Goal: Task Accomplishment & Management: Manage account settings

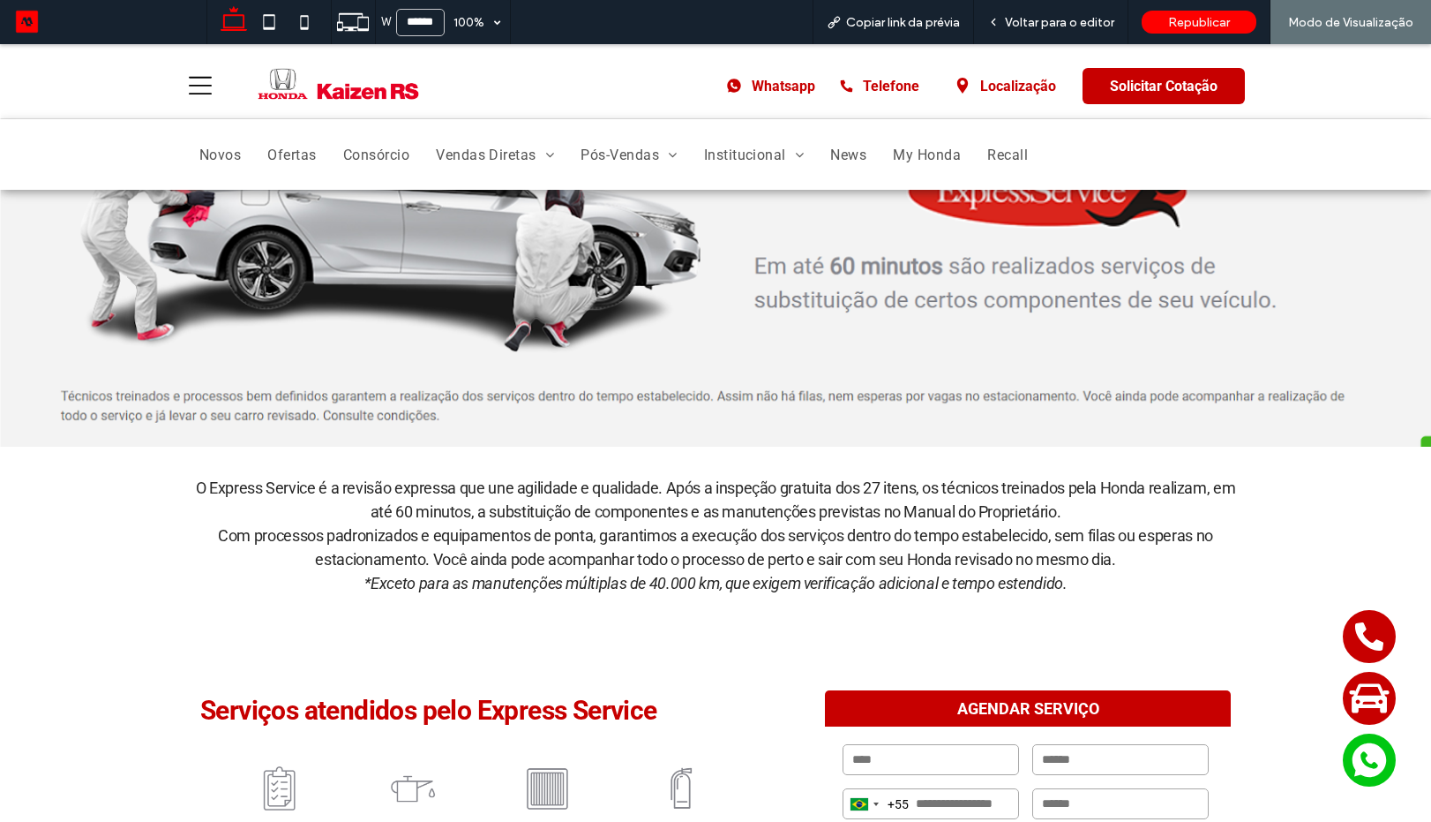
scroll to position [530, 0]
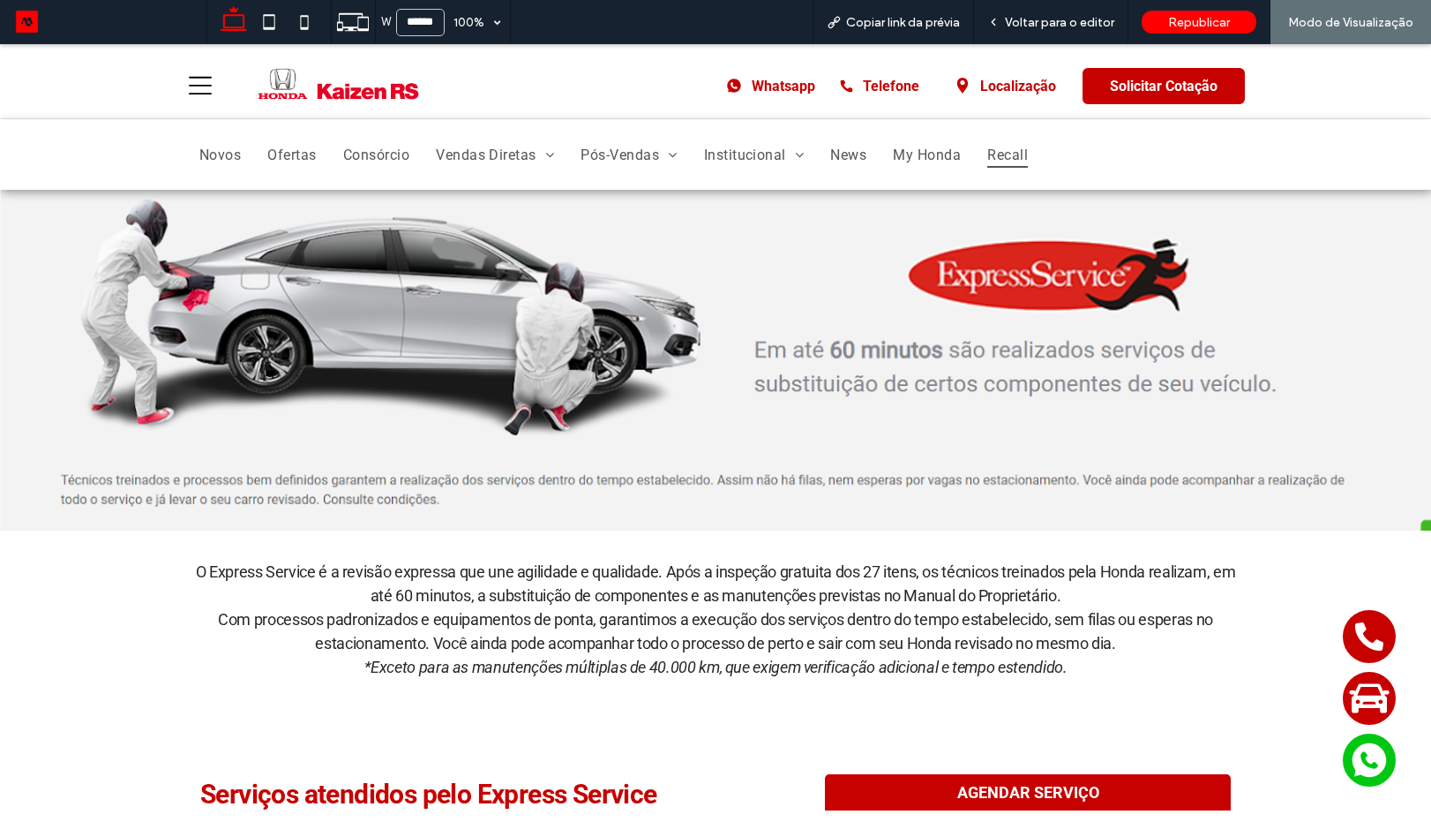
click at [995, 158] on span "Recall" at bounding box center [1008, 154] width 41 height 26
click at [1003, 161] on span "Recall" at bounding box center [1008, 154] width 41 height 26
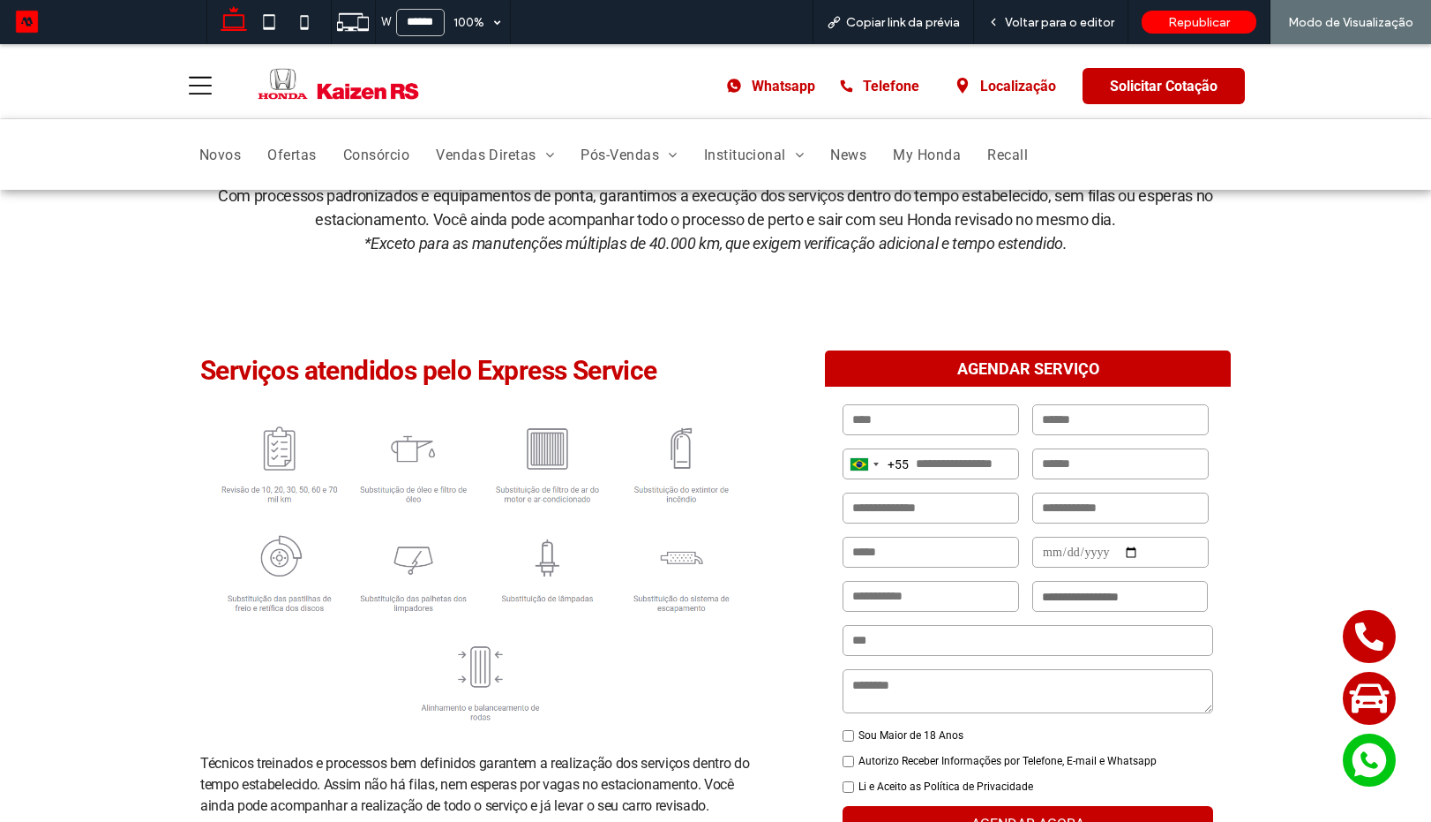
scroll to position [635, 0]
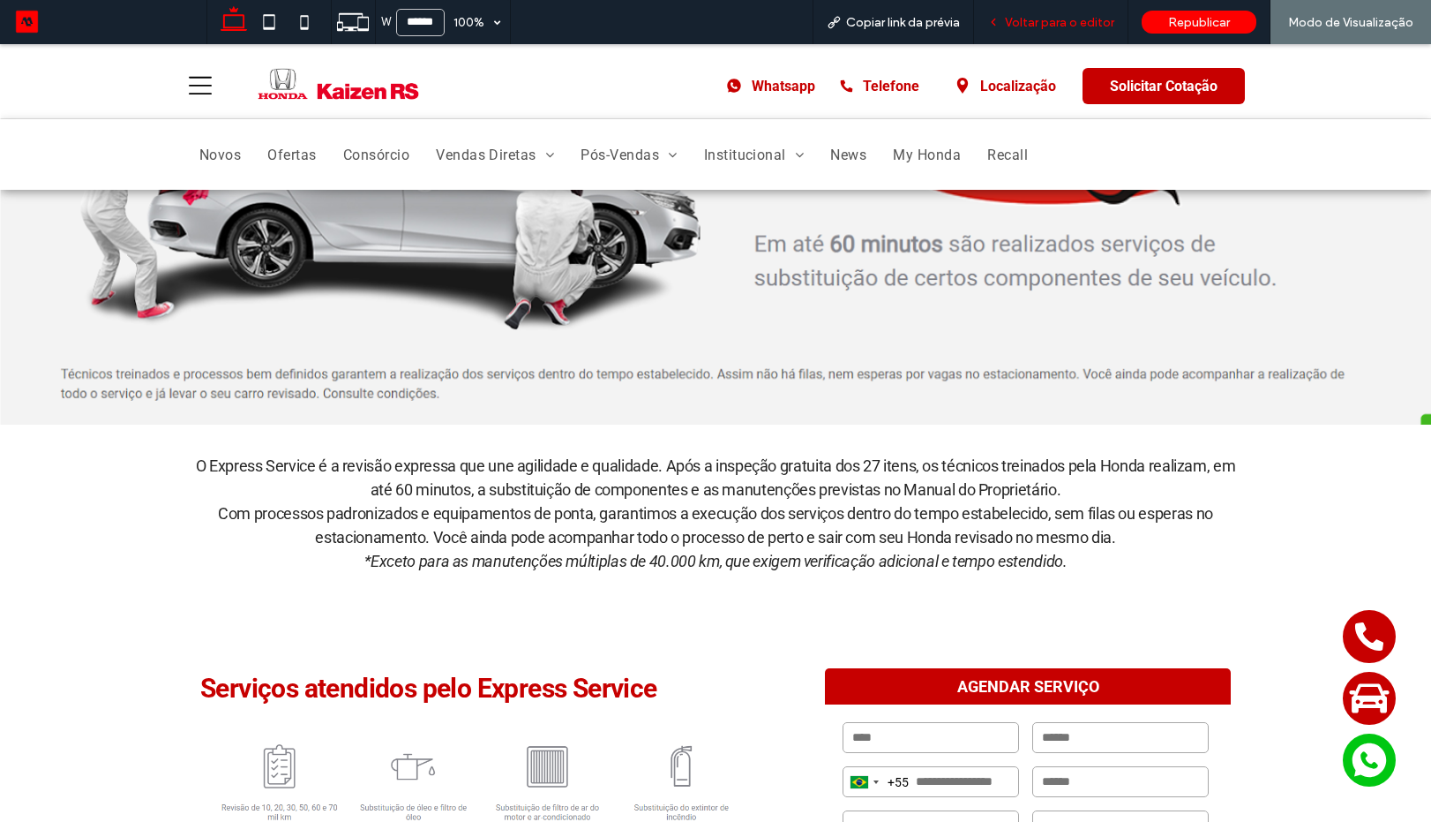
click at [1070, 19] on span "Voltar para o editor" at bounding box center [1059, 22] width 109 height 15
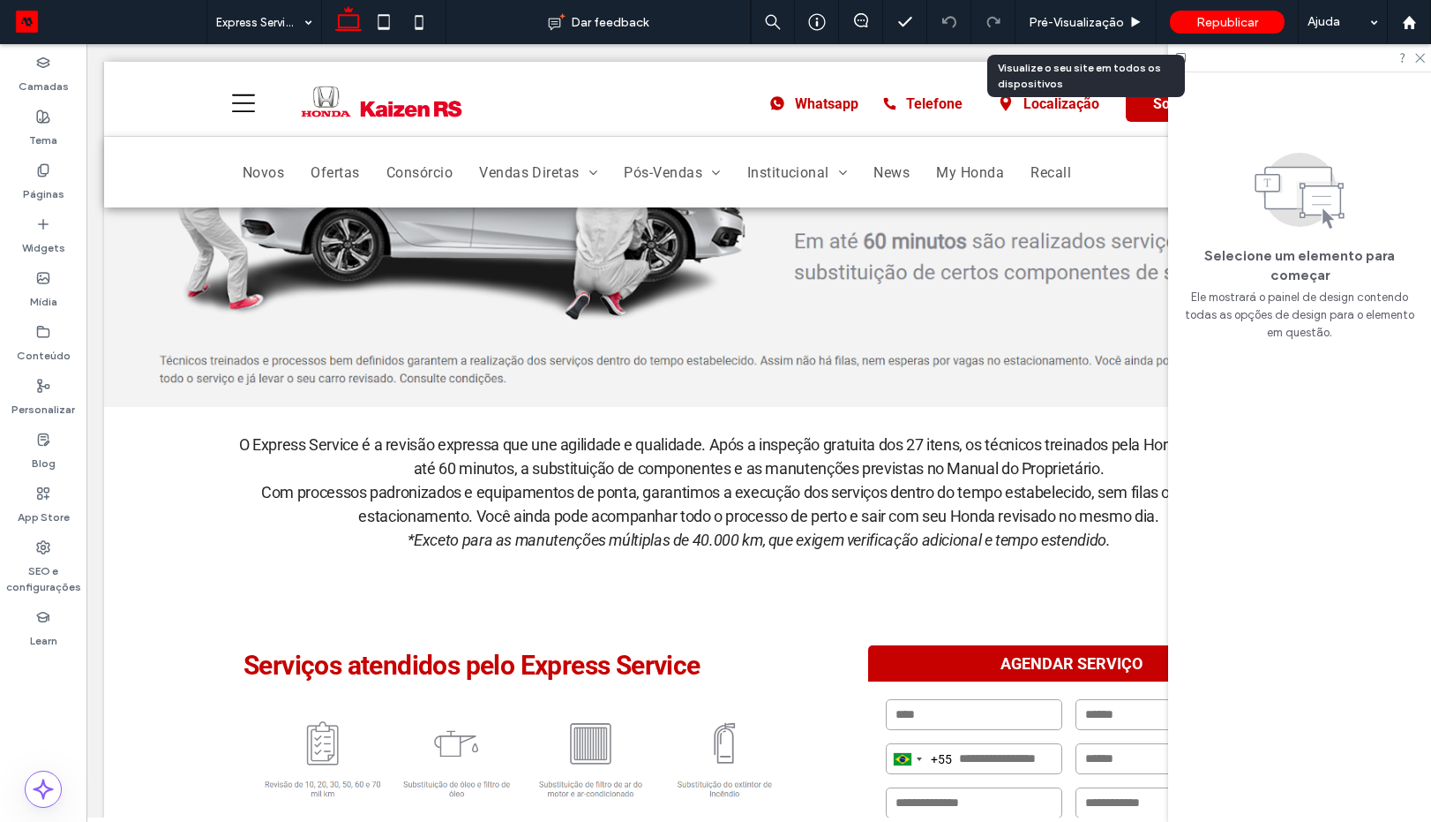
scroll to position [653, 0]
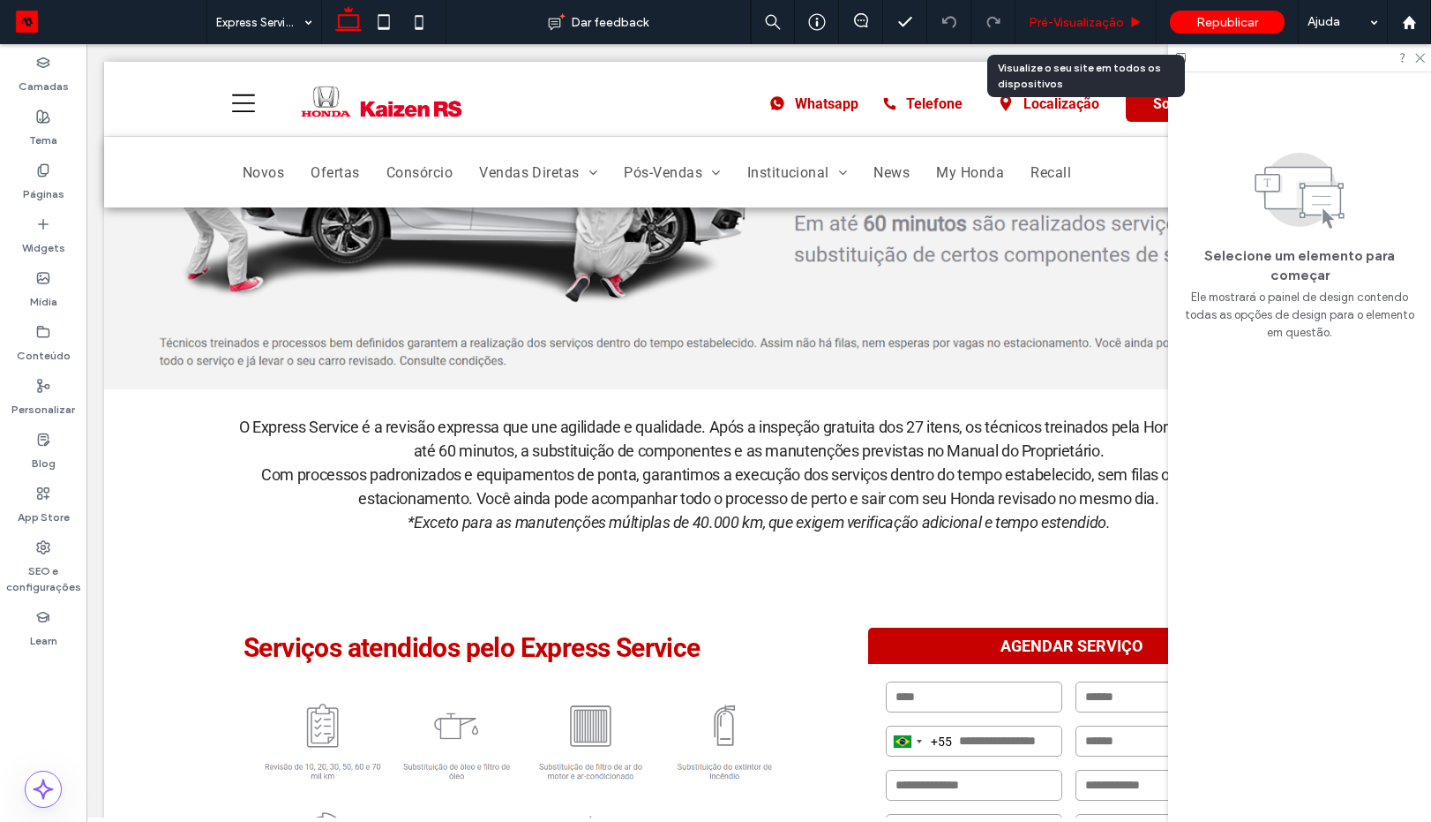
click at [1087, 13] on div "Pré-Visualizaçāo" at bounding box center [1086, 22] width 141 height 44
click at [1033, 29] on span "Pré-Visualizaçāo" at bounding box center [1076, 22] width 95 height 15
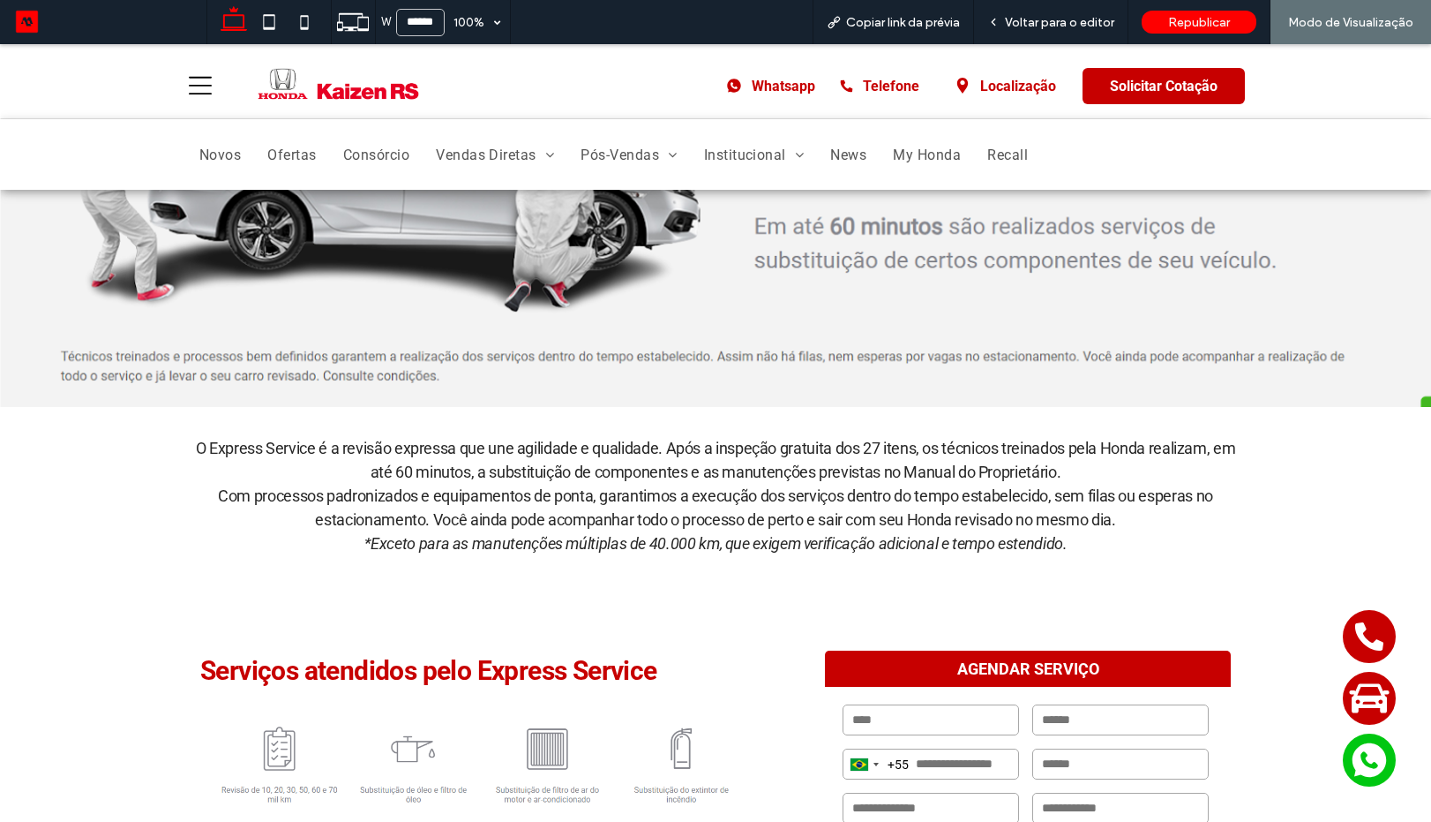
scroll to position [635, 0]
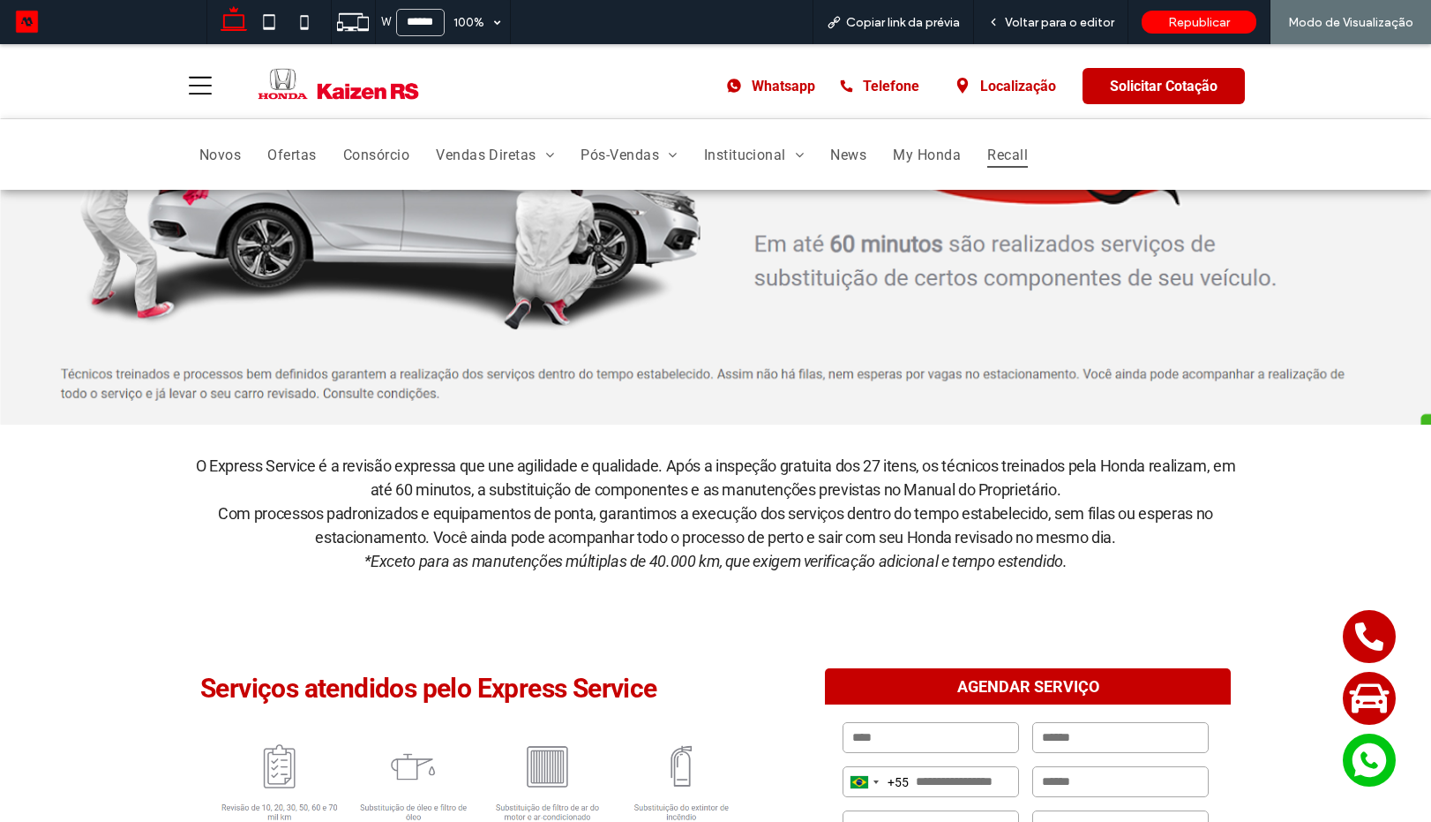
click at [1003, 165] on span "Recall" at bounding box center [1008, 154] width 41 height 26
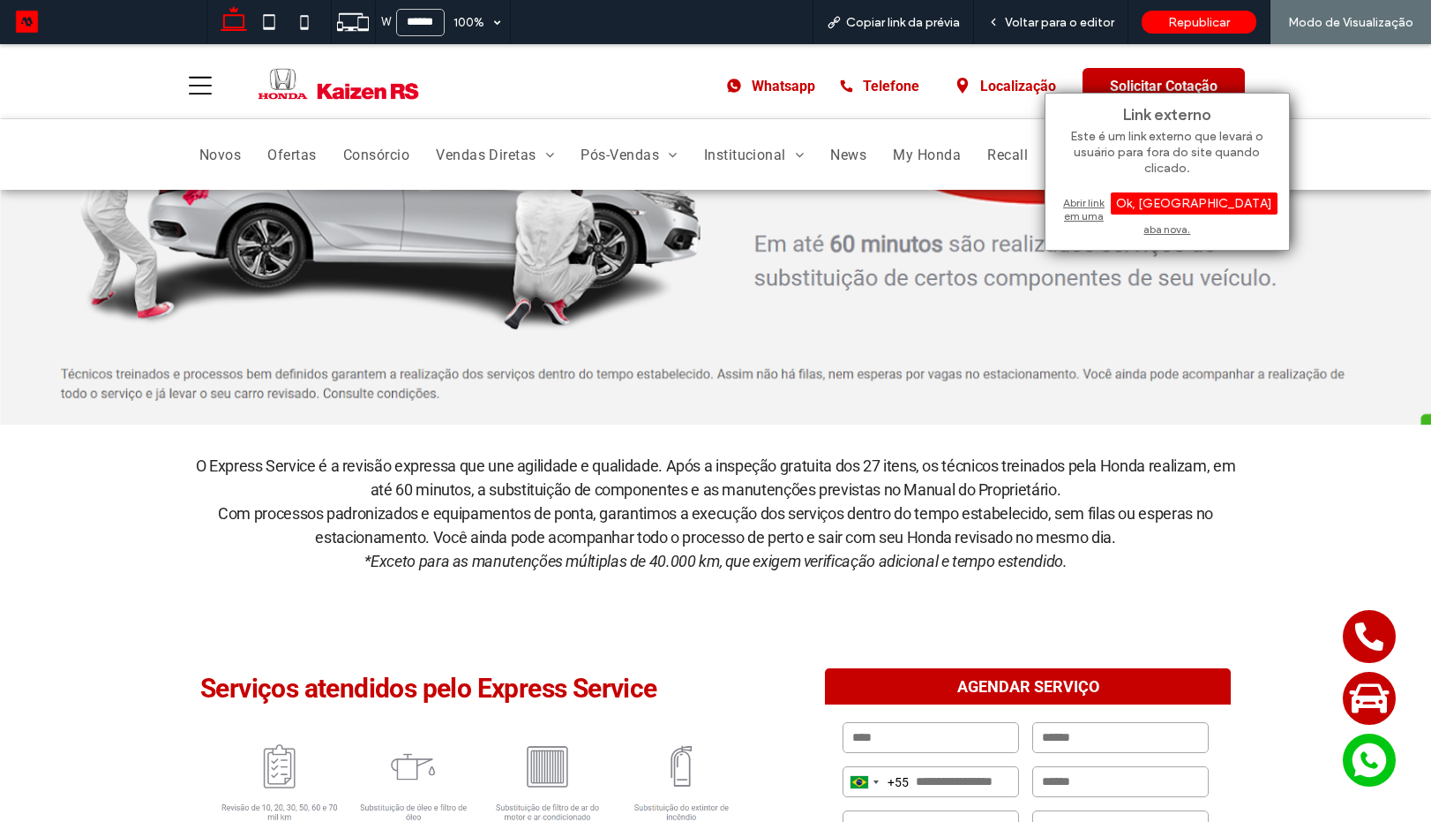
click at [1100, 204] on div "Abrir link em uma aba nova." at bounding box center [1167, 215] width 221 height 45
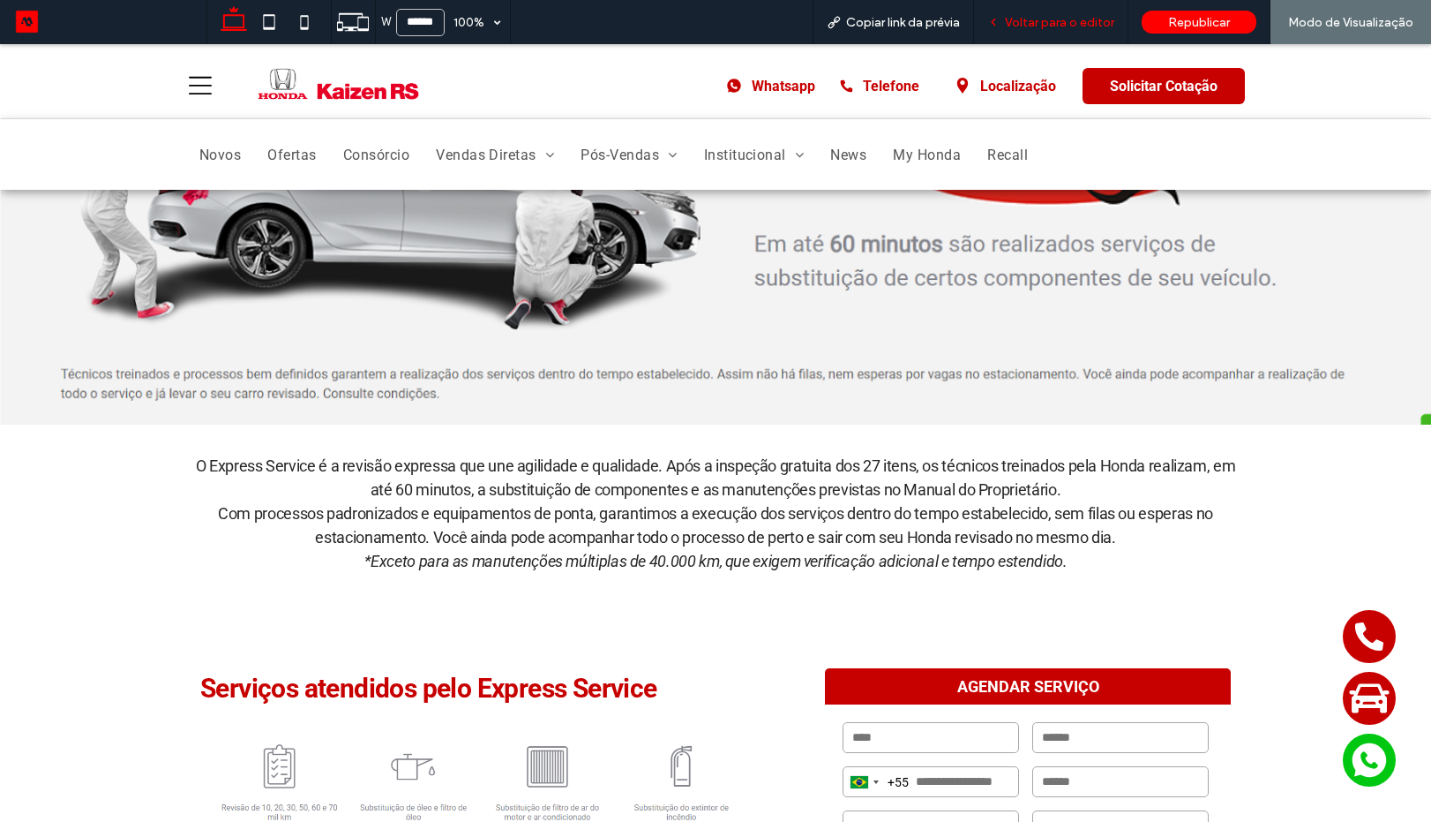
click at [1072, 20] on span "Voltar para o editor" at bounding box center [1059, 22] width 109 height 15
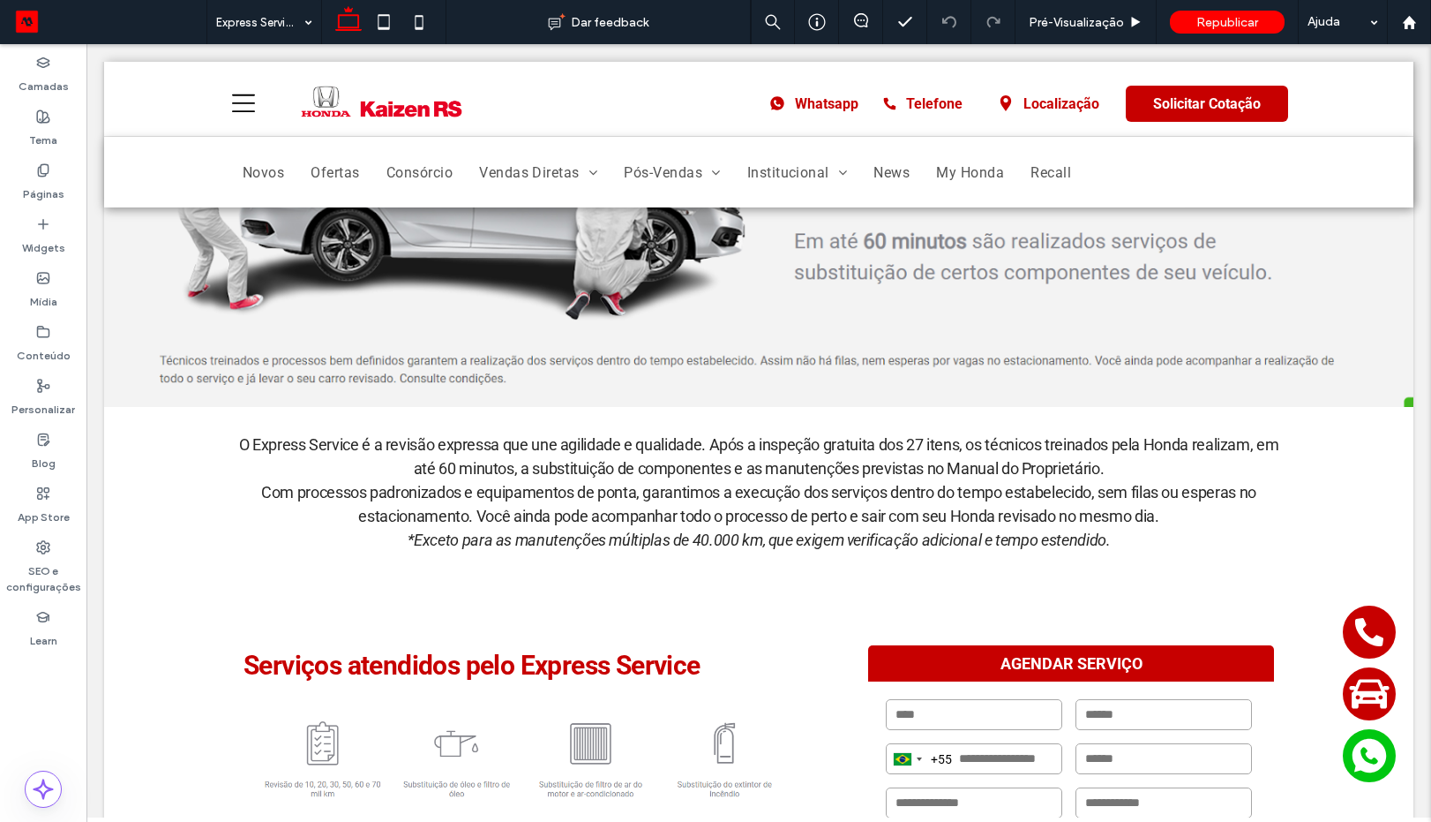
scroll to position [653, 0]
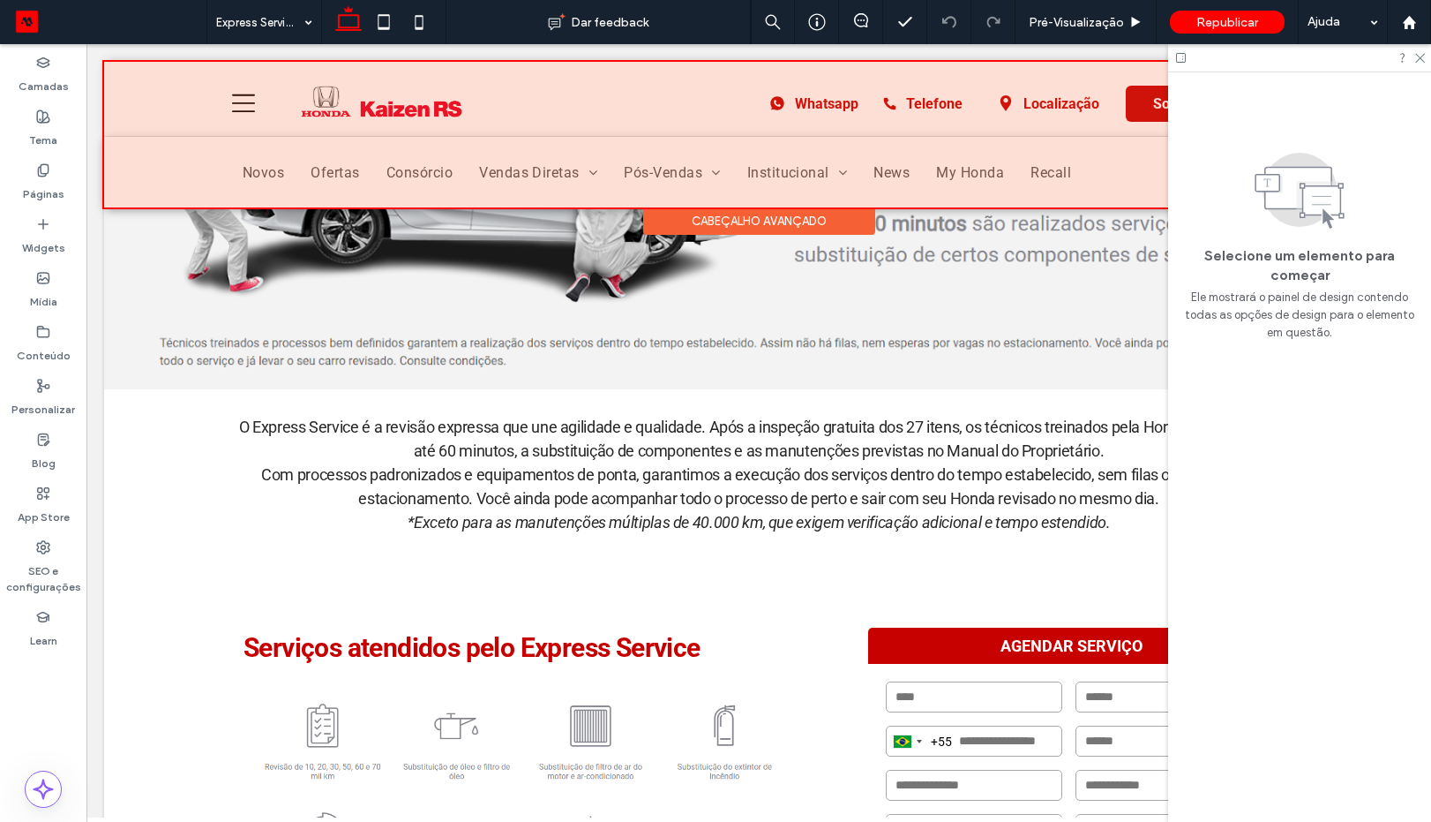
click at [1012, 172] on div at bounding box center [759, 135] width 1310 height 146
click at [1010, 170] on link "My Honda" at bounding box center [970, 172] width 94 height 26
click at [1012, 172] on link "My Honda" at bounding box center [970, 172] width 94 height 26
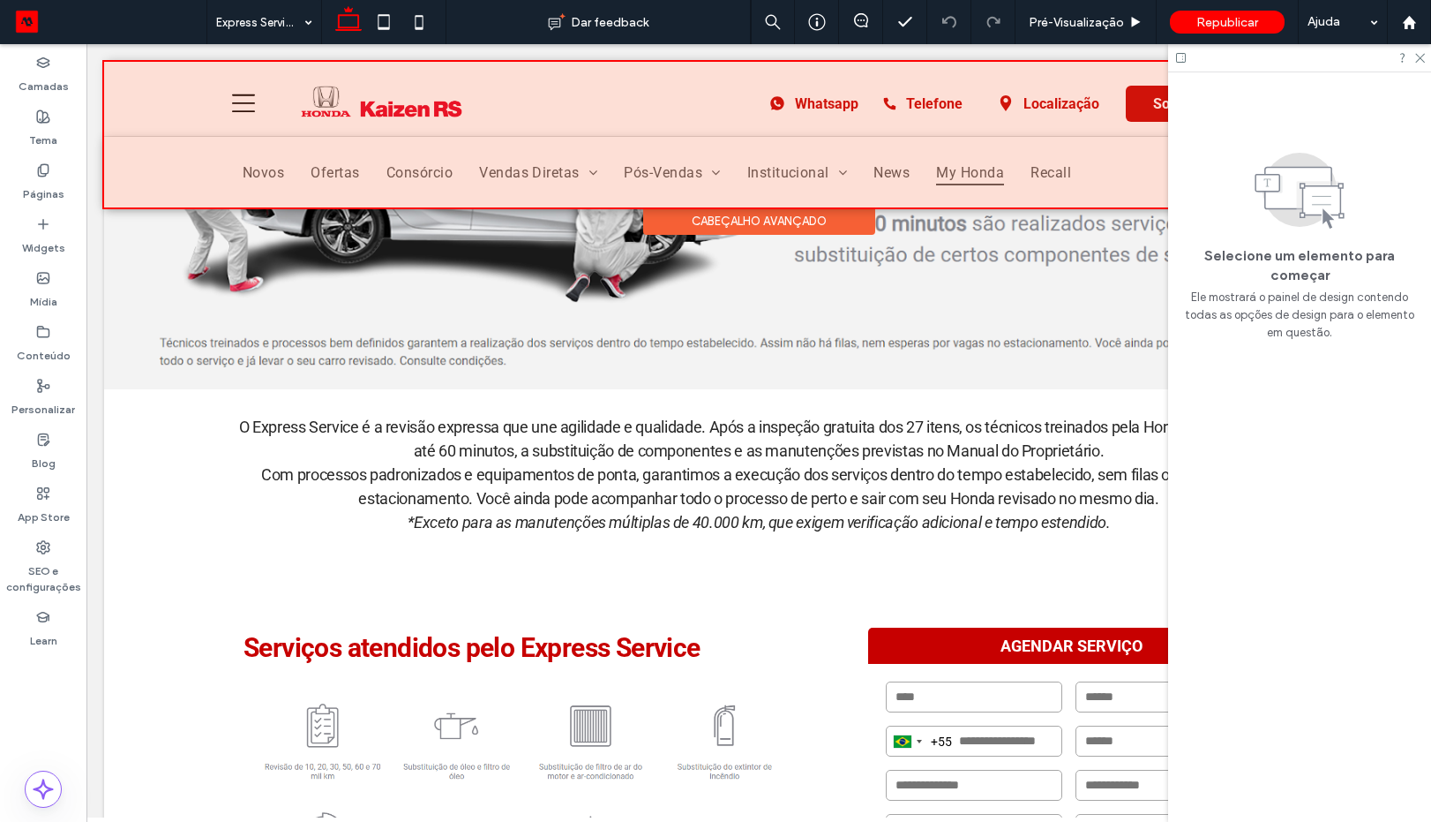
click at [1012, 172] on link "My Honda" at bounding box center [970, 172] width 94 height 26
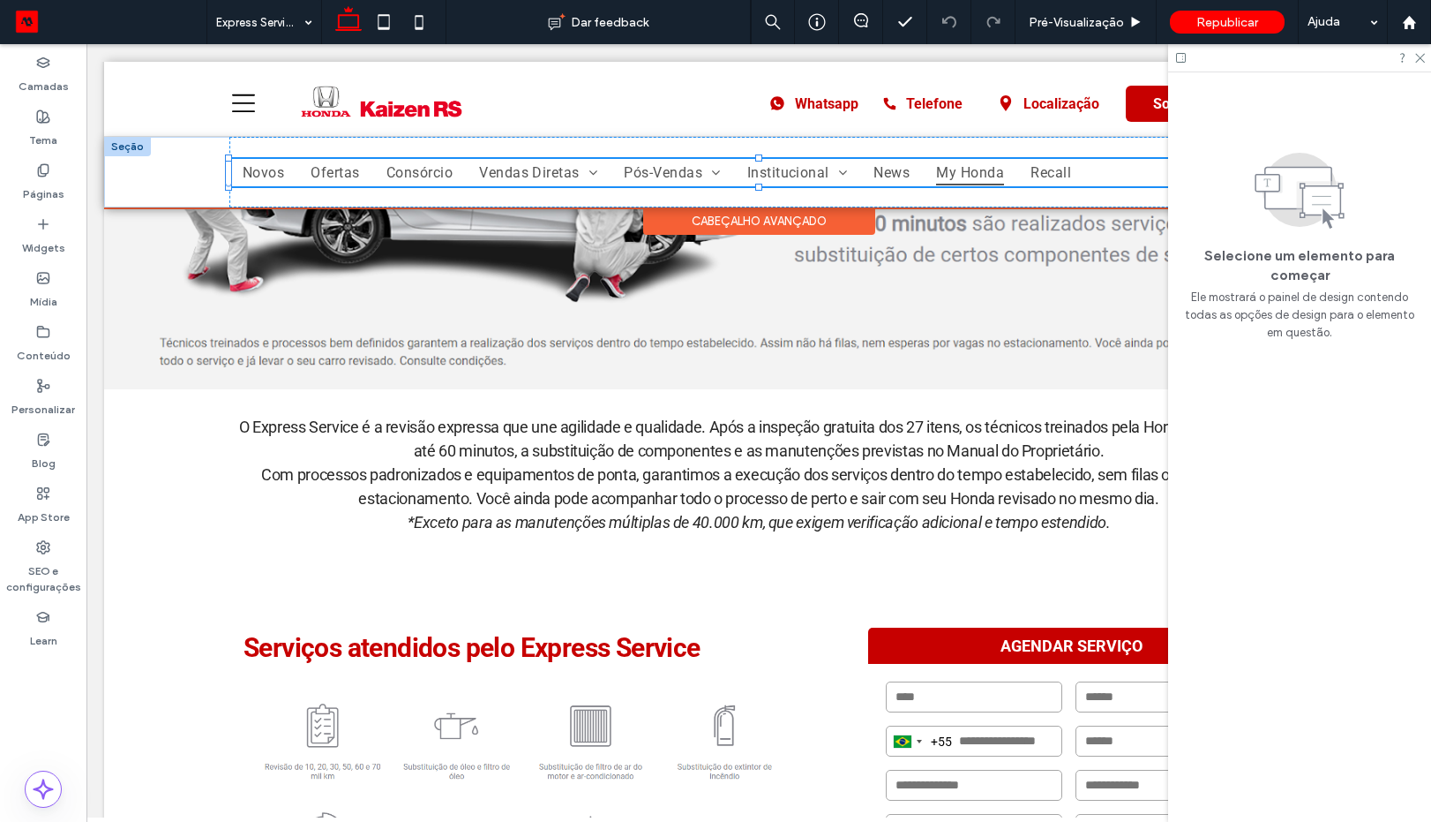
click at [1014, 172] on link "My Honda" at bounding box center [970, 172] width 94 height 26
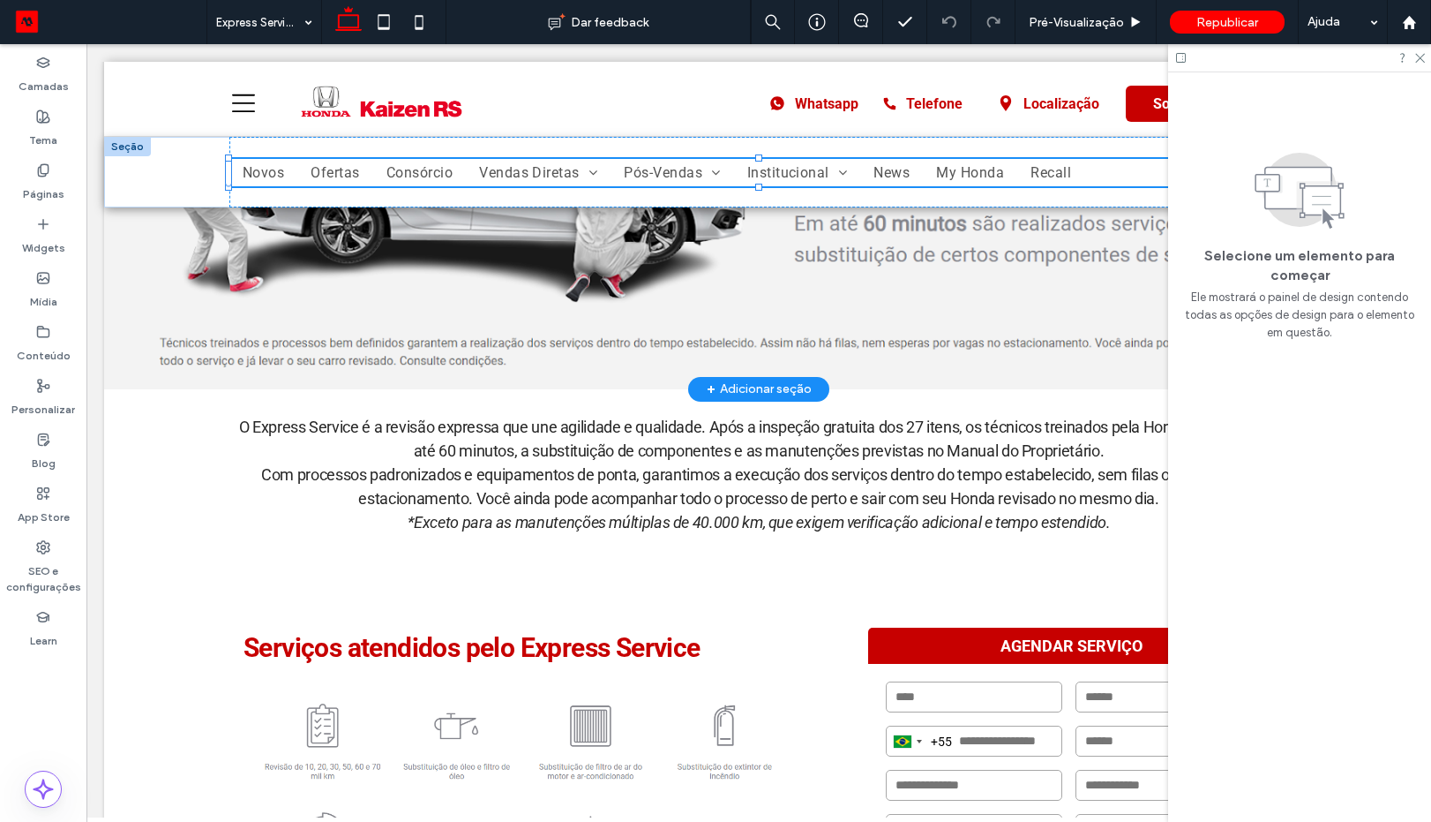
click at [488, 172] on span "Vendas Diretas" at bounding box center [538, 172] width 118 height 26
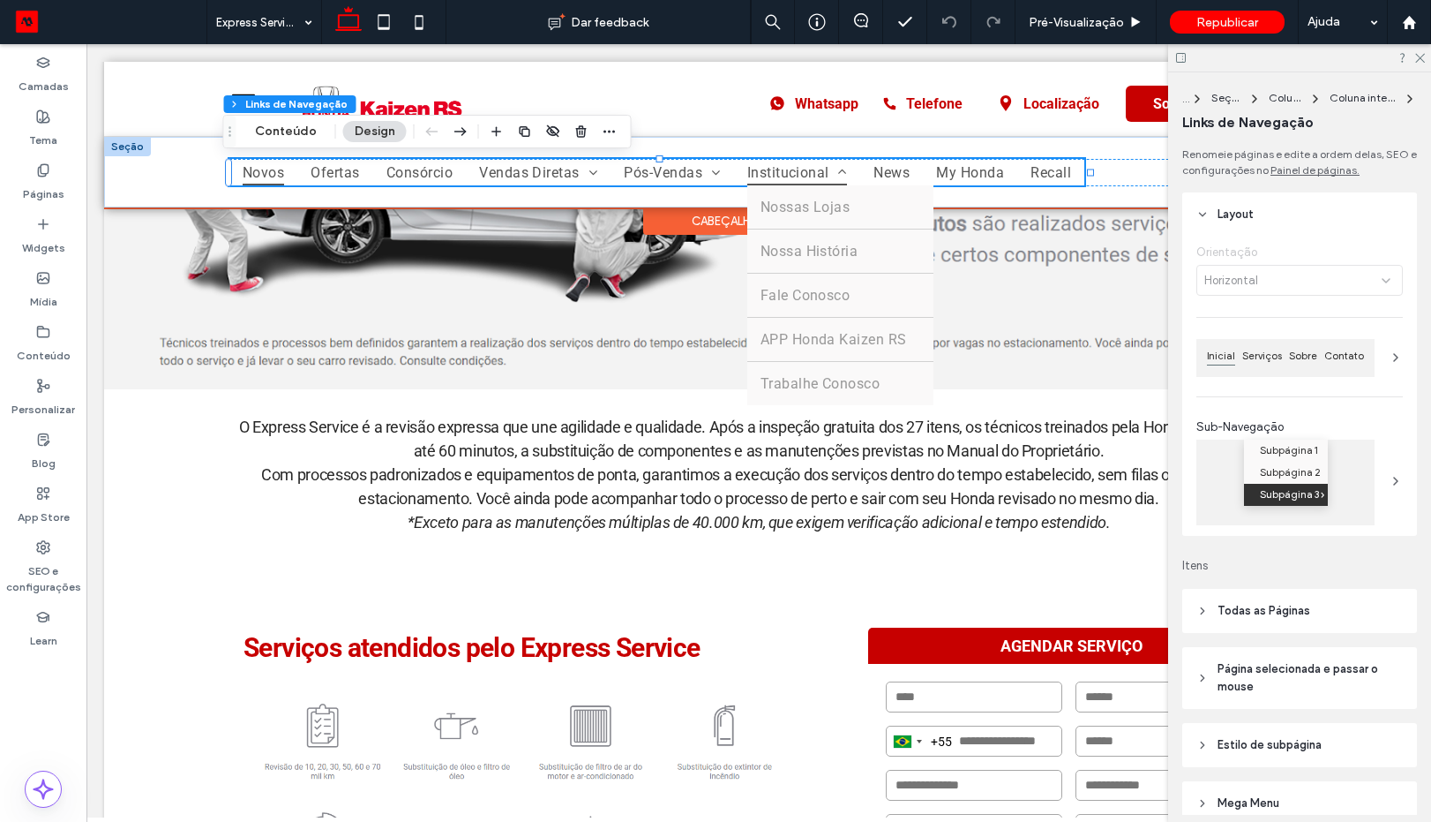
click at [769, 174] on span "Institucional" at bounding box center [797, 172] width 101 height 26
click at [767, 172] on span "Institucional" at bounding box center [797, 172] width 101 height 26
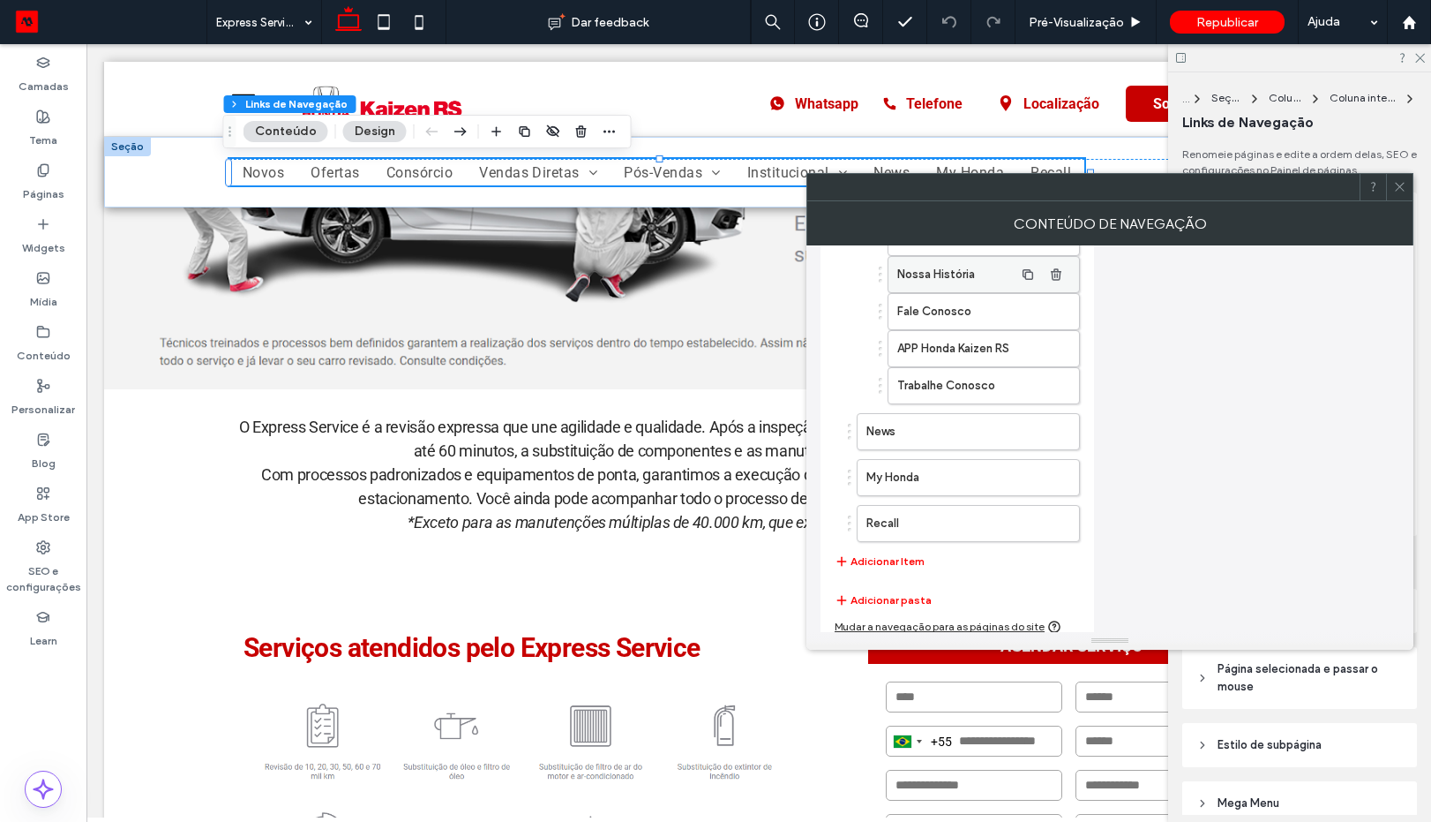
scroll to position [729, 0]
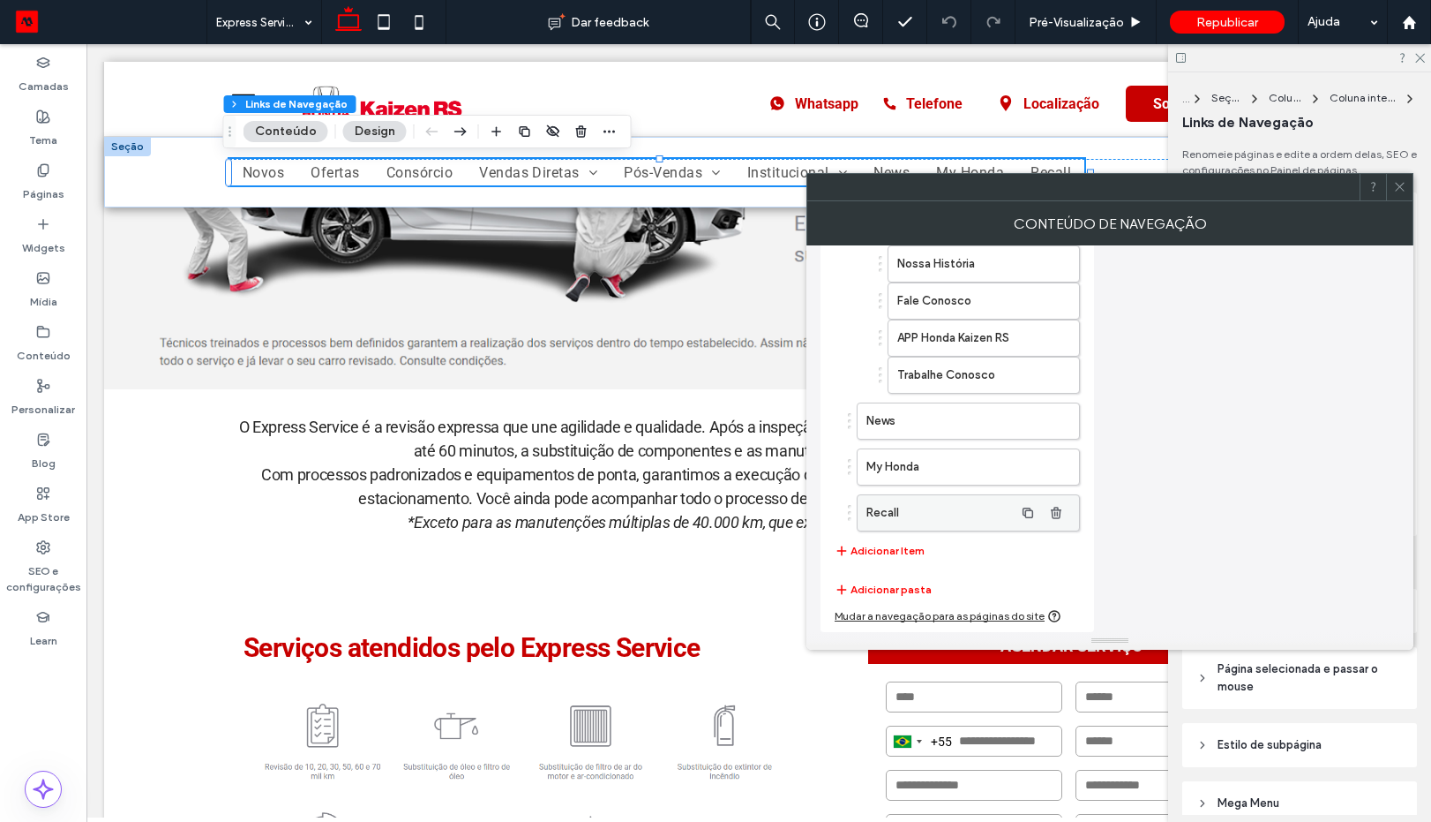
click at [913, 511] on label "Recall" at bounding box center [940, 512] width 147 height 35
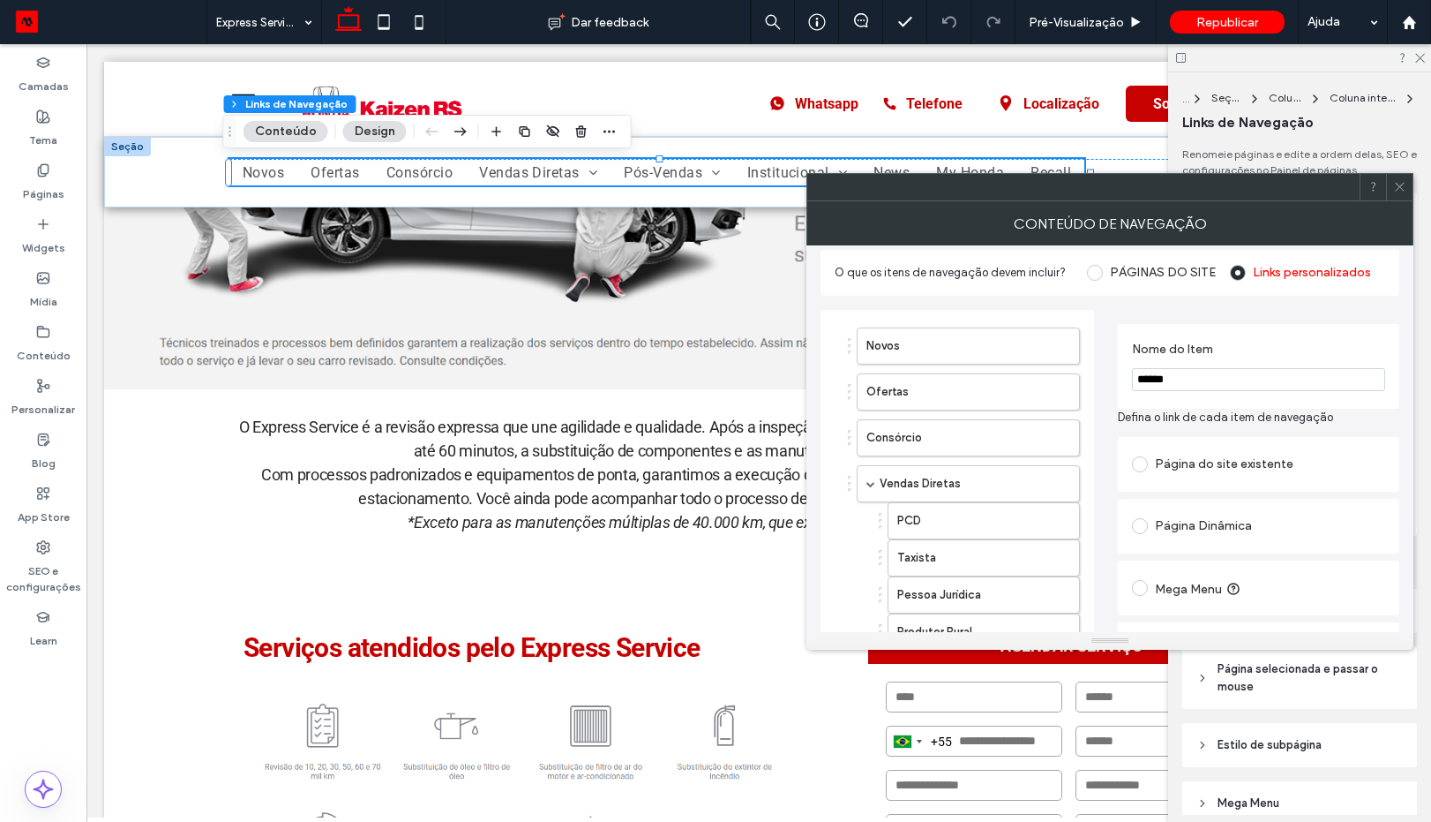
scroll to position [0, 0]
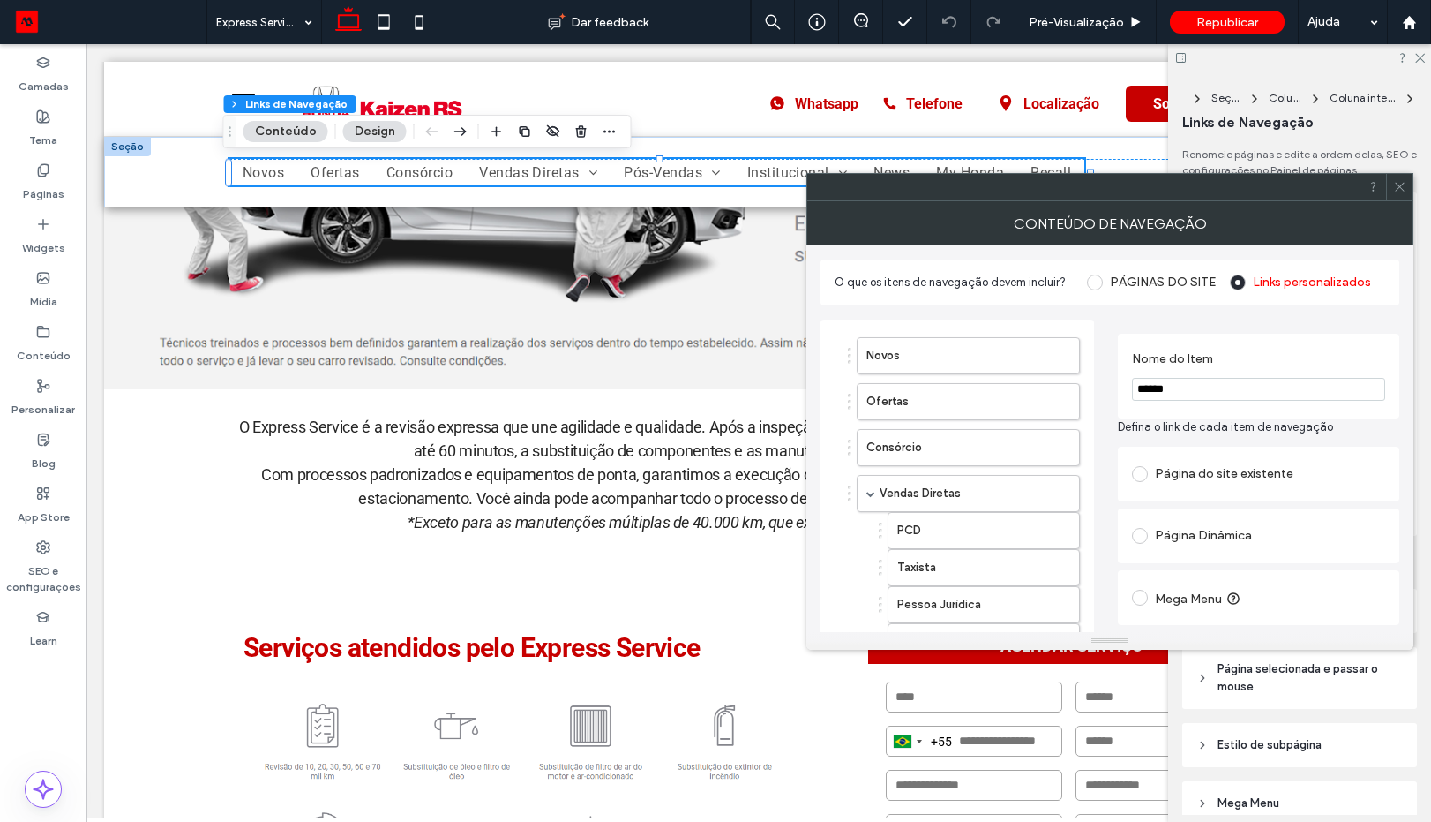
click at [1183, 474] on div "Página do site existente" at bounding box center [1258, 474] width 253 height 28
click at [1183, 517] on div "Página Dinâmica" at bounding box center [1258, 535] width 253 height 37
type input "****"
click at [1203, 481] on div "Página do site existente" at bounding box center [1258, 474] width 253 height 28
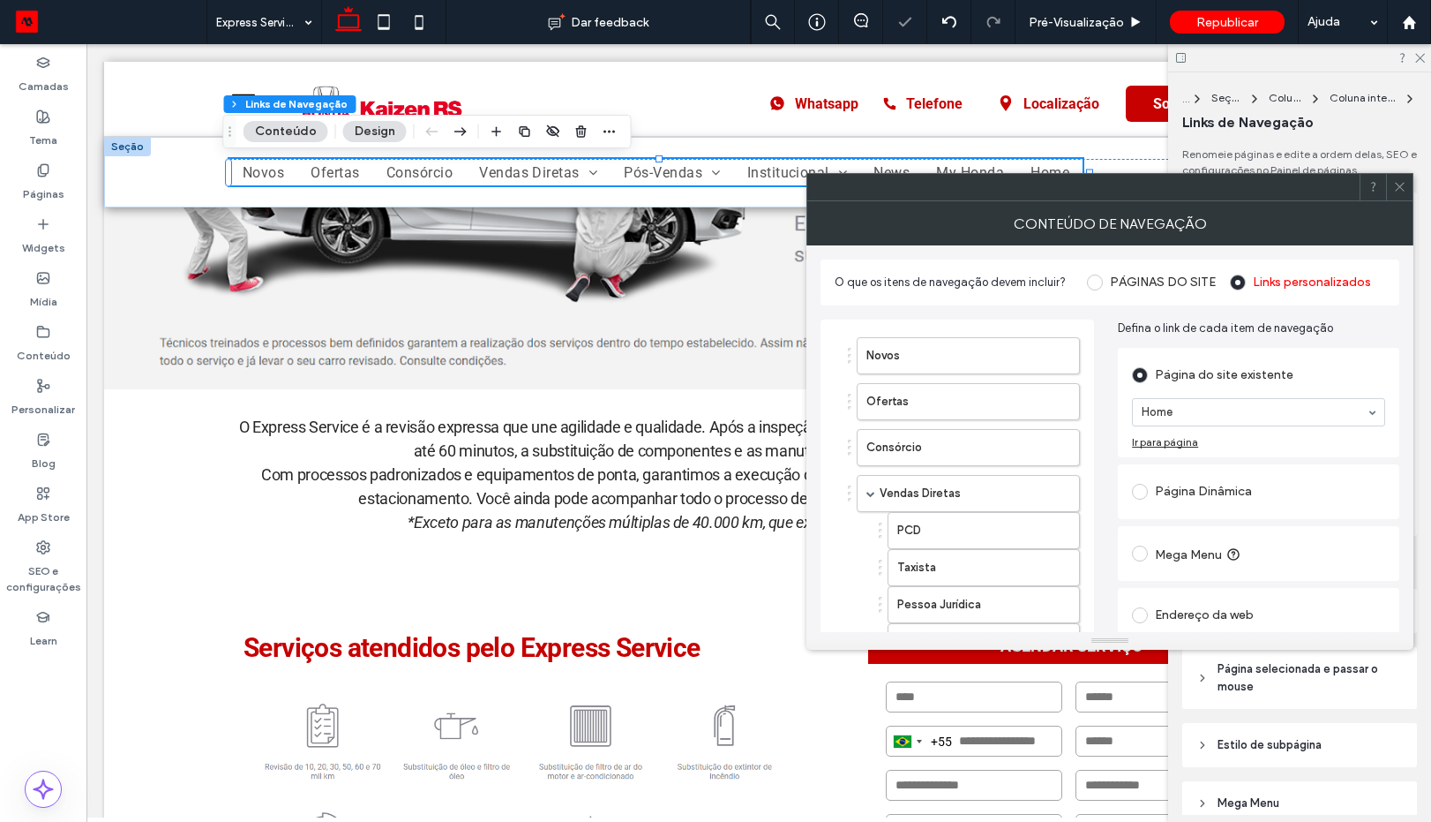
drag, startPoint x: 1235, startPoint y: 412, endPoint x: 1210, endPoint y: 409, distance: 25.0
type input "****"
click at [1397, 190] on use at bounding box center [1399, 187] width 9 height 9
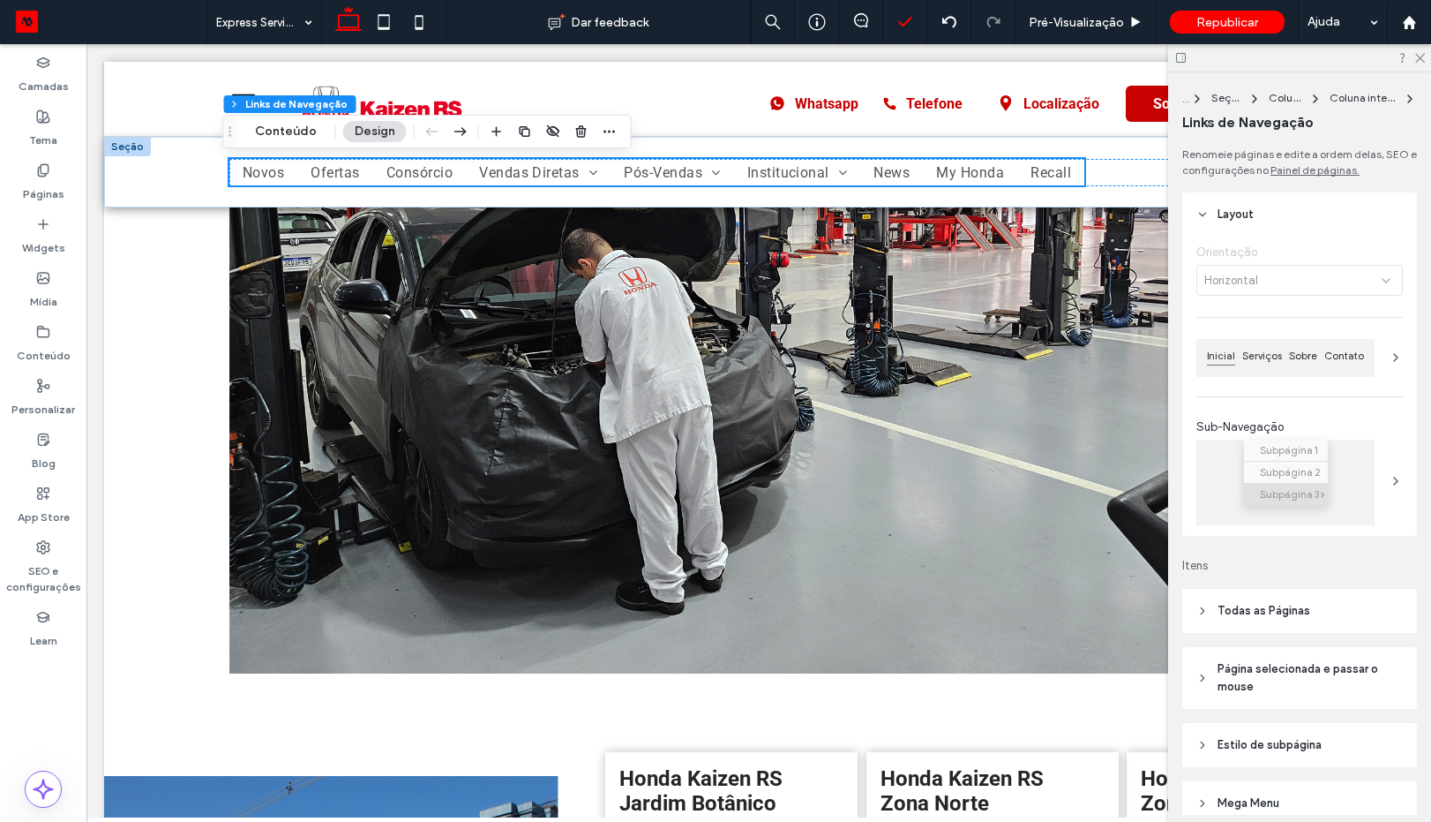
scroll to position [2665, 0]
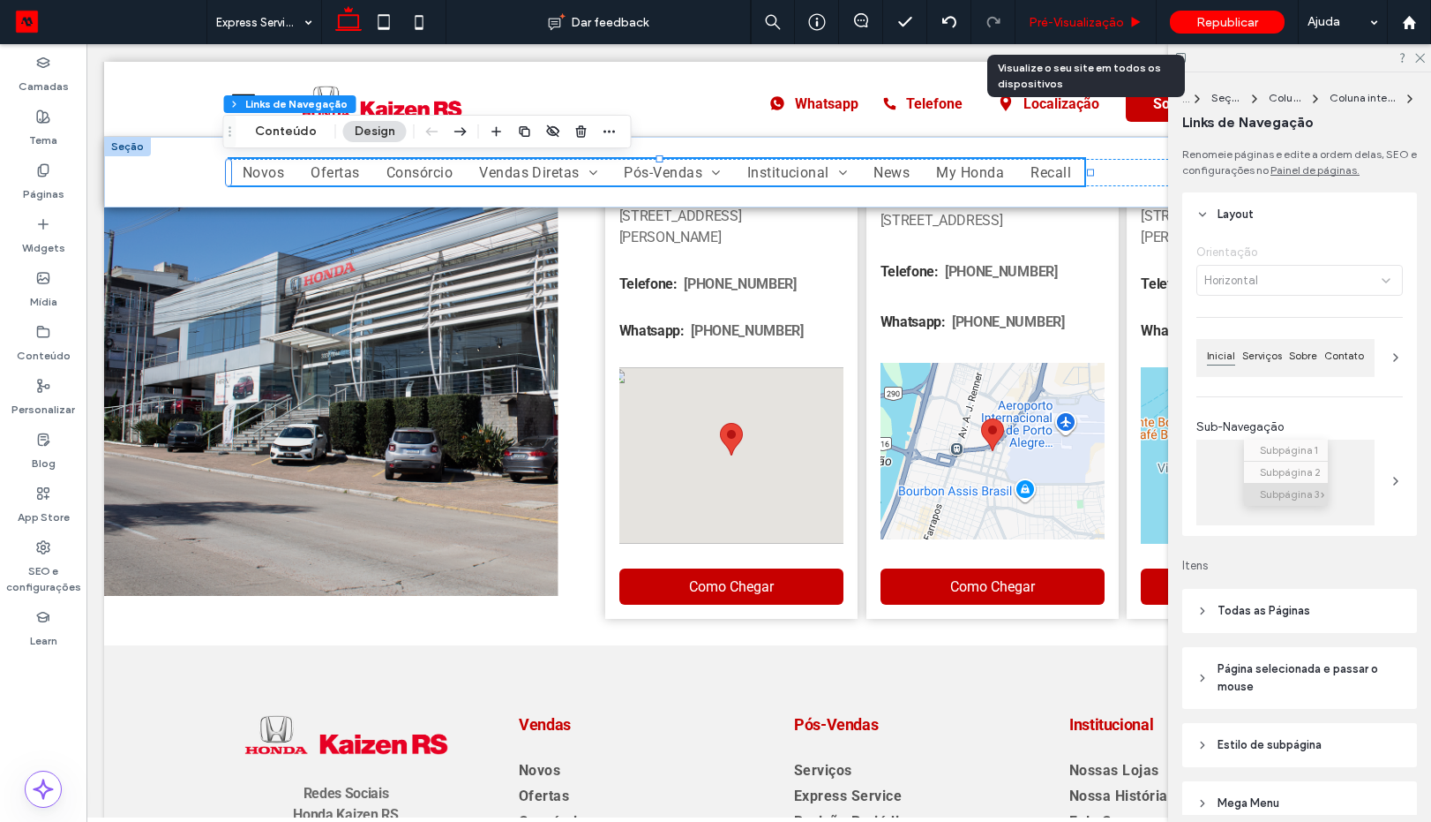
click at [1063, 24] on span "Pré-Visualizaçāo" at bounding box center [1076, 22] width 95 height 15
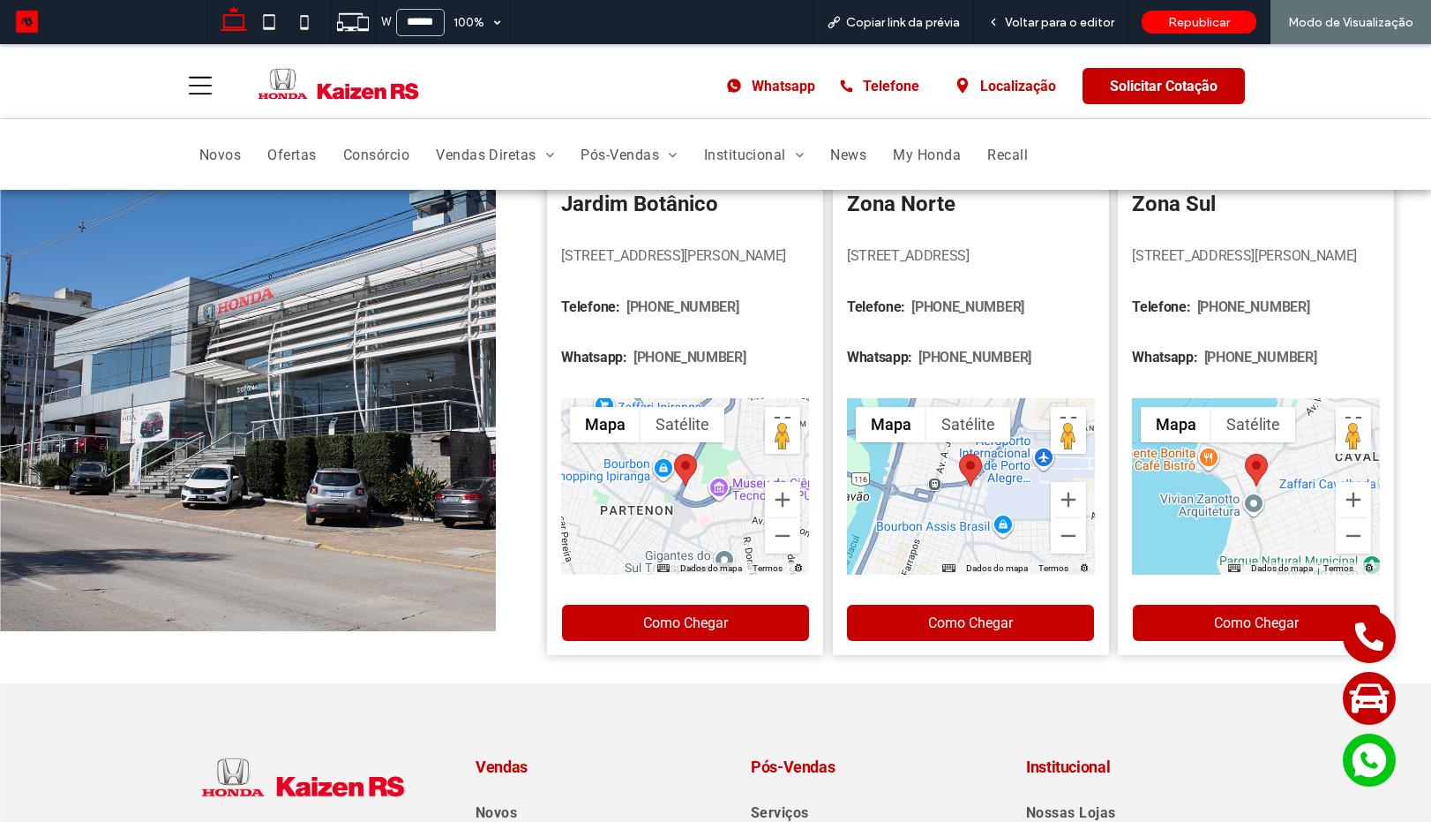
click at [195, 84] on icon at bounding box center [200, 85] width 28 height 23
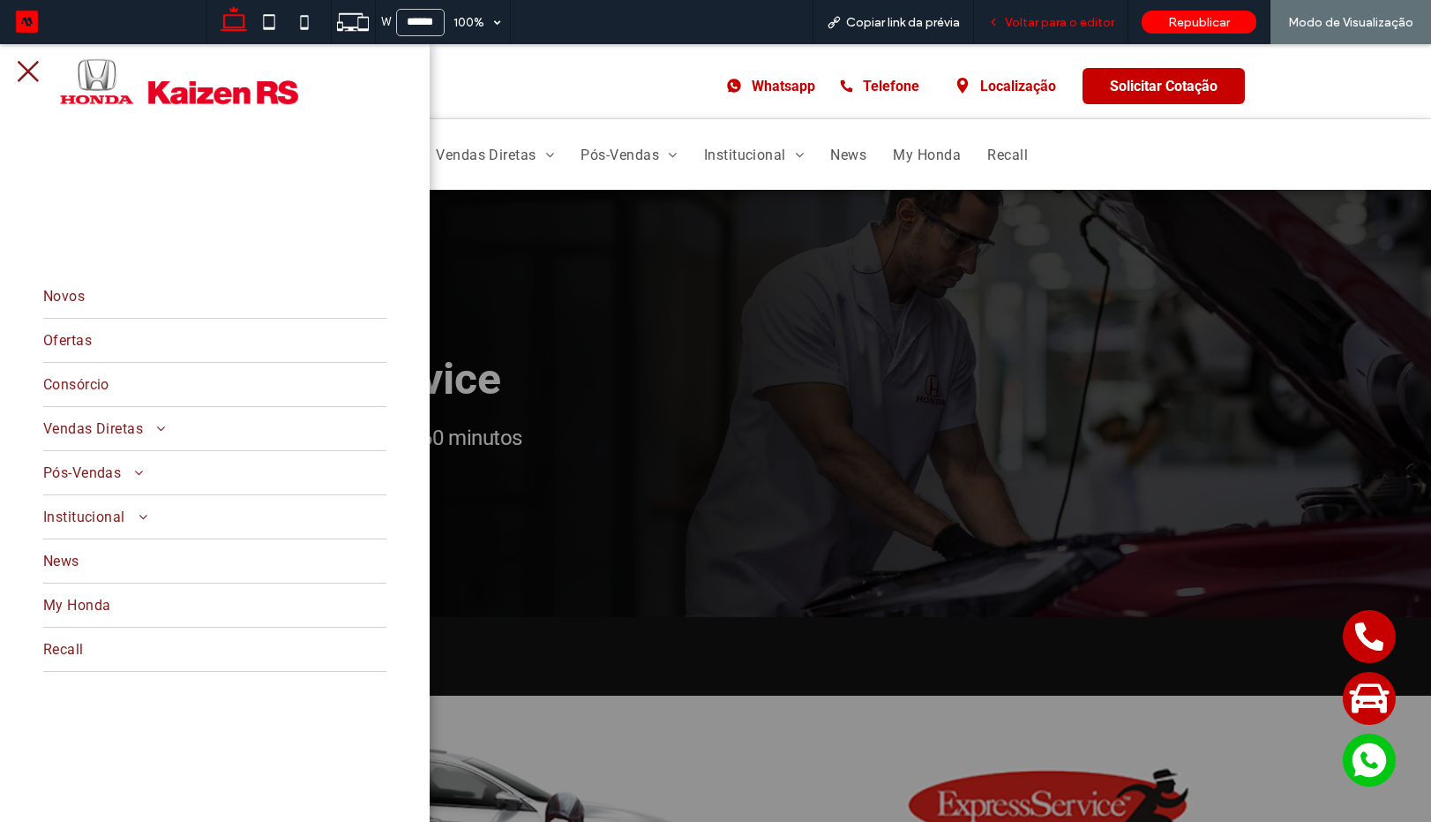
click at [1055, 24] on span "Voltar para o editor" at bounding box center [1059, 22] width 109 height 15
click at [1033, 26] on span "Voltar para o editor" at bounding box center [1059, 22] width 109 height 15
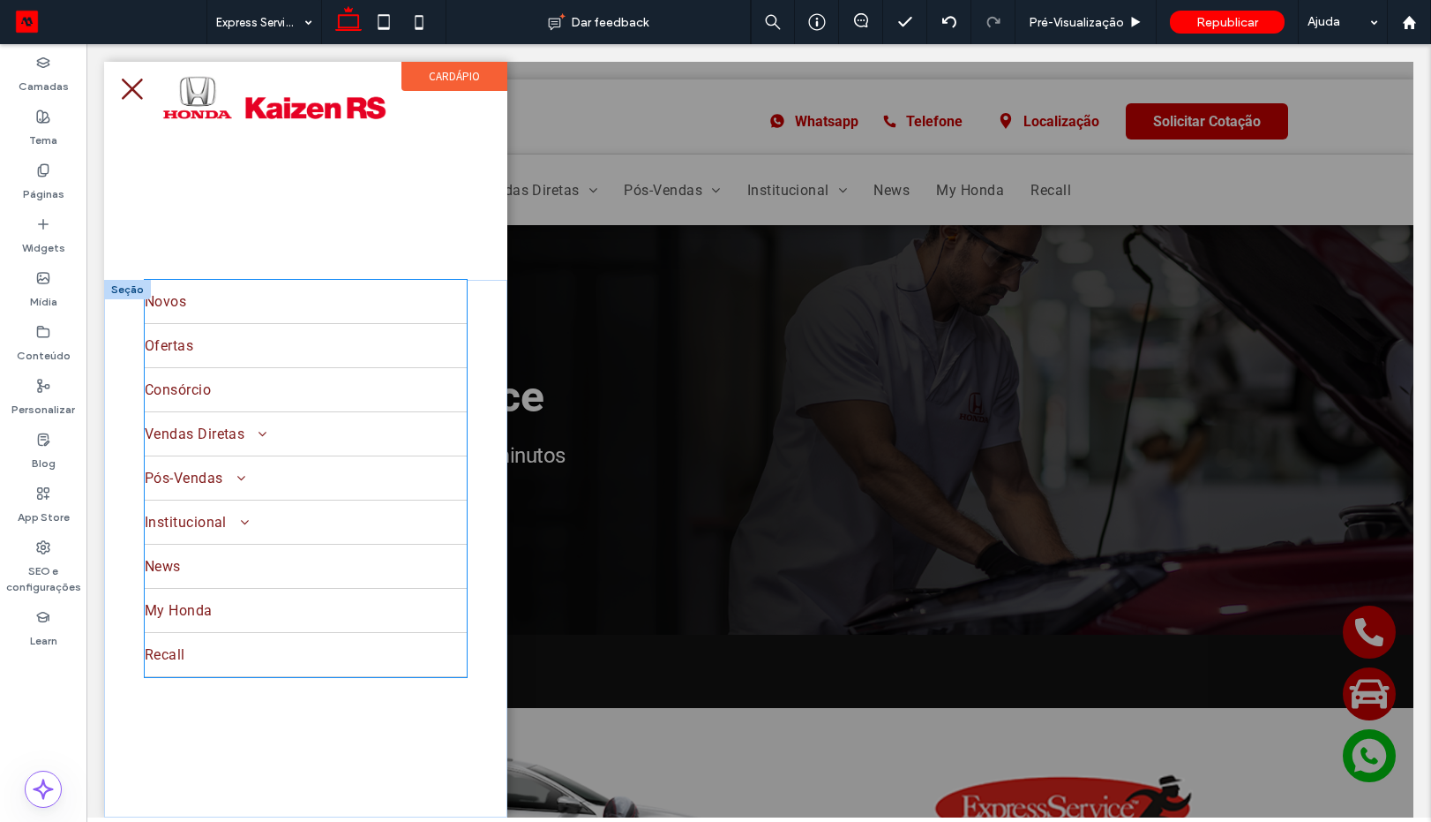
click at [170, 417] on link "Vendas Diretas" at bounding box center [306, 433] width 323 height 43
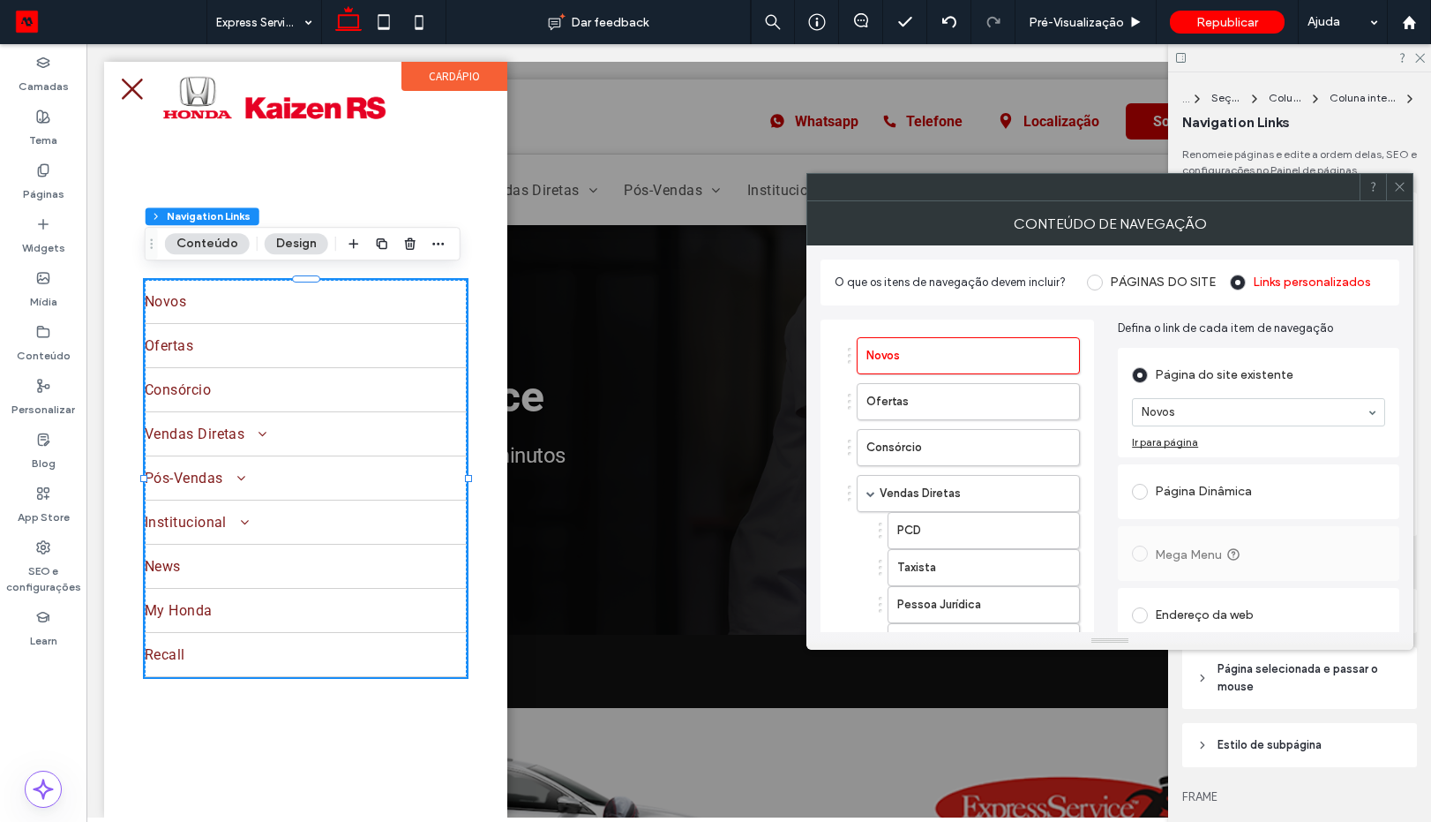
scroll to position [741, 0]
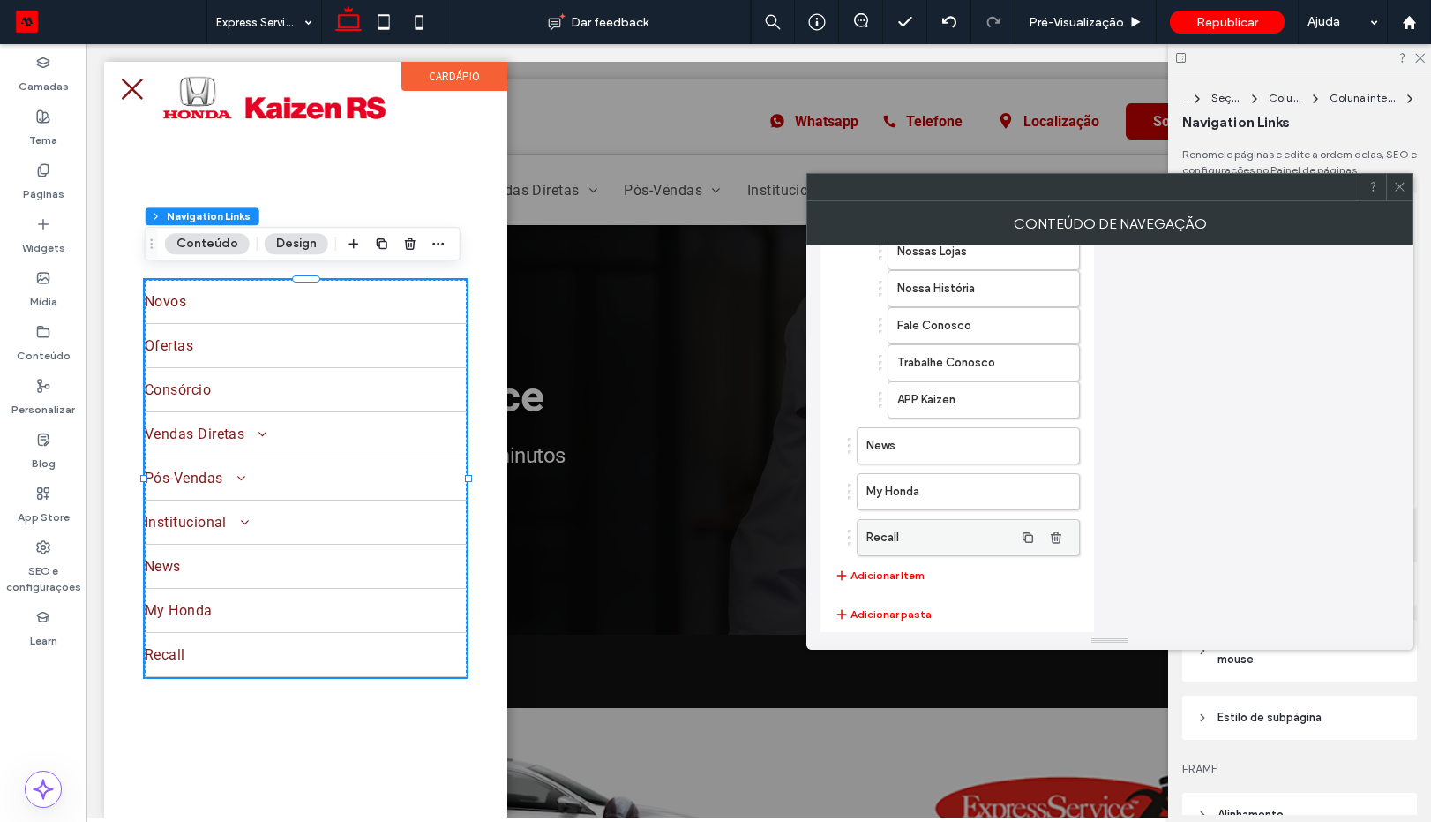
type input "*"
type input "***"
type input "****"
click at [926, 543] on label "Recall" at bounding box center [940, 537] width 147 height 35
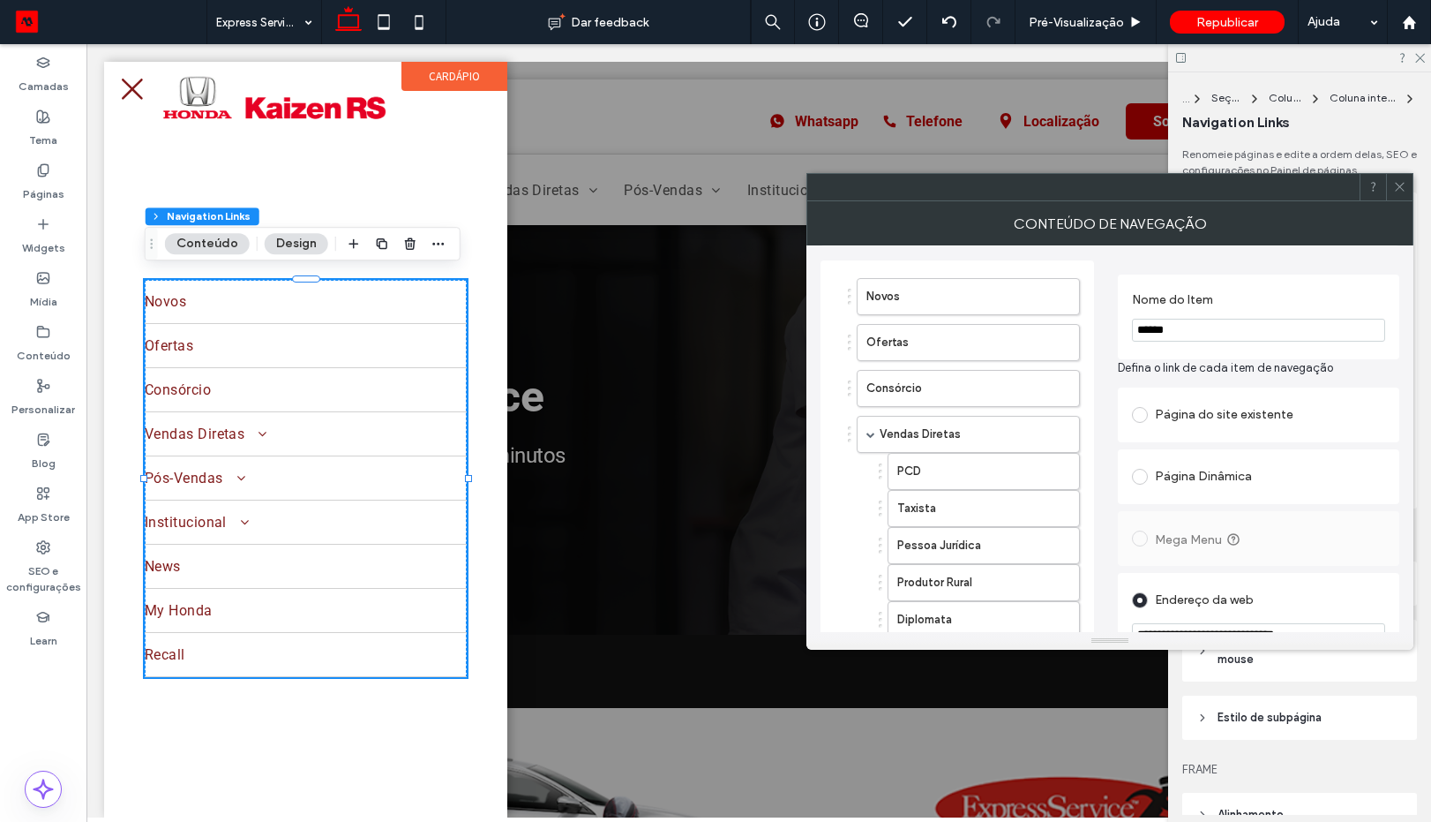
scroll to position [0, 0]
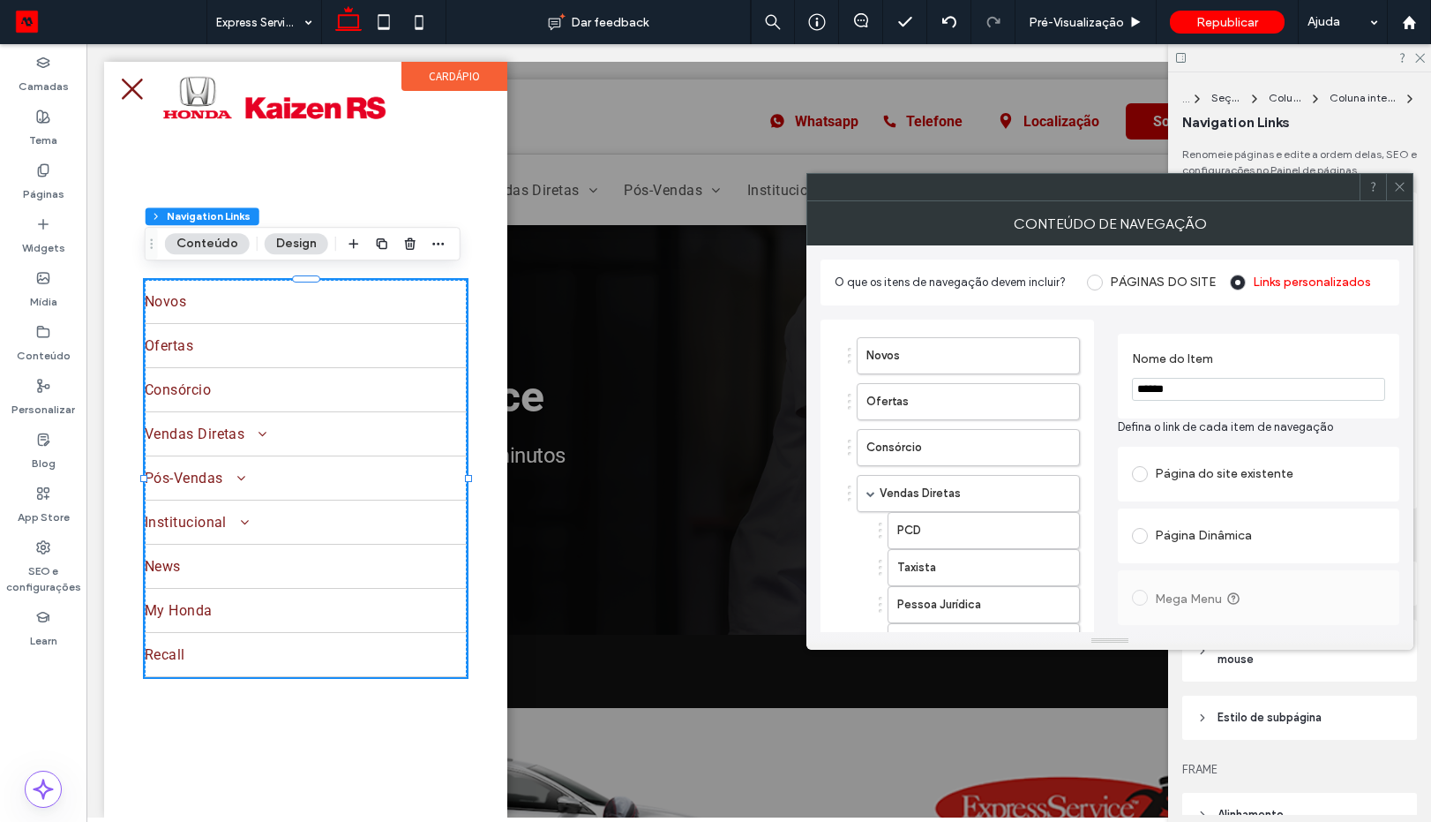
click at [1205, 465] on div "Página do site existente" at bounding box center [1258, 474] width 253 height 28
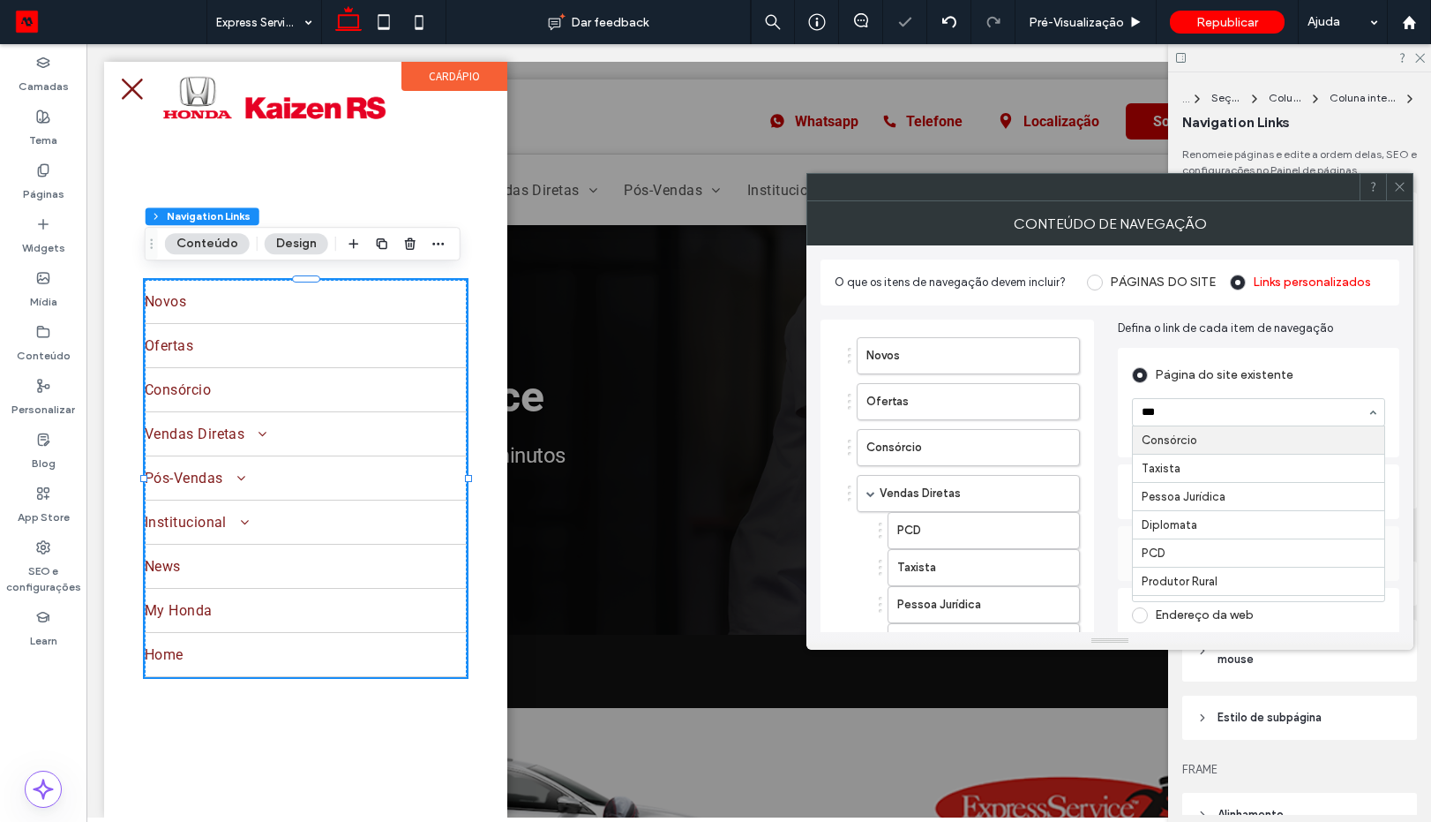
type input "****"
click at [1404, 186] on icon at bounding box center [1399, 186] width 13 height 13
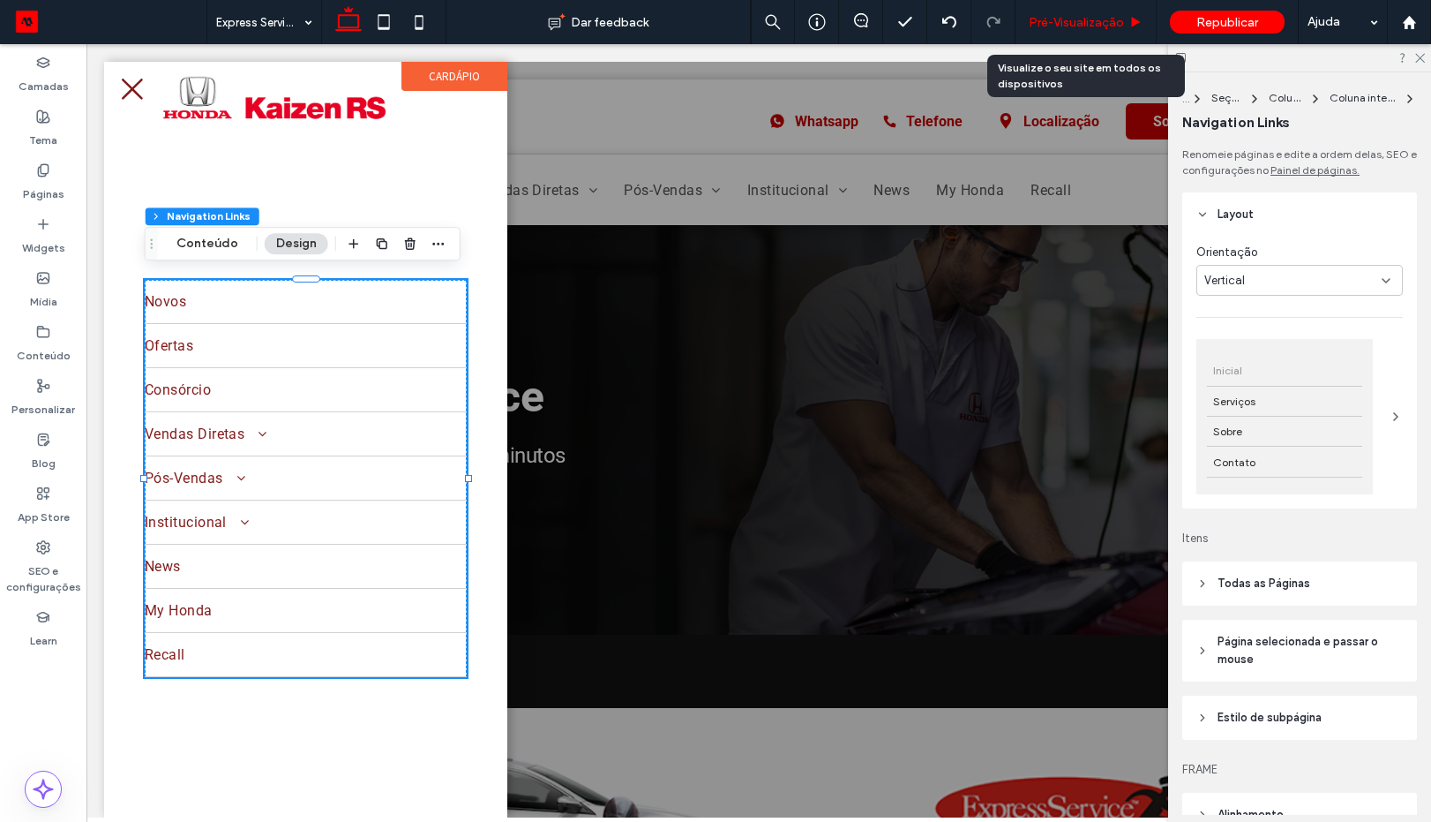
drag, startPoint x: 1067, startPoint y: 20, endPoint x: 100, endPoint y: 114, distance: 971.7
click at [1067, 20] on span "Pré-Visualizaçāo" at bounding box center [1076, 22] width 95 height 15
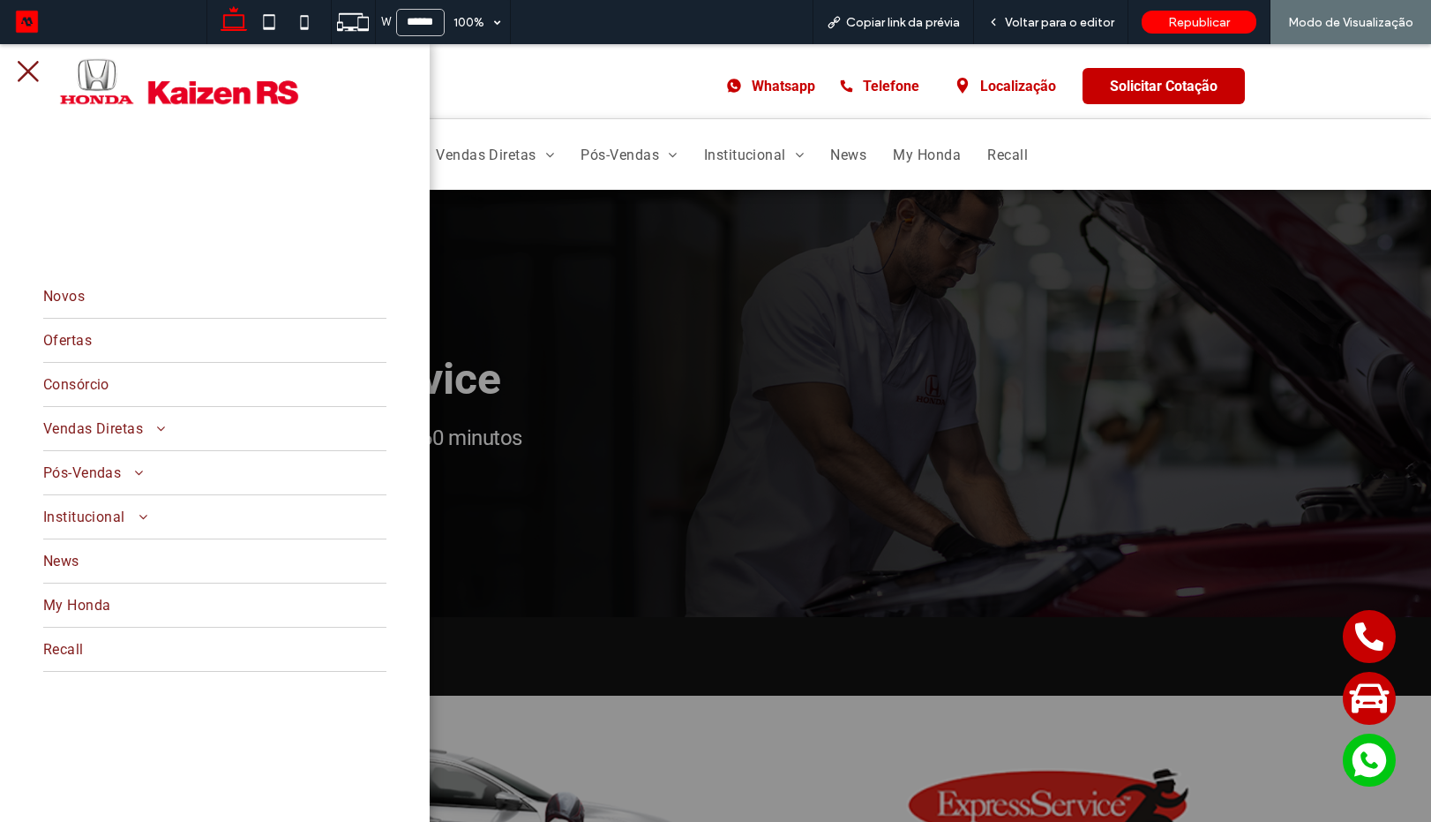
click at [31, 70] on icon at bounding box center [28, 71] width 21 height 21
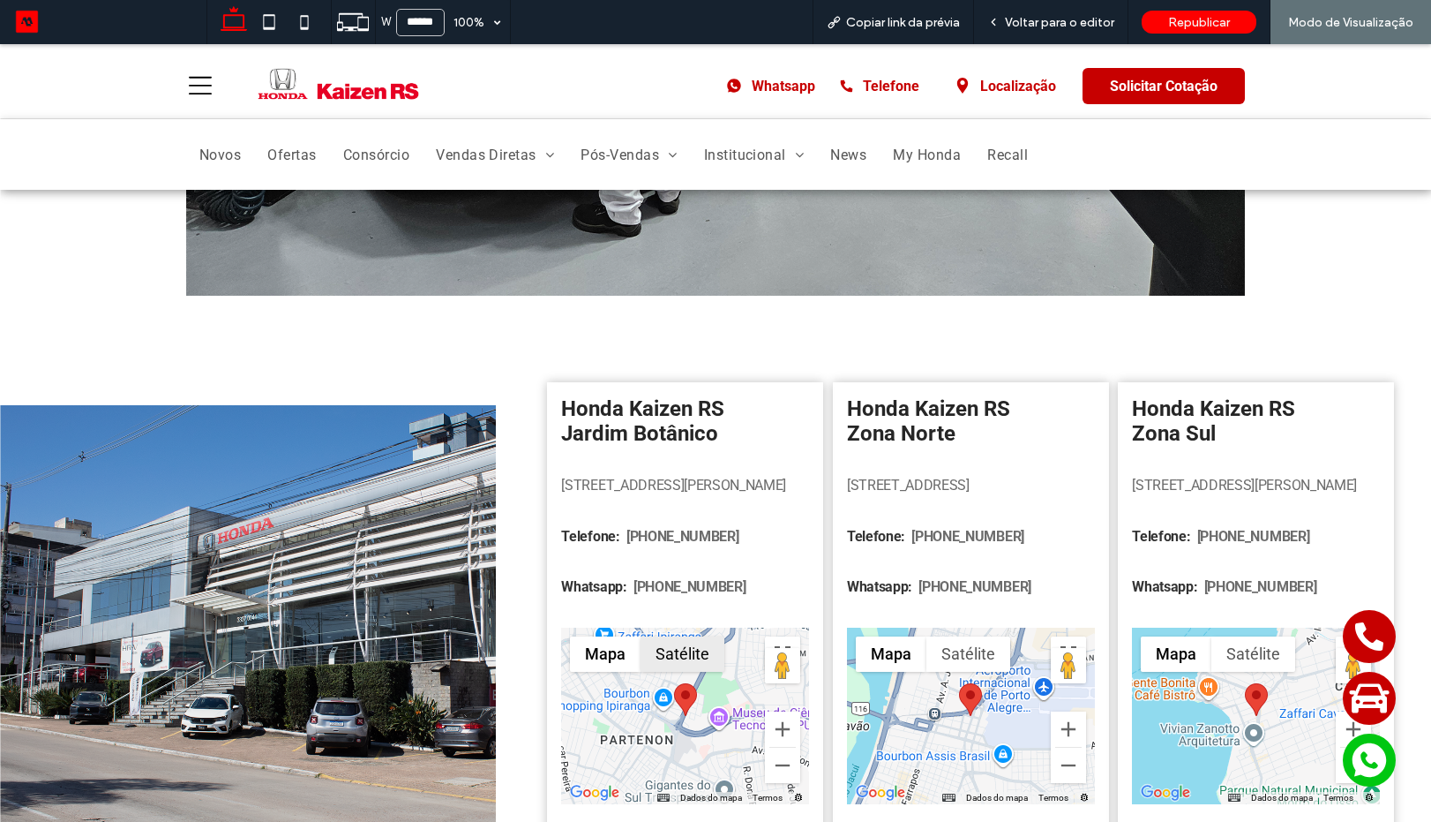
scroll to position [2990, 0]
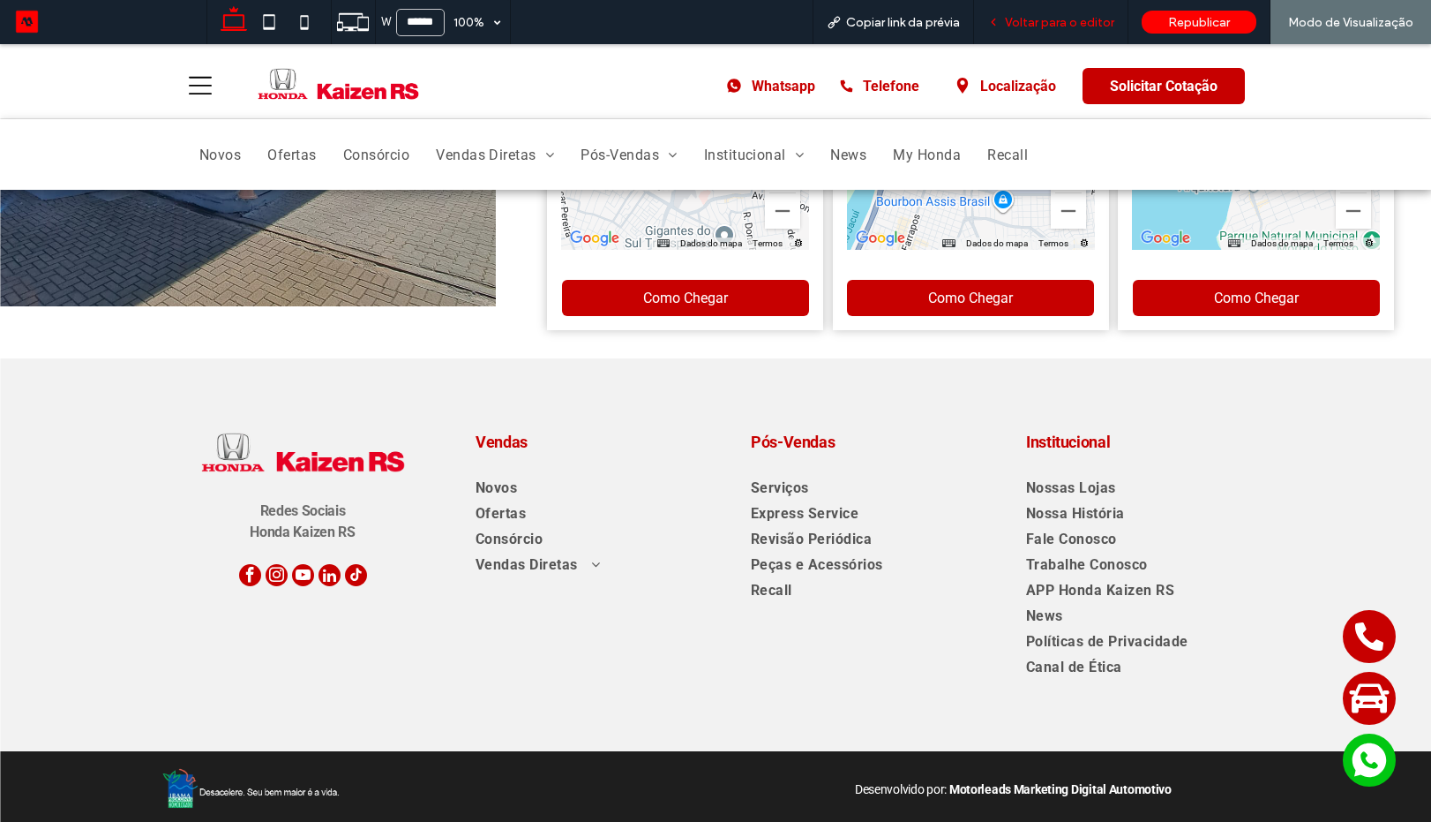
click at [1037, 29] on span "Voltar para o editor" at bounding box center [1059, 22] width 109 height 15
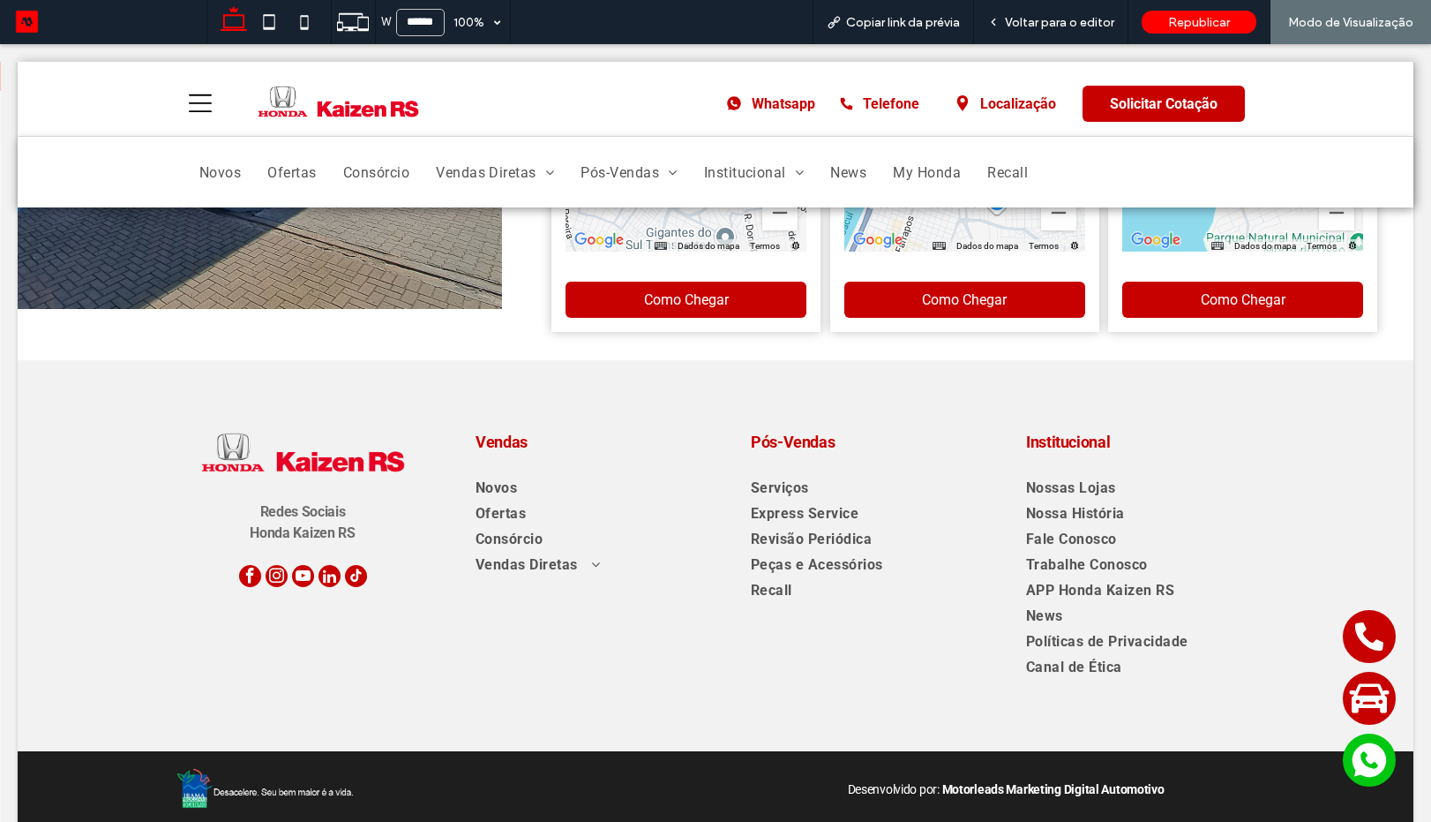
scroll to position [2955, 0]
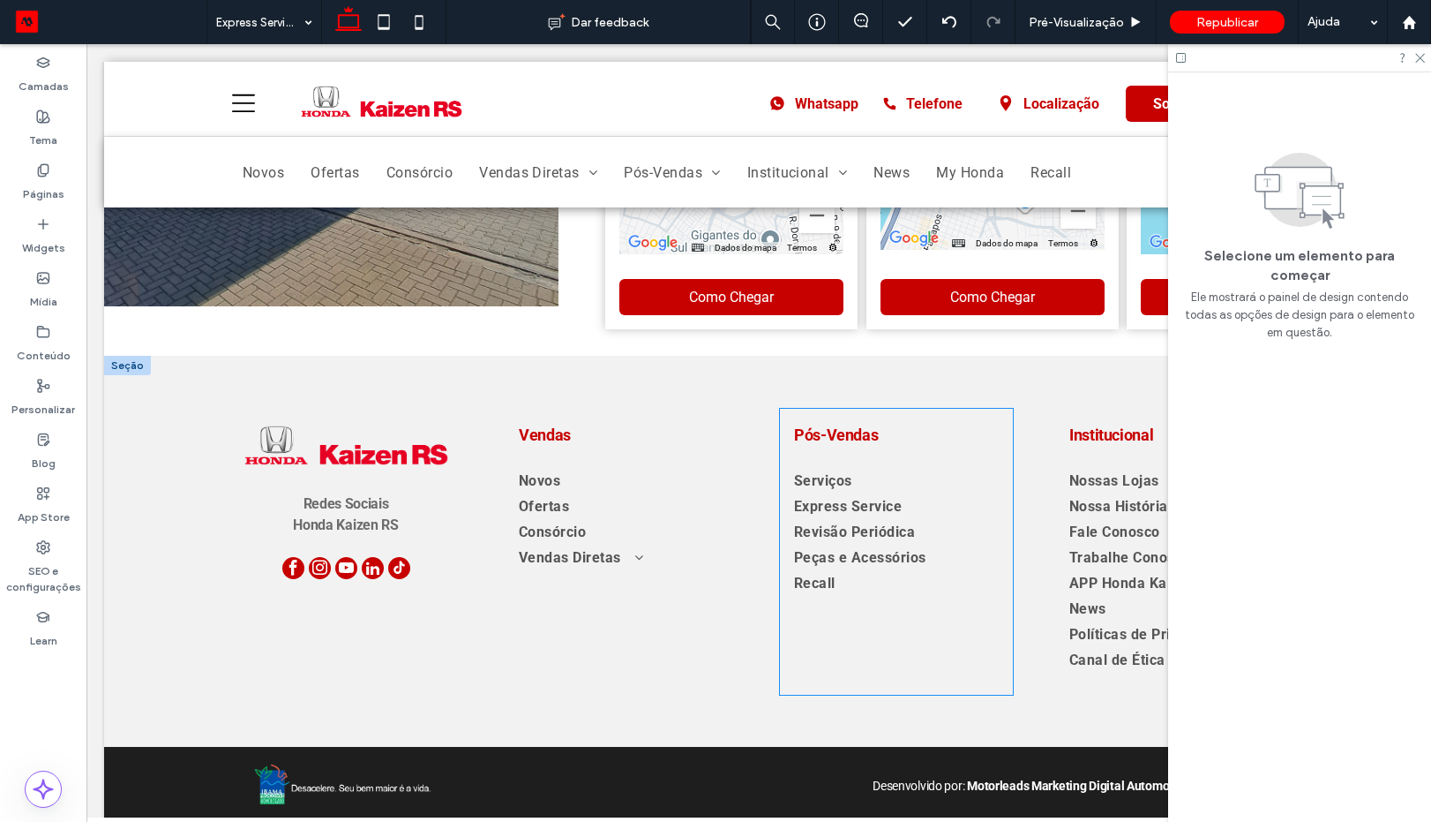
click at [836, 499] on span "Express Service" at bounding box center [848, 506] width 108 height 17
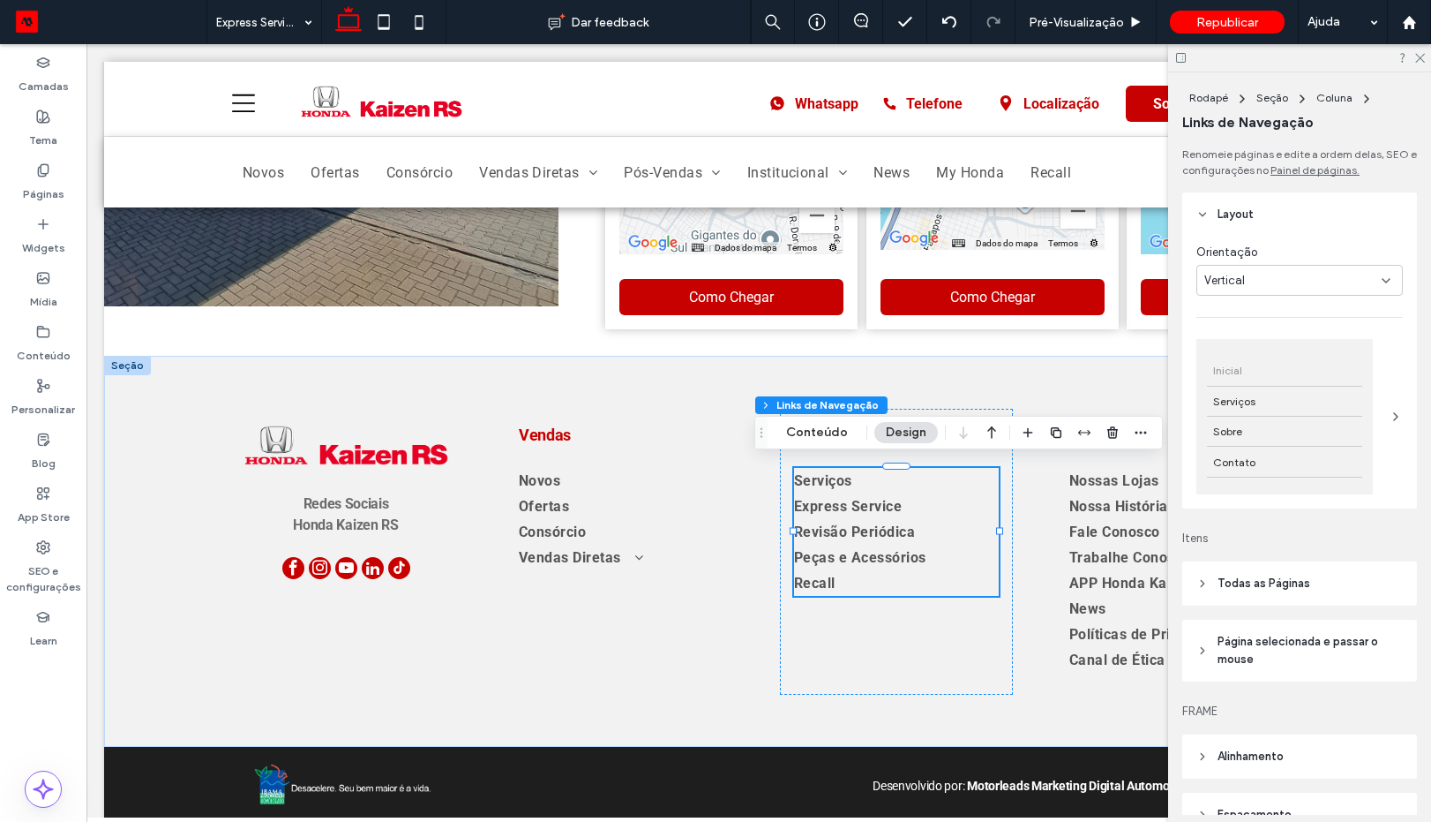
type input "***"
type input "****"
click at [837, 442] on button "Conteúdo" at bounding box center [817, 432] width 85 height 21
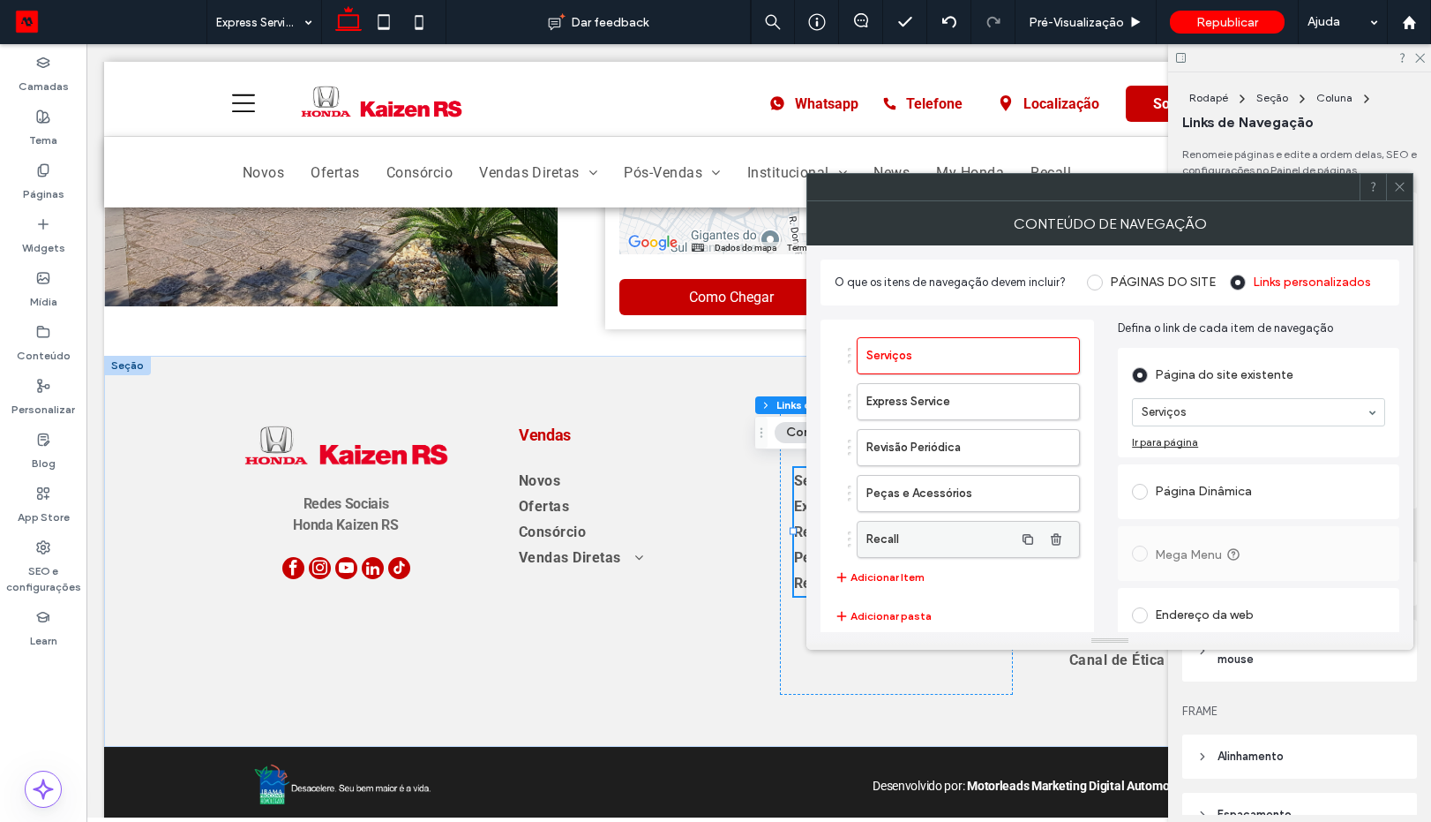
click at [949, 546] on label "Recall" at bounding box center [940, 539] width 147 height 35
click at [1386, 183] on div at bounding box center [1399, 187] width 26 height 26
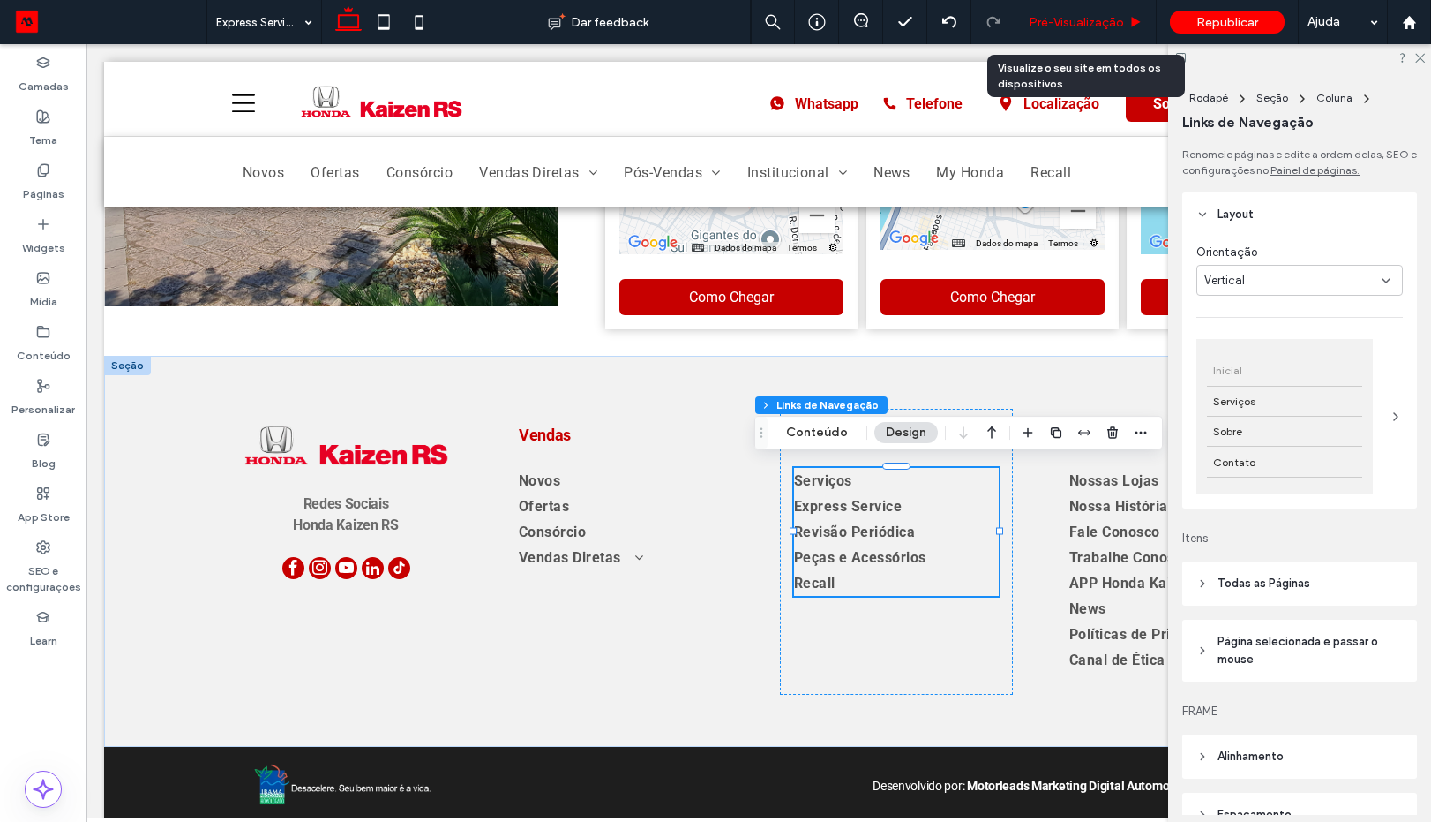
click at [1046, 26] on span "Pré-Visualizaçāo" at bounding box center [1076, 22] width 95 height 15
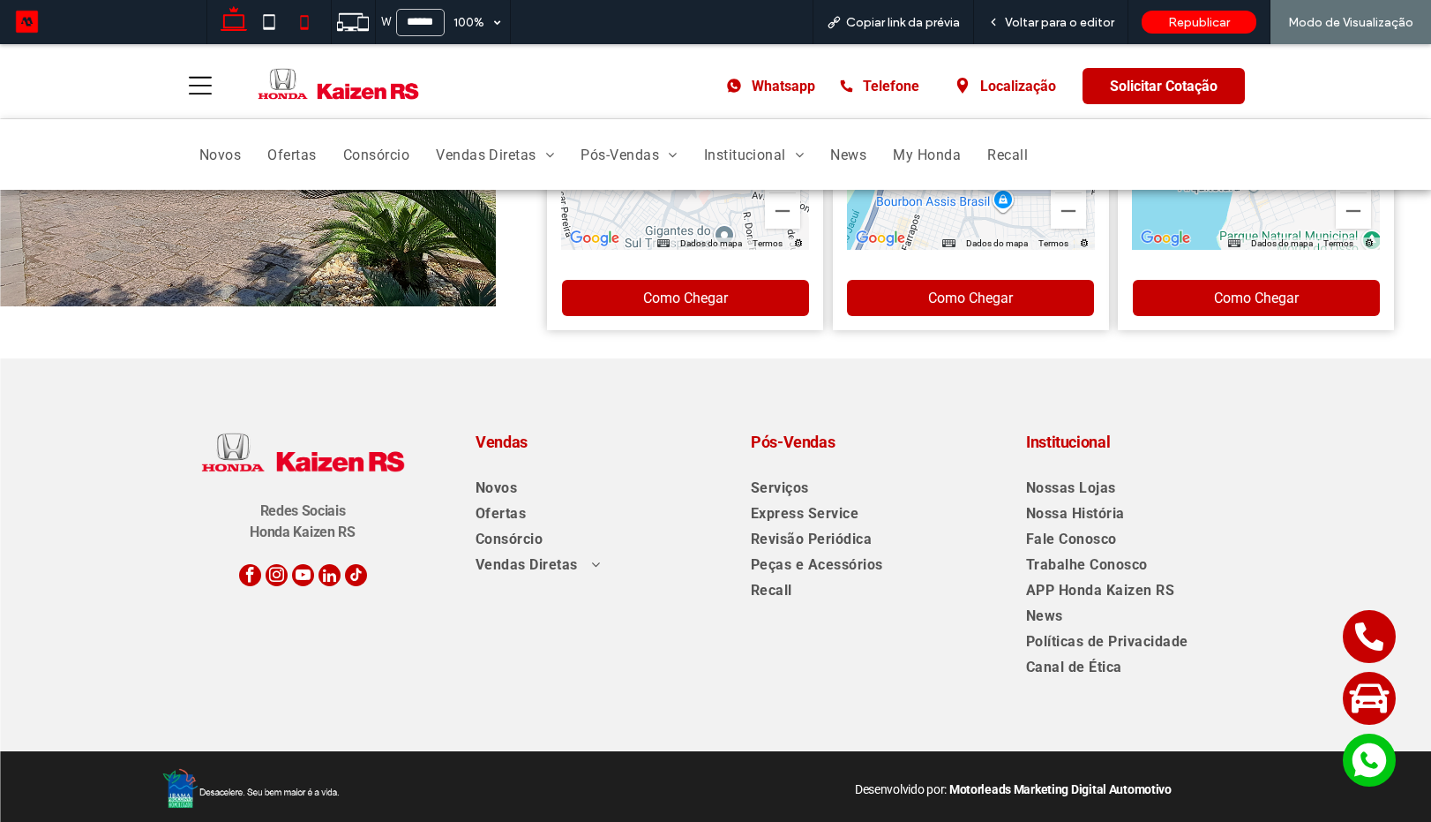
click at [303, 34] on icon at bounding box center [304, 21] width 35 height 35
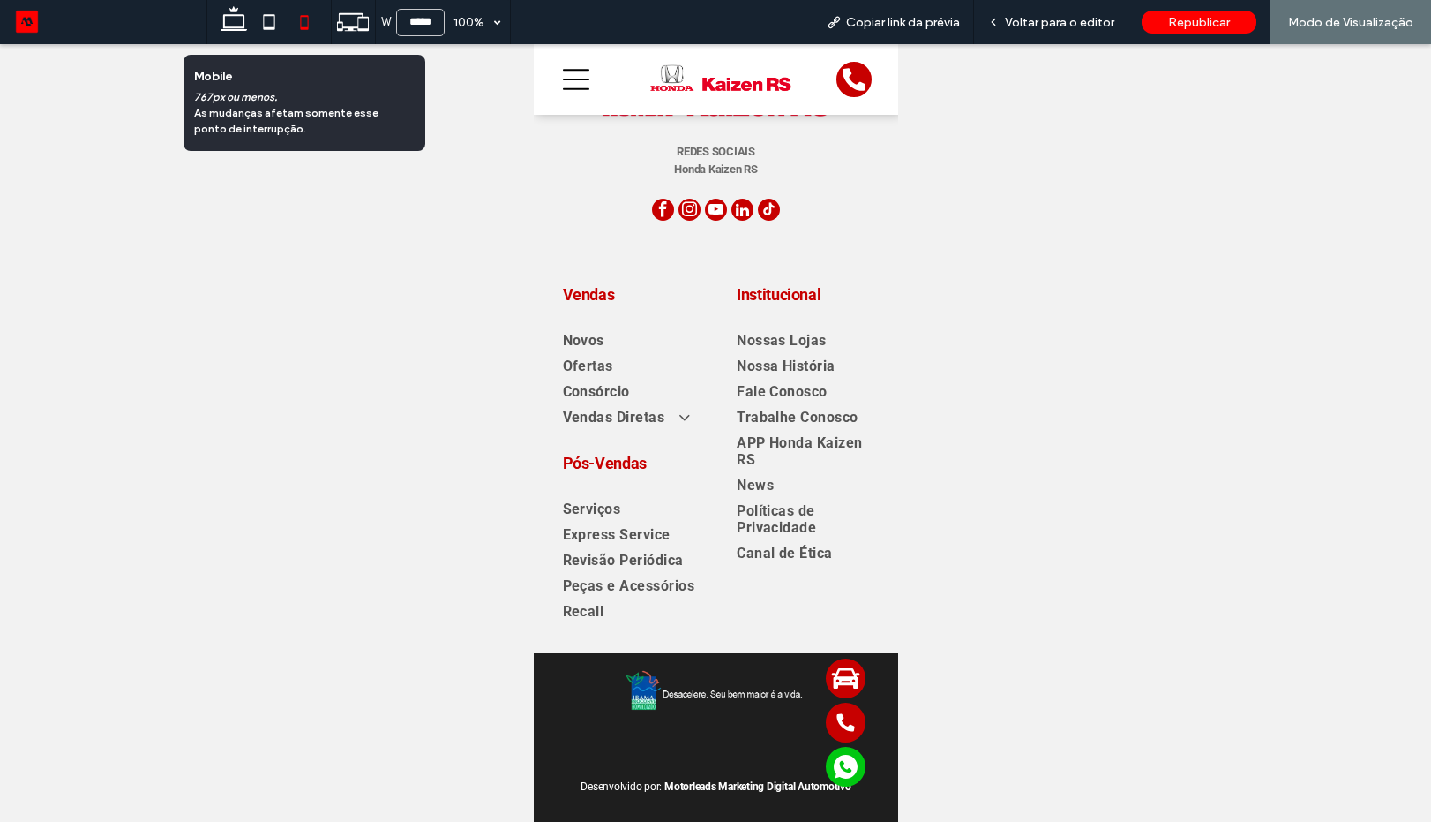
type input "*****"
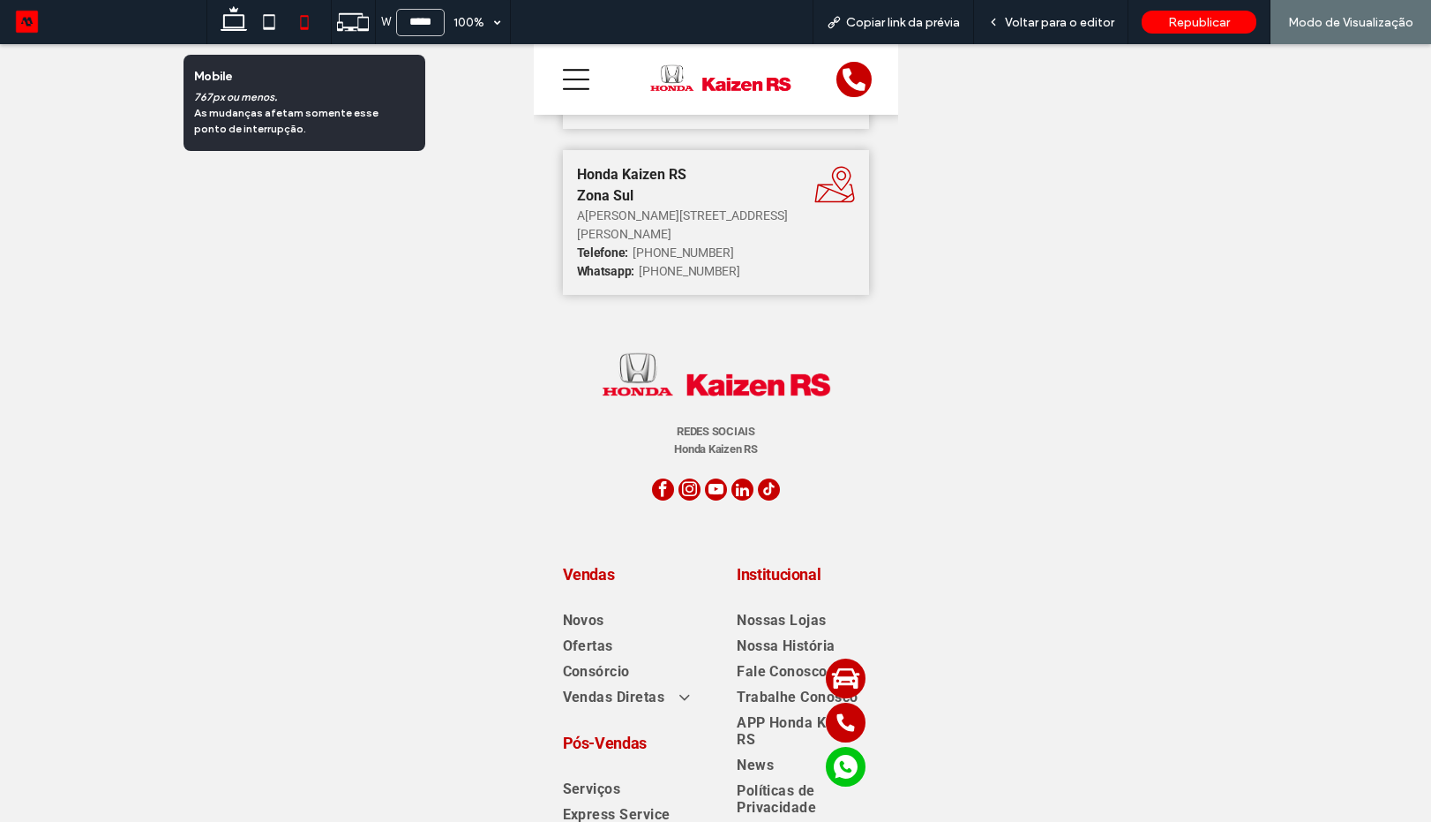
scroll to position [3080, 0]
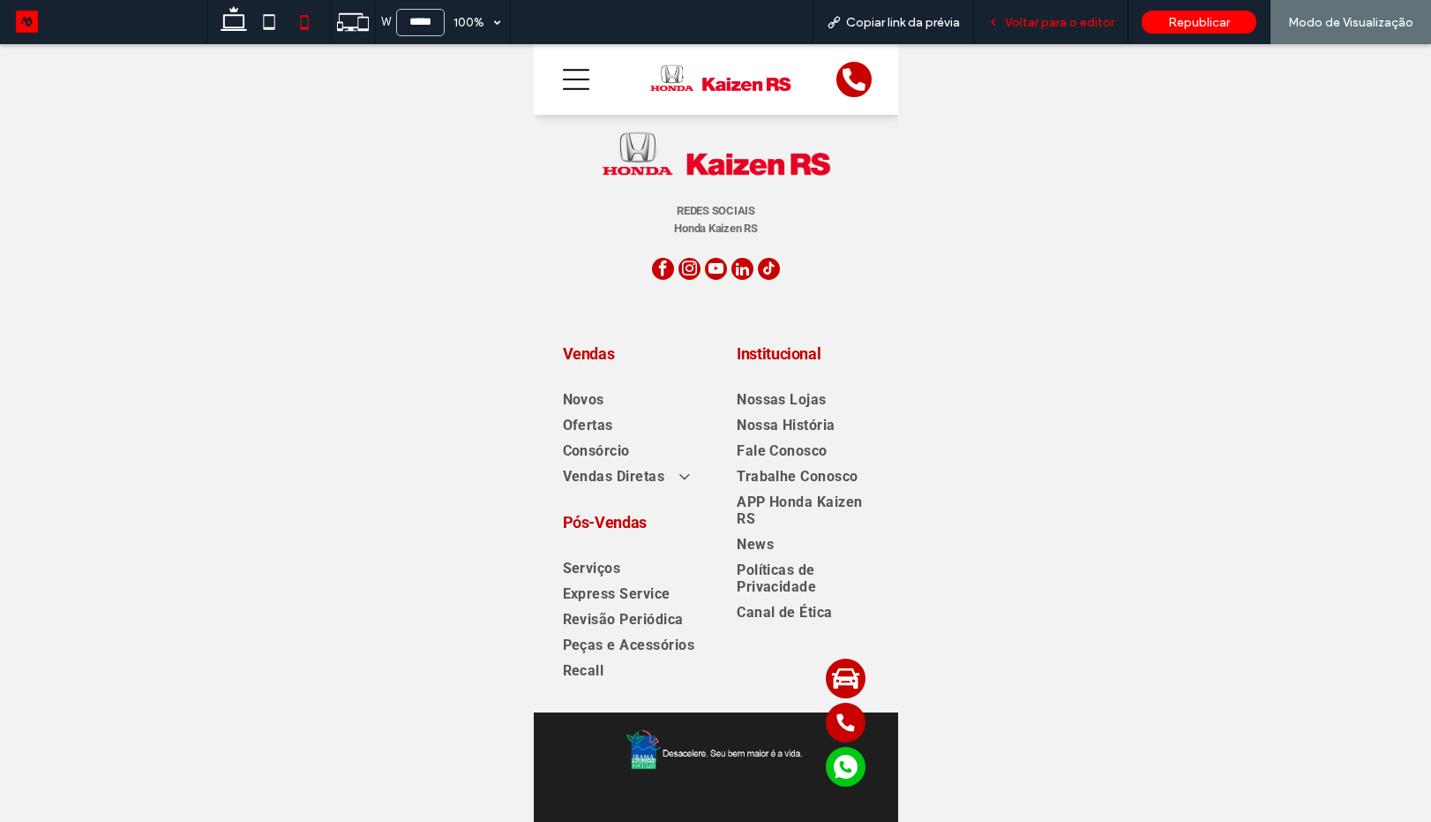
click at [1025, 26] on span "Voltar para o editor" at bounding box center [1059, 22] width 109 height 15
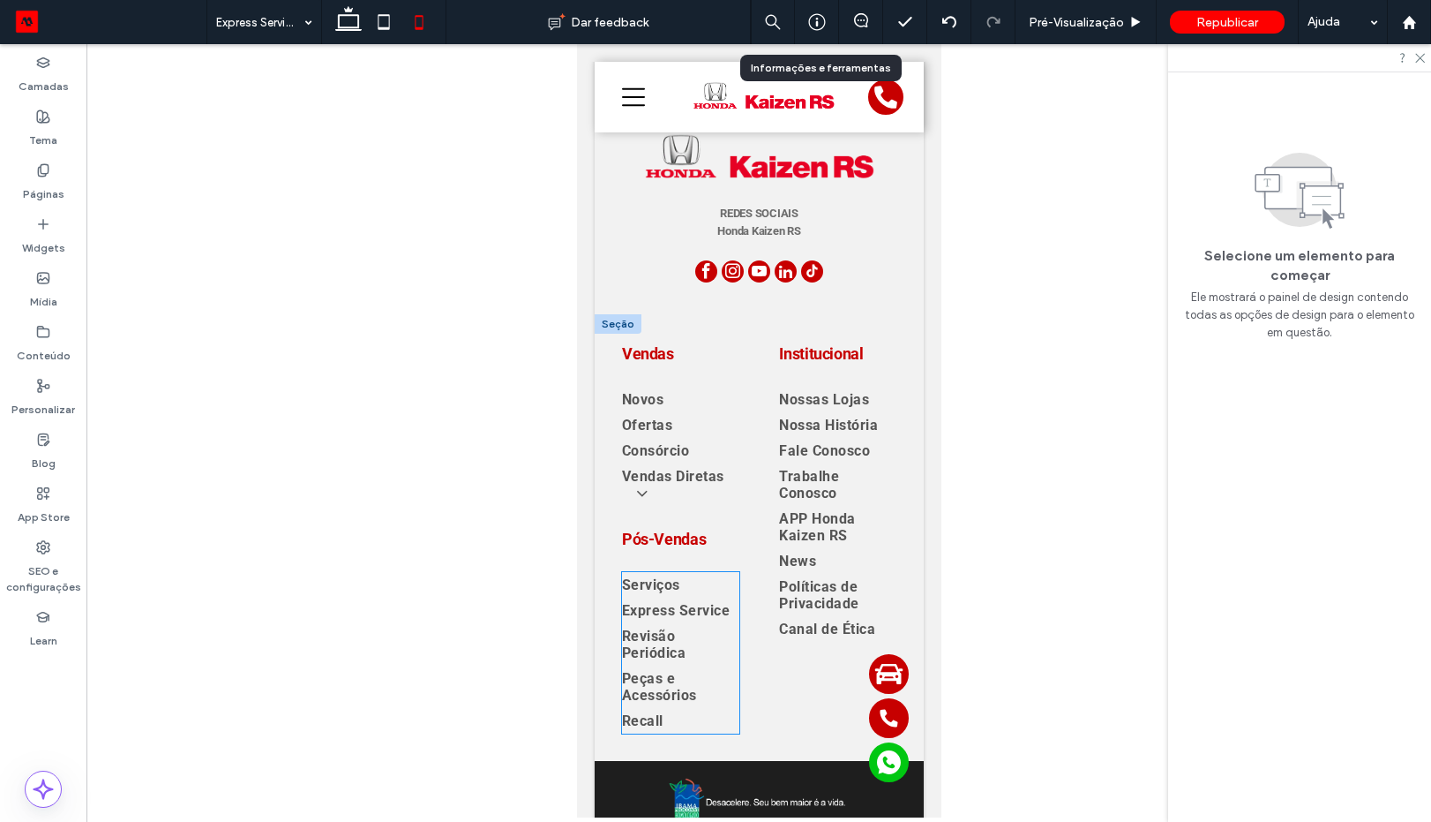
click at [667, 593] on span "Serviços" at bounding box center [650, 584] width 58 height 17
click at [667, 702] on span "Peças e Acessórios" at bounding box center [679, 687] width 117 height 34
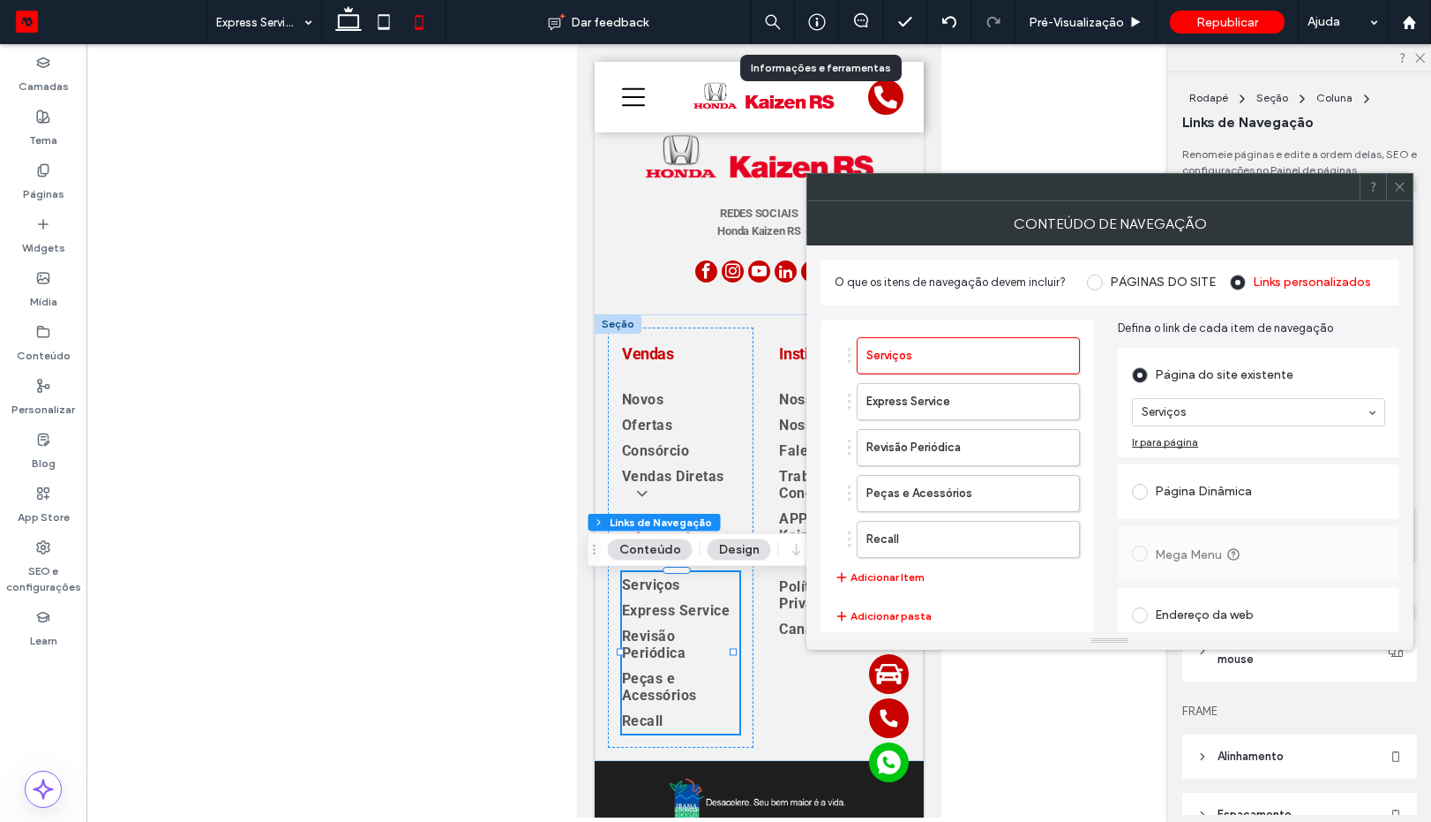
type input "***"
type input "****"
click at [936, 545] on label "Recall" at bounding box center [940, 539] width 147 height 35
click at [1395, 195] on span at bounding box center [1399, 187] width 13 height 26
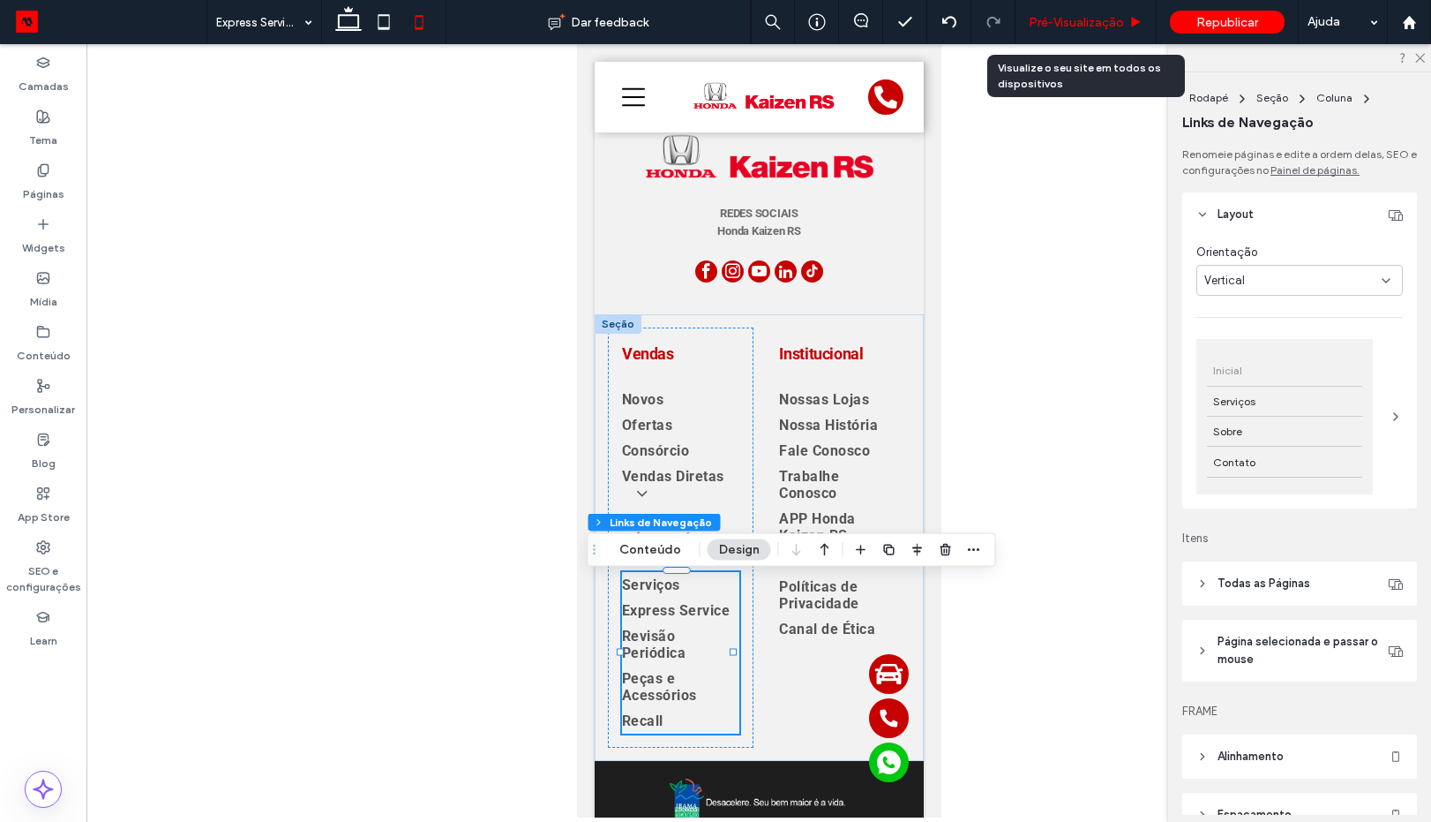
click at [1040, 22] on span "Pré-Visualizaçāo" at bounding box center [1076, 22] width 95 height 15
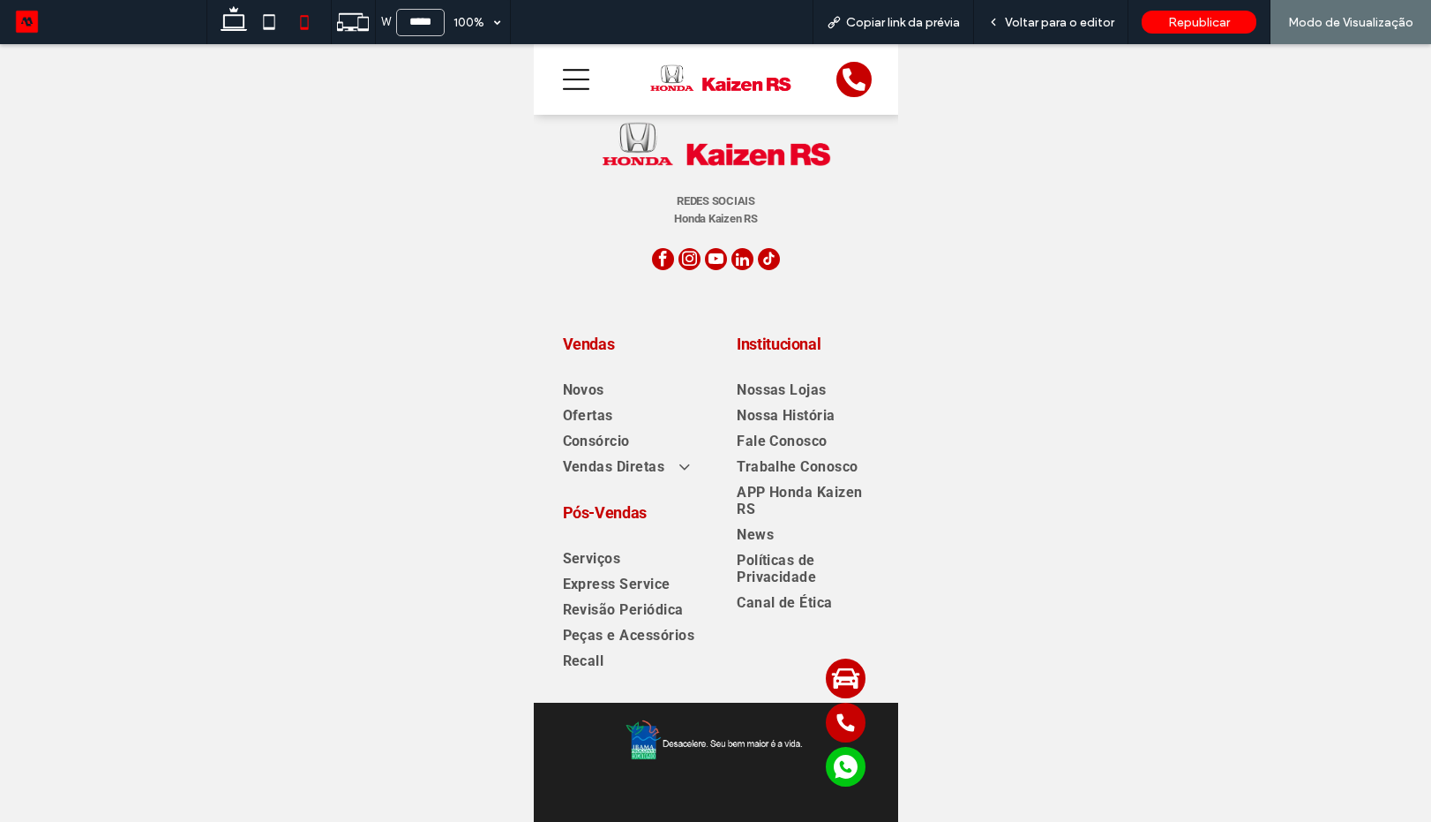
scroll to position [3080, 0]
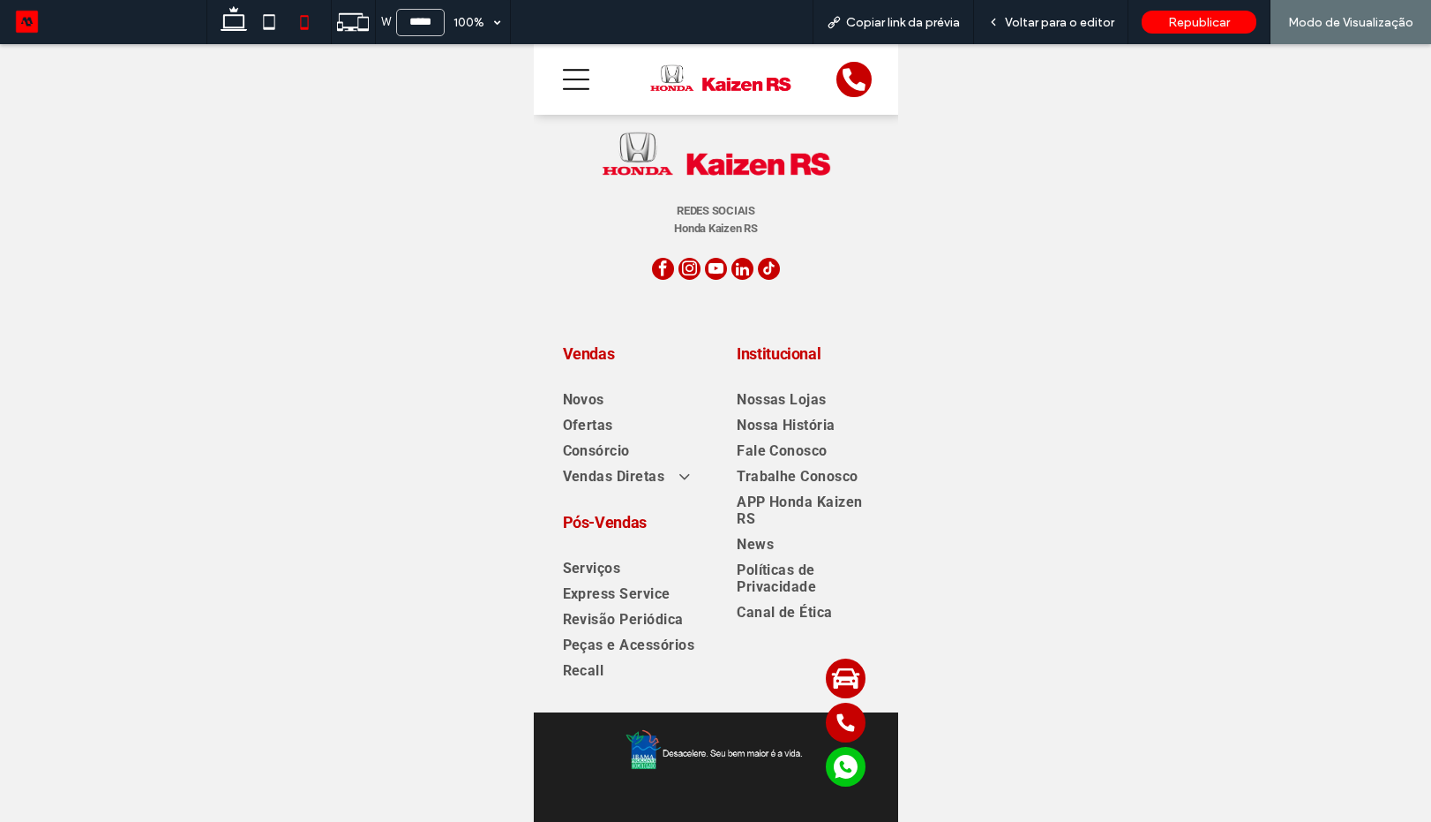
click at [582, 82] on icon at bounding box center [575, 79] width 26 height 26
click at [581, 89] on icon at bounding box center [575, 79] width 26 height 21
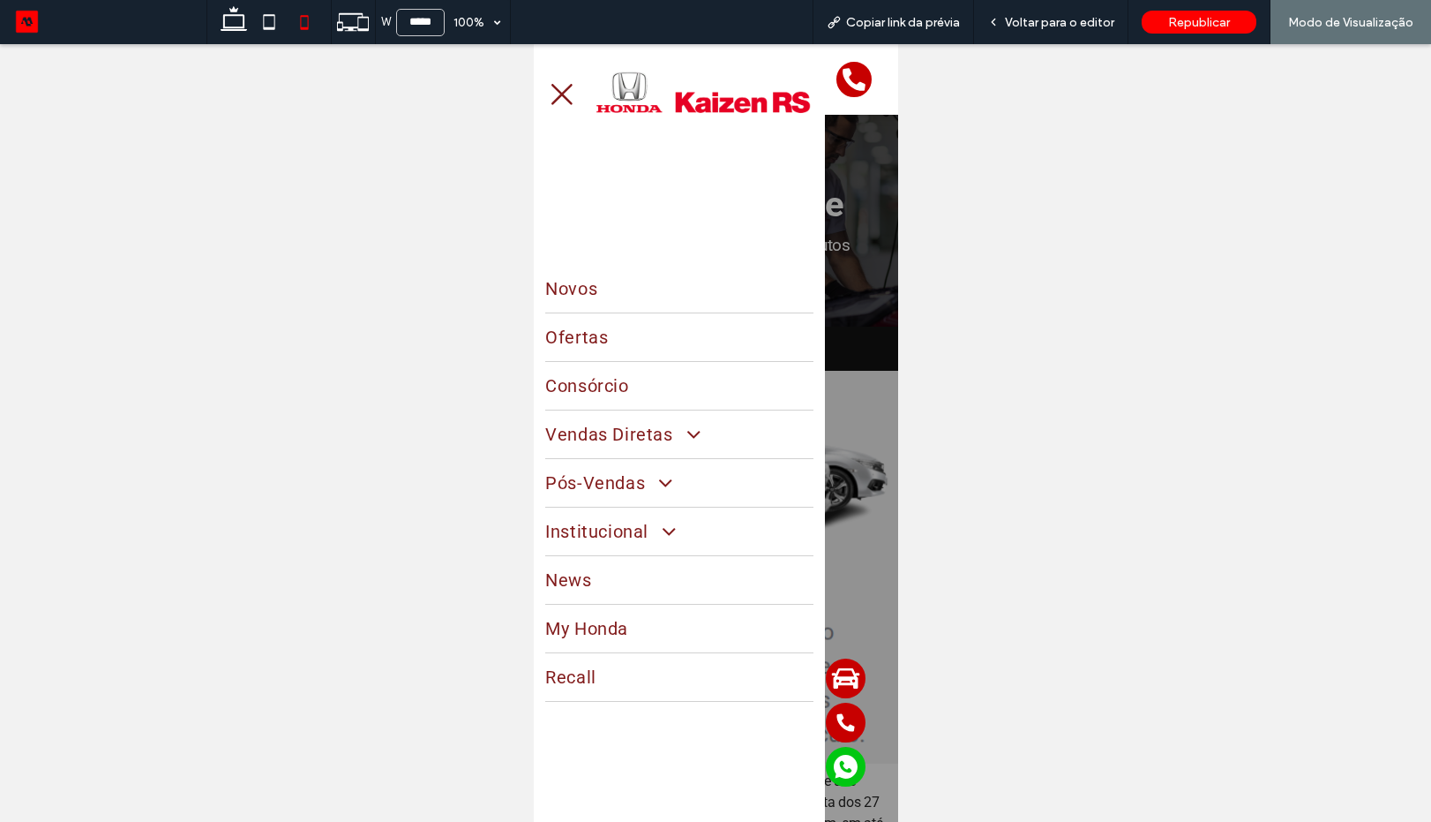
scroll to position [0, 0]
click at [584, 672] on span "Recall" at bounding box center [570, 676] width 51 height 21
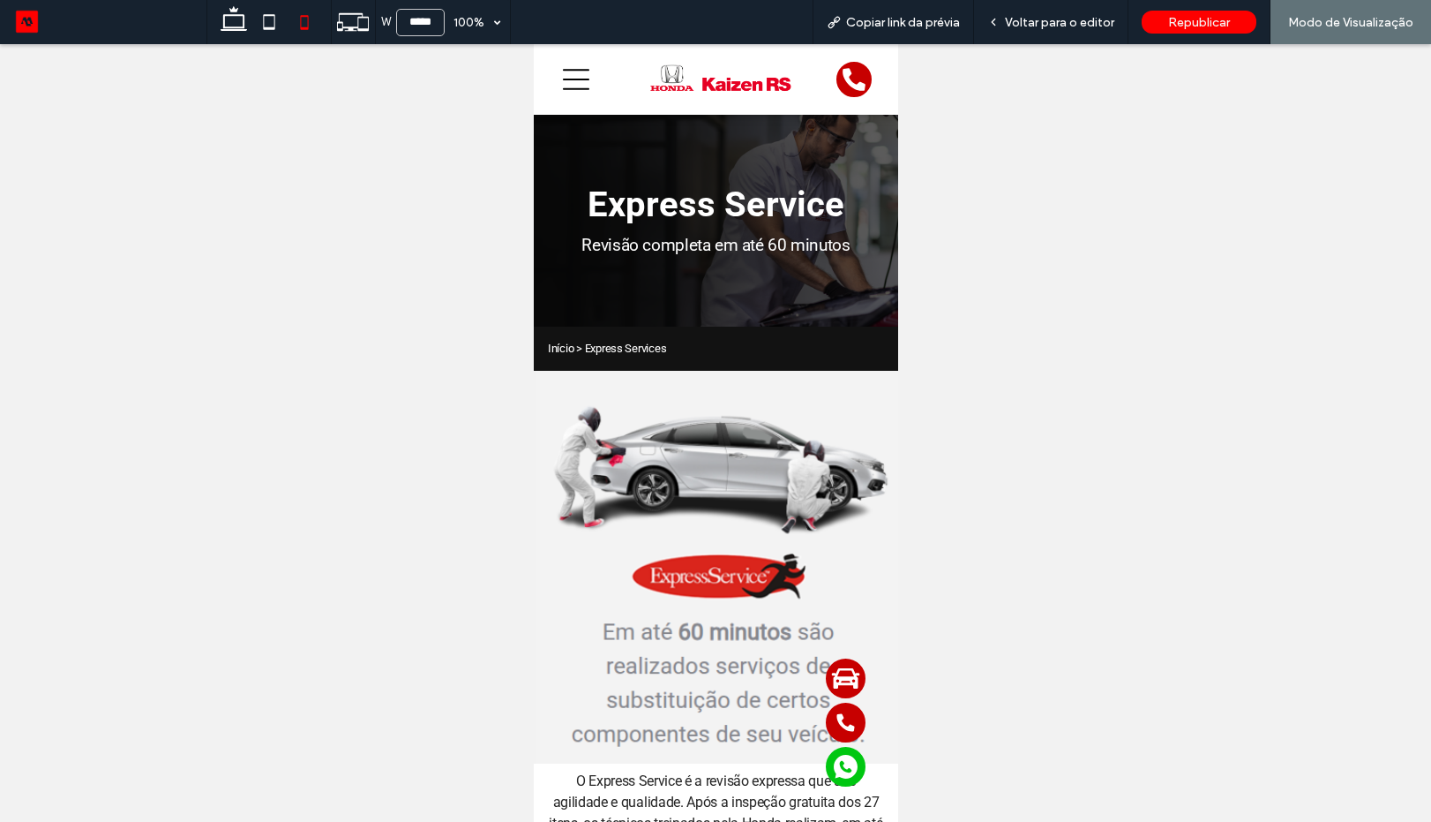
scroll to position [3080, 0]
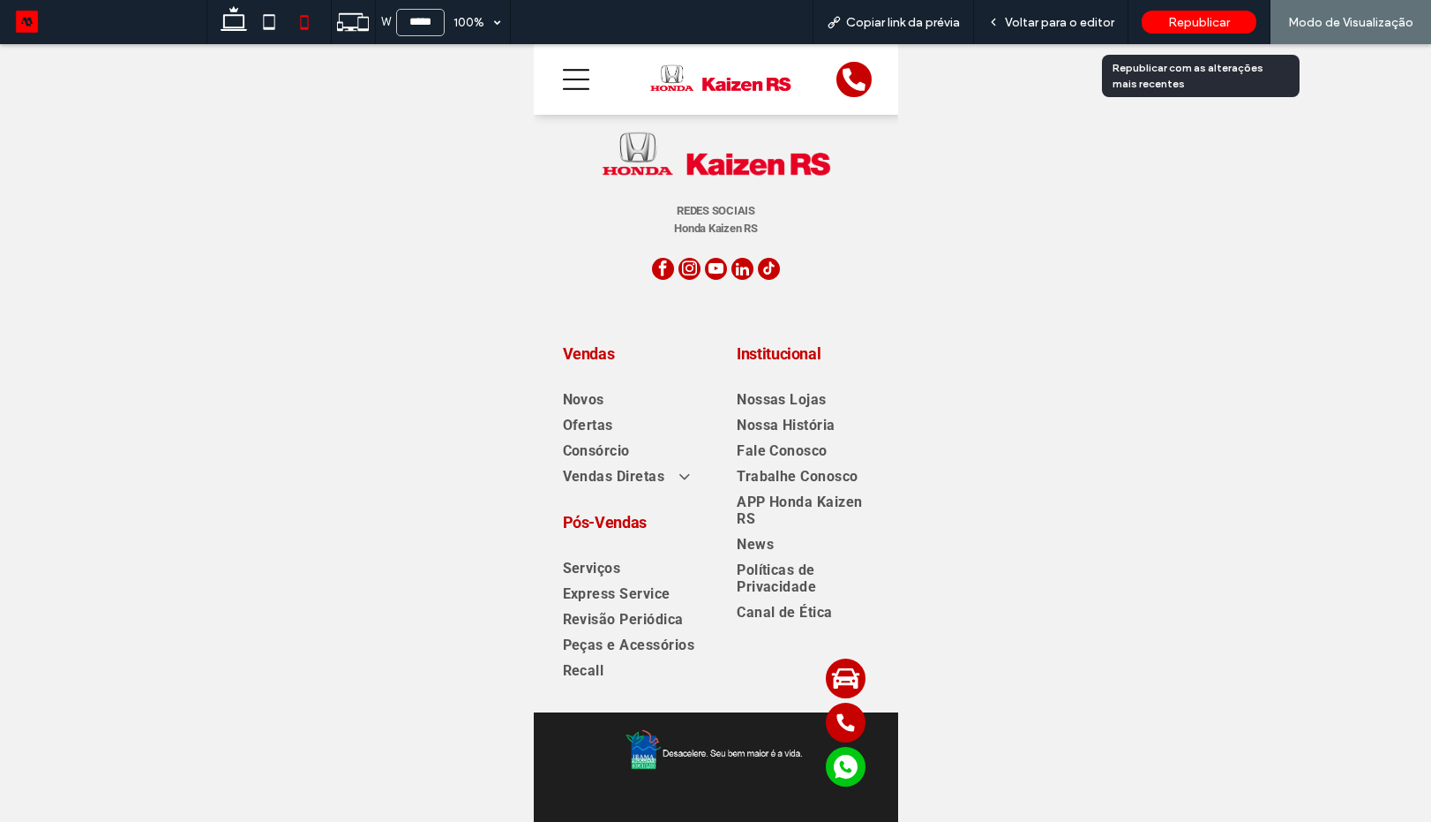
click at [1194, 19] on span "Republicar" at bounding box center [1199, 22] width 62 height 15
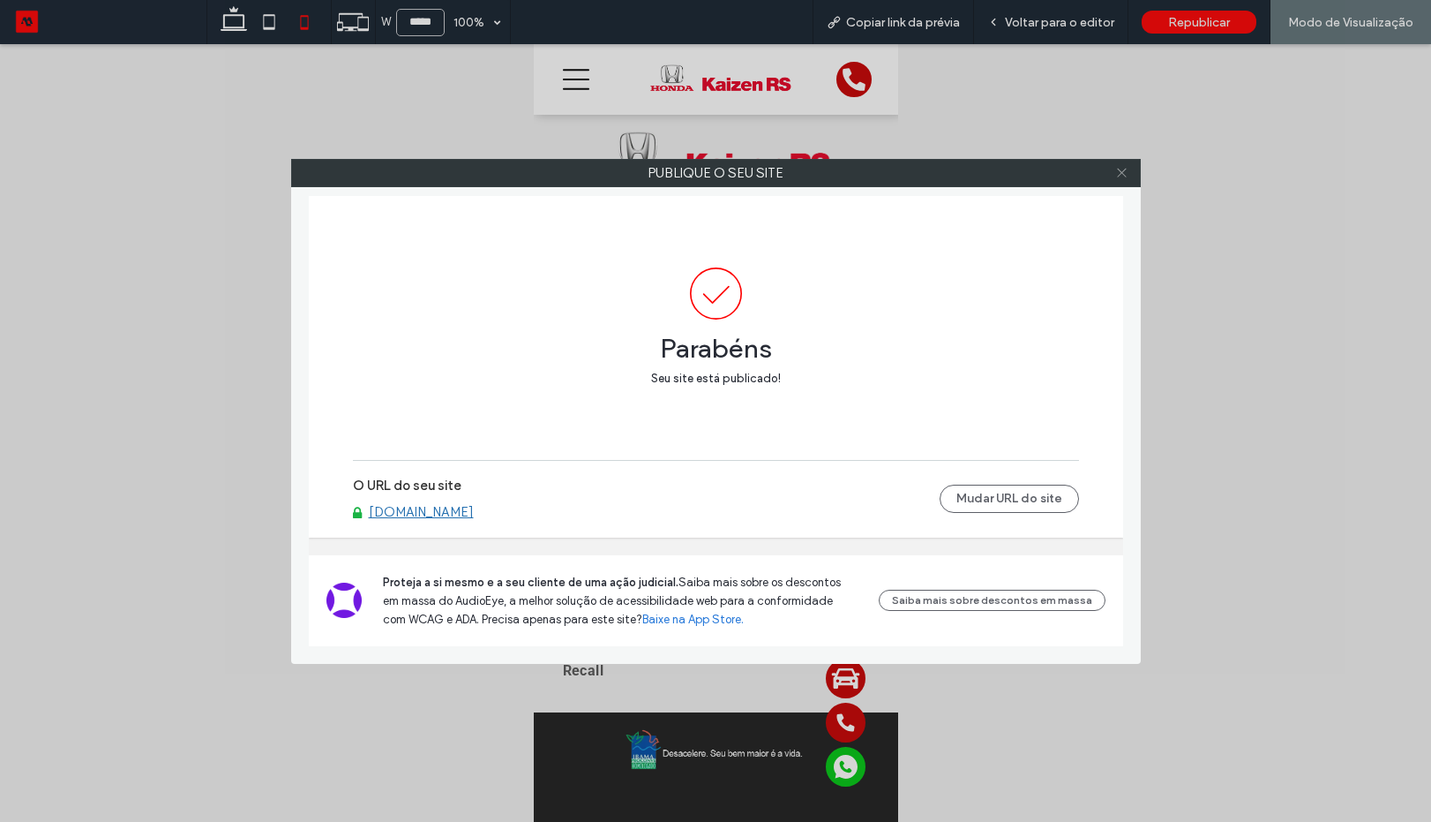
click at [1125, 169] on icon at bounding box center [1121, 172] width 13 height 13
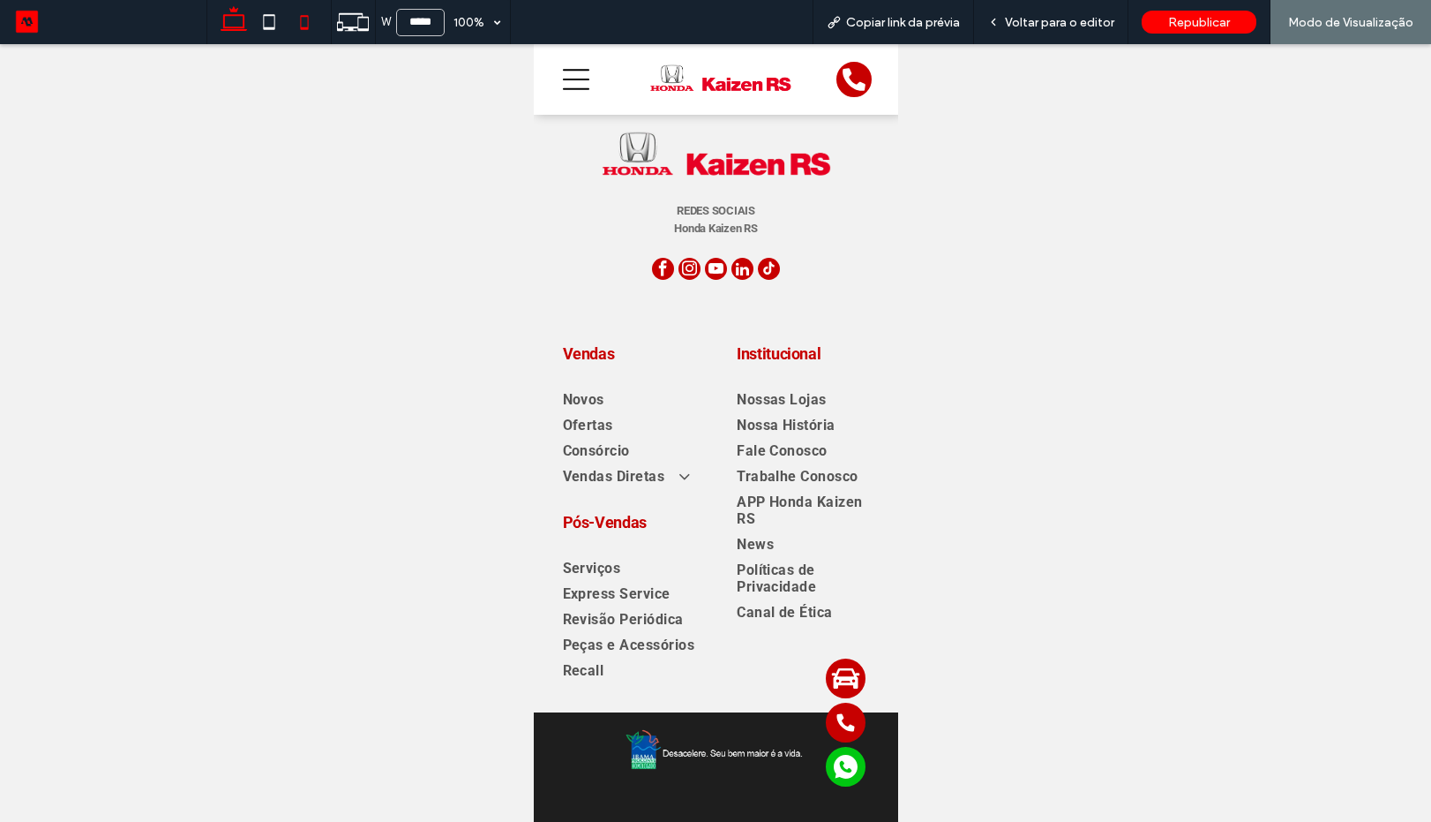
click at [229, 31] on icon at bounding box center [233, 21] width 35 height 35
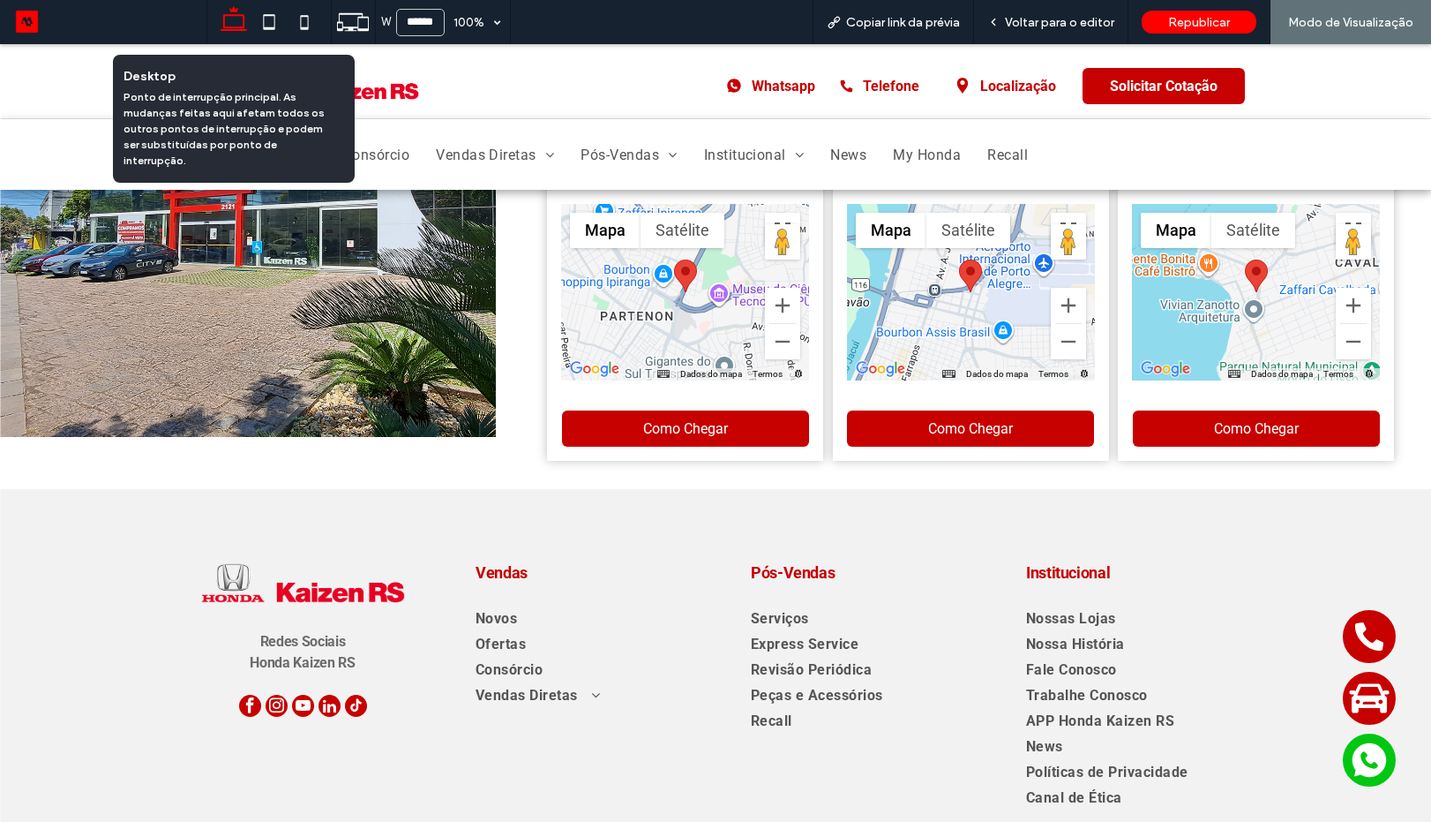
type input "******"
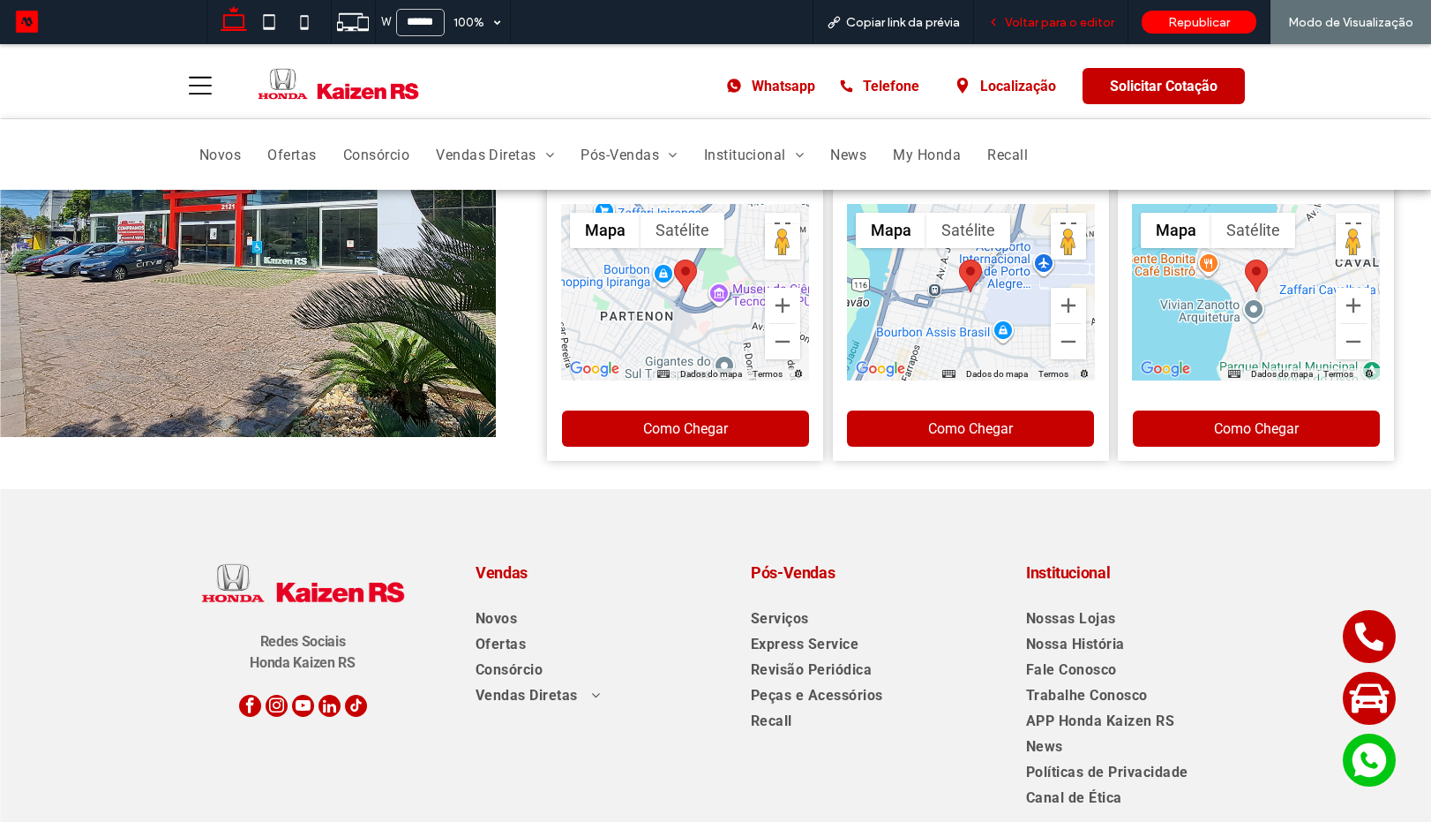
click at [1037, 26] on span "Voltar para o editor" at bounding box center [1059, 22] width 109 height 15
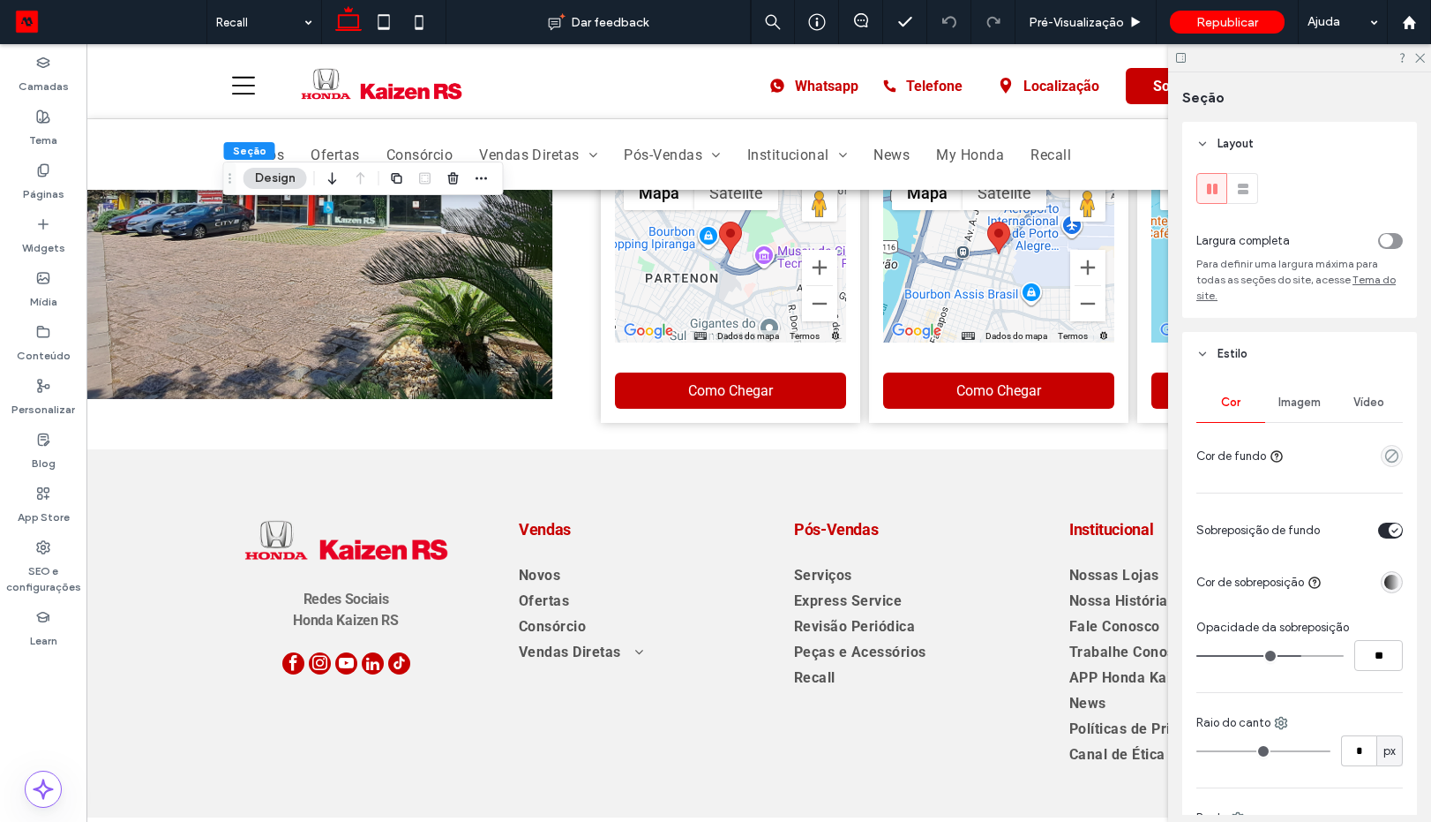
click at [1296, 393] on div "Imagem" at bounding box center [1300, 402] width 69 height 39
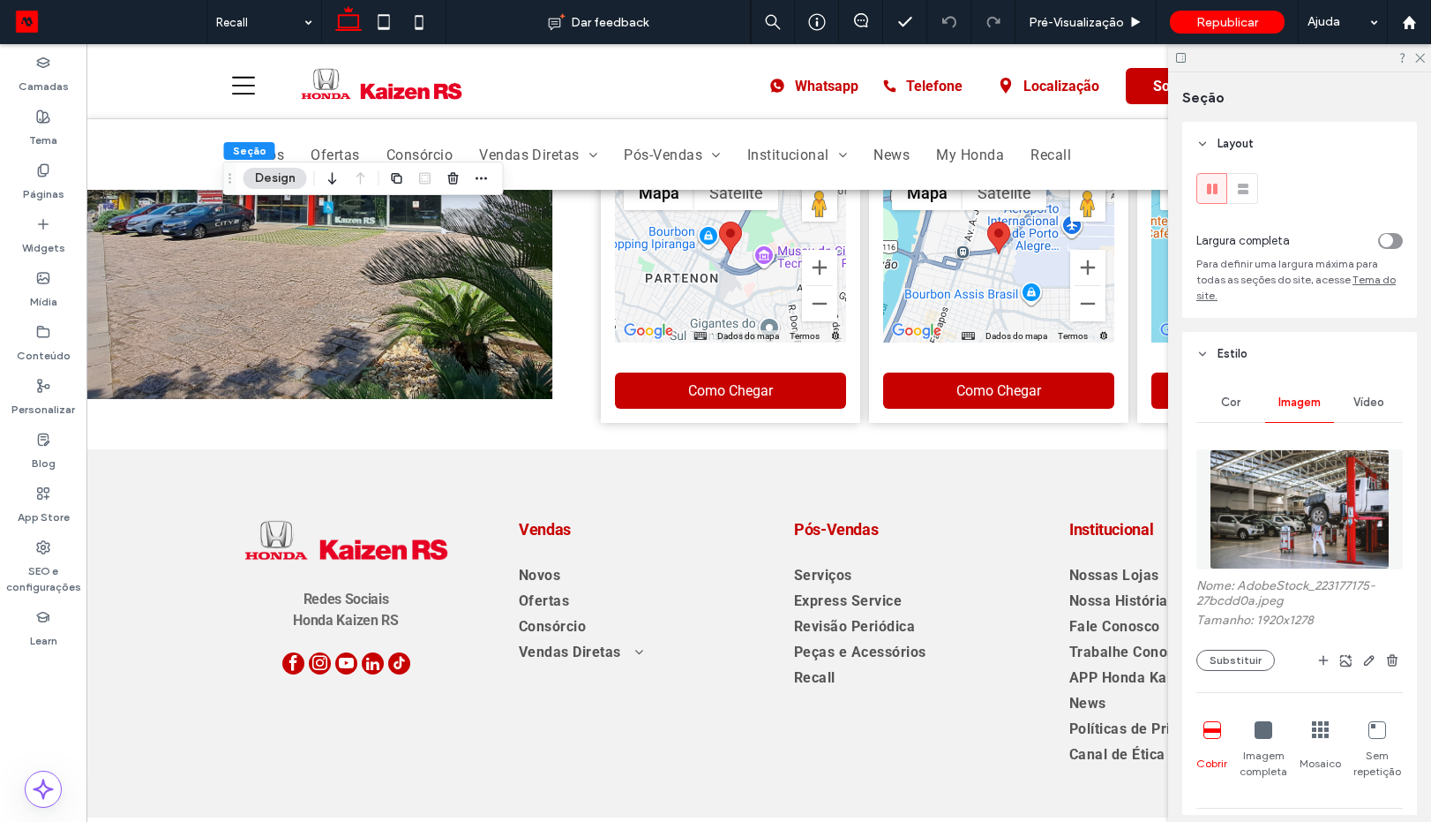
click at [1305, 523] on img at bounding box center [1299, 509] width 179 height 120
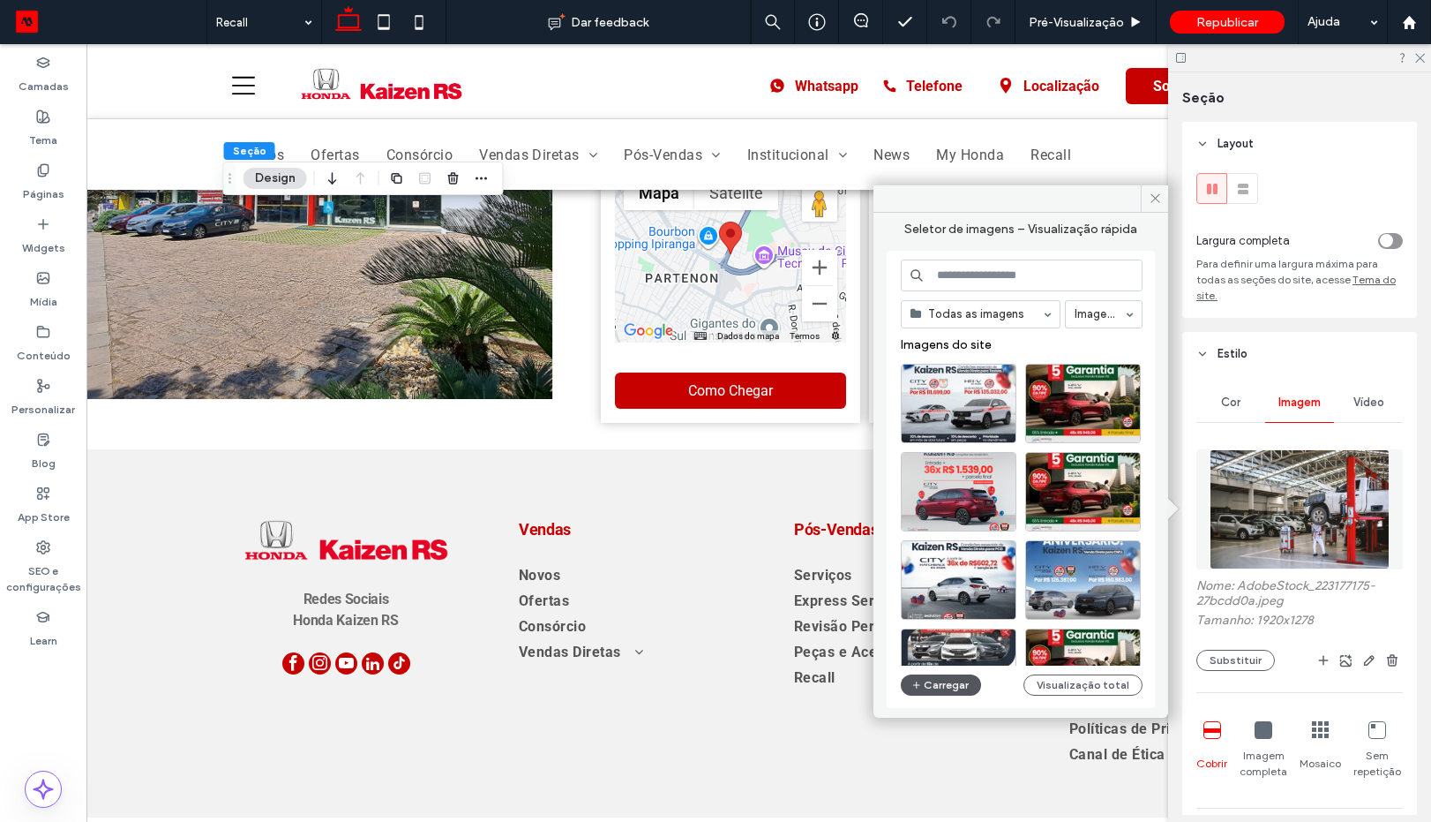
click at [949, 687] on button "Carregar" at bounding box center [941, 684] width 80 height 21
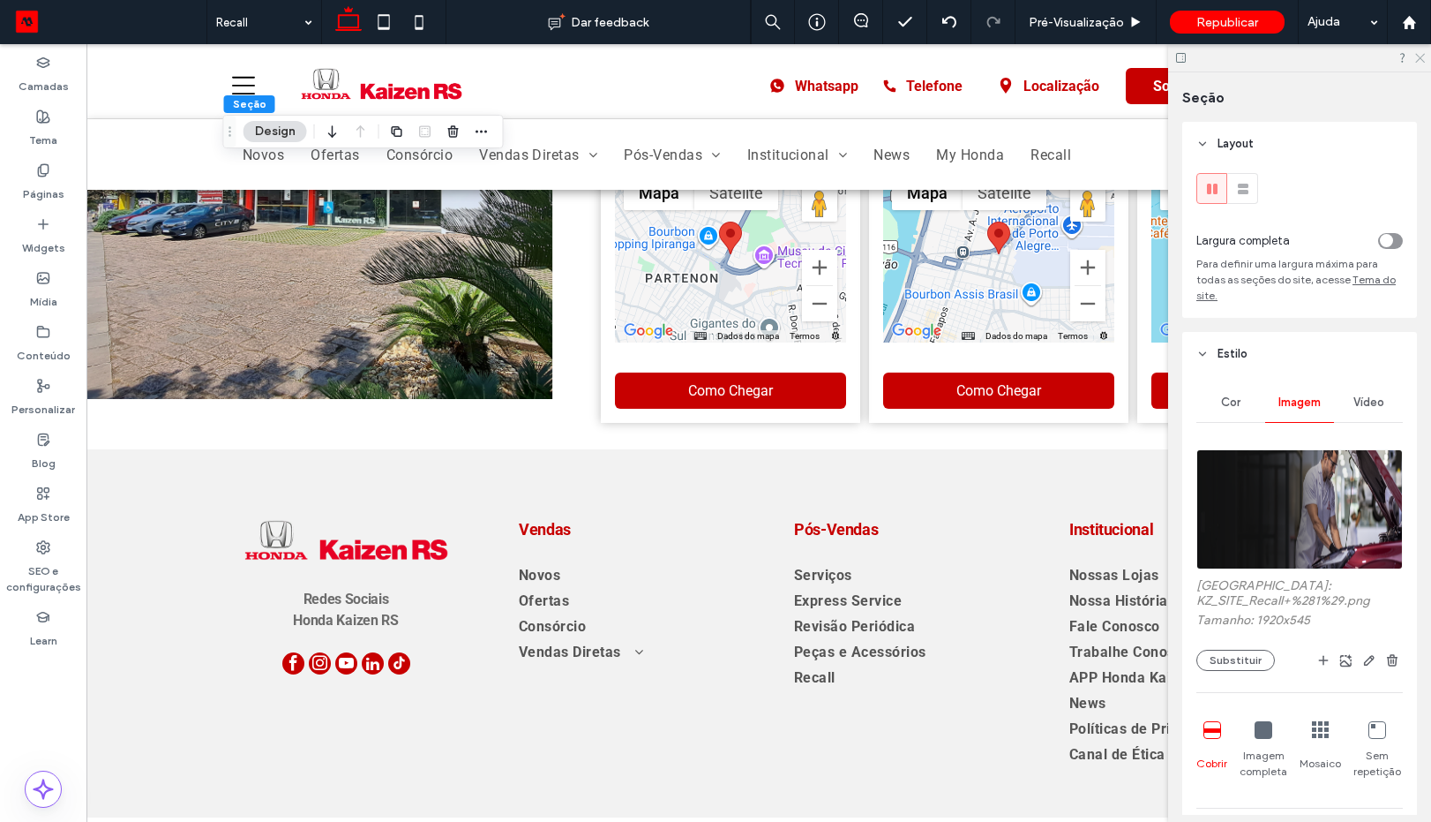
click at [1422, 56] on icon at bounding box center [1419, 56] width 11 height 11
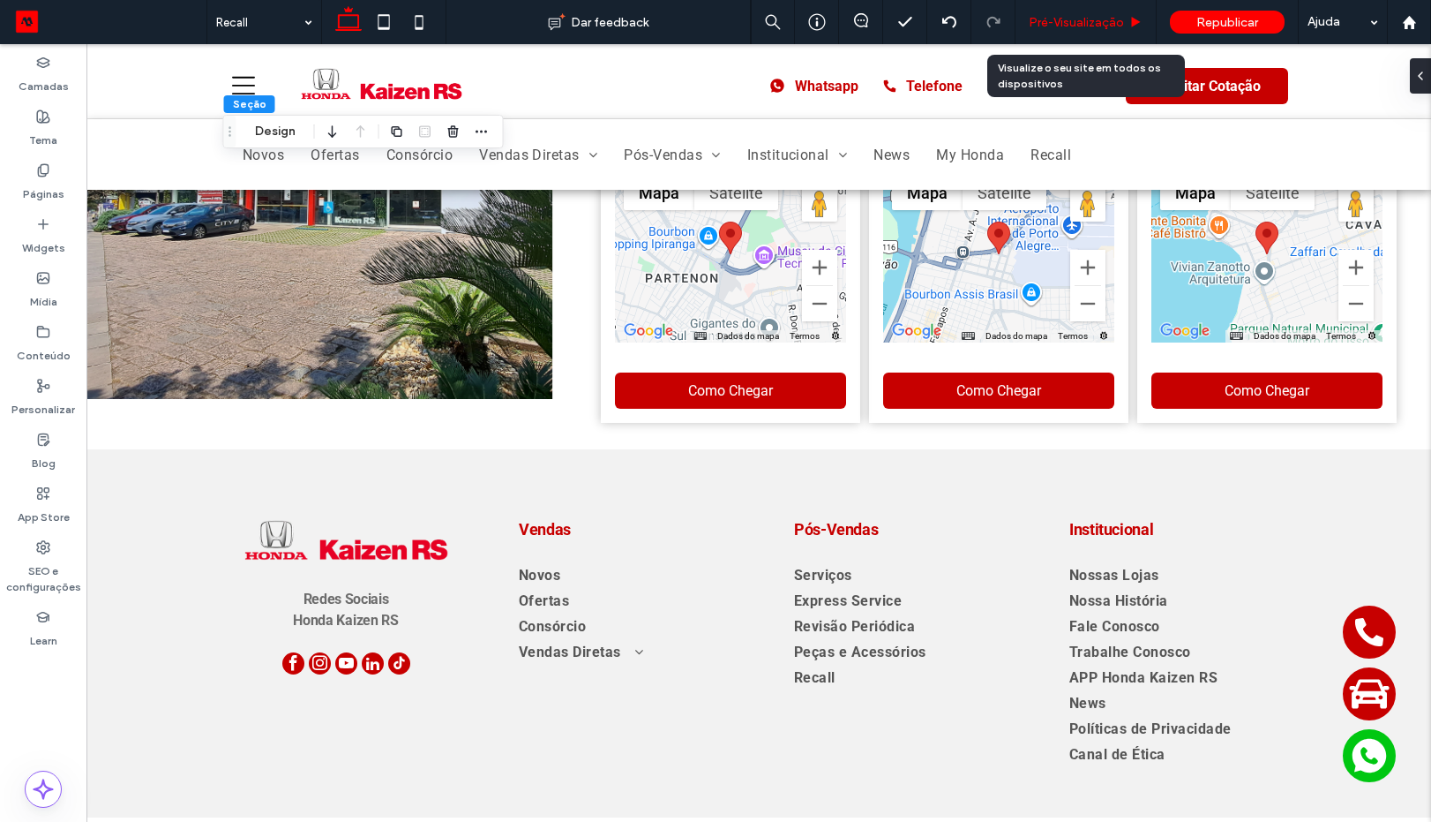
click at [1070, 17] on span "Pré-Visualizaçāo" at bounding box center [1076, 22] width 95 height 15
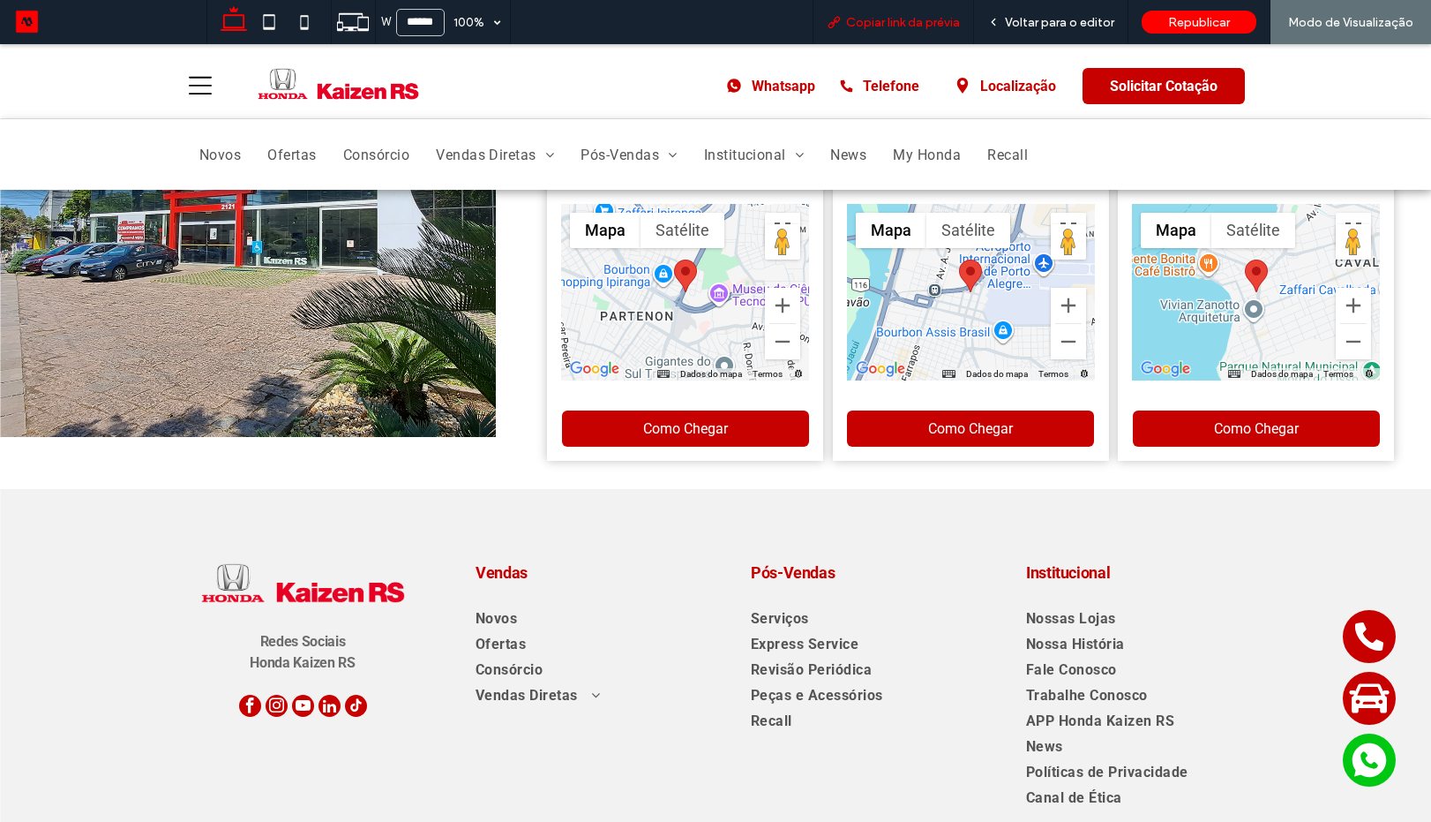
click at [0, 0] on div at bounding box center [0, 0] width 0 height 0
click at [1025, 22] on span "Voltar para o editor" at bounding box center [1059, 22] width 109 height 15
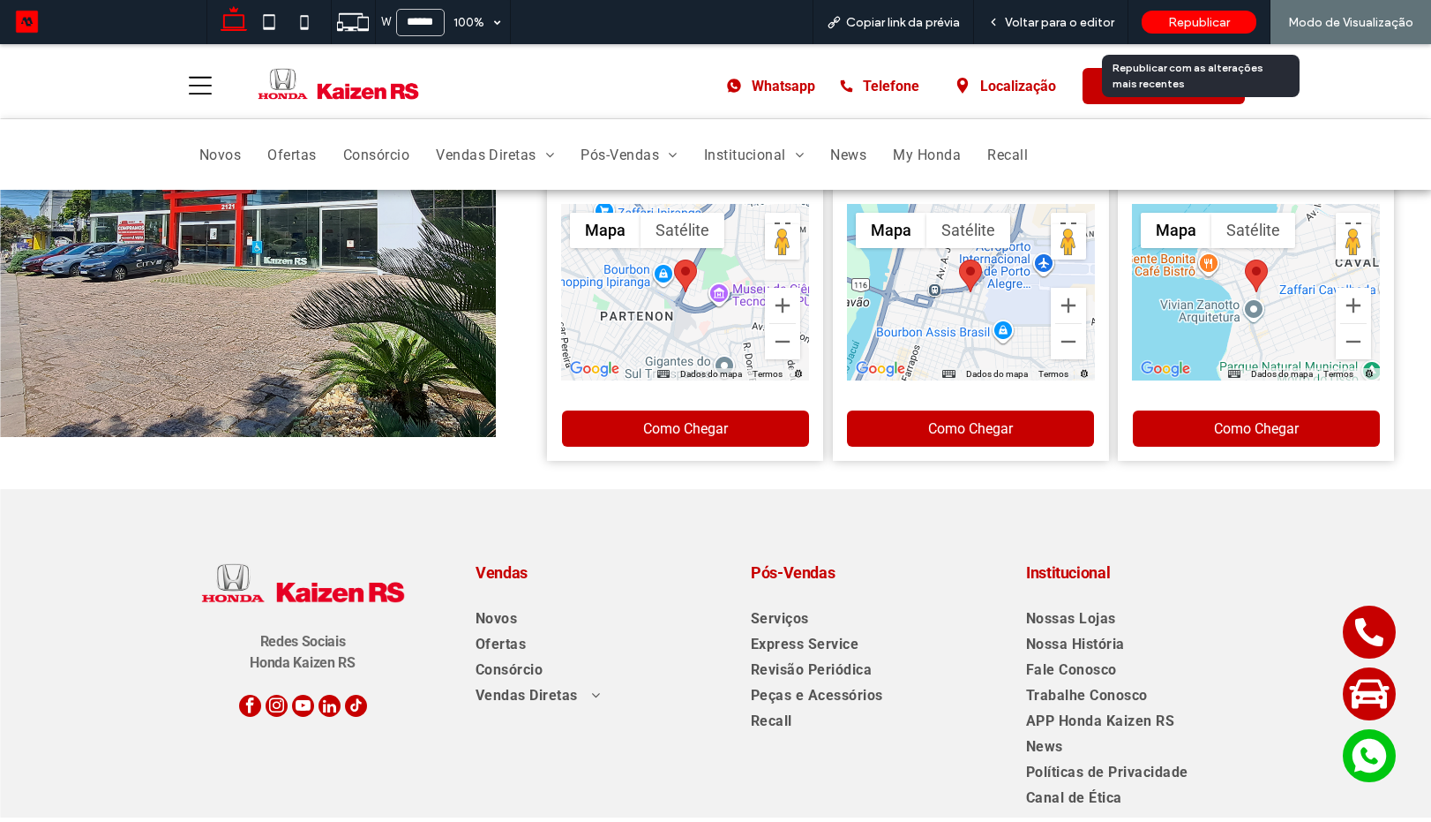
click at [1168, 22] on div "Republicar" at bounding box center [1199, 22] width 115 height 23
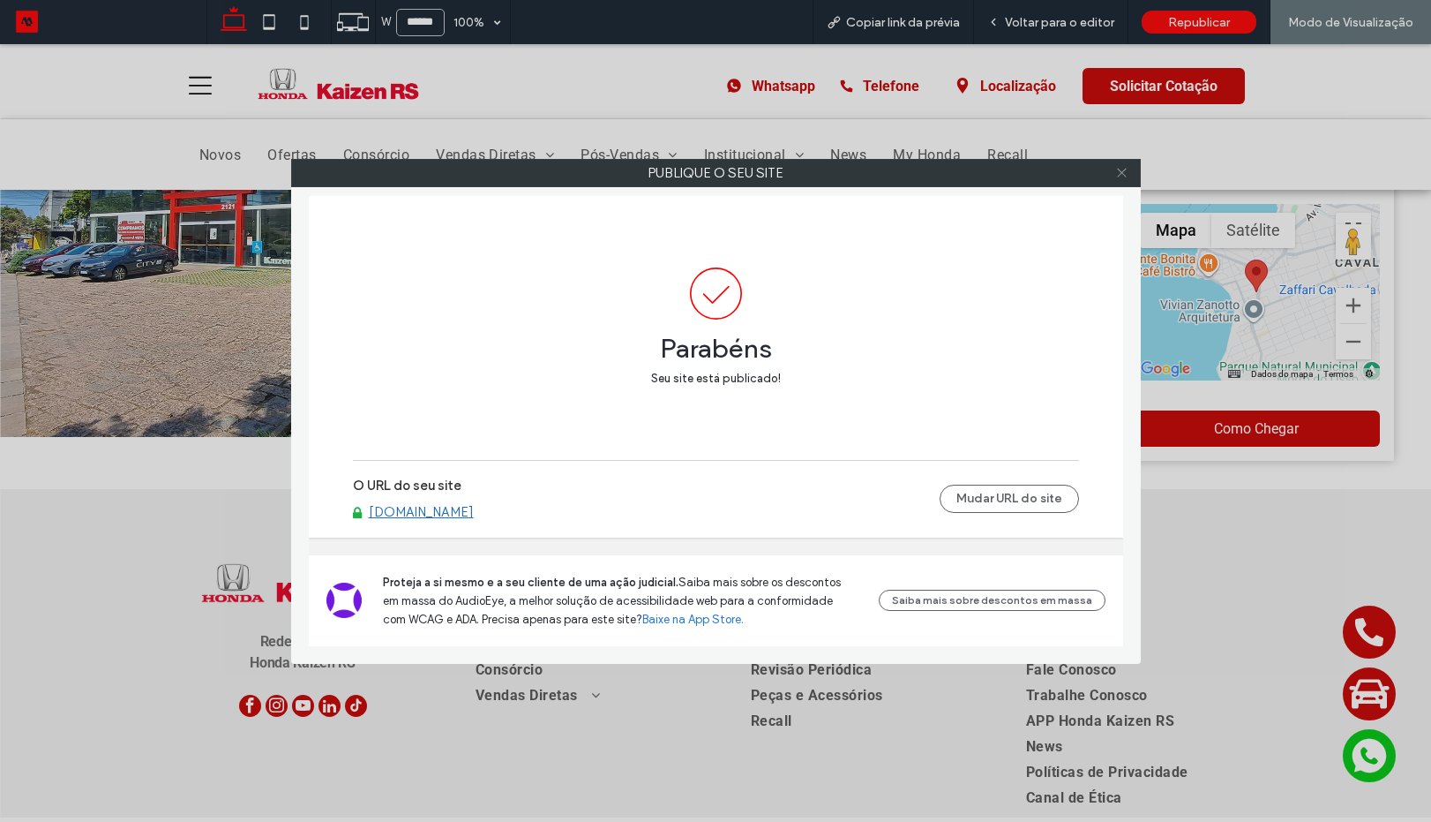
click at [1121, 169] on icon at bounding box center [1121, 172] width 13 height 13
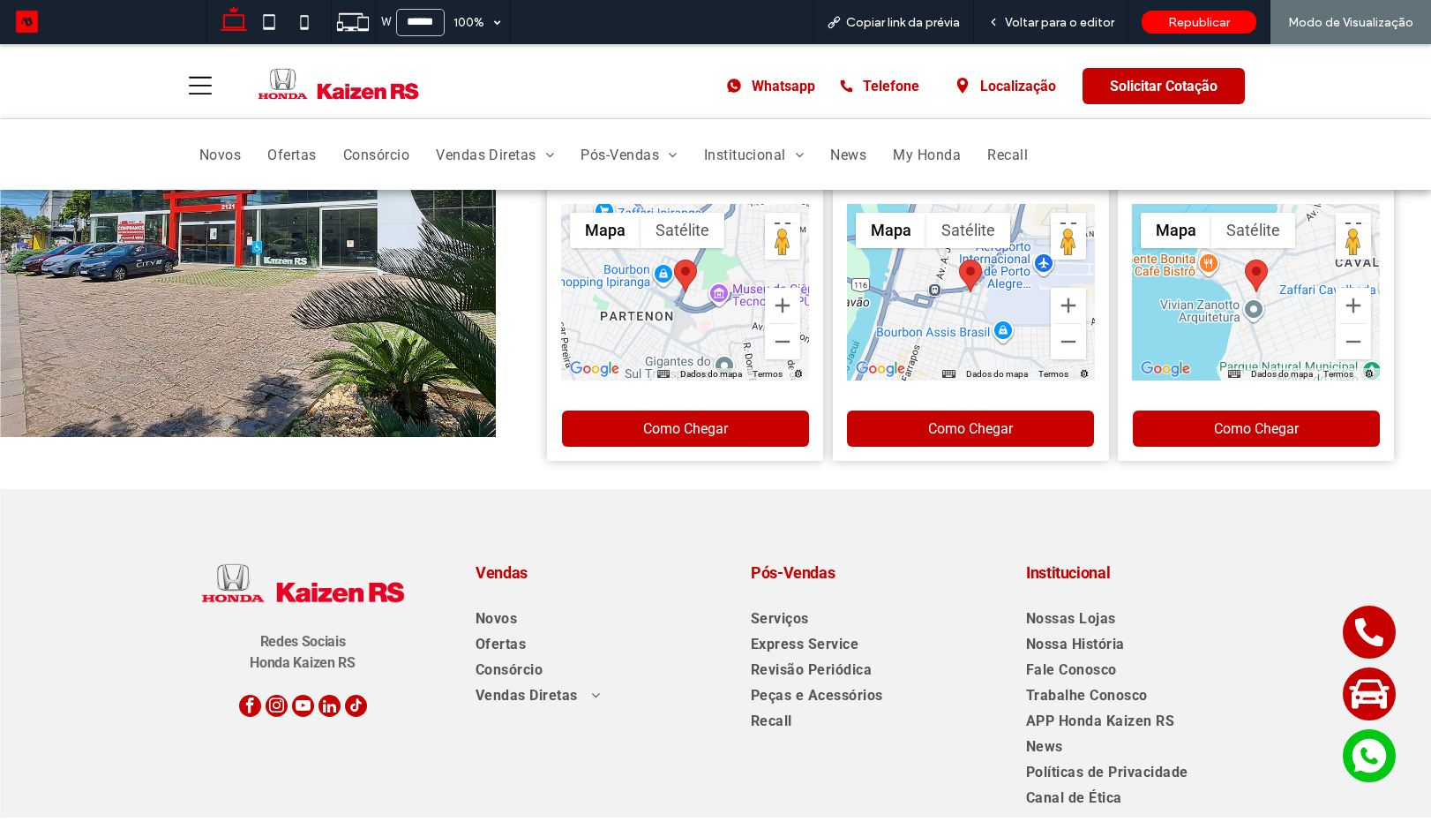
click at [1054, 21] on span "Voltar para o editor" at bounding box center [1059, 22] width 109 height 15
click at [1011, 19] on span "Voltar para o editor" at bounding box center [1059, 22] width 109 height 15
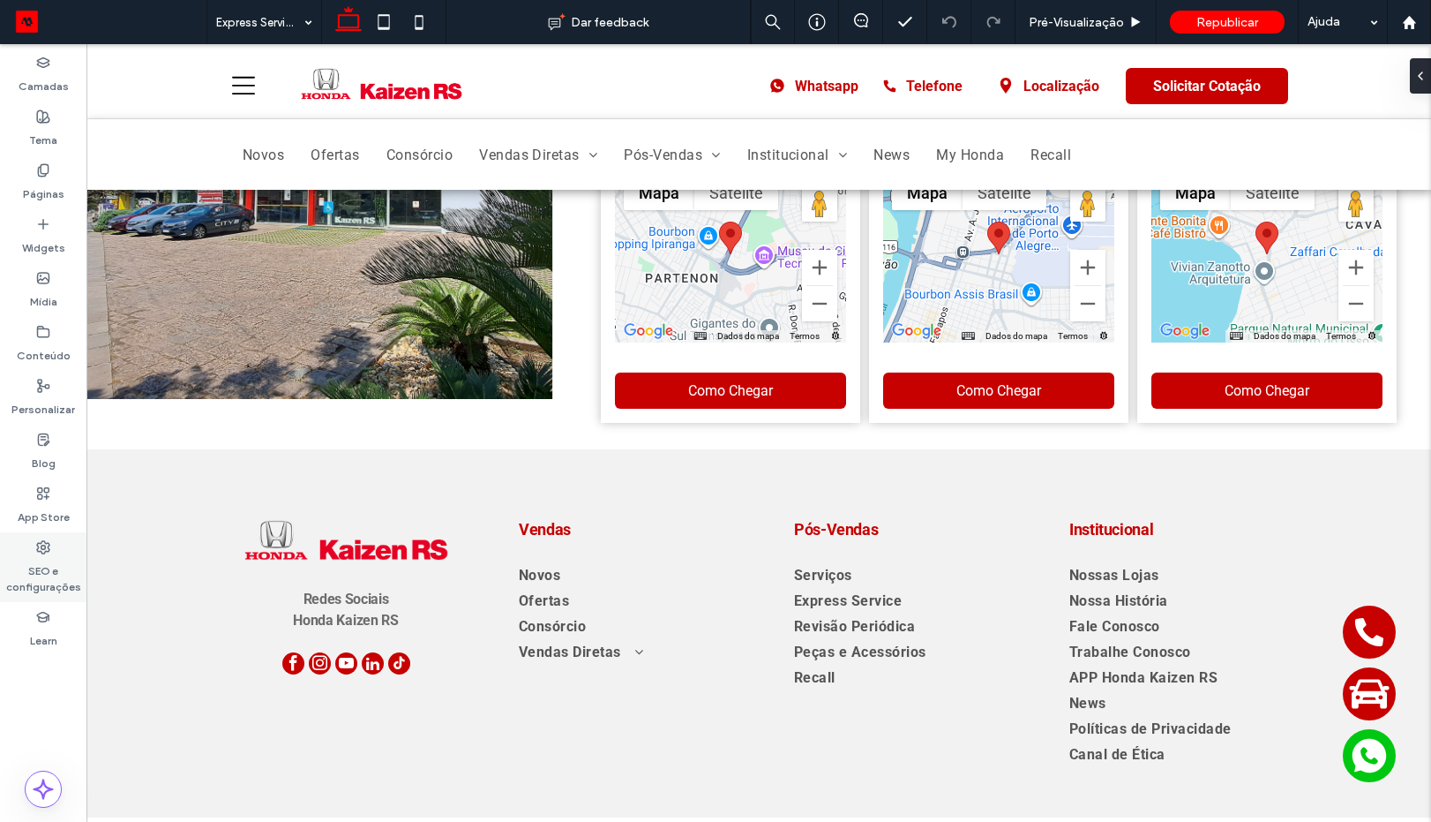
click at [46, 565] on label "SEO e configurações" at bounding box center [43, 574] width 86 height 41
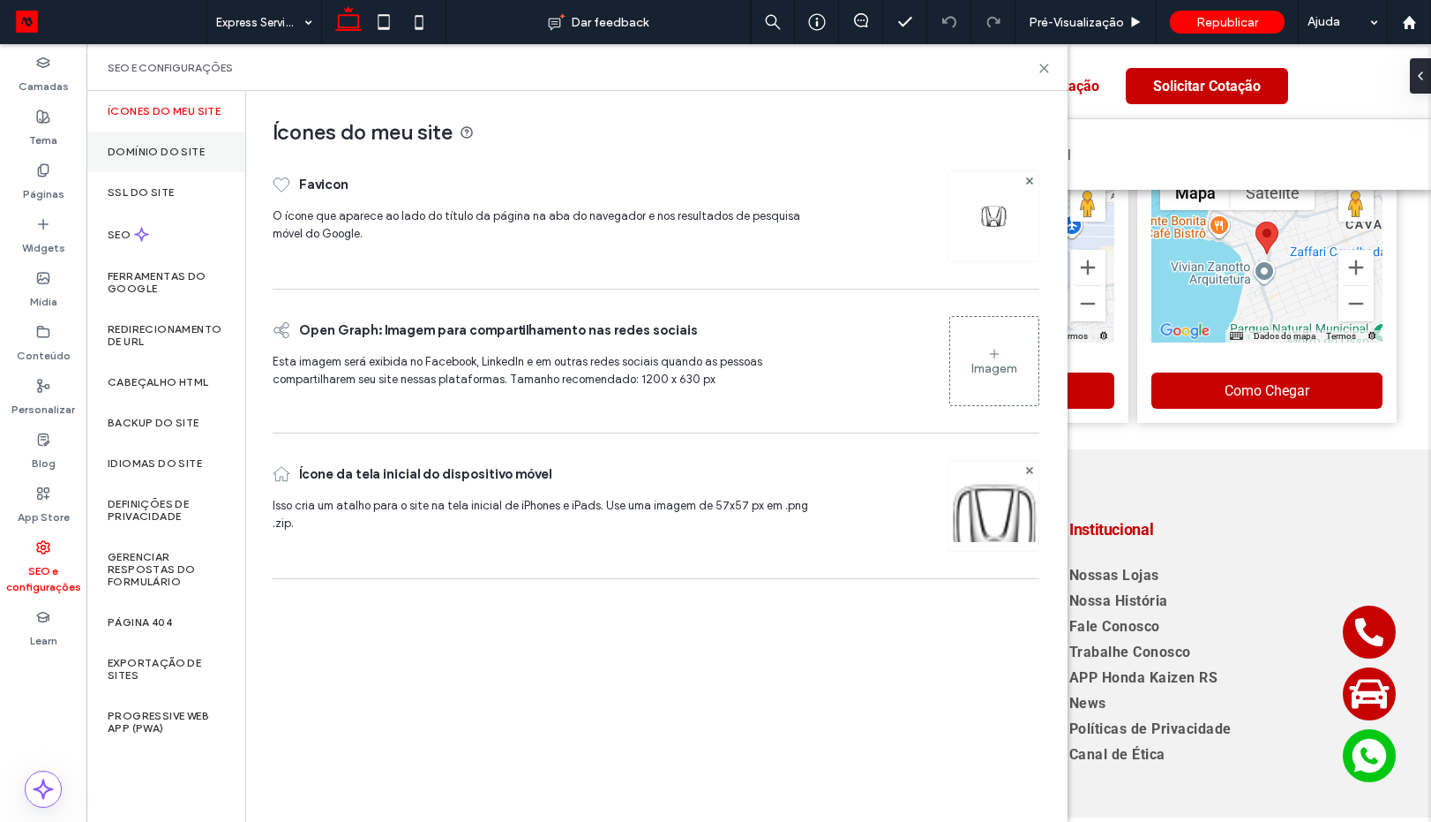
click at [155, 148] on label "Domínio do site" at bounding box center [156, 152] width 97 height 12
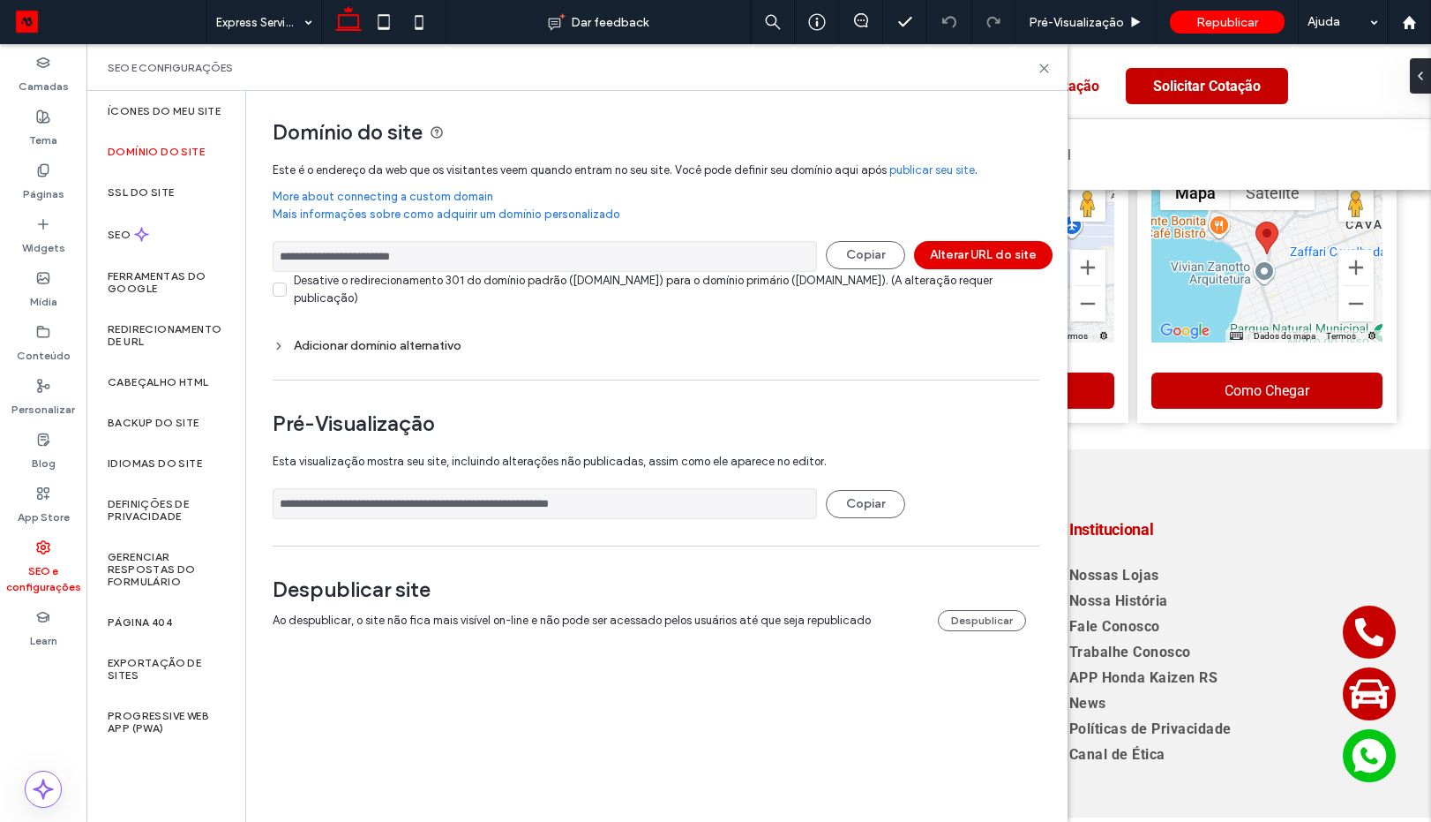
click at [937, 261] on button "Alterar URL do site" at bounding box center [983, 255] width 139 height 28
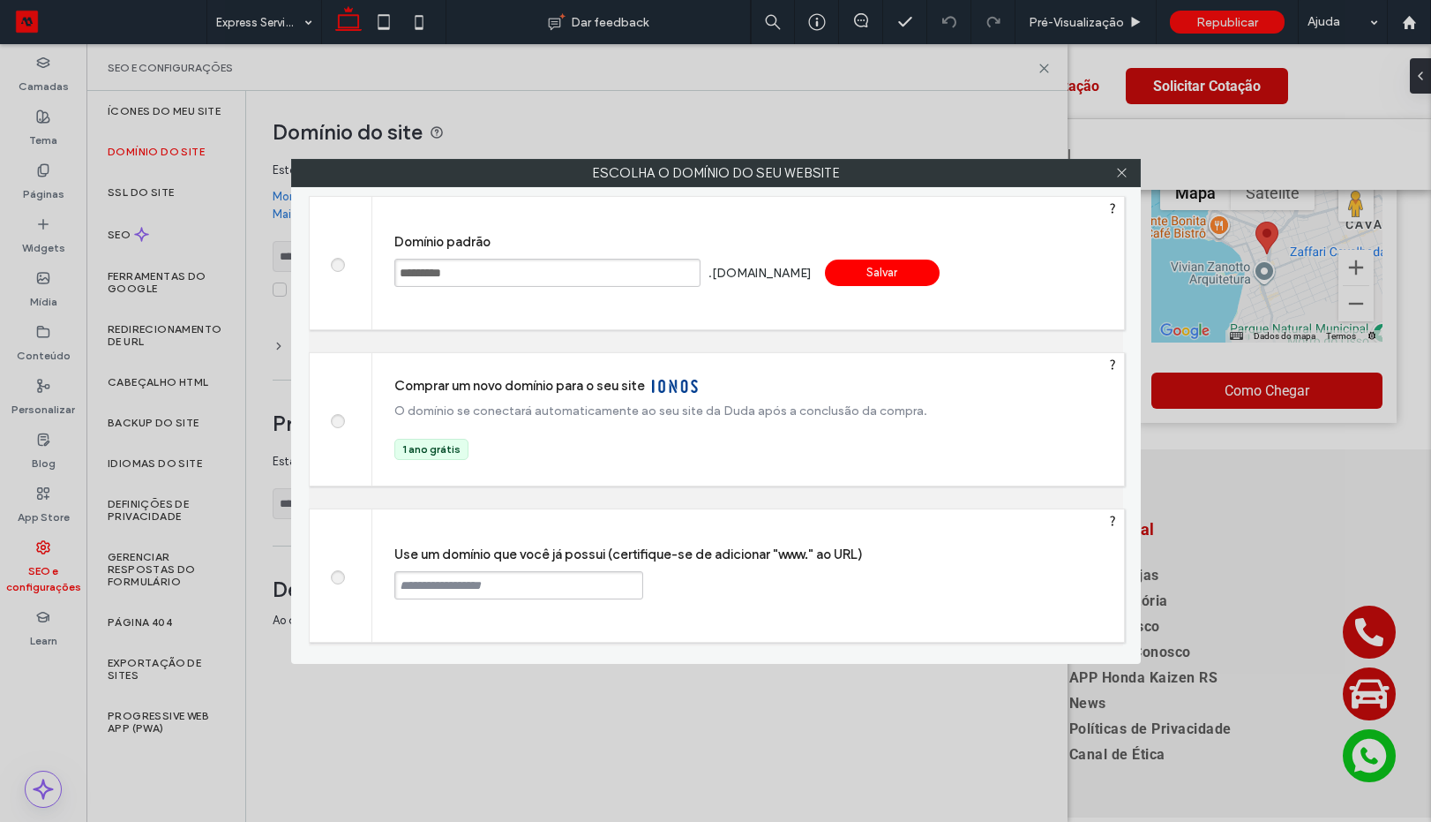
click at [533, 588] on input "text" at bounding box center [518, 585] width 249 height 28
paste input "**********"
drag, startPoint x: 445, startPoint y: 590, endPoint x: 379, endPoint y: 586, distance: 65.4
click at [379, 586] on div "**********" at bounding box center [748, 575] width 752 height 132
type input "**********"
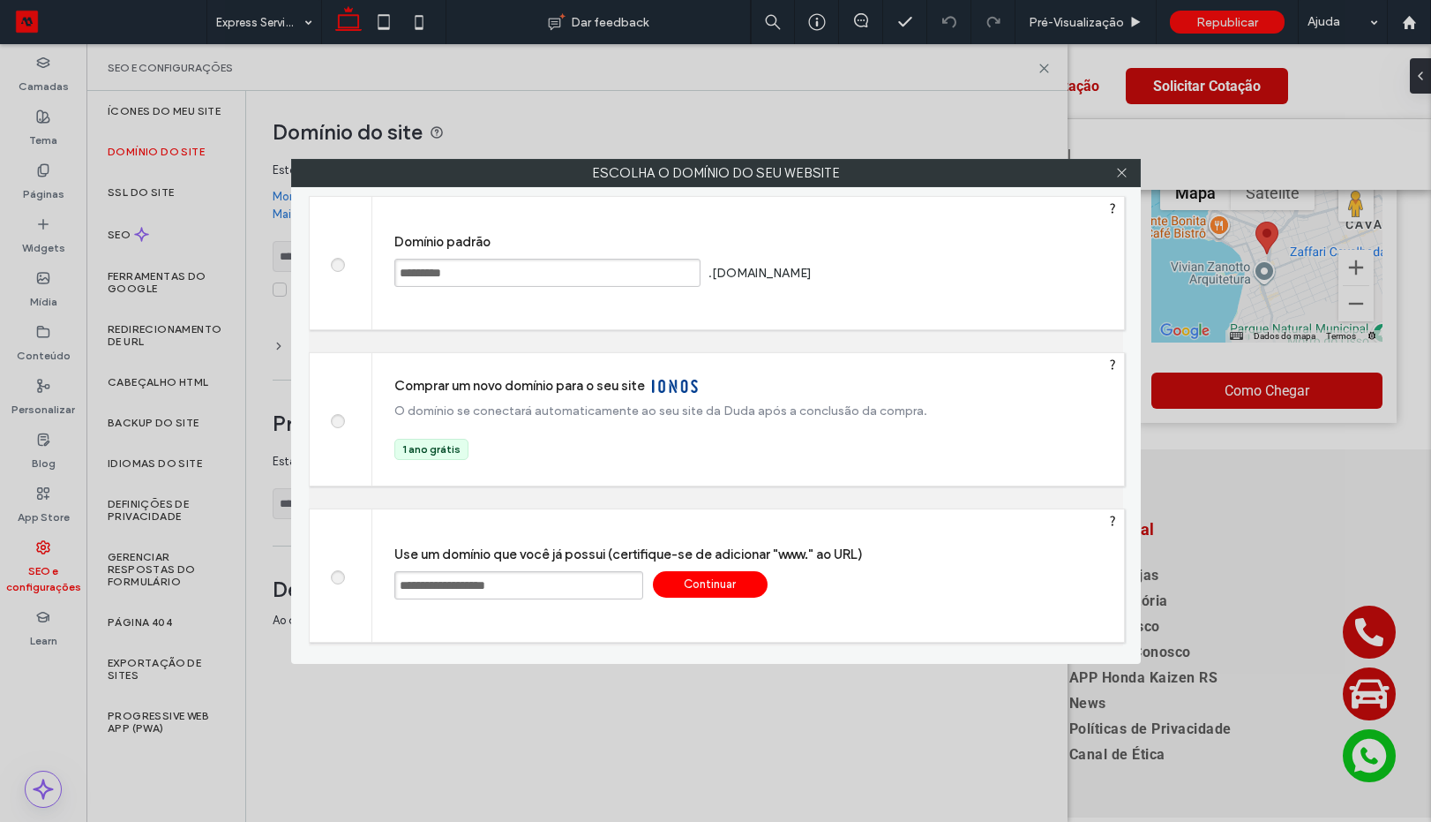
click at [736, 588] on div "Continuar" at bounding box center [710, 584] width 115 height 26
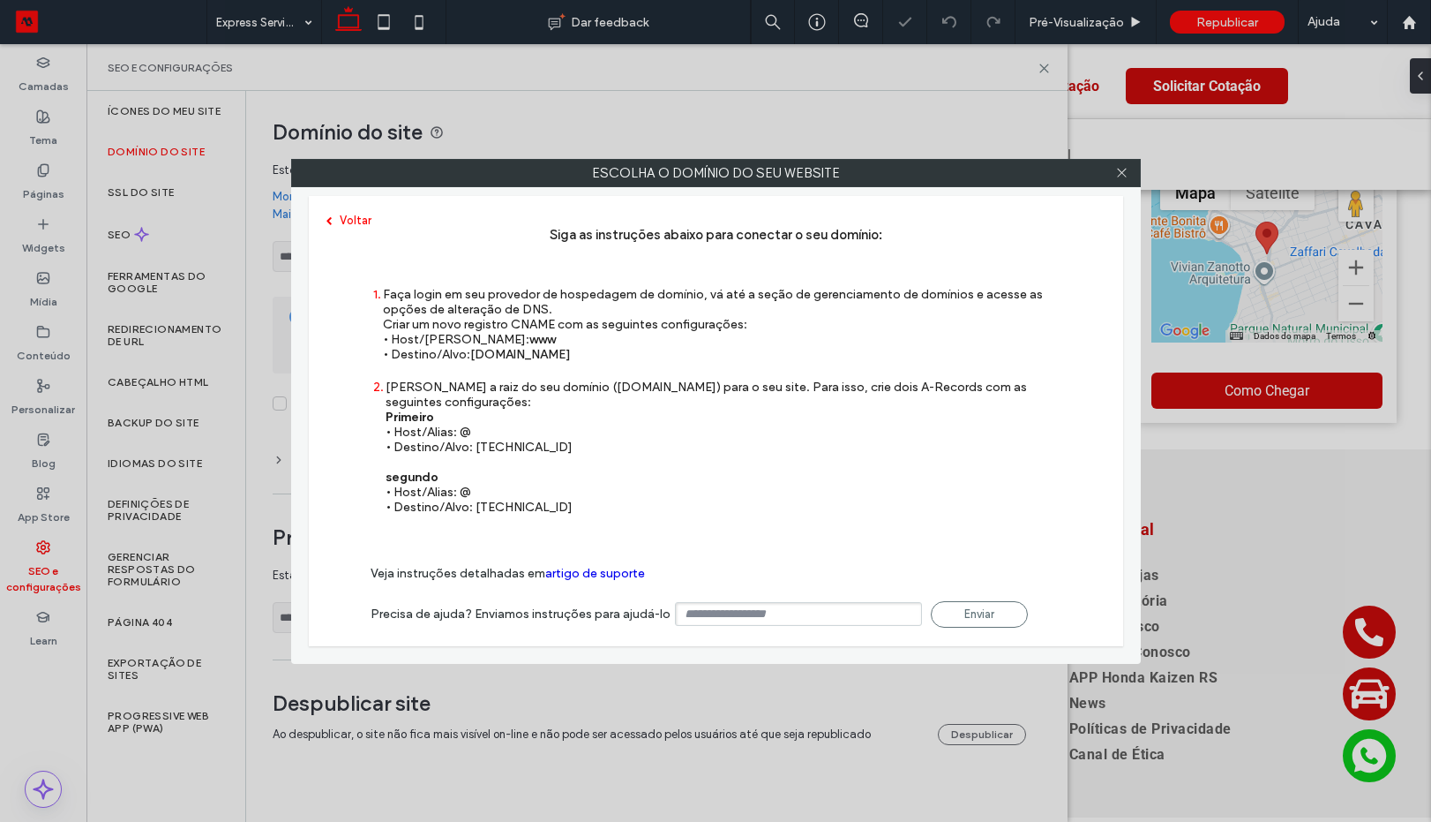
type input "**********"
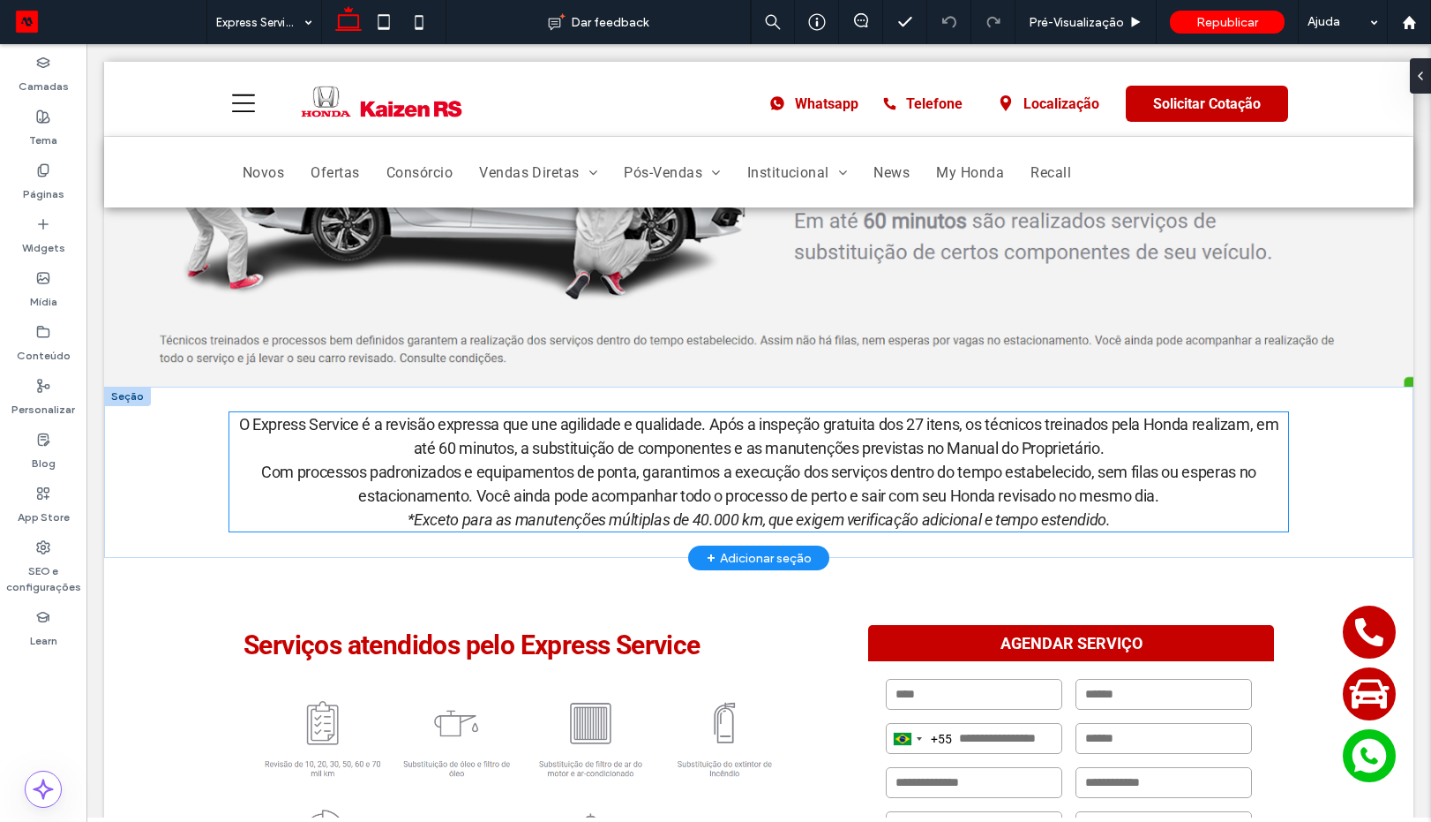
scroll to position [953, 0]
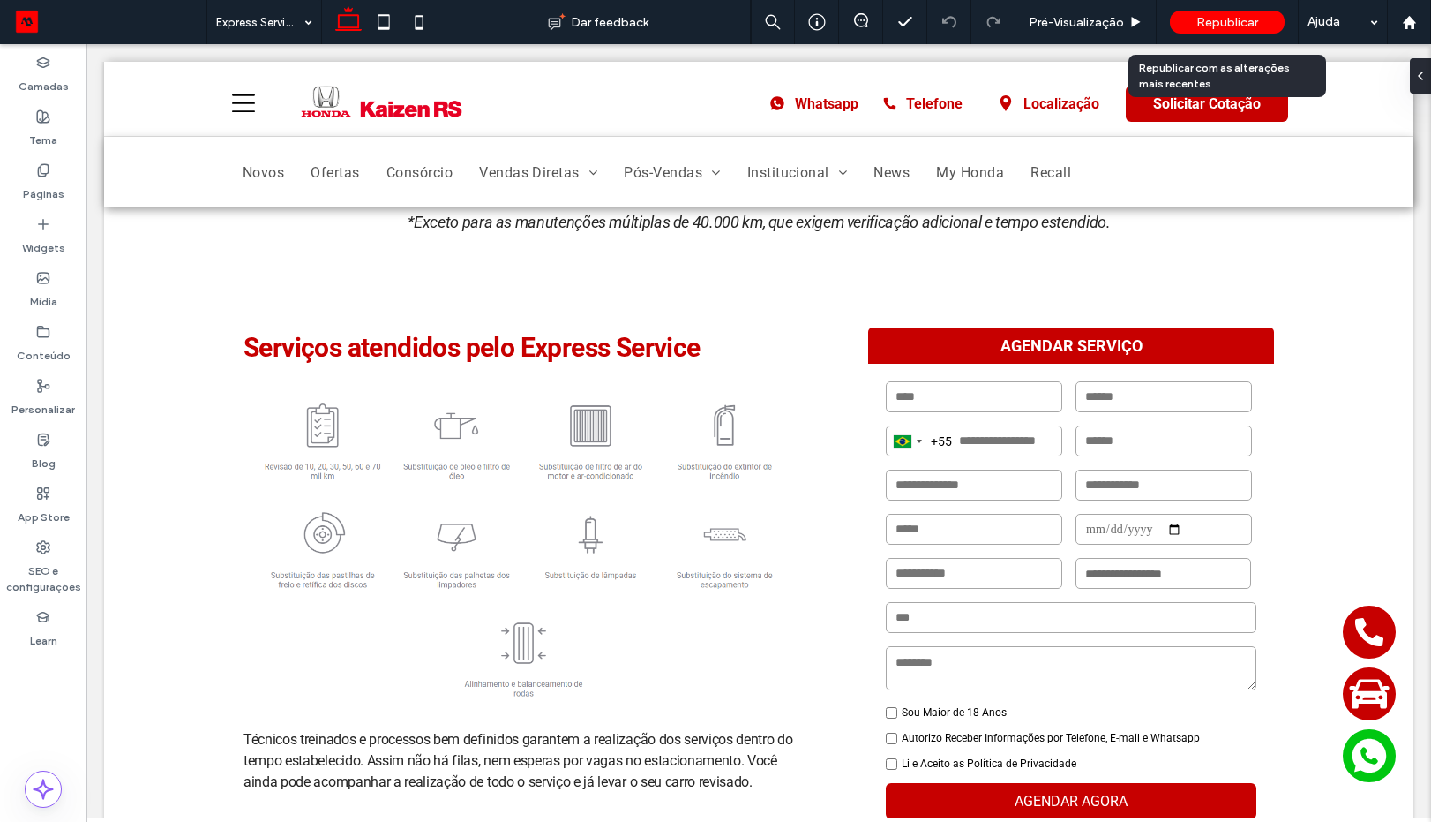
click at [1224, 24] on span "Republicar" at bounding box center [1228, 22] width 62 height 15
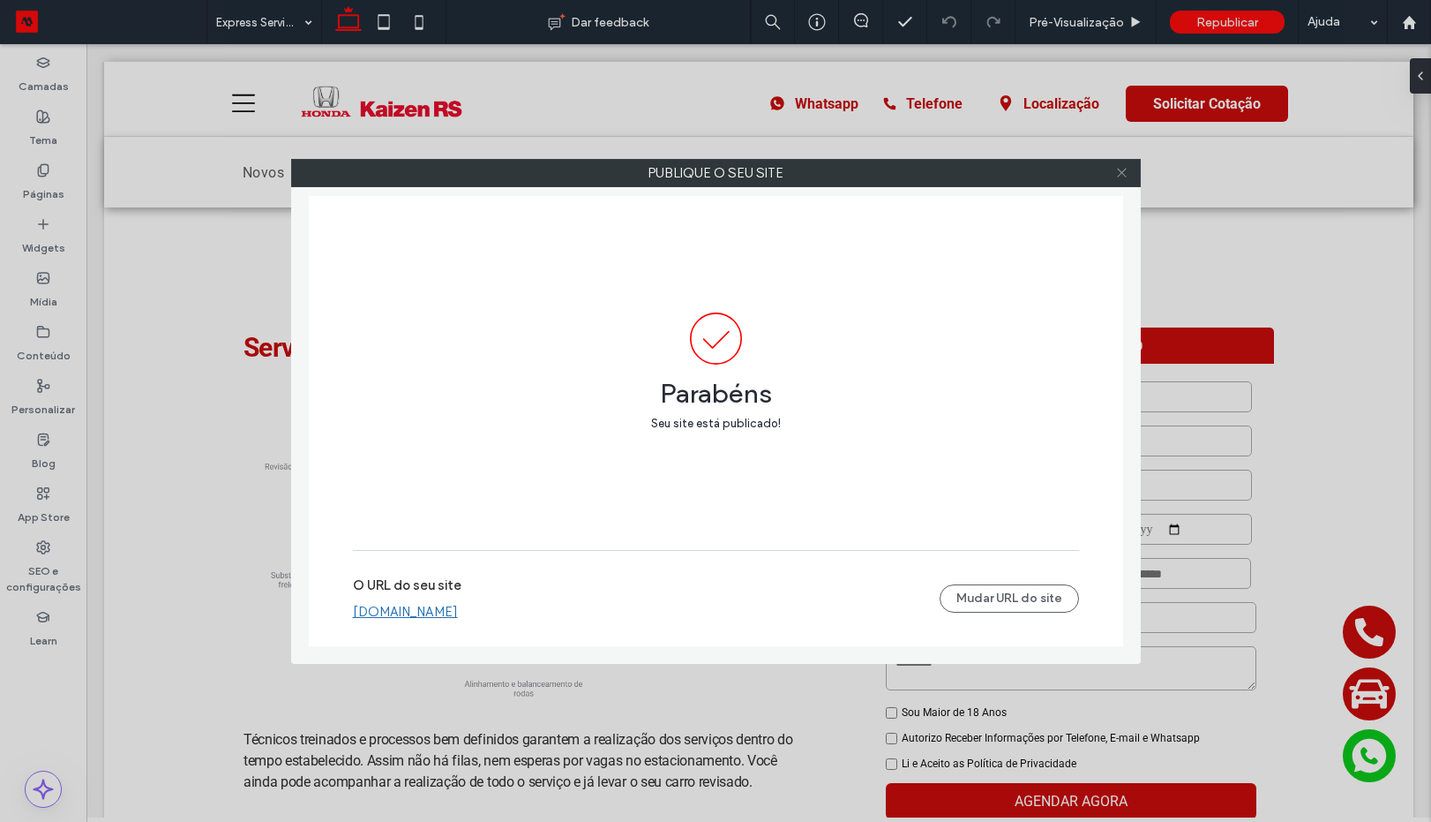
click at [1116, 174] on icon at bounding box center [1121, 172] width 13 height 13
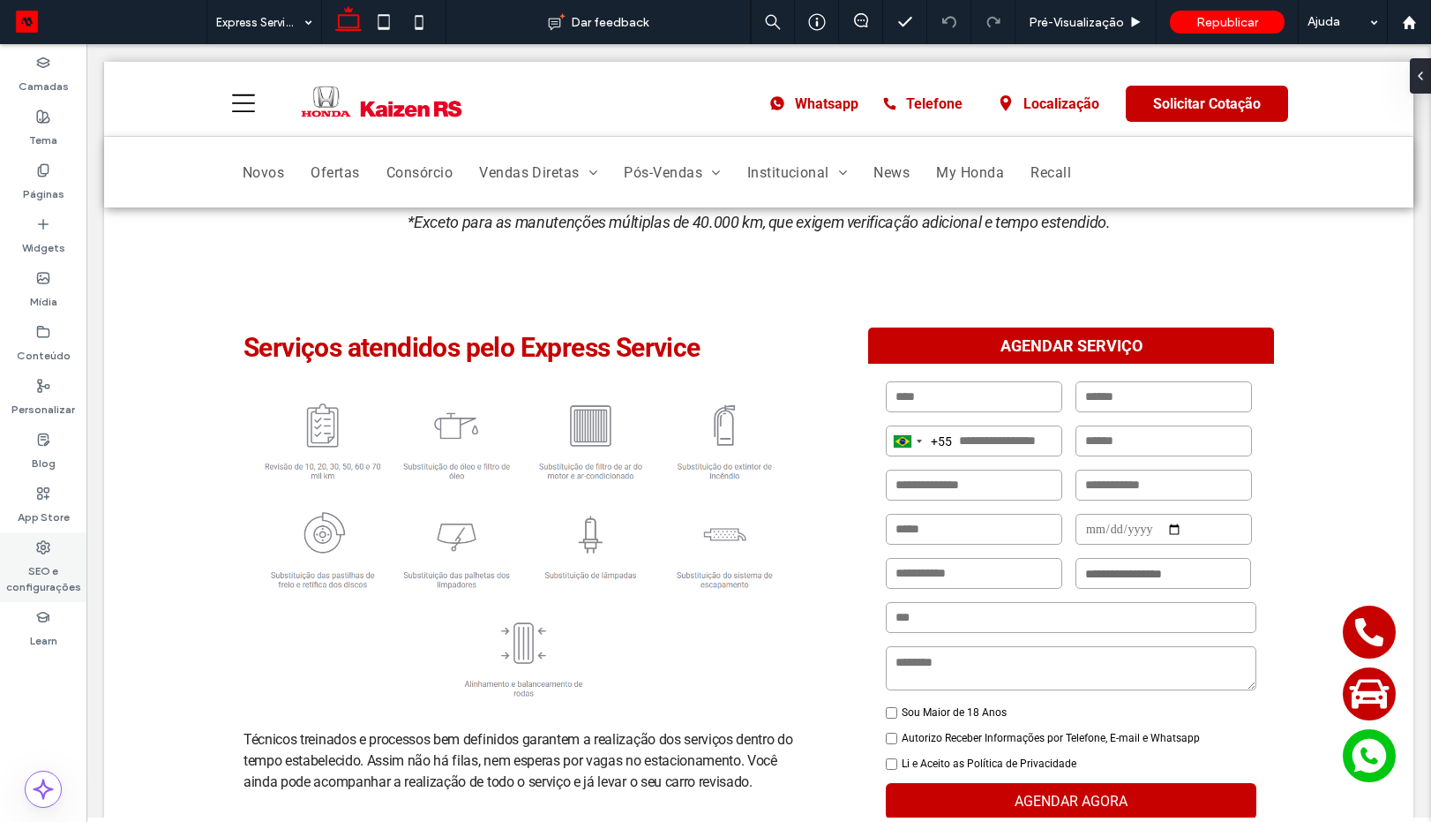
click at [46, 553] on icon at bounding box center [43, 547] width 14 height 14
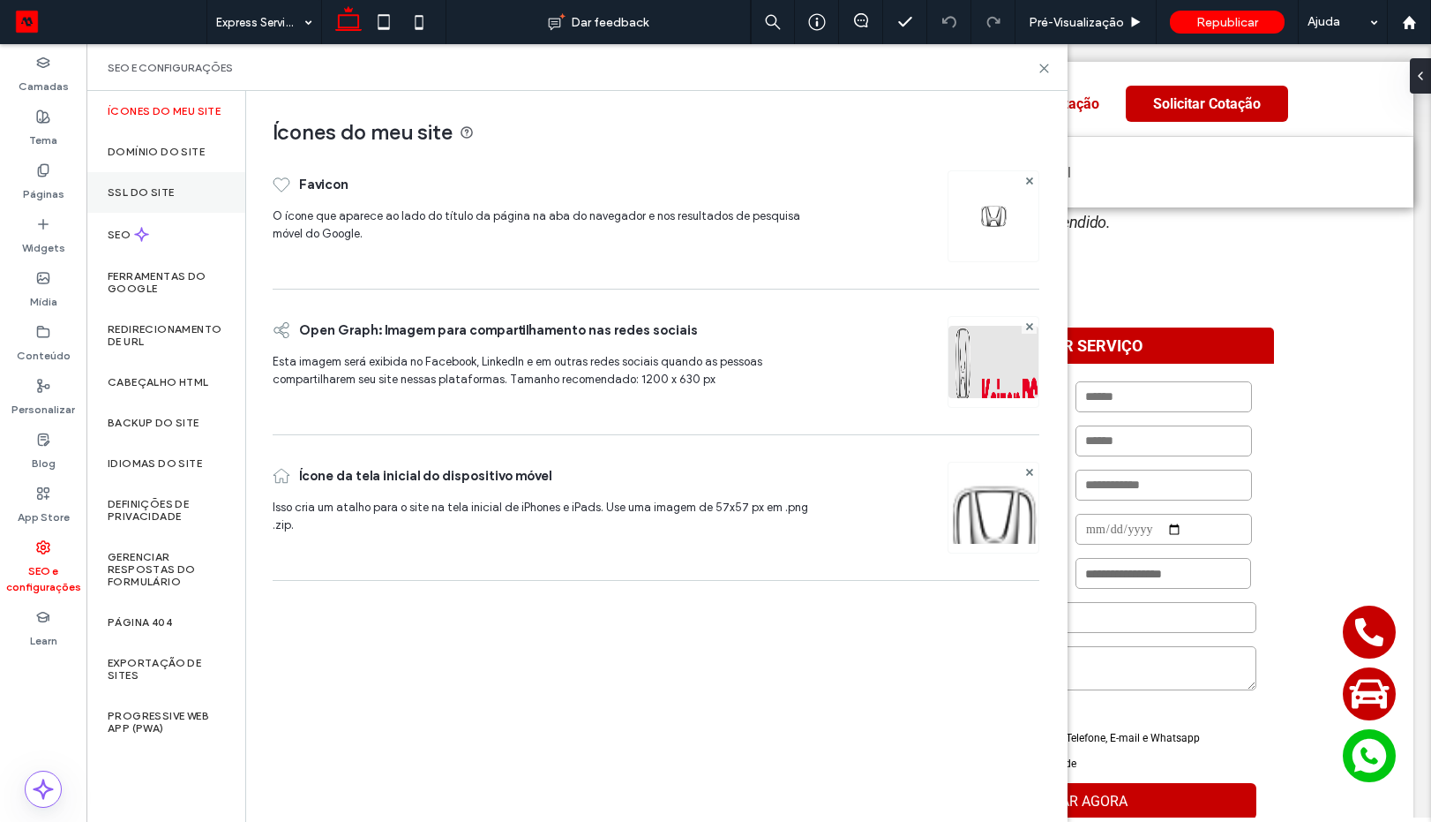
click at [155, 179] on div "SSL do site" at bounding box center [165, 192] width 159 height 41
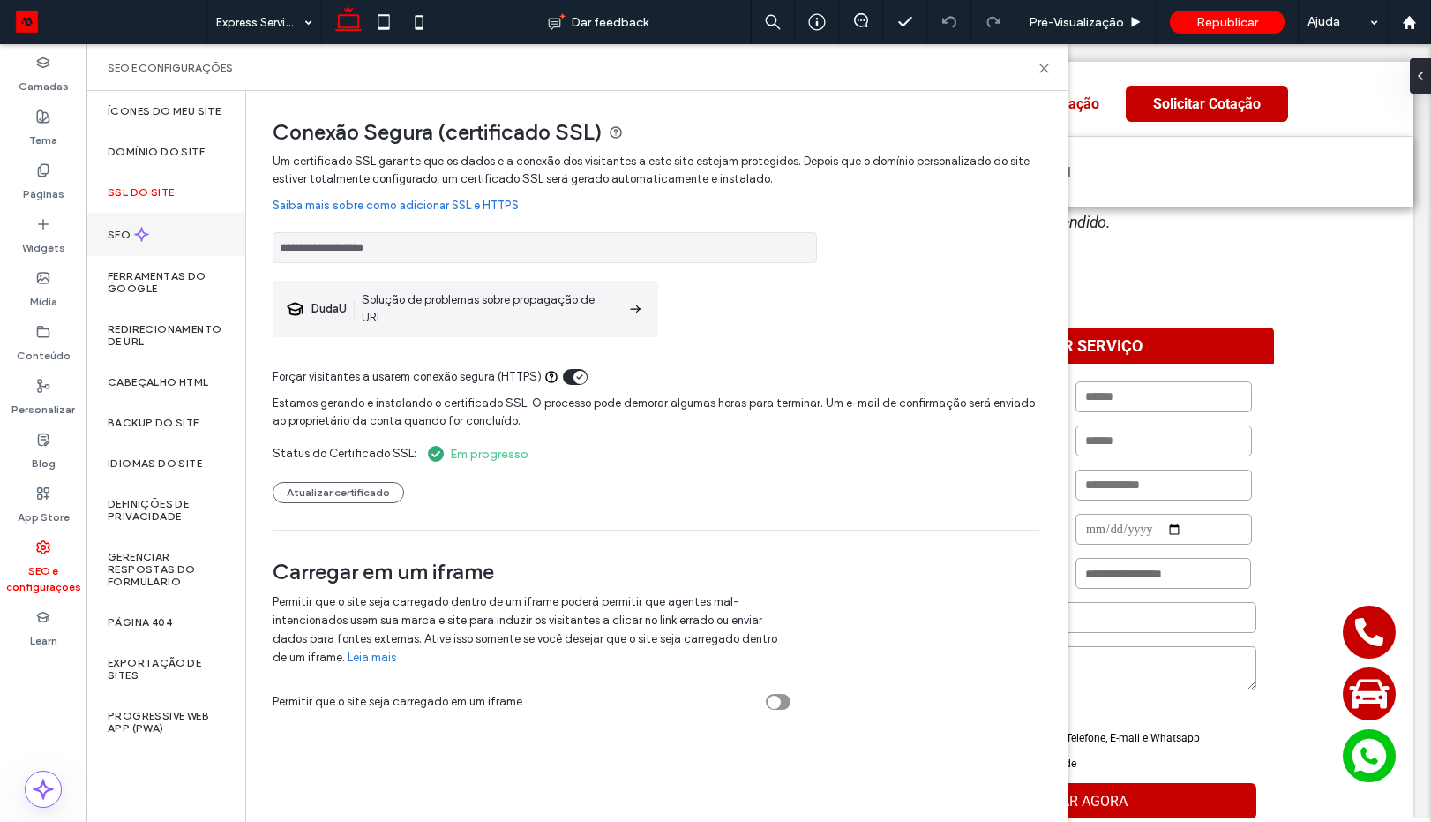
click at [143, 229] on icon at bounding box center [141, 234] width 15 height 15
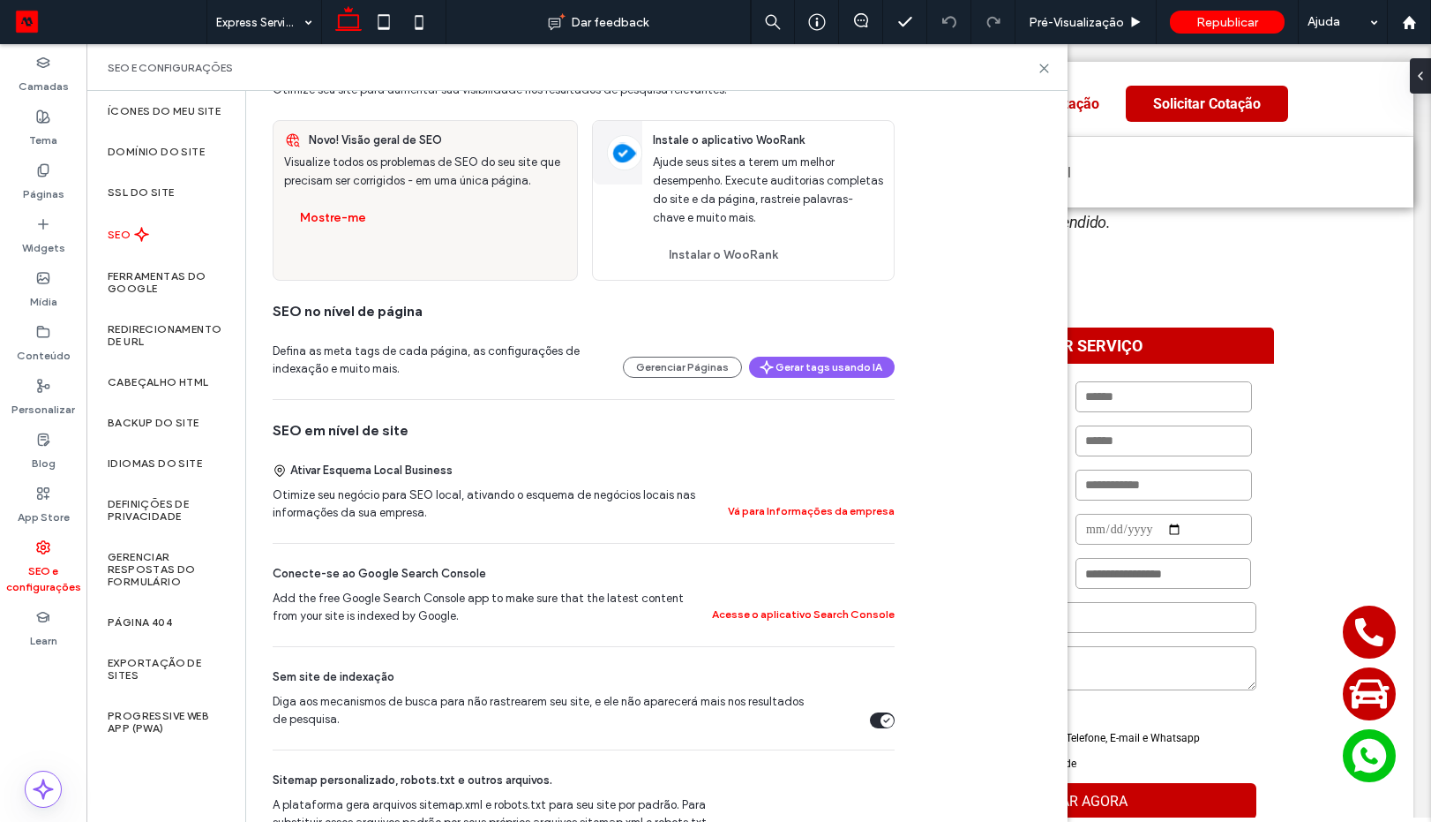
scroll to position [212, 0]
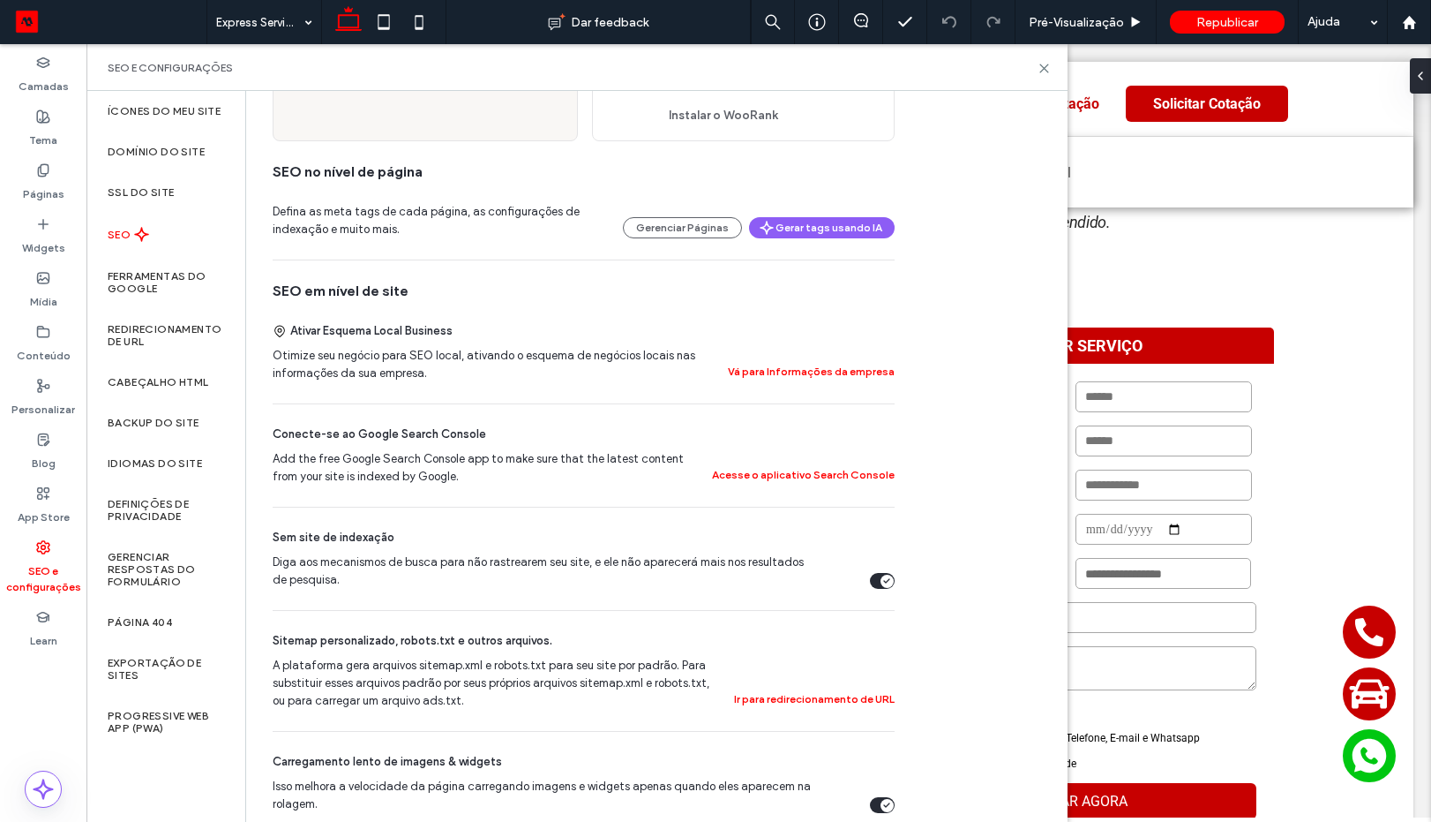
click at [884, 570] on section "Diga aos mecanismos de busca para não rastrearem seu site, e ele não aparecerá …" at bounding box center [584, 570] width 622 height 35
click at [886, 575] on div "Diga aos mecanismos de busca para não rastrearem seu site, e ele não aparecerá …" at bounding box center [887, 581] width 13 height 13
click at [1197, 26] on span "Republicar" at bounding box center [1228, 22] width 62 height 15
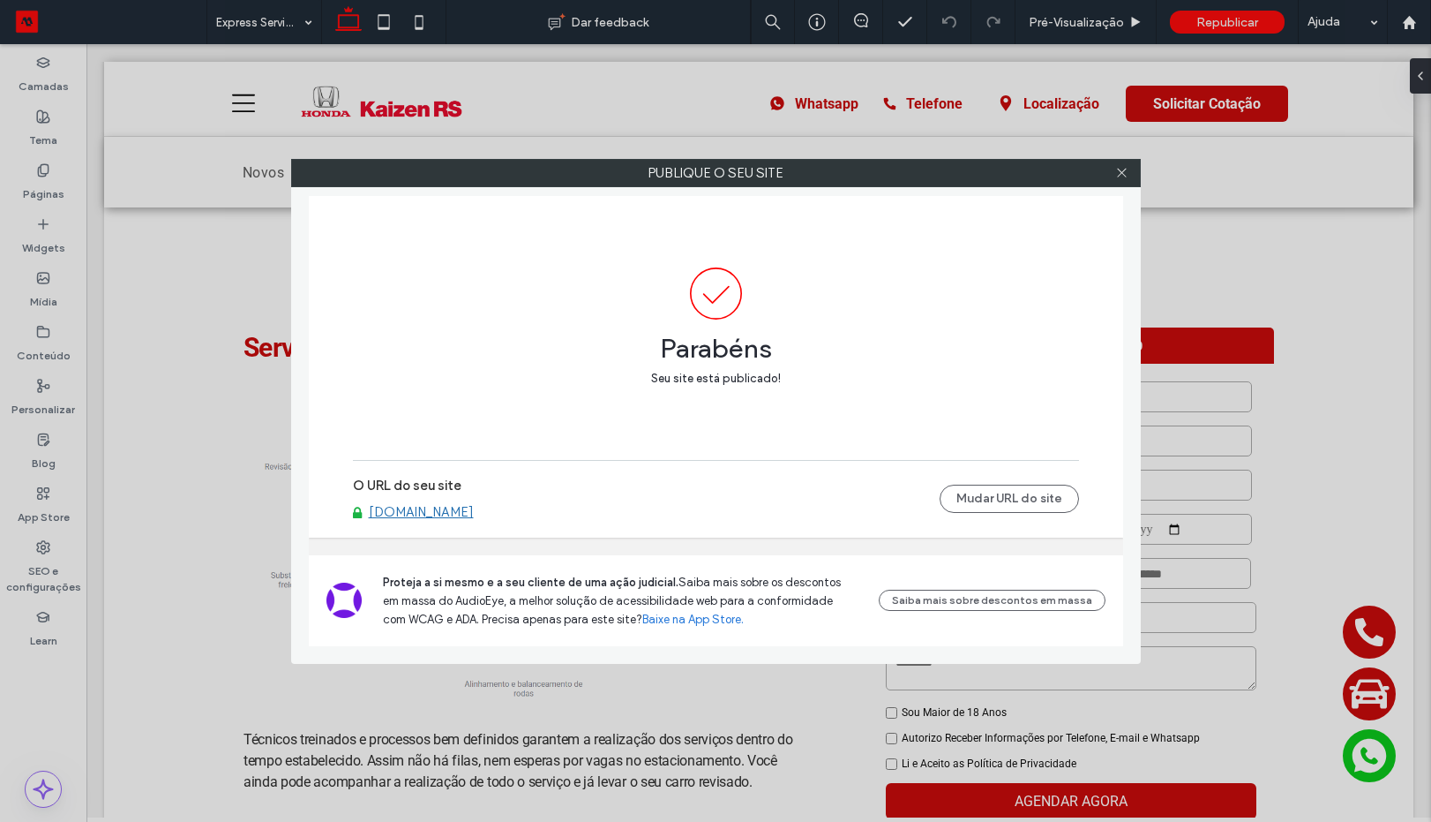
click at [458, 518] on link "www.kaizenrs.com.br" at bounding box center [421, 512] width 105 height 16
click at [1123, 172] on icon at bounding box center [1121, 172] width 13 height 13
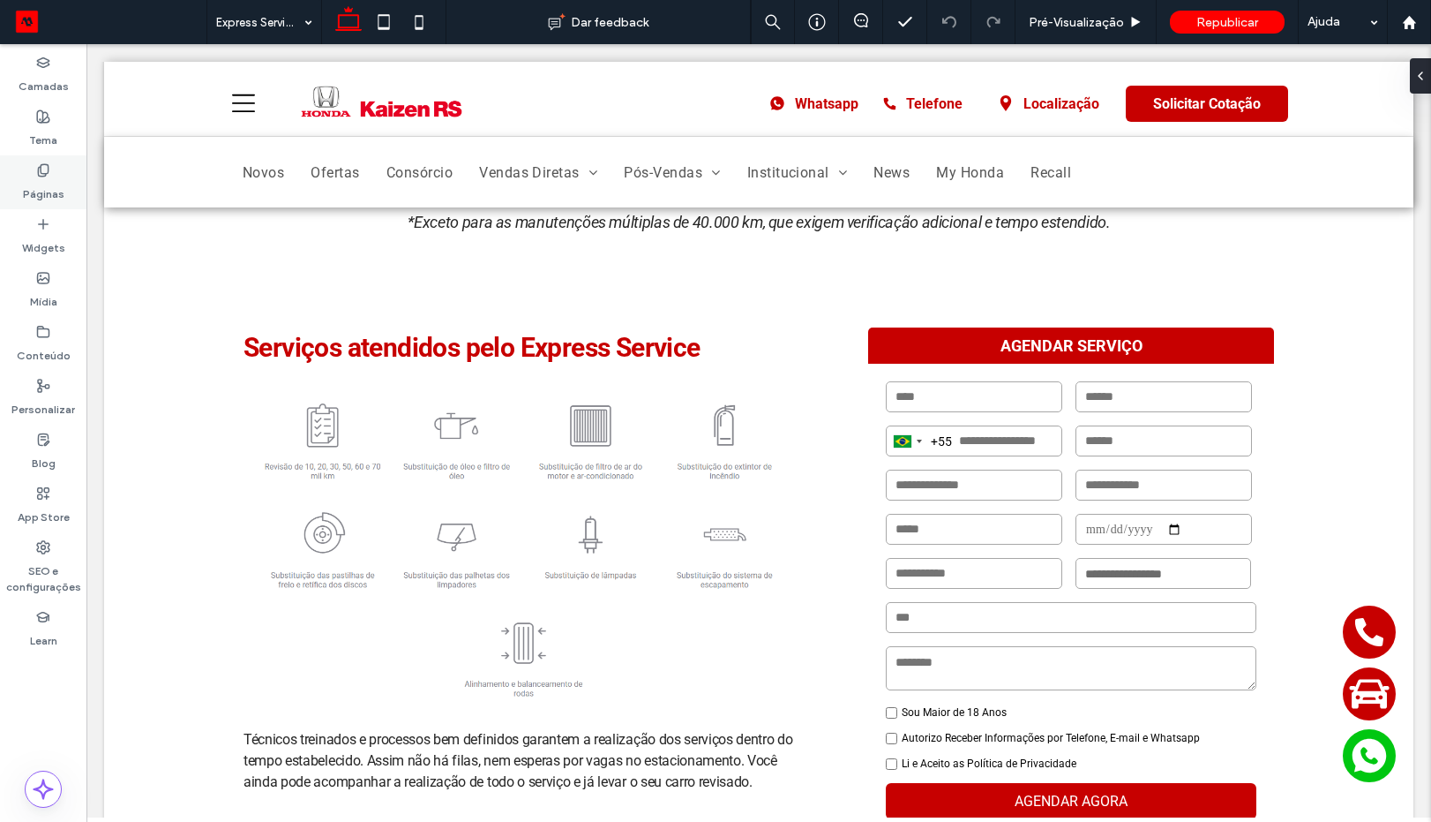
click at [49, 193] on label "Páginas" at bounding box center [43, 189] width 41 height 25
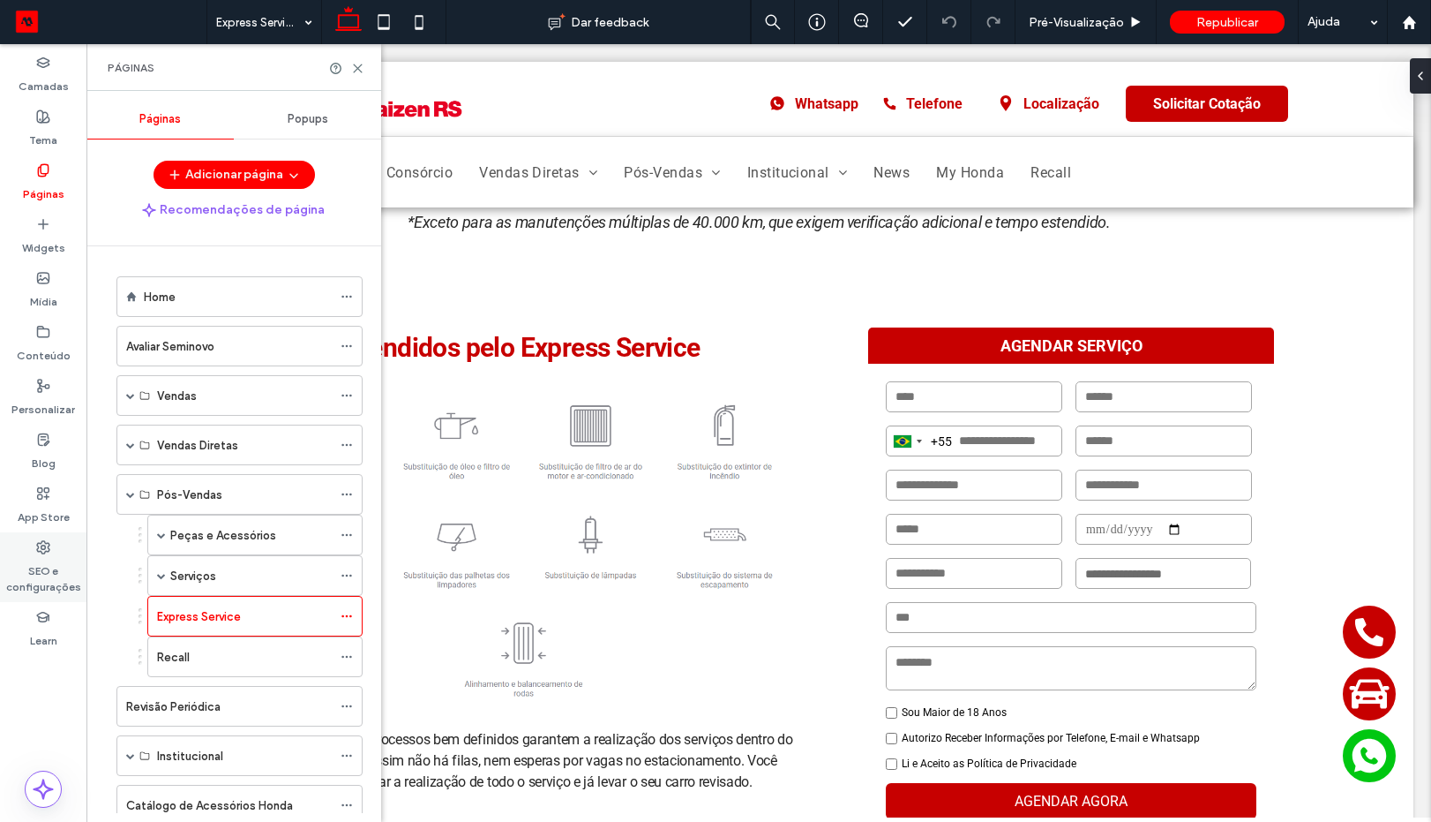
click at [55, 548] on div "SEO e configurações" at bounding box center [43, 567] width 86 height 70
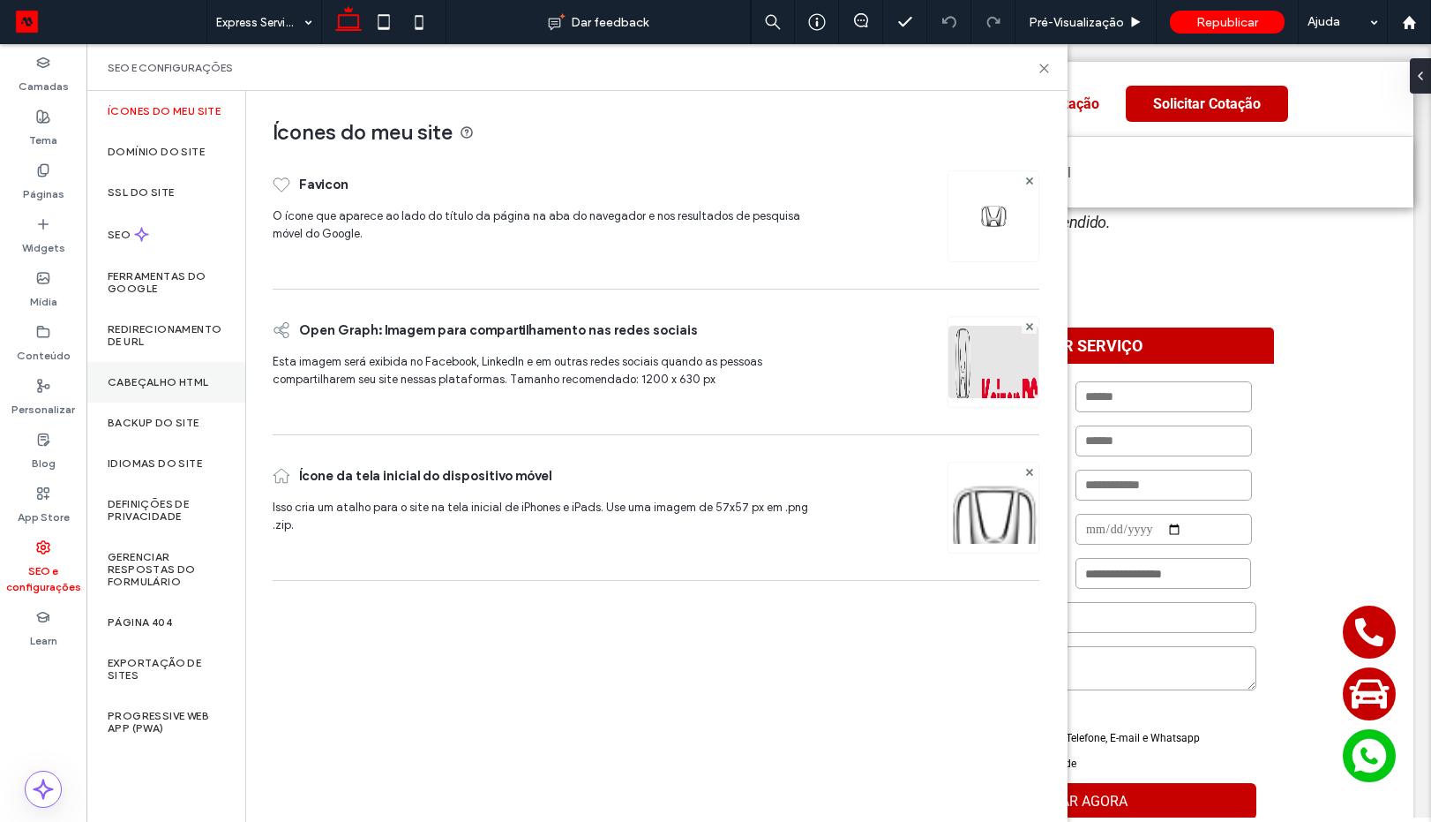
click at [171, 391] on div "Cabeçalho HTML" at bounding box center [165, 382] width 159 height 41
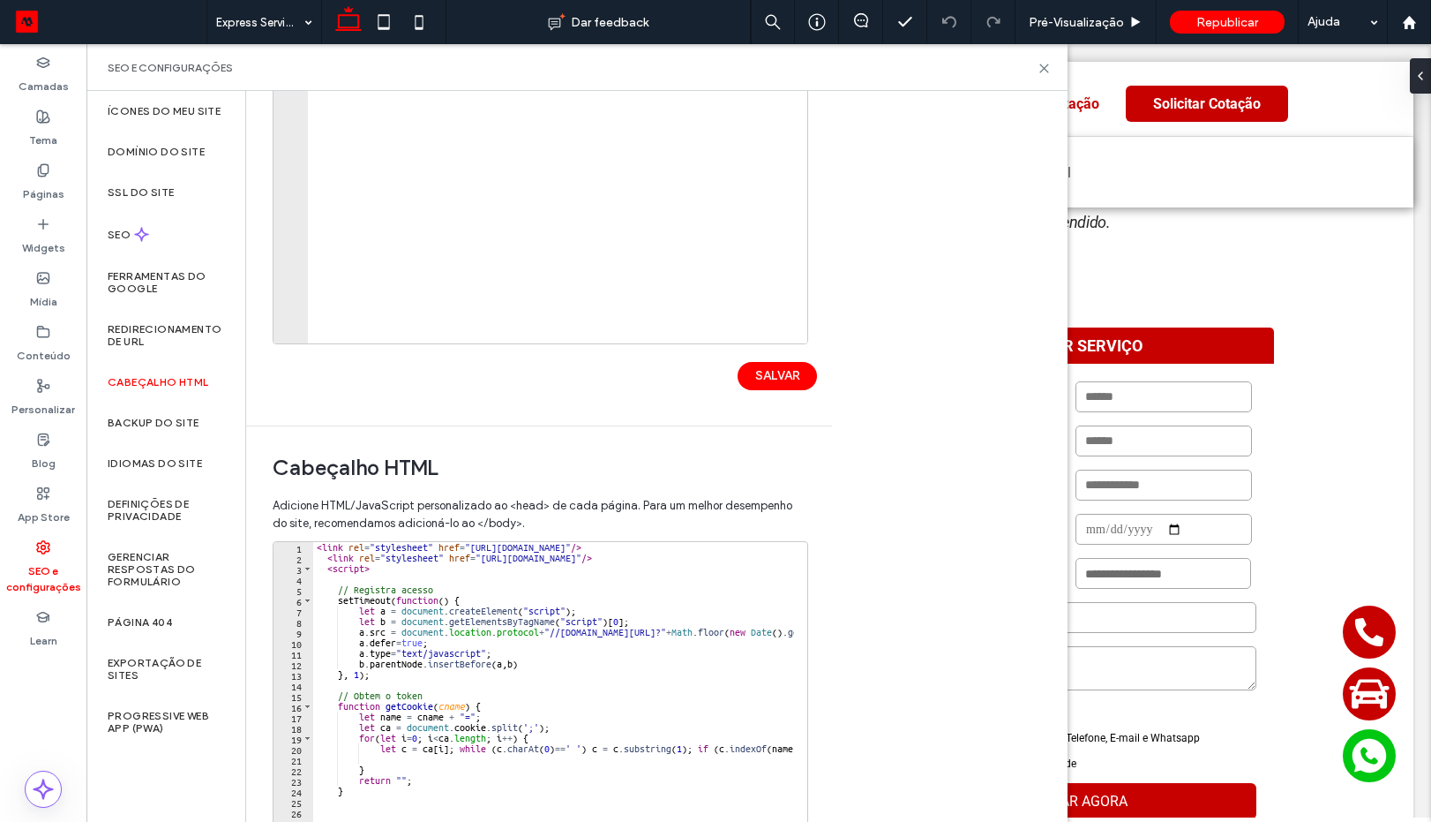
scroll to position [405, 0]
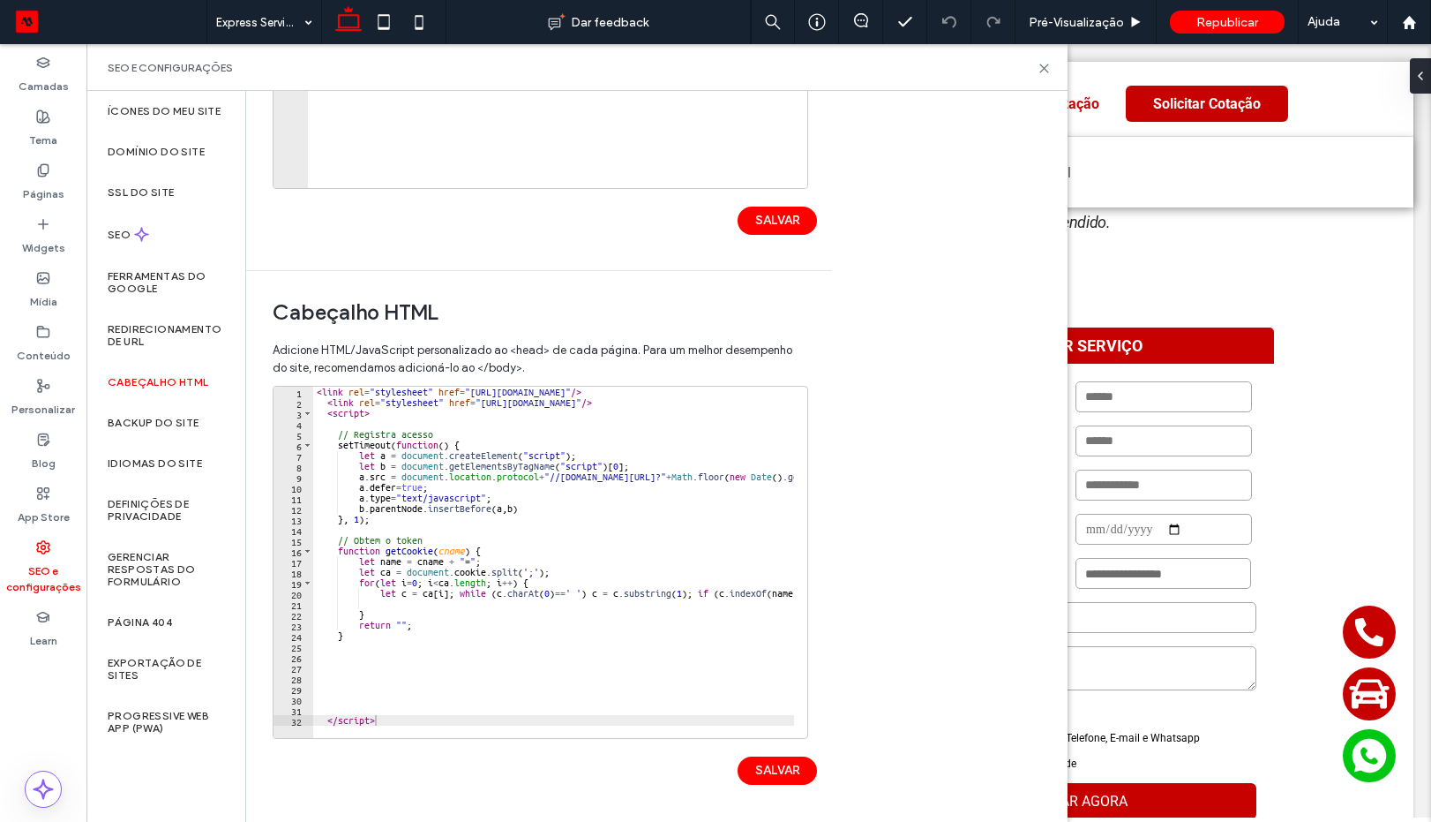
click at [457, 665] on div "< link rel = "stylesheet" href = "https://cdn.jsdelivr.net/npm/swiper@11/swiper…" at bounding box center [687, 566] width 748 height 359
click at [459, 714] on div "< link rel = "stylesheet" href = "https://cdn.jsdelivr.net/npm/swiper@11/swiper…" at bounding box center [687, 566] width 748 height 359
click at [461, 721] on div at bounding box center [687, 729] width 748 height 18
type textarea "*********"
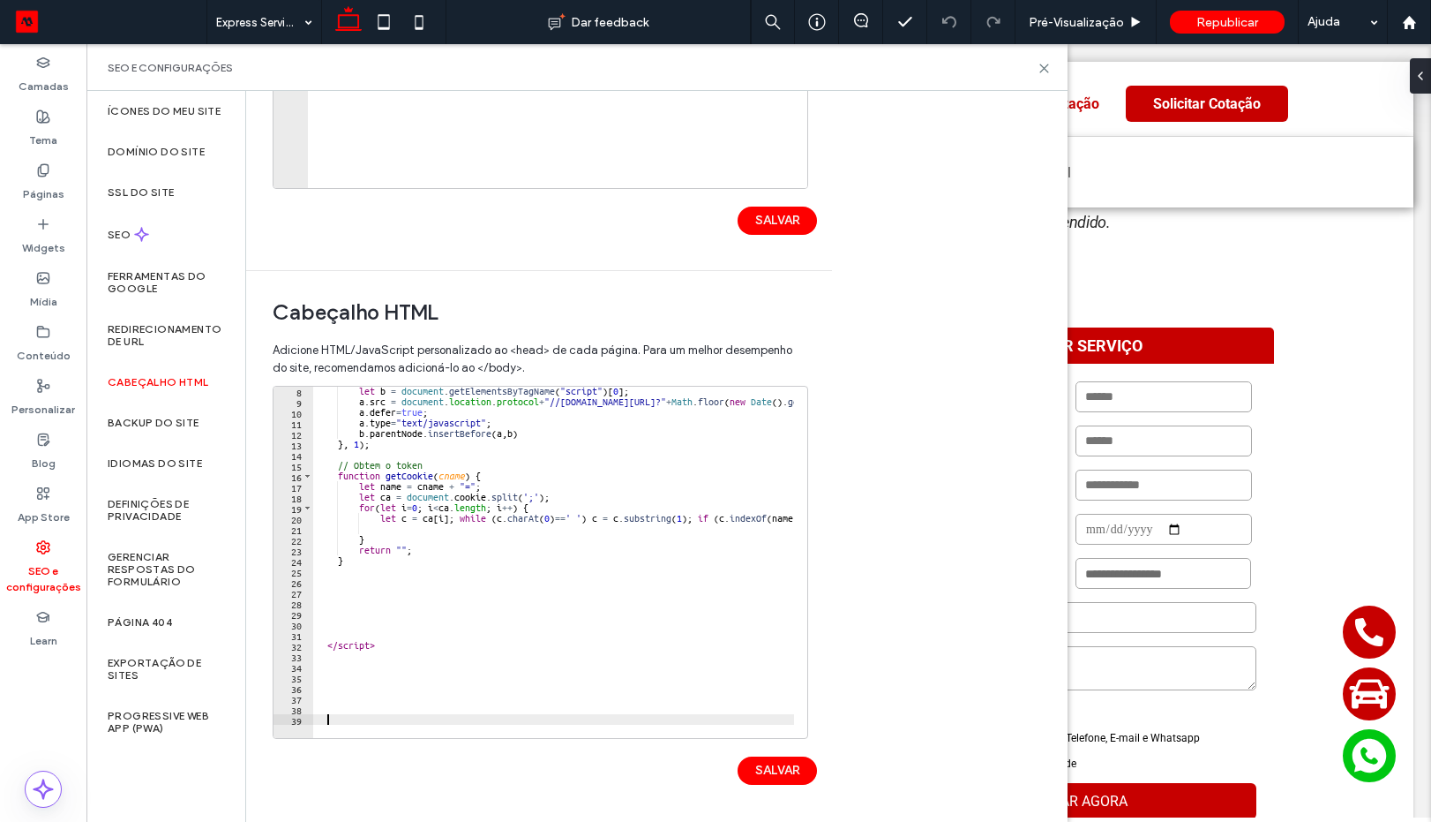
paste textarea "**********"
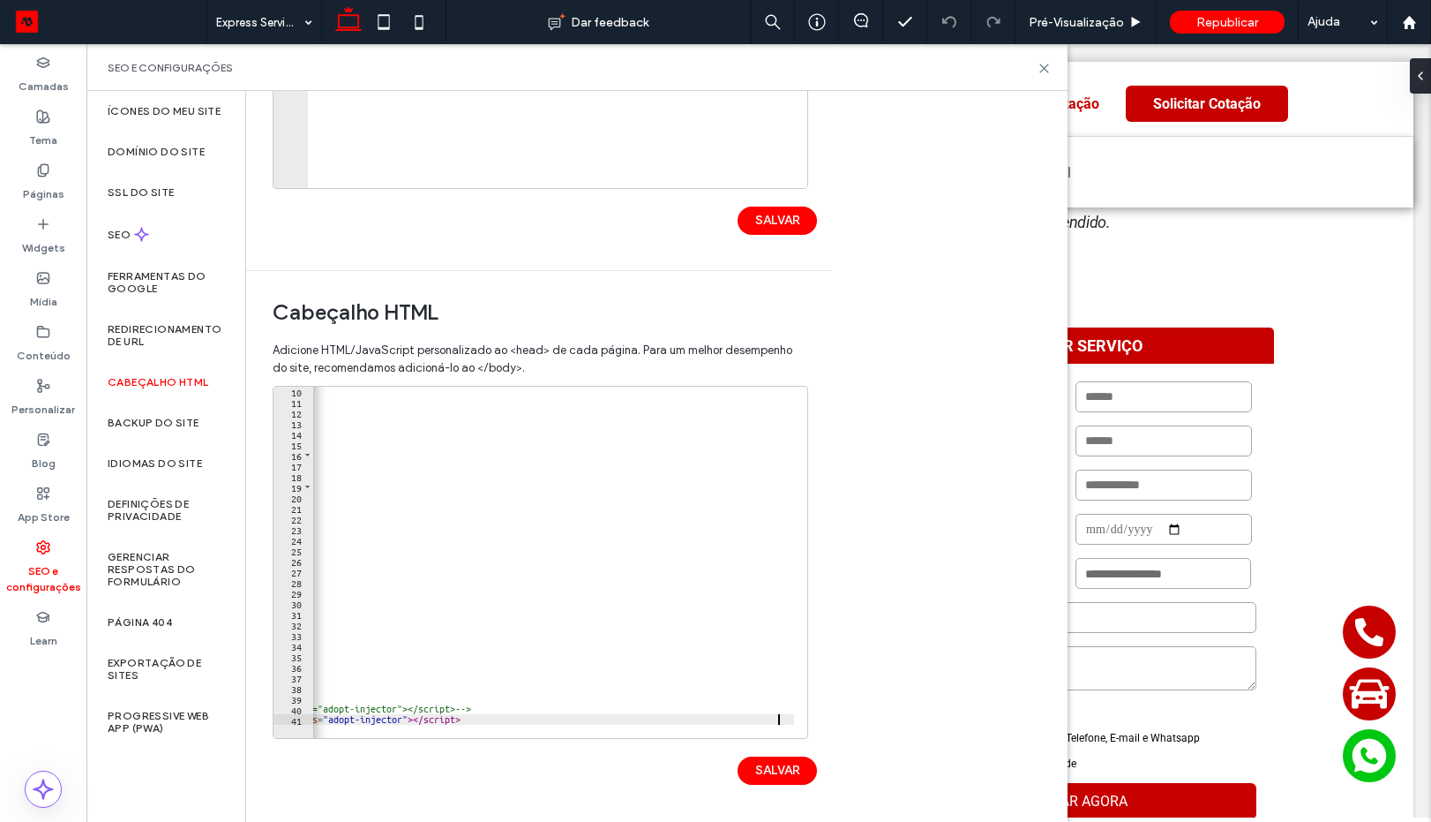
scroll to position [0, 783]
type textarea "**********"
click at [782, 777] on button "SALVAR" at bounding box center [777, 770] width 79 height 28
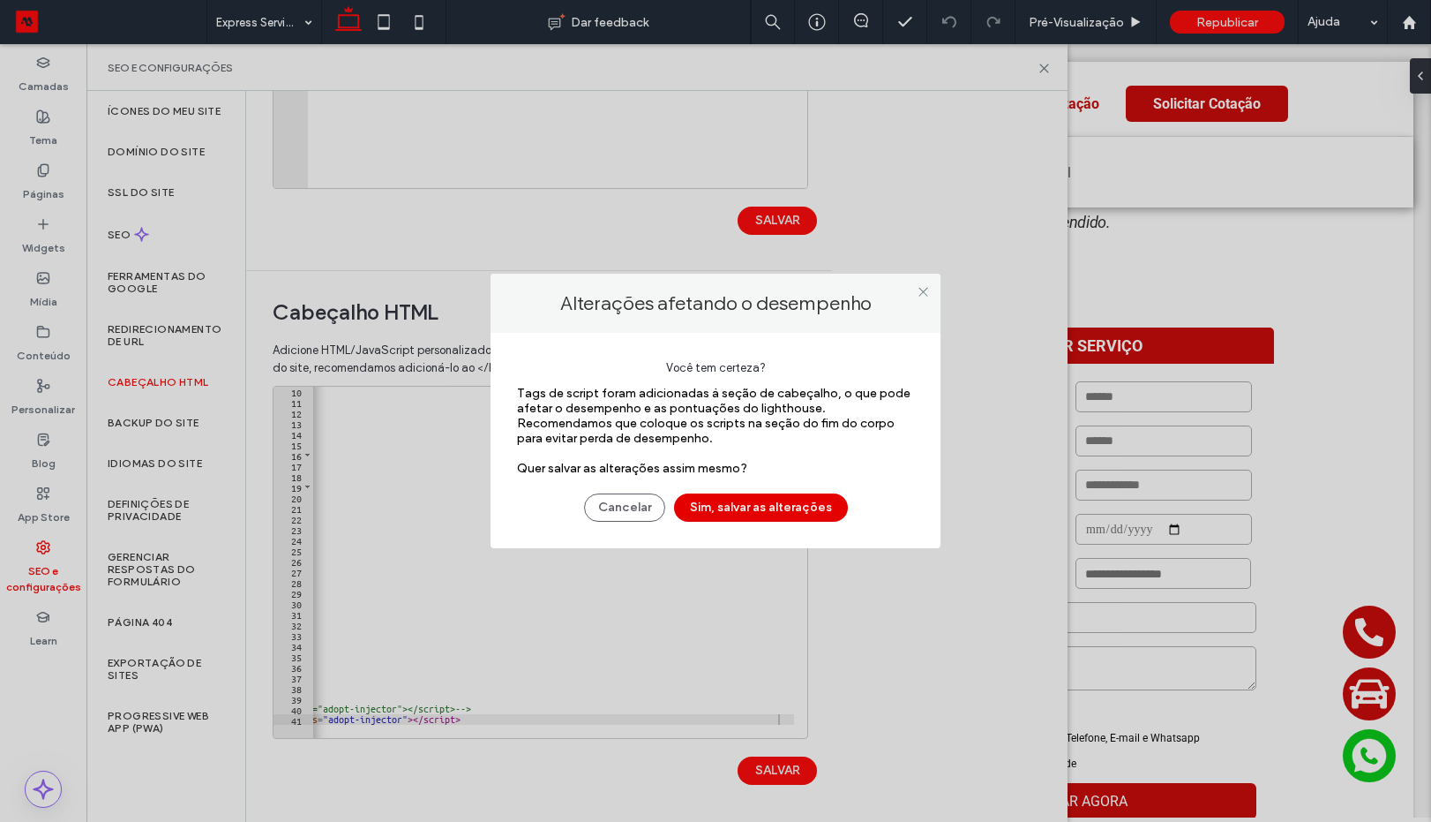
click at [780, 516] on button "Sim, salvar as alterações" at bounding box center [761, 507] width 174 height 28
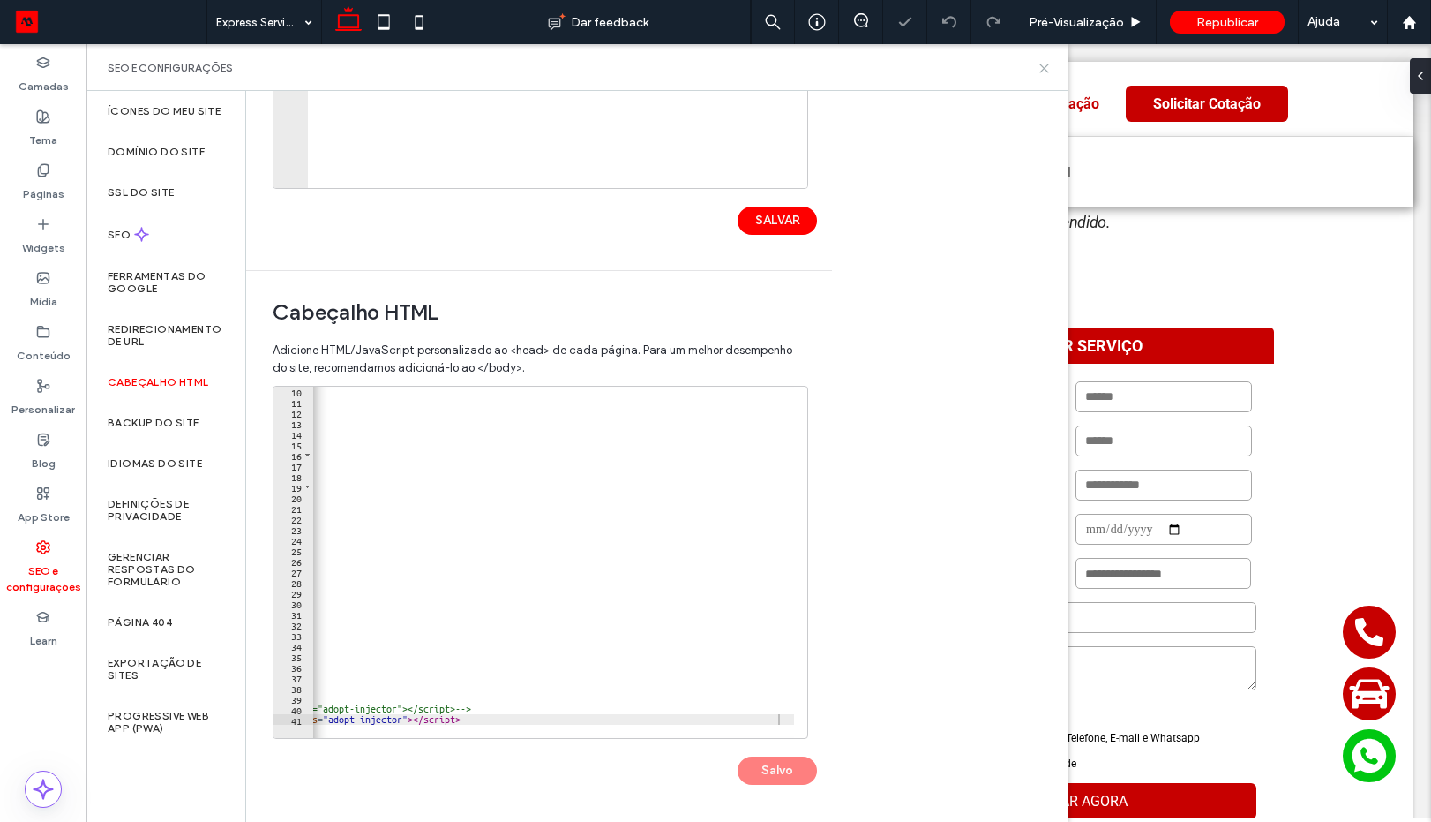
click at [1045, 62] on icon at bounding box center [1044, 68] width 13 height 13
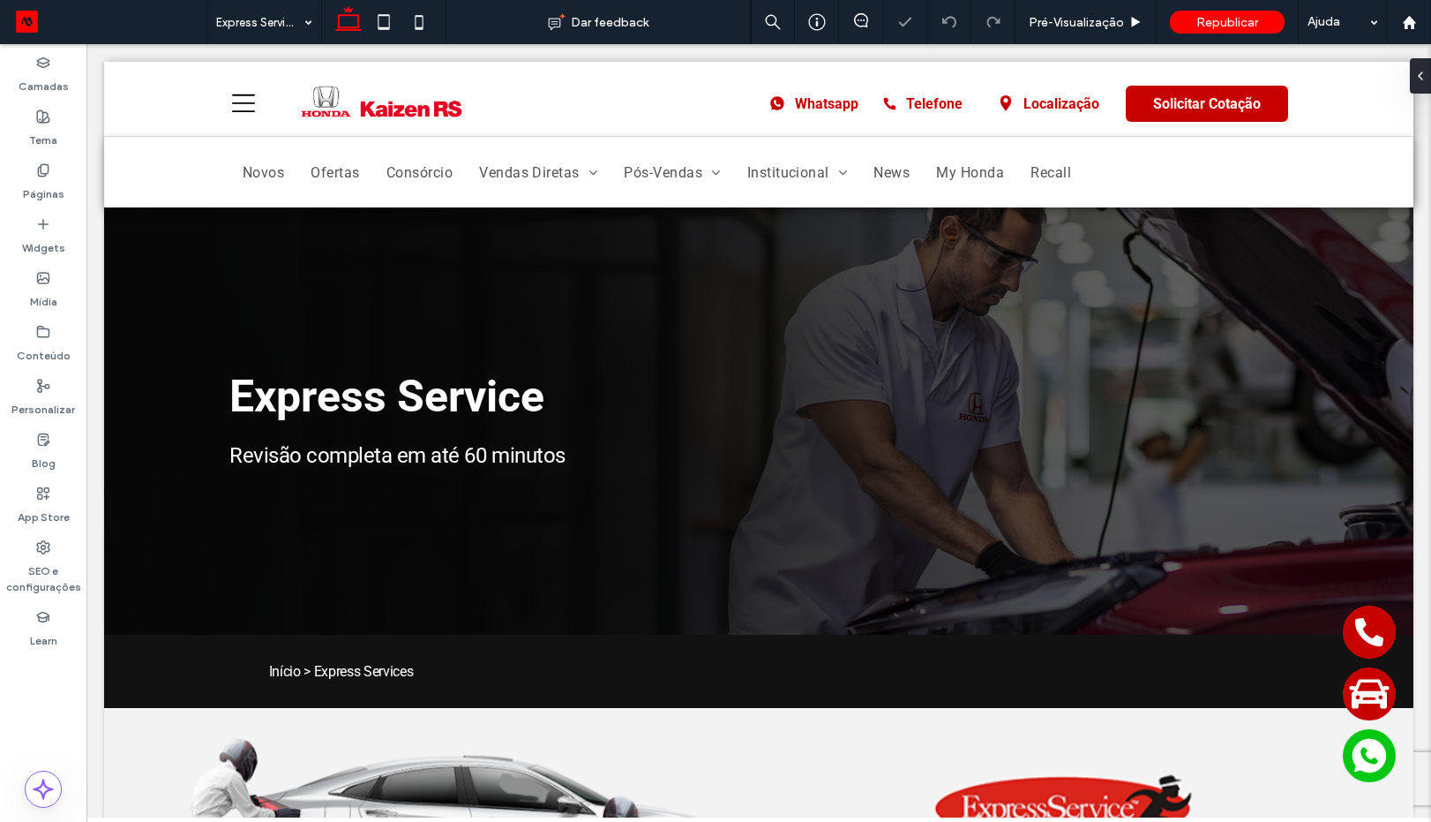
scroll to position [0, 0]
click at [1089, 22] on span "Pré-Visualizaçāo" at bounding box center [1076, 22] width 95 height 15
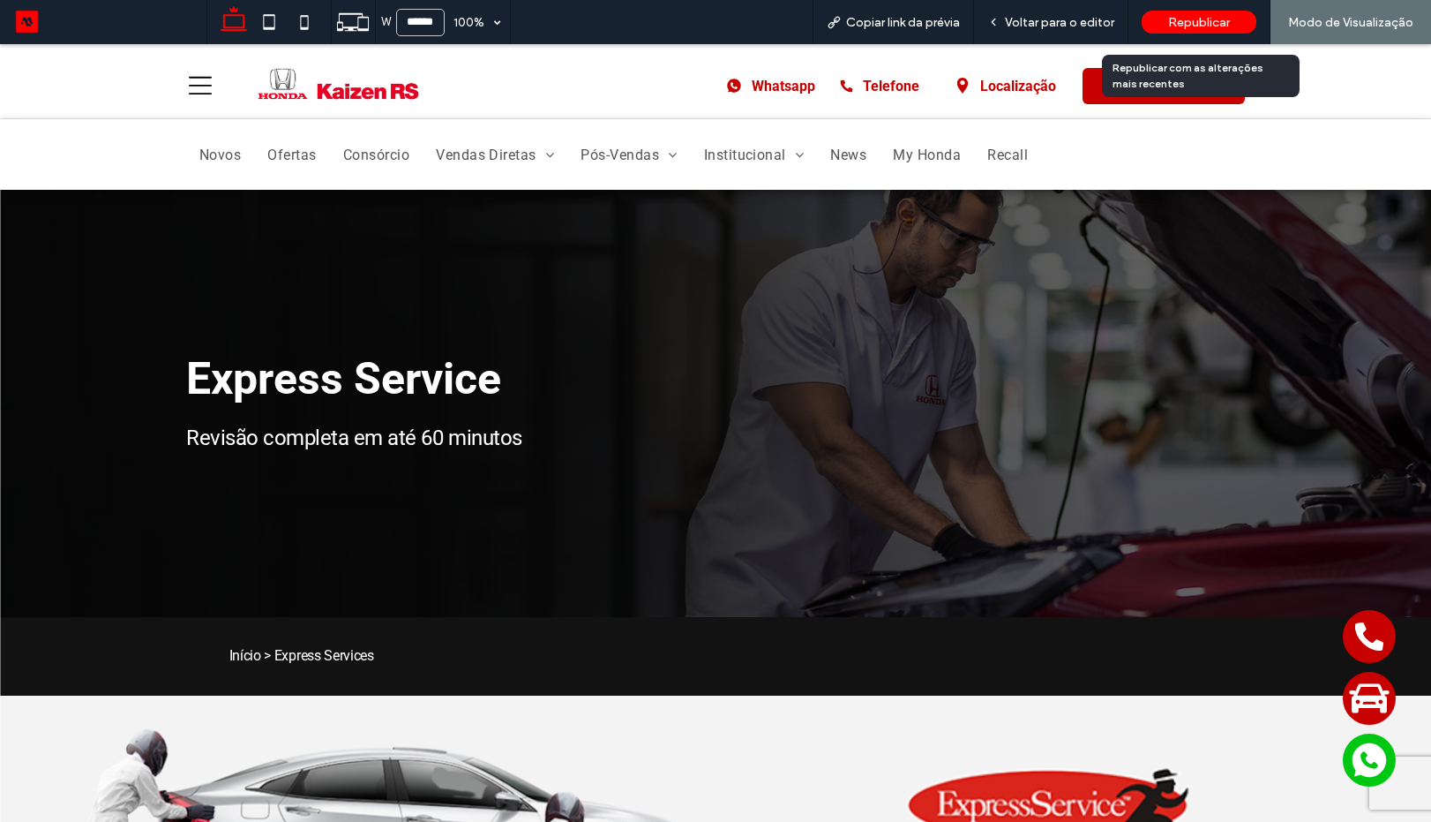
click at [1183, 22] on span "Republicar" at bounding box center [1199, 22] width 62 height 15
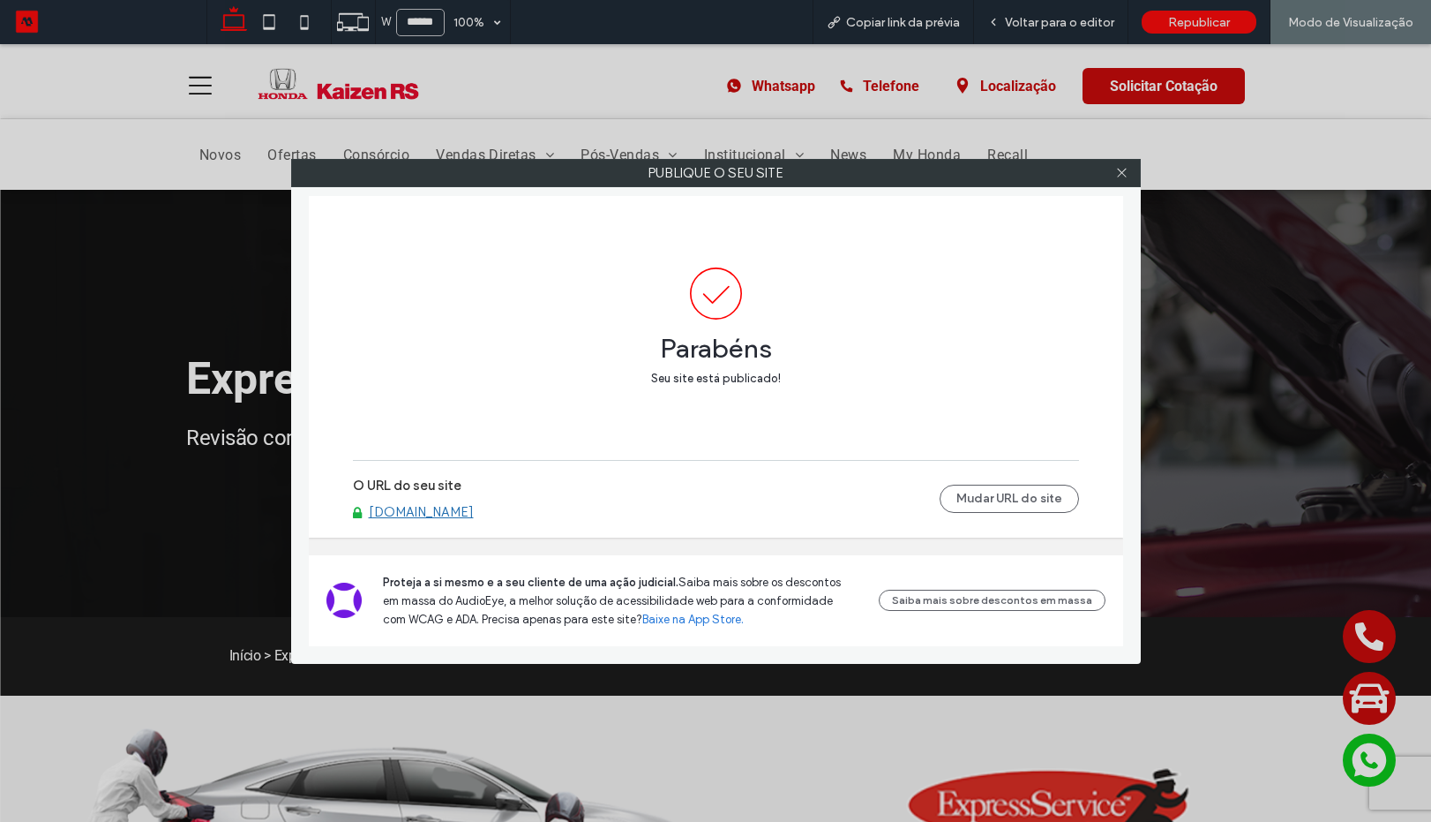
click at [466, 509] on link "[DOMAIN_NAME]" at bounding box center [421, 512] width 105 height 16
click at [1122, 169] on icon at bounding box center [1121, 172] width 13 height 13
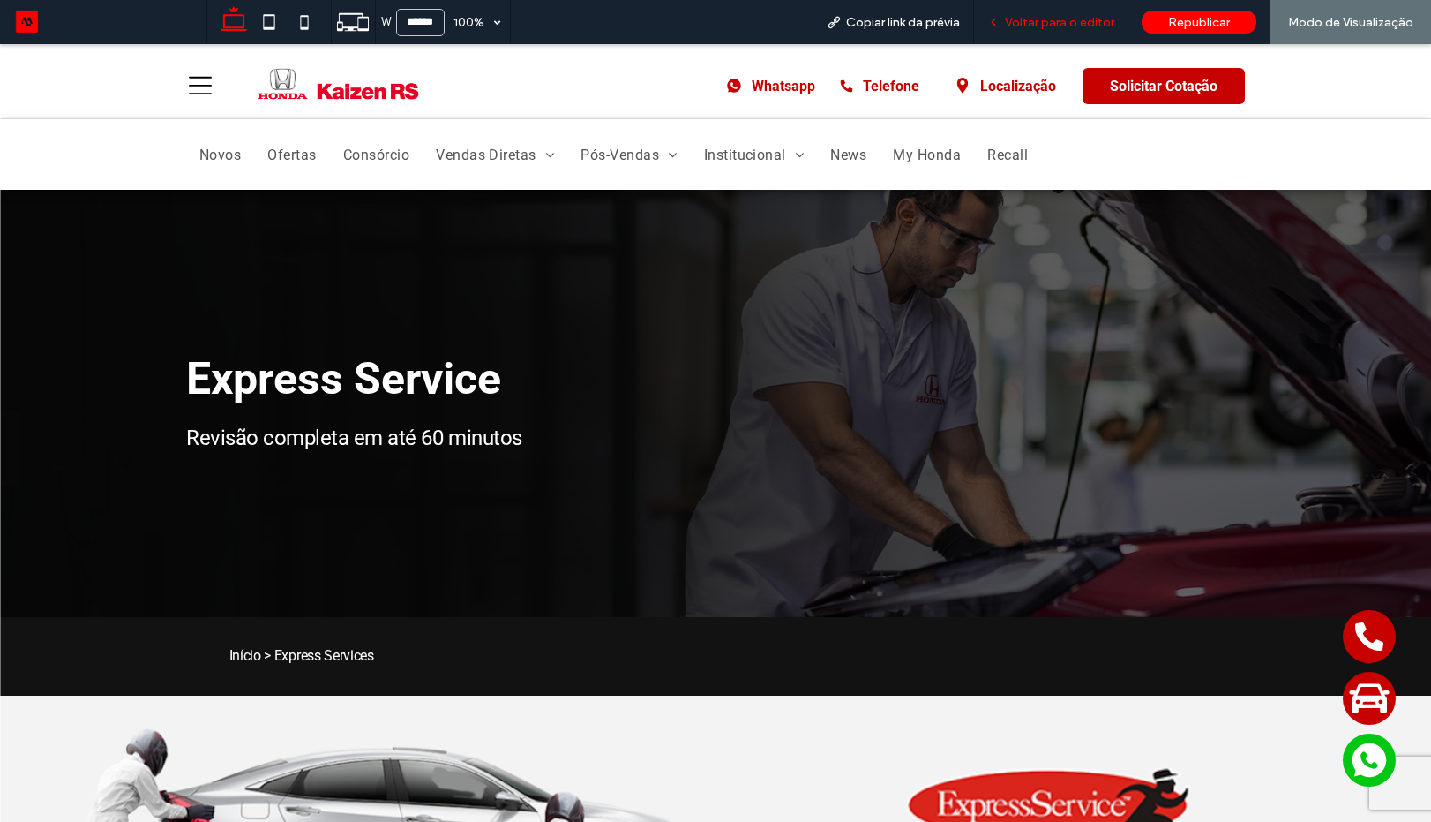
click at [1019, 14] on div "Voltar para o editor" at bounding box center [1051, 22] width 154 height 44
click at [1032, 26] on span "Voltar para o editor" at bounding box center [1059, 22] width 109 height 15
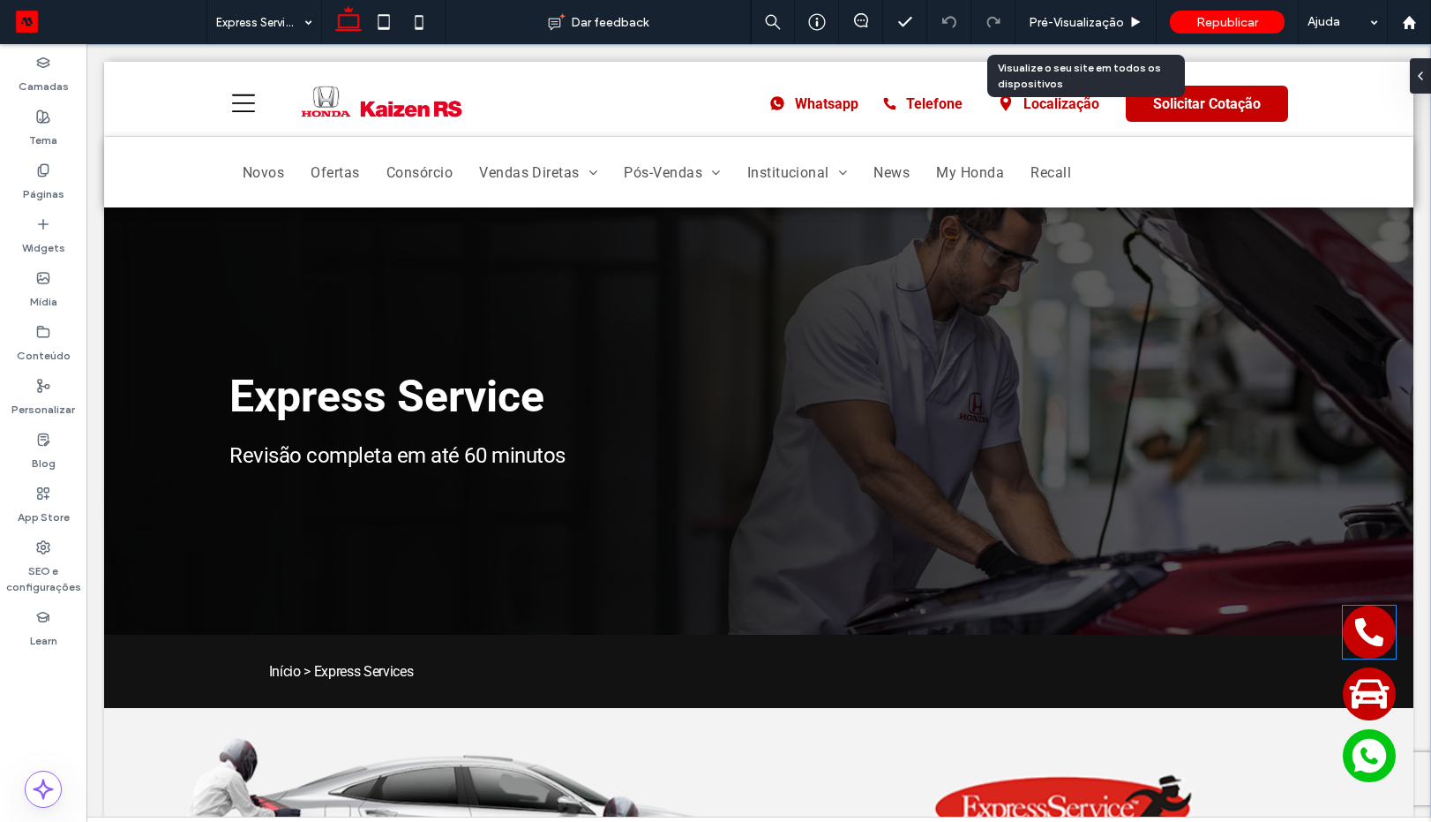
click at [1356, 623] on icon at bounding box center [1370, 632] width 28 height 28
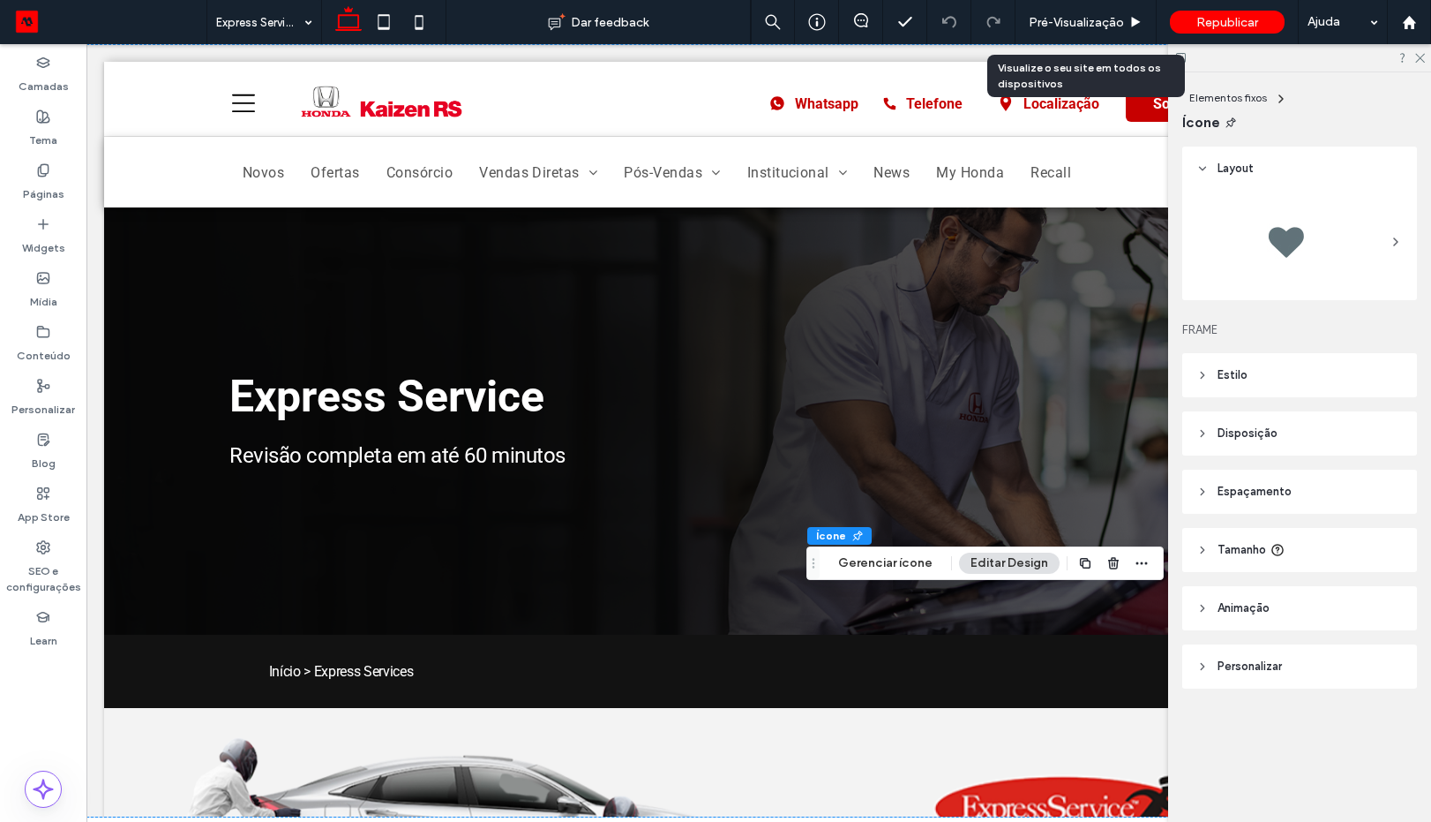
scroll to position [0, 263]
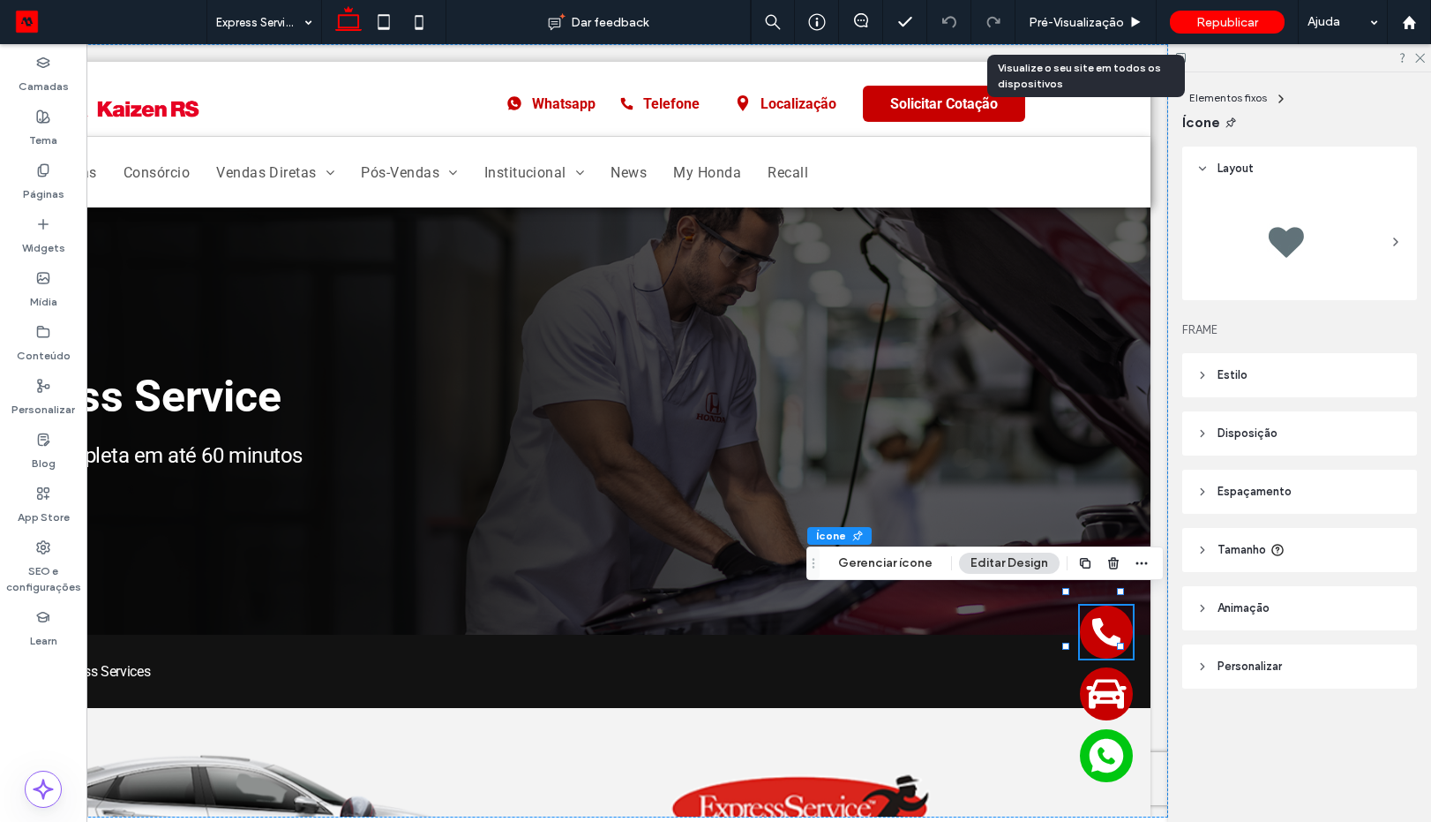
click at [1238, 485] on span "Espaçamento" at bounding box center [1255, 492] width 74 height 18
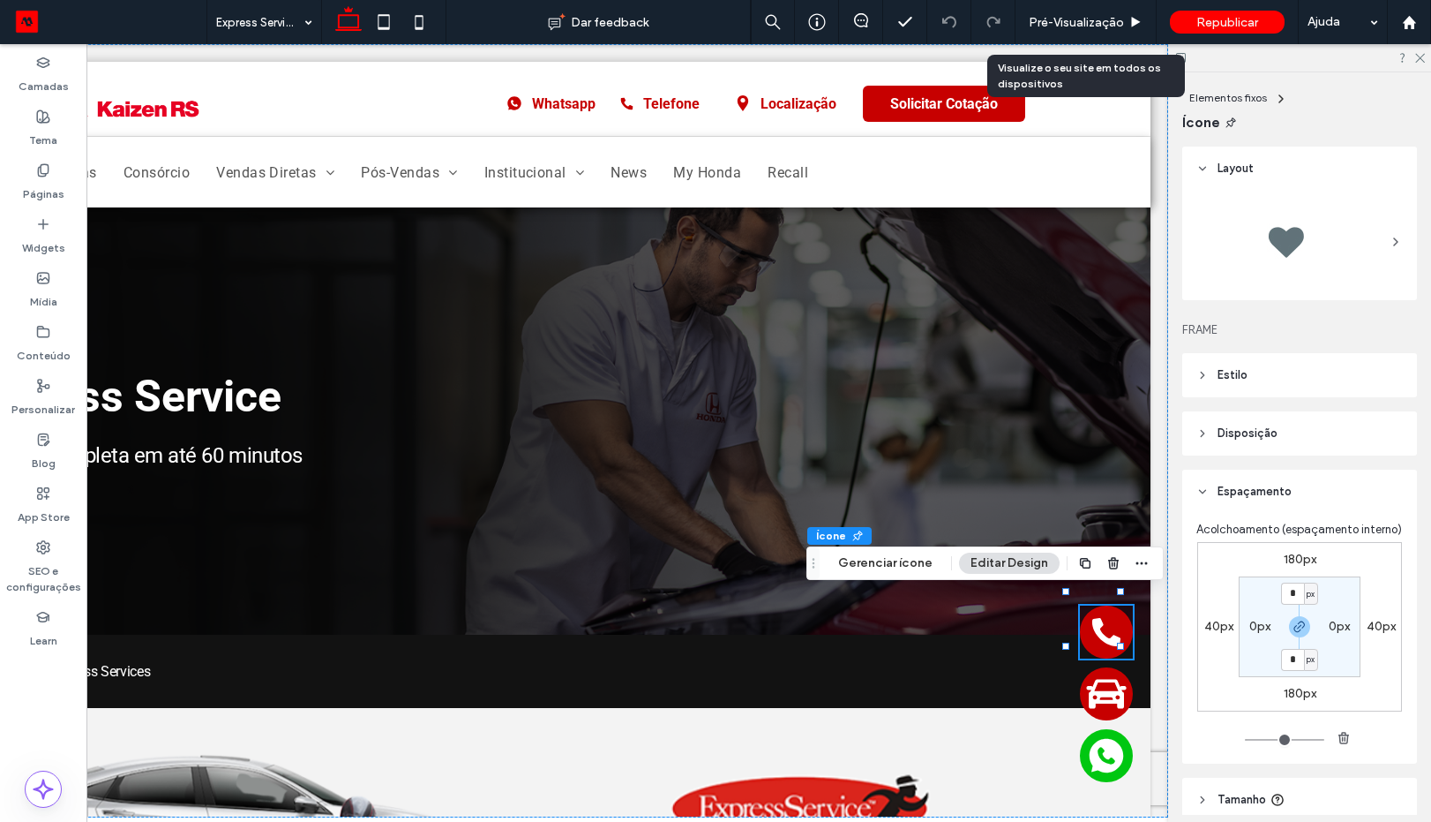
click at [1284, 701] on label "180px" at bounding box center [1300, 693] width 33 height 15
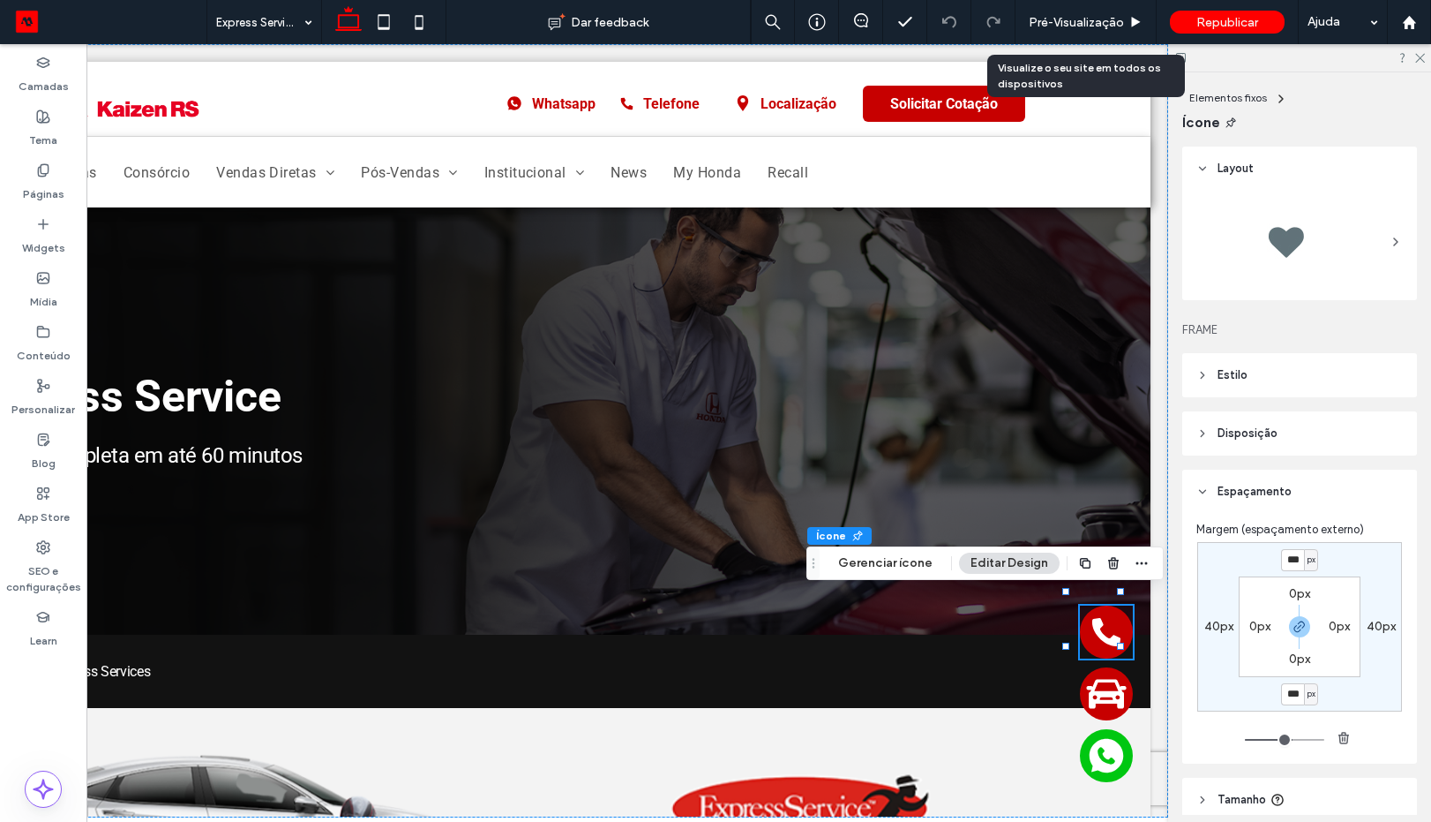
type input "***"
click at [1087, 680] on icon at bounding box center [1107, 694] width 40 height 29
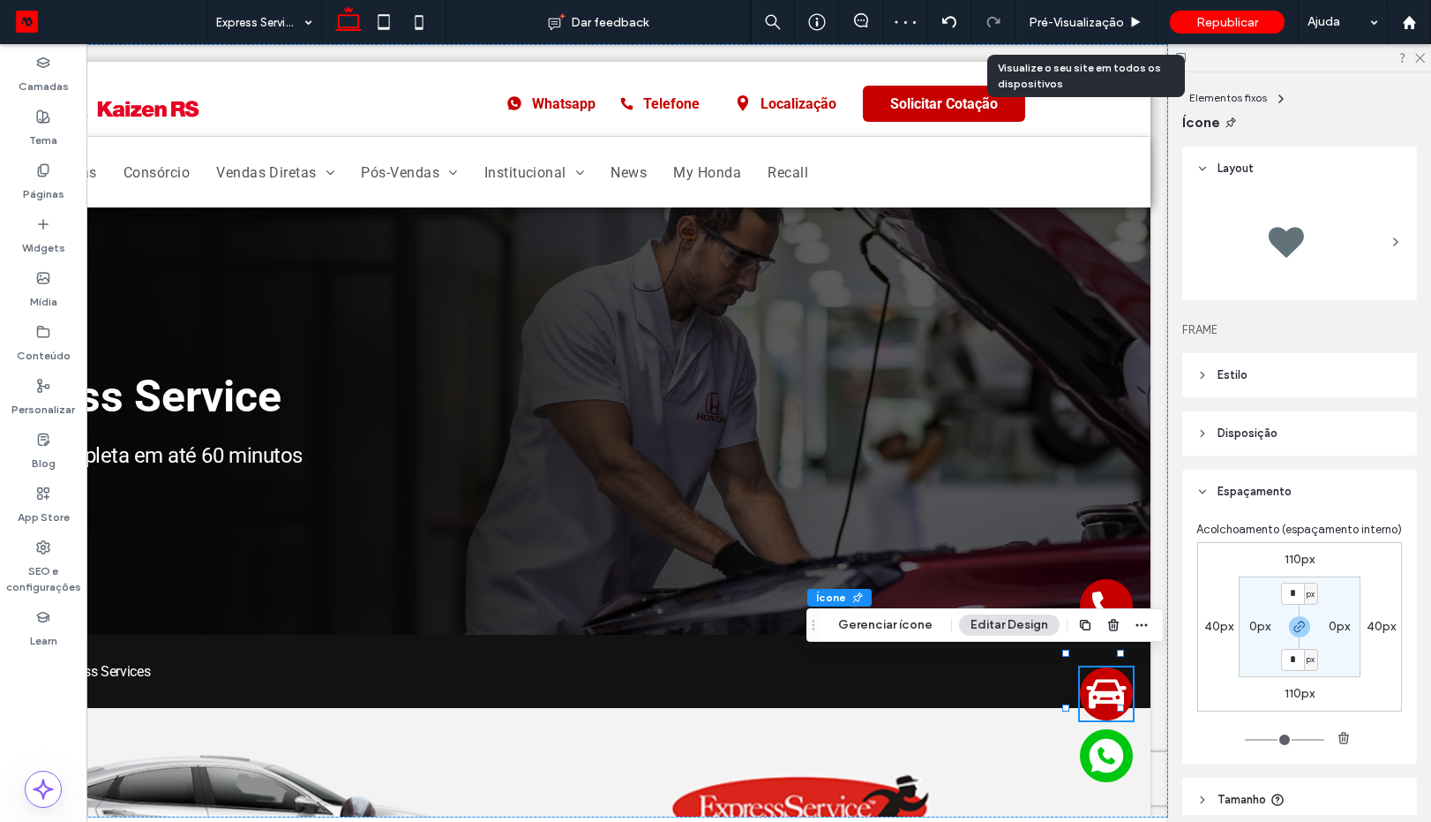
click at [1285, 701] on label "110px" at bounding box center [1300, 693] width 30 height 15
type input "***"
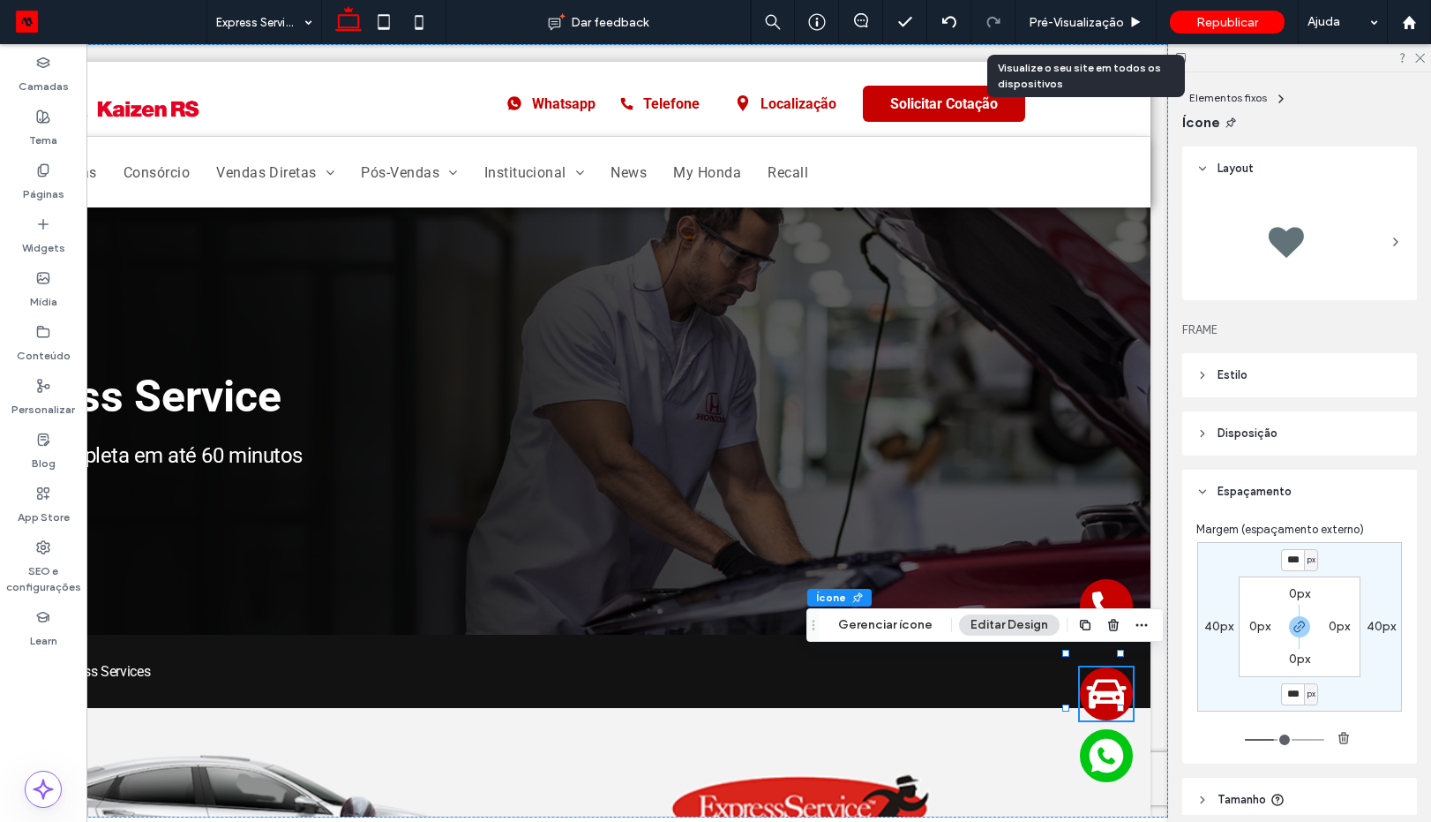
type input "***"
click at [1102, 740] on icon at bounding box center [1107, 756] width 34 height 34
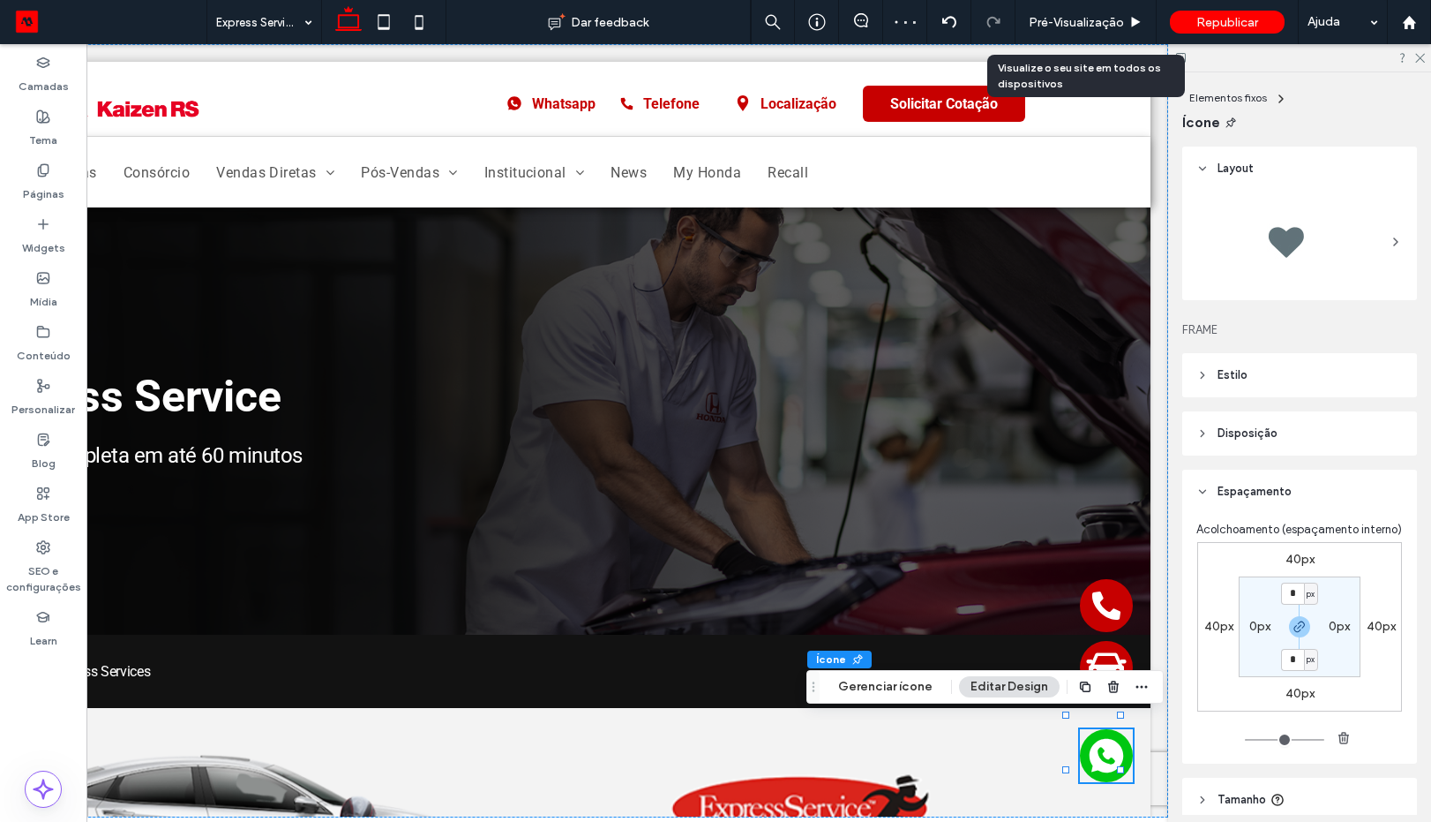
click at [1289, 701] on label "40px" at bounding box center [1300, 693] width 29 height 15
type input "**"
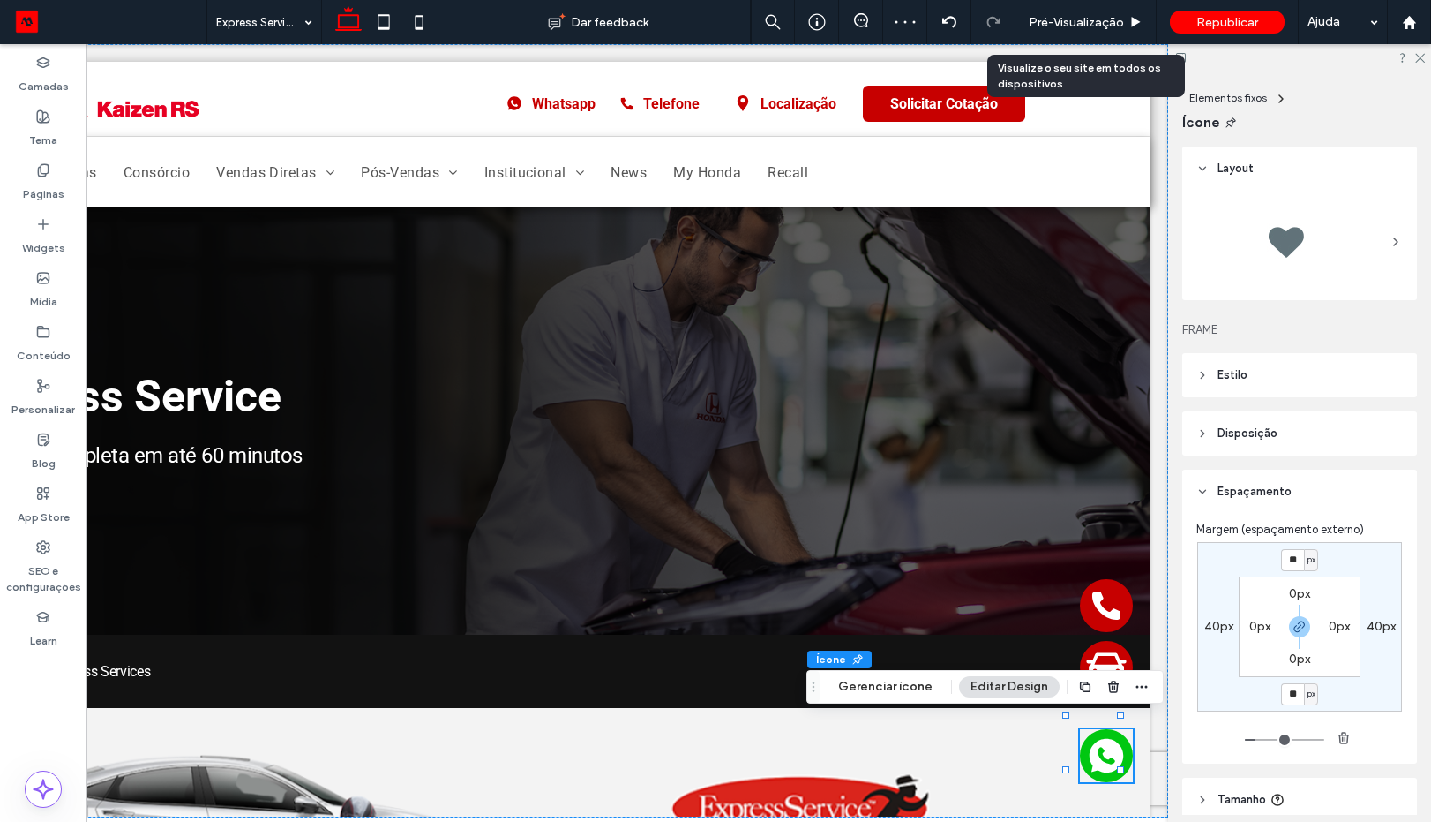
type input "**"
click at [1089, 593] on icon at bounding box center [1106, 605] width 35 height 35
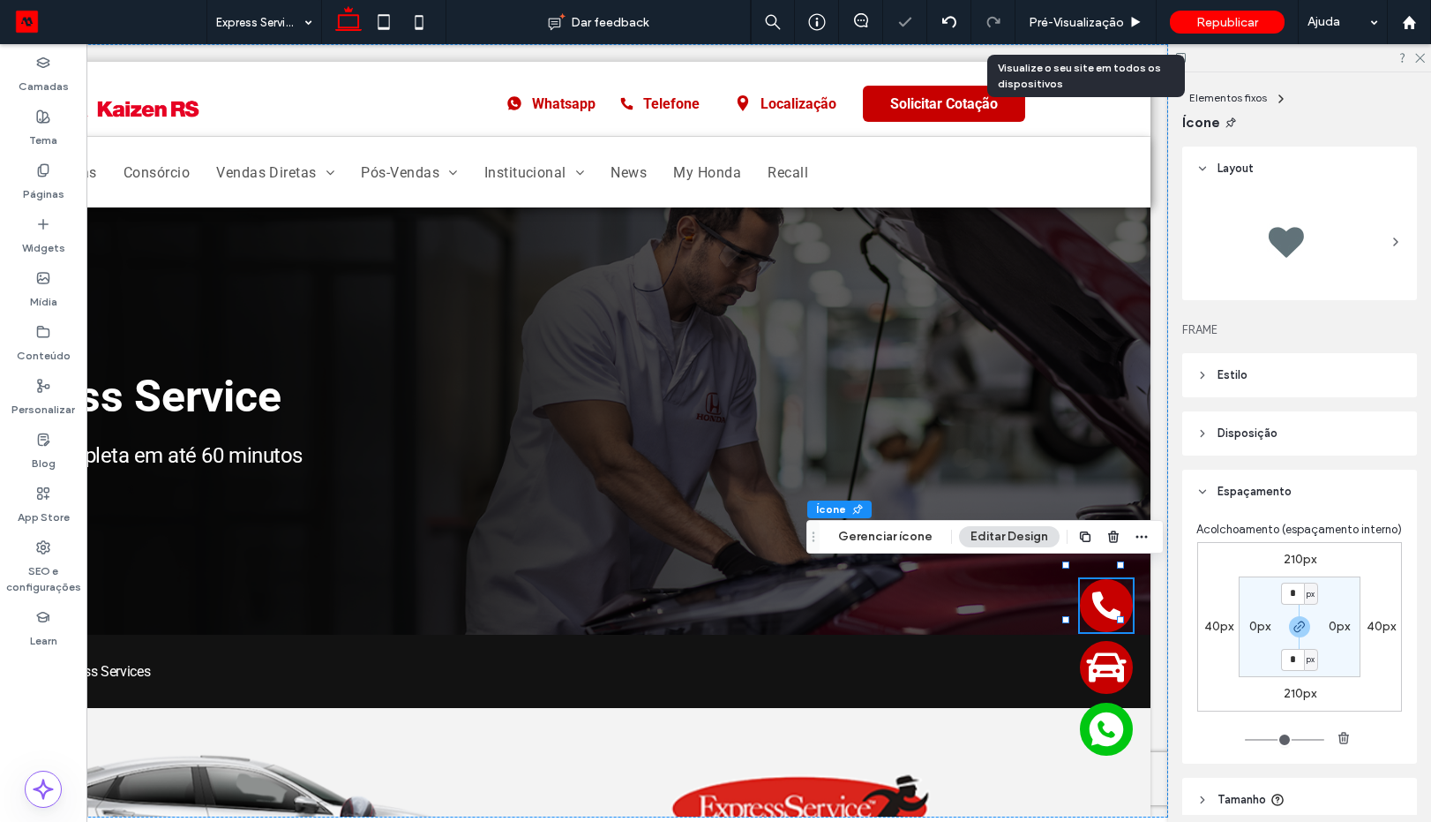
scroll to position [106, 0]
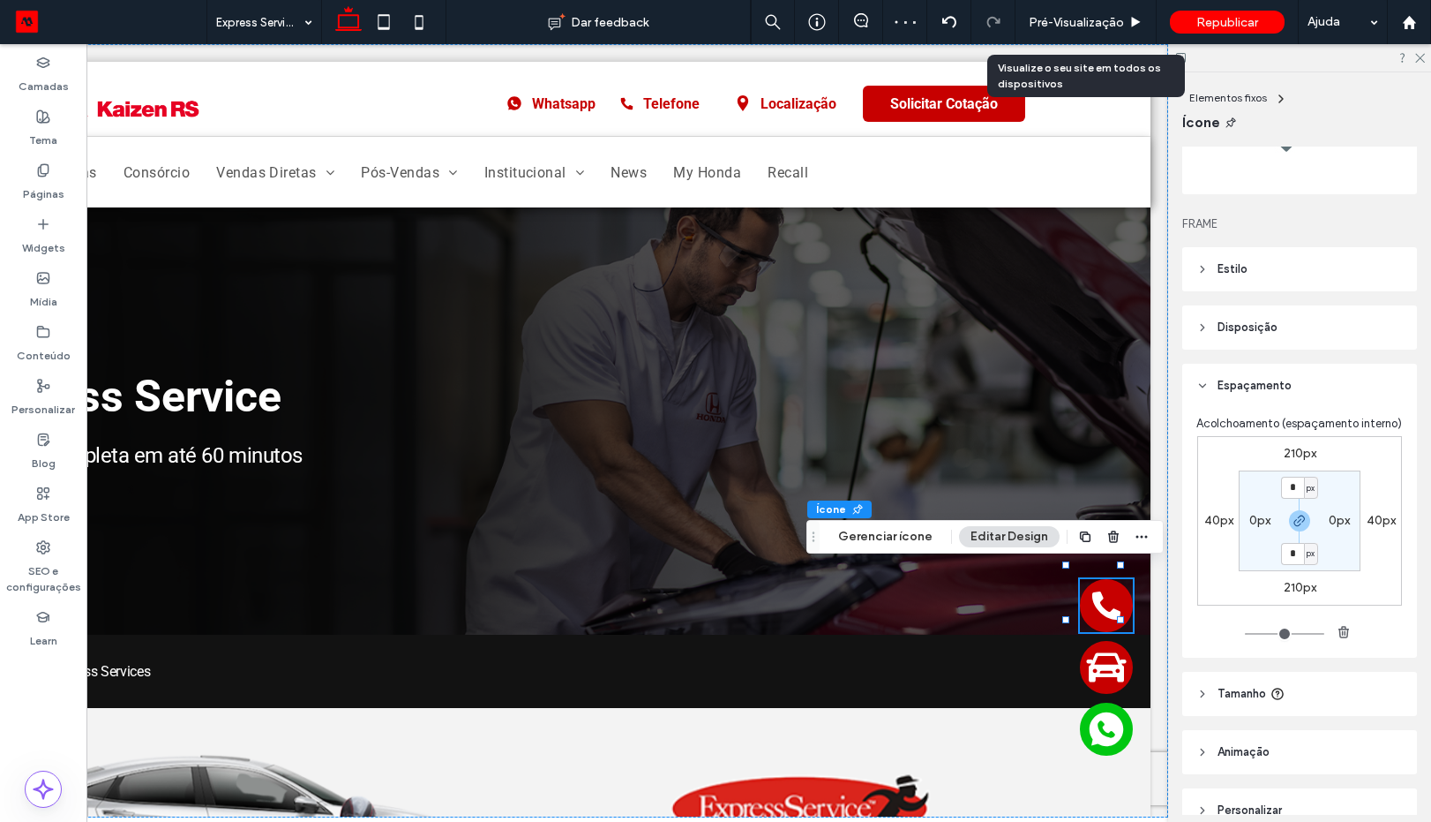
click at [1291, 595] on label "210px" at bounding box center [1300, 587] width 33 height 15
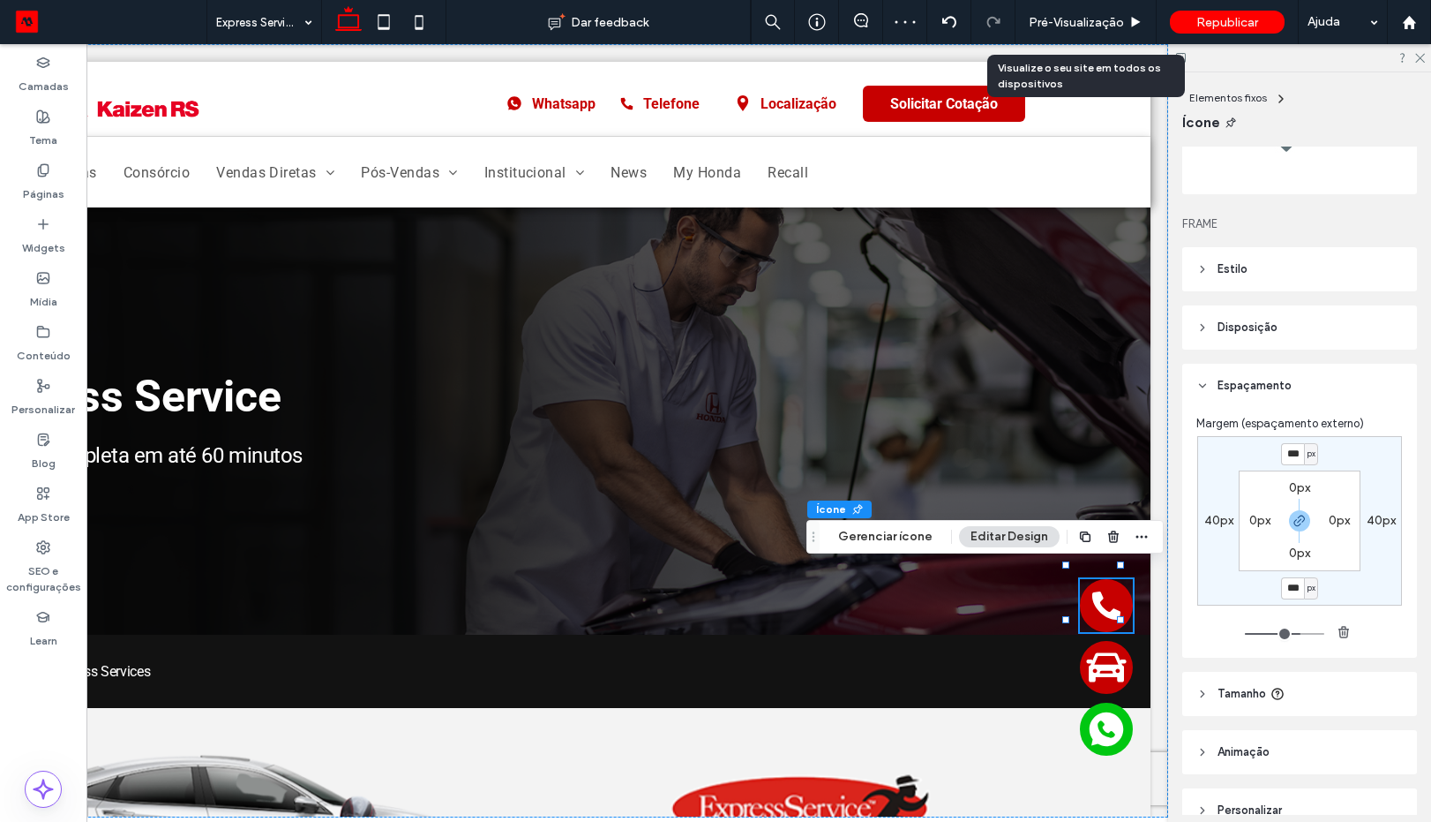
type input "***"
click at [1099, 658] on icon at bounding box center [1107, 667] width 44 height 44
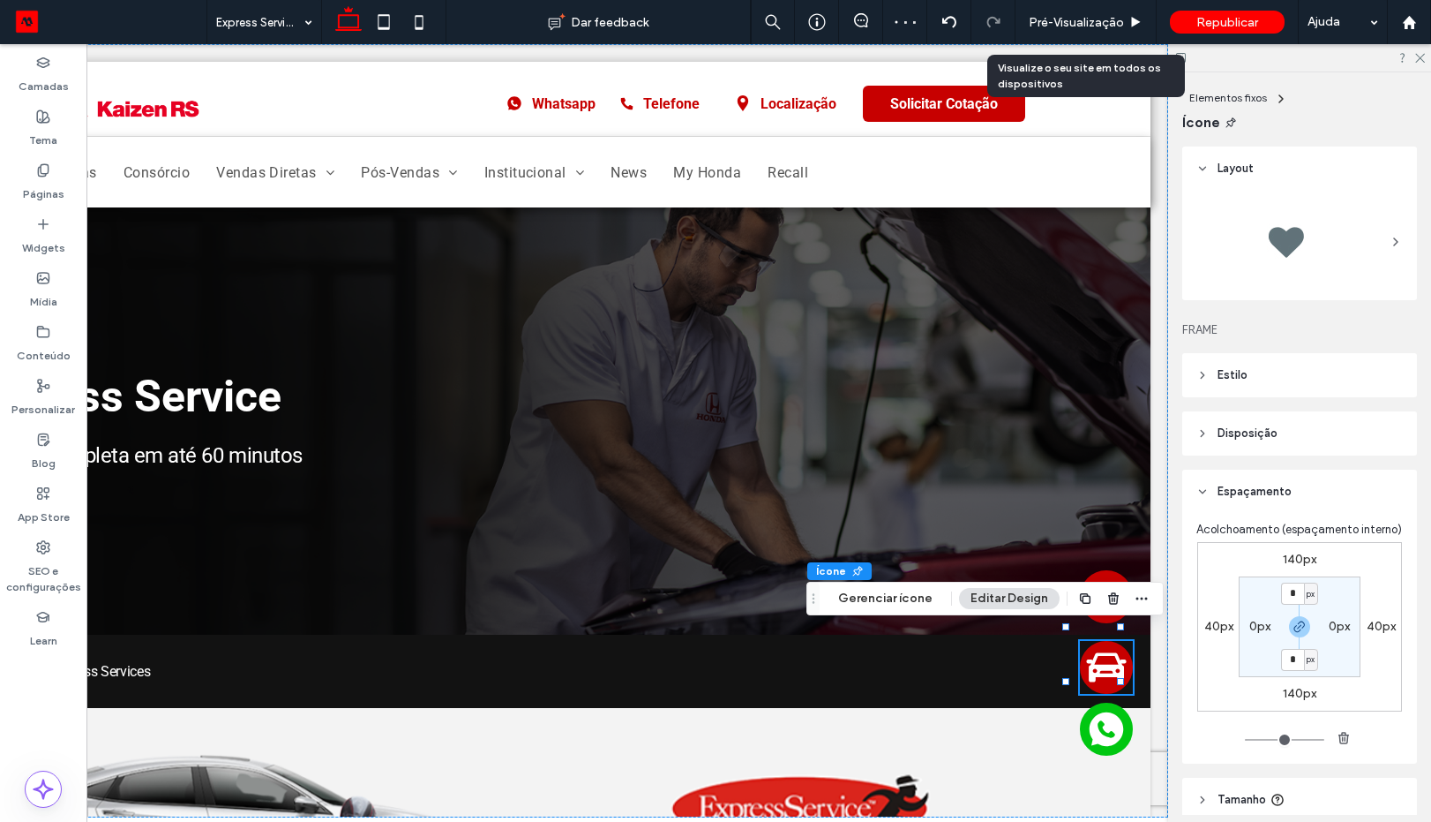
click at [1291, 701] on label "140px" at bounding box center [1300, 693] width 34 height 15
type input "***"
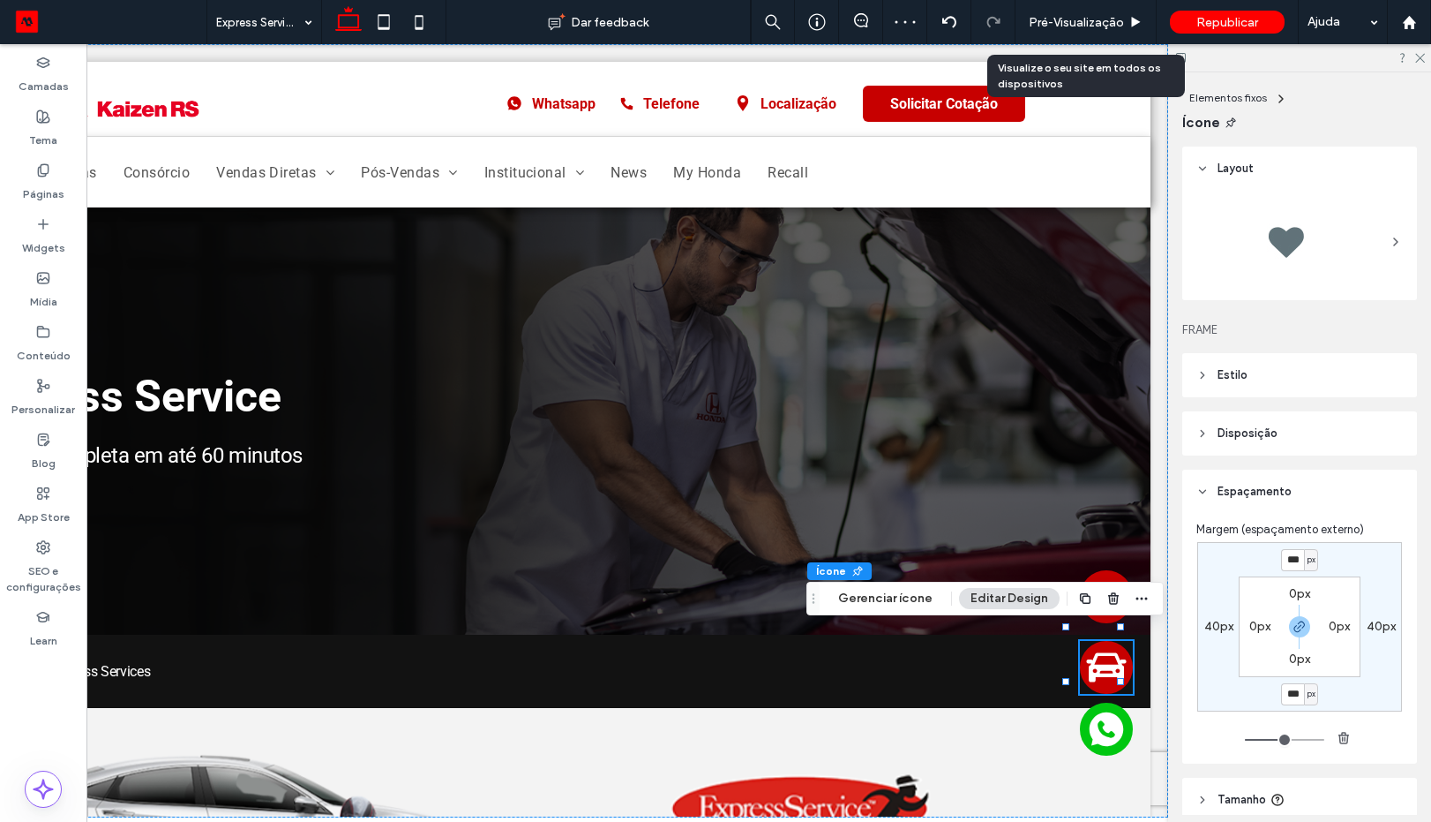
type input "***"
click at [1090, 725] on icon at bounding box center [1107, 729] width 34 height 34
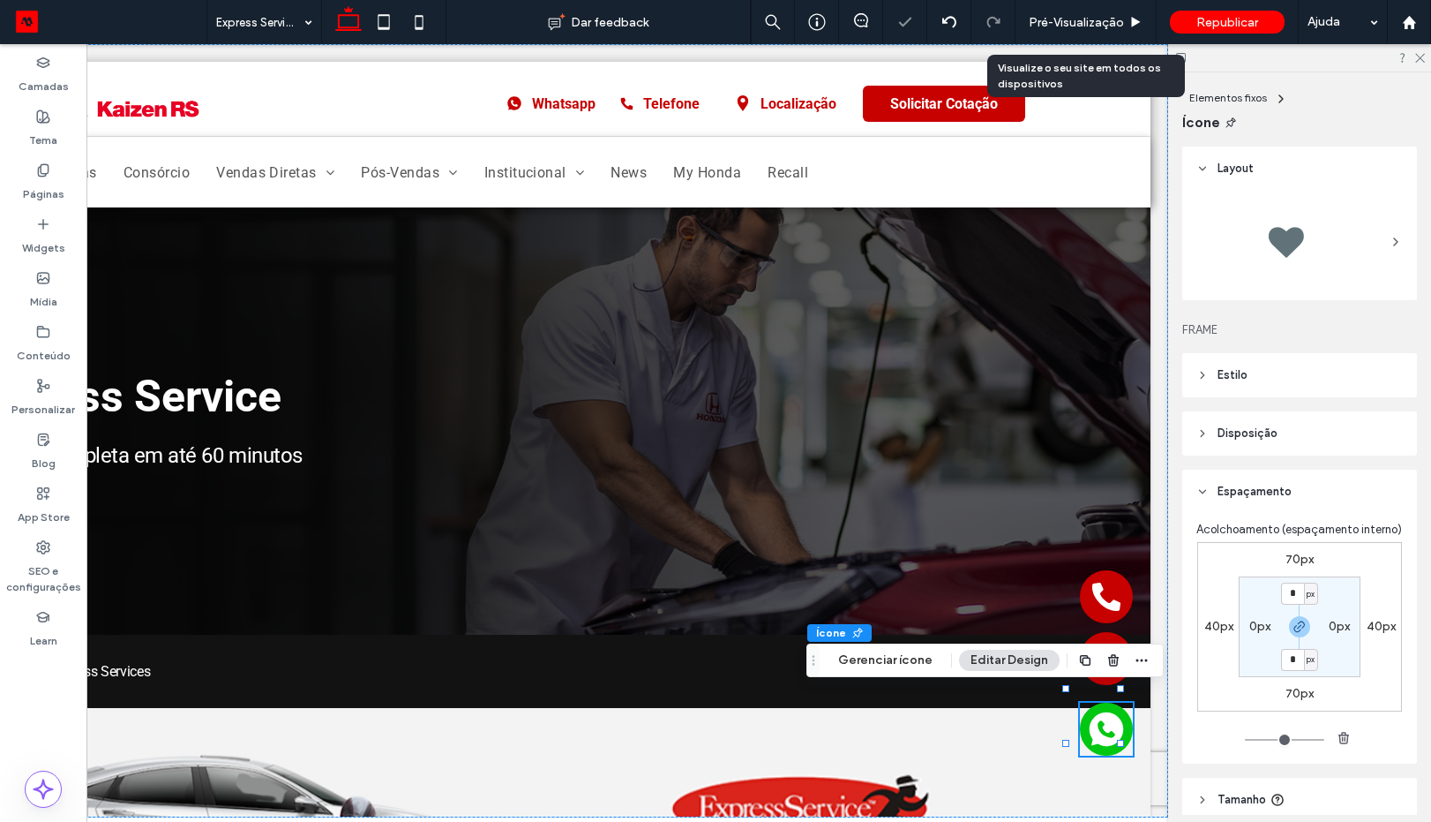
click at [1295, 701] on label "70px" at bounding box center [1300, 693] width 28 height 15
type input "**"
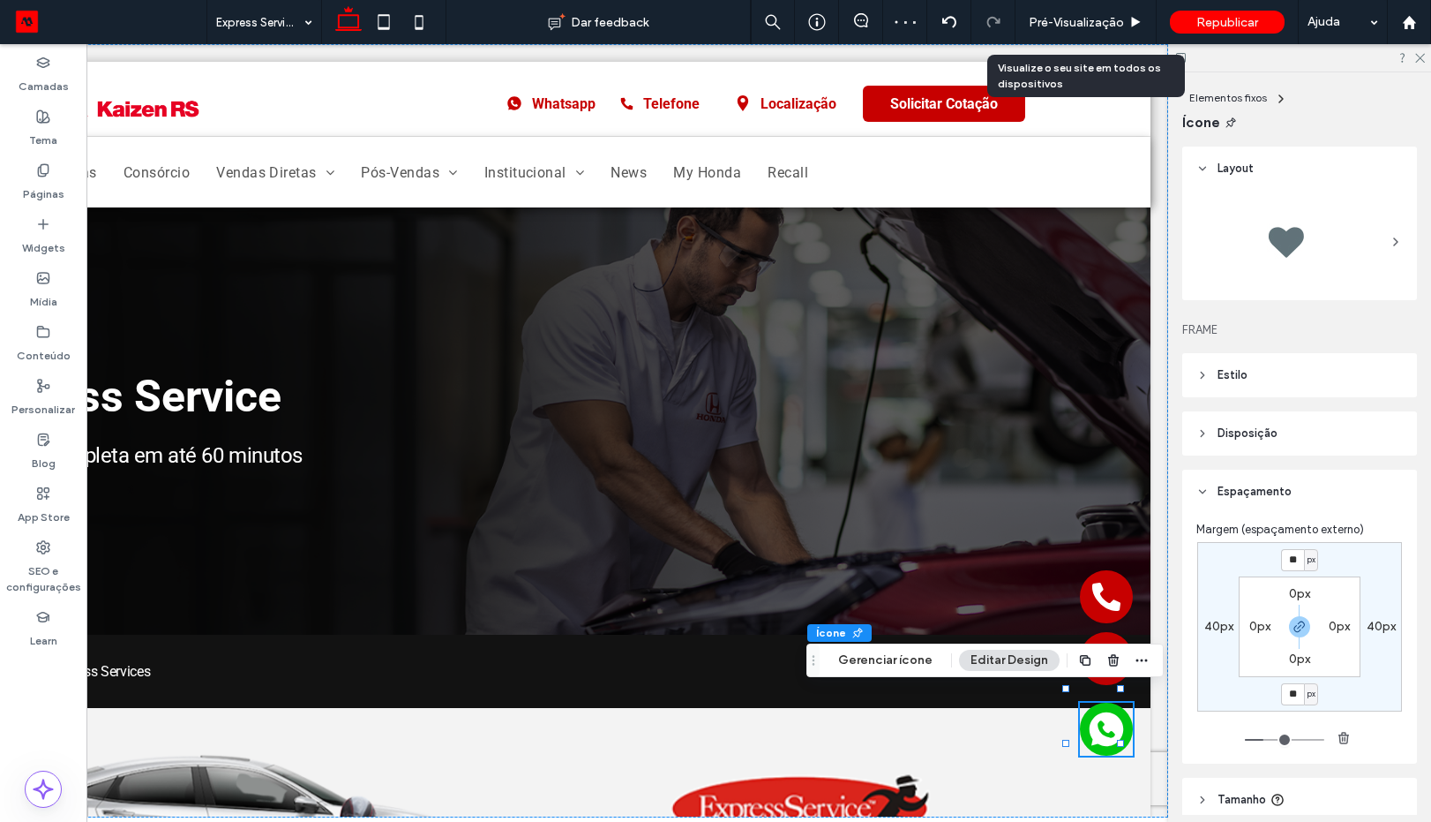
type input "**"
drag, startPoint x: 1095, startPoint y: 21, endPoint x: 361, endPoint y: 289, distance: 781.7
click at [1095, 21] on span "Pré-Visualizaçāo" at bounding box center [1076, 22] width 95 height 15
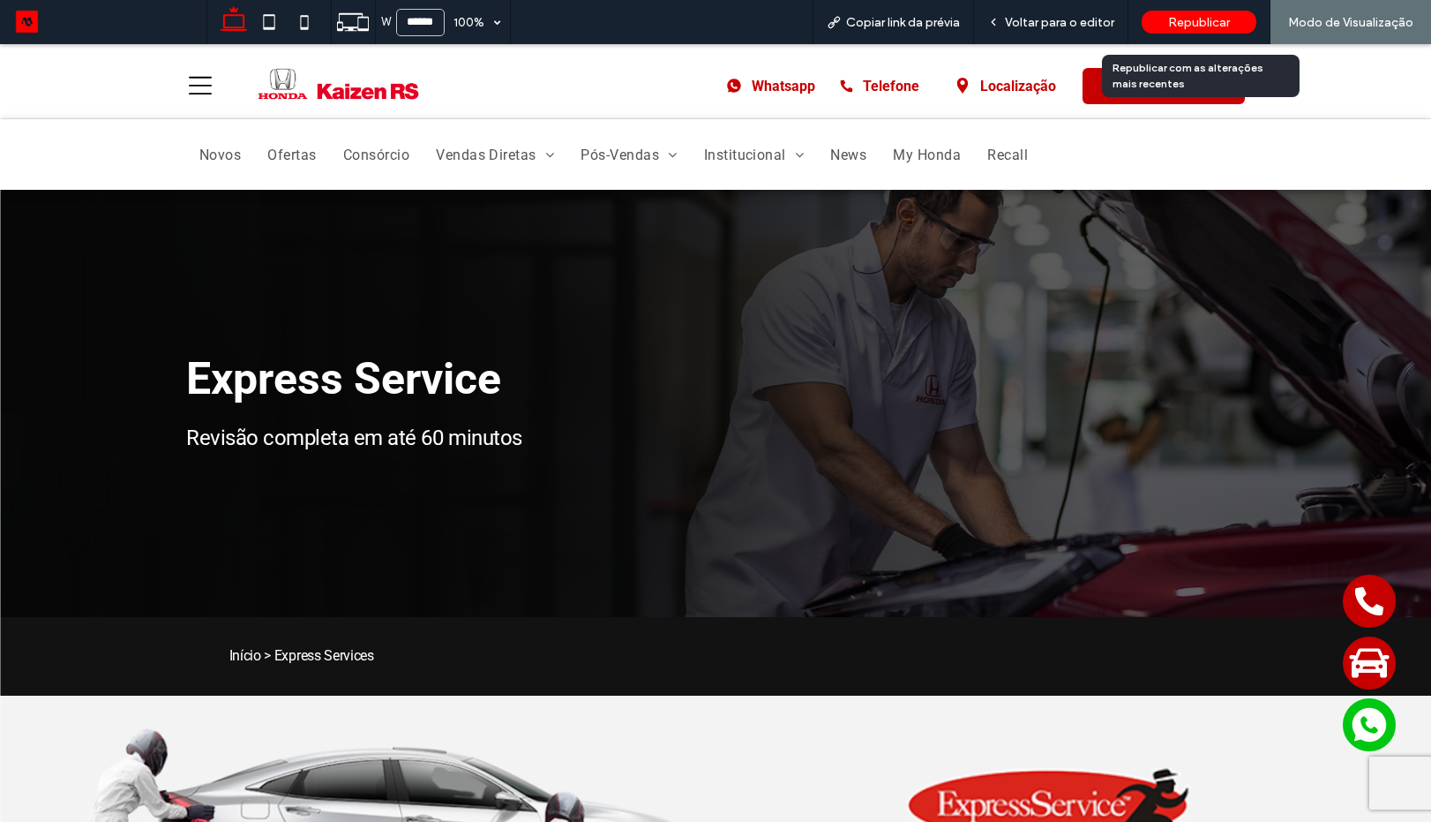
click at [1182, 19] on span "Republicar" at bounding box center [1199, 22] width 62 height 15
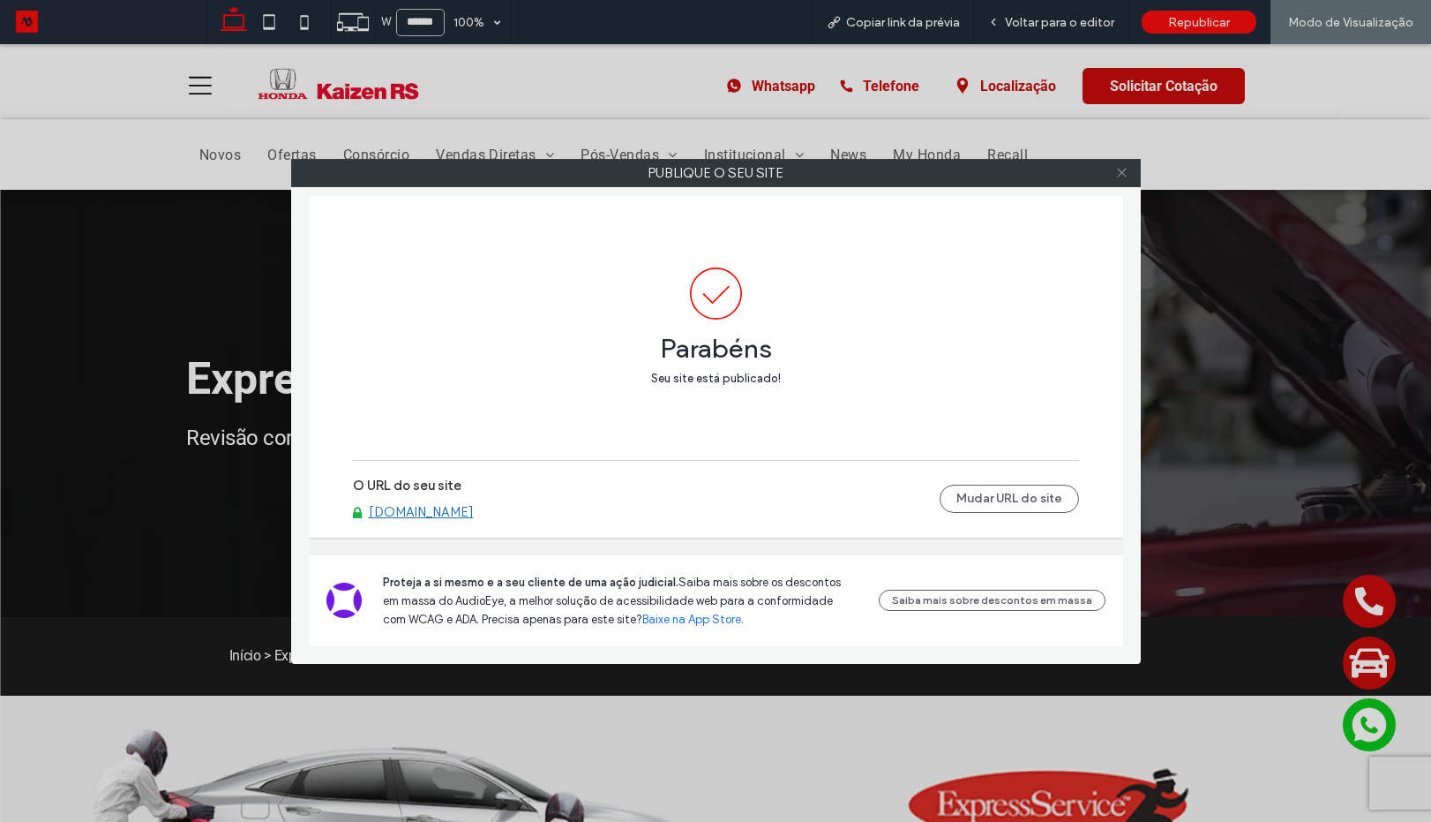
click at [1120, 177] on icon at bounding box center [1121, 172] width 13 height 13
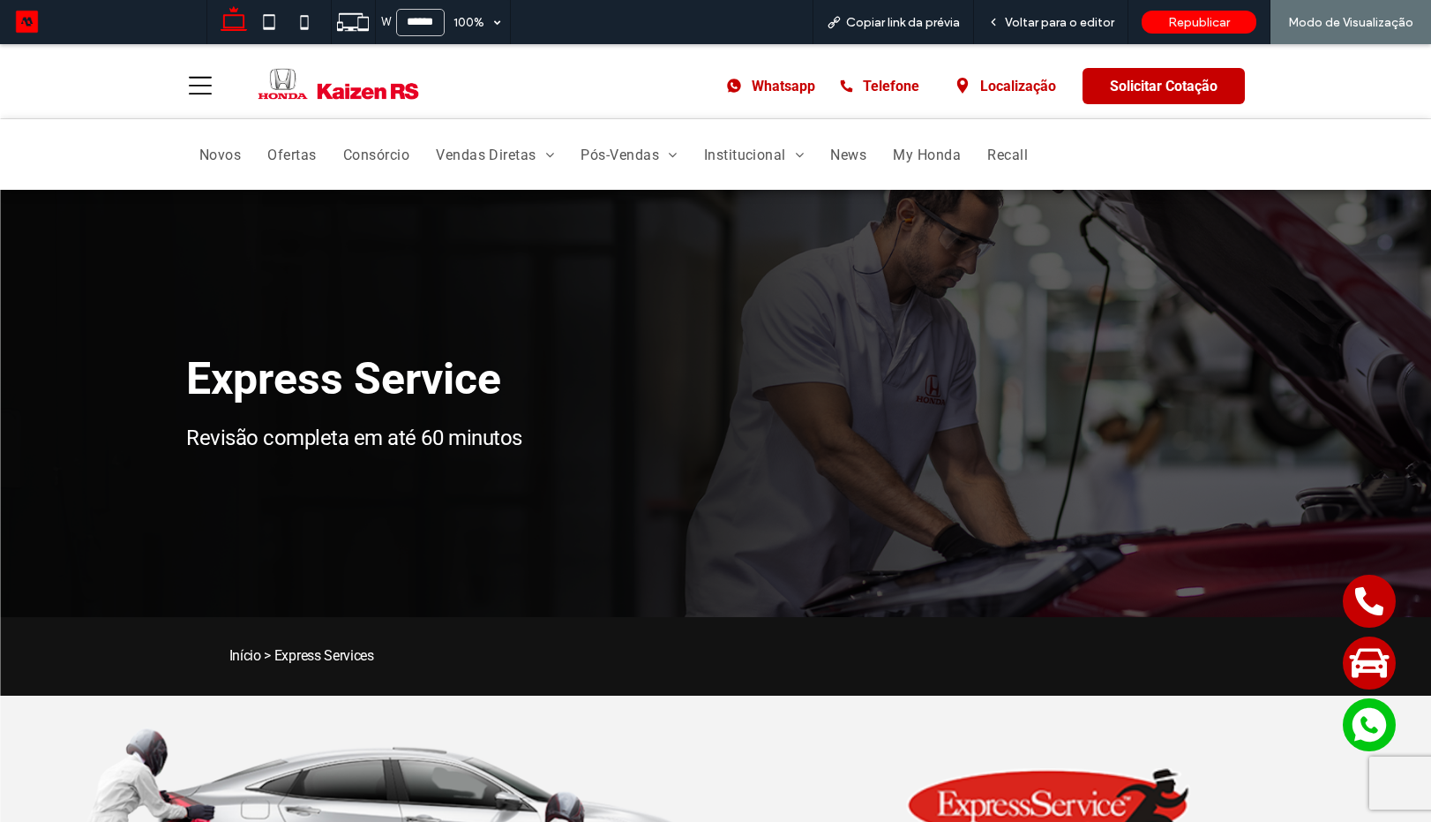
click at [1016, 16] on span "Voltar para o editor" at bounding box center [1059, 22] width 109 height 15
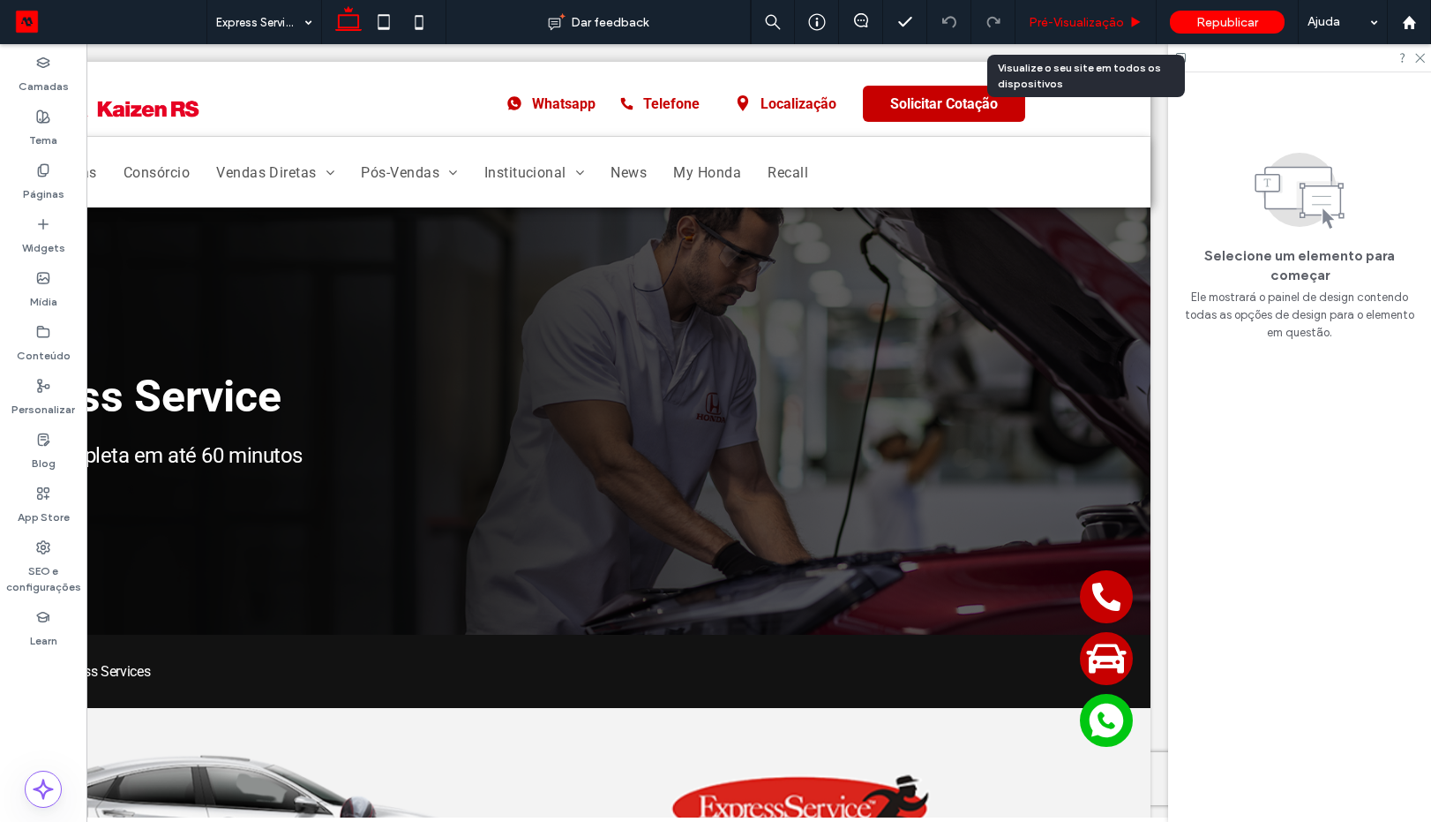
click at [1093, 32] on div "Pré-Visualizaçāo" at bounding box center [1086, 22] width 141 height 44
click at [1422, 60] on icon at bounding box center [1419, 56] width 11 height 11
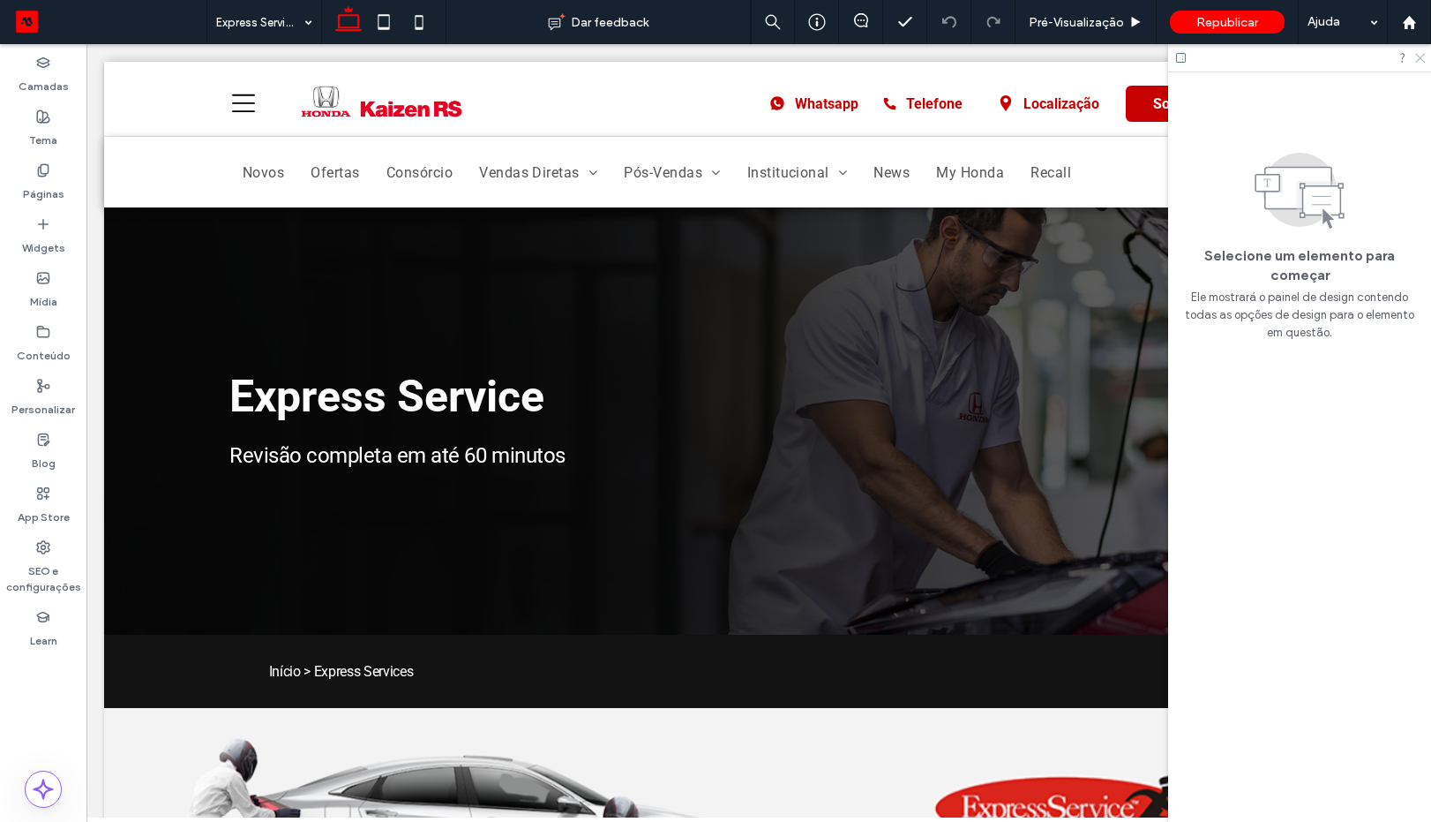
click at [1422, 58] on icon at bounding box center [1419, 56] width 11 height 11
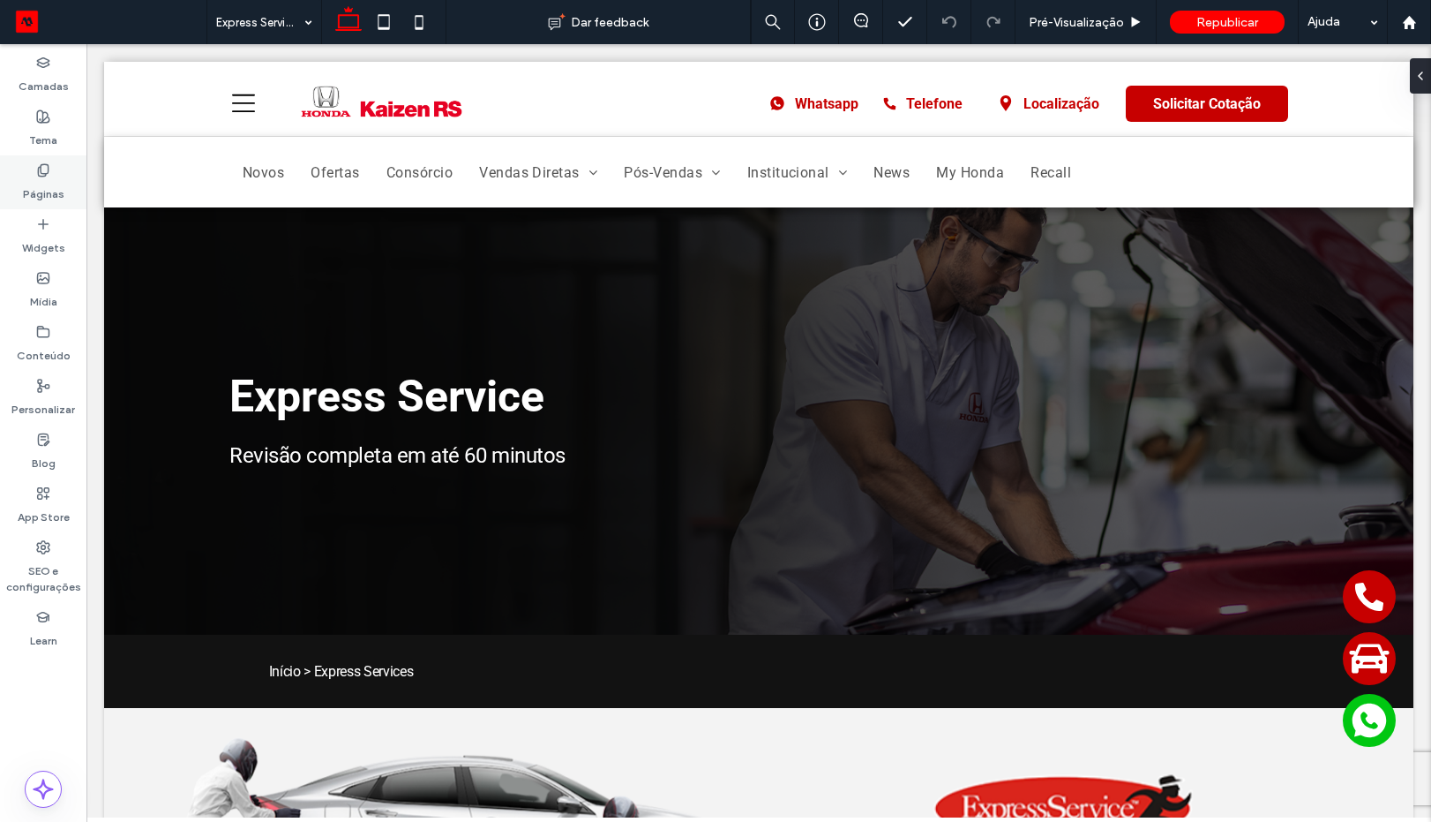
click at [54, 178] on label "Páginas" at bounding box center [43, 189] width 41 height 25
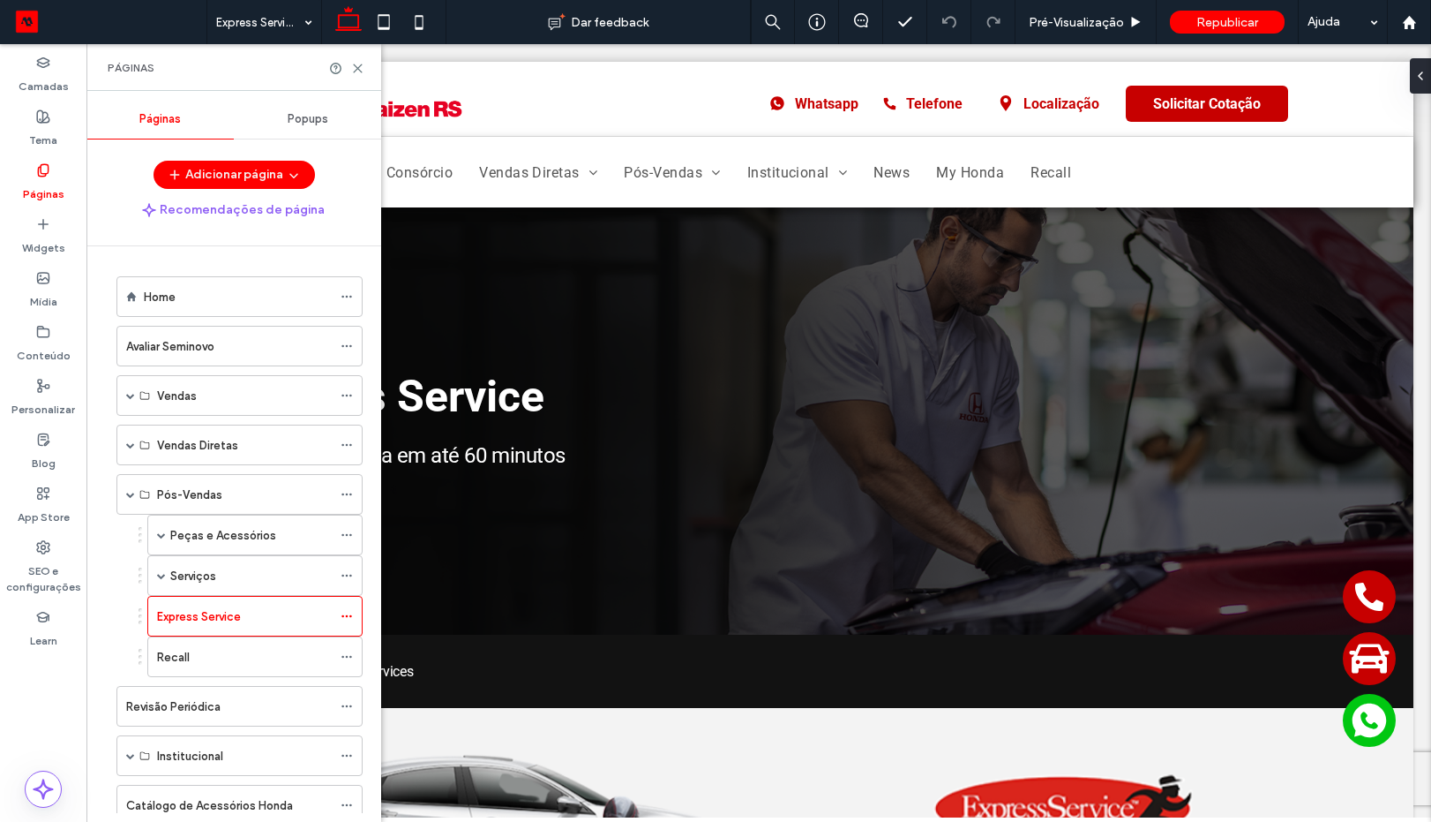
click at [308, 124] on span "Popups" at bounding box center [308, 119] width 41 height 14
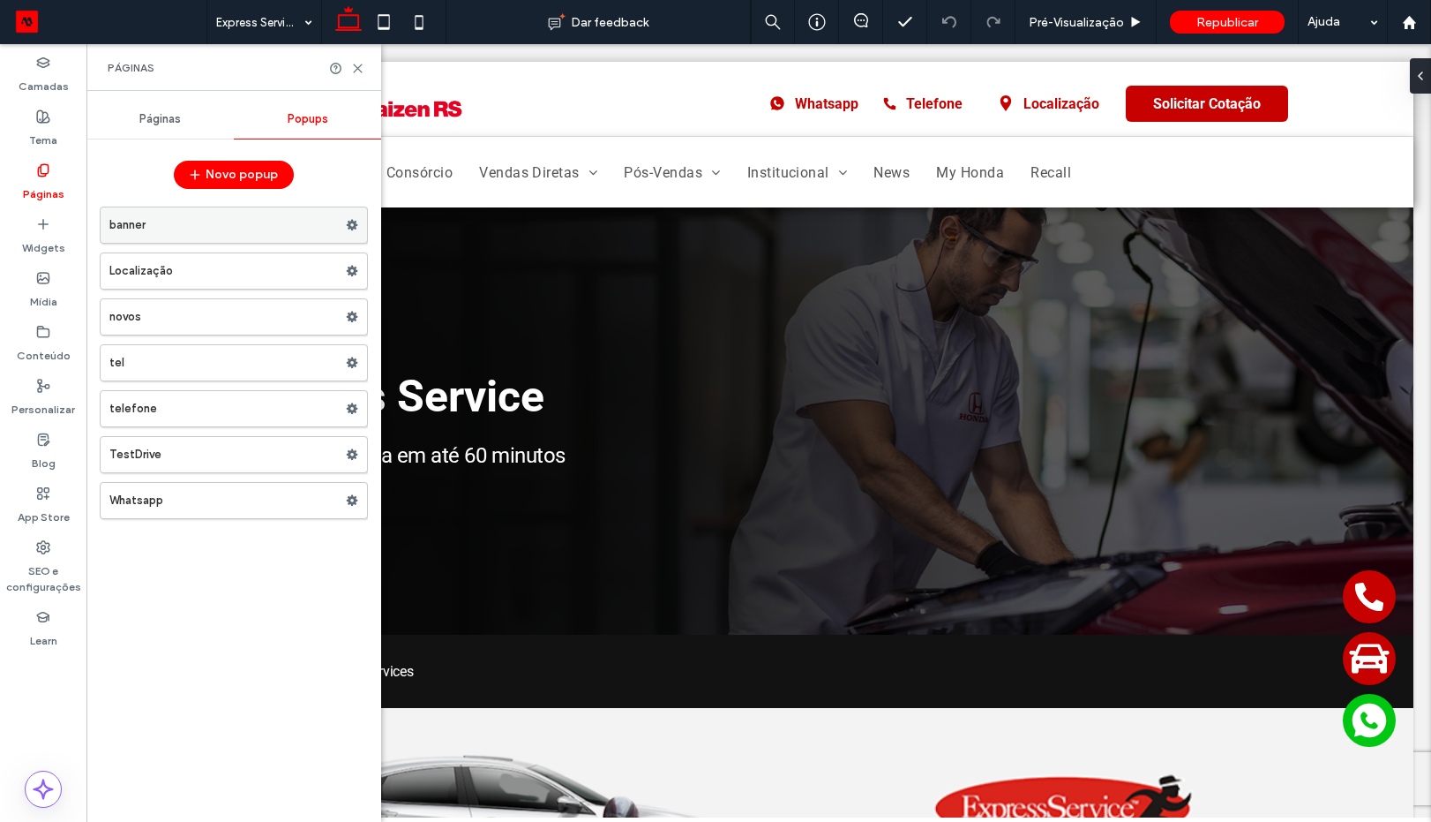
click at [176, 224] on label "banner" at bounding box center [227, 224] width 237 height 35
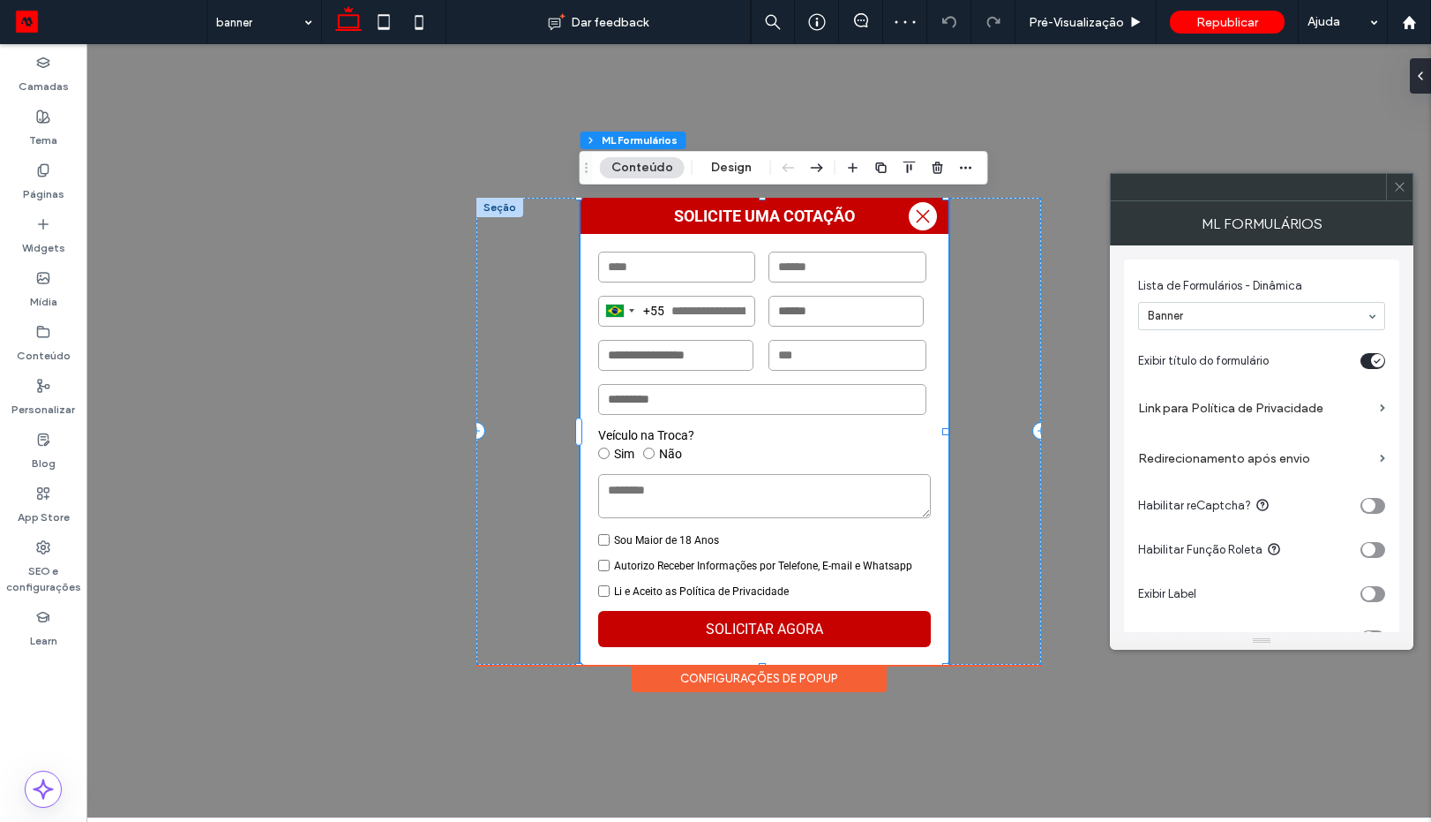
click at [1247, 409] on label "Link para Política de Privacidade" at bounding box center [1255, 408] width 235 height 33
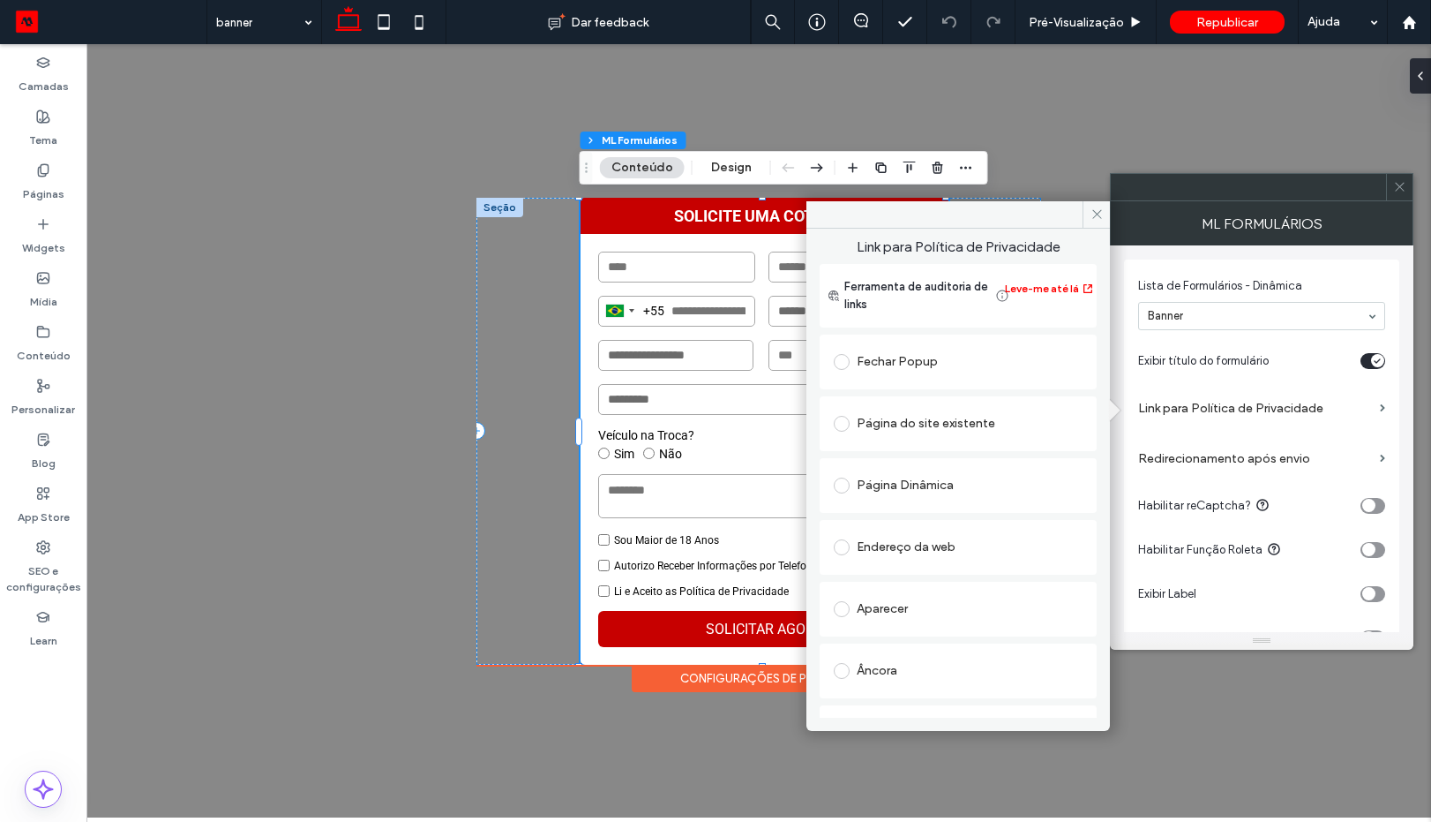
click at [901, 549] on div "Endereço da web" at bounding box center [958, 547] width 249 height 28
click at [901, 577] on input "url" at bounding box center [952, 581] width 237 height 23
paste input "**********"
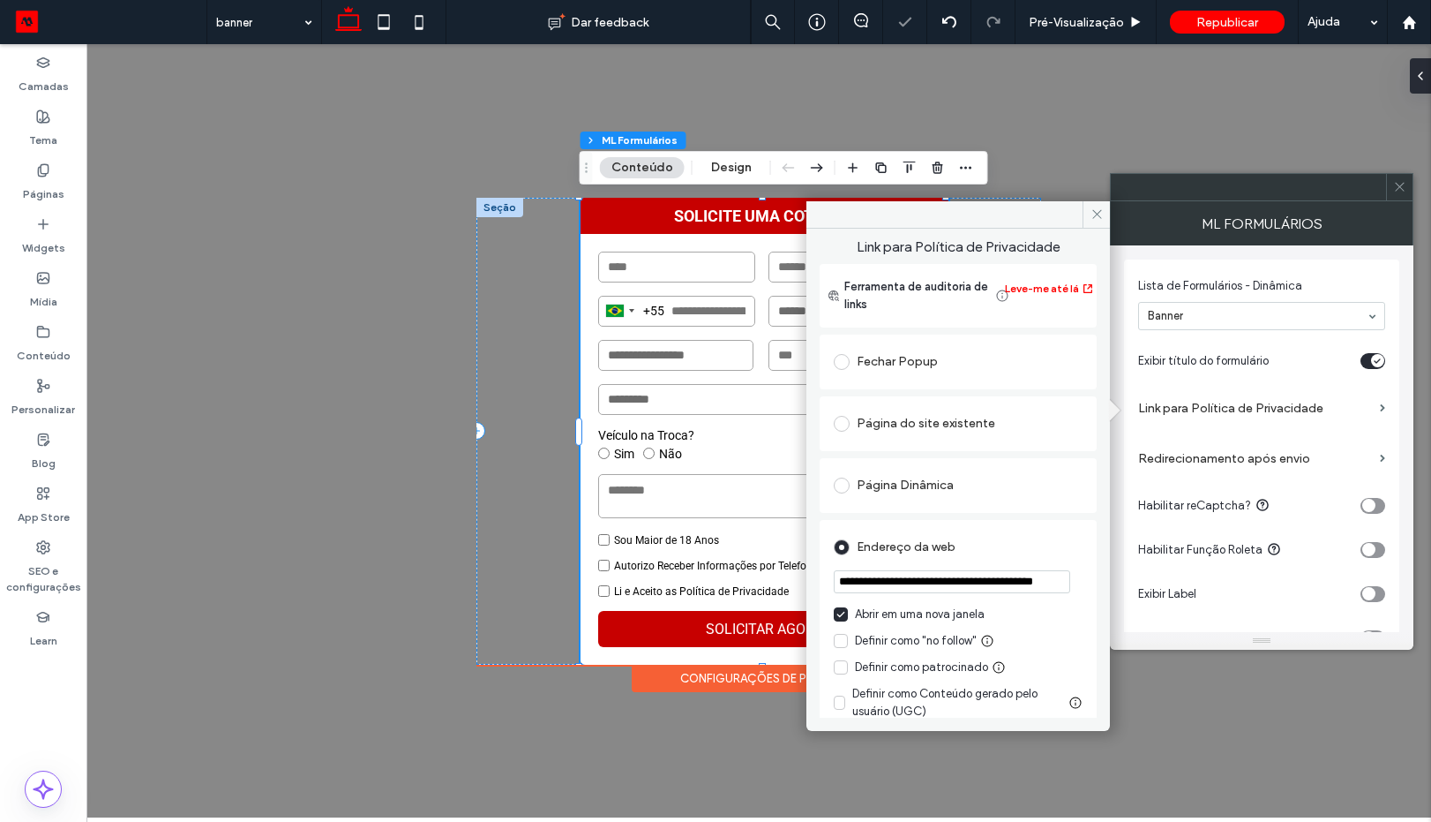
scroll to position [0, 41]
type input "**********"
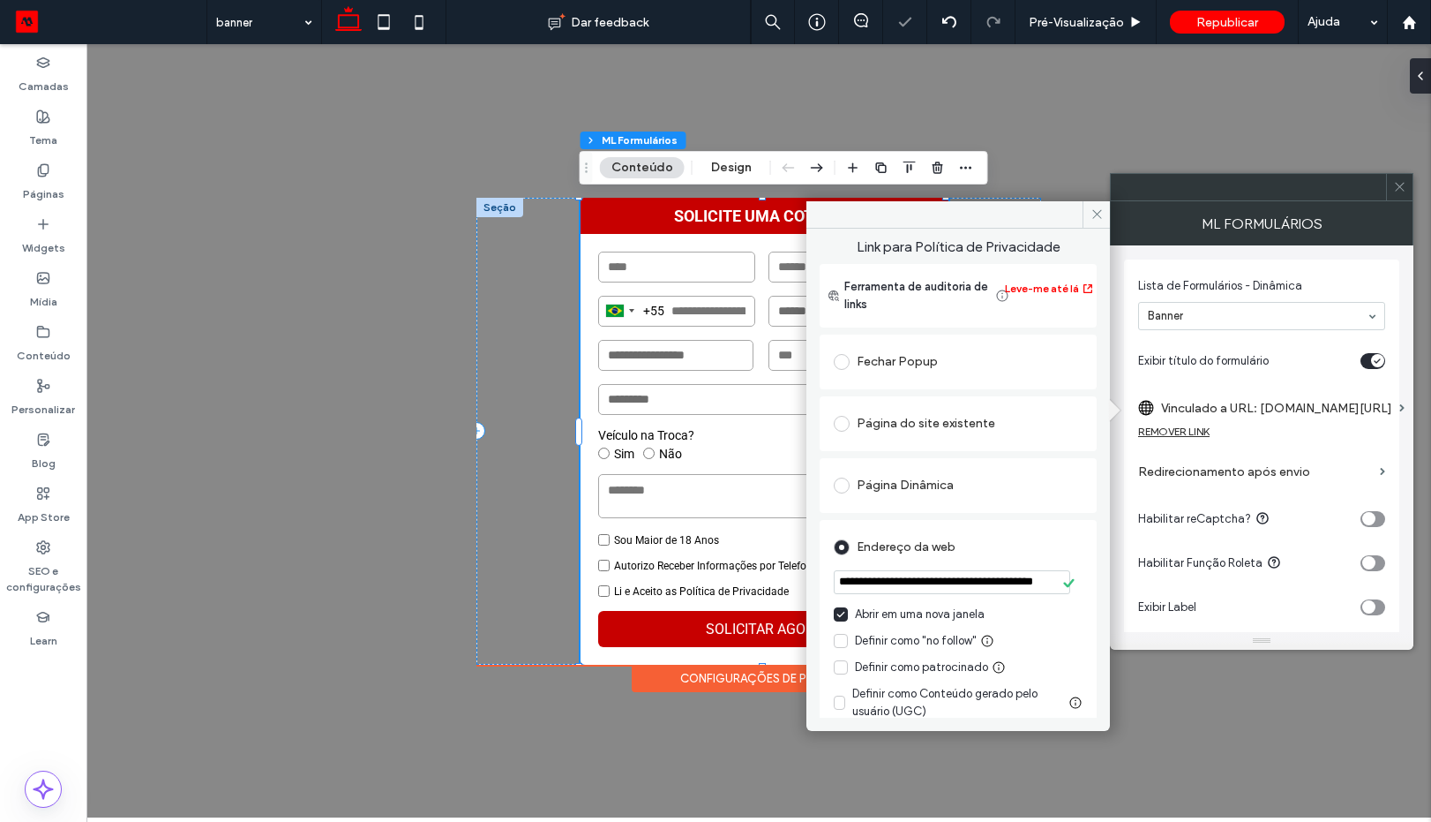
scroll to position [0, 0]
click at [995, 549] on div "Endereço da web" at bounding box center [958, 547] width 249 height 28
click at [1095, 217] on icon at bounding box center [1097, 213] width 13 height 13
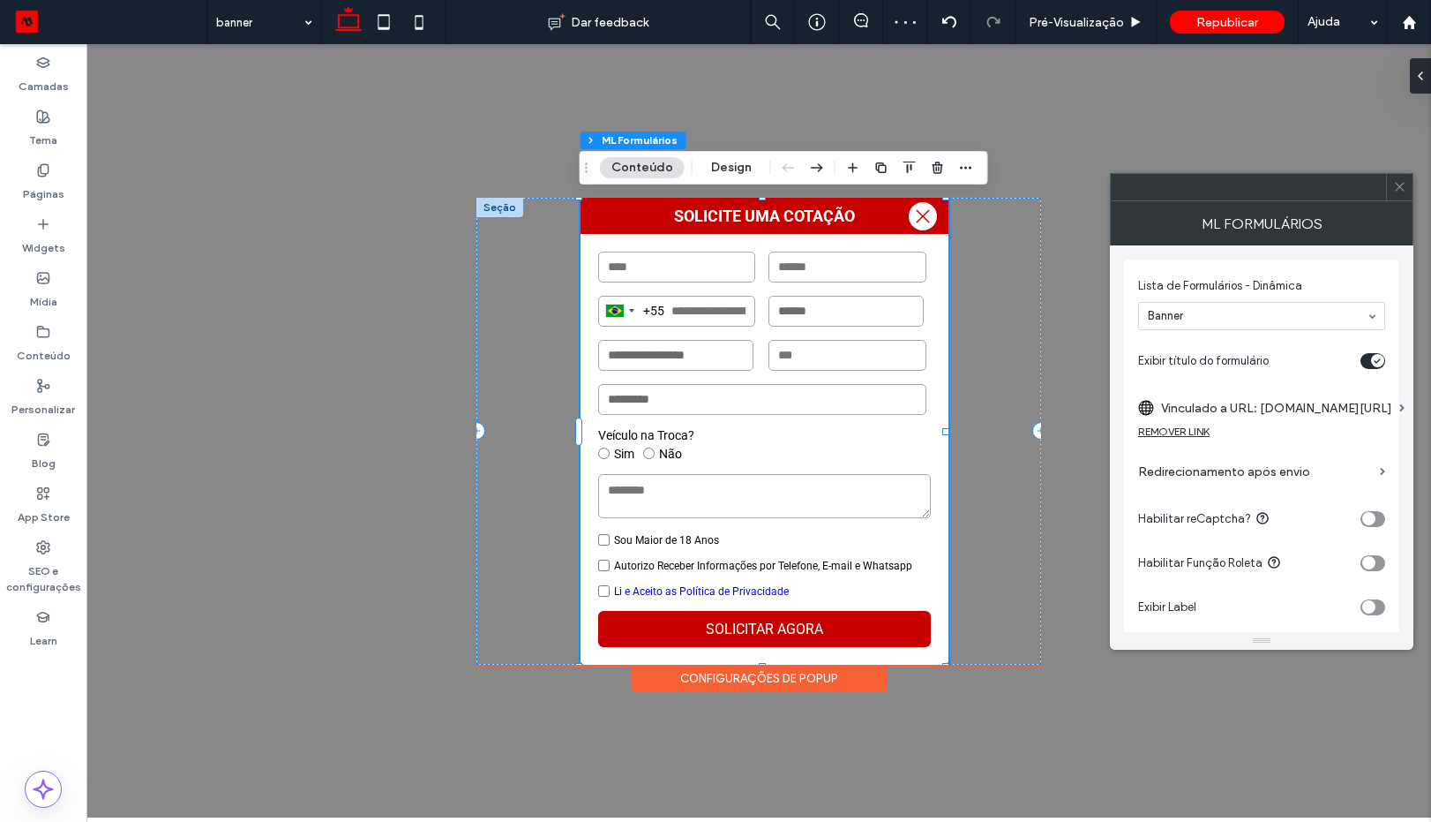
click at [1393, 191] on icon at bounding box center [1399, 186] width 13 height 13
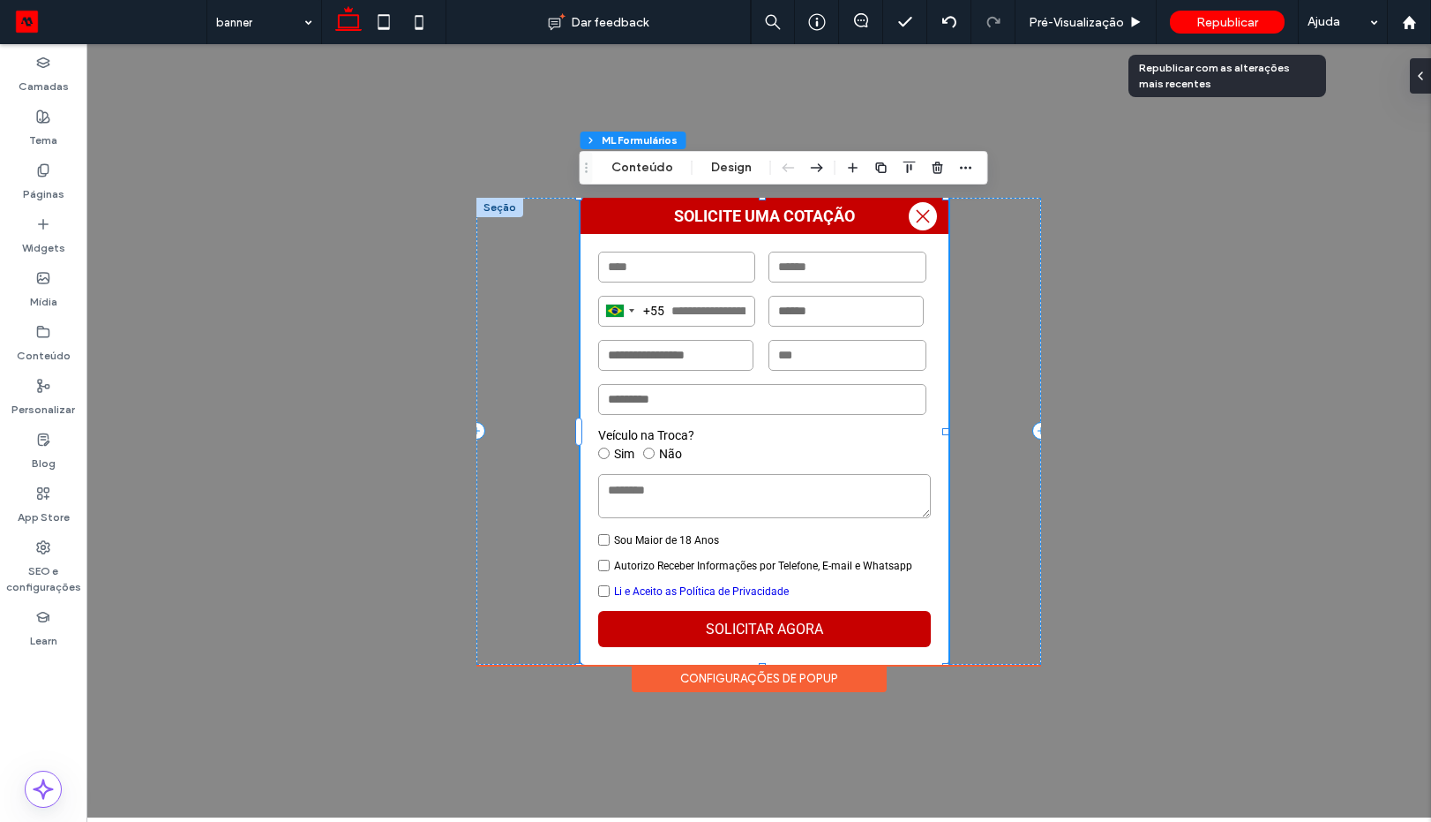
click at [1192, 26] on div "Republicar" at bounding box center [1227, 22] width 115 height 23
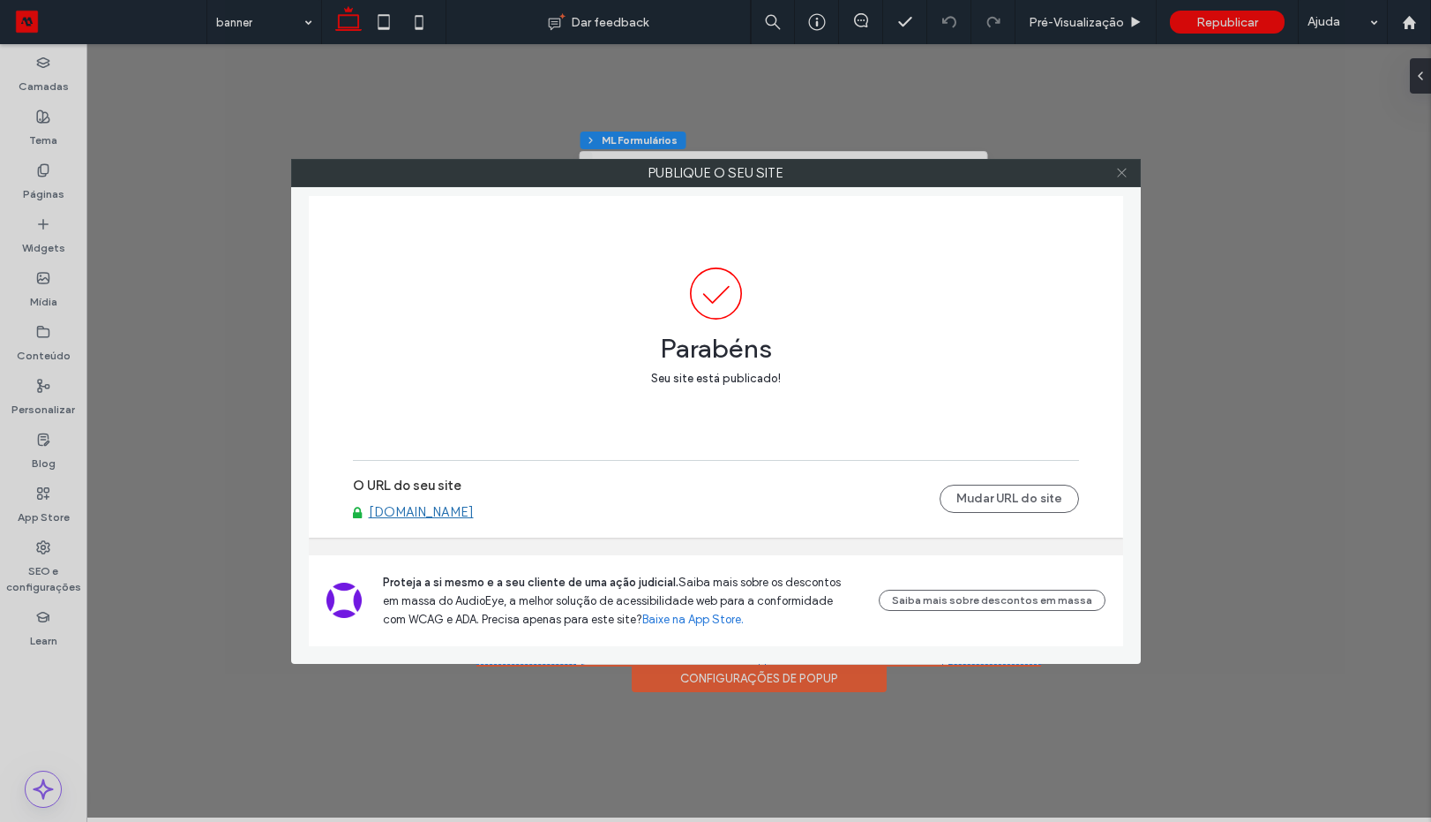
click at [1125, 173] on icon at bounding box center [1121, 172] width 13 height 13
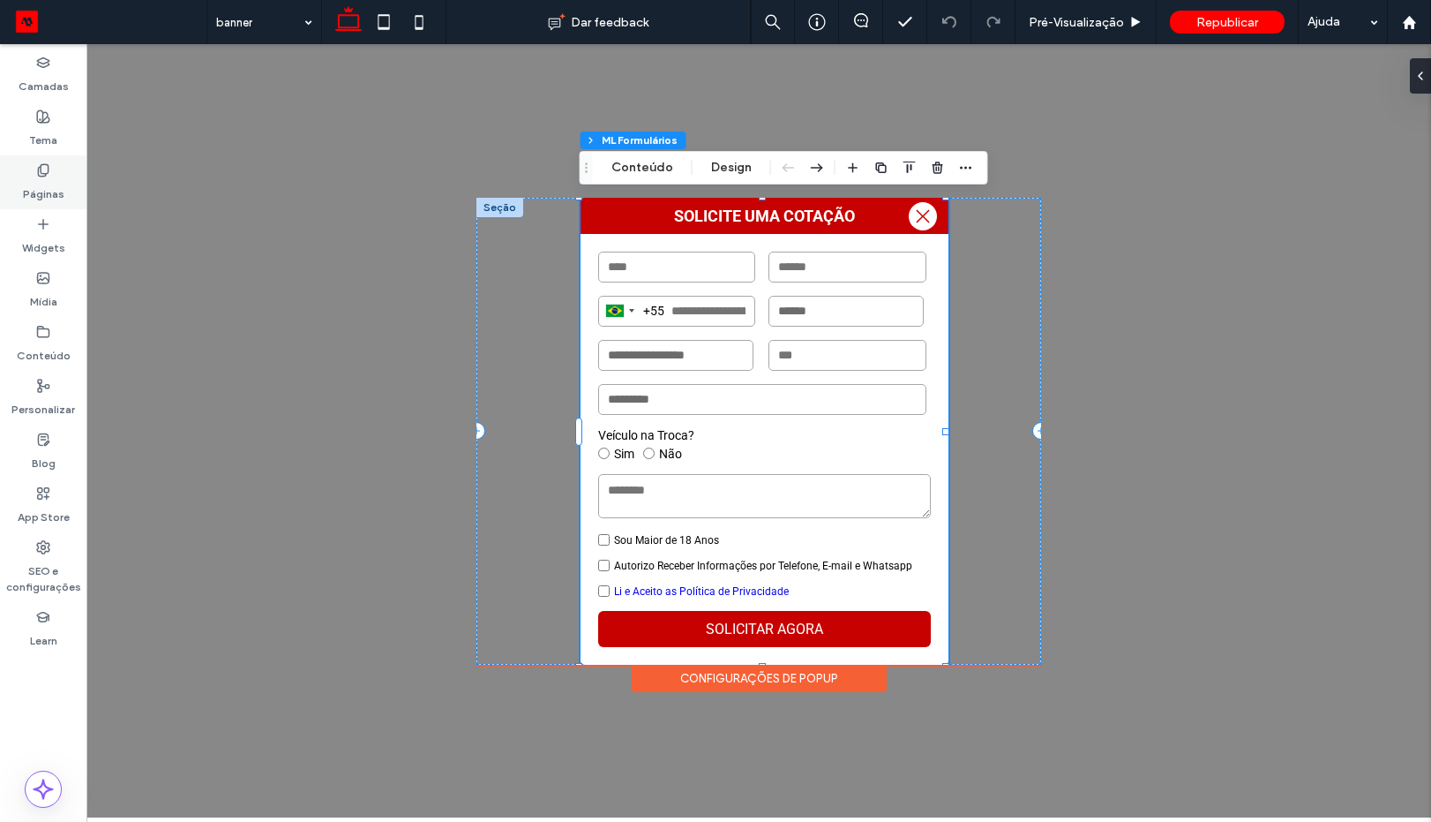
click at [50, 187] on label "Páginas" at bounding box center [43, 189] width 41 height 25
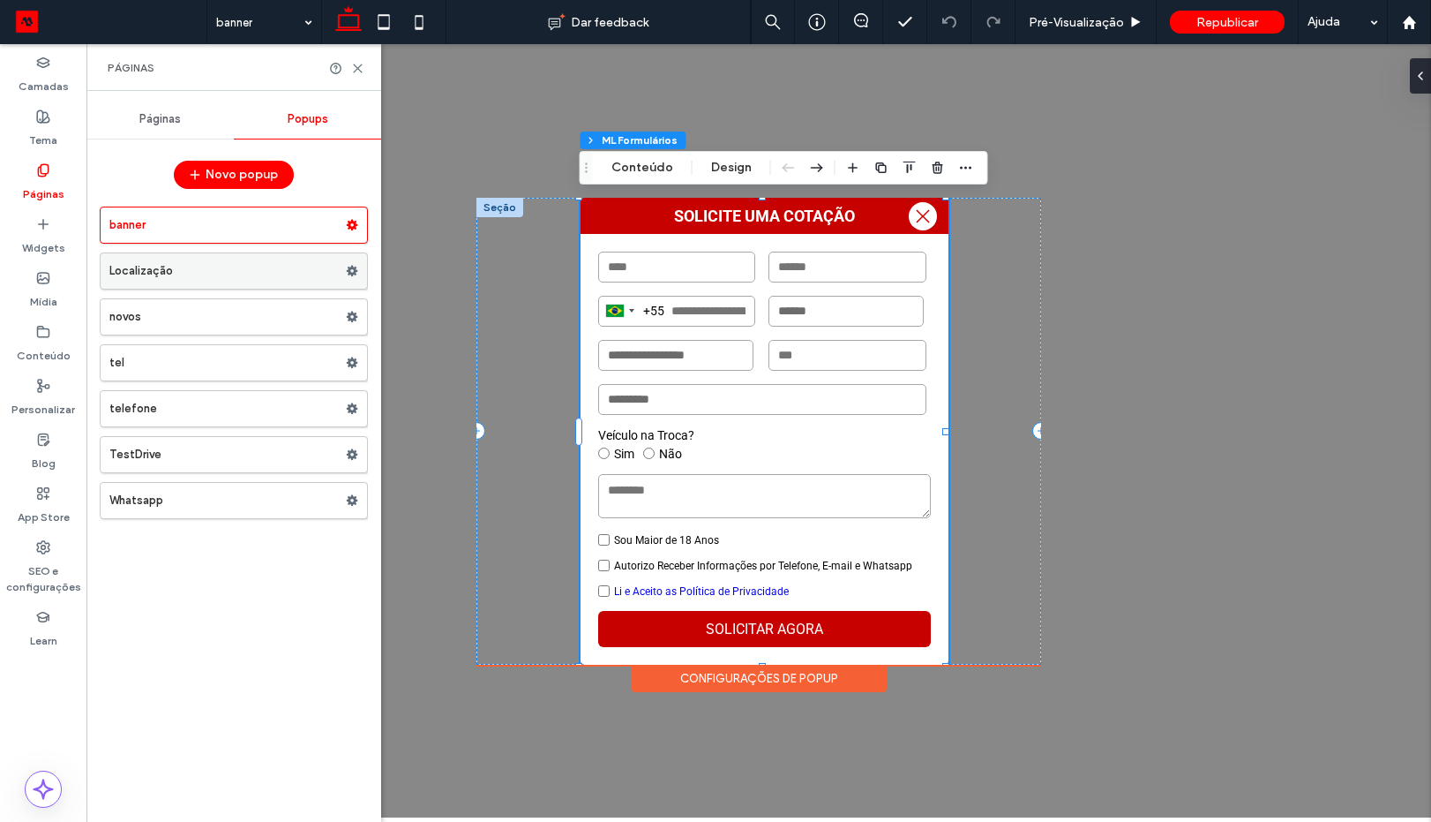
click at [220, 277] on label "Localização" at bounding box center [227, 270] width 237 height 35
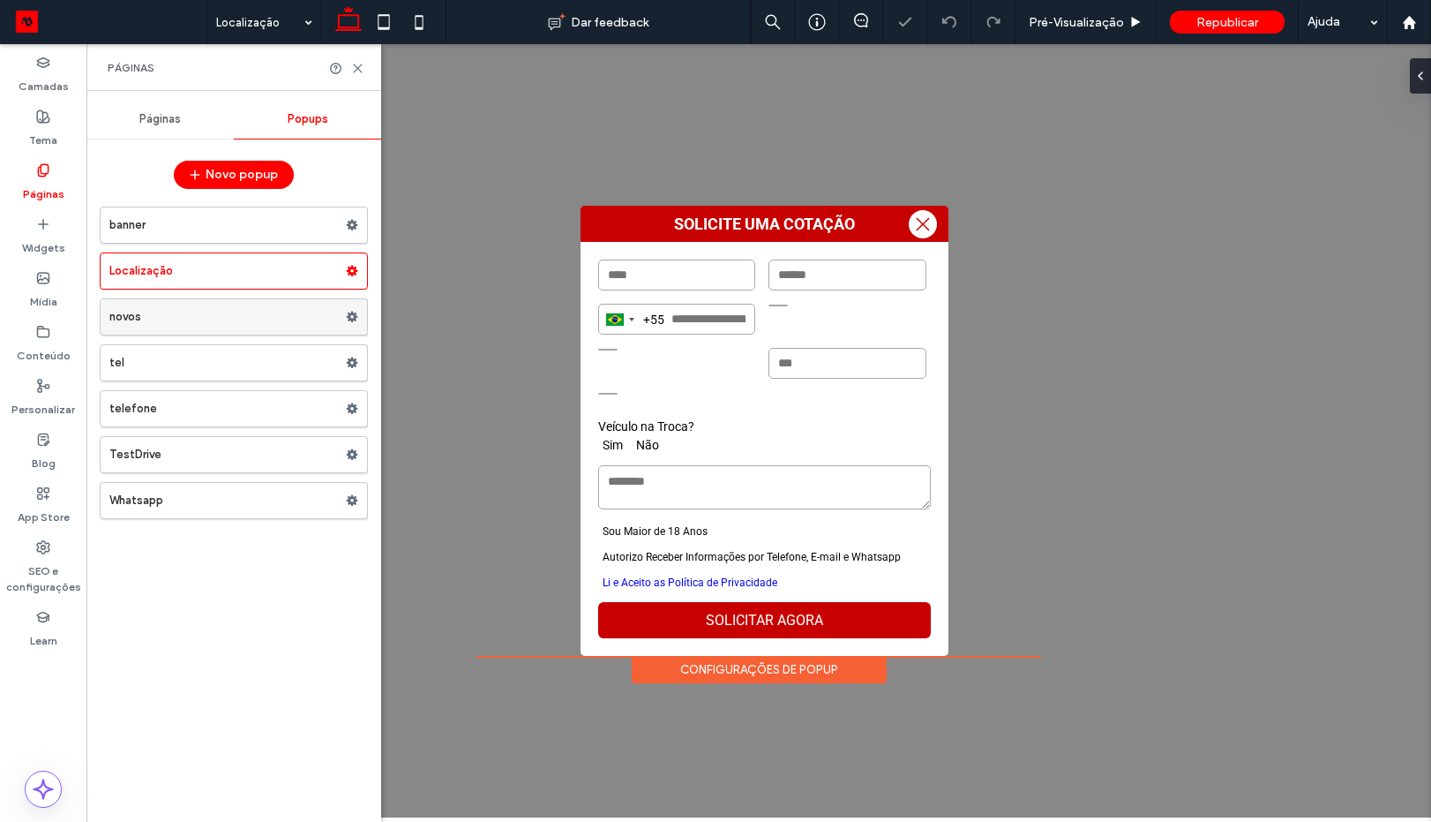
click at [179, 325] on label "novos" at bounding box center [227, 316] width 237 height 35
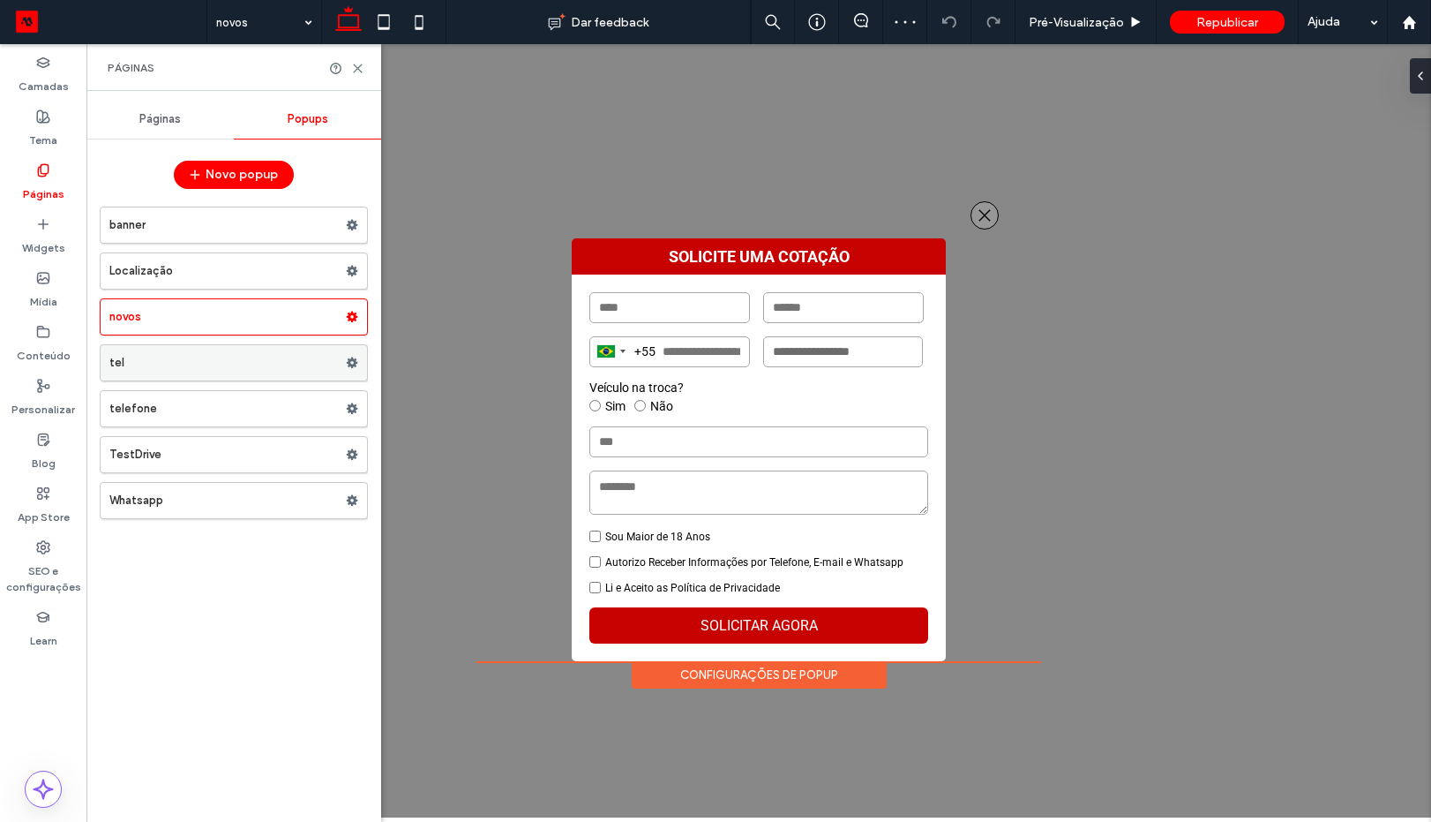
click at [202, 369] on label "tel" at bounding box center [227, 362] width 237 height 35
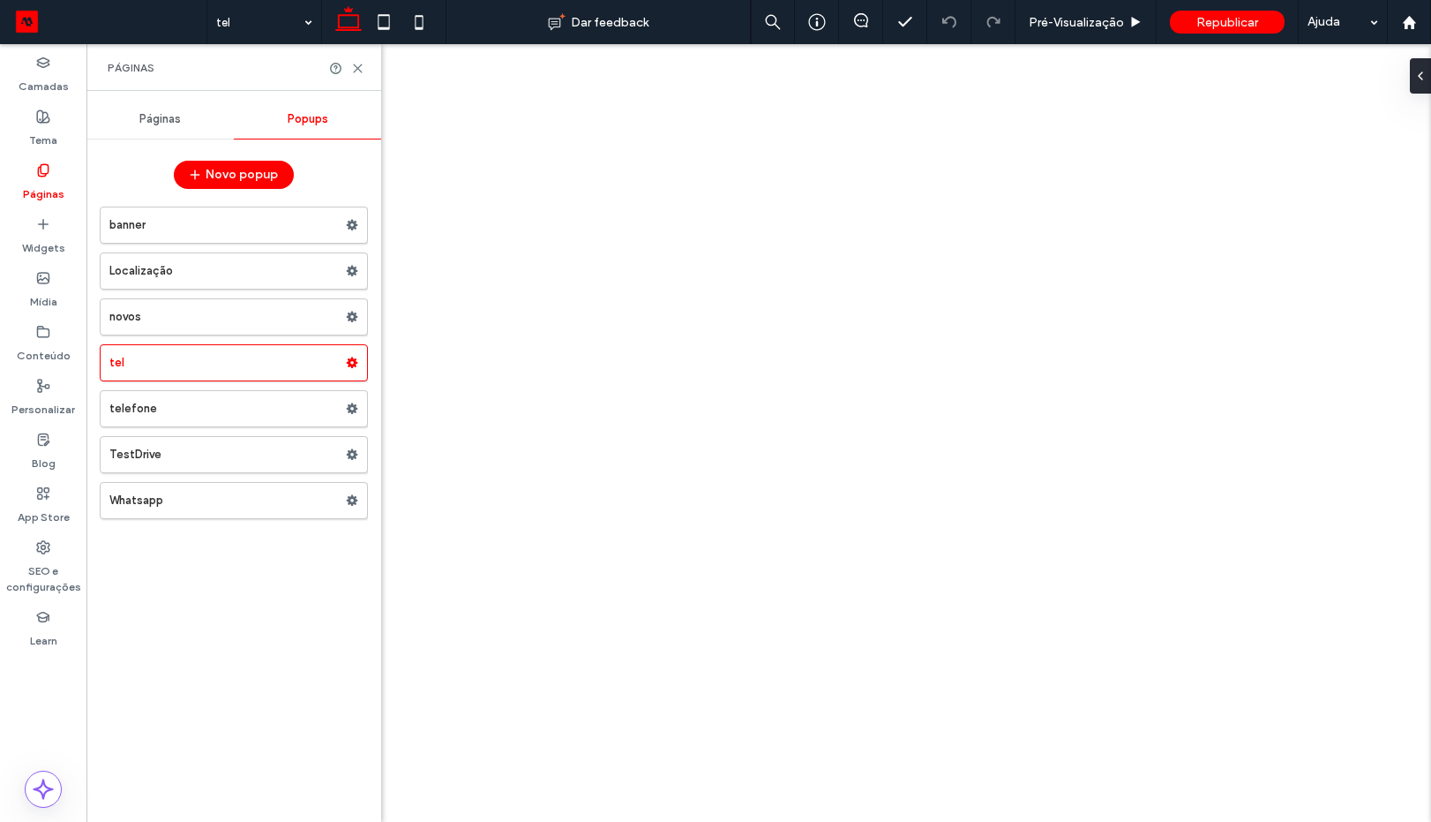
click at [255, 302] on div at bounding box center [715, 411] width 1431 height 822
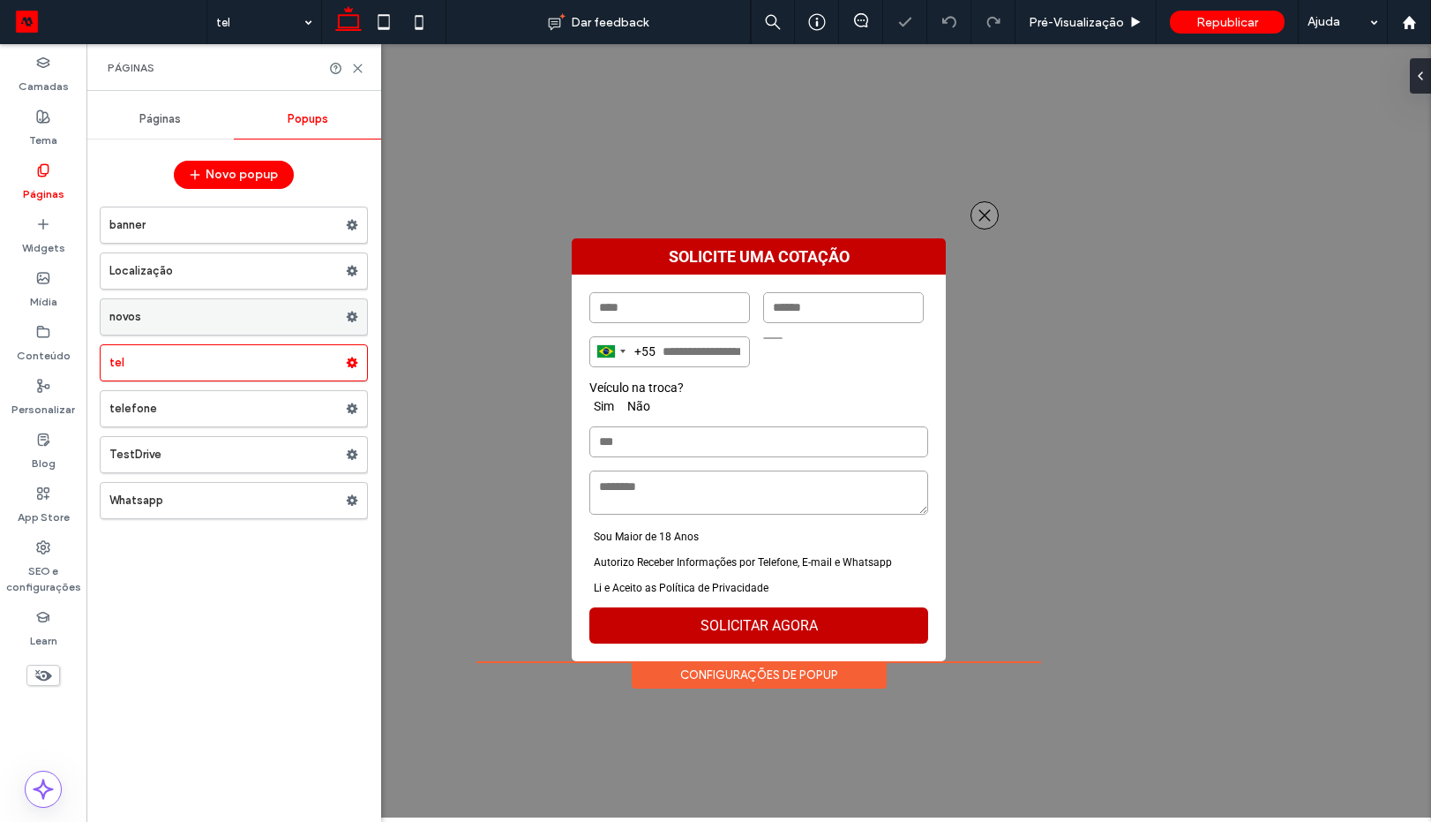
click at [252, 316] on label "novos" at bounding box center [227, 316] width 237 height 35
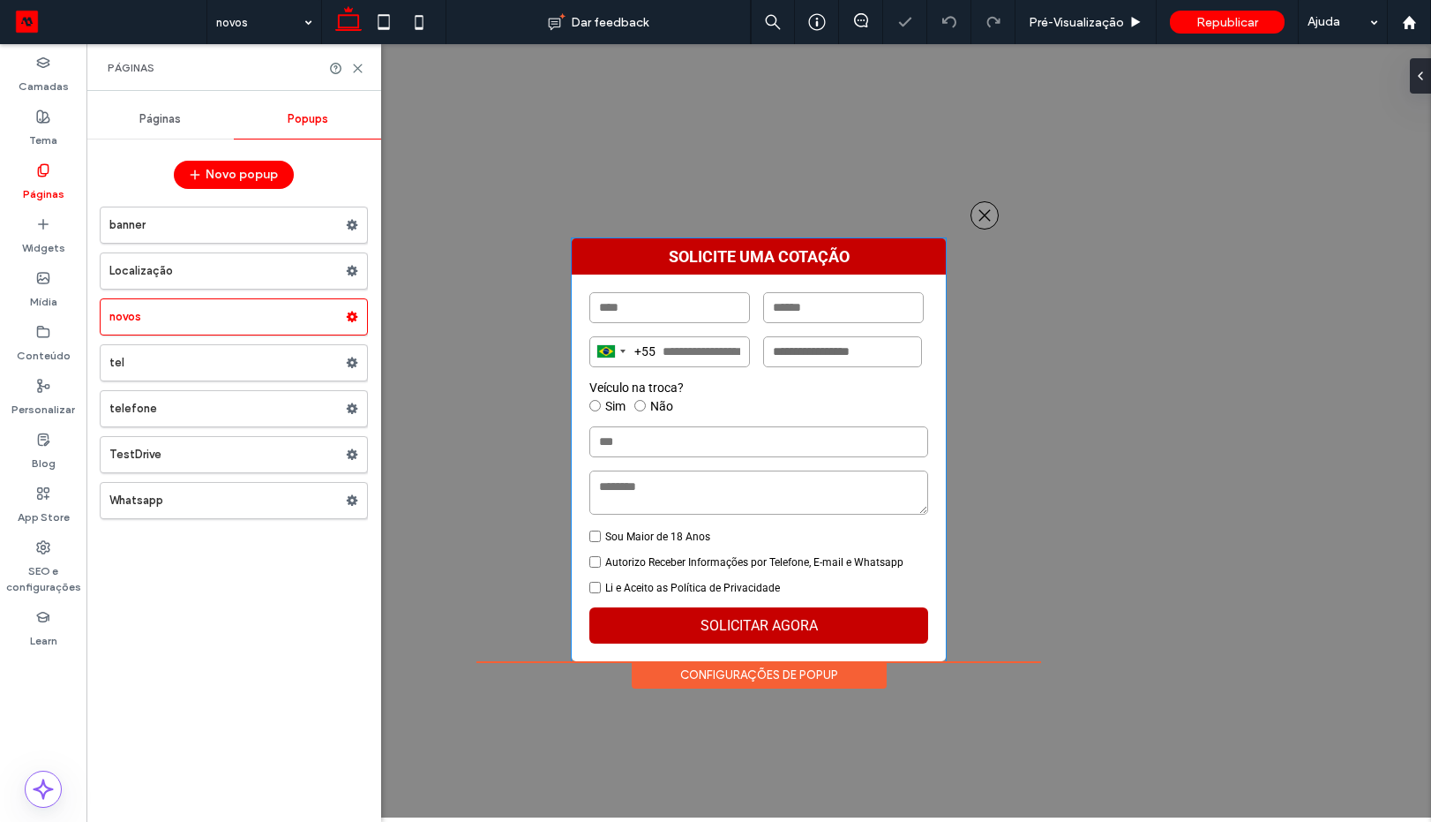
click at [779, 443] on input "text" at bounding box center [759, 441] width 339 height 31
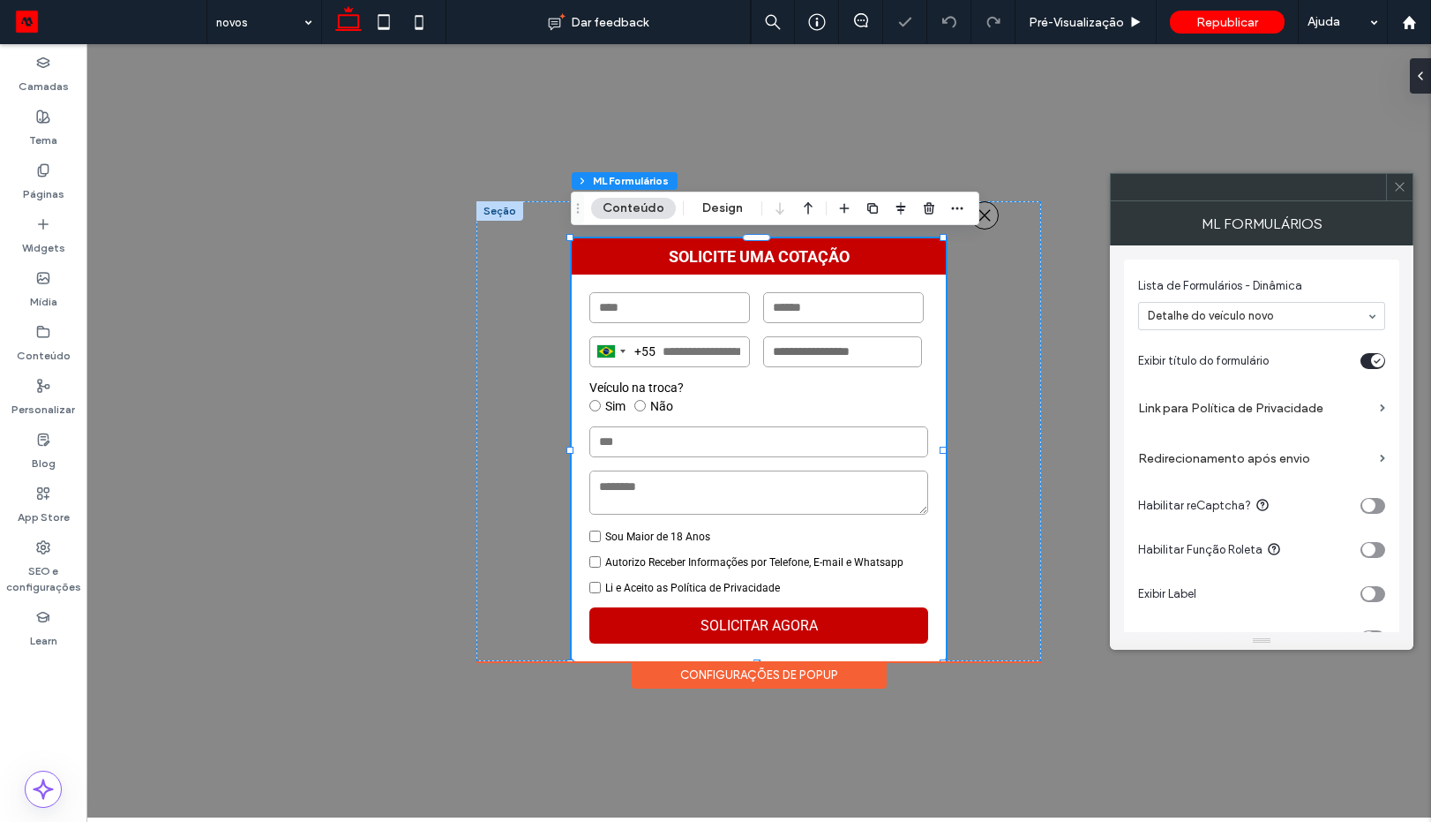
click at [1242, 404] on label "Link para Política de Privacidade" at bounding box center [1255, 408] width 235 height 33
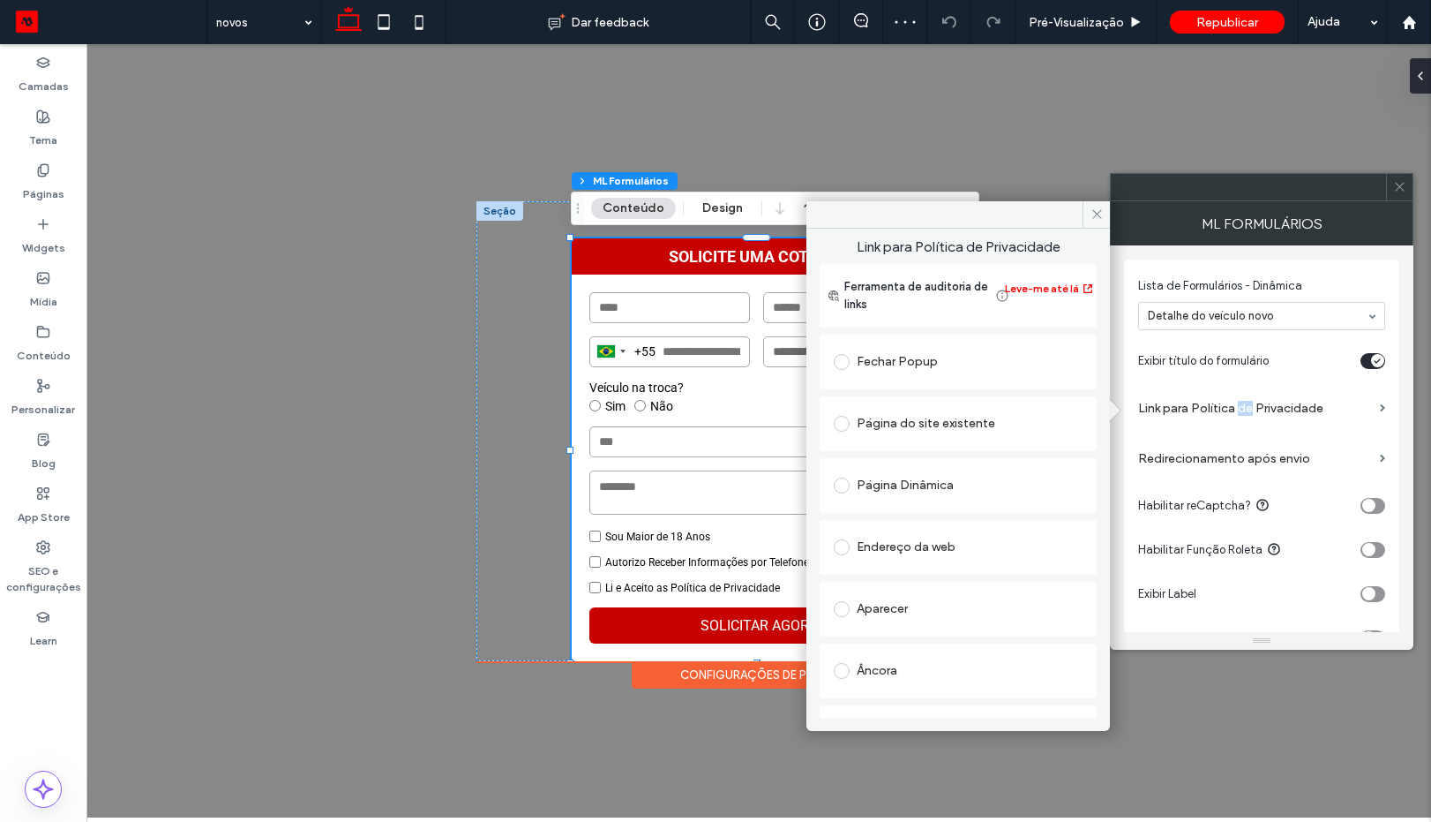
click at [919, 415] on div "Página do site existente" at bounding box center [958, 423] width 249 height 28
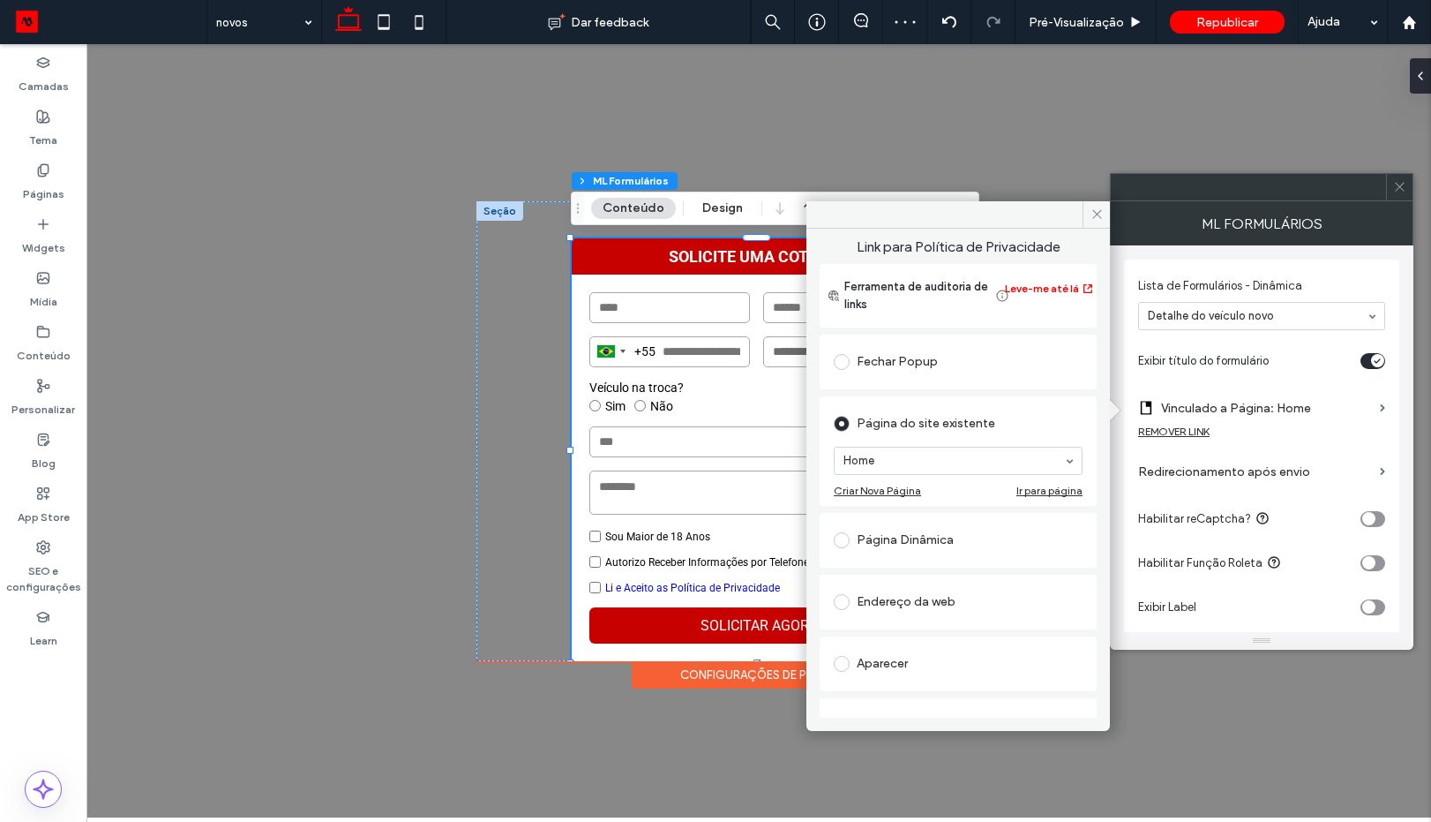
click at [922, 602] on div "Endereço da web" at bounding box center [958, 602] width 249 height 28
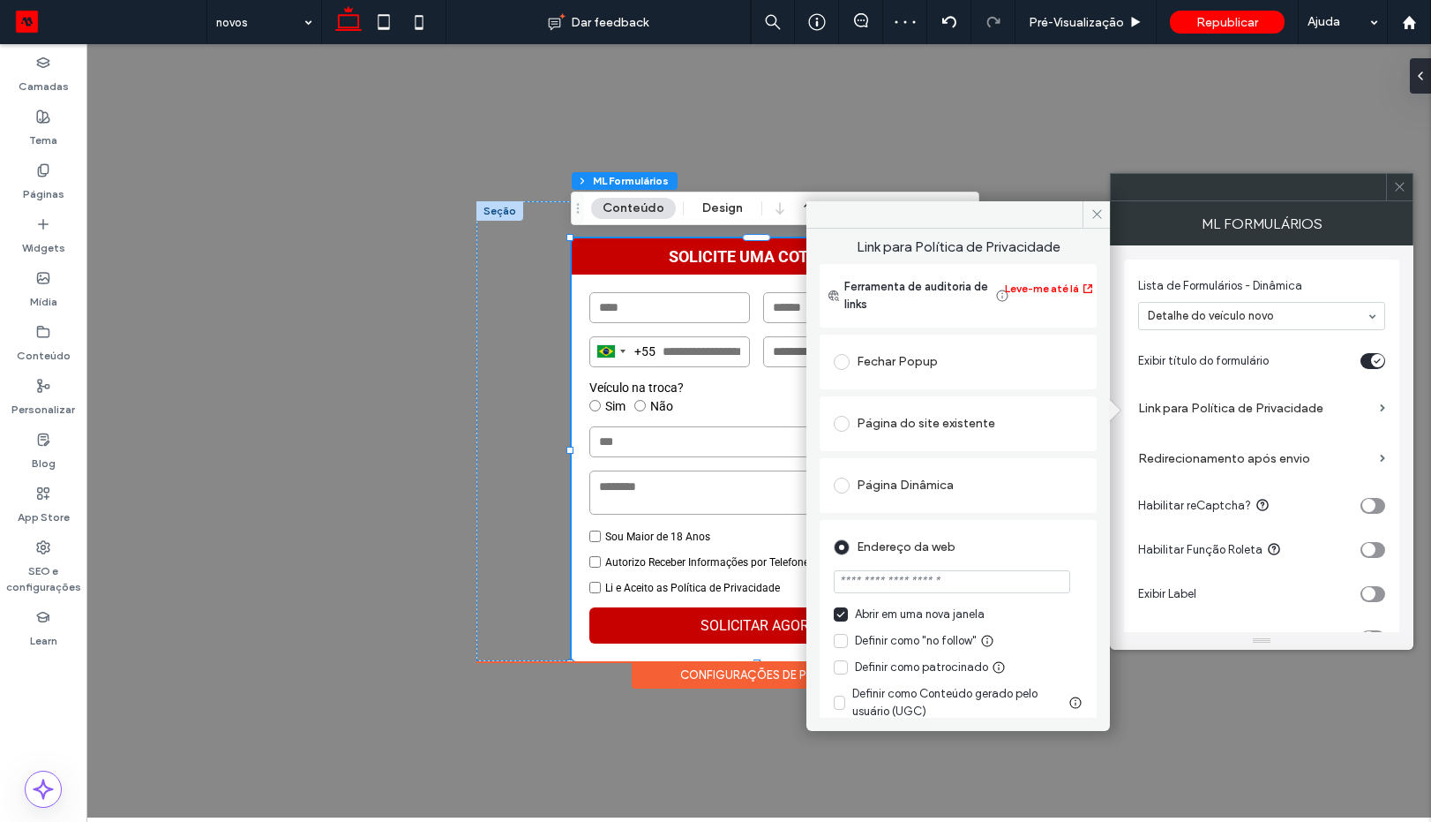
click at [928, 582] on input "url" at bounding box center [952, 581] width 237 height 23
paste input "**********"
type input "**********"
click at [1028, 538] on div "Endereço da web" at bounding box center [958, 547] width 249 height 28
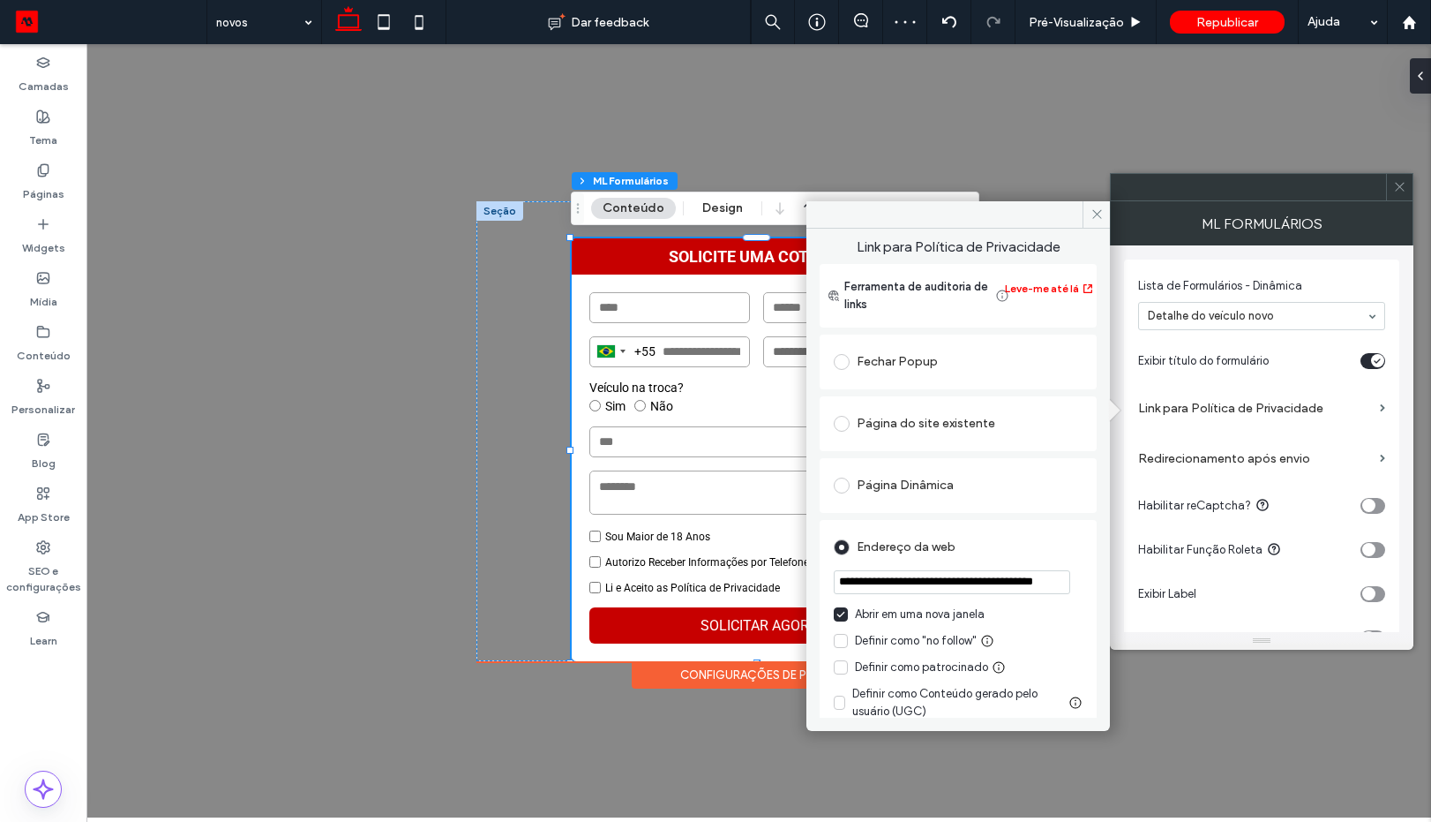
click at [1028, 538] on div "Endereço da web" at bounding box center [958, 547] width 249 height 28
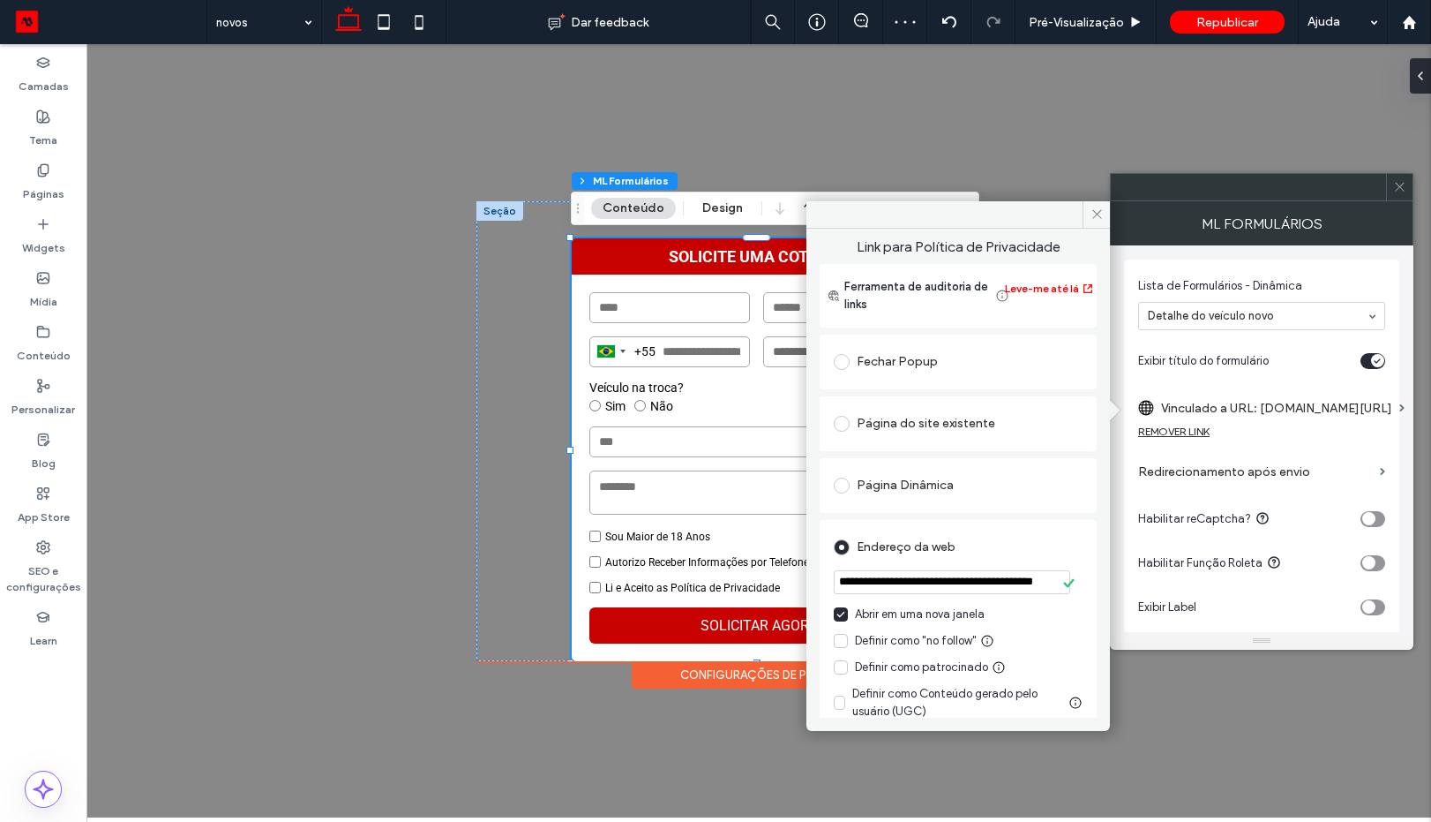
scroll to position [0, 0]
click at [1091, 219] on icon at bounding box center [1097, 213] width 13 height 13
drag, startPoint x: 1176, startPoint y: 263, endPoint x: 1092, endPoint y: 217, distance: 96.4
click at [1092, 217] on div "**********" at bounding box center [758, 430] width 1345 height 773
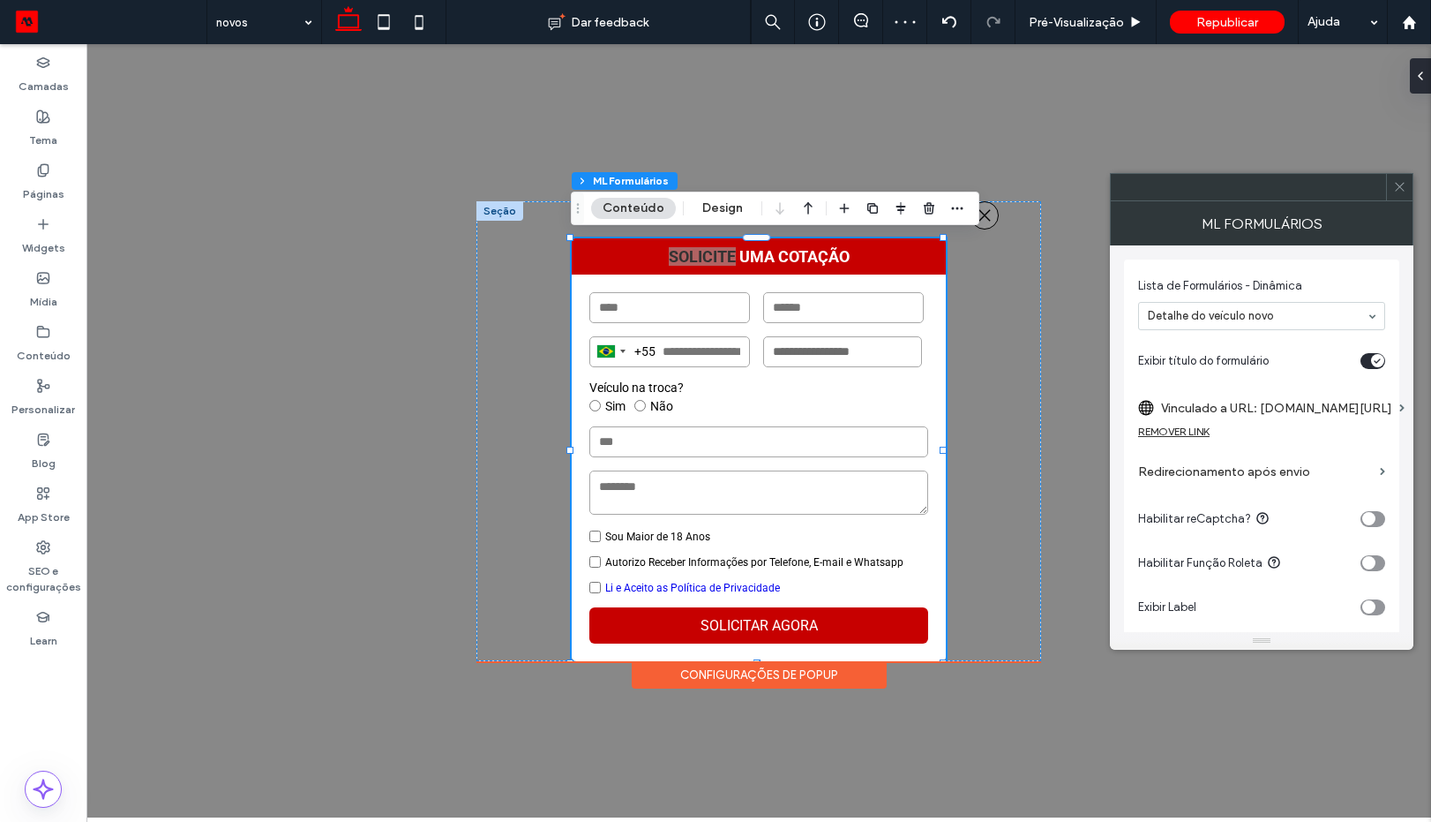
click at [1393, 185] on icon at bounding box center [1399, 186] width 13 height 13
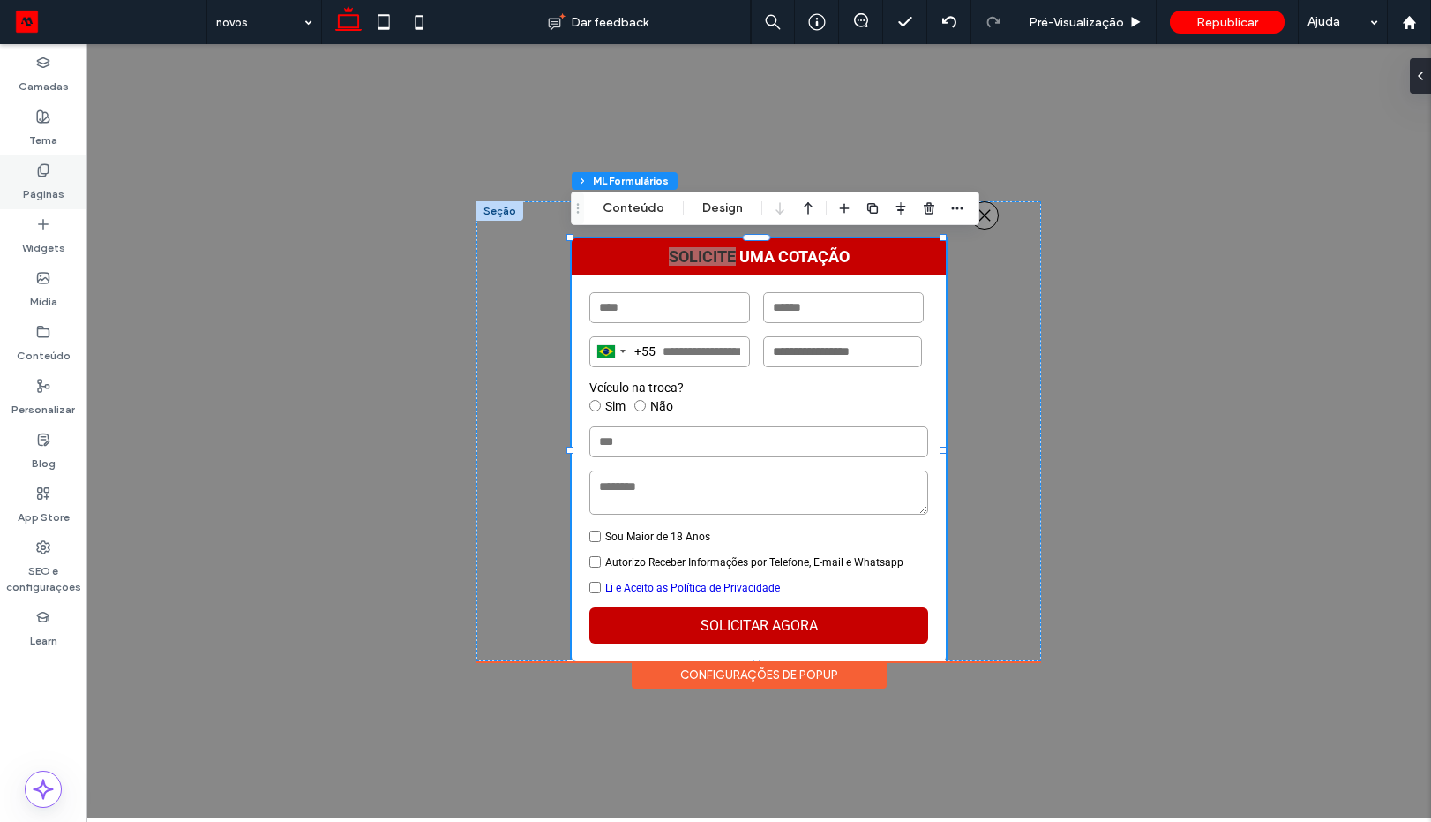
click at [57, 180] on label "Páginas" at bounding box center [43, 189] width 41 height 25
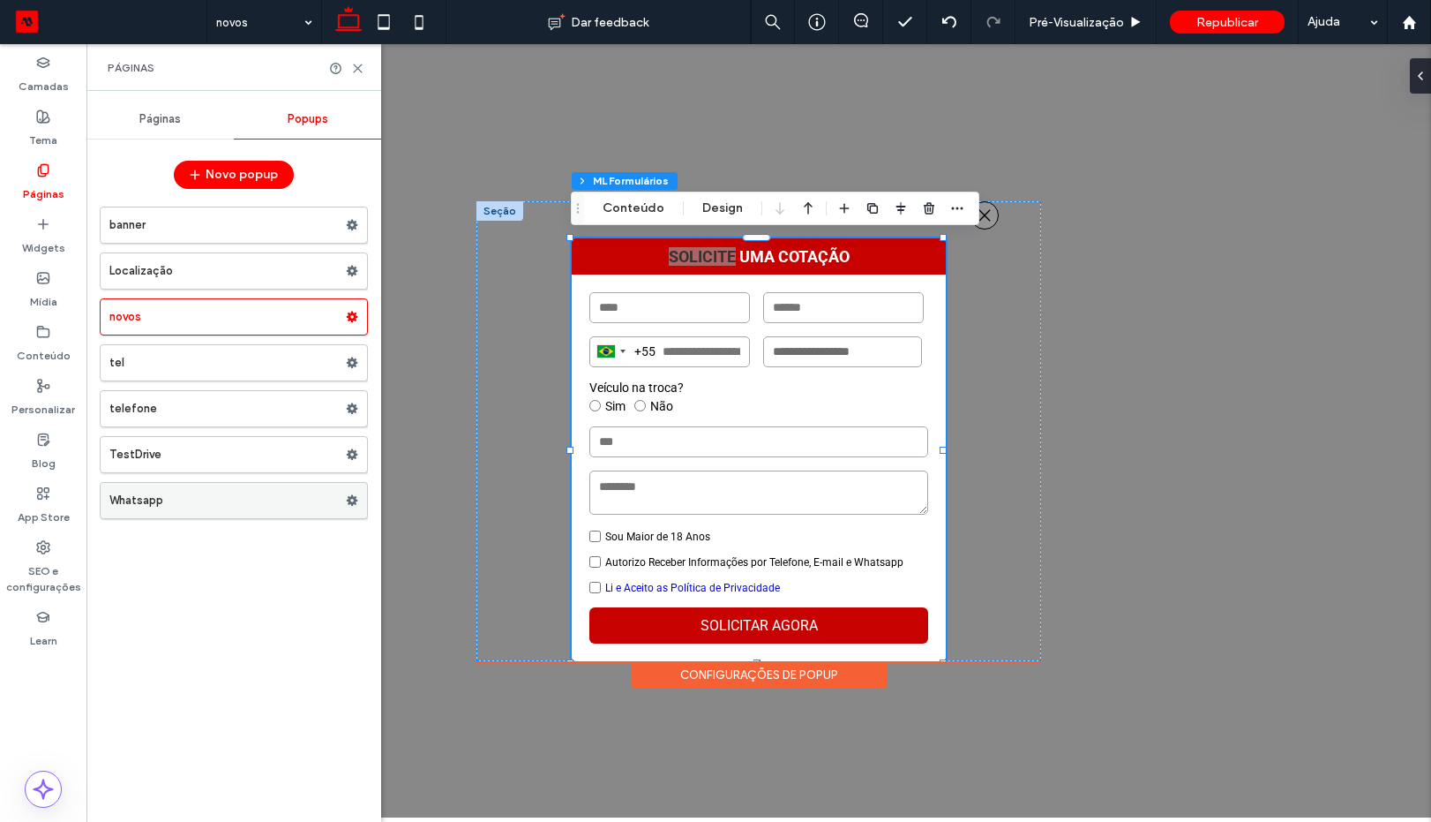
click at [176, 499] on label "Whatsapp" at bounding box center [227, 500] width 237 height 35
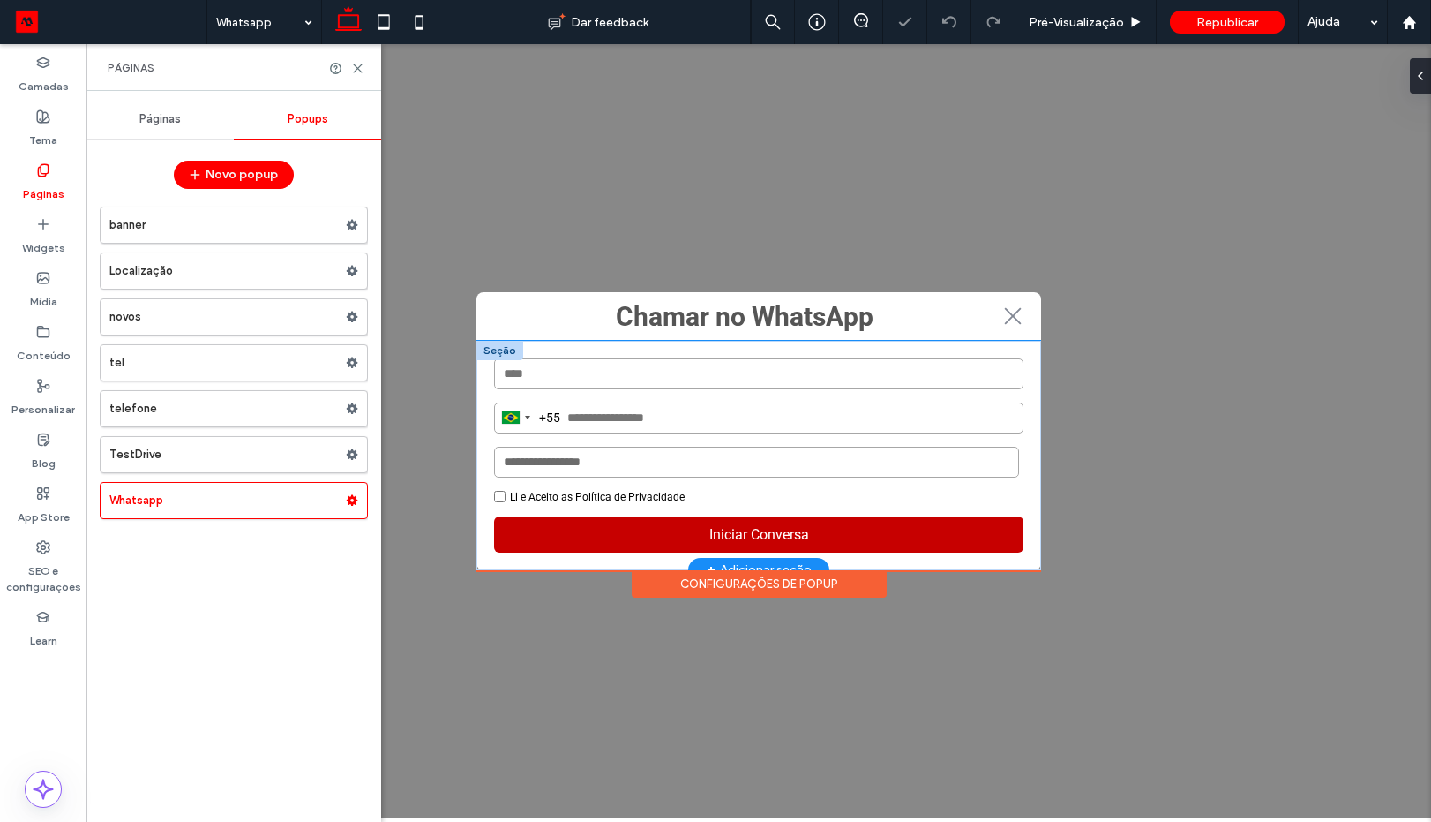
click at [617, 491] on label "Li e Aceito as Política de Privacidade" at bounding box center [597, 497] width 175 height 12
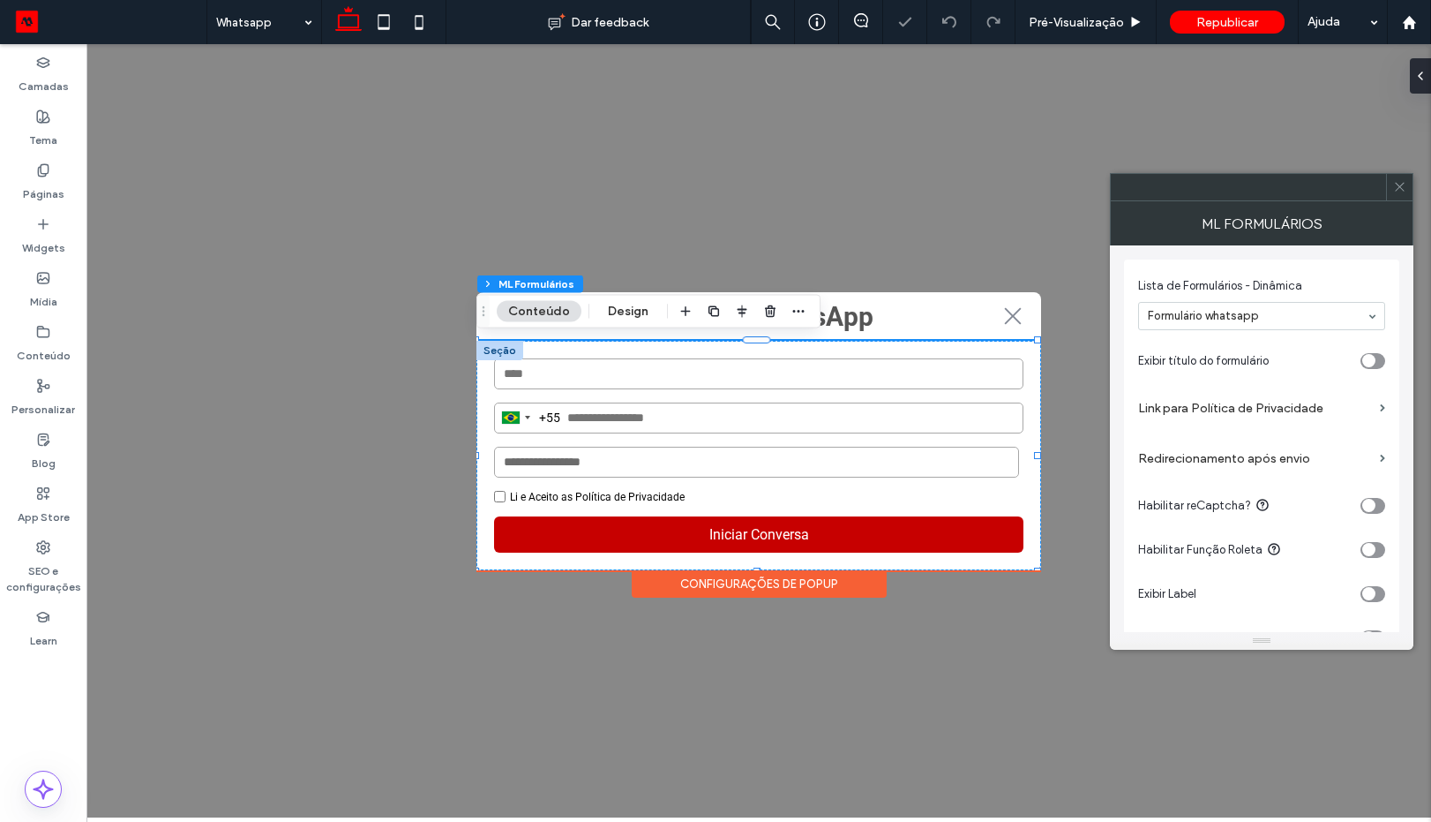
click at [1325, 411] on label "Link para Política de Privacidade" at bounding box center [1255, 408] width 235 height 33
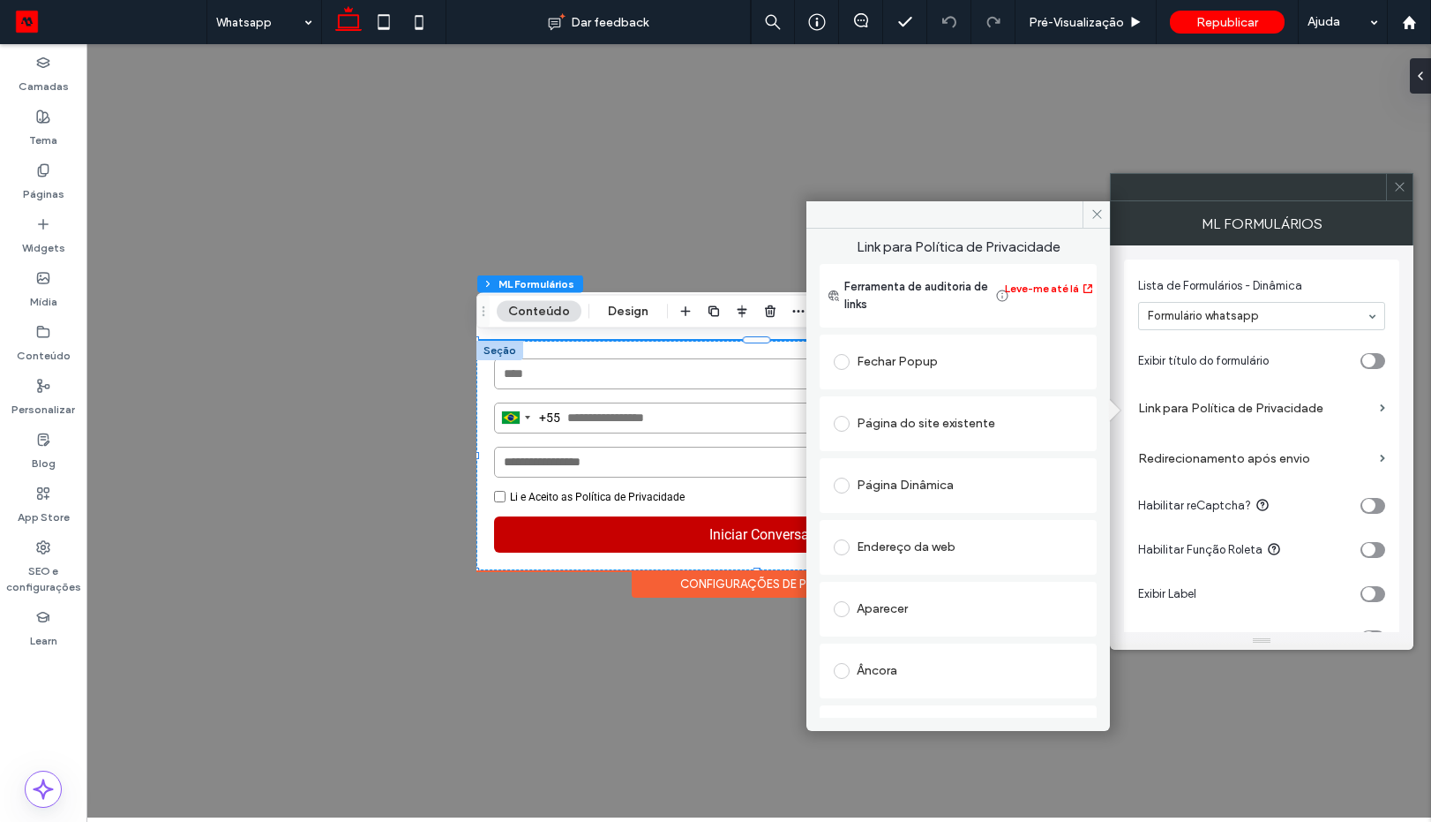
click at [912, 415] on div "Página do site existente" at bounding box center [958, 423] width 249 height 28
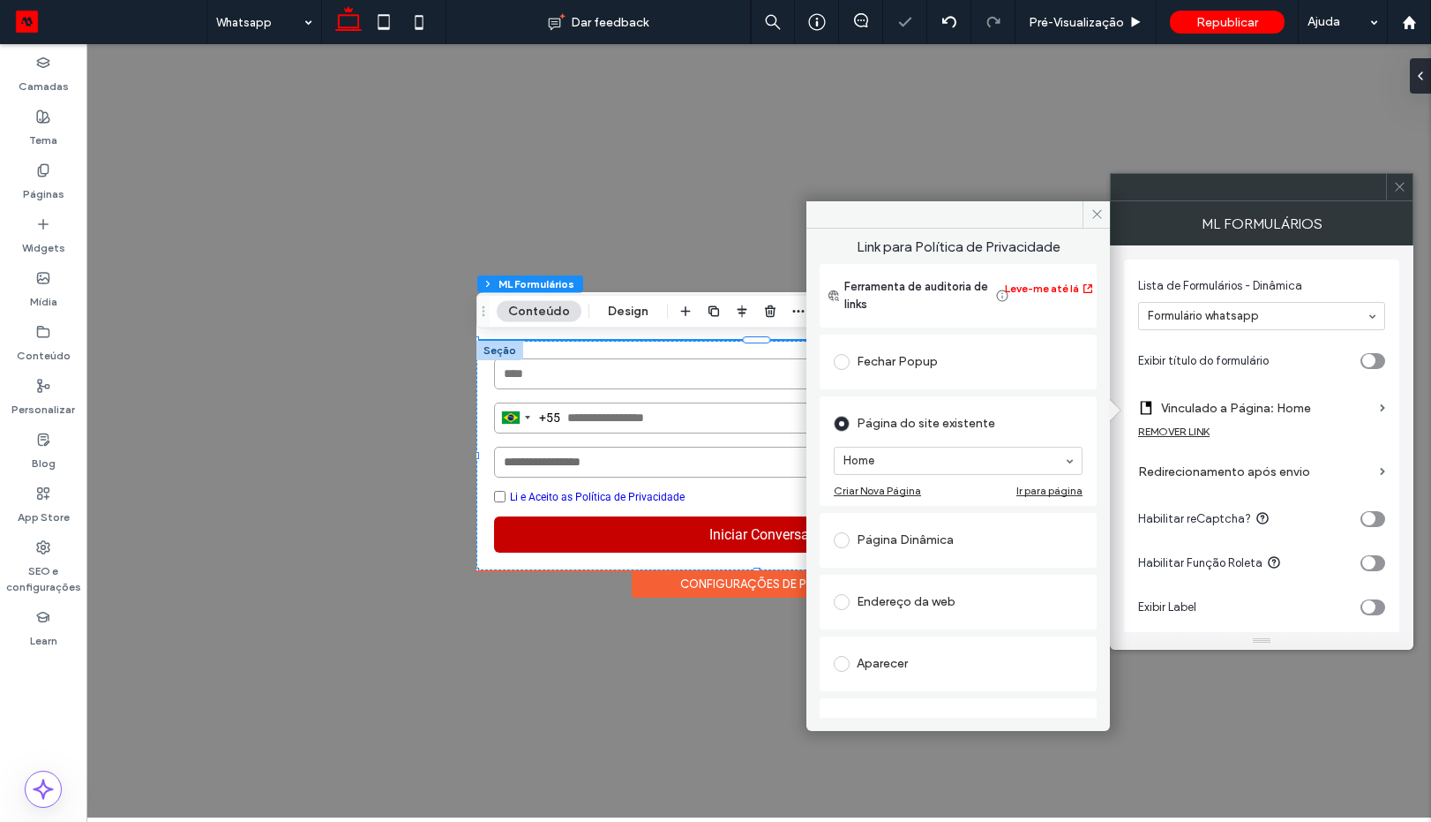
click at [917, 597] on div "Endereço da web" at bounding box center [958, 602] width 249 height 28
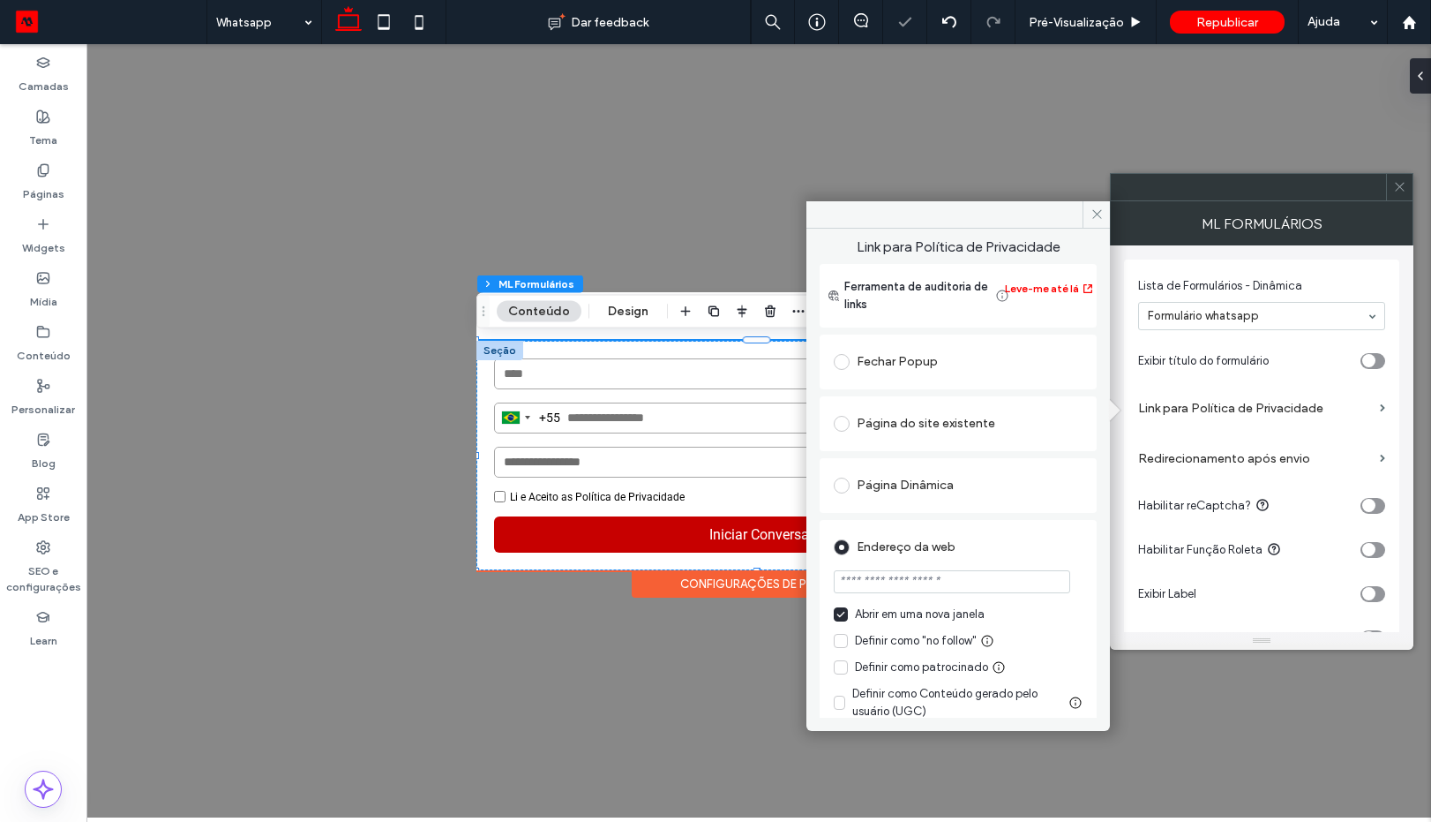
click at [938, 586] on input "url" at bounding box center [952, 581] width 237 height 23
paste input "**********"
type input "**********"
drag, startPoint x: 1026, startPoint y: 551, endPoint x: 1090, endPoint y: 542, distance: 64.2
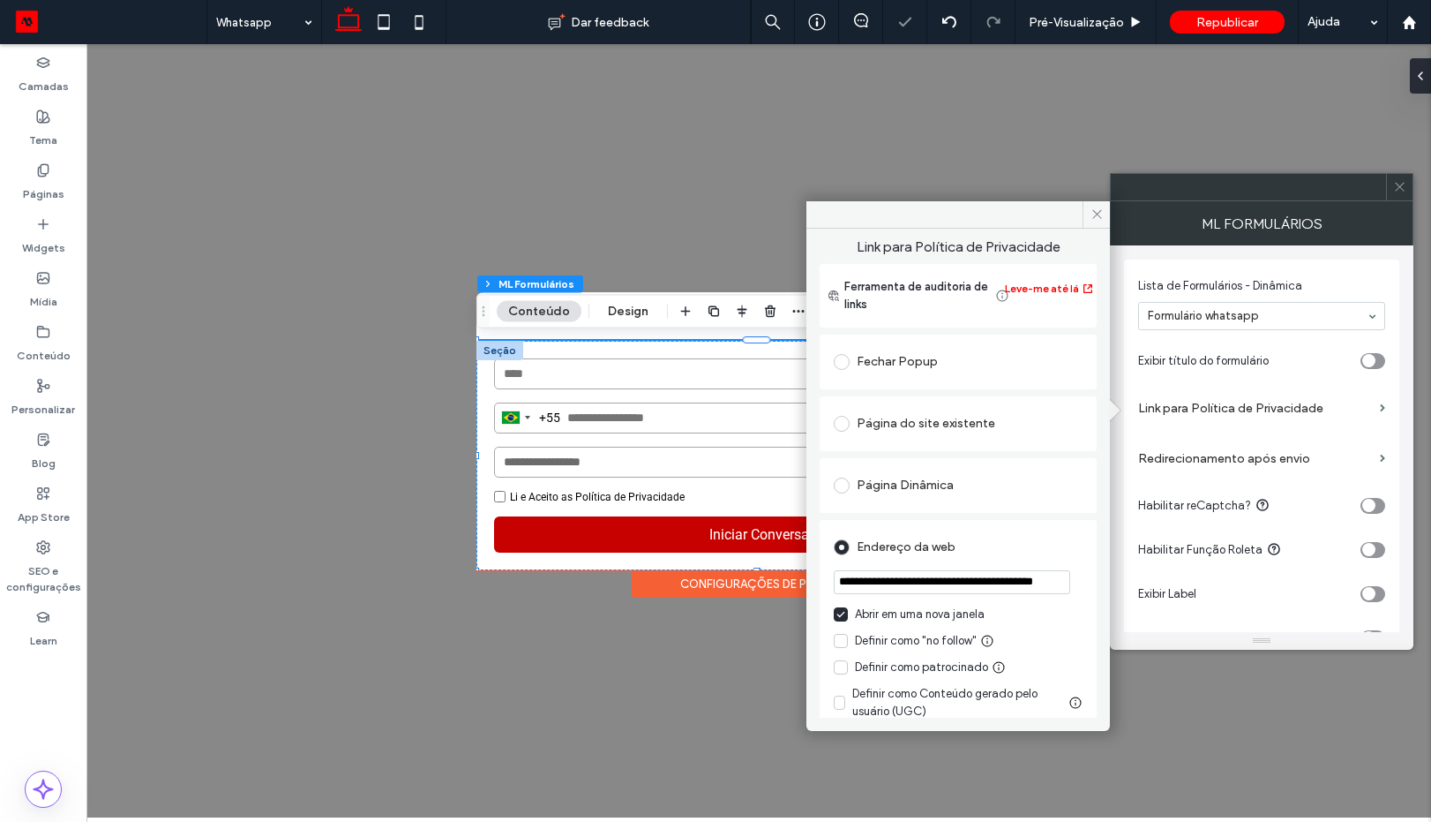
click at [1028, 551] on div "Endereço da web" at bounding box center [958, 547] width 249 height 28
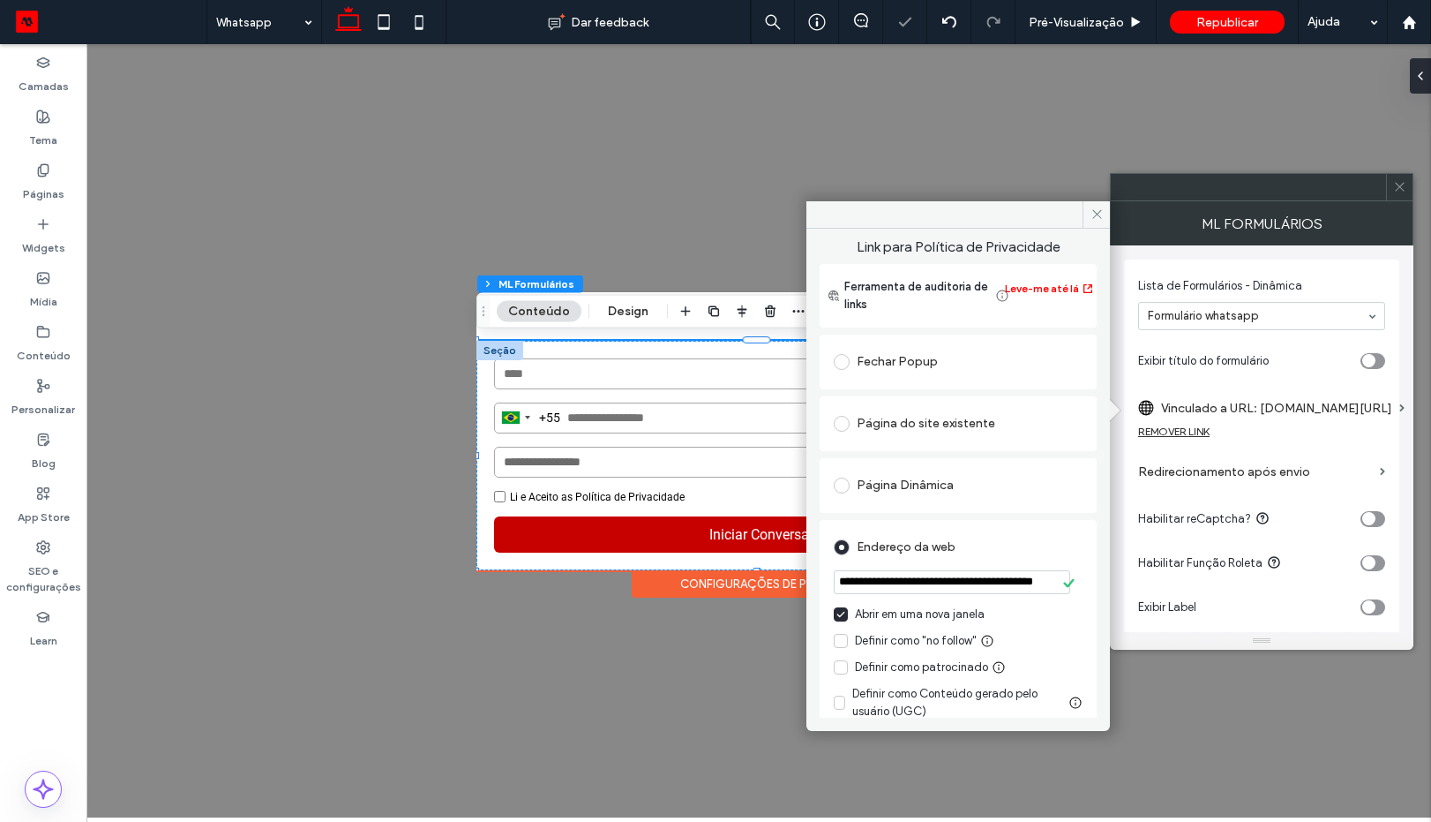
scroll to position [0, 0]
click at [1095, 221] on span at bounding box center [1096, 214] width 27 height 26
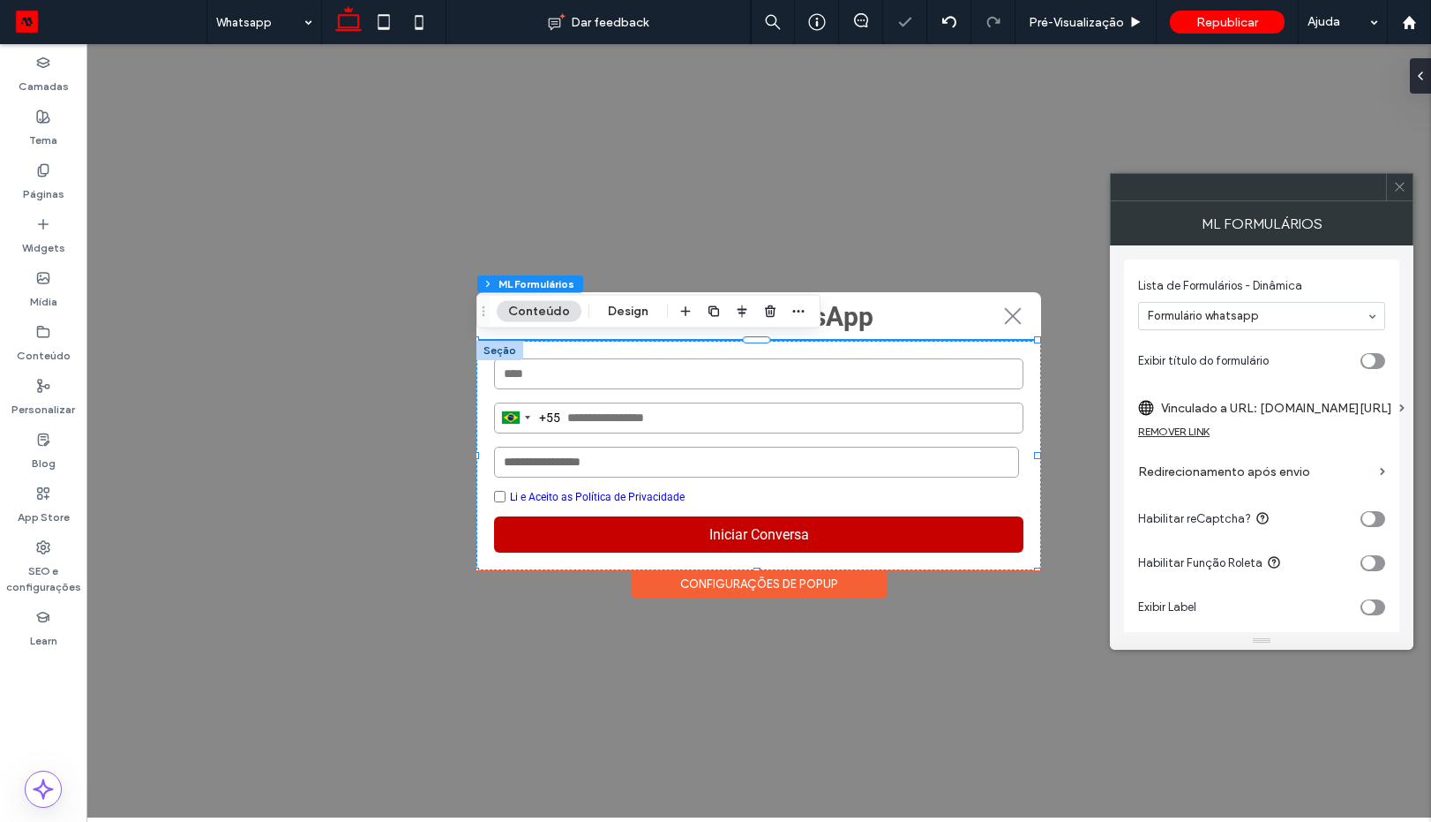
click at [1406, 185] on icon at bounding box center [1399, 186] width 13 height 13
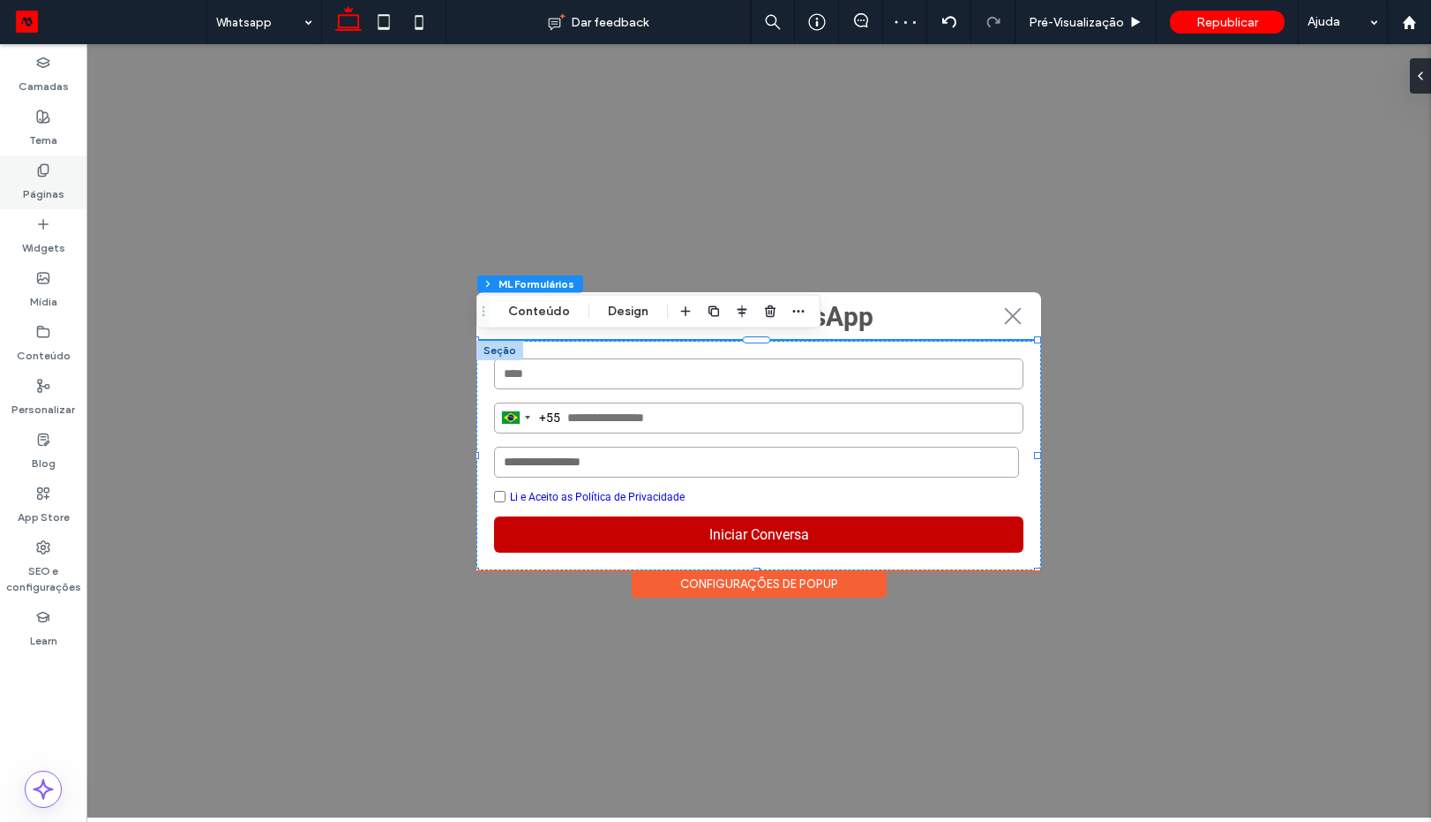
click at [49, 173] on icon at bounding box center [43, 170] width 14 height 14
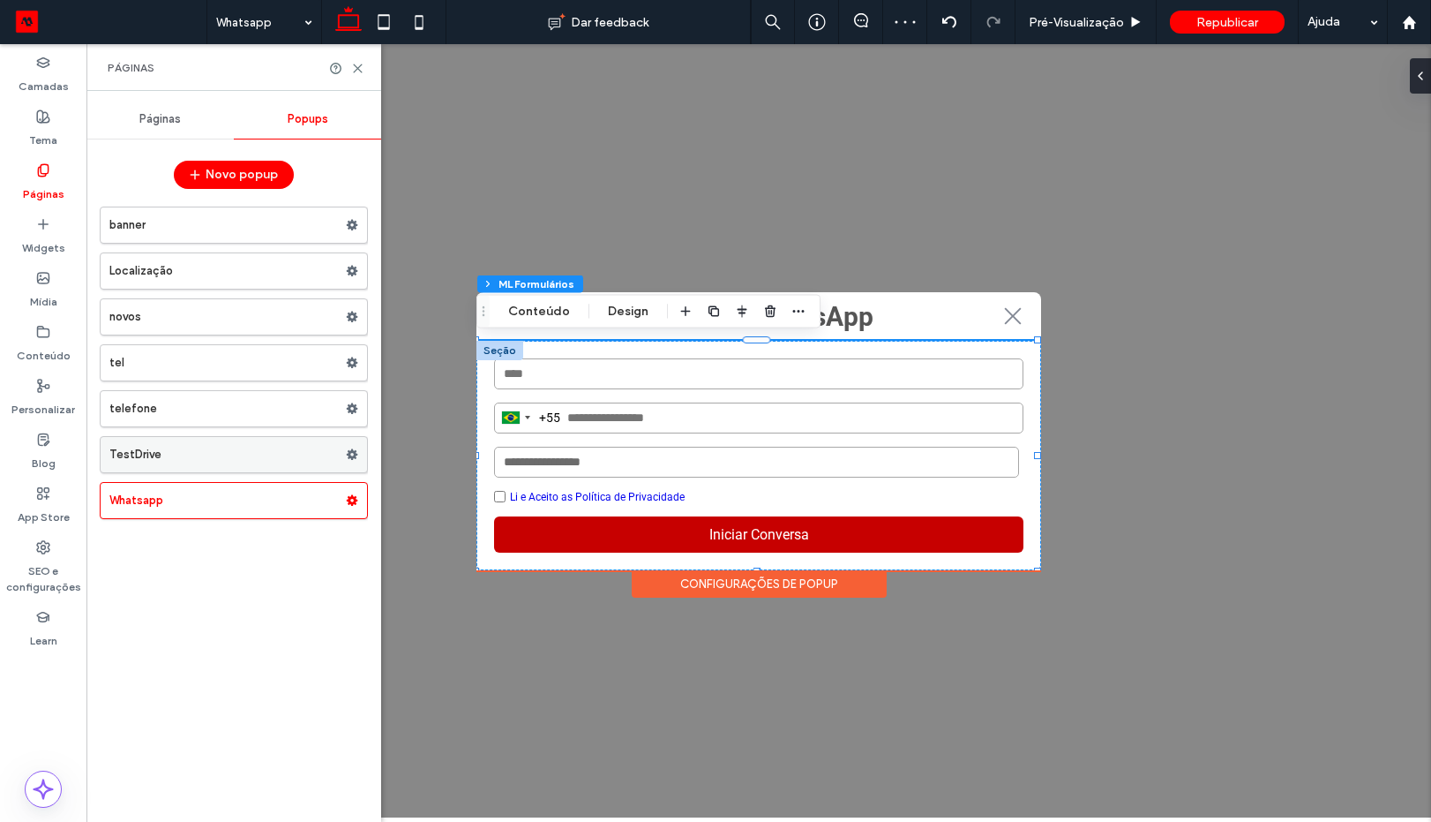
click at [176, 459] on label "TestDrive" at bounding box center [227, 454] width 237 height 35
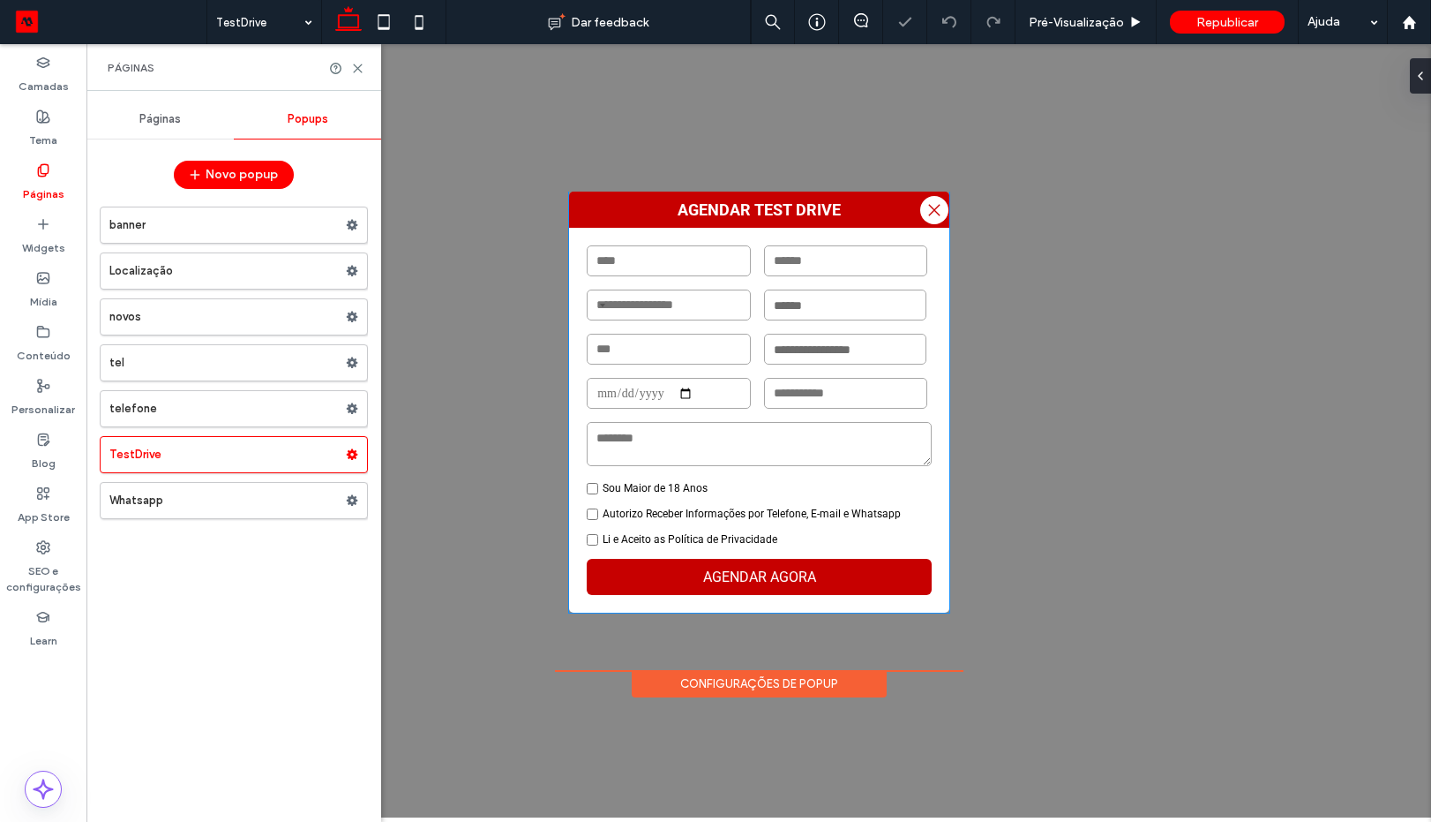
click at [764, 401] on input "text" at bounding box center [846, 393] width 164 height 31
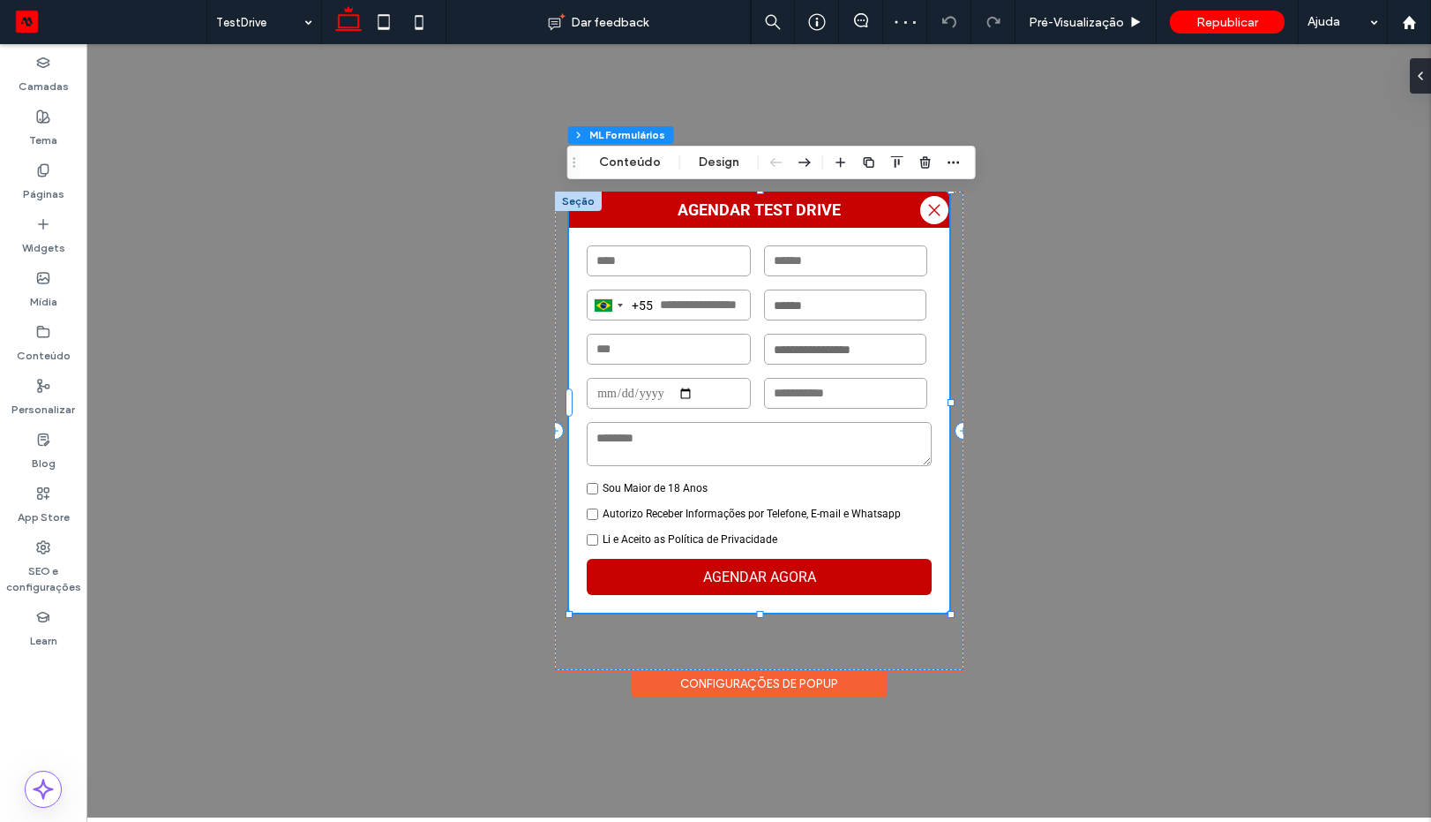
click at [764, 401] on input "text" at bounding box center [846, 393] width 164 height 31
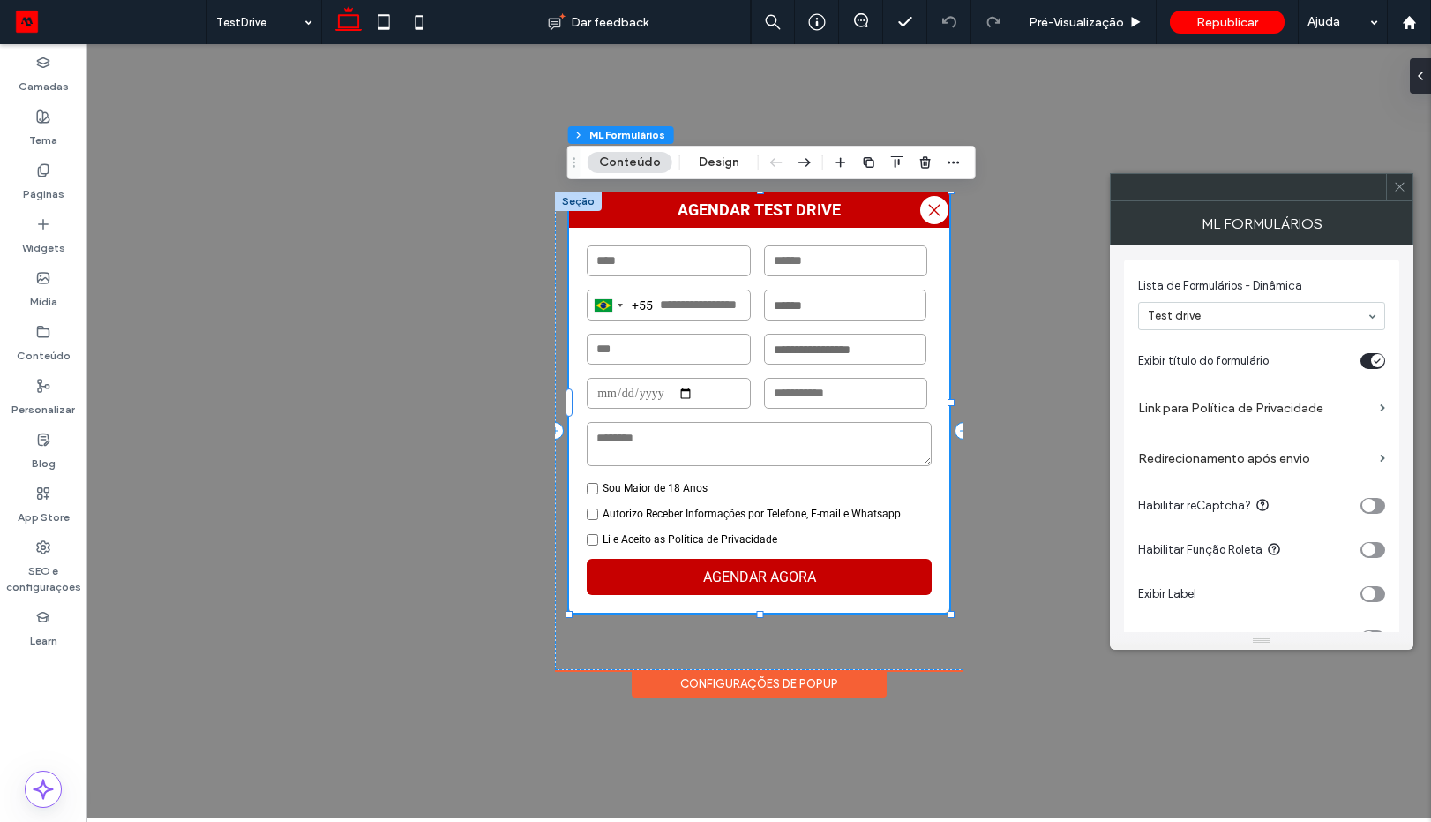
click at [1224, 417] on label "Link para Política de Privacidade" at bounding box center [1255, 408] width 235 height 33
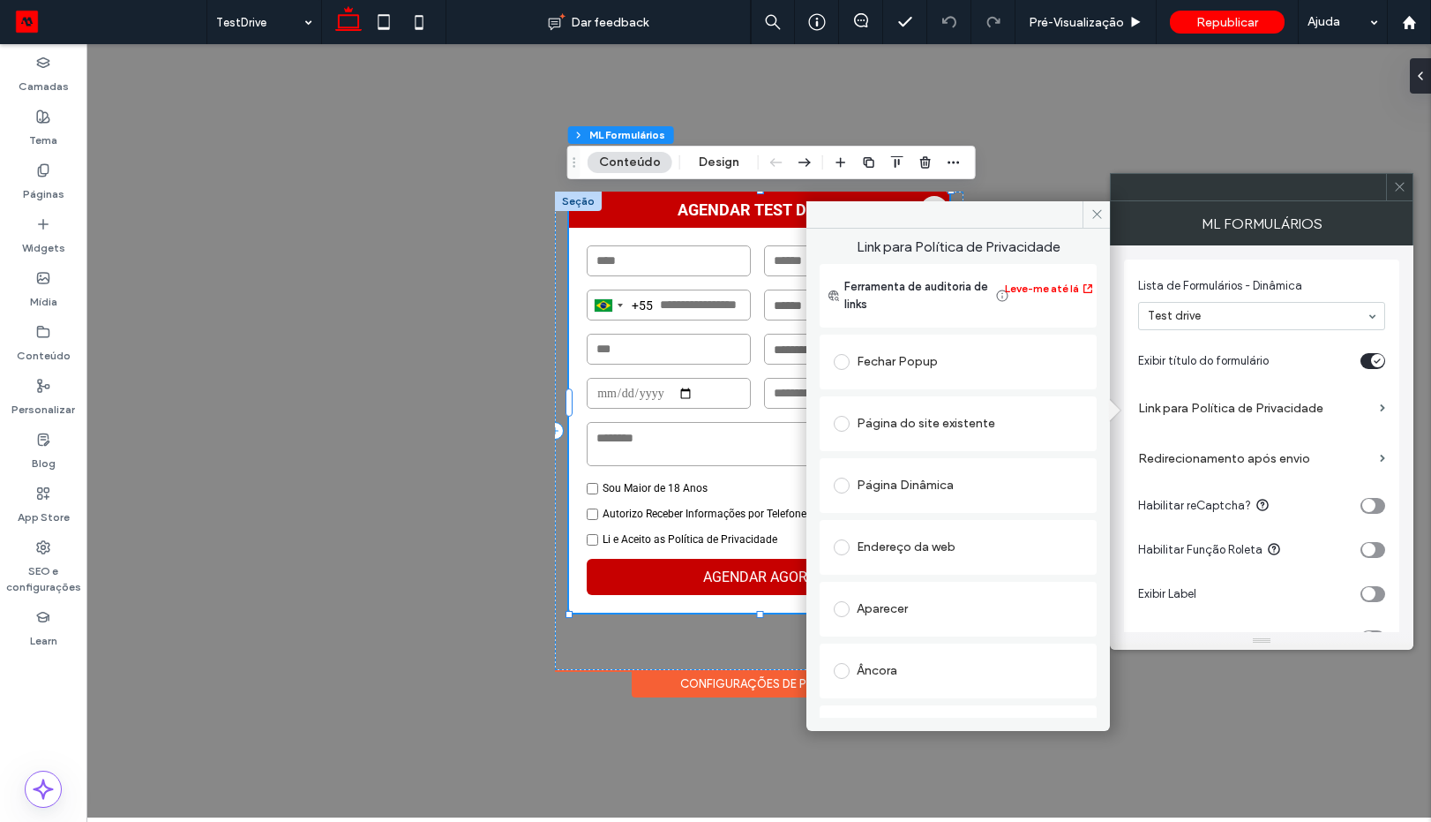
click at [926, 531] on div "Endereço da web" at bounding box center [958, 547] width 249 height 37
click at [942, 590] on input "url" at bounding box center [952, 581] width 237 height 23
paste input "**********"
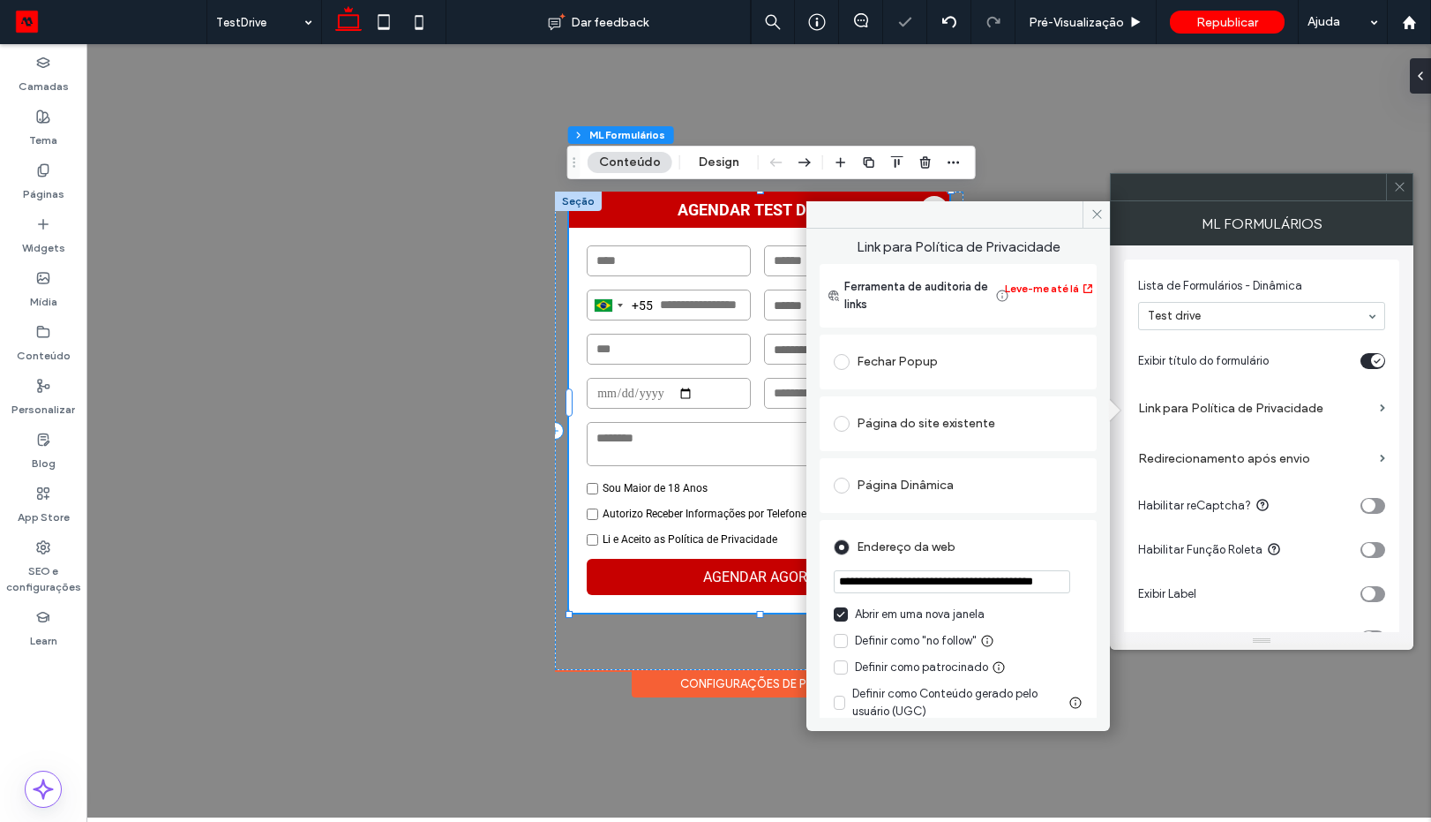
scroll to position [0, 41]
type input "**********"
click at [1025, 544] on div "Endereço da web" at bounding box center [958, 547] width 249 height 28
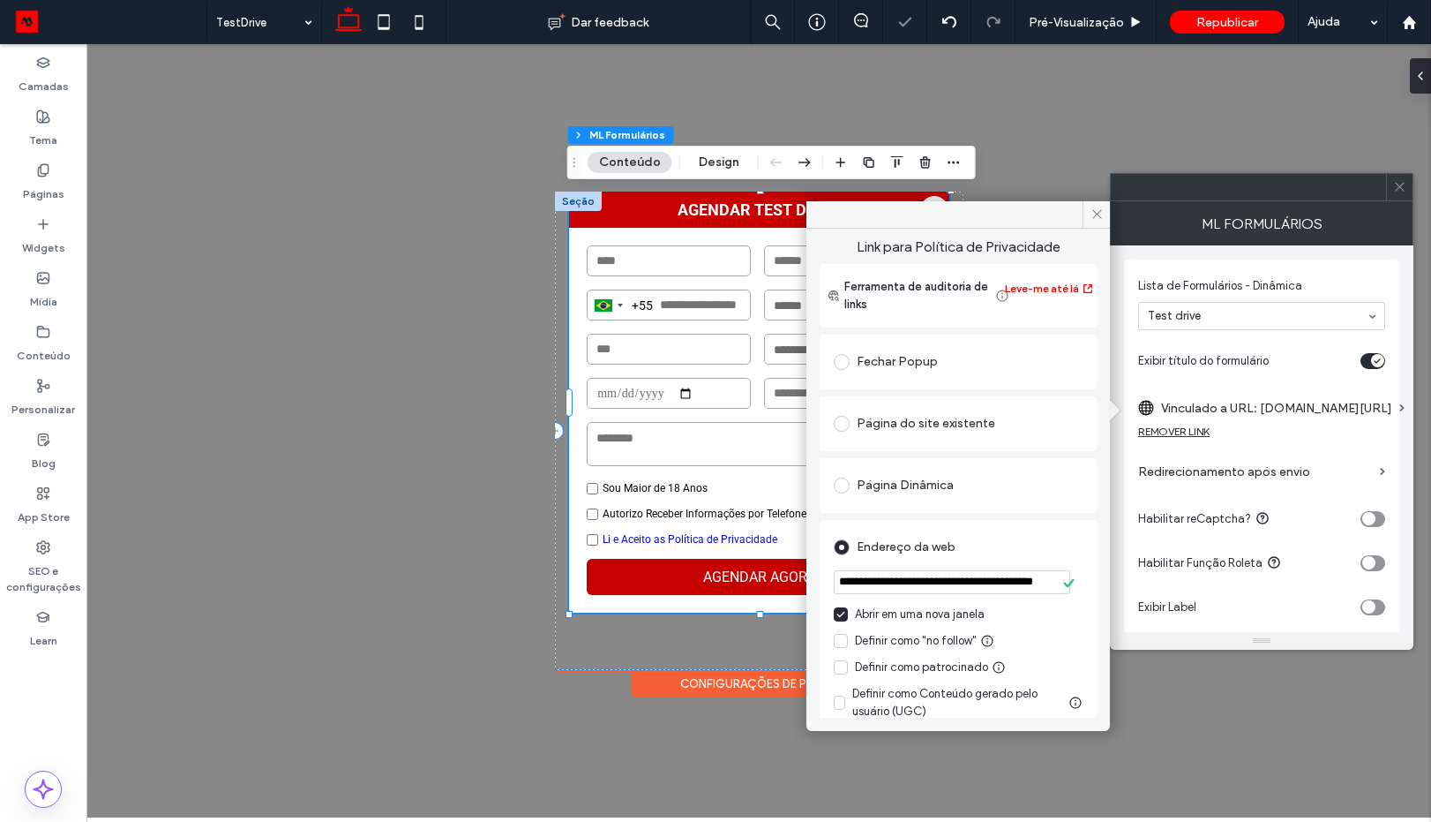
click at [1395, 182] on icon at bounding box center [1399, 186] width 13 height 13
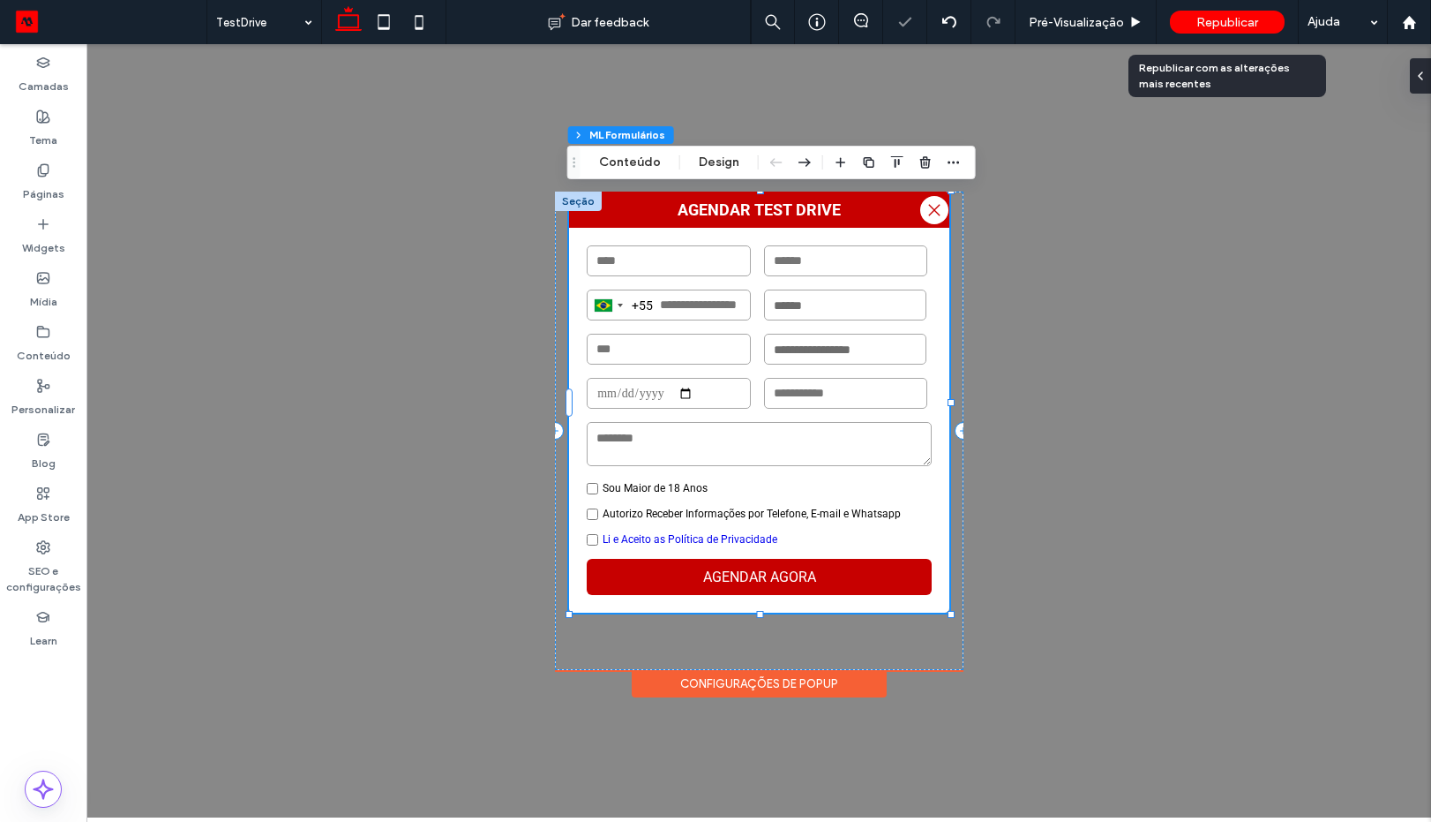
click at [1221, 21] on span "Republicar" at bounding box center [1228, 22] width 62 height 15
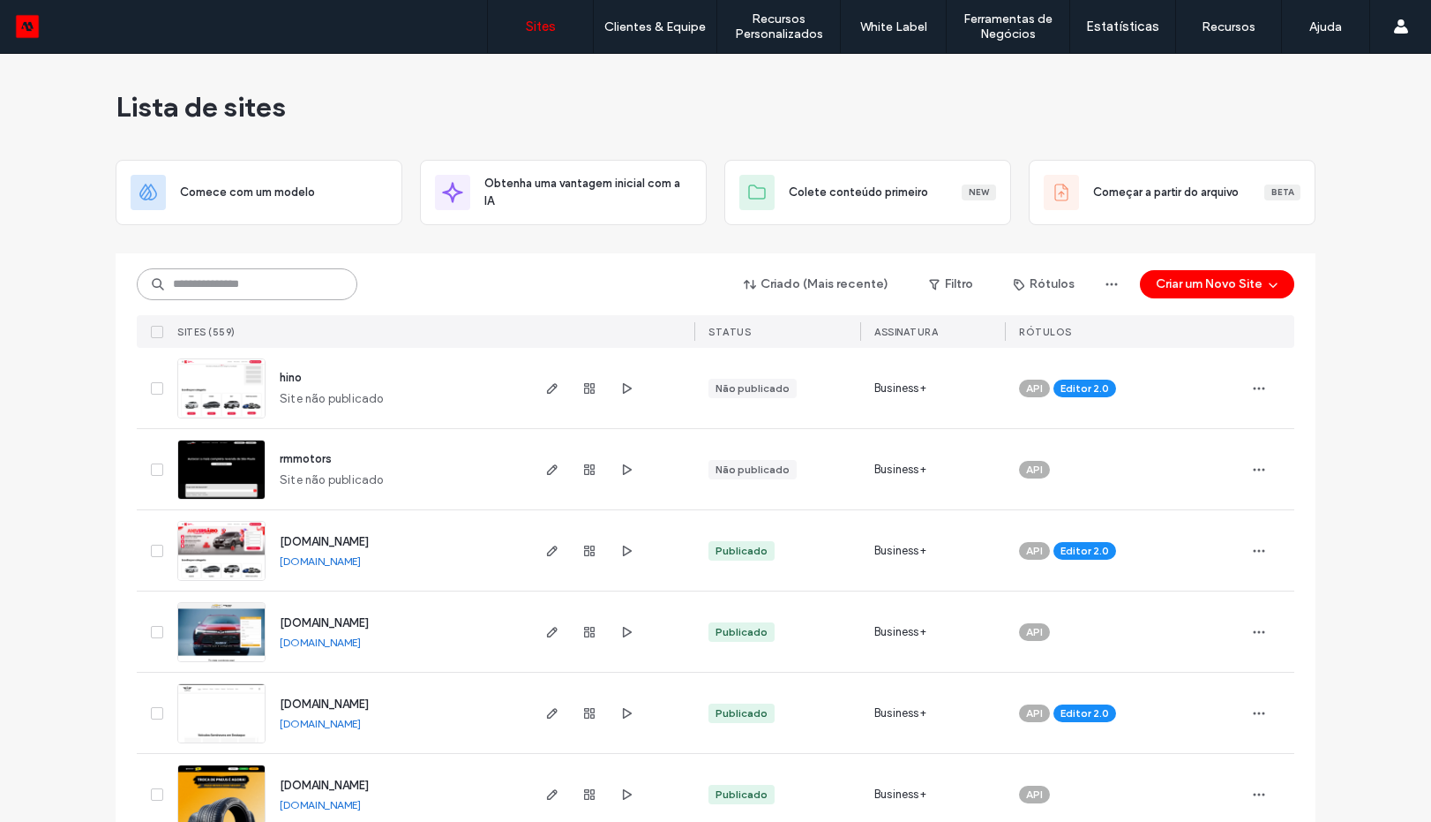
click at [244, 289] on input at bounding box center [247, 284] width 221 height 32
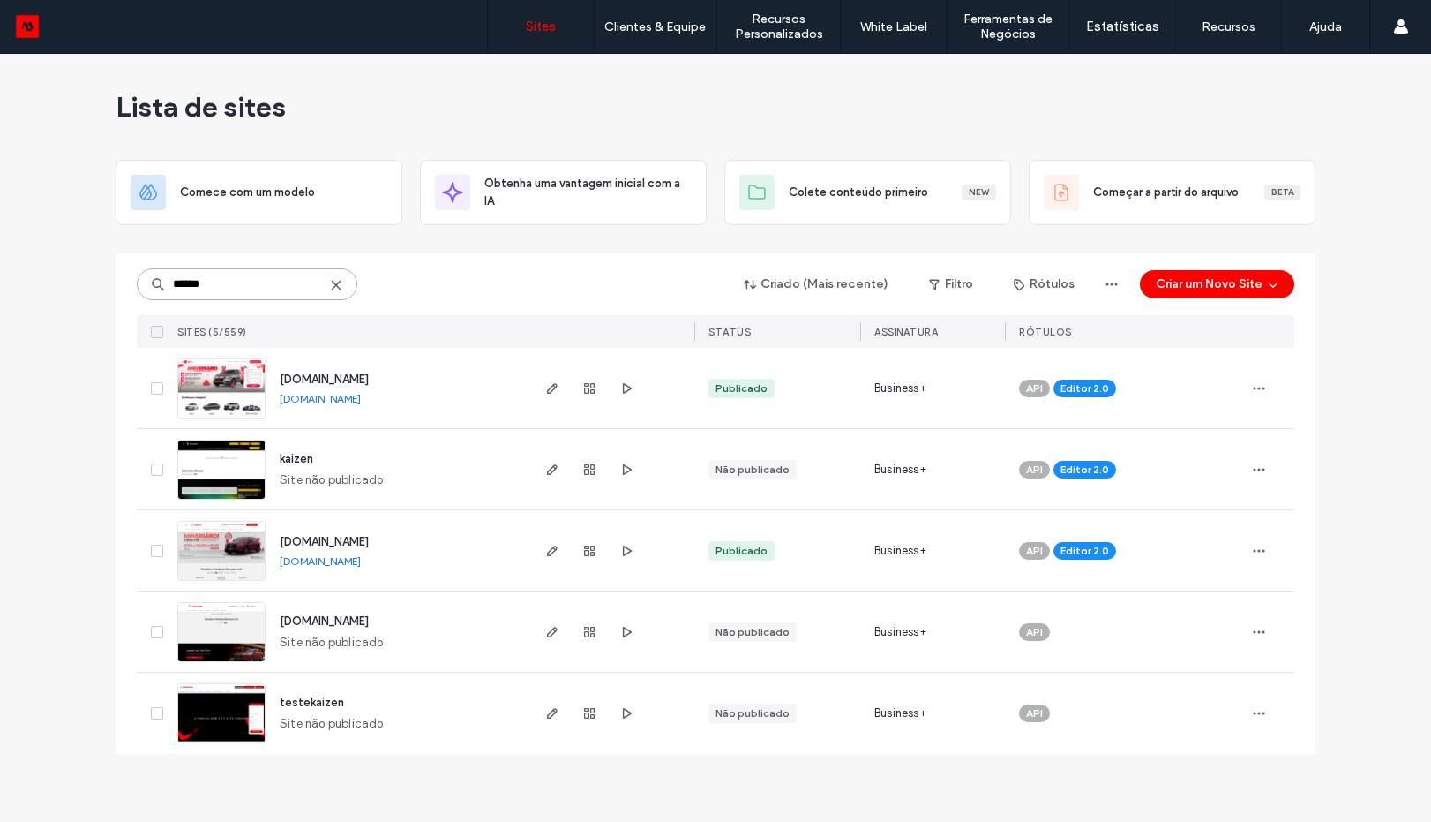
type input "******"
click at [238, 375] on img at bounding box center [221, 419] width 86 height 120
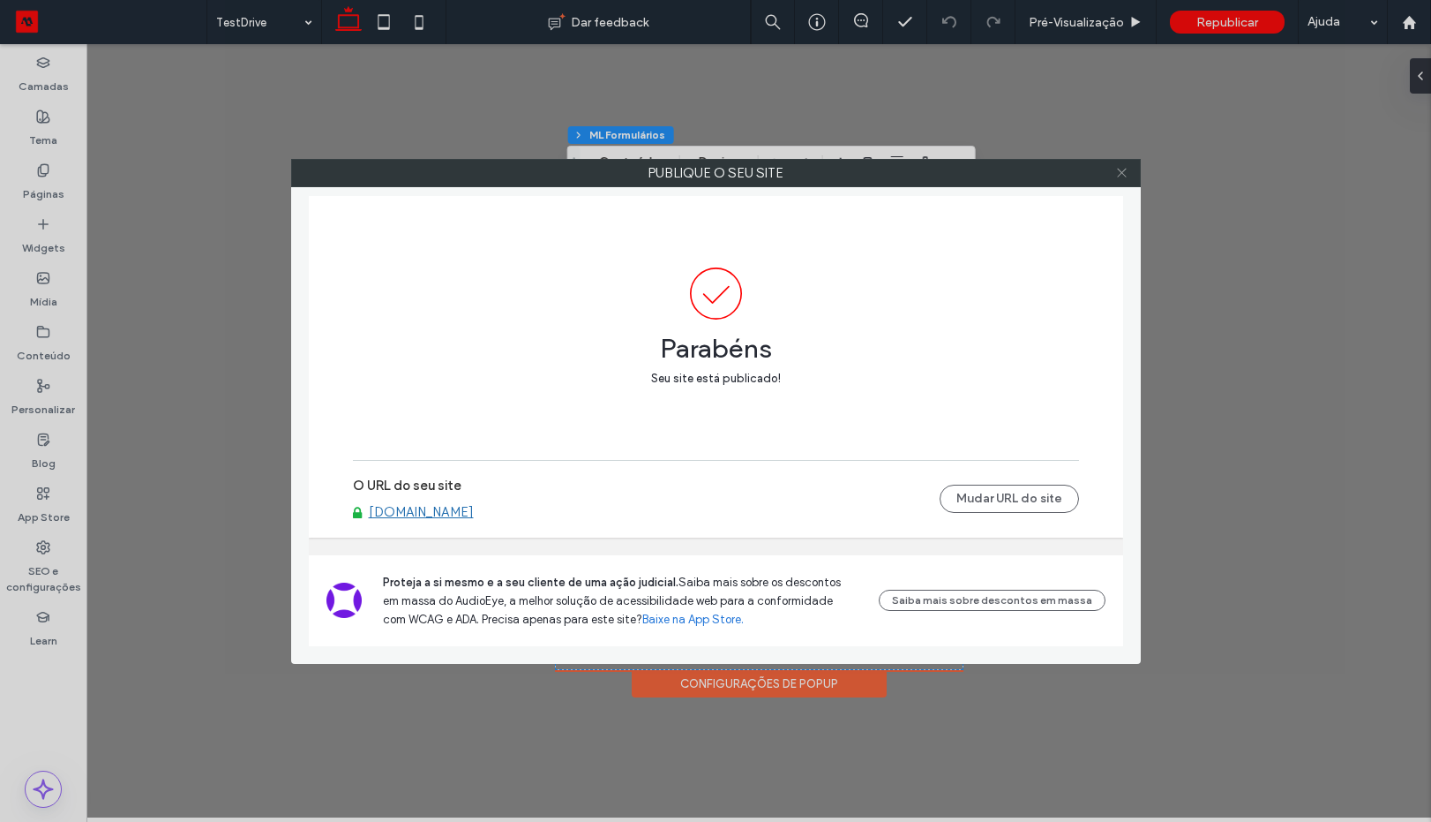
click at [1120, 175] on use at bounding box center [1121, 173] width 9 height 9
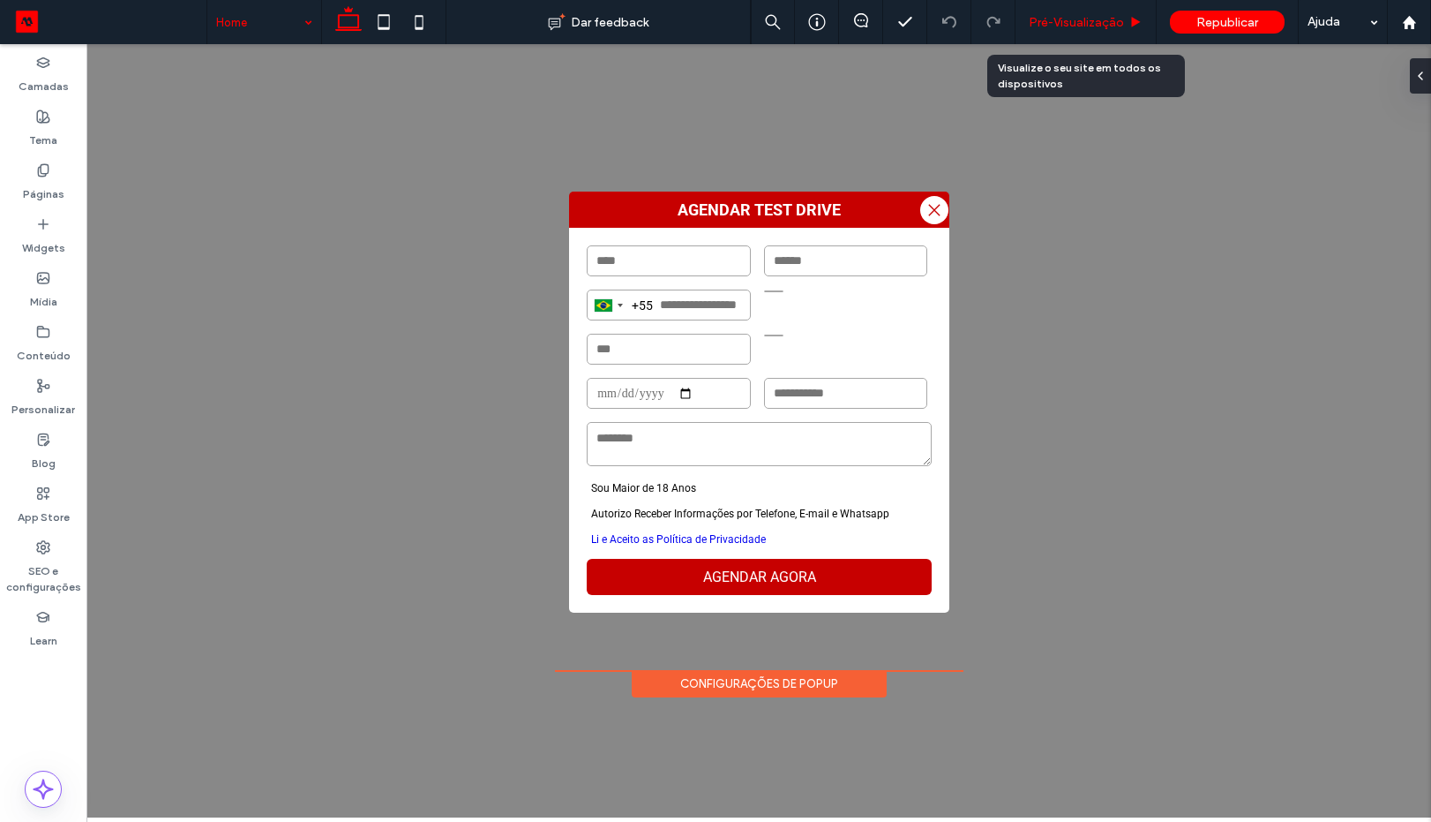
click at [1083, 9] on div "Pré-Visualizaçāo" at bounding box center [1086, 22] width 141 height 44
click at [1079, 25] on span "Pré-Visualizaçāo" at bounding box center [1076, 22] width 95 height 15
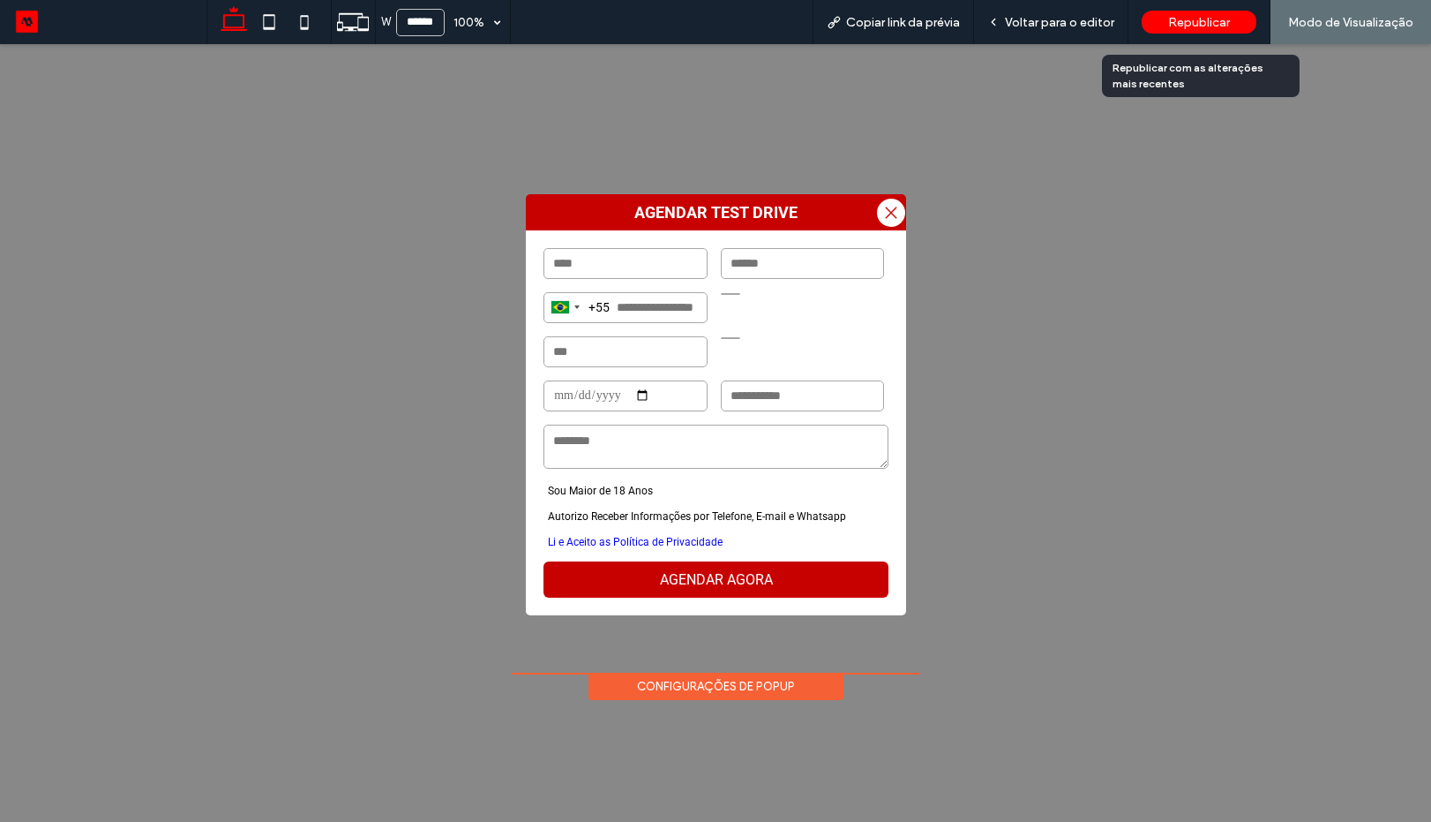
click at [1198, 30] on div "Republicar" at bounding box center [1199, 22] width 115 height 23
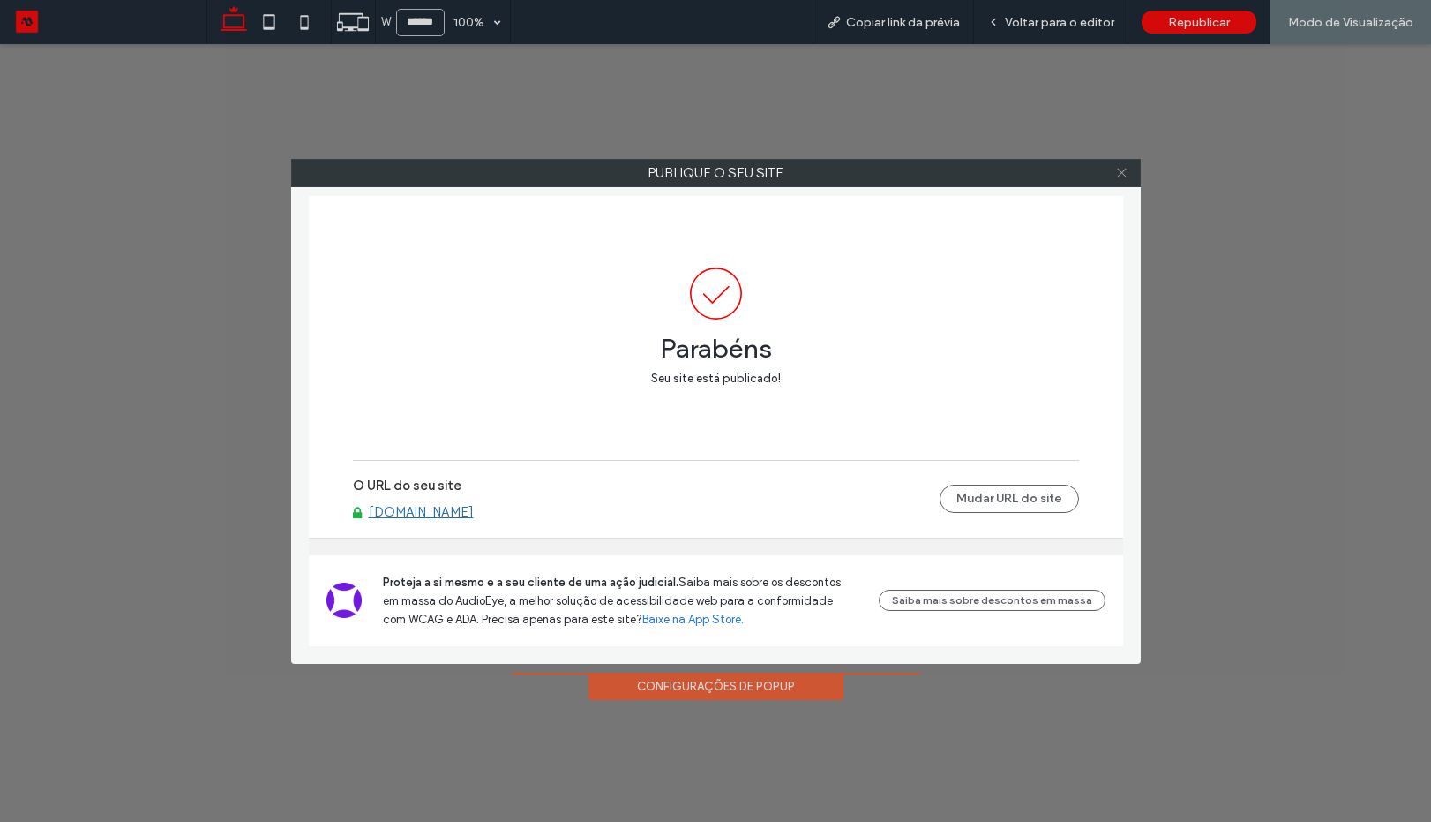
click at [1123, 168] on icon at bounding box center [1121, 172] width 13 height 13
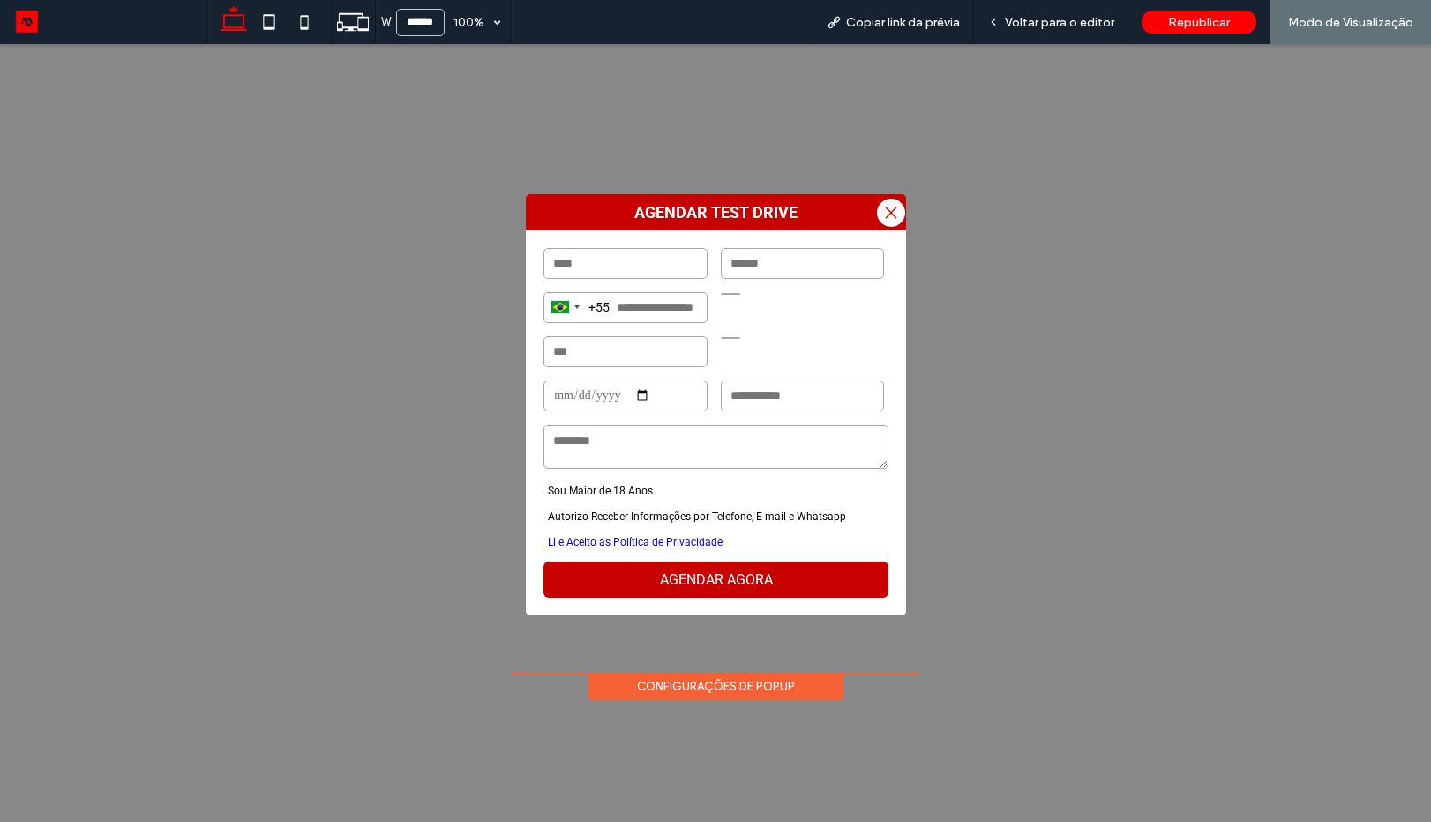
click at [0, 0] on div at bounding box center [0, 0] width 0 height 0
click at [1049, 26] on span "Voltar para o editor" at bounding box center [1059, 22] width 109 height 15
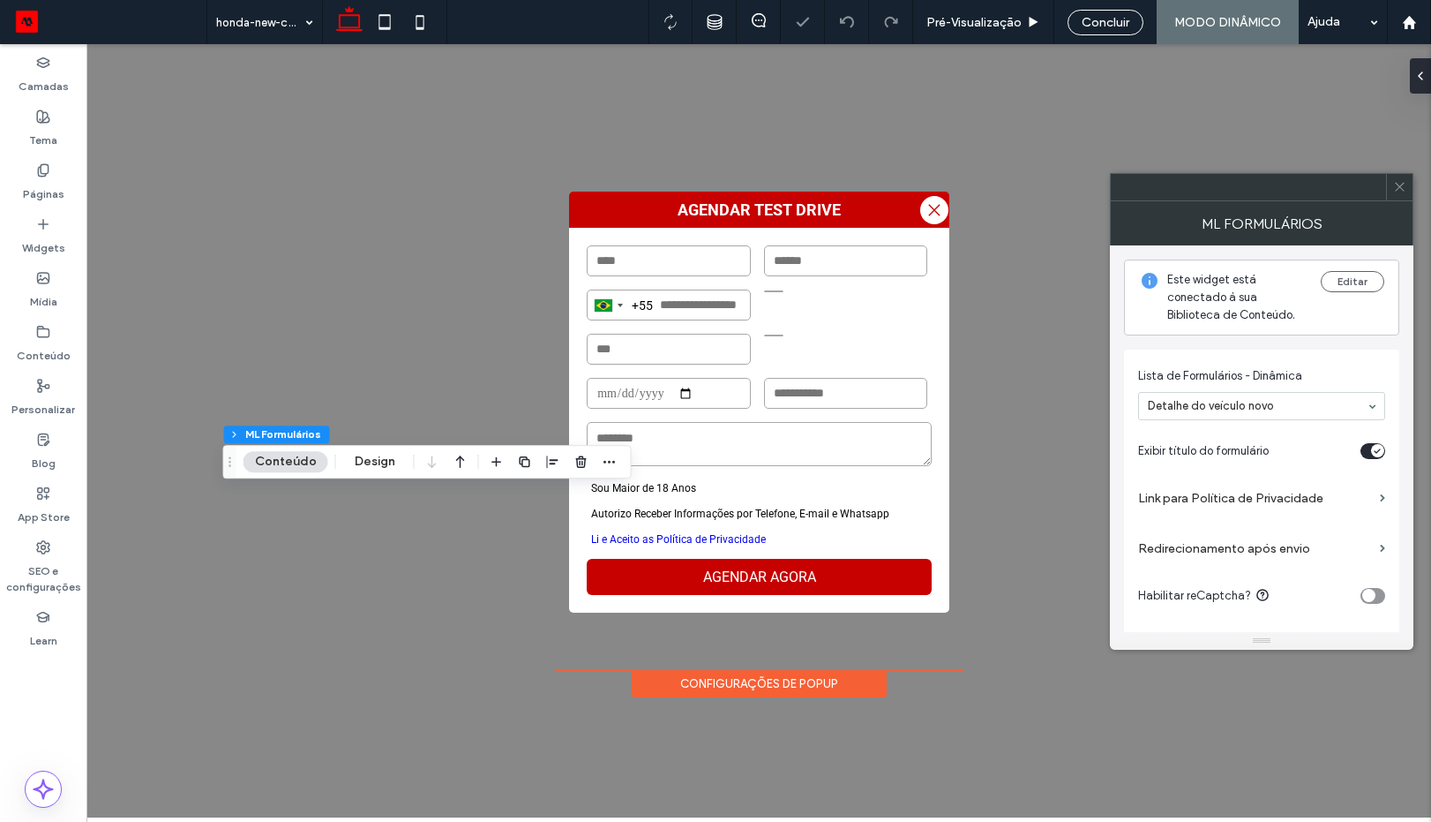
click at [1282, 503] on label "Link para Política de Privacidade" at bounding box center [1255, 498] width 235 height 33
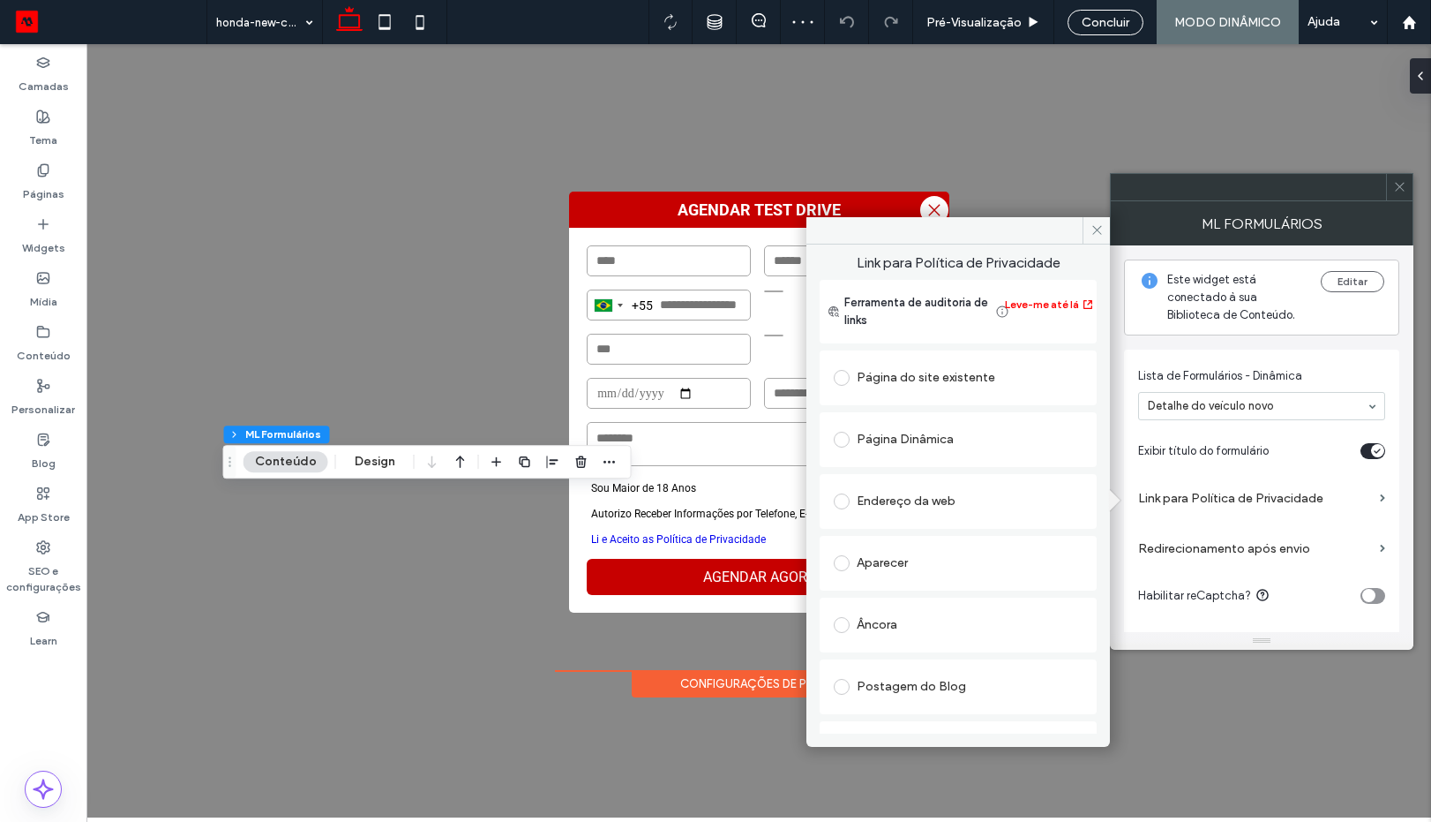
click at [885, 501] on div "Endereço da web" at bounding box center [958, 501] width 249 height 28
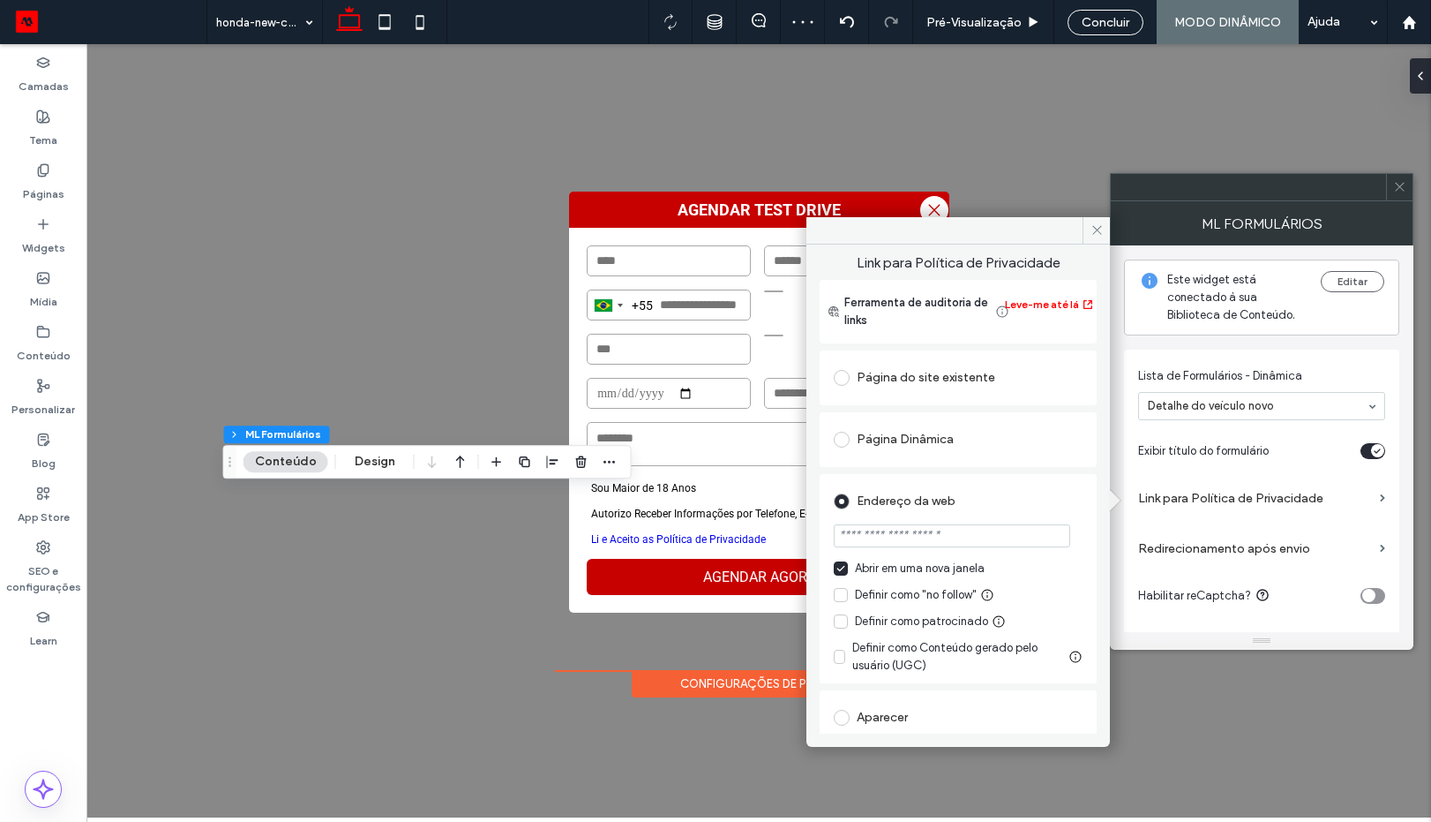
click at [926, 533] on input "url" at bounding box center [952, 535] width 237 height 23
paste input "**********"
type input "**********"
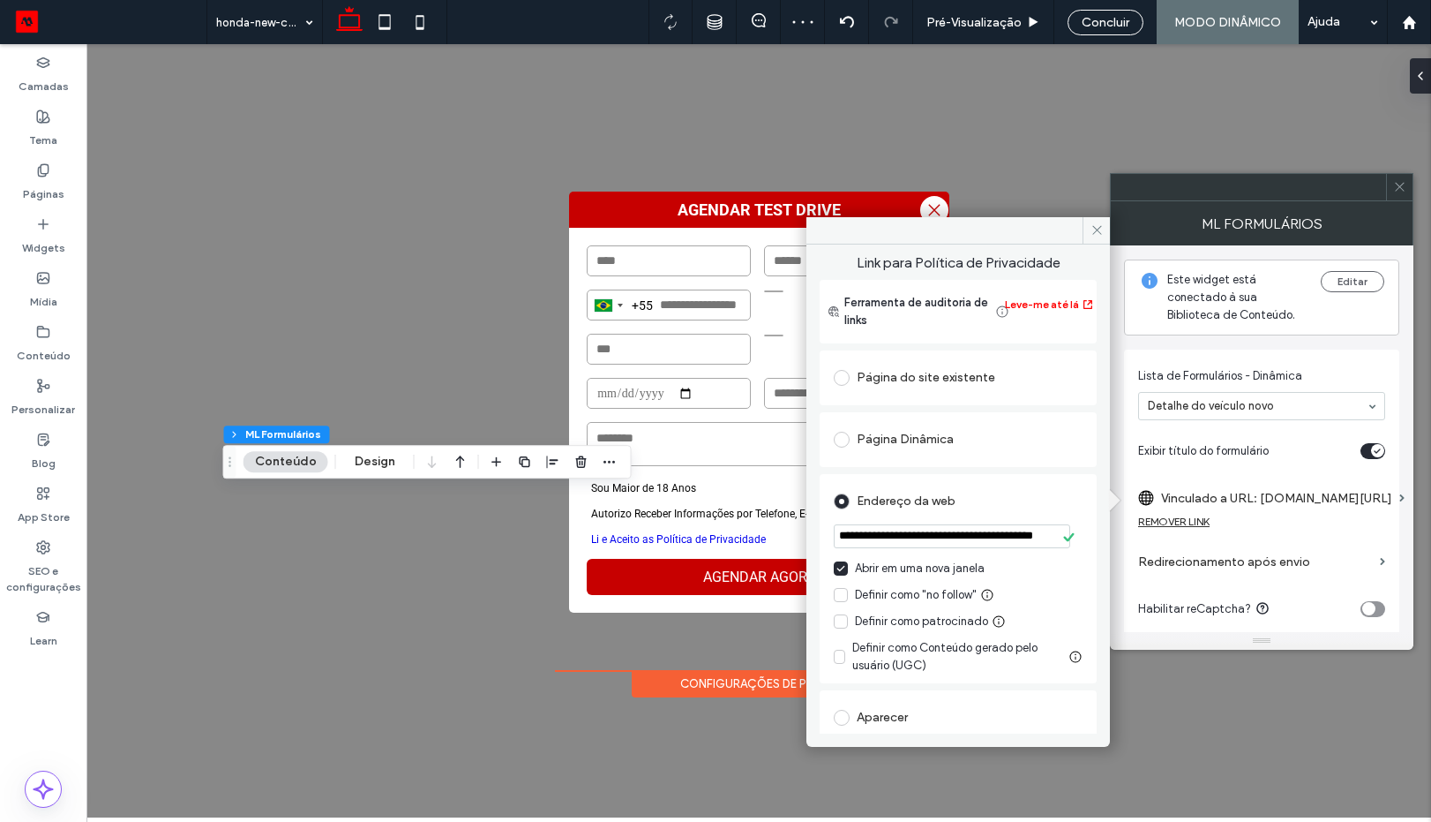
click at [1030, 510] on div "Endereço da web" at bounding box center [958, 501] width 249 height 28
click at [1097, 228] on icon at bounding box center [1097, 229] width 13 height 13
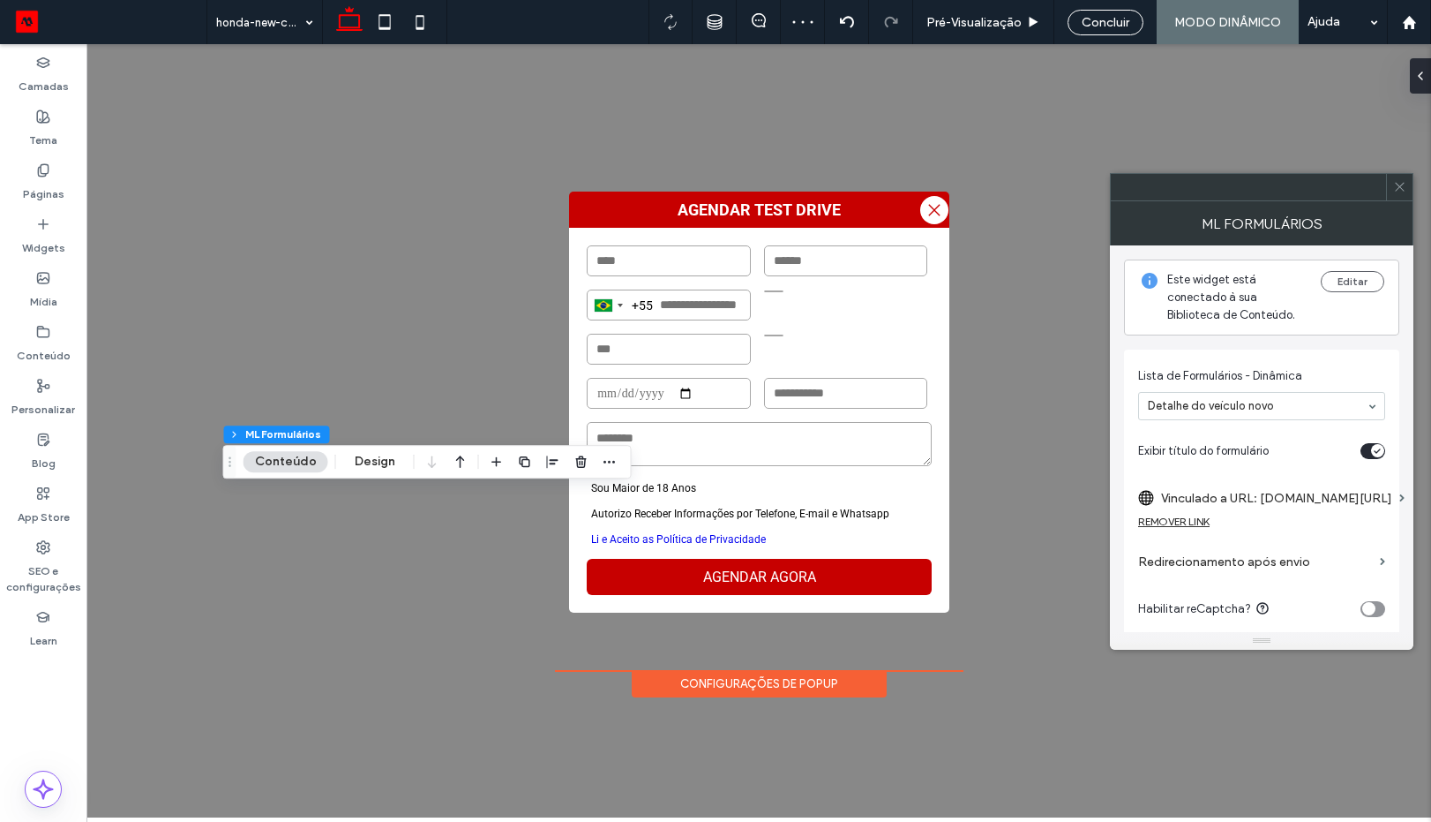
click at [1390, 191] on div at bounding box center [1399, 187] width 26 height 26
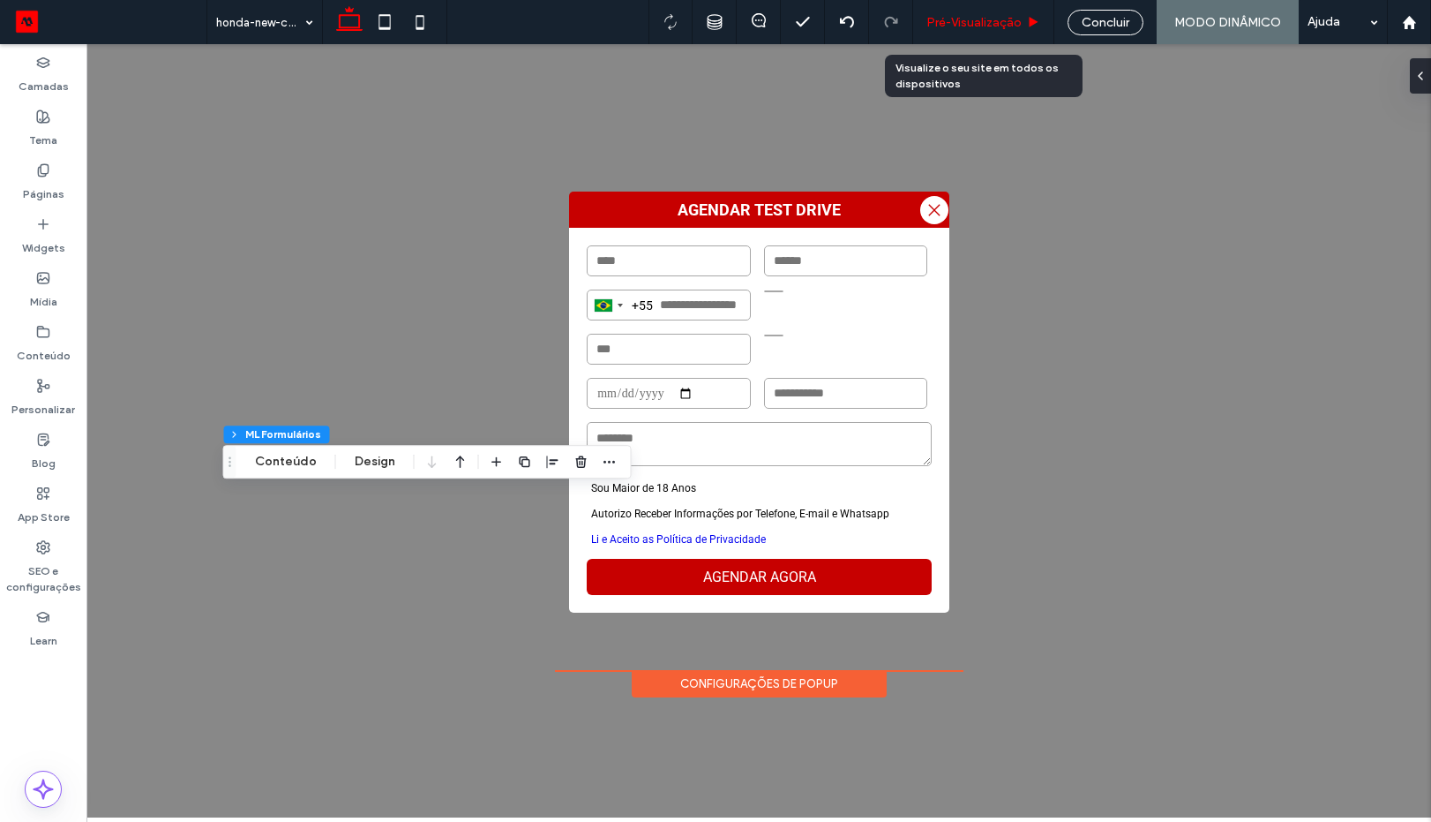
click at [988, 26] on span "Pré-Visualizaçāo" at bounding box center [974, 22] width 95 height 15
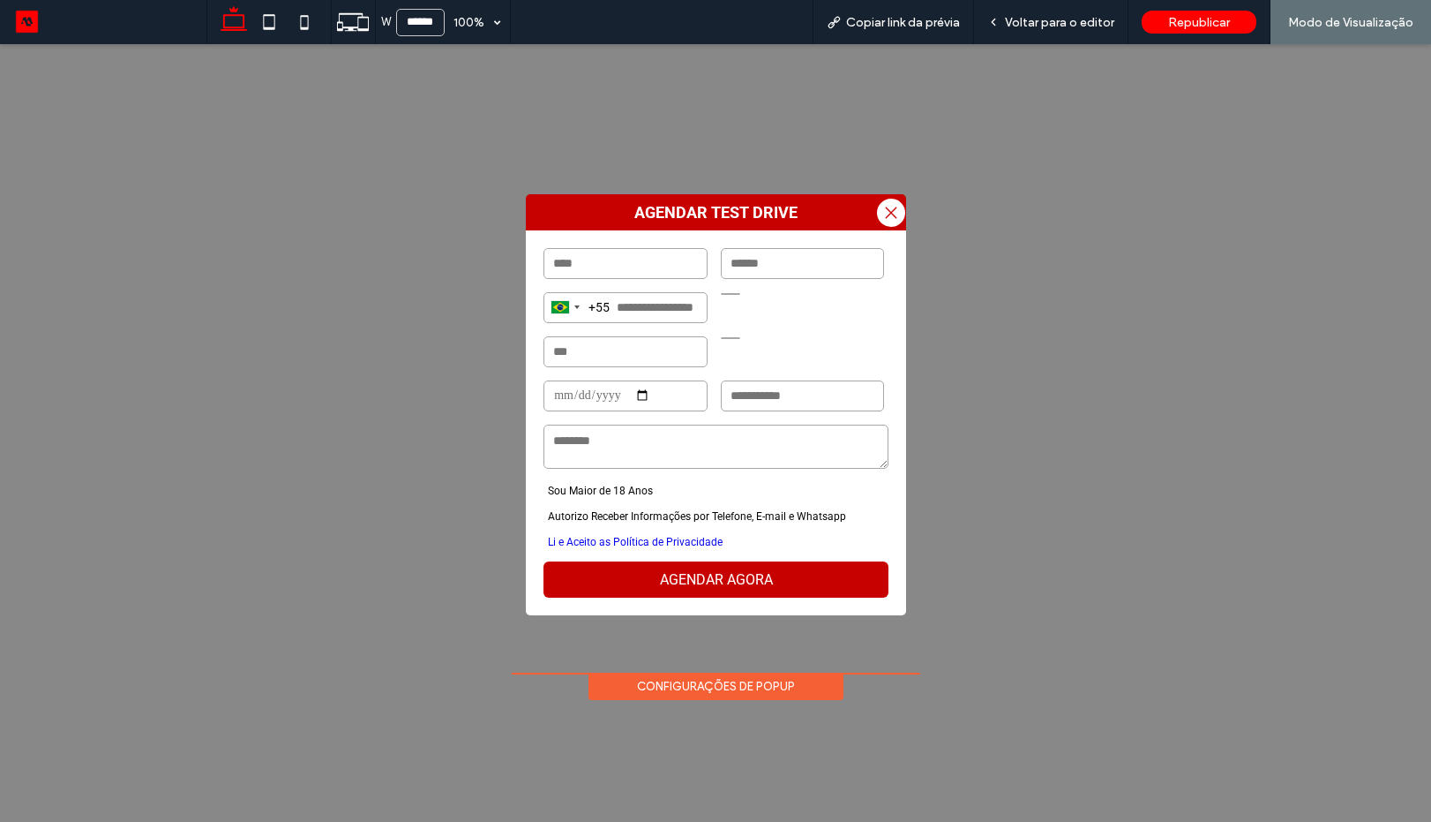
click at [0, 0] on div at bounding box center [0, 0] width 0 height 0
click at [1019, 28] on span "Voltar para o editor" at bounding box center [1059, 22] width 109 height 15
click at [1026, 19] on span "Voltar para o editor" at bounding box center [1059, 22] width 109 height 15
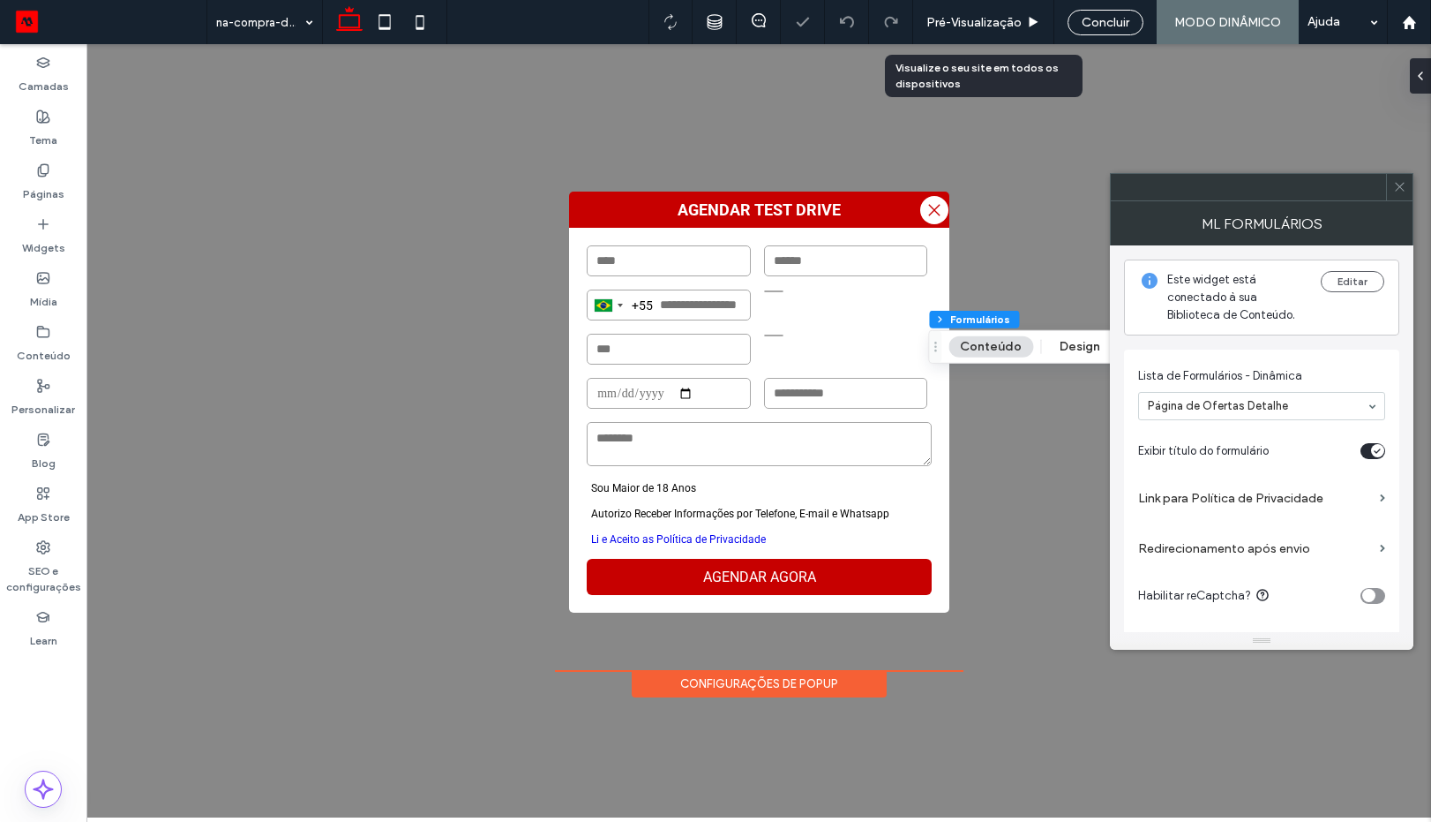
click at [1284, 498] on label "Link para Política de Privacidade" at bounding box center [1255, 498] width 235 height 33
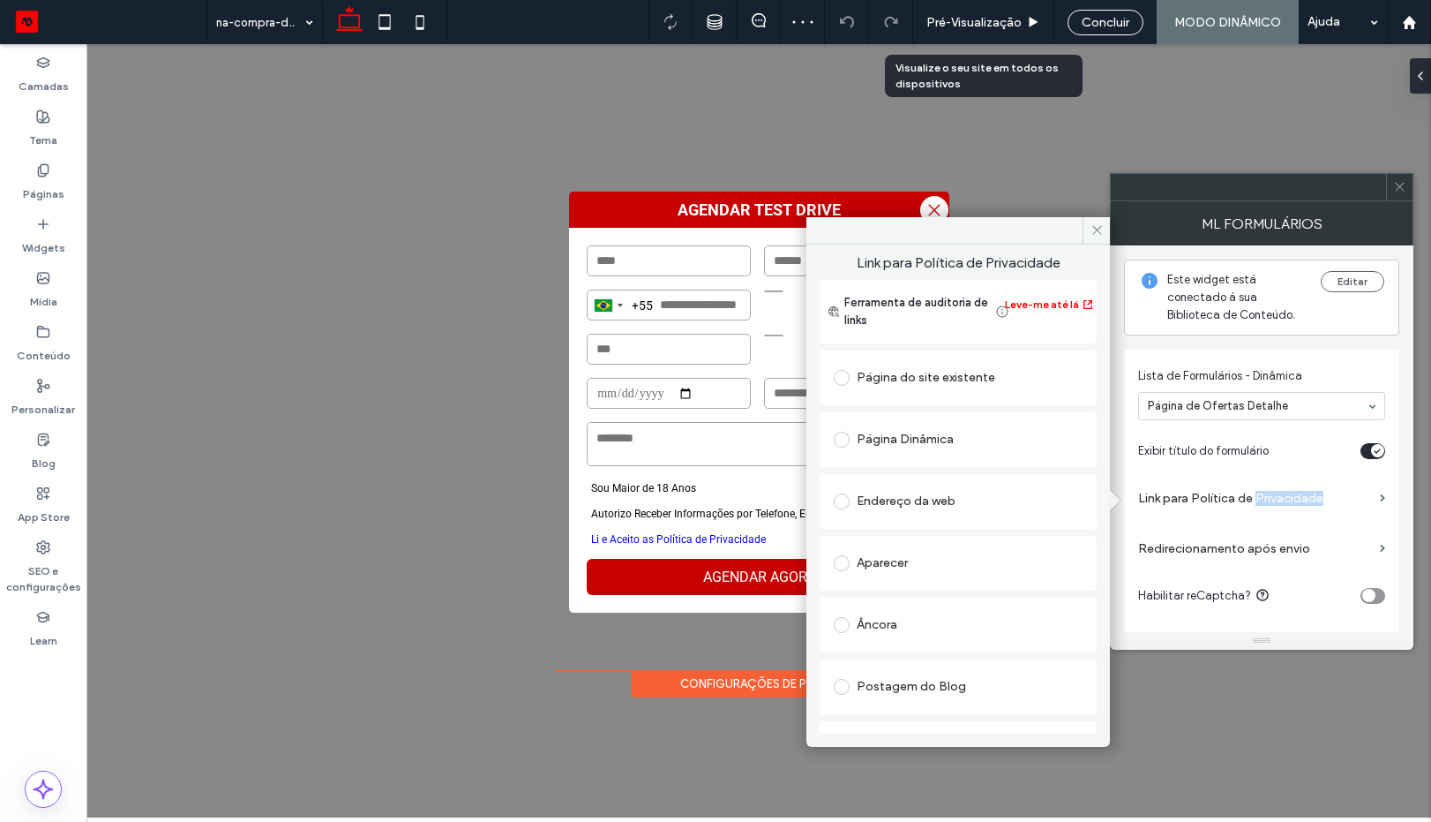
click at [973, 507] on div "Endereço da web" at bounding box center [958, 501] width 249 height 28
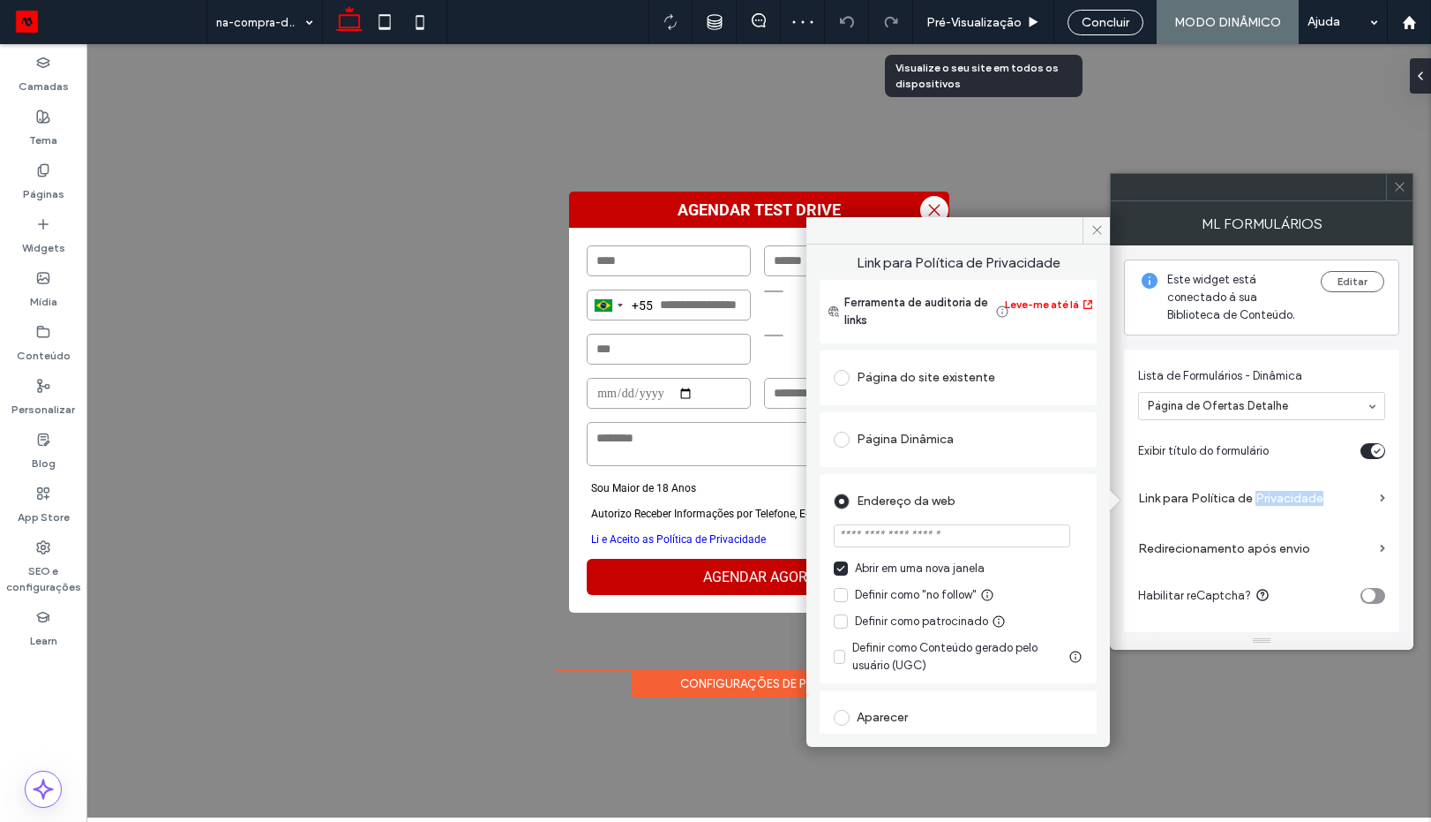
click at [972, 531] on input "url" at bounding box center [952, 535] width 237 height 23
paste input "**********"
type input "**********"
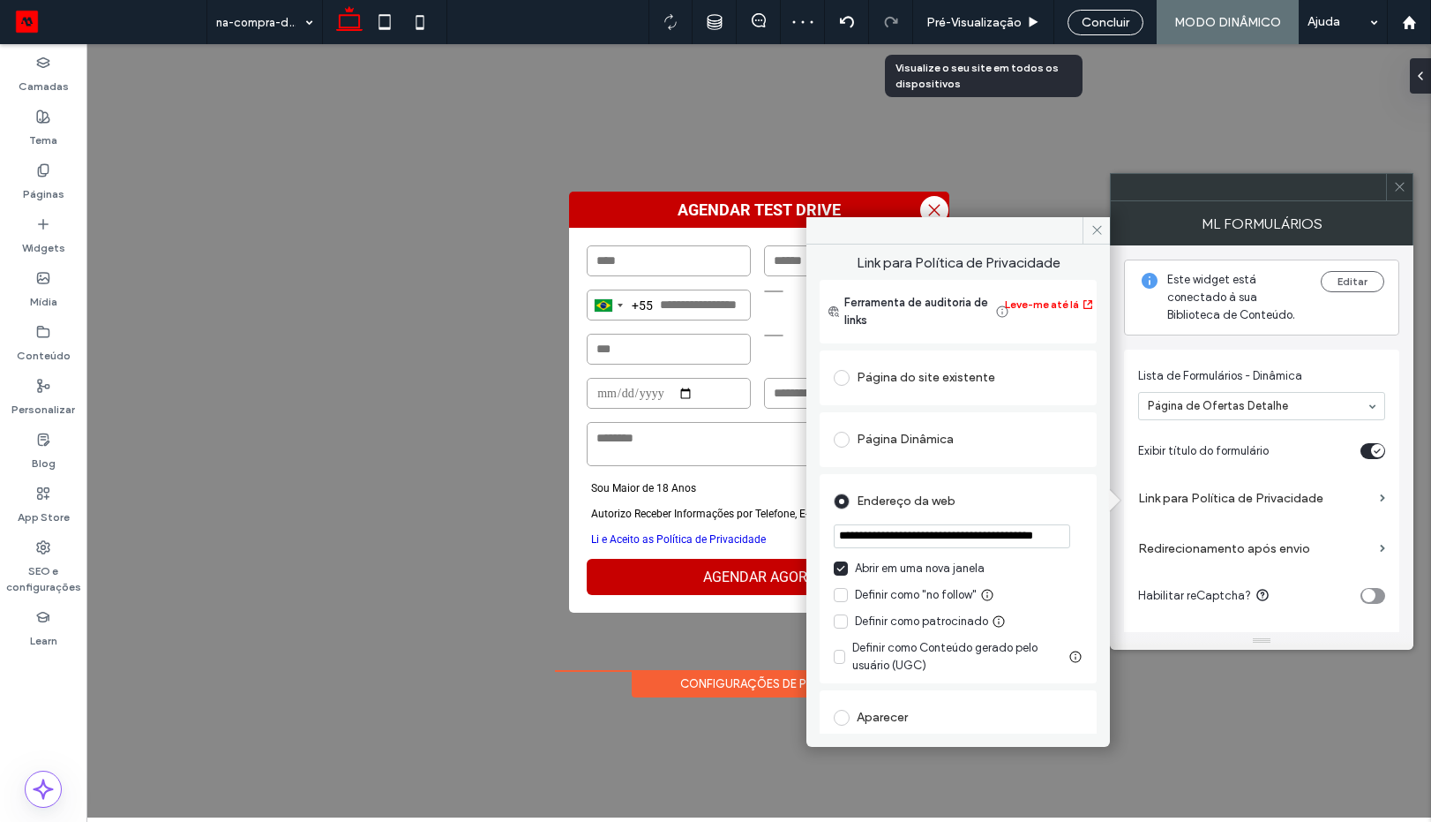
click at [1032, 512] on div "Endereço da web" at bounding box center [958, 501] width 249 height 28
click at [1097, 228] on icon at bounding box center [1097, 229] width 13 height 13
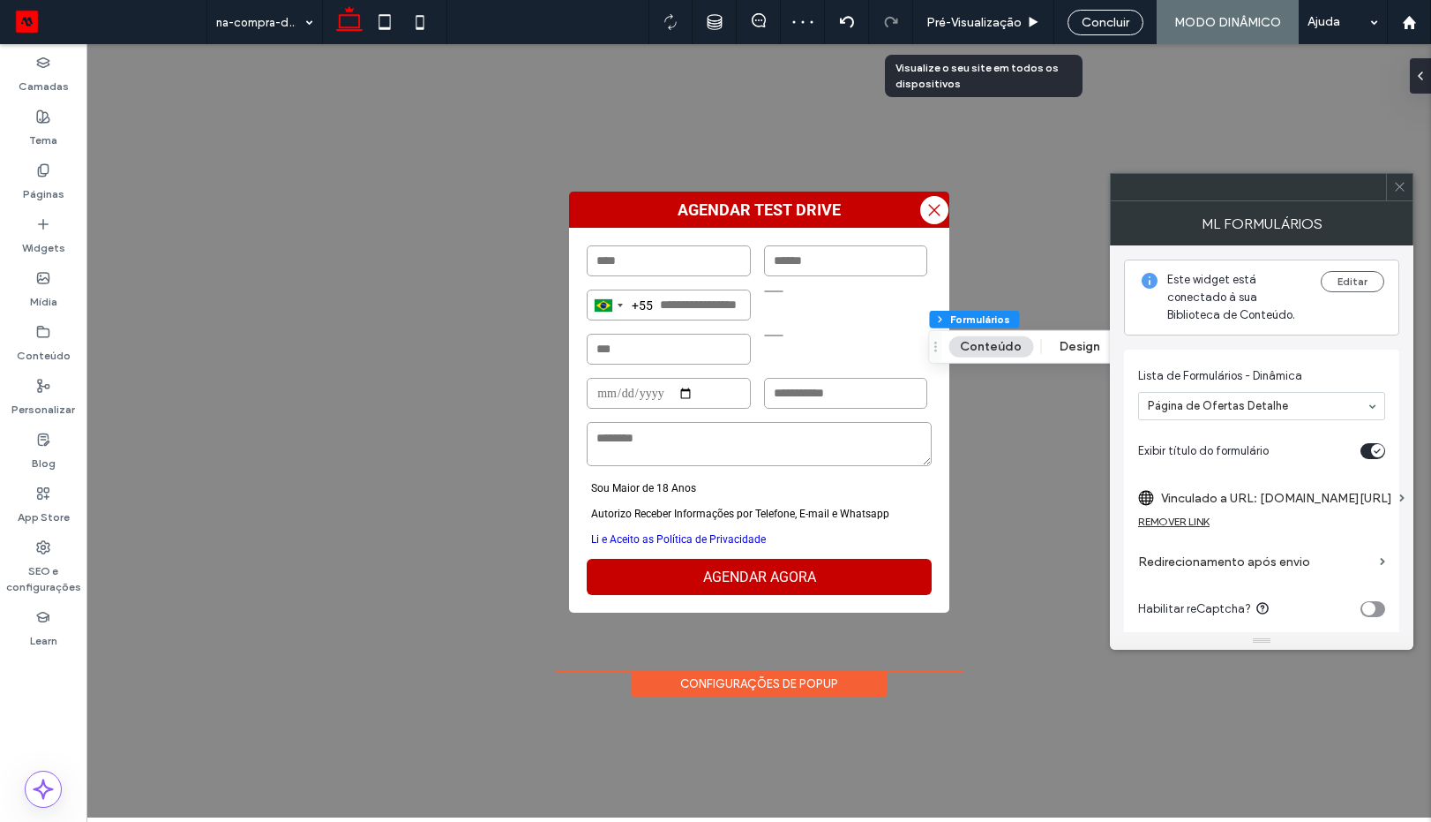
click at [1401, 187] on use at bounding box center [1399, 187] width 9 height 9
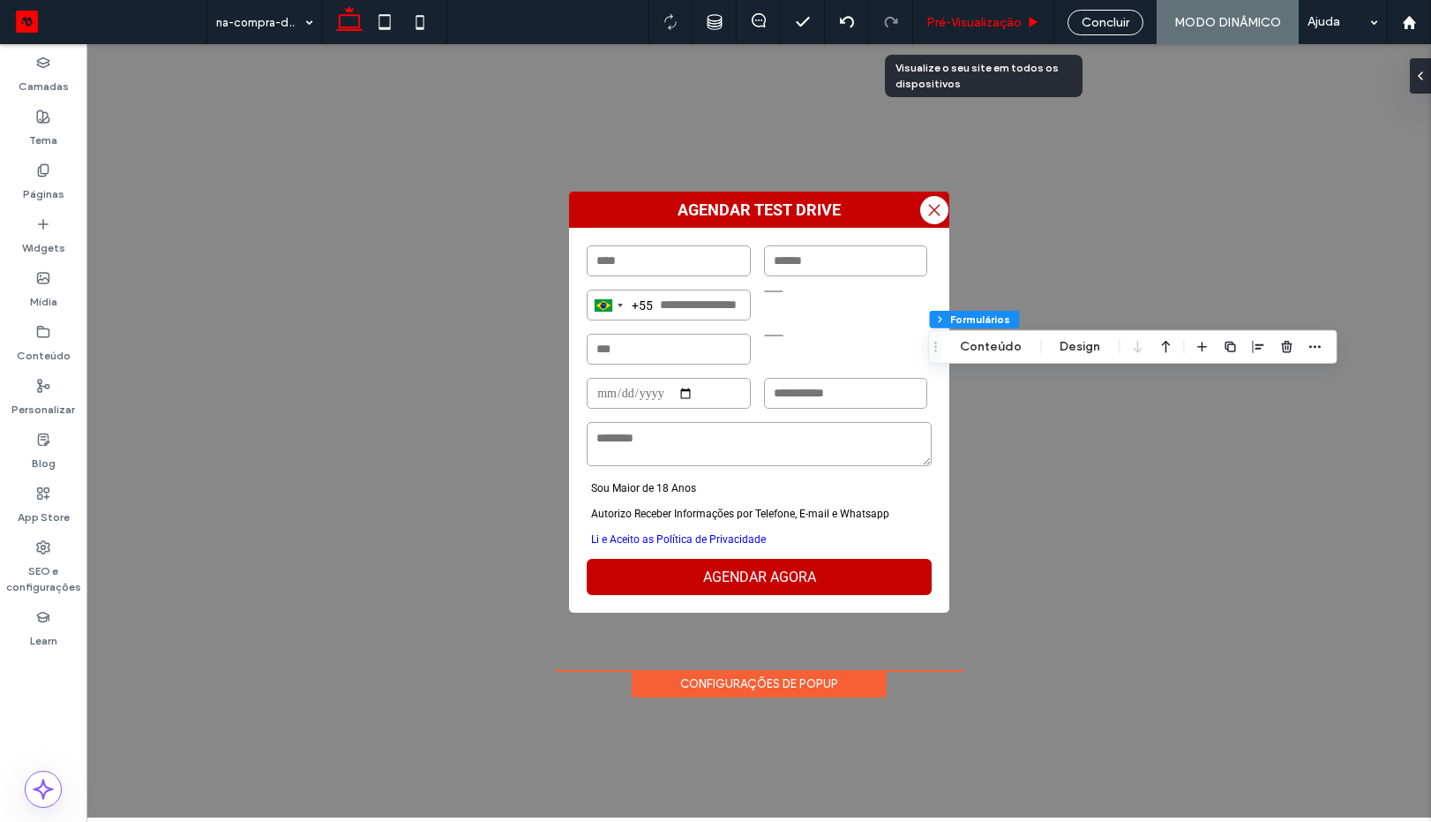
click at [966, 23] on span "Pré-Visualizaçāo" at bounding box center [974, 22] width 95 height 15
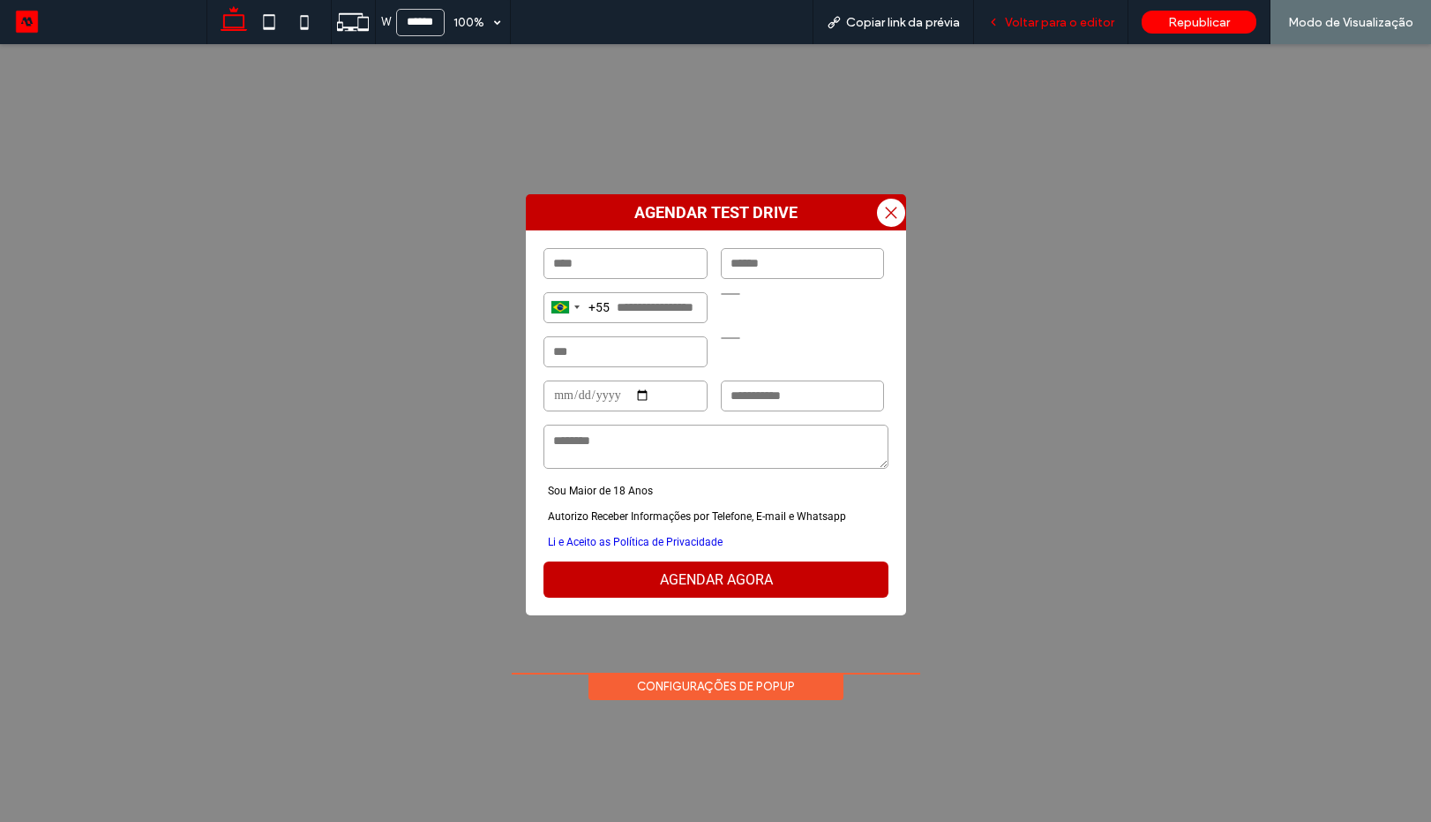
click at [1021, 28] on span "Voltar para o editor" at bounding box center [1059, 22] width 109 height 15
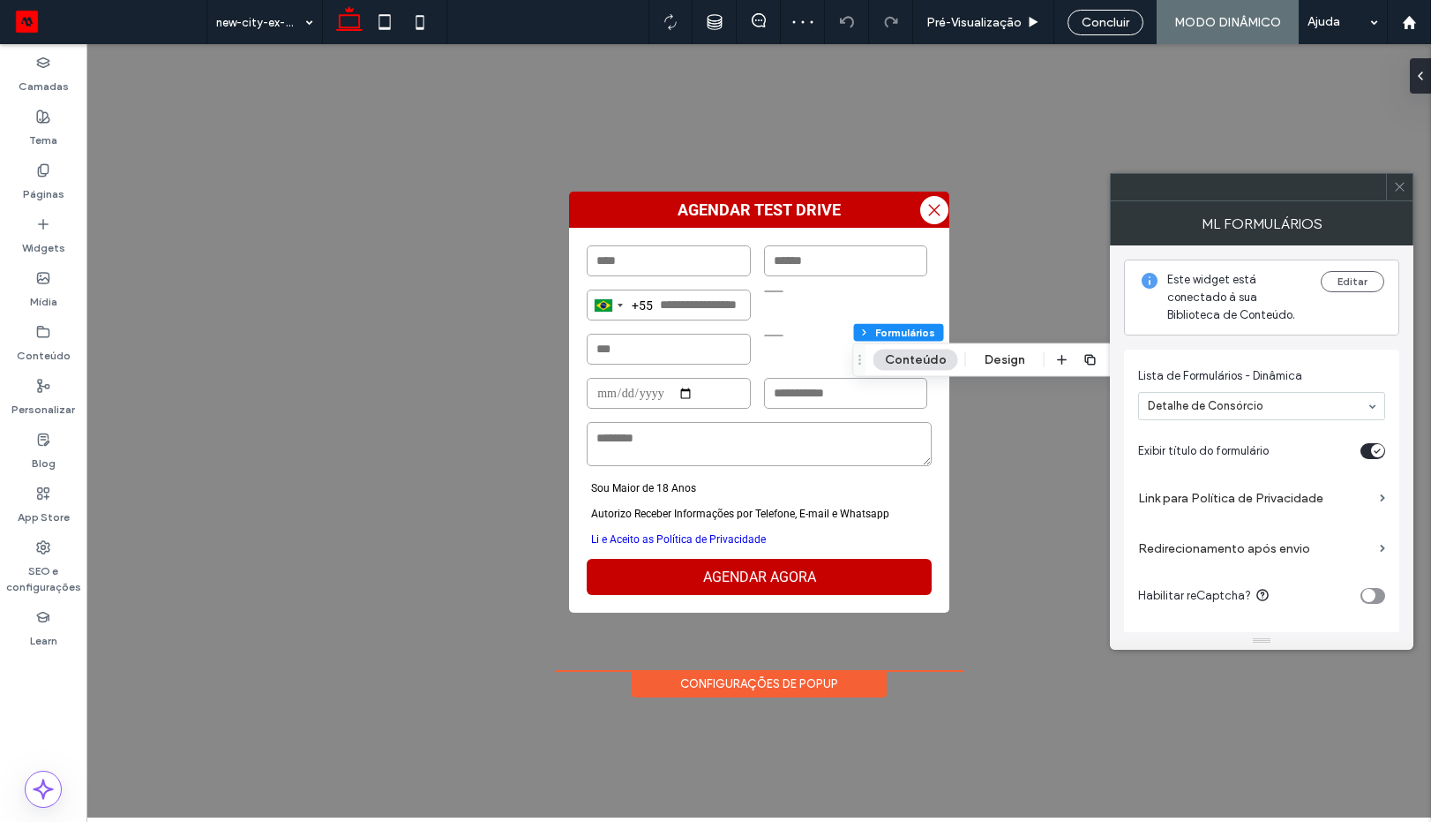
click at [1205, 498] on label "Link para Política de Privacidade" at bounding box center [1255, 498] width 235 height 33
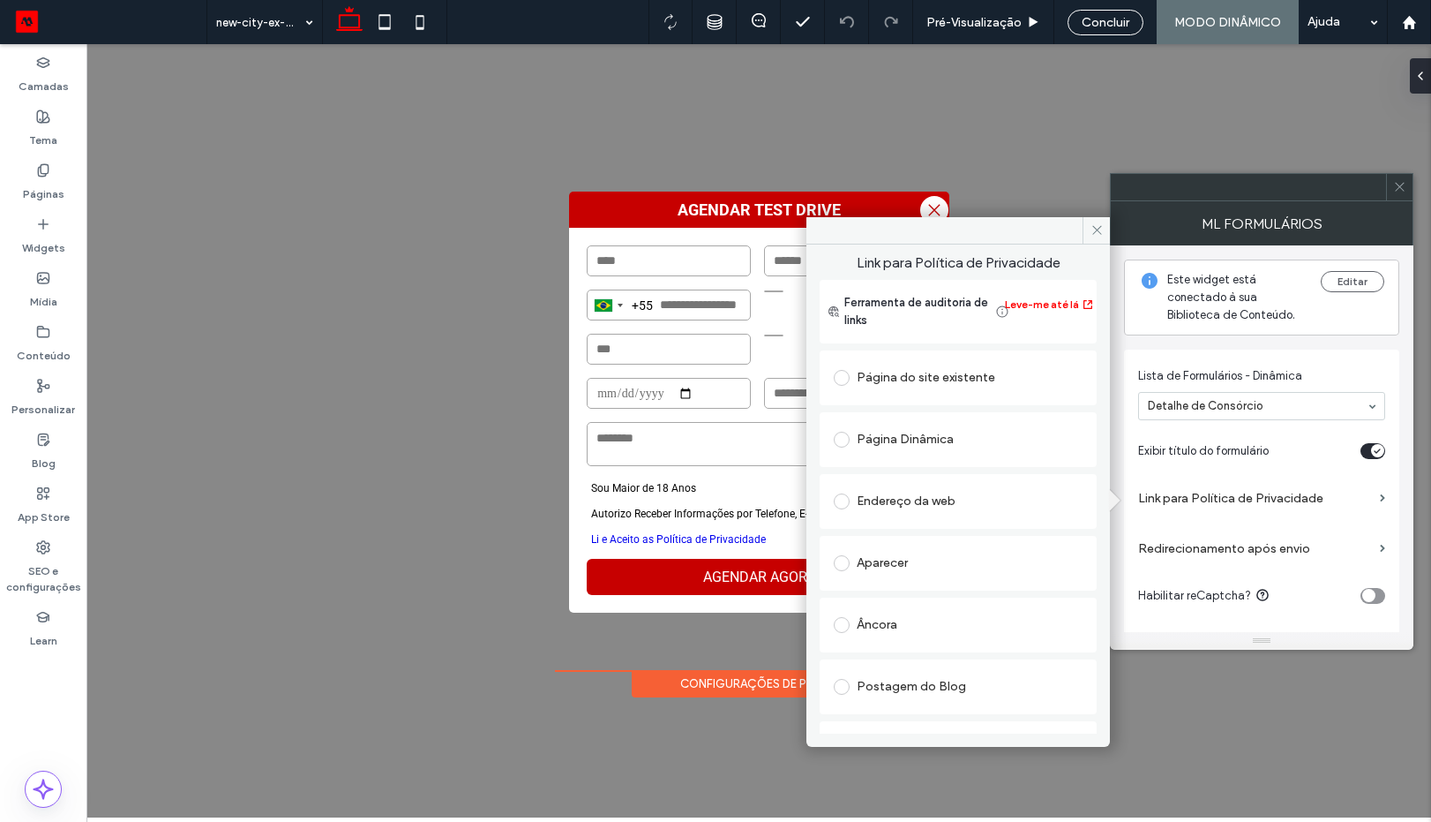
click at [963, 496] on div "Endereço da web" at bounding box center [958, 501] width 249 height 28
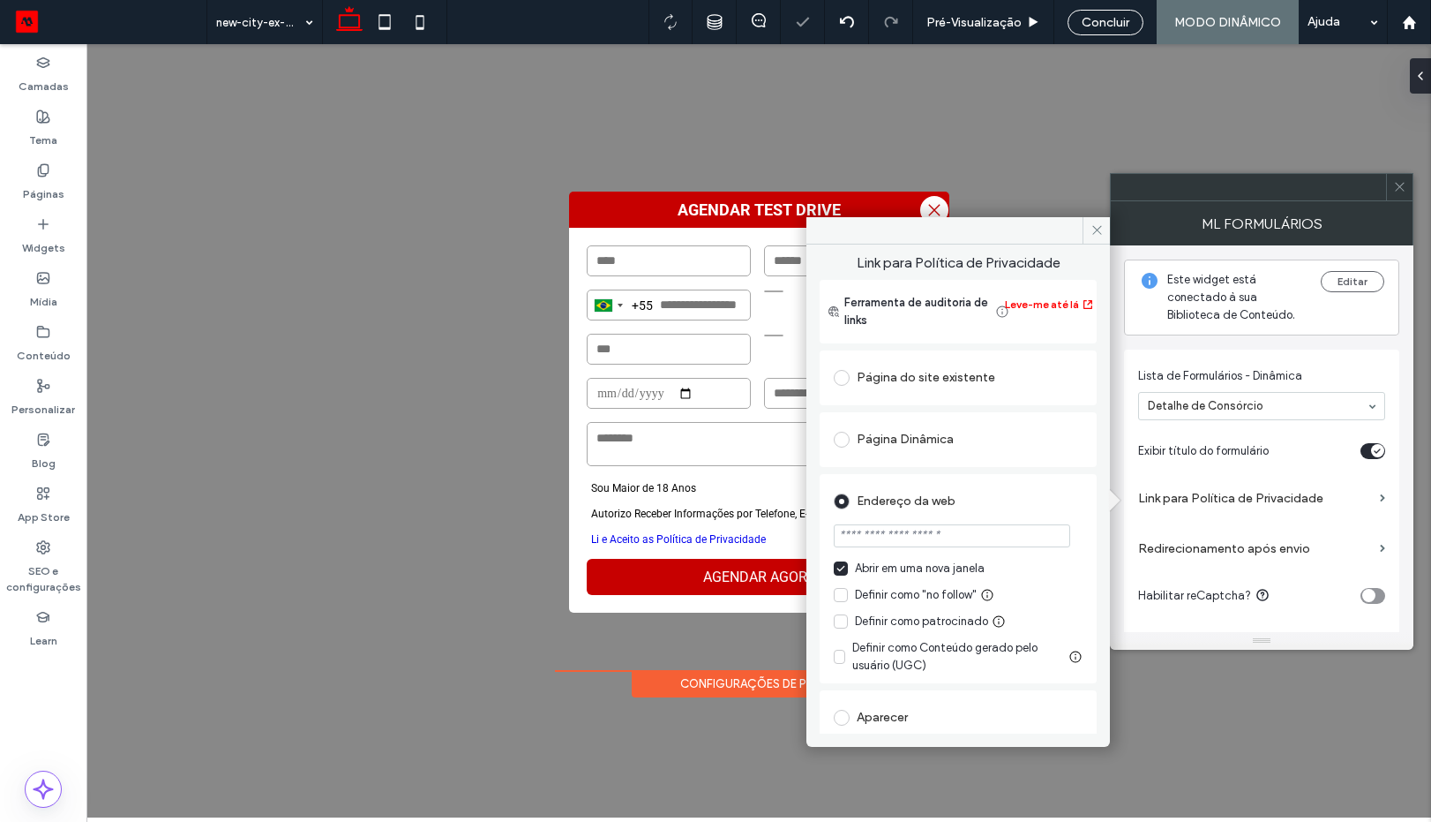
click at [935, 535] on input "url" at bounding box center [952, 535] width 237 height 23
paste input "**********"
type input "**********"
click at [1025, 503] on div "Endereço da web" at bounding box center [958, 501] width 249 height 28
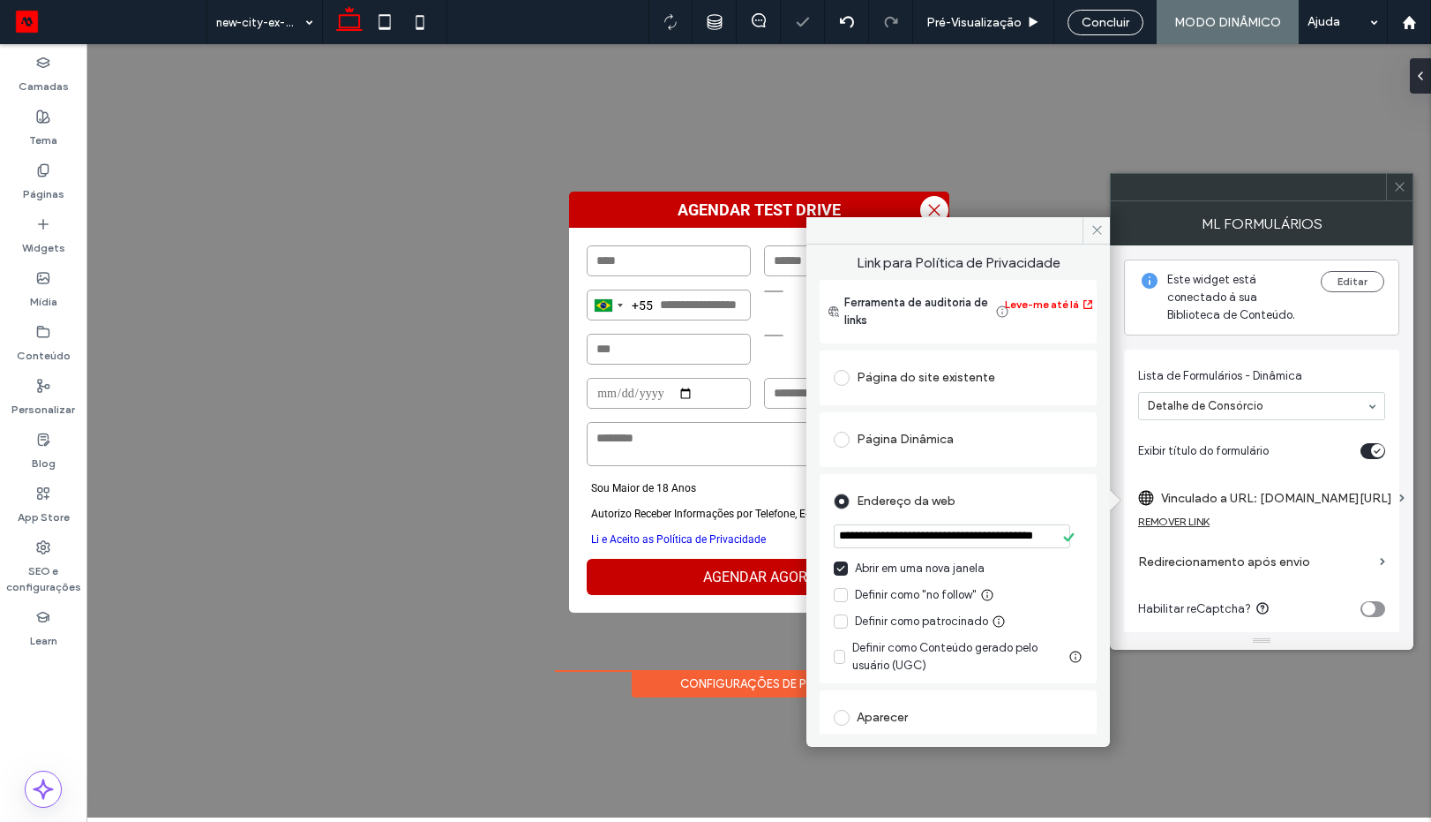
scroll to position [0, 0]
click at [1086, 233] on span at bounding box center [1096, 230] width 27 height 26
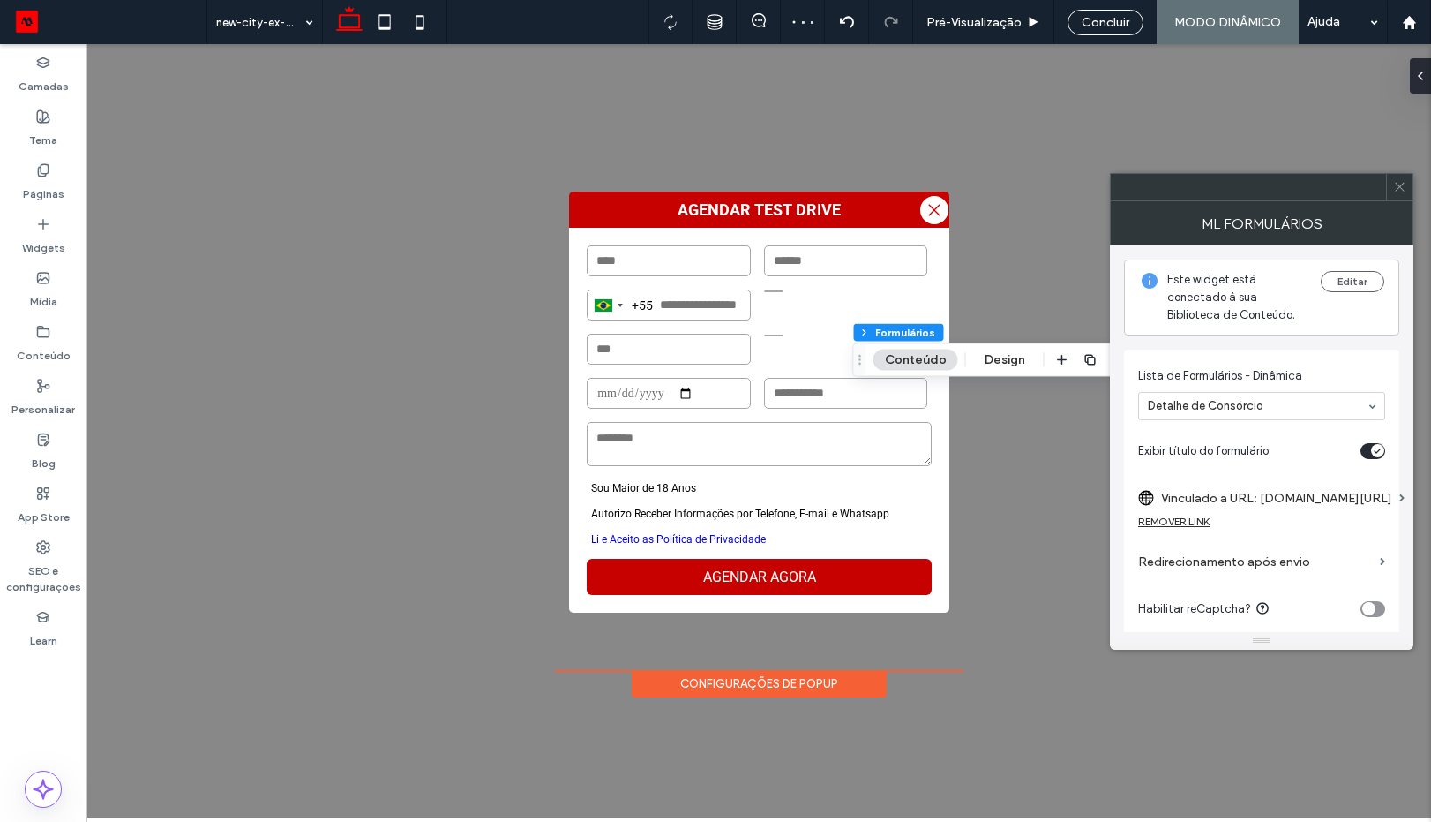
click at [1413, 191] on div at bounding box center [1262, 187] width 304 height 28
click at [1401, 191] on icon at bounding box center [1399, 186] width 13 height 13
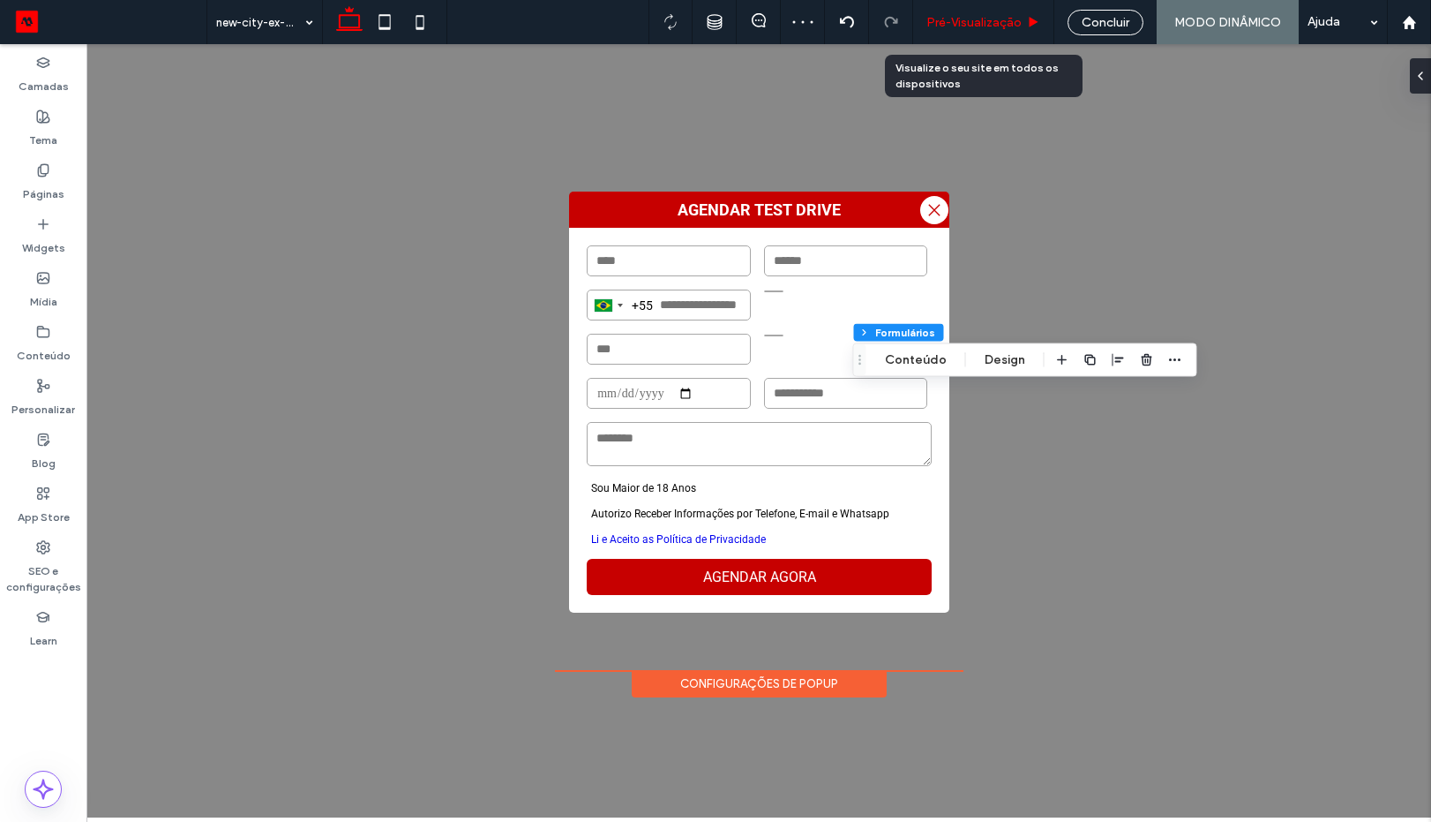
click at [1010, 23] on span "Pré-Visualizaçāo" at bounding box center [974, 22] width 95 height 15
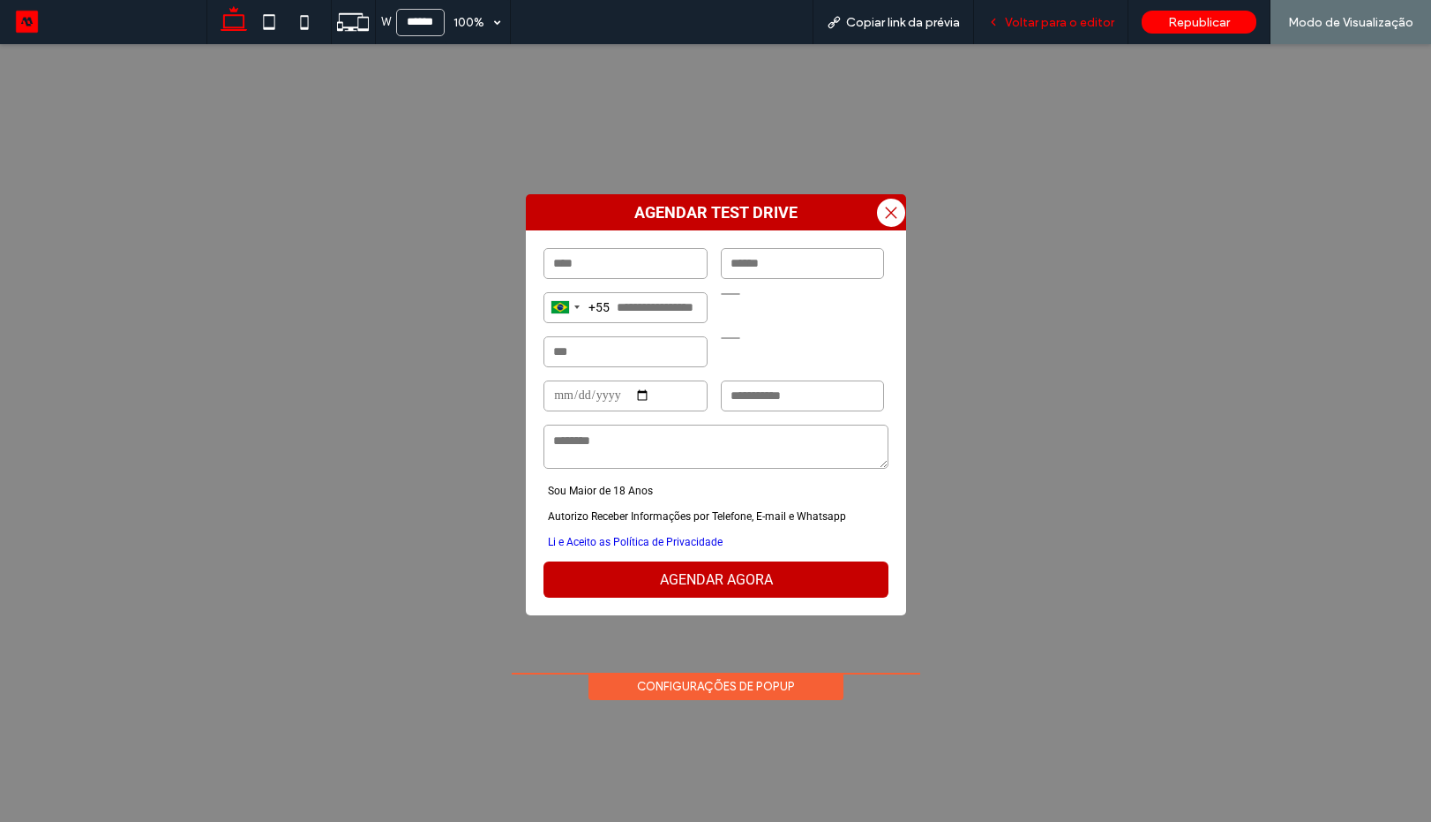
click at [1026, 18] on span "Voltar para o editor" at bounding box center [1059, 22] width 109 height 15
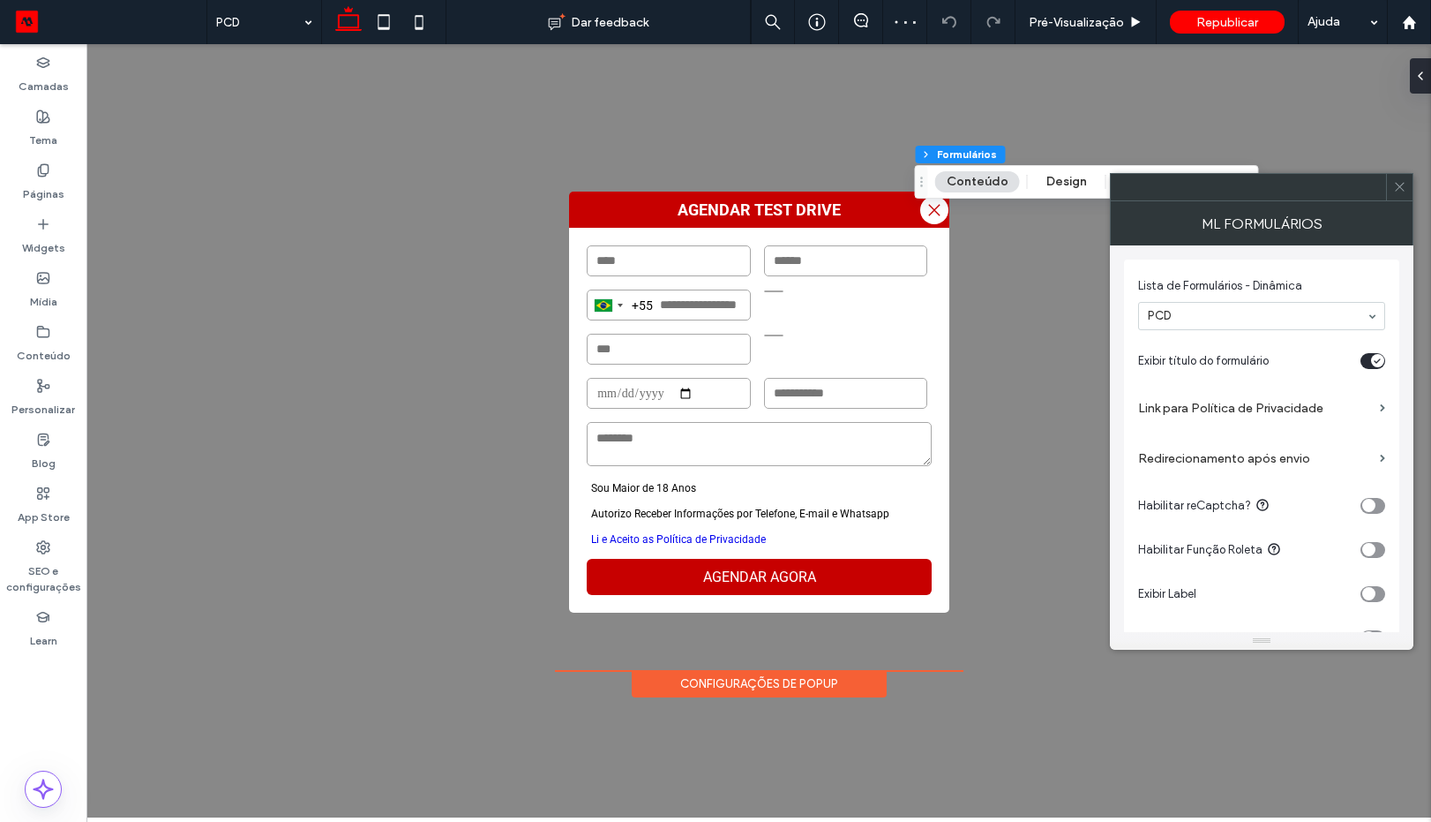
click at [1240, 420] on label "Link para Política de Privacidade" at bounding box center [1255, 408] width 235 height 33
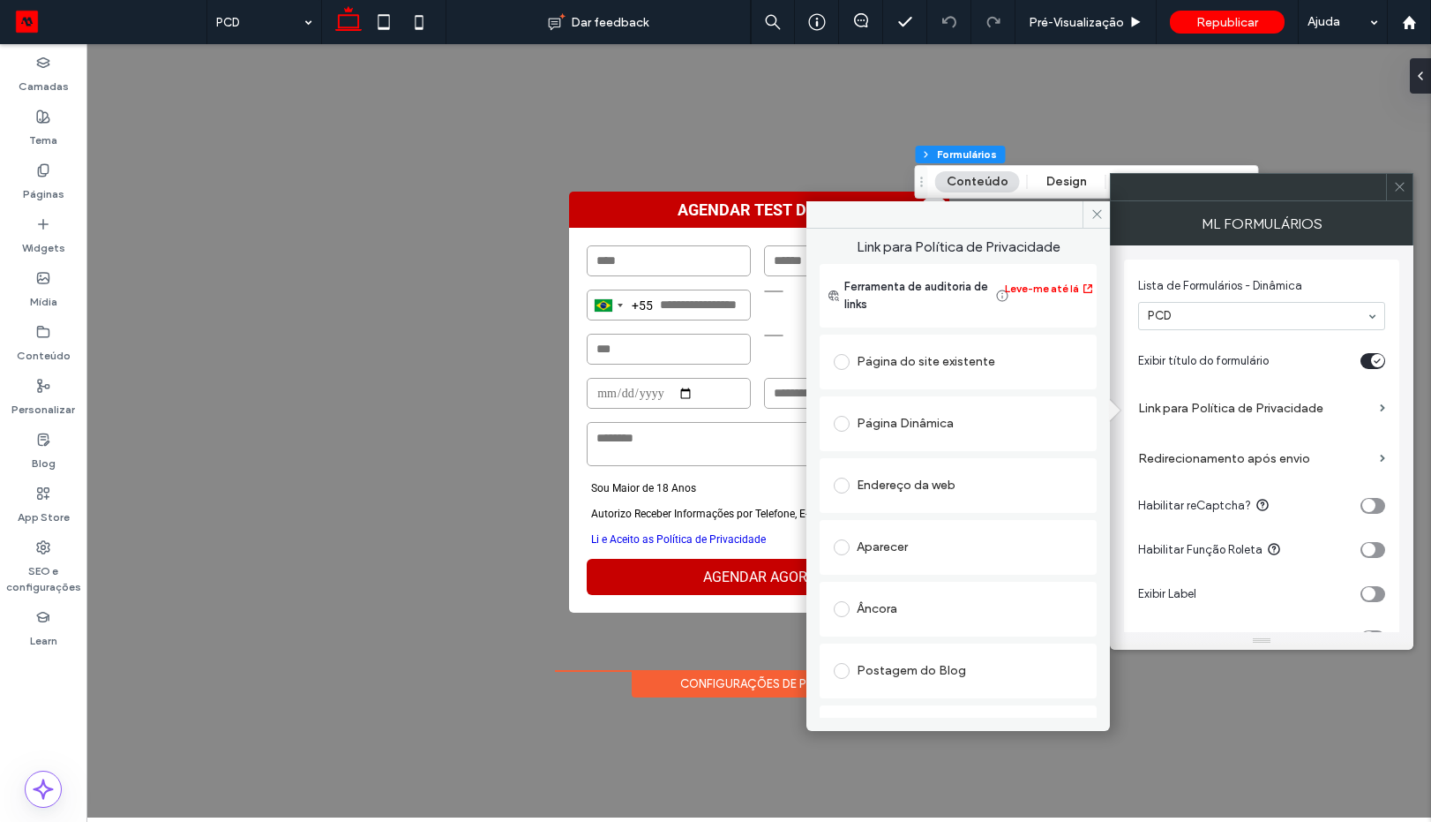
click at [970, 487] on div "Endereço da web" at bounding box center [958, 485] width 249 height 28
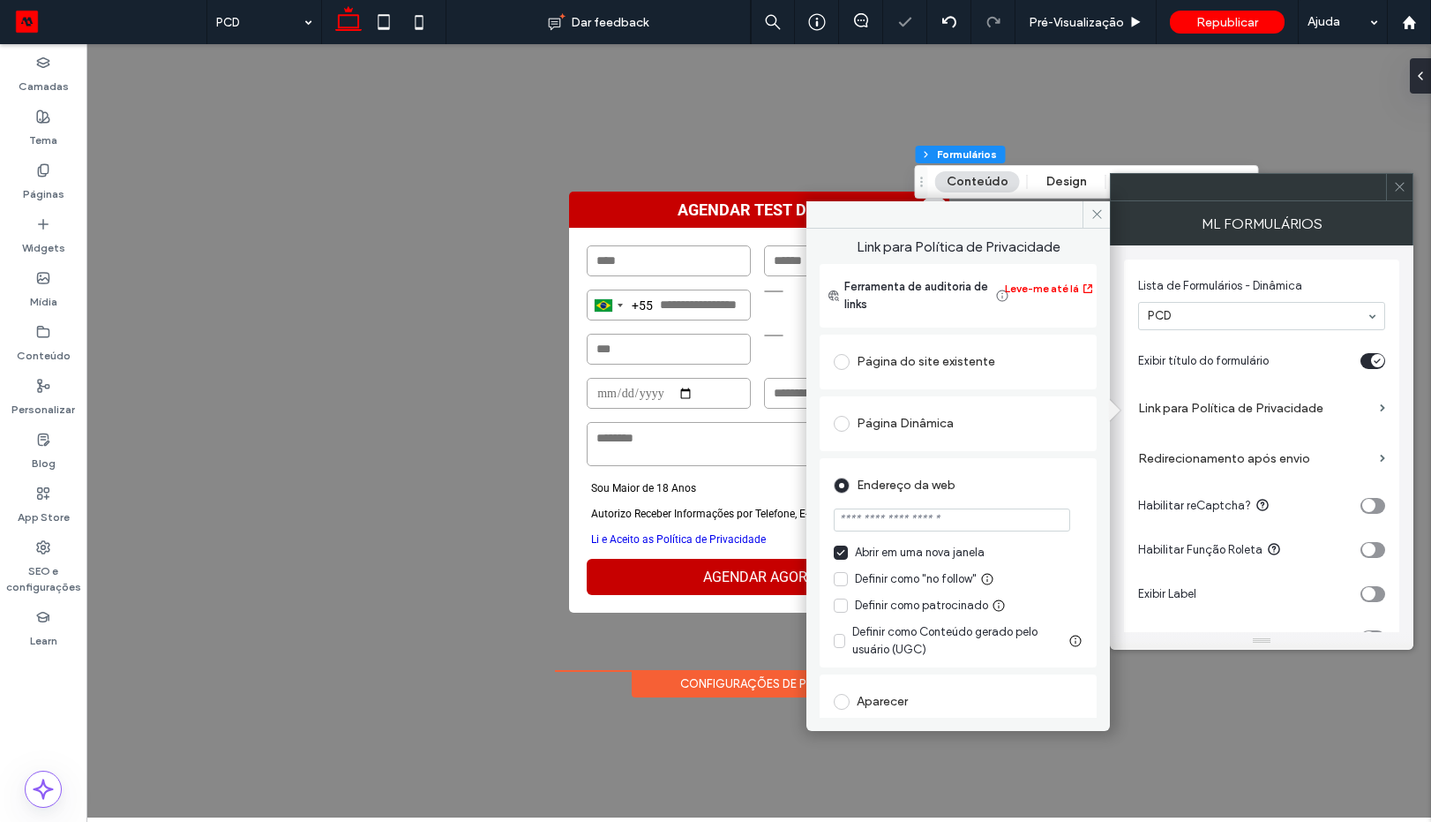
click at [961, 519] on input "url" at bounding box center [952, 519] width 237 height 23
paste input "**********"
type input "**********"
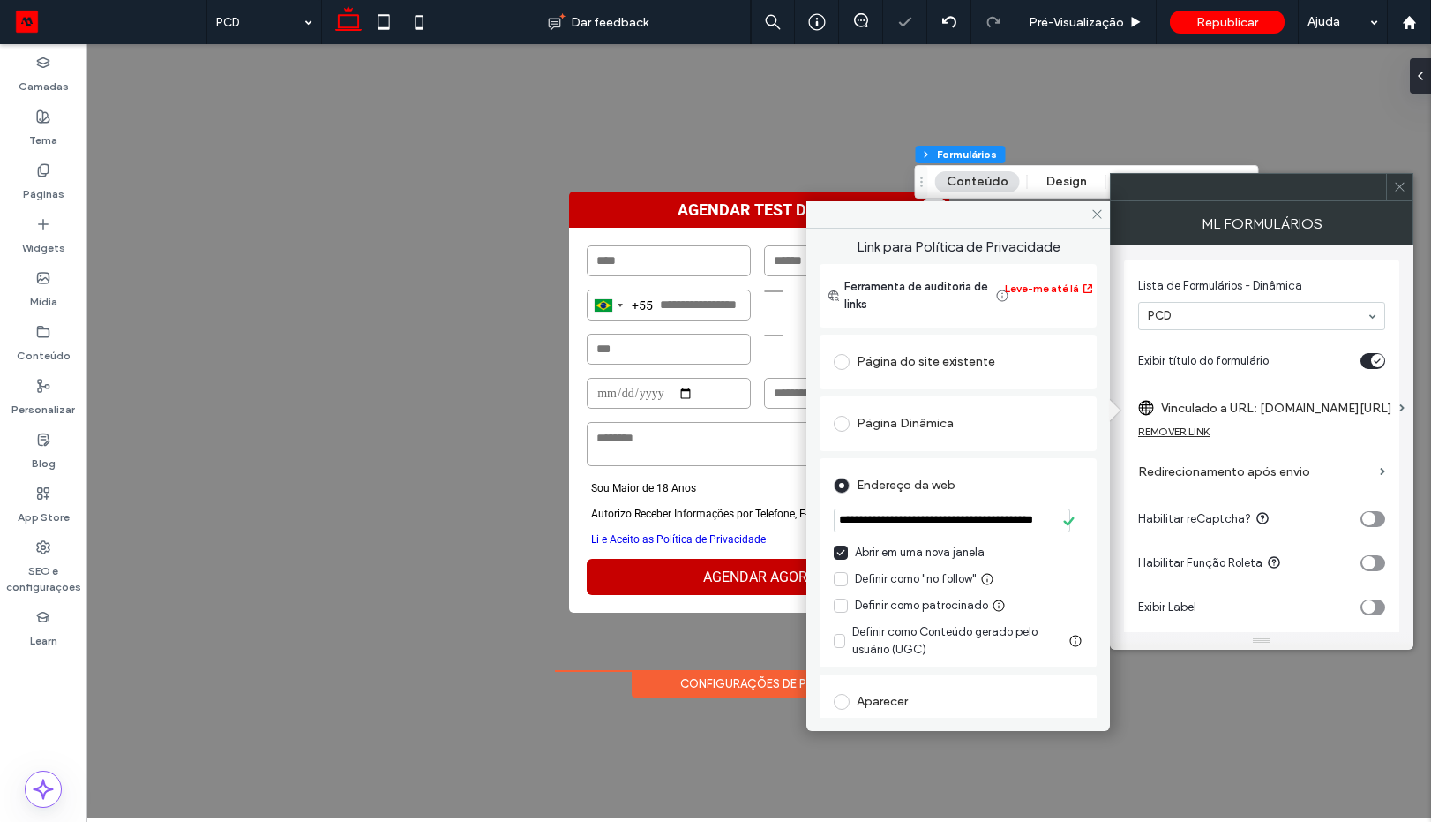
drag, startPoint x: 1012, startPoint y: 485, endPoint x: 1247, endPoint y: 332, distance: 280.5
click at [1014, 484] on div "Endereço da web" at bounding box center [958, 485] width 249 height 28
drag, startPoint x: 1093, startPoint y: 217, endPoint x: 1243, endPoint y: 207, distance: 150.4
click at [1095, 217] on icon at bounding box center [1097, 213] width 13 height 13
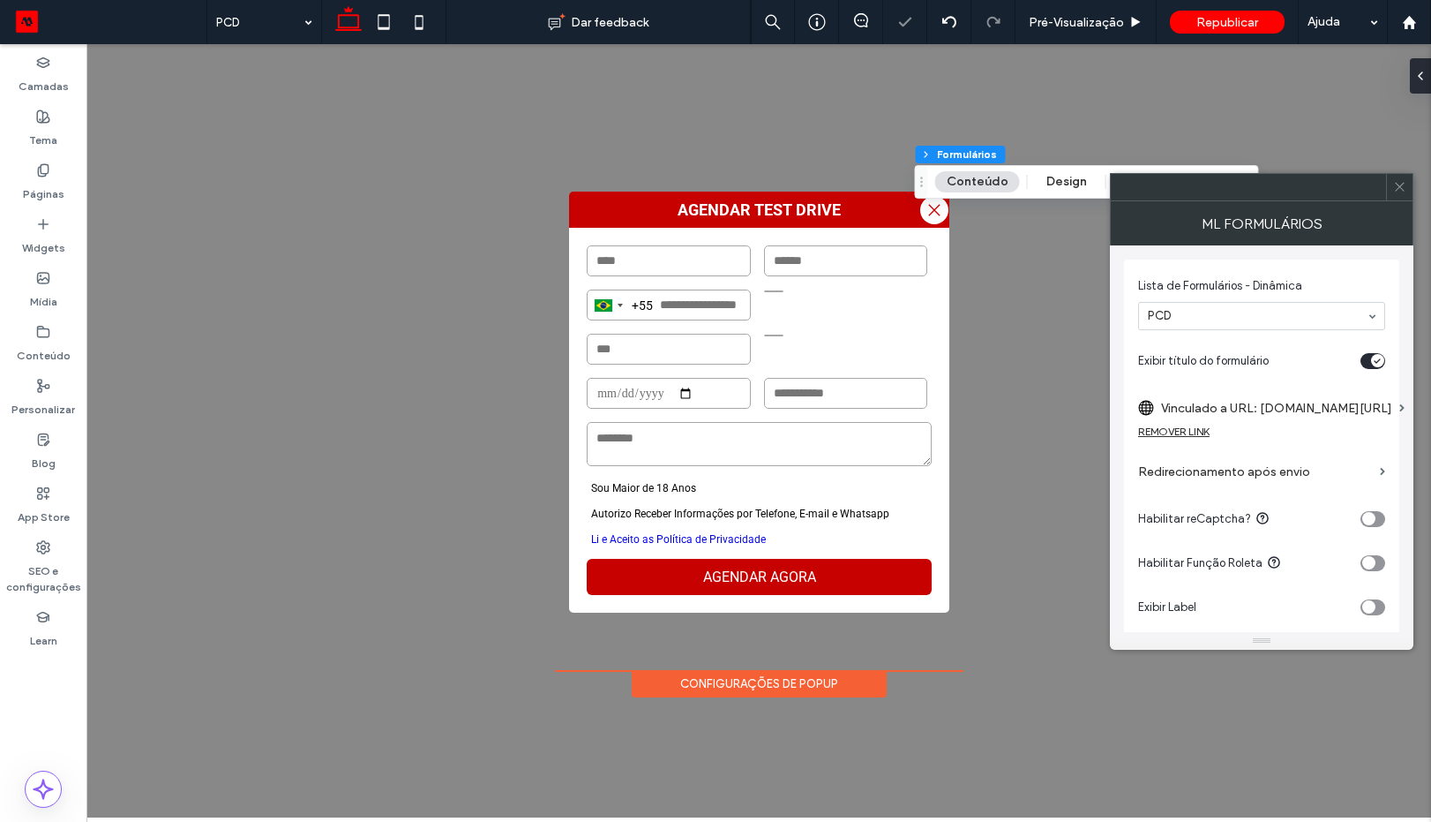
click at [1395, 187] on icon at bounding box center [1399, 186] width 13 height 13
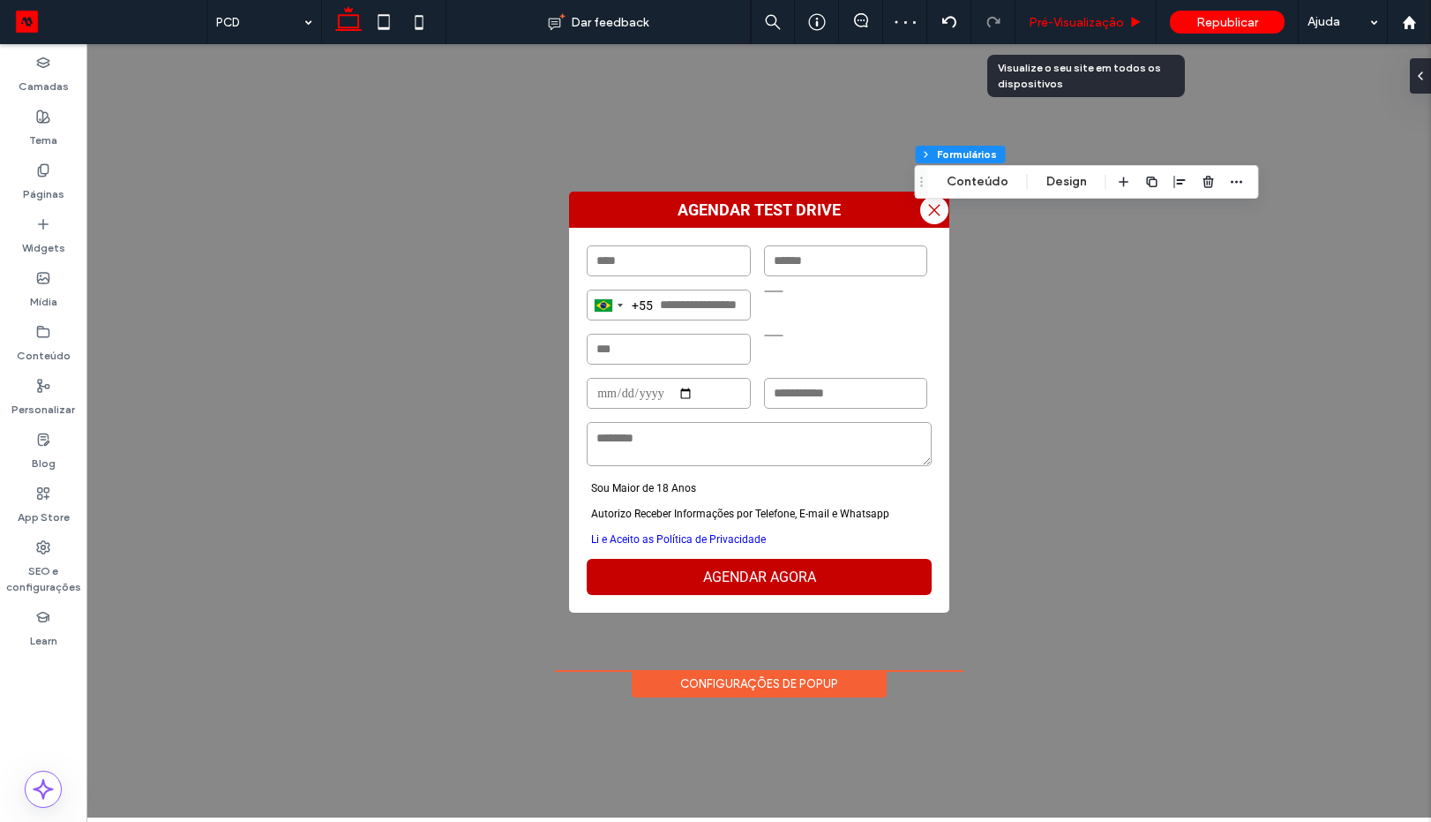
click at [1067, 23] on span "Pré-Visualizaçāo" at bounding box center [1076, 22] width 95 height 15
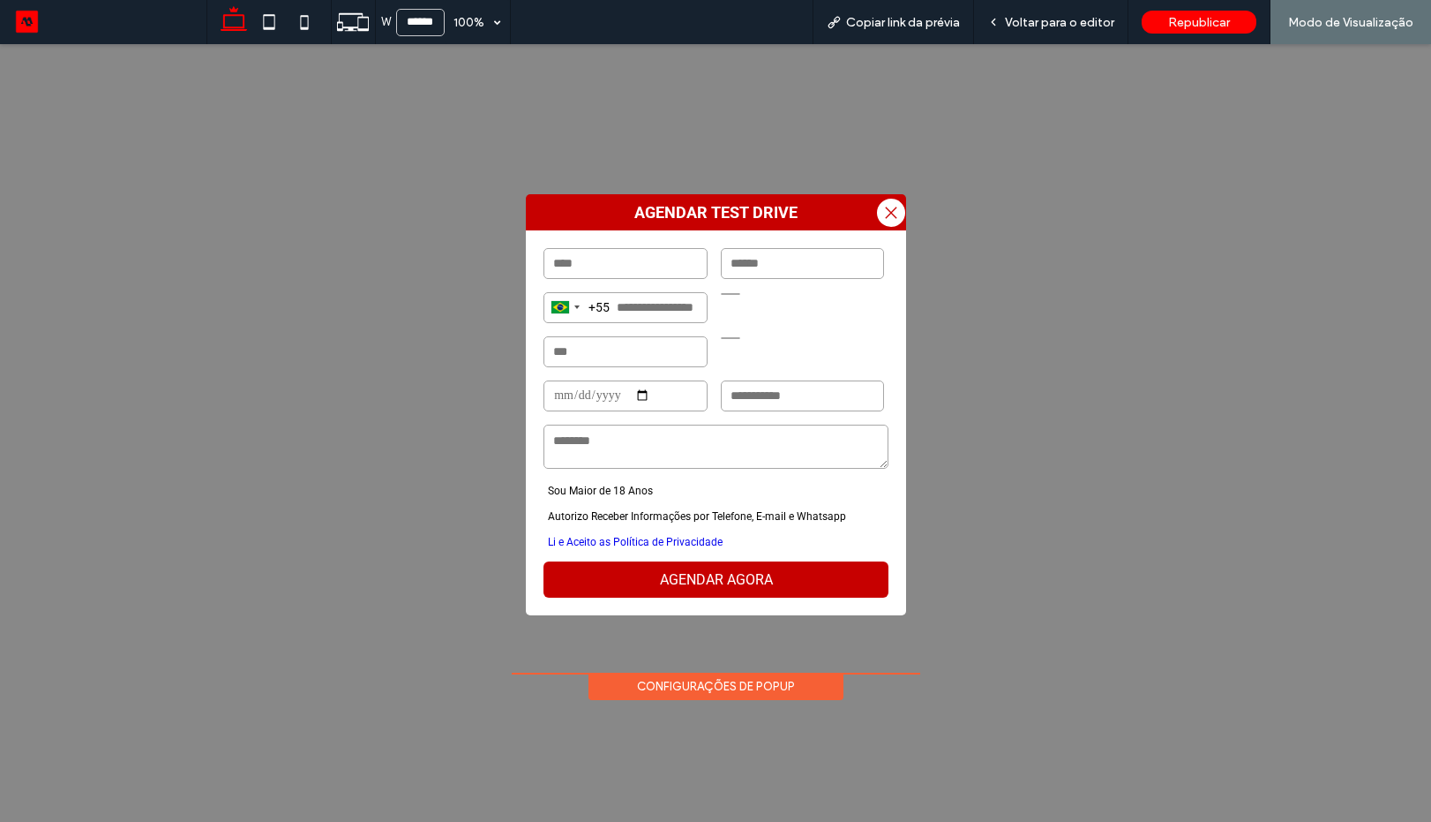
click at [1046, 25] on span "Voltar para o editor" at bounding box center [1059, 22] width 109 height 15
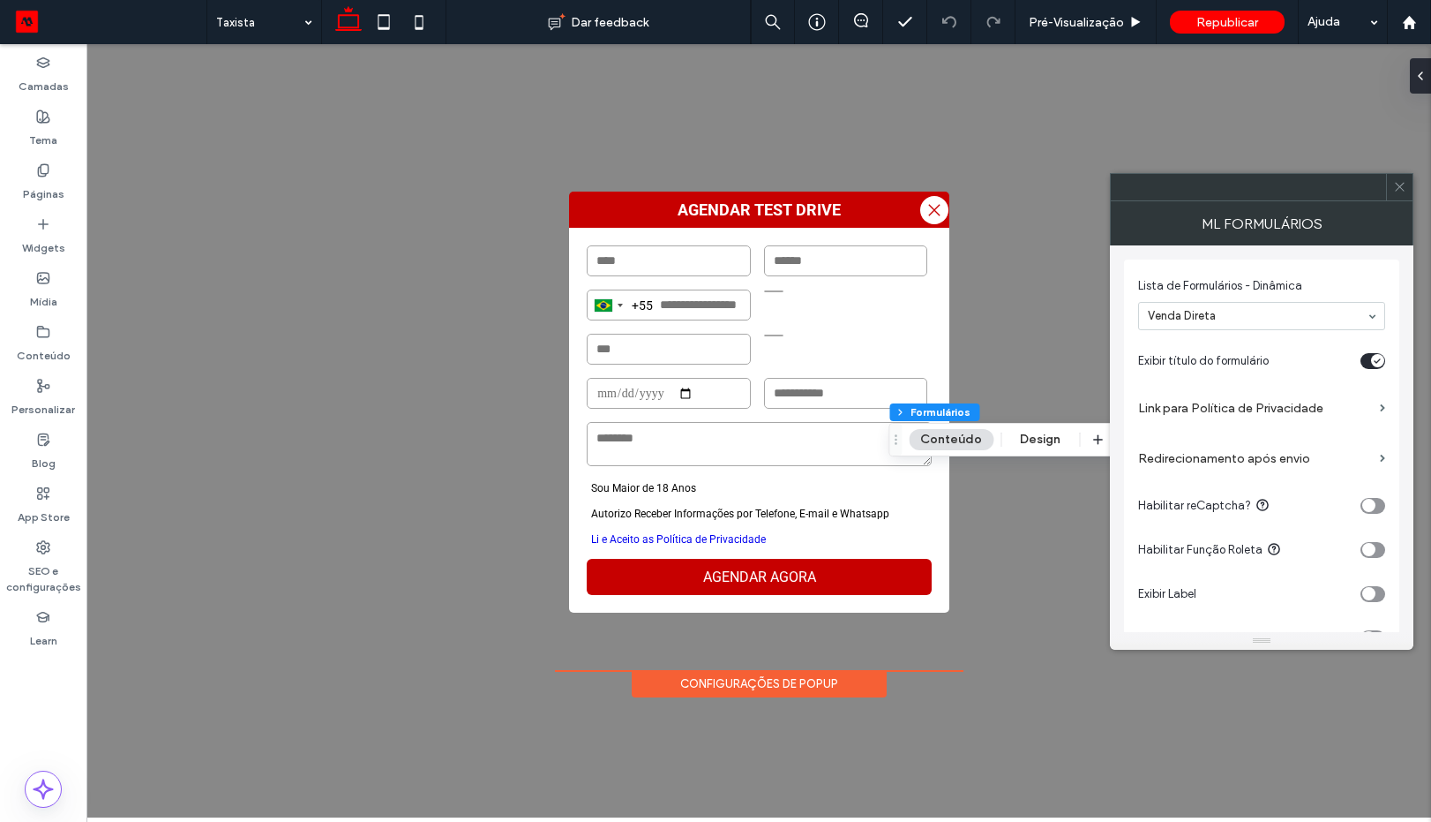
click at [1203, 404] on label "Link para Política de Privacidade" at bounding box center [1255, 408] width 235 height 33
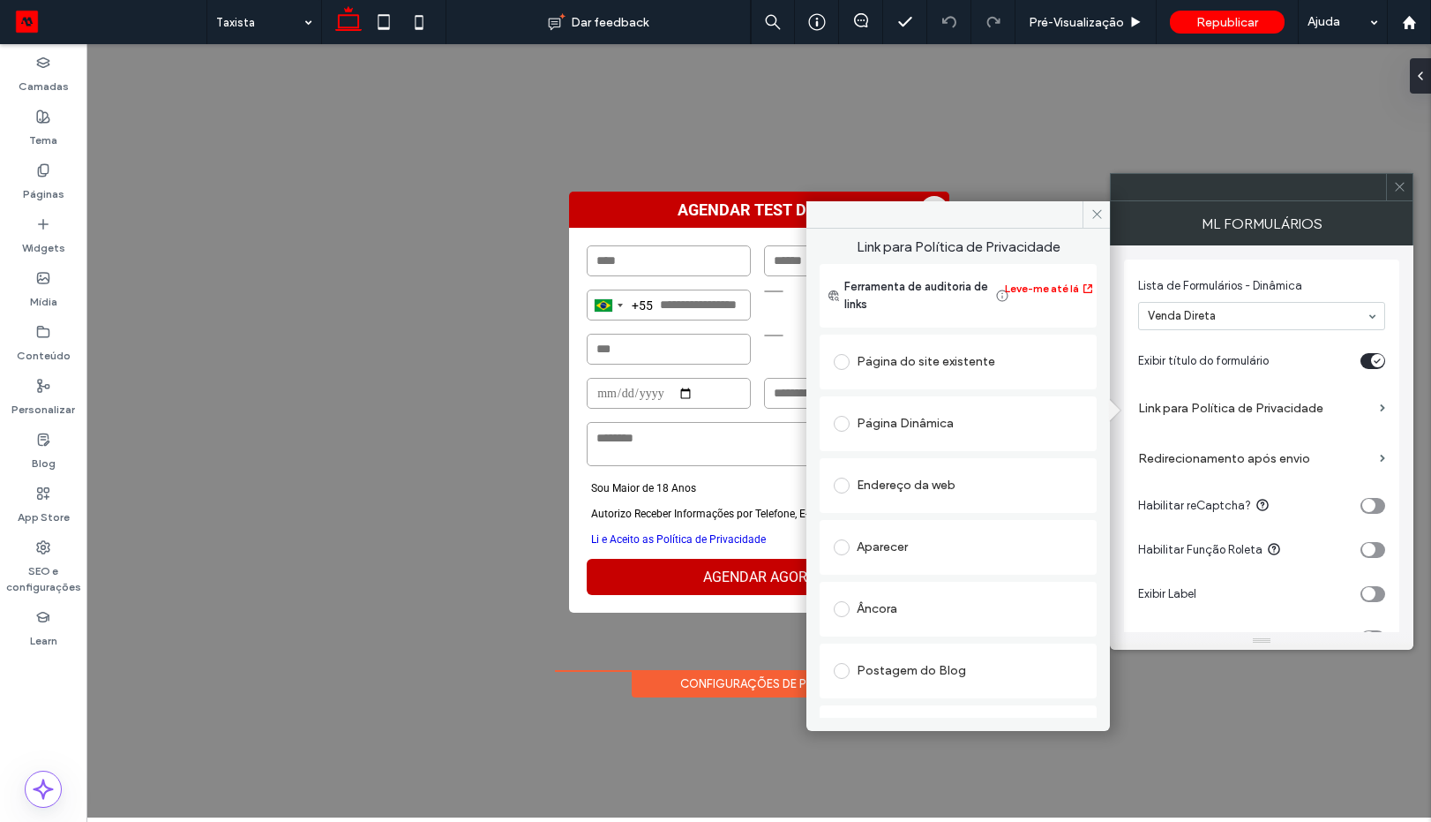
click at [889, 487] on div "Endereço da web" at bounding box center [958, 485] width 249 height 28
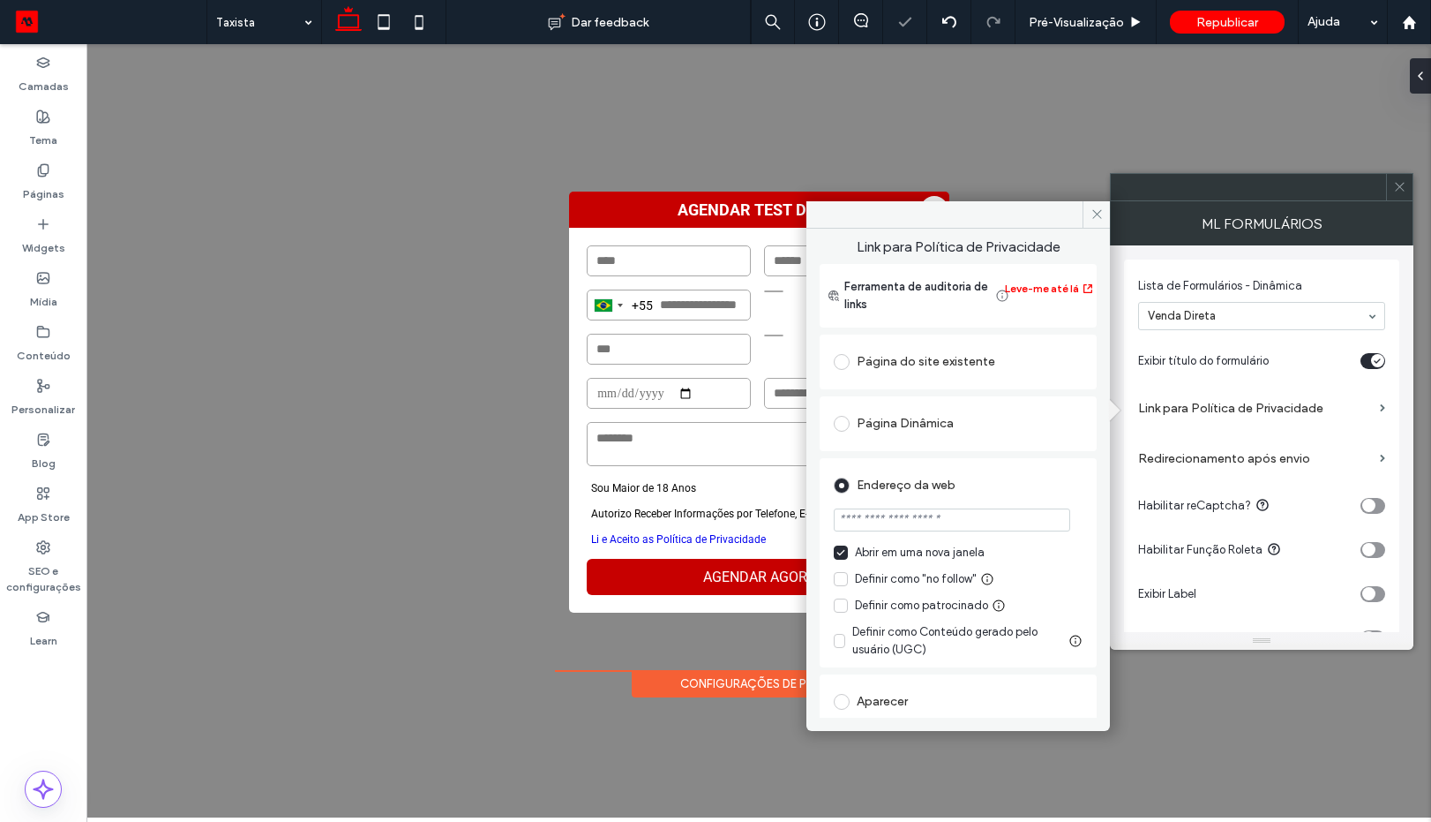
click at [912, 522] on input "url" at bounding box center [952, 519] width 237 height 23
paste input "**********"
type input "**********"
click at [1026, 485] on div "Endereço da web" at bounding box center [958, 485] width 249 height 28
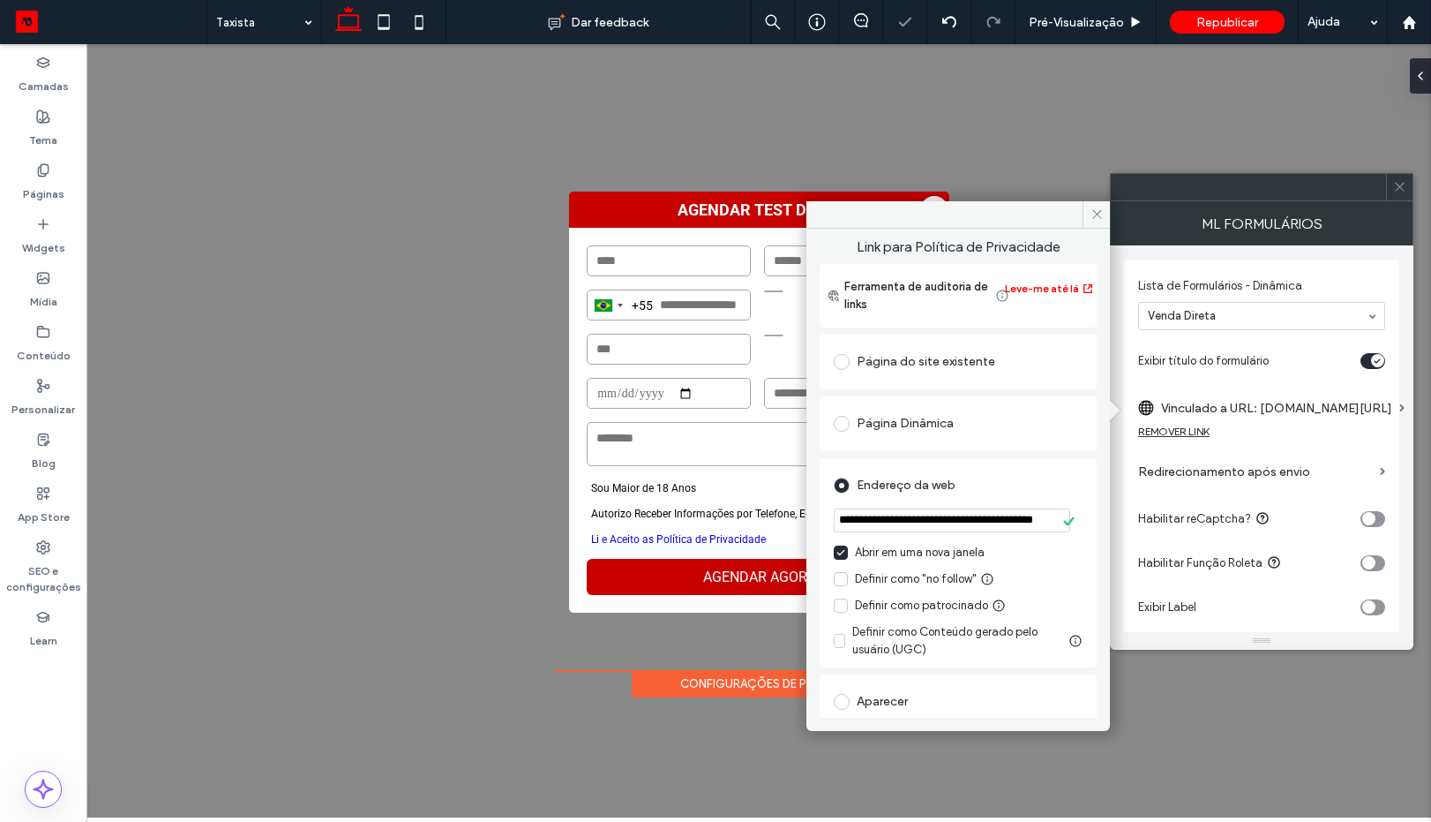
scroll to position [0, 0]
click at [1097, 212] on icon at bounding box center [1097, 213] width 13 height 13
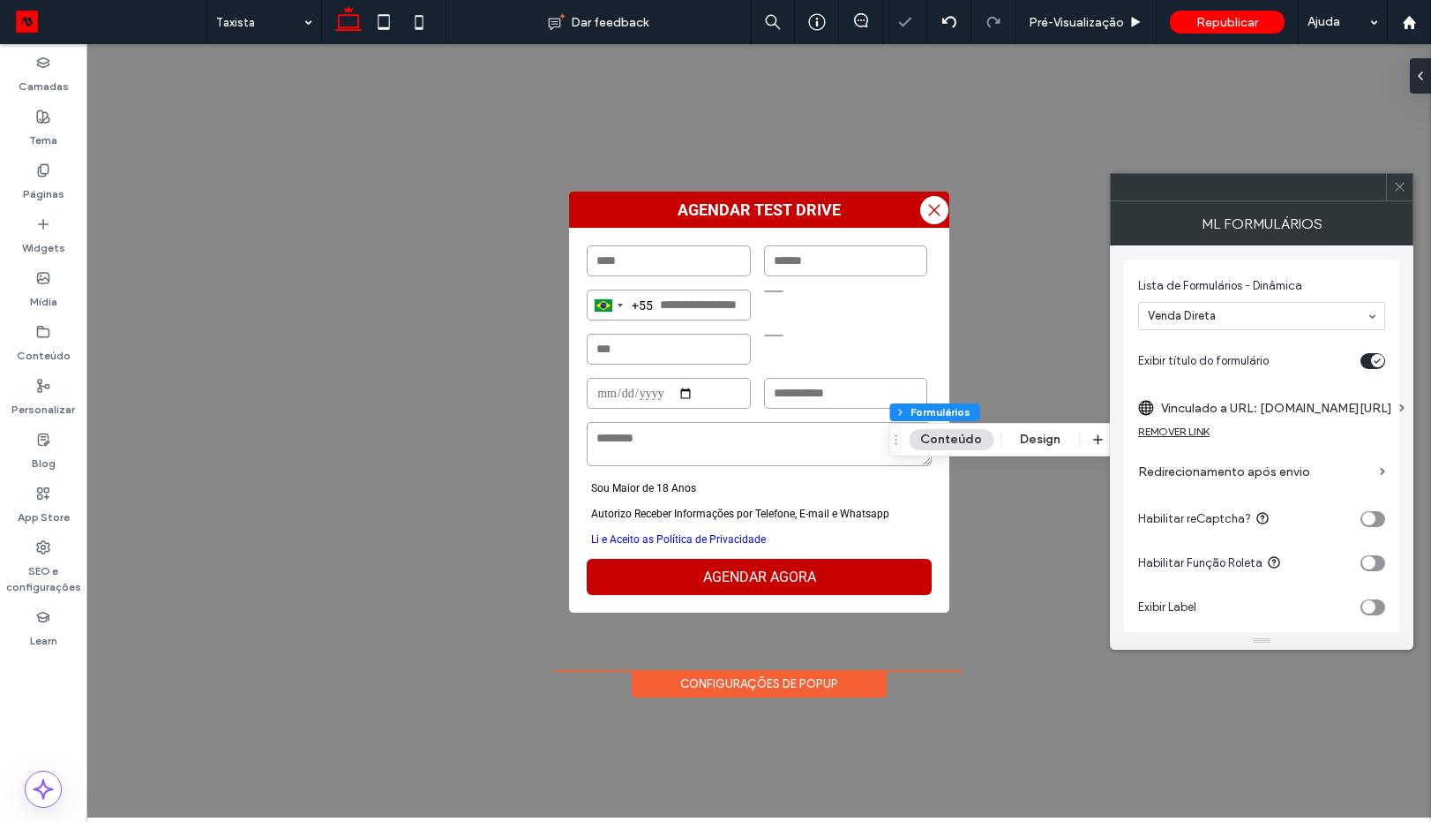
drag, startPoint x: 1395, startPoint y: 187, endPoint x: 1367, endPoint y: 185, distance: 28.3
click at [1393, 185] on icon at bounding box center [1399, 186] width 13 height 13
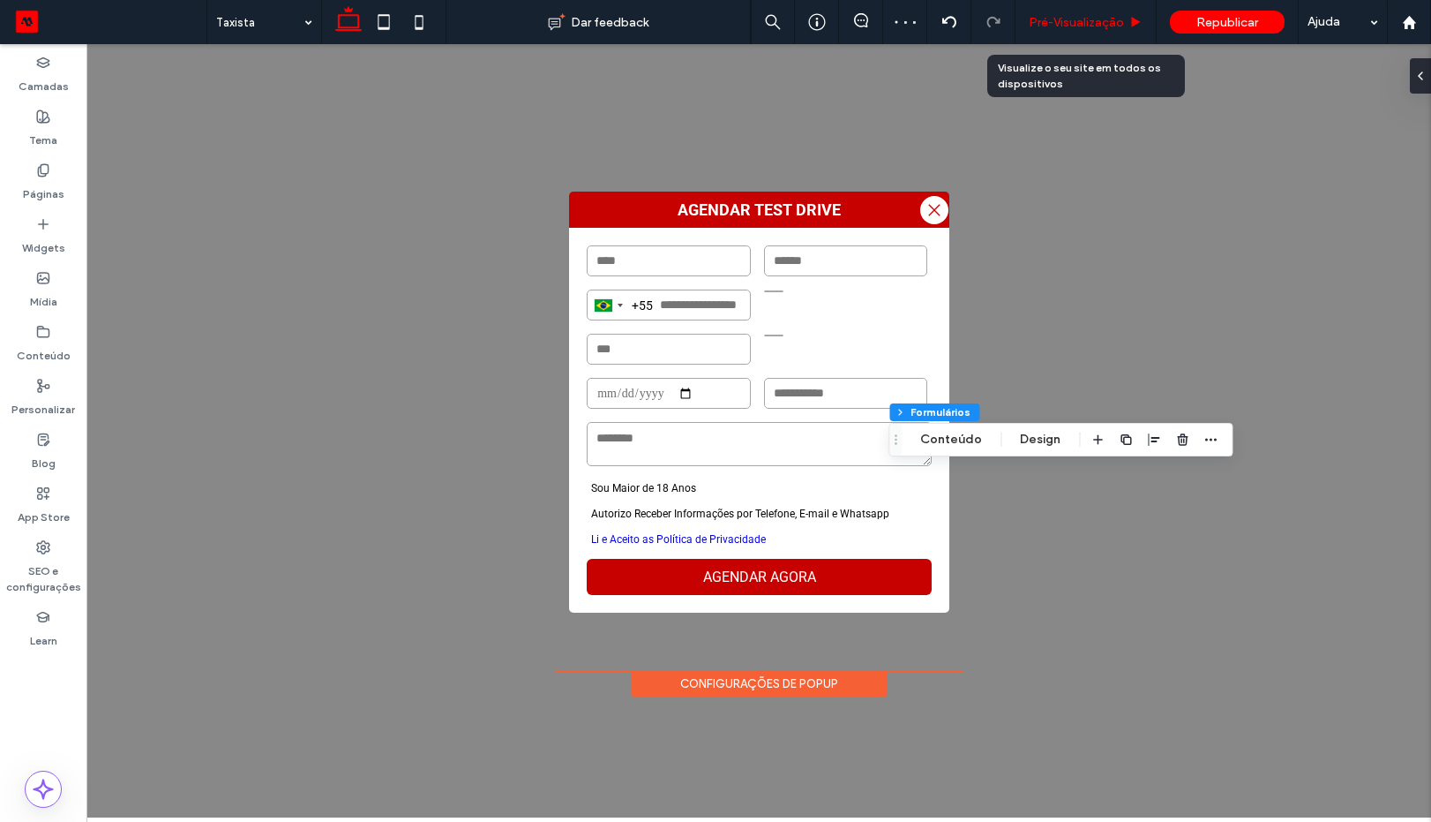
click at [1063, 26] on span "Pré-Visualizaçāo" at bounding box center [1076, 22] width 95 height 15
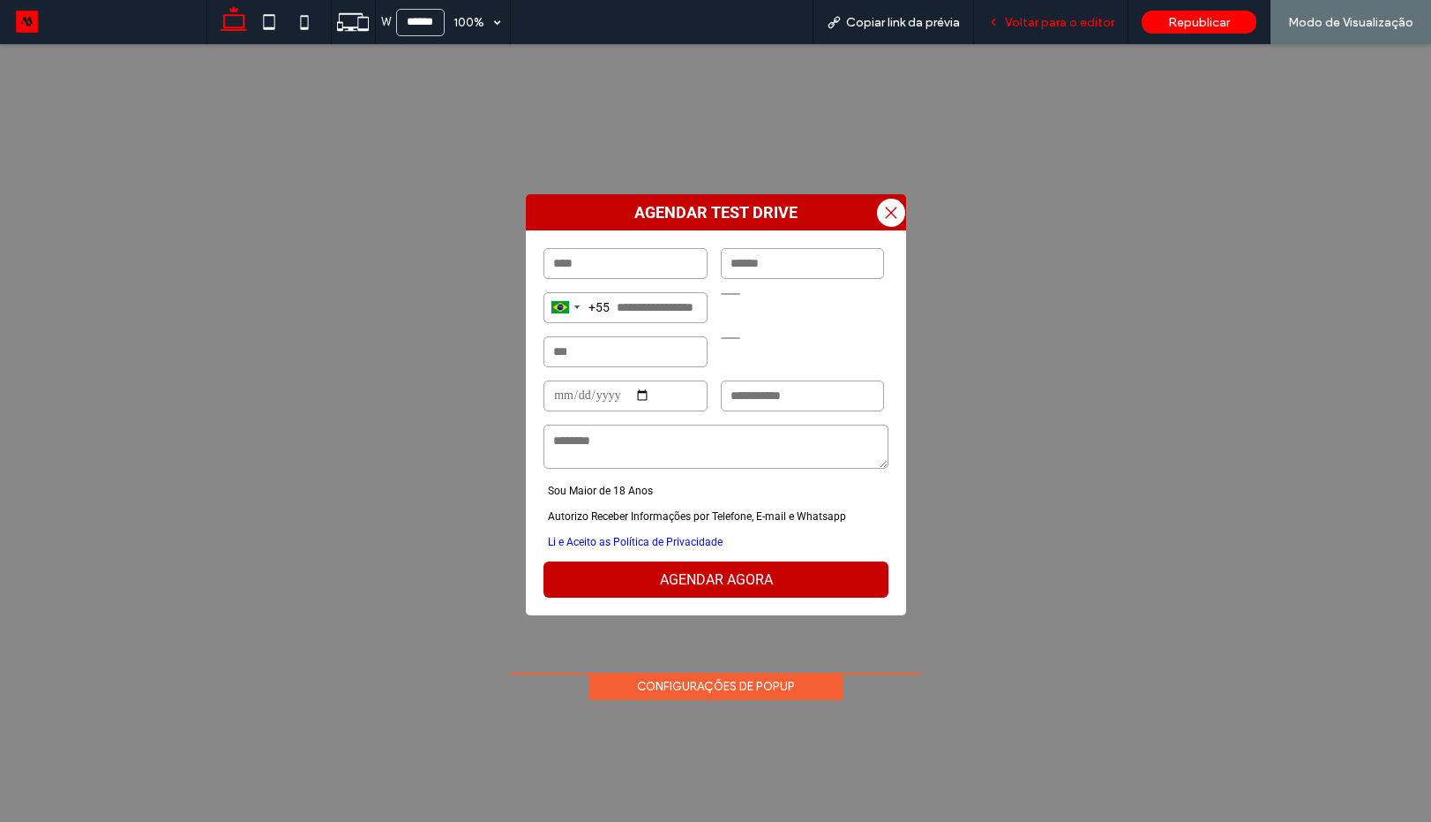
click at [1039, 19] on span "Voltar para o editor" at bounding box center [1059, 22] width 109 height 15
click at [1037, 26] on span "Voltar para o editor" at bounding box center [1059, 22] width 109 height 15
click at [1039, 23] on span "Voltar para o editor" at bounding box center [1059, 22] width 109 height 15
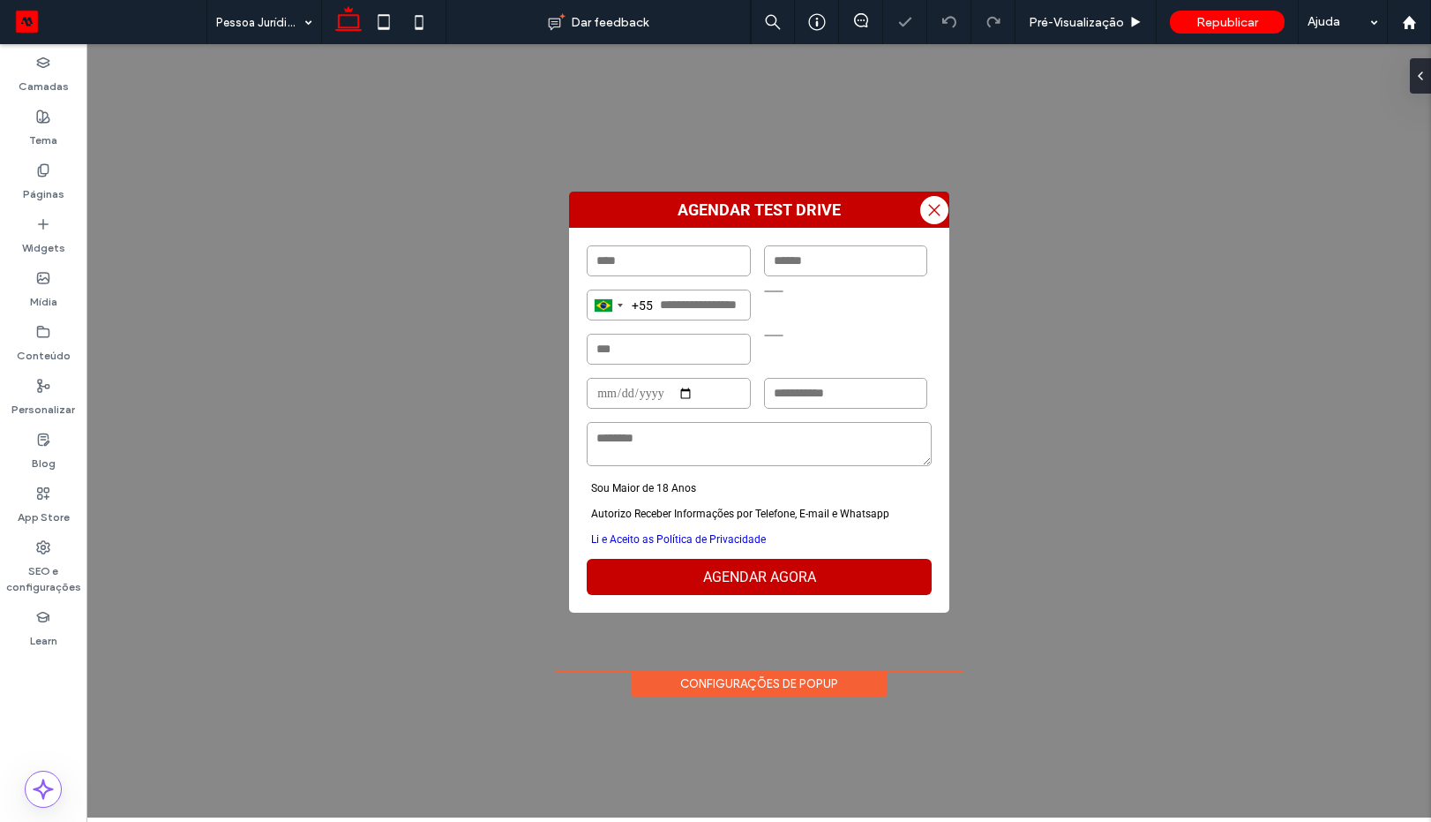
type input "**"
type input "*****"
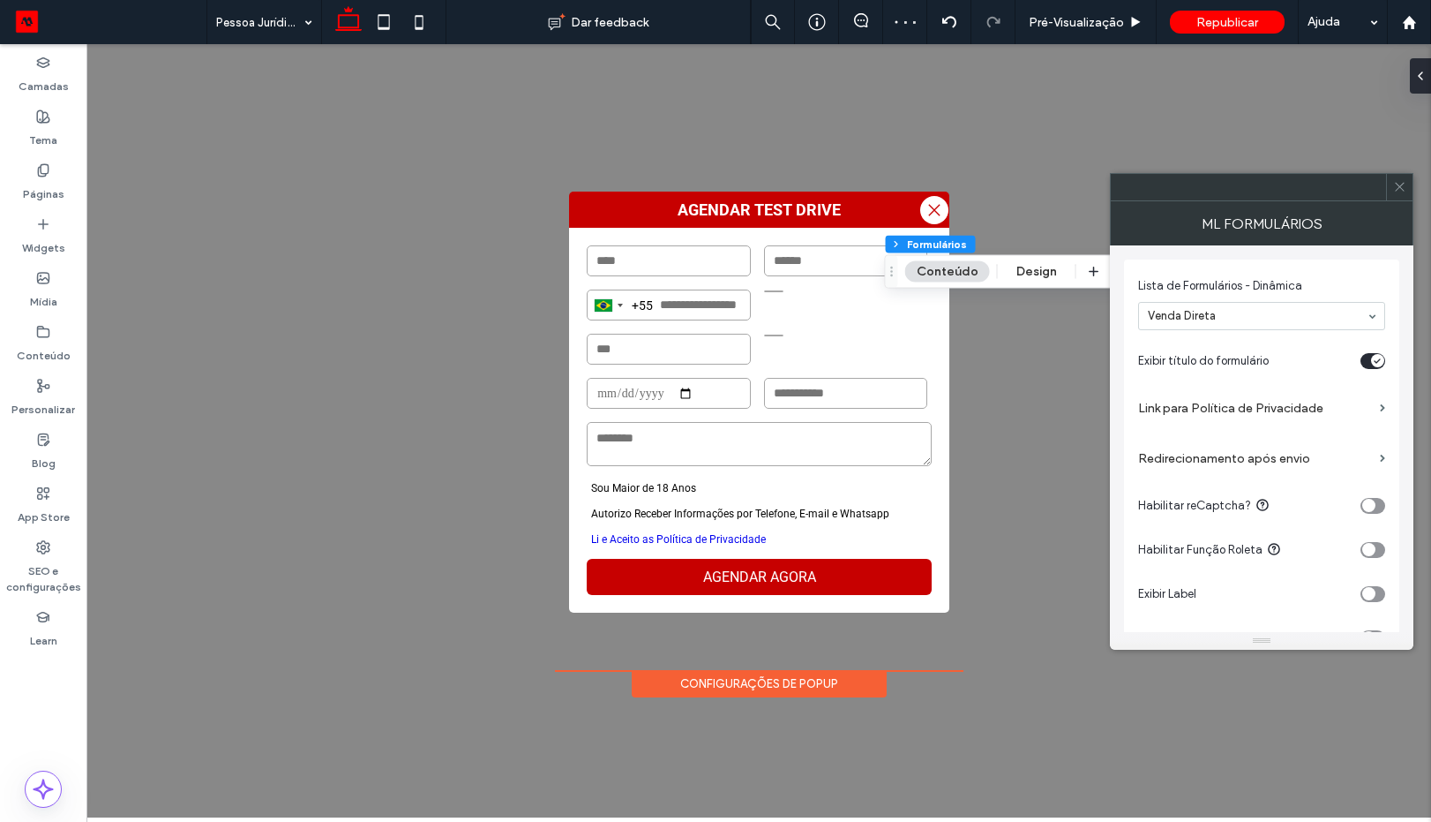
click at [1228, 418] on label "Link para Política de Privacidade" at bounding box center [1255, 408] width 235 height 33
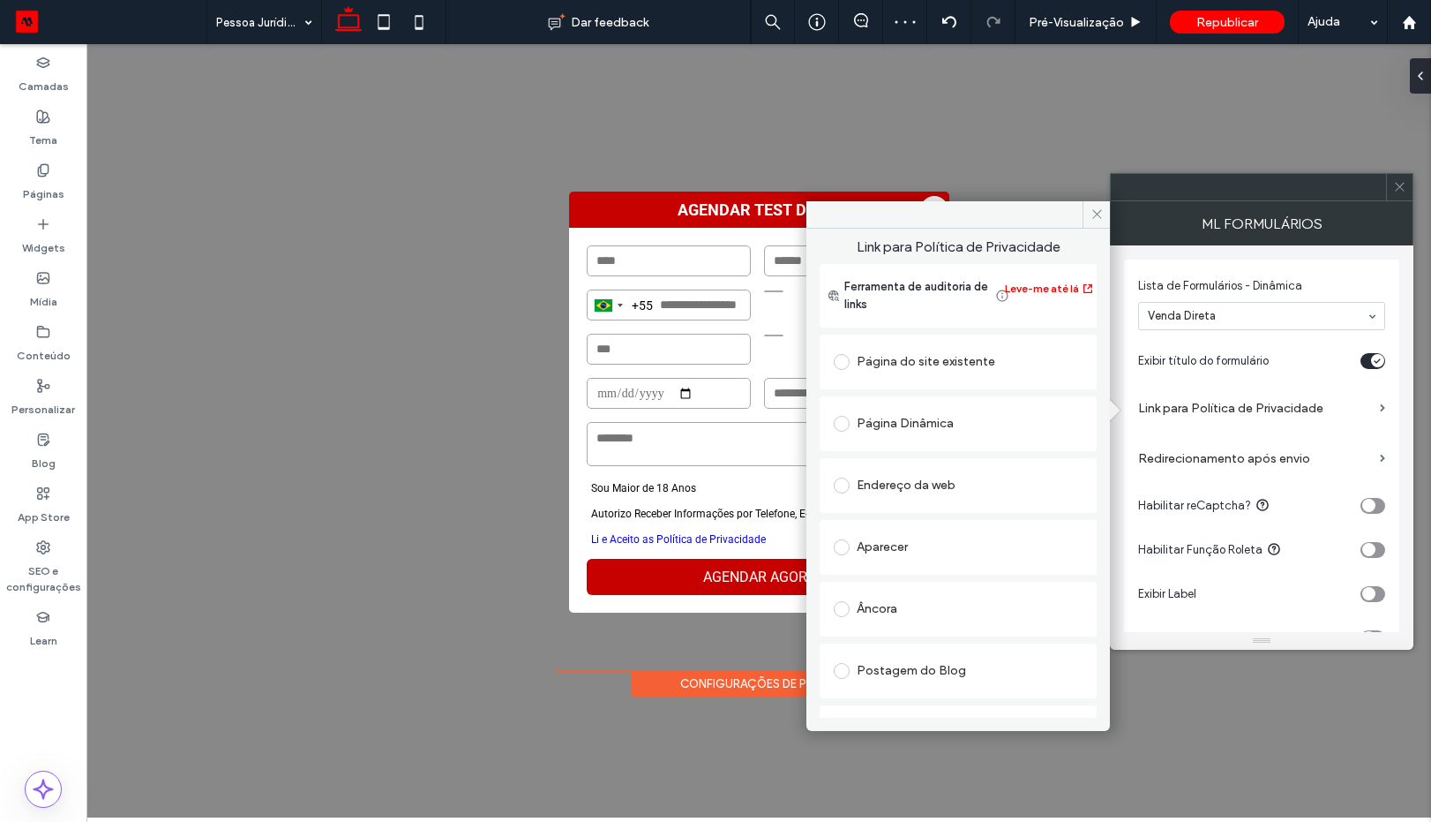
click at [910, 485] on div "Endereço da web" at bounding box center [958, 485] width 249 height 28
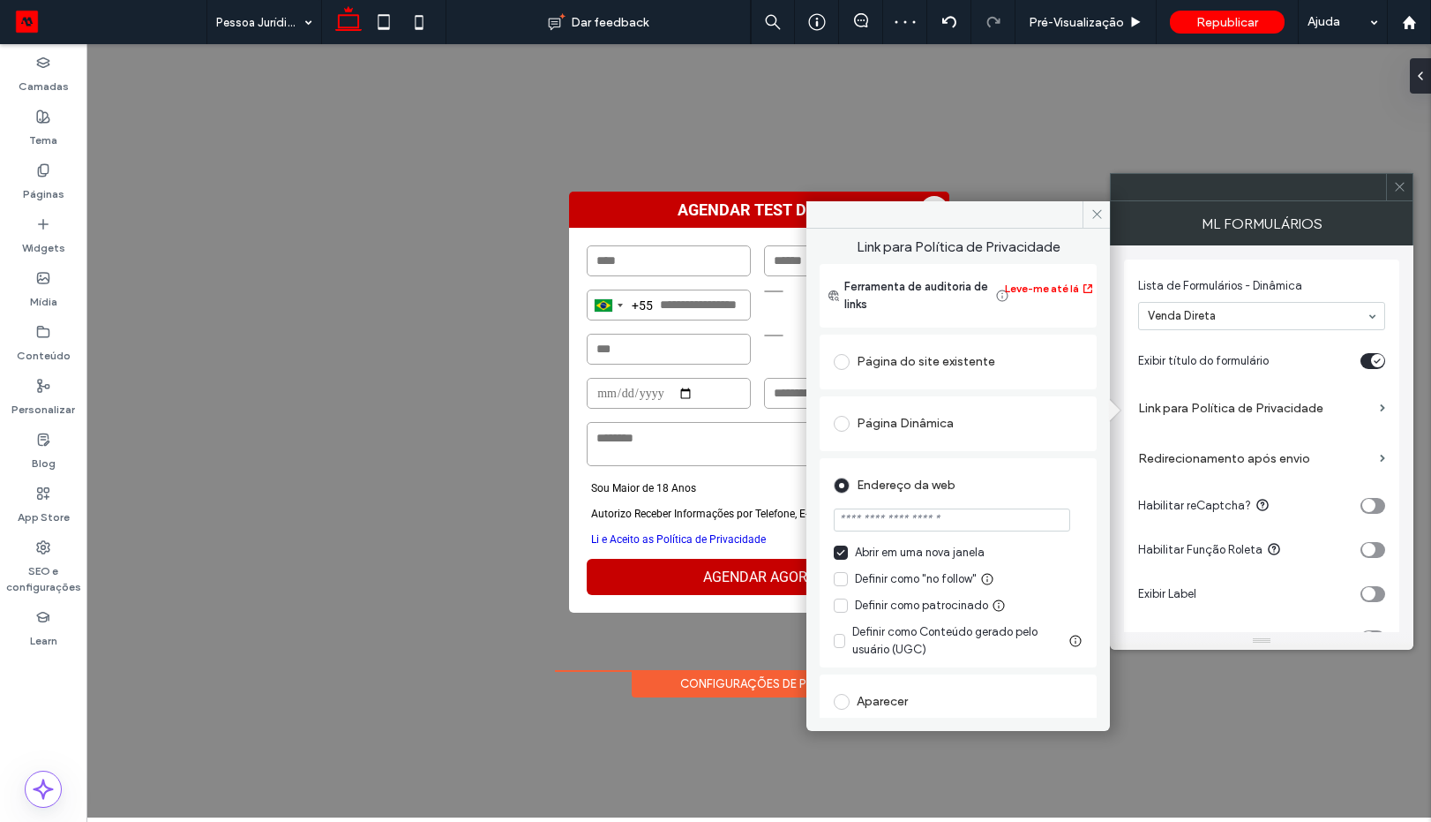
click at [919, 515] on input "url" at bounding box center [952, 519] width 237 height 23
paste input "**********"
type input "**********"
click at [1035, 480] on div "Endereço da web" at bounding box center [958, 485] width 249 height 28
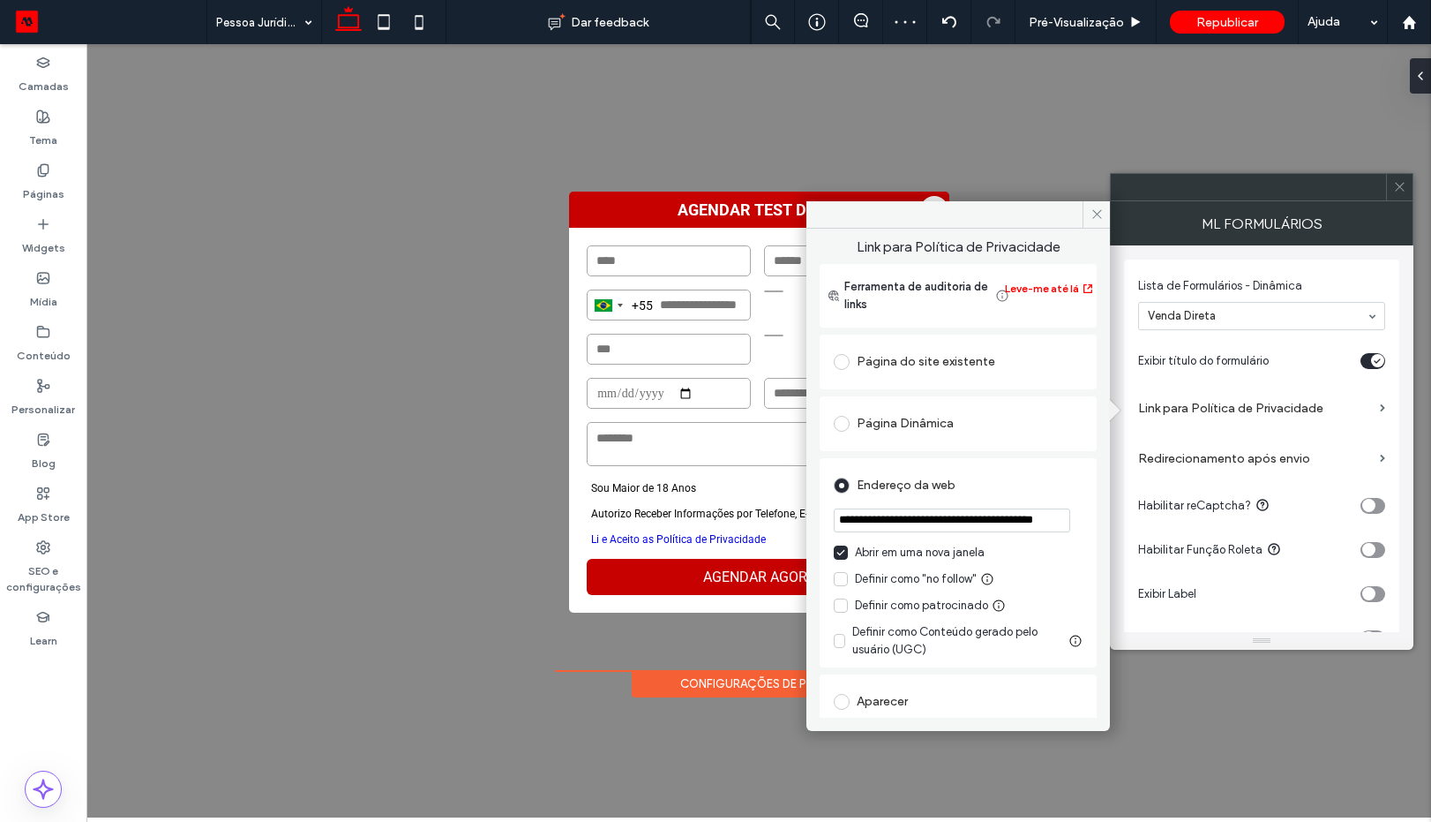
scroll to position [0, 0]
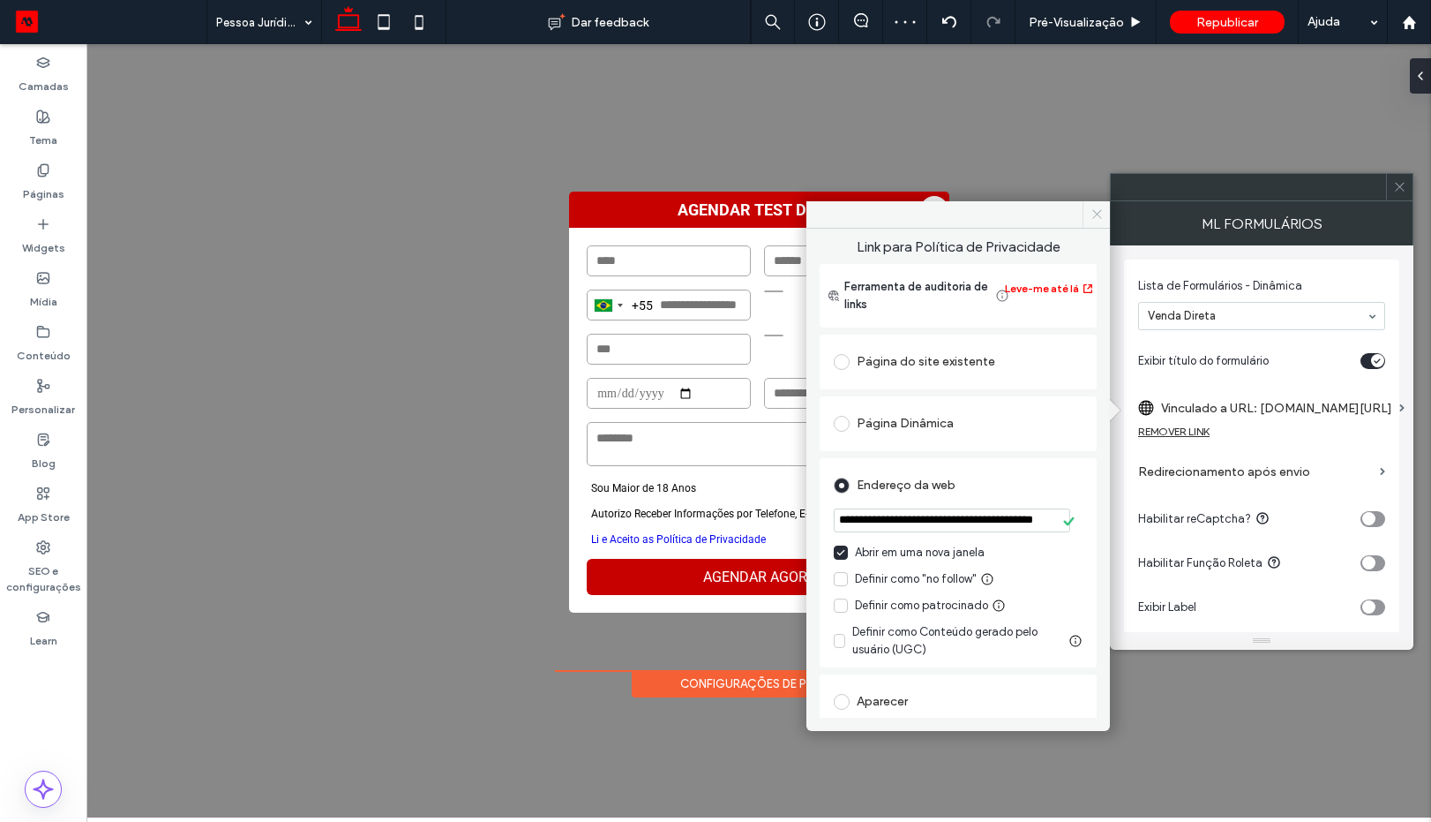
click at [1092, 219] on icon at bounding box center [1097, 213] width 13 height 13
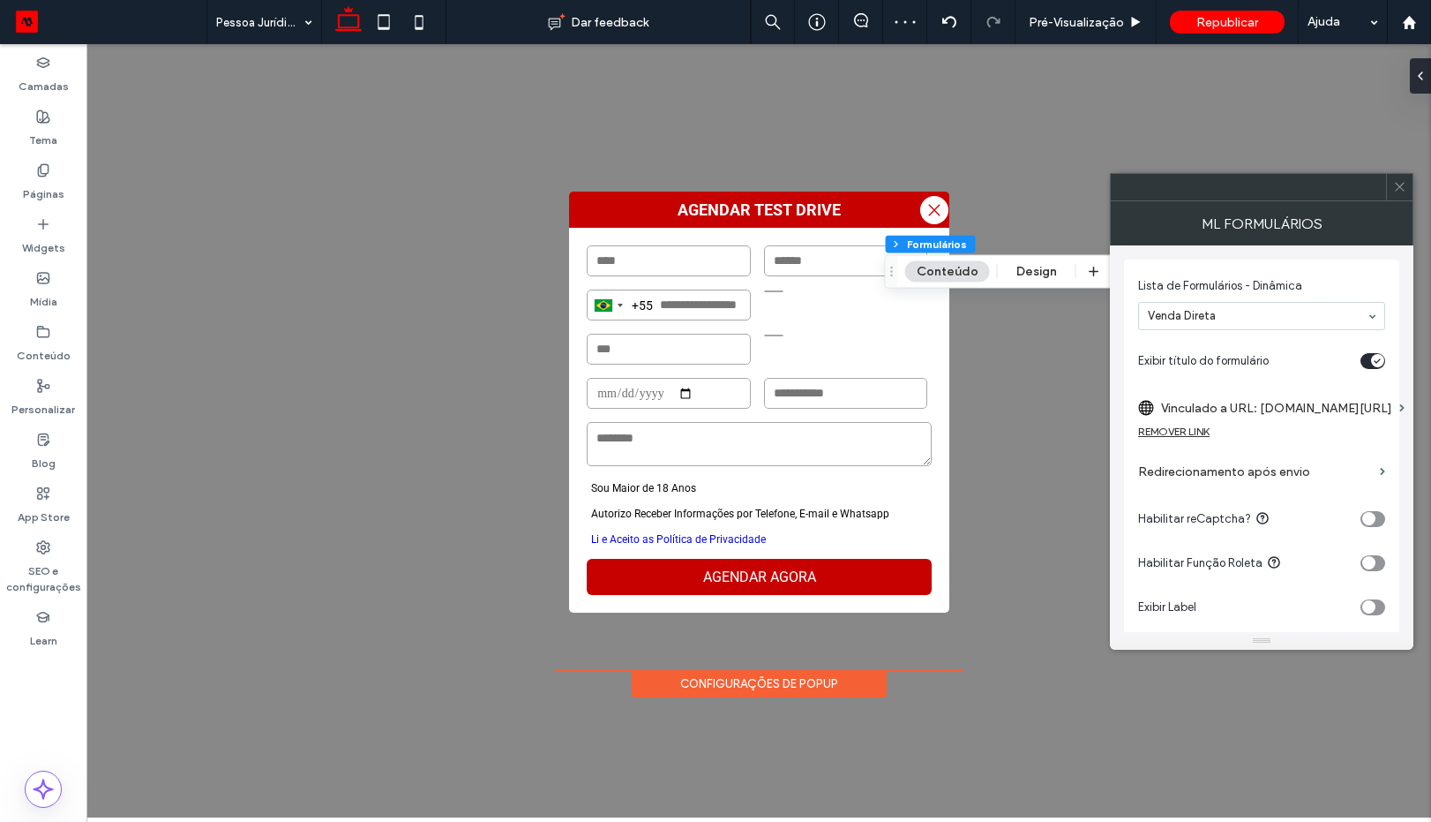
click at [1395, 191] on icon at bounding box center [1399, 186] width 13 height 13
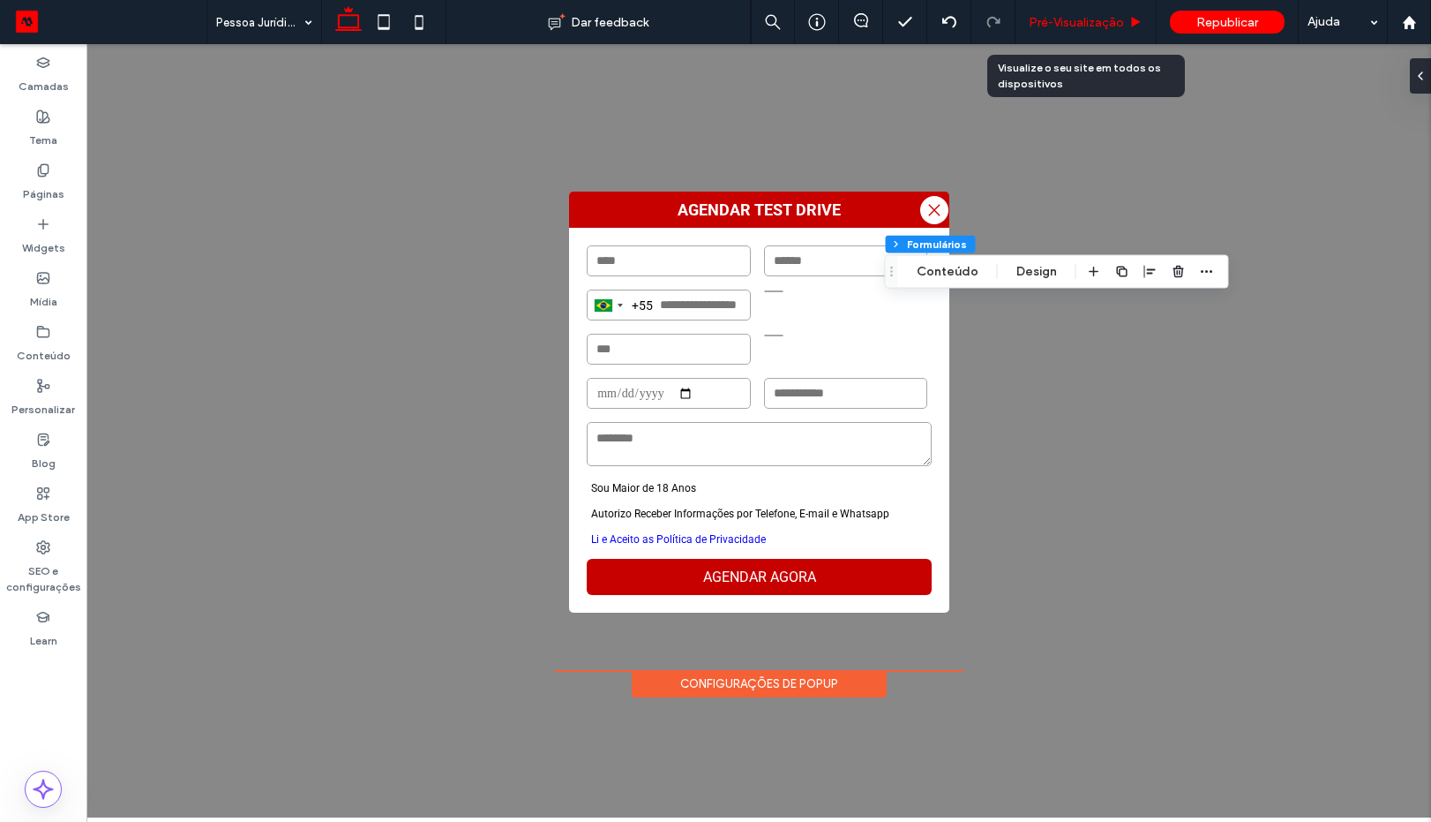
click at [1104, 26] on span "Pré-Visualizaçāo" at bounding box center [1076, 22] width 95 height 15
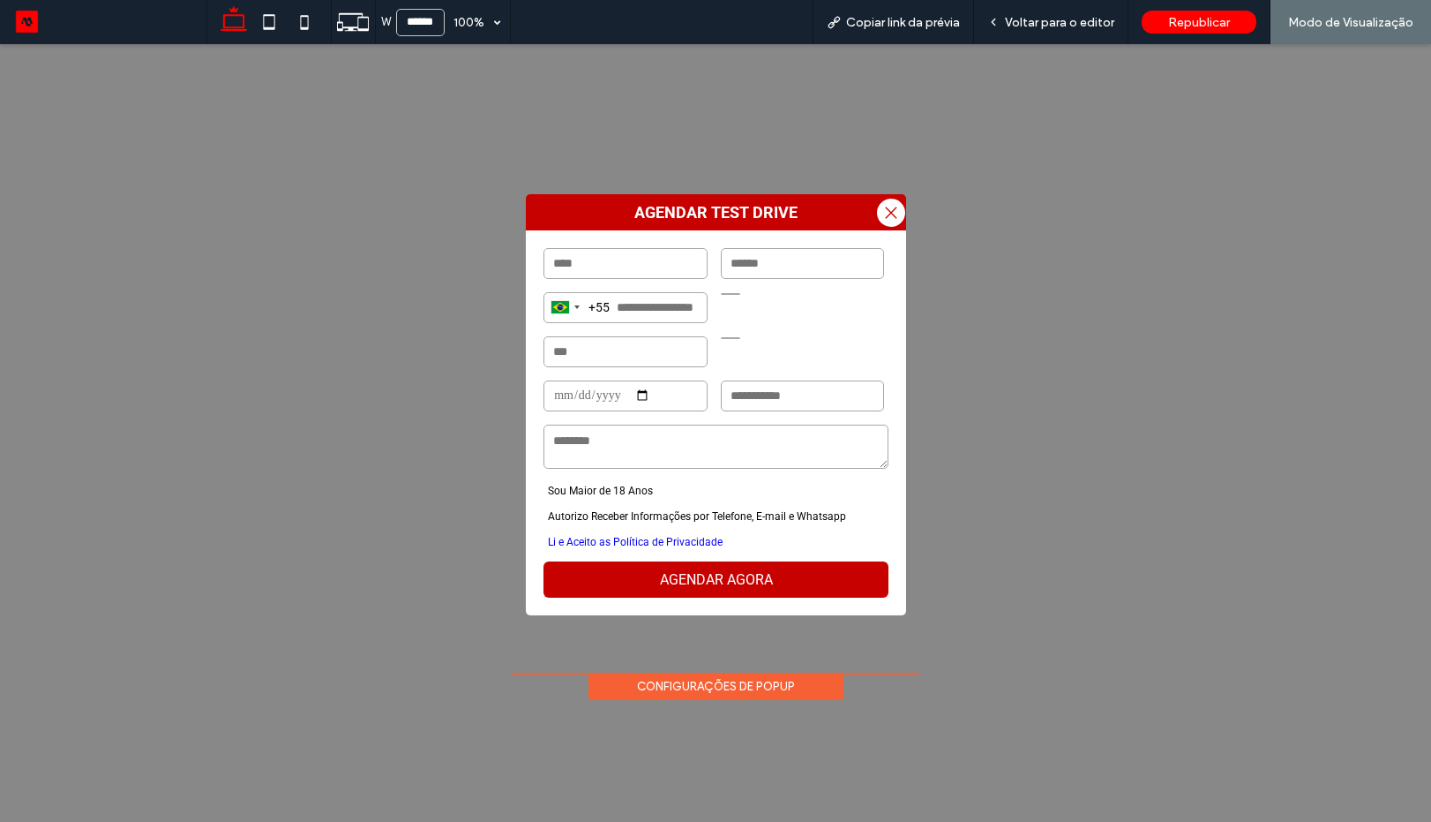
click at [497, 304] on div at bounding box center [715, 411] width 1431 height 822
click at [1032, 21] on span "Voltar para o editor" at bounding box center [1059, 22] width 109 height 15
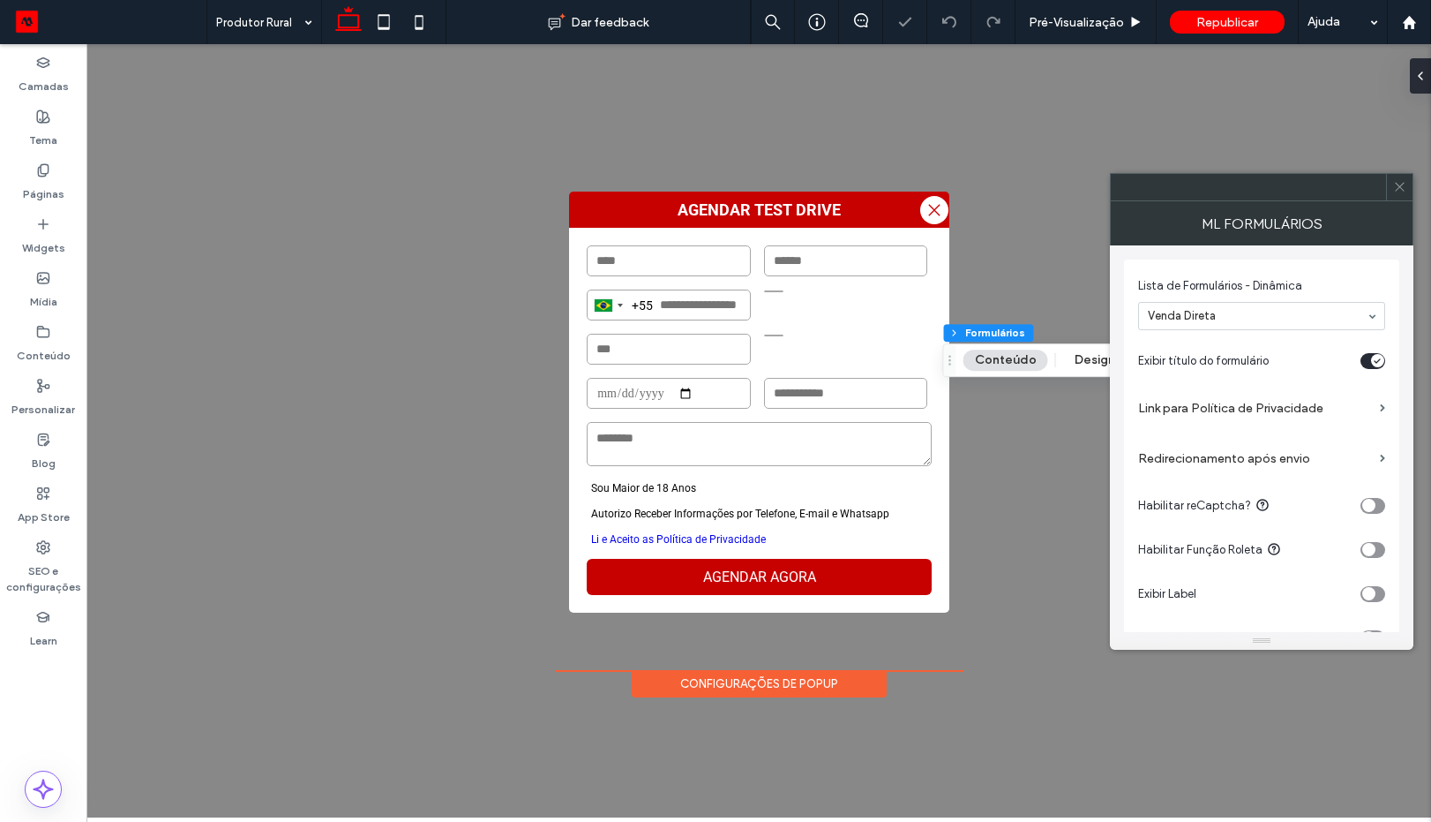
click at [1189, 466] on label "Redirecionamento após envio" at bounding box center [1255, 458] width 235 height 33
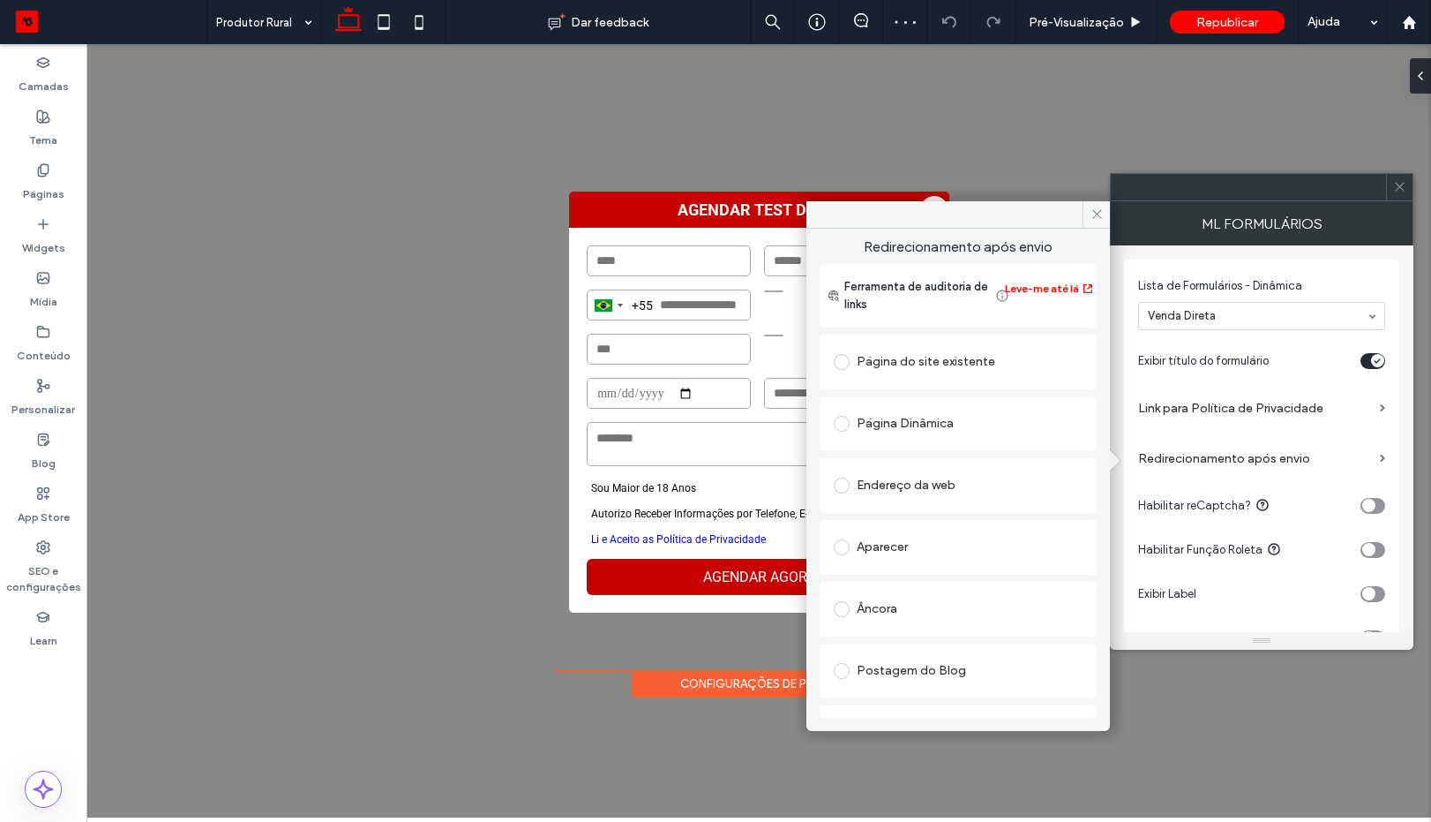
click at [919, 492] on div "Endereço da web" at bounding box center [958, 485] width 249 height 28
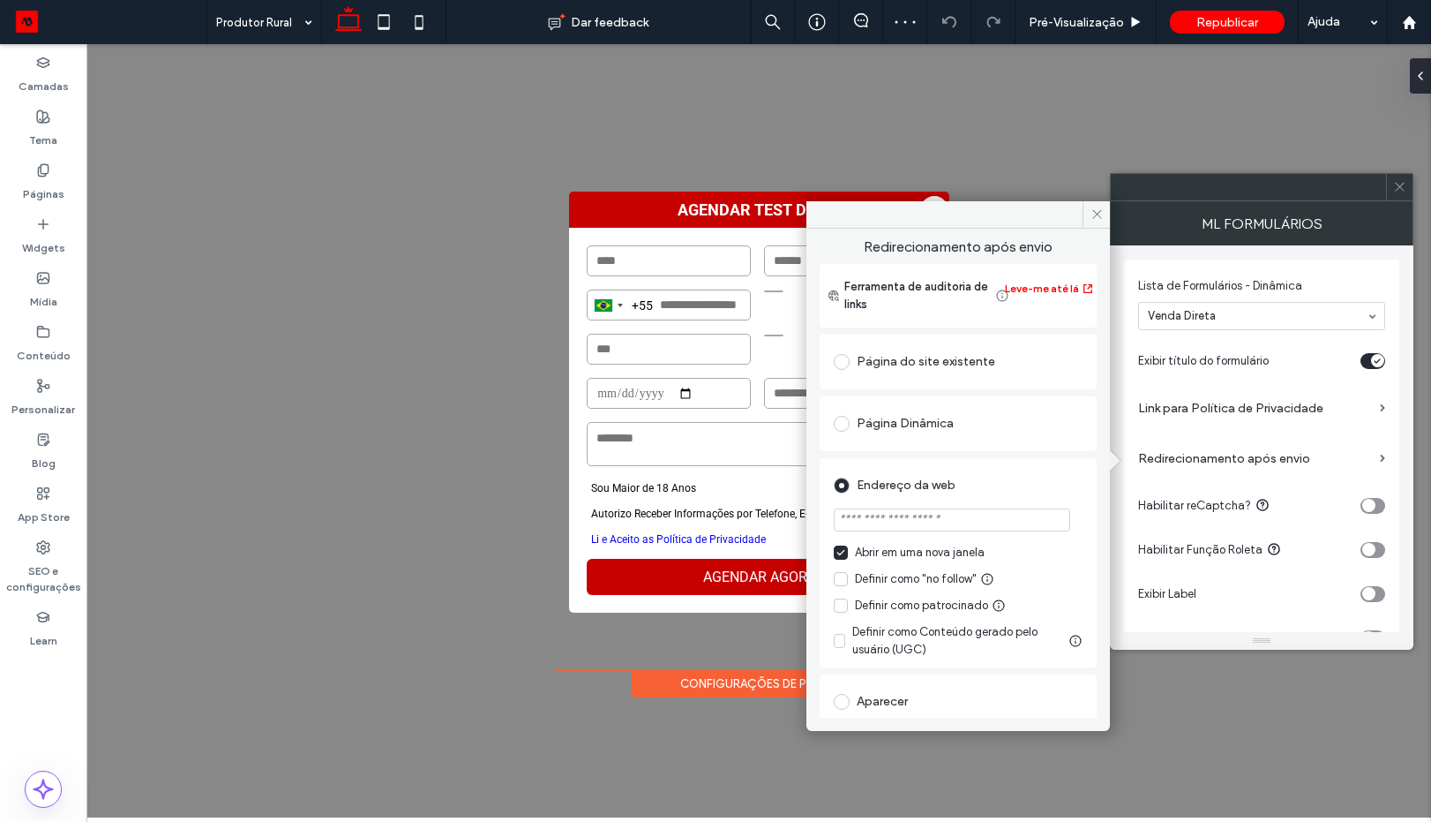
click at [928, 512] on input "url" at bounding box center [952, 519] width 237 height 23
paste input "**********"
type input "**********"
click at [1018, 499] on section "**********" at bounding box center [958, 521] width 249 height 44
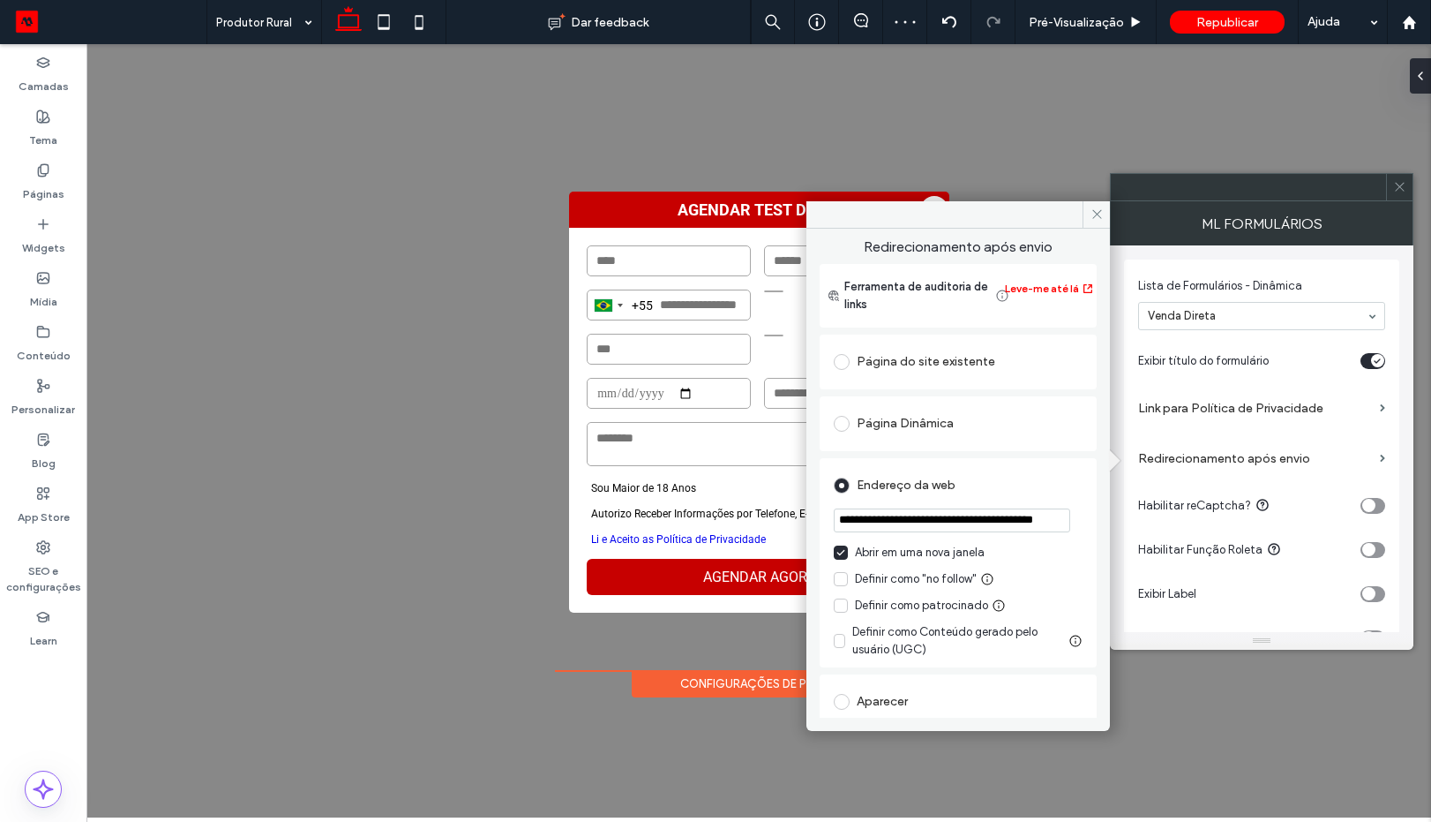
scroll to position [0, 0]
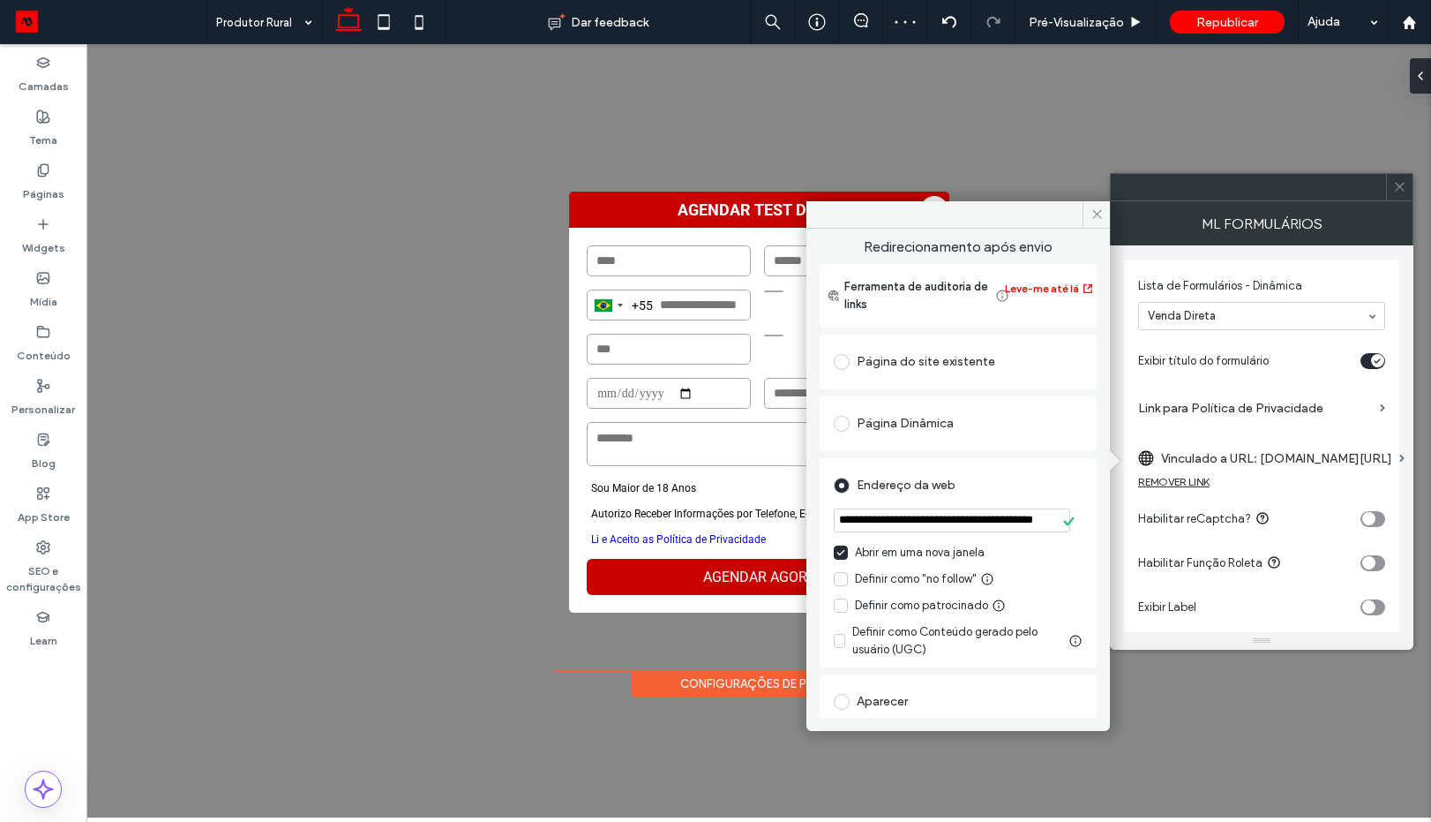
drag, startPoint x: 1092, startPoint y: 208, endPoint x: 1319, endPoint y: 212, distance: 227.7
click at [1093, 208] on icon at bounding box center [1097, 213] width 13 height 13
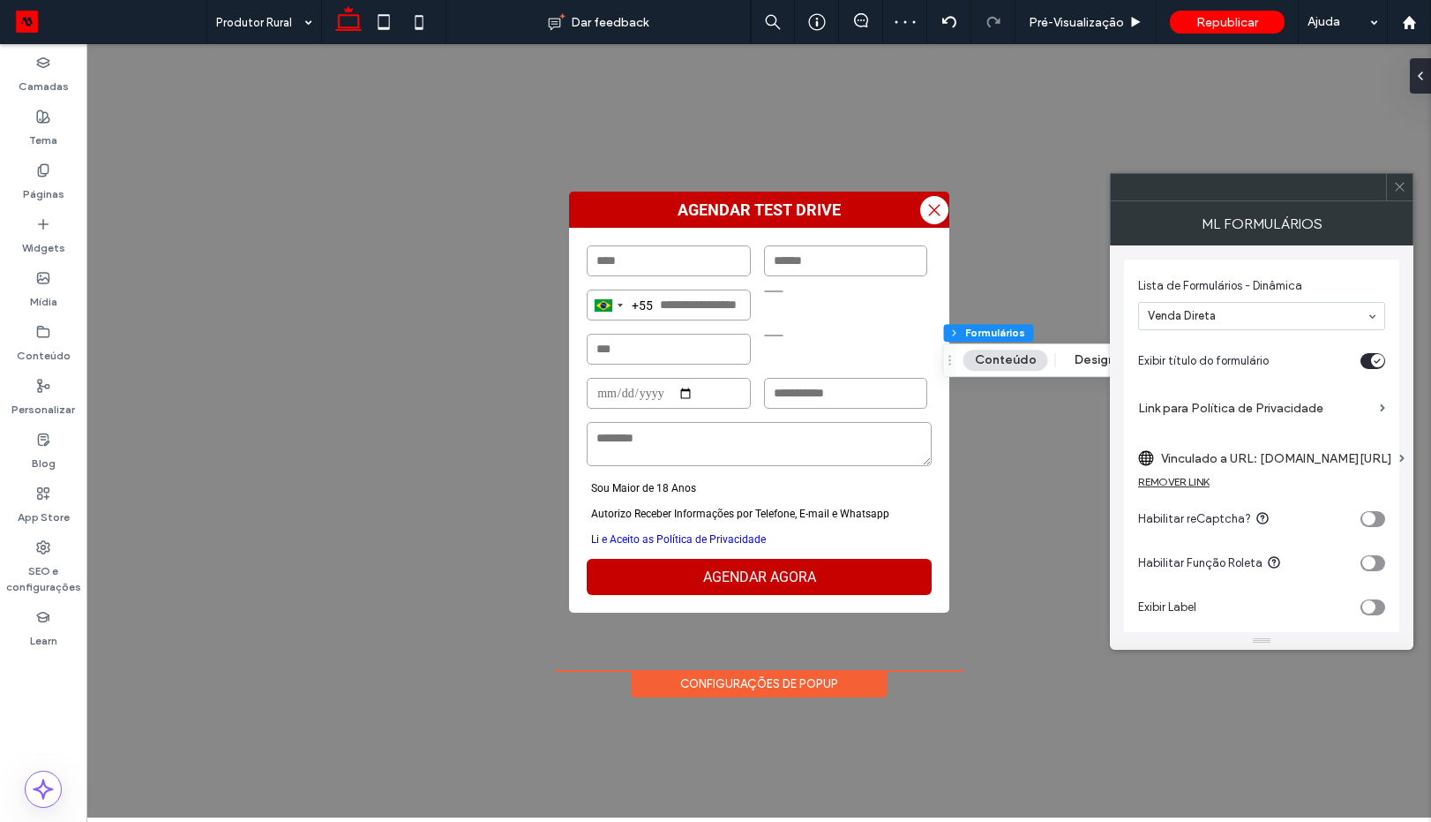
click at [1399, 180] on icon at bounding box center [1399, 186] width 13 height 13
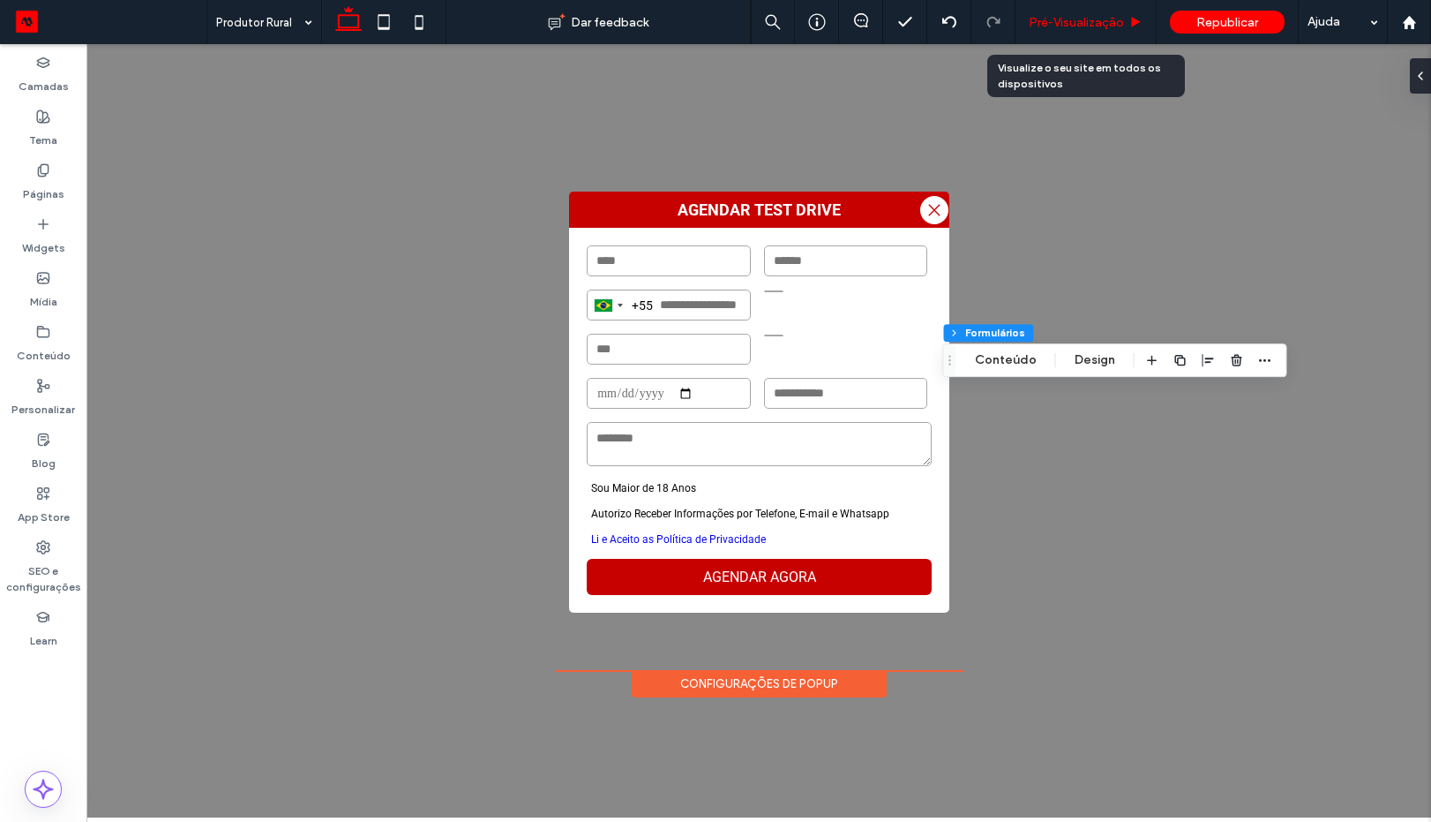
click at [1079, 23] on span "Pré-Visualizaçāo" at bounding box center [1076, 22] width 95 height 15
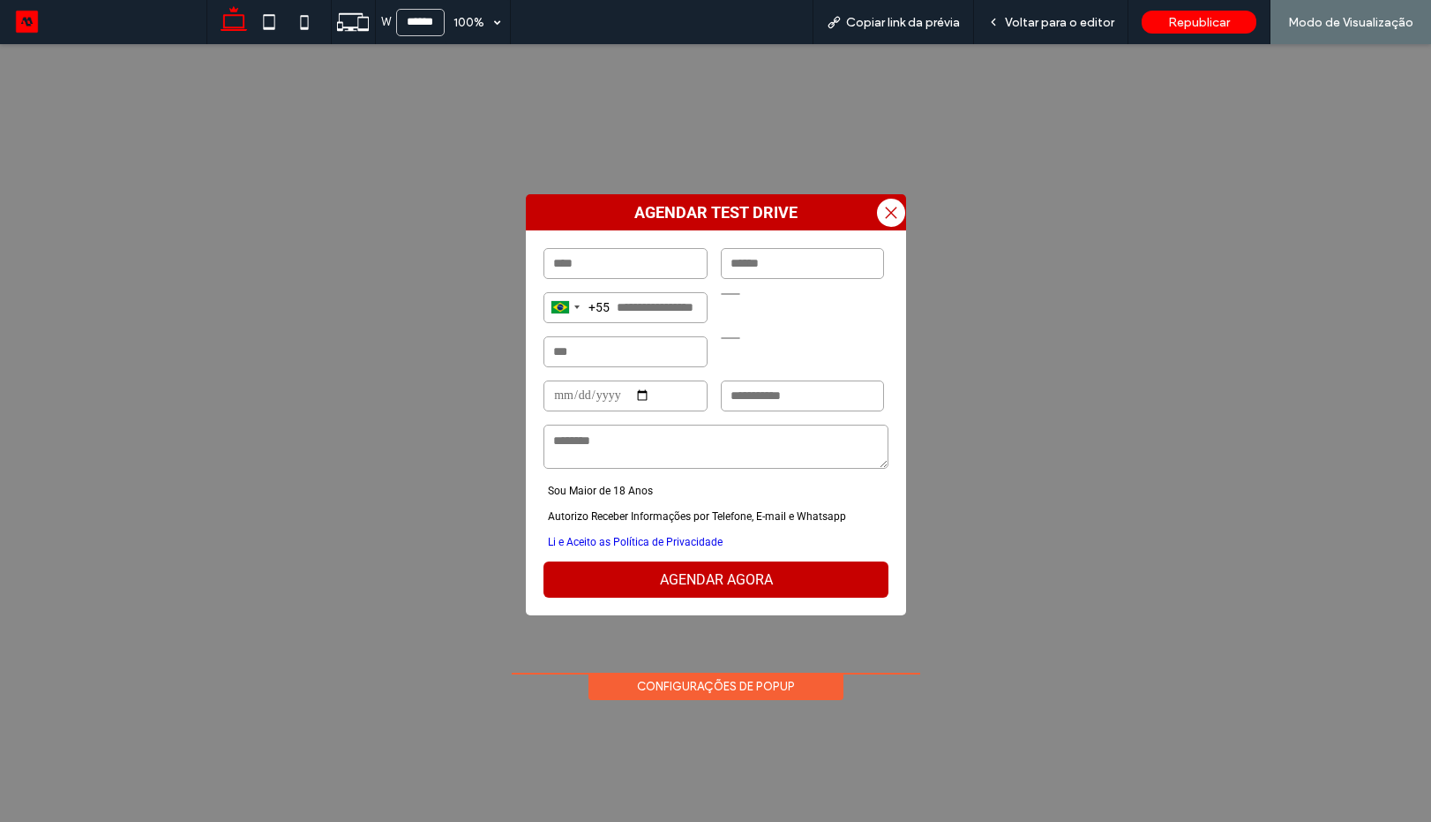
click at [1039, 23] on span "Voltar para o editor" at bounding box center [1059, 22] width 109 height 15
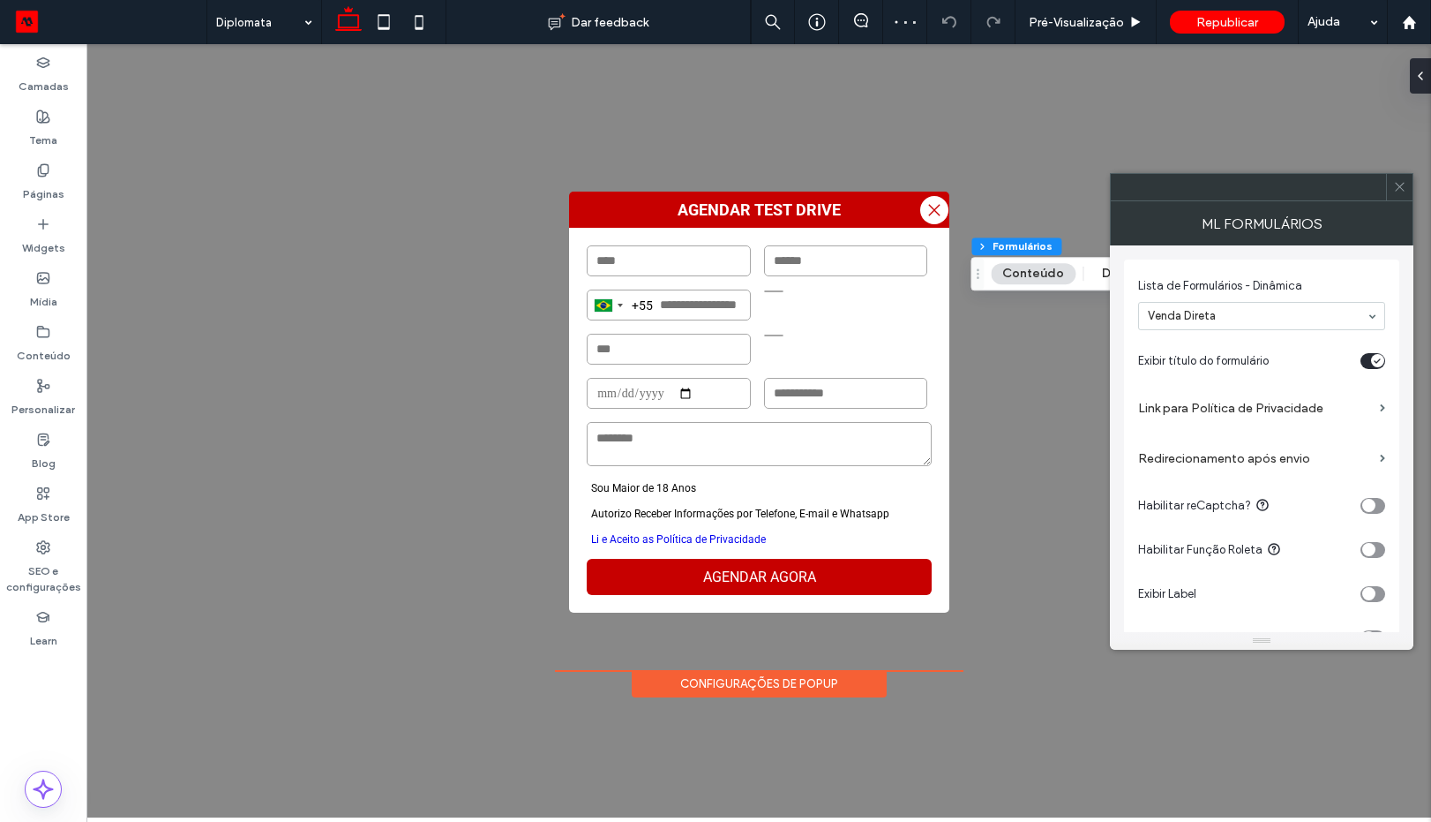
click at [1247, 409] on label "Link para Política de Privacidade" at bounding box center [1255, 408] width 235 height 33
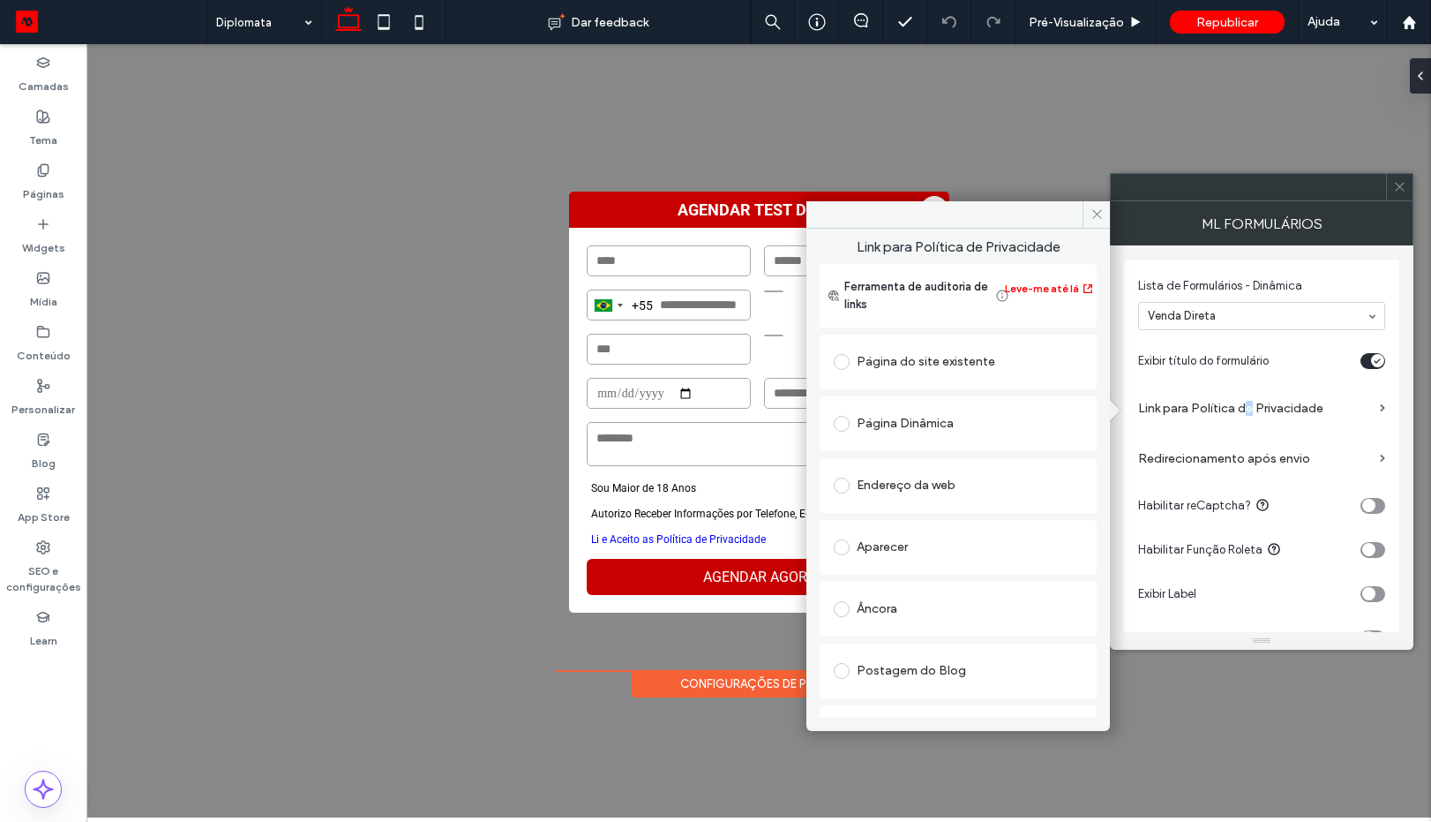
click at [919, 491] on div "Endereço da web" at bounding box center [958, 485] width 249 height 28
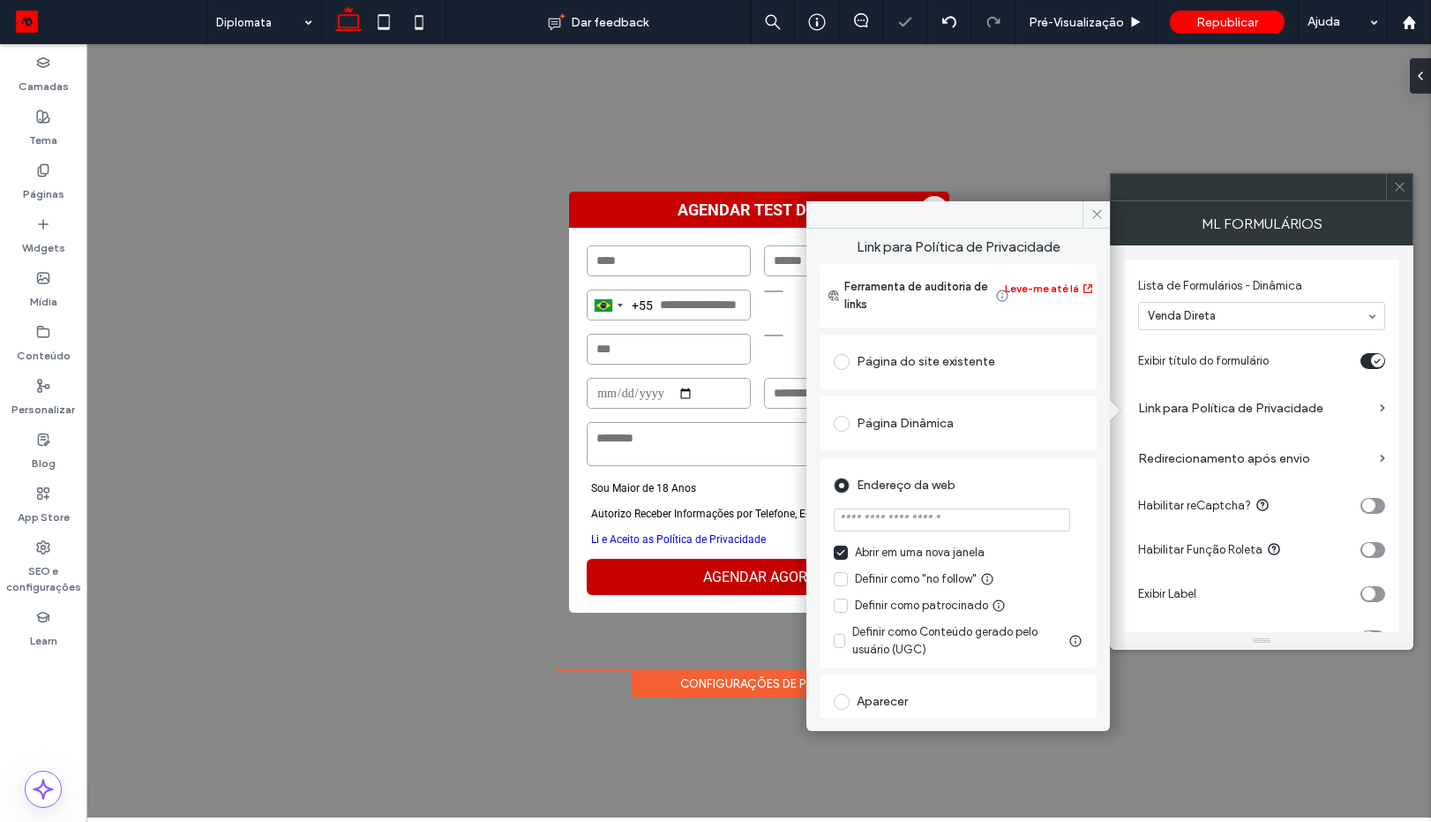
click at [936, 526] on input "url" at bounding box center [952, 519] width 237 height 23
click at [938, 524] on input "url" at bounding box center [952, 519] width 237 height 23
paste input "**********"
type input "**********"
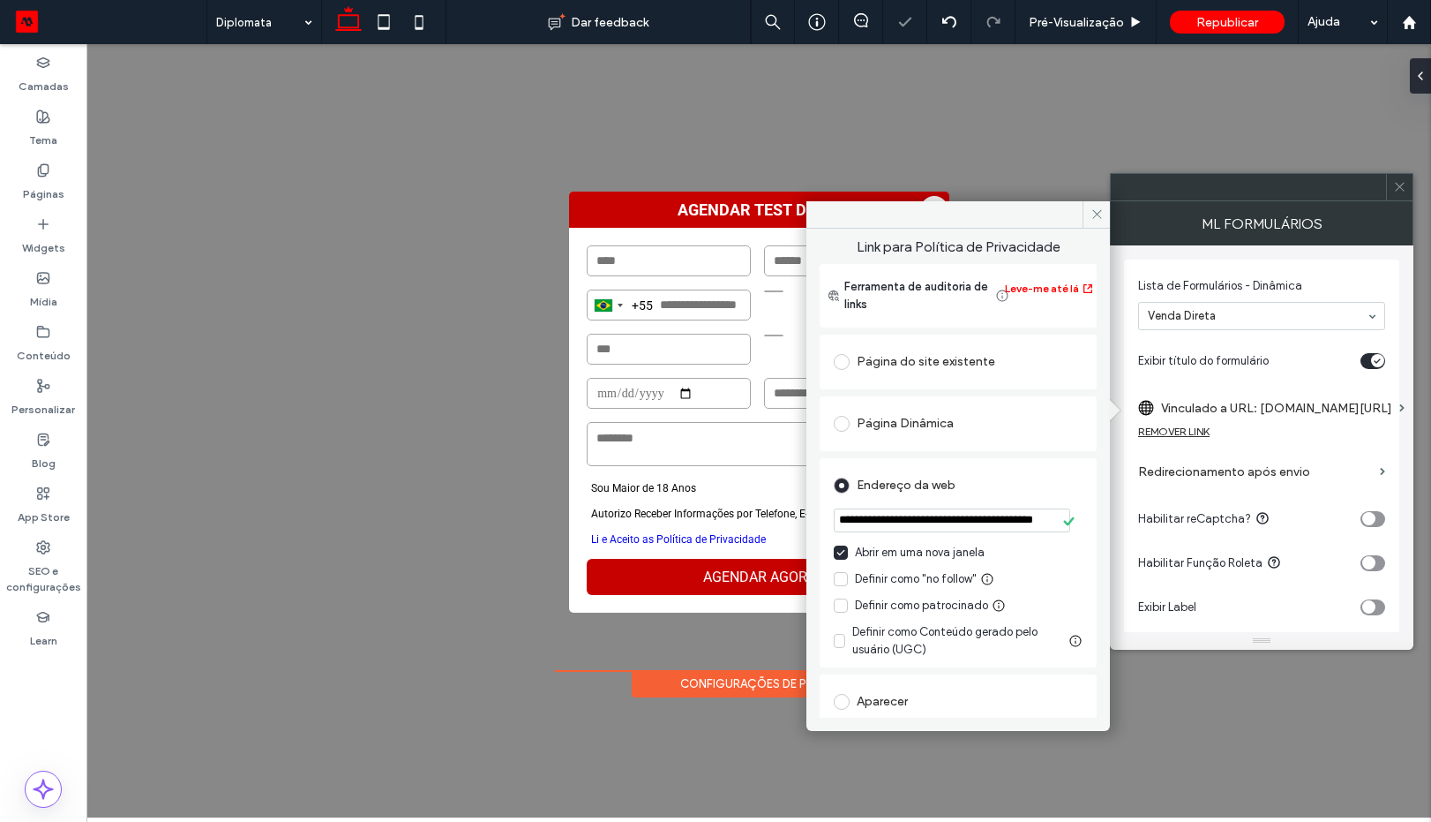
click at [1030, 492] on div "Endereço da web" at bounding box center [958, 485] width 249 height 28
click at [1097, 215] on icon at bounding box center [1097, 213] width 13 height 13
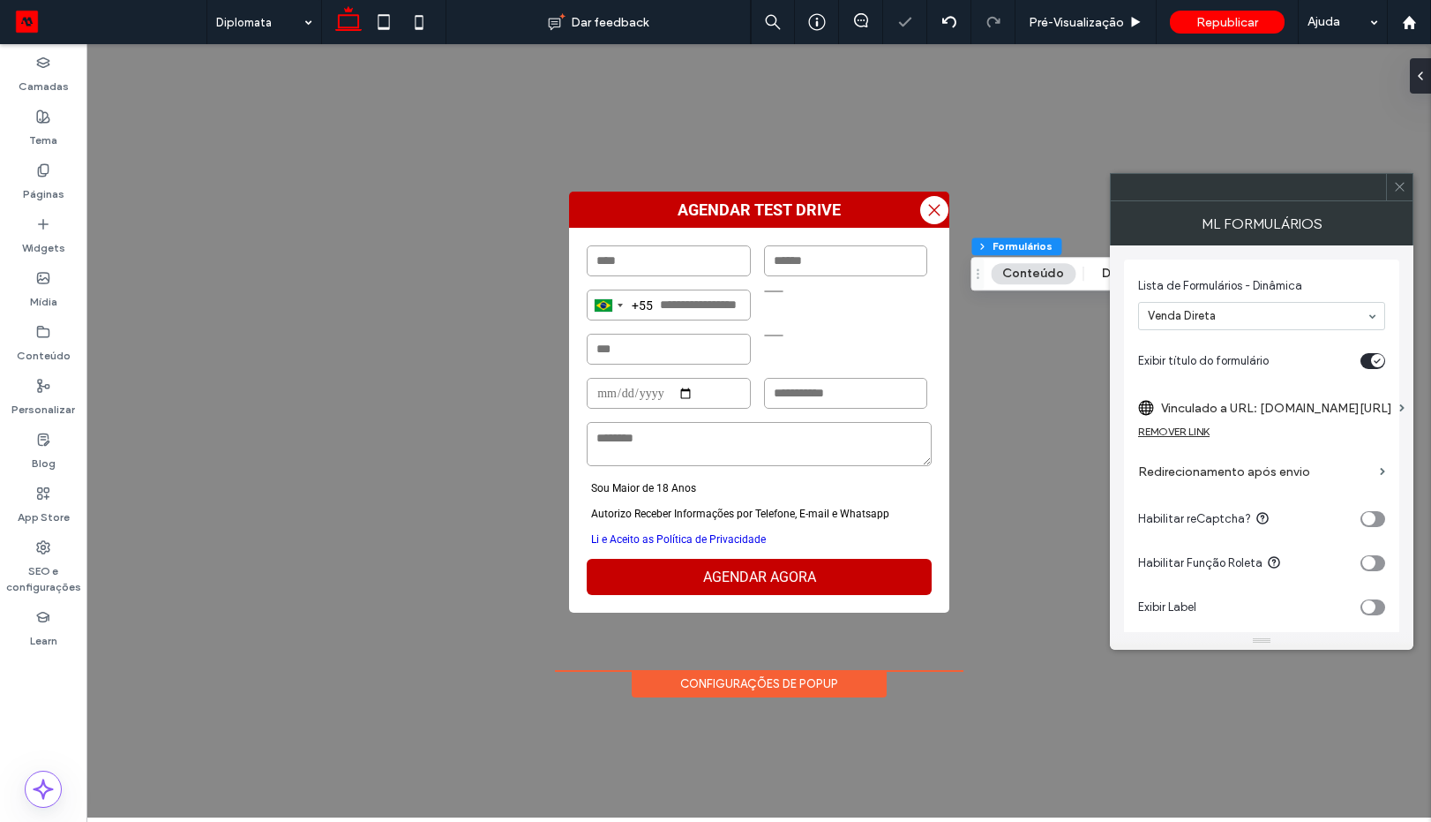
click at [1397, 185] on icon at bounding box center [1399, 186] width 13 height 13
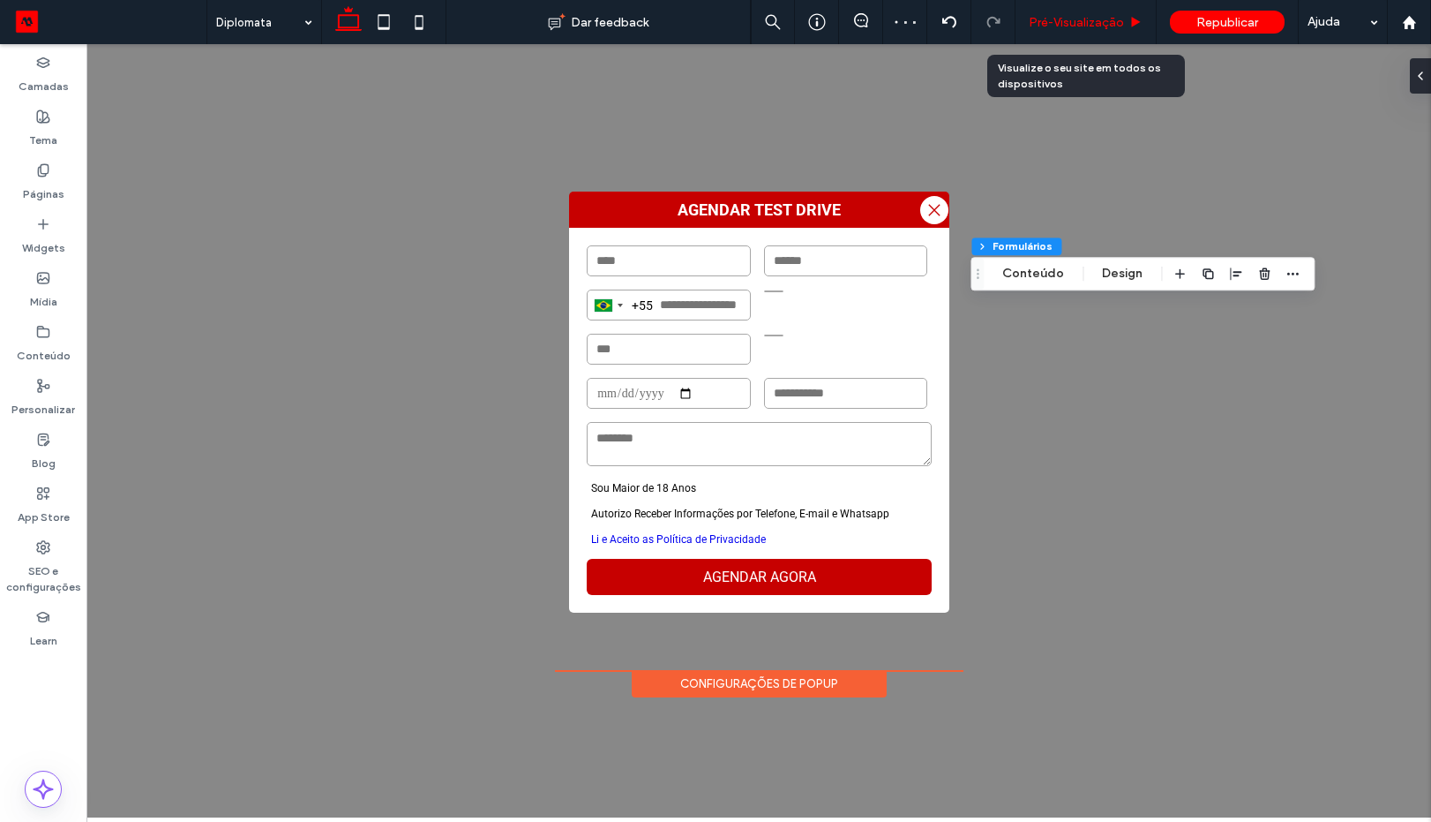
click at [1102, 25] on span "Pré-Visualizaçāo" at bounding box center [1076, 22] width 95 height 15
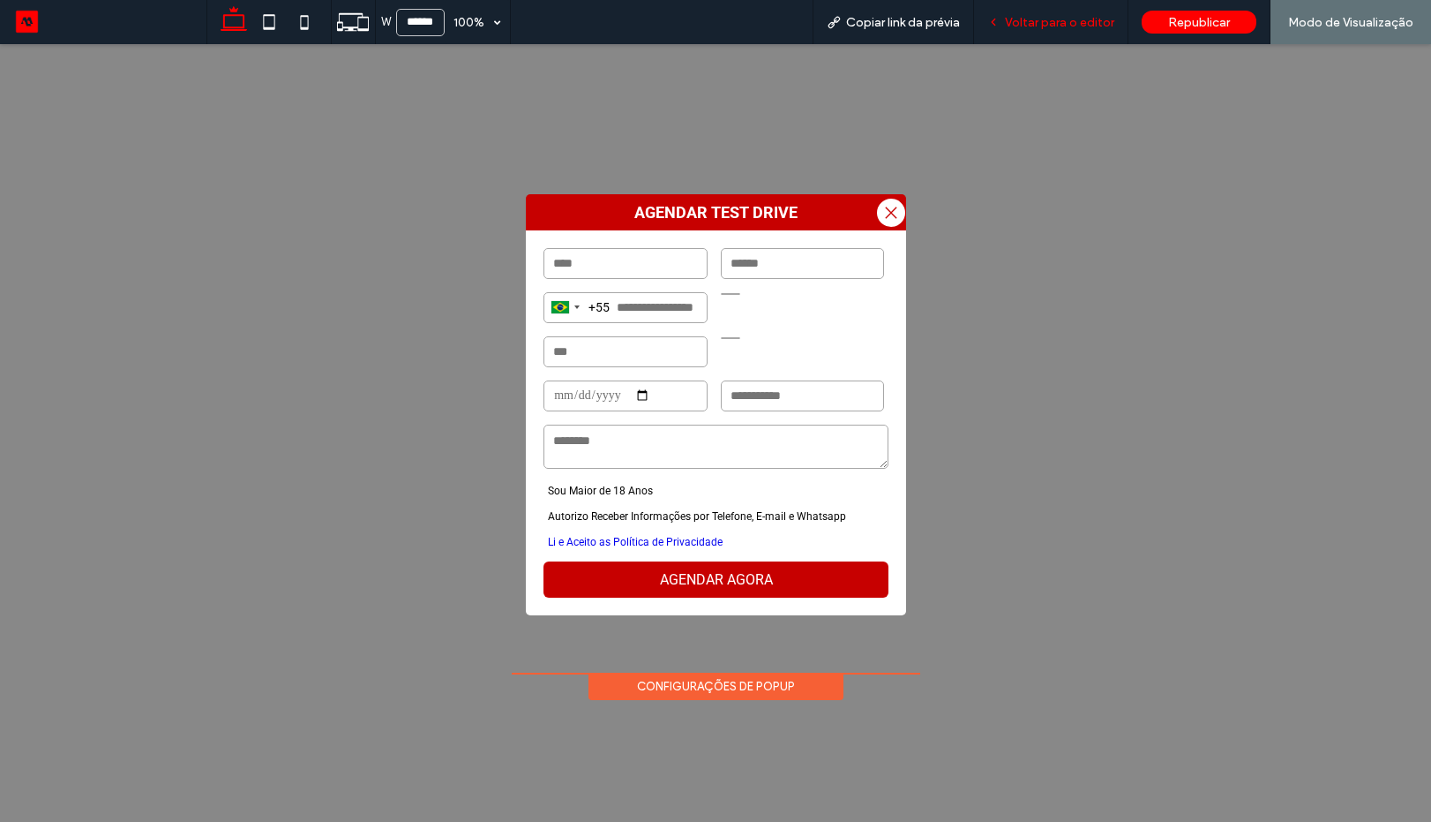
click at [1044, 32] on div "Voltar para o editor" at bounding box center [1051, 22] width 154 height 44
click at [1044, 26] on span "Voltar para o editor" at bounding box center [1059, 22] width 109 height 15
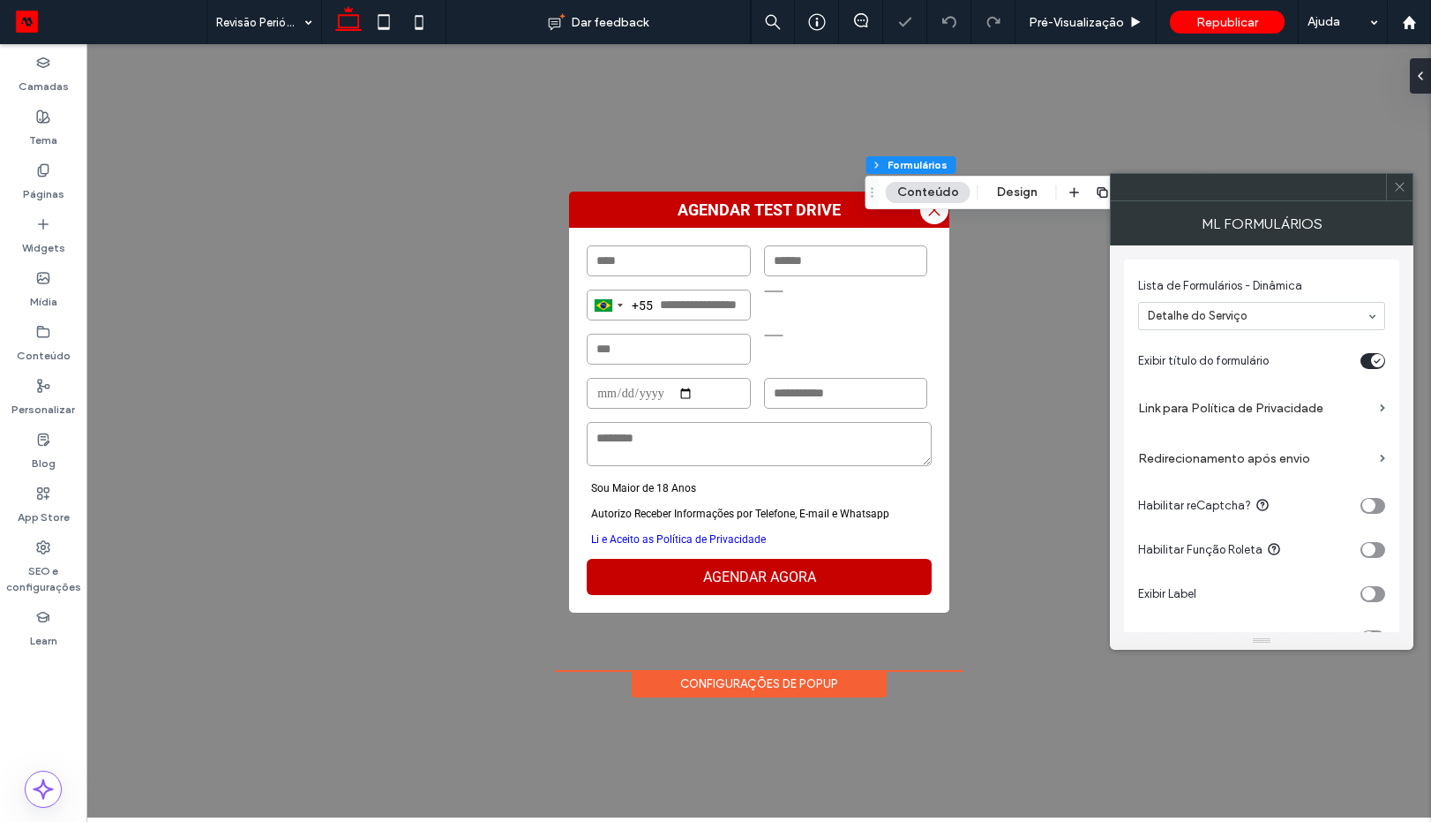
click at [1275, 413] on label "Link para Política de Privacidade" at bounding box center [1255, 408] width 235 height 33
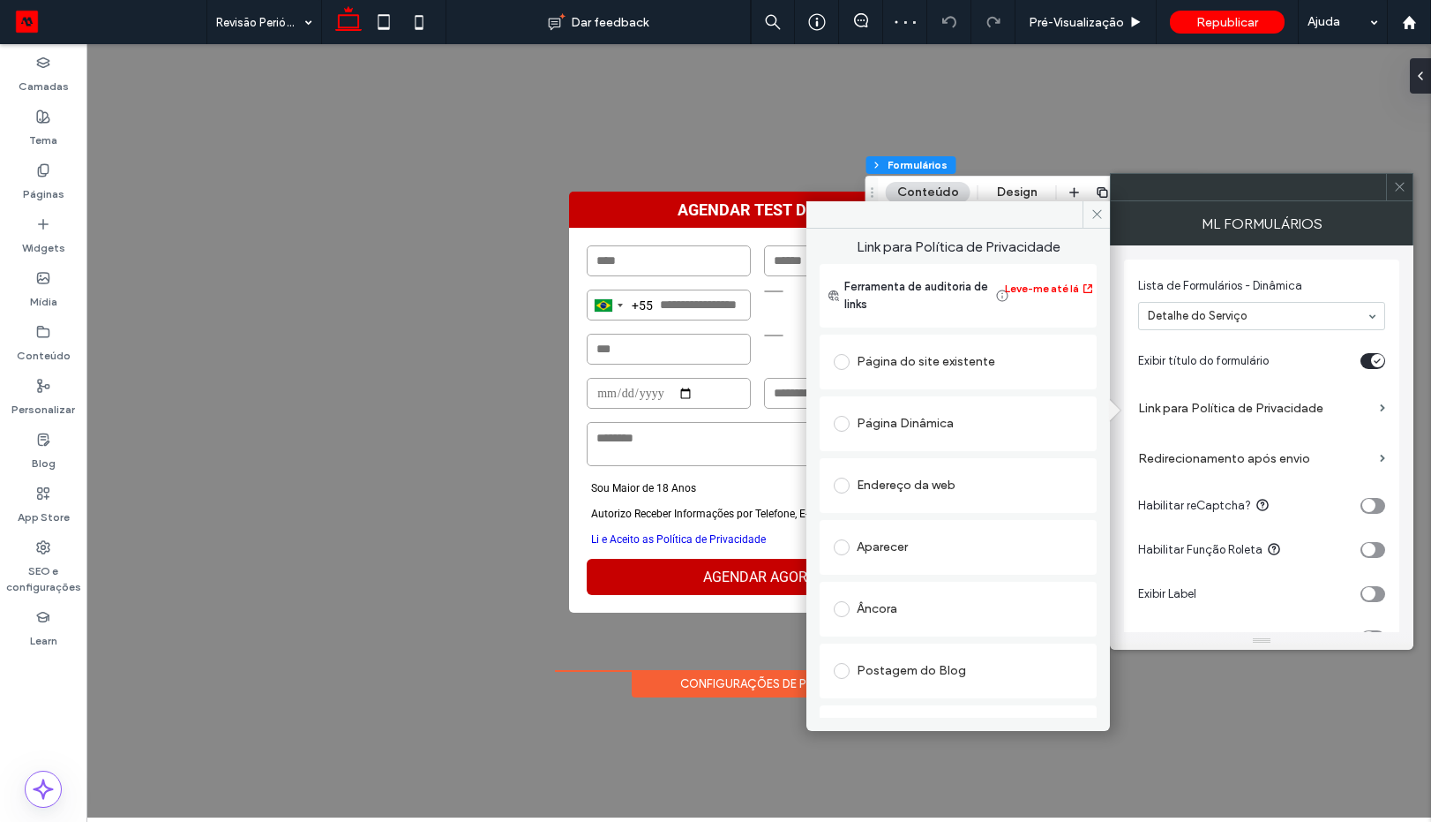
click at [901, 477] on div "Endereço da web" at bounding box center [958, 485] width 249 height 28
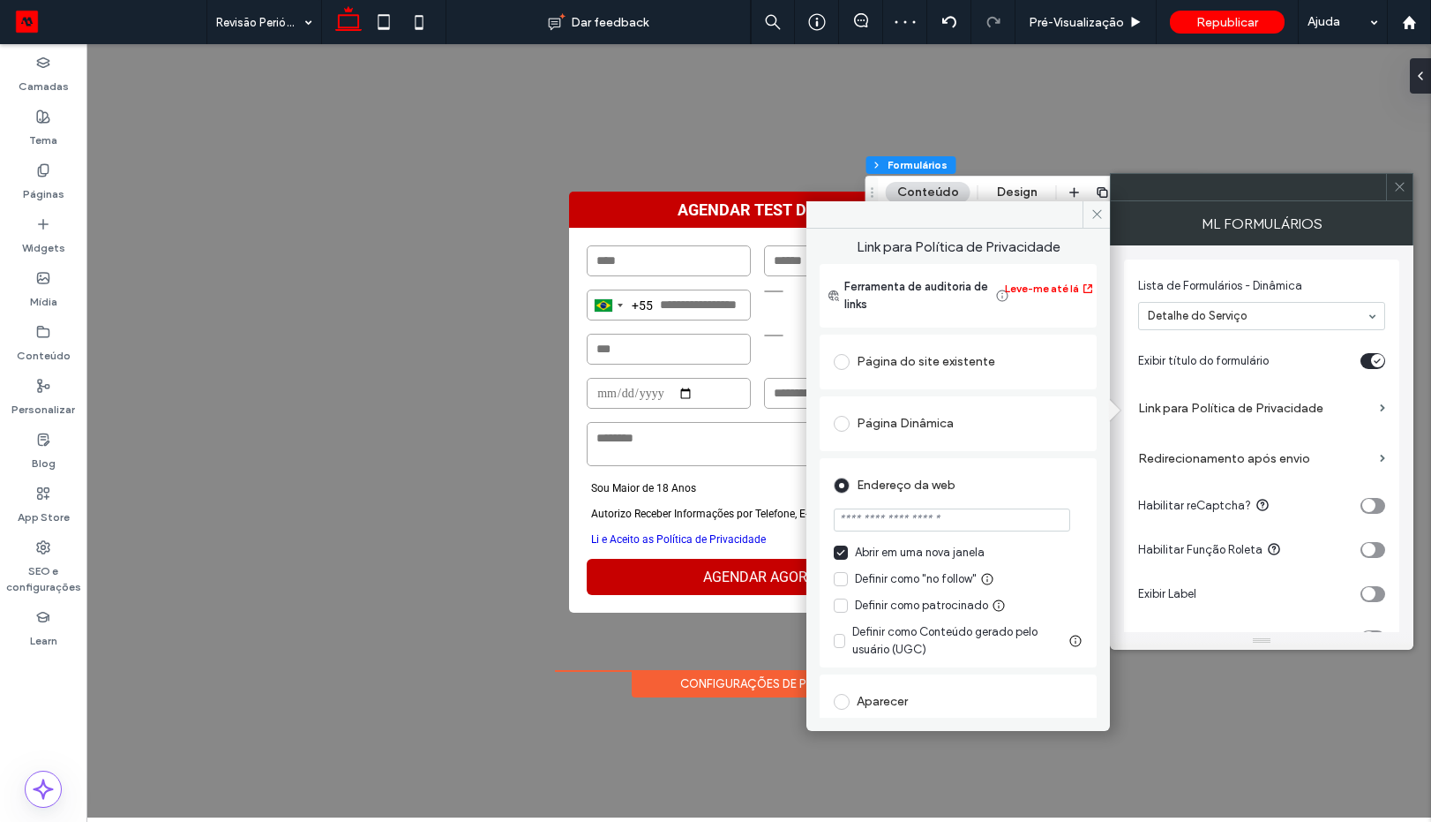
click at [919, 524] on input "url" at bounding box center [952, 519] width 237 height 23
paste input "**********"
type input "**********"
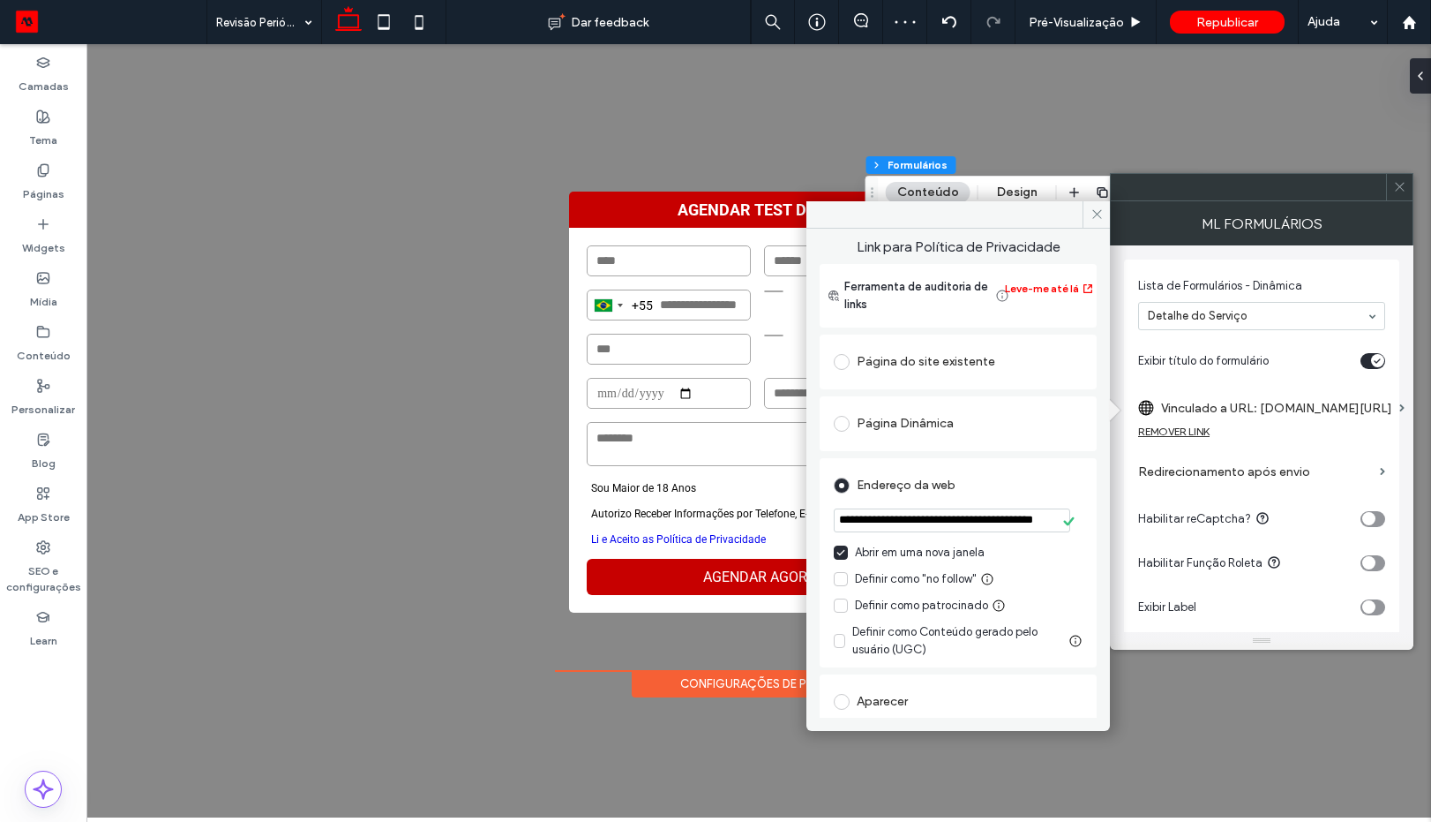
click at [1012, 484] on div "Endereço da web" at bounding box center [958, 485] width 249 height 28
click at [1093, 212] on icon at bounding box center [1097, 213] width 13 height 13
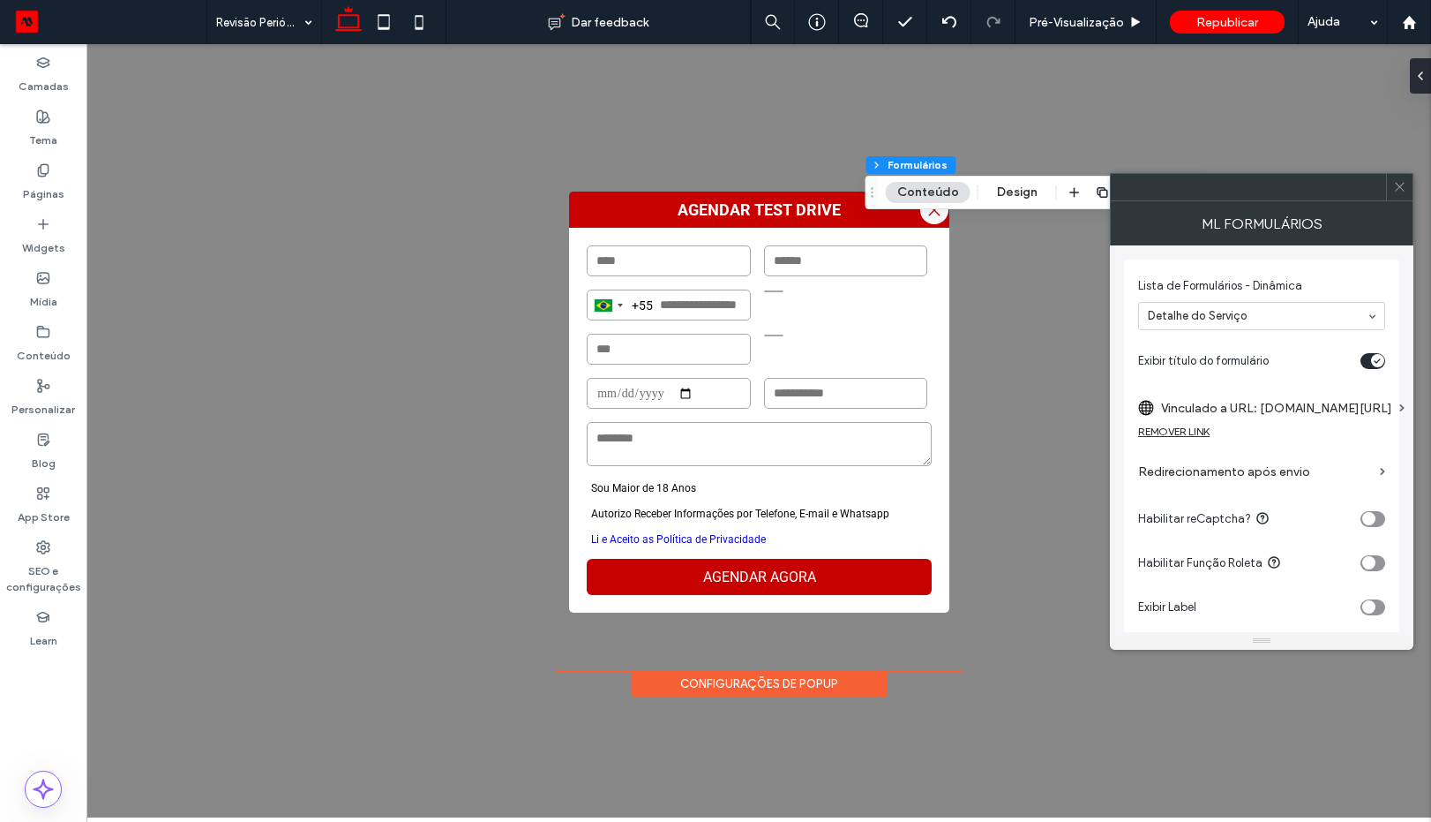
click at [1399, 184] on icon at bounding box center [1399, 186] width 13 height 13
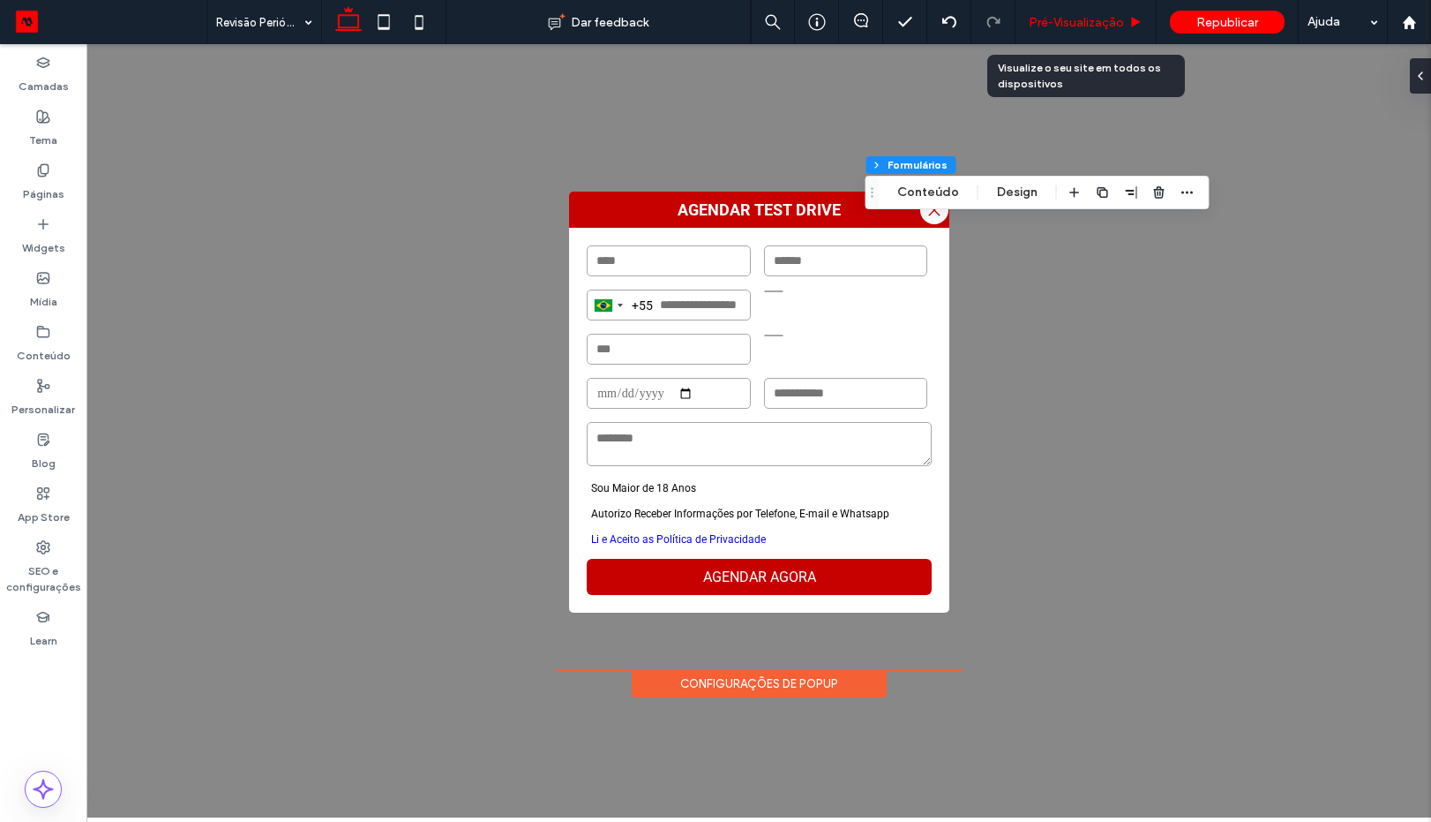
click at [1056, 23] on span "Pré-Visualizaçāo" at bounding box center [1076, 22] width 95 height 15
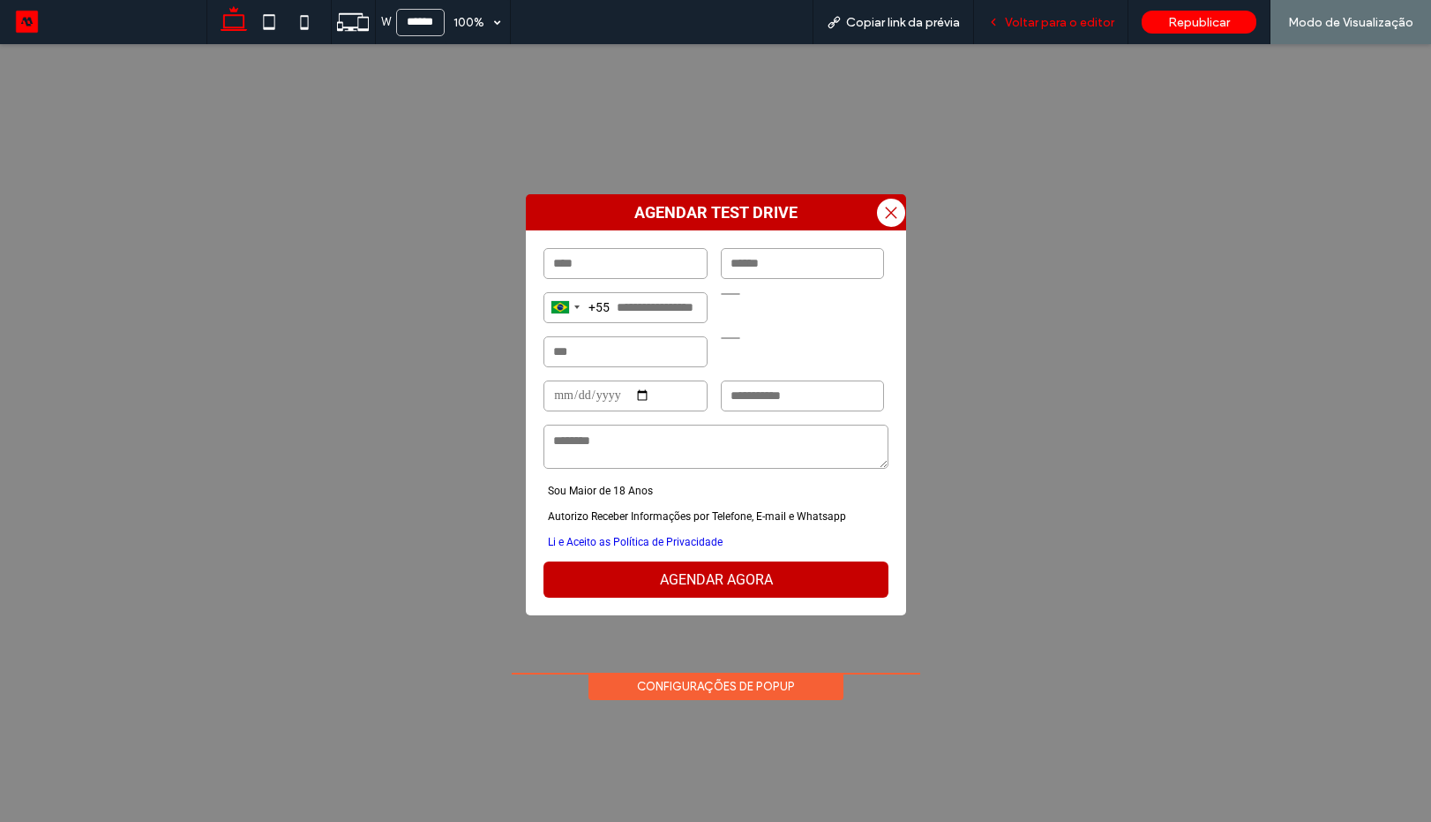
click at [1042, 19] on span "Voltar para o editor" at bounding box center [1059, 22] width 109 height 15
click at [1039, 18] on span "Voltar para o editor" at bounding box center [1059, 22] width 109 height 15
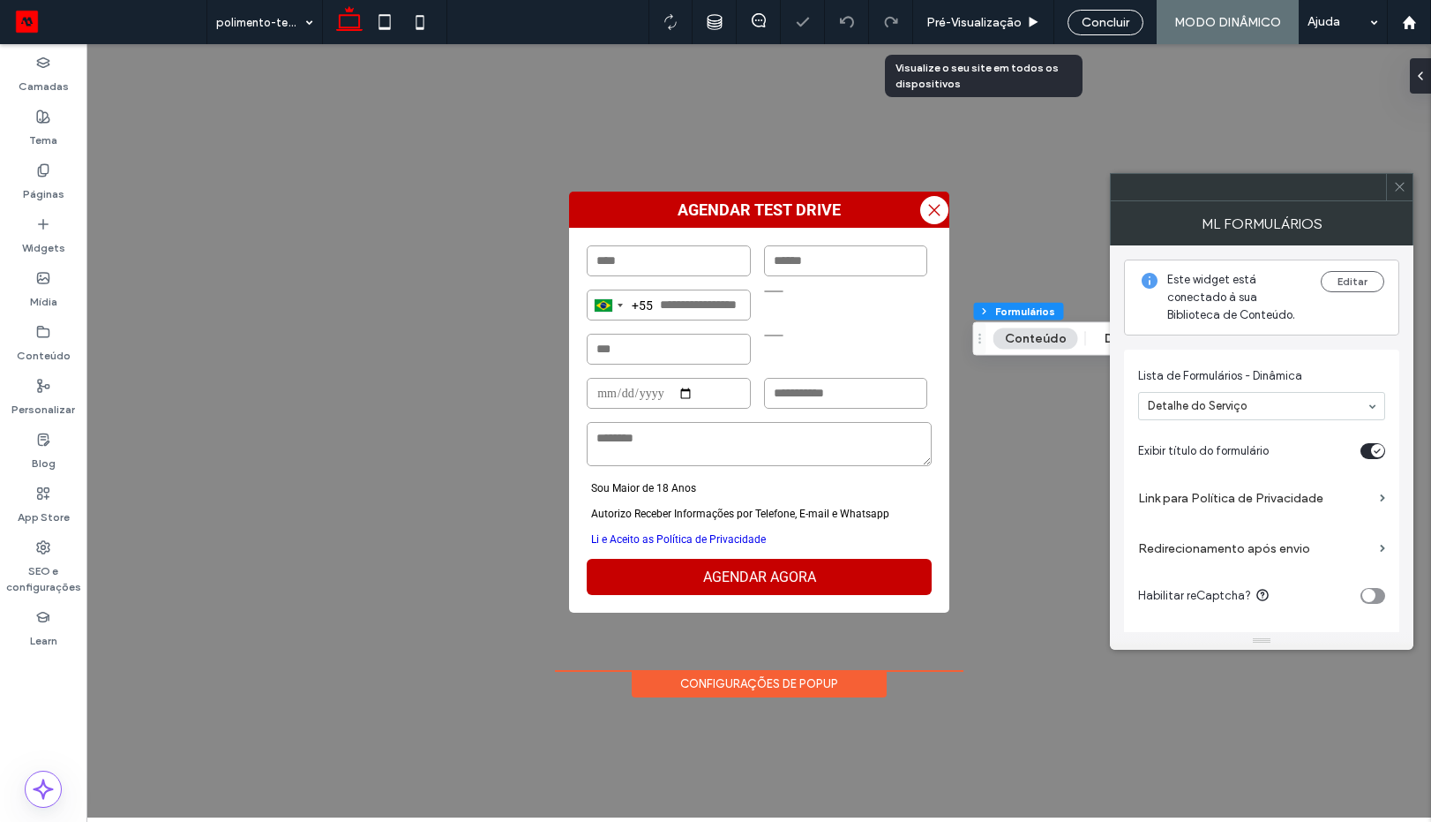
click at [1303, 492] on label "Link para Política de Privacidade" at bounding box center [1255, 498] width 235 height 33
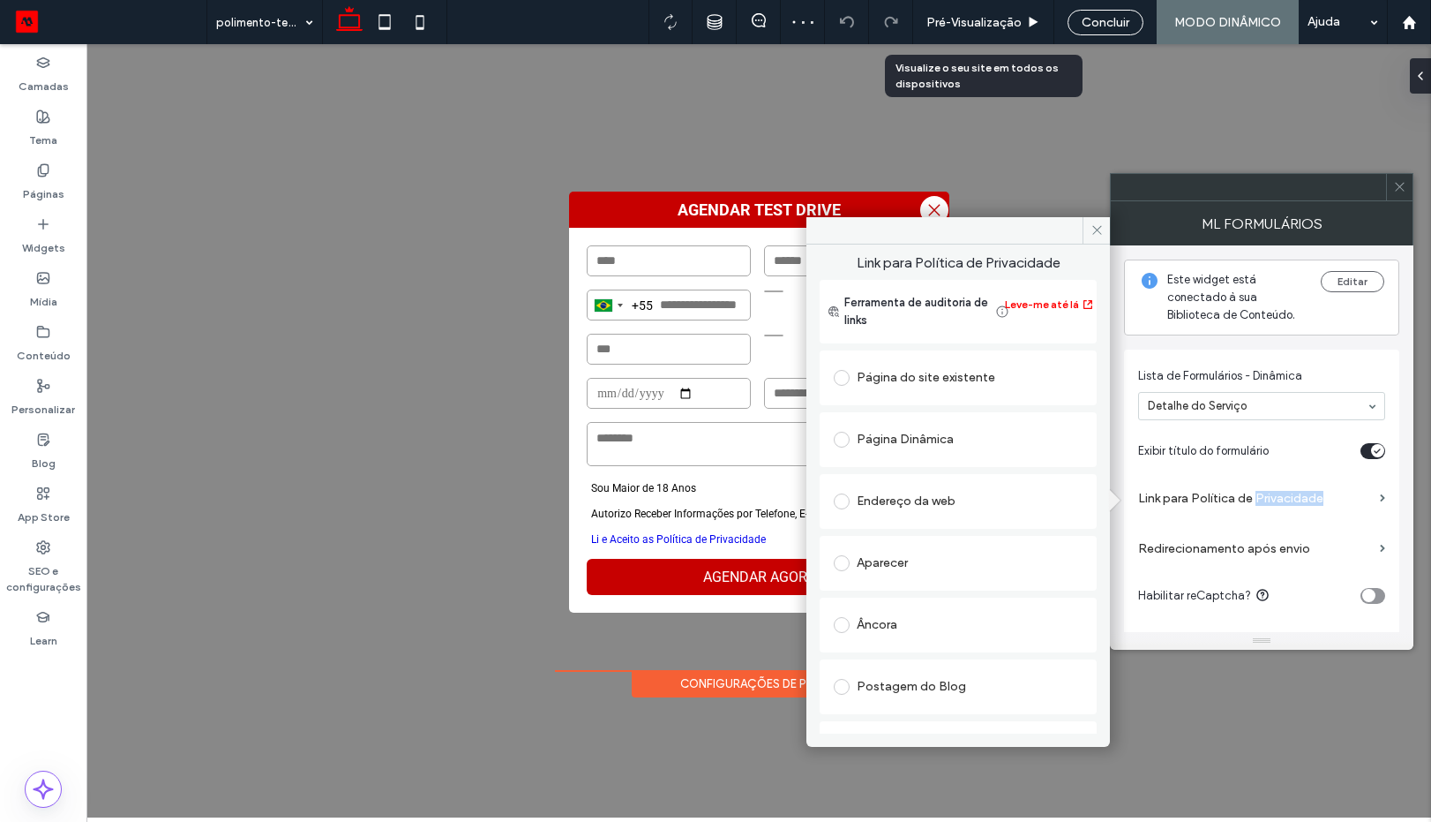
click at [898, 501] on div "Endereço da web" at bounding box center [958, 501] width 249 height 28
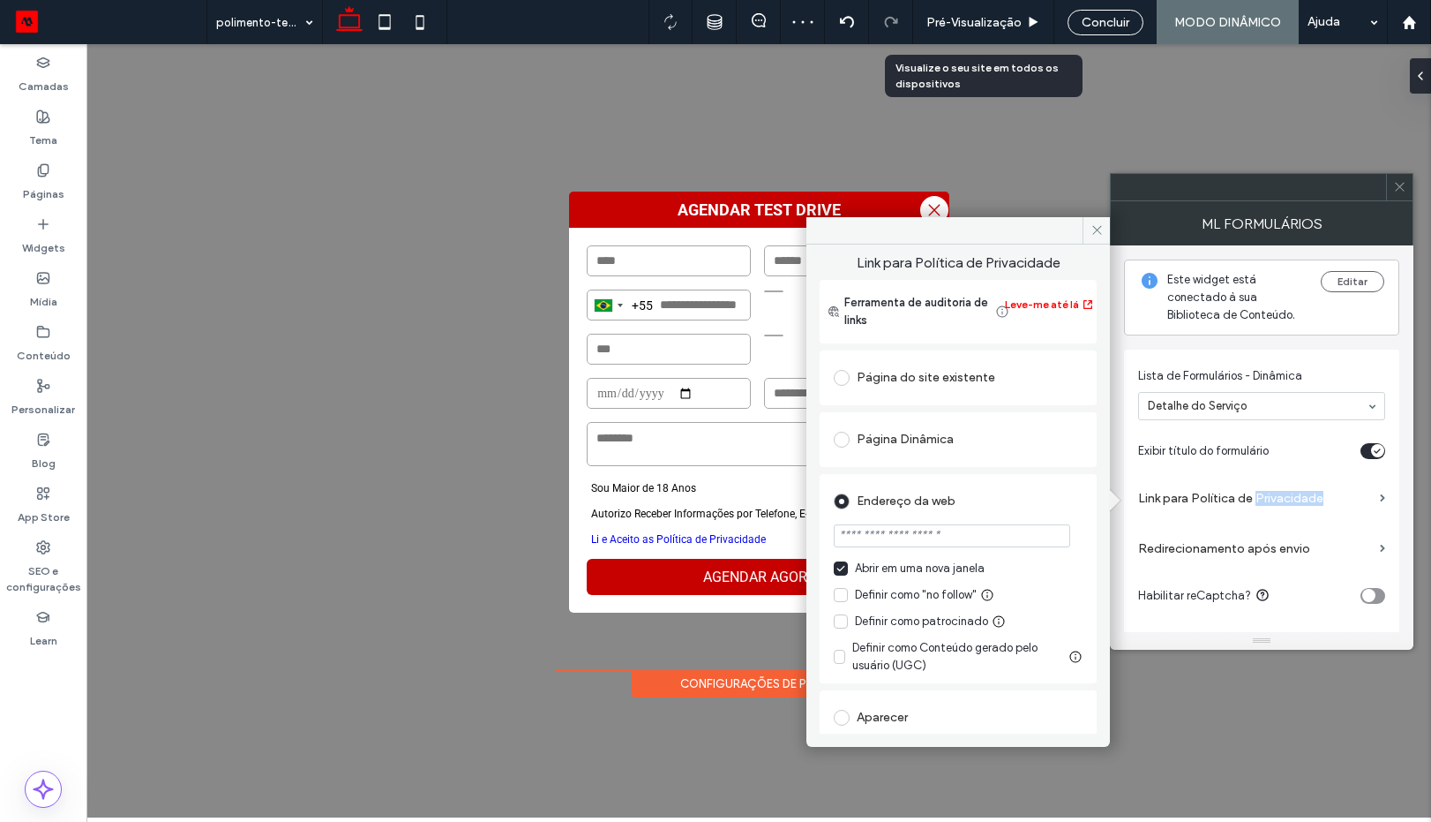
click at [917, 531] on input "url" at bounding box center [952, 535] width 237 height 23
paste input "**********"
type input "**********"
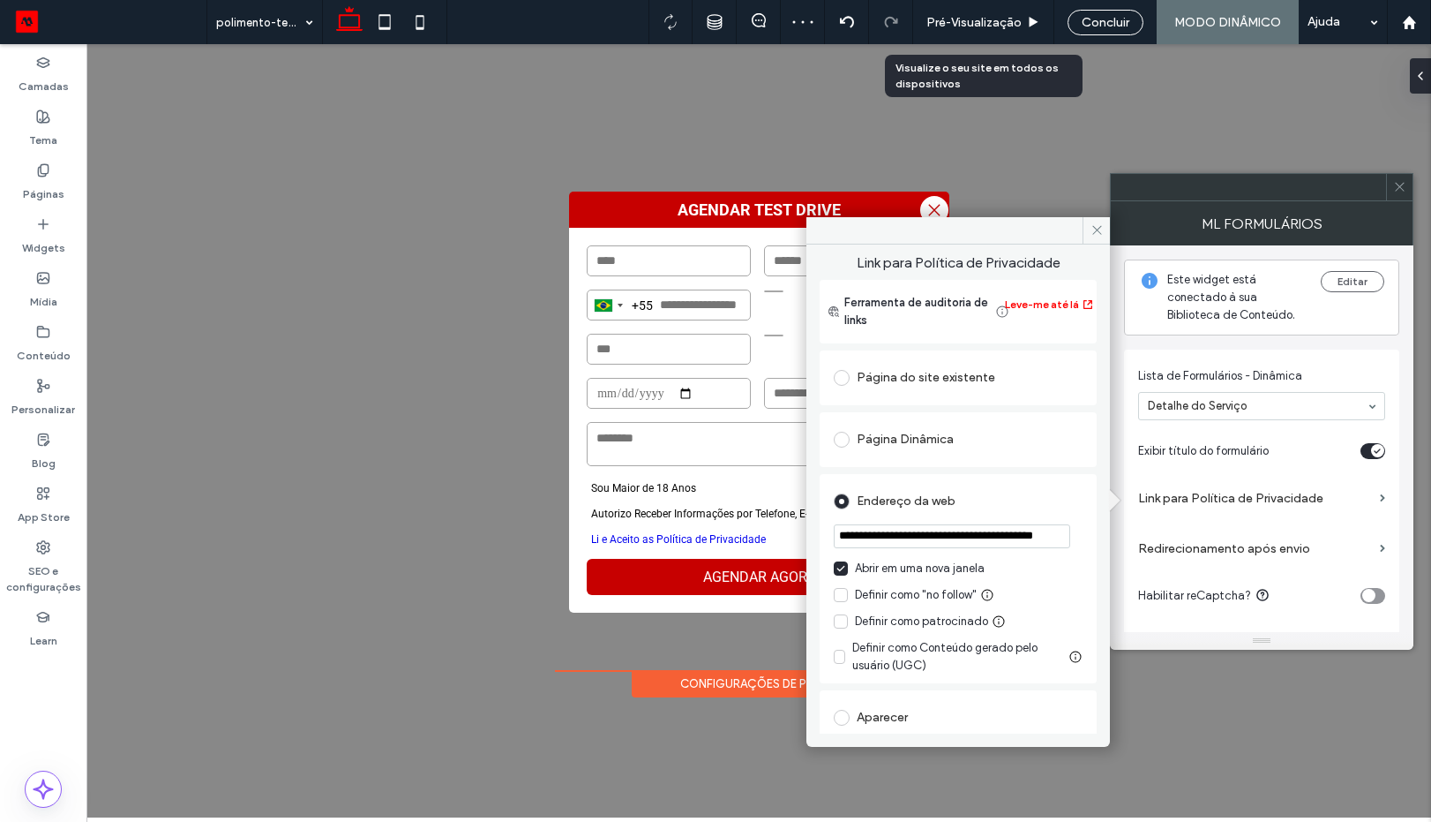
click at [1048, 510] on div "Endereço da web" at bounding box center [958, 501] width 249 height 28
click at [1097, 231] on icon at bounding box center [1097, 229] width 13 height 13
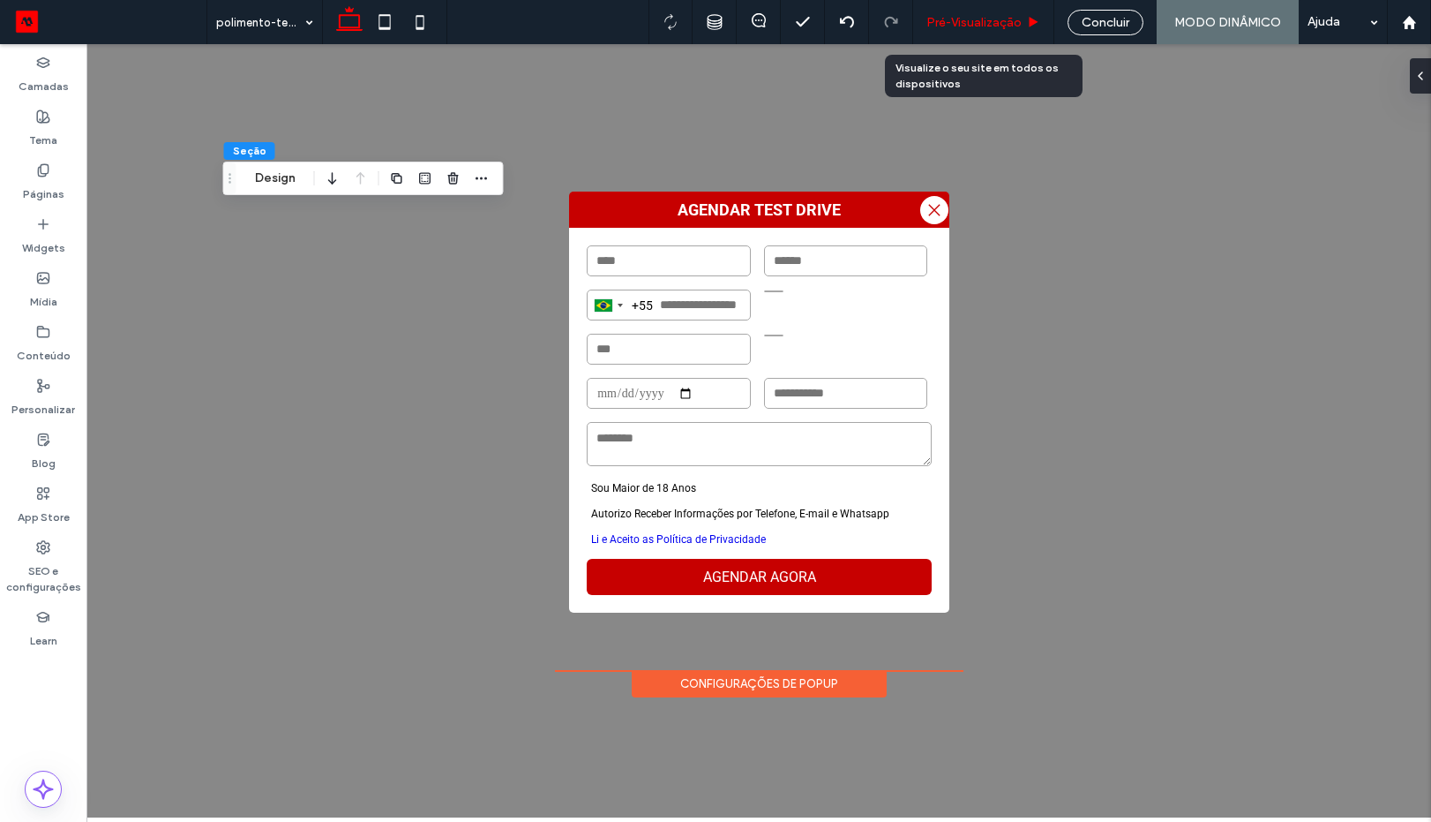
click at [996, 21] on span "Pré-Visualizaçāo" at bounding box center [974, 22] width 95 height 15
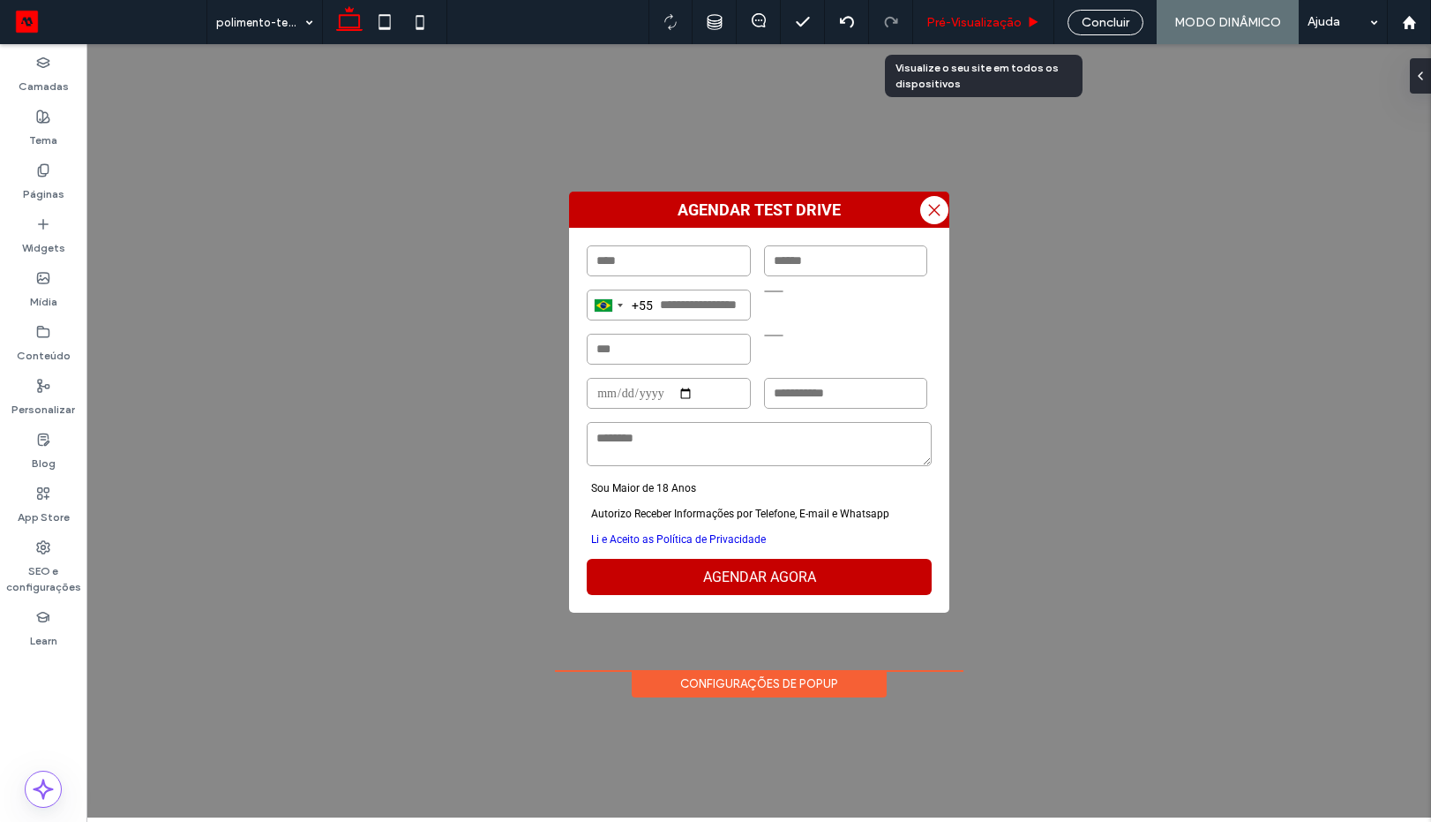
click at [972, 15] on span "Pré-Visualizaçāo" at bounding box center [974, 22] width 95 height 15
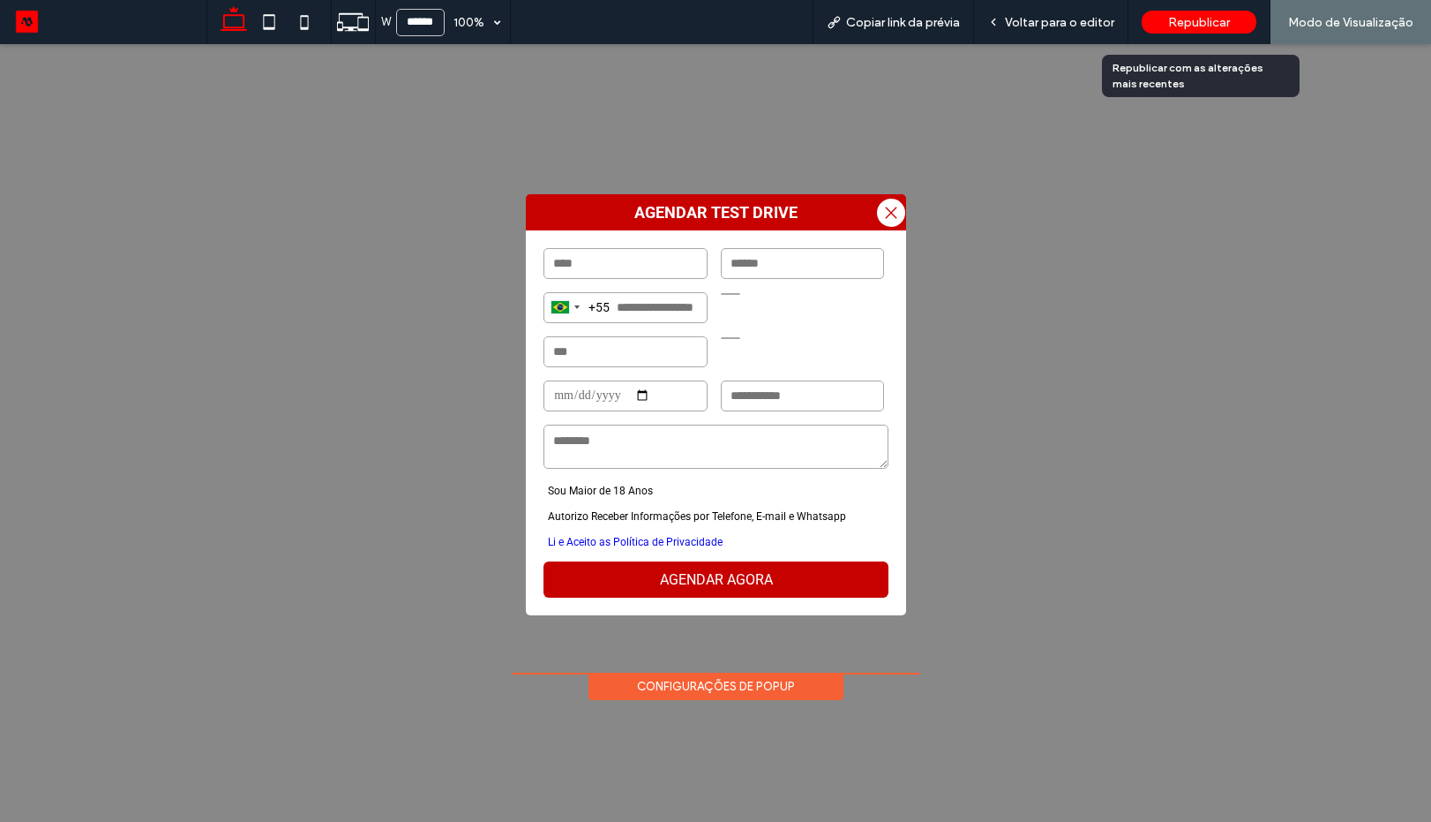
click at [1189, 15] on span "Republicar" at bounding box center [1199, 22] width 62 height 15
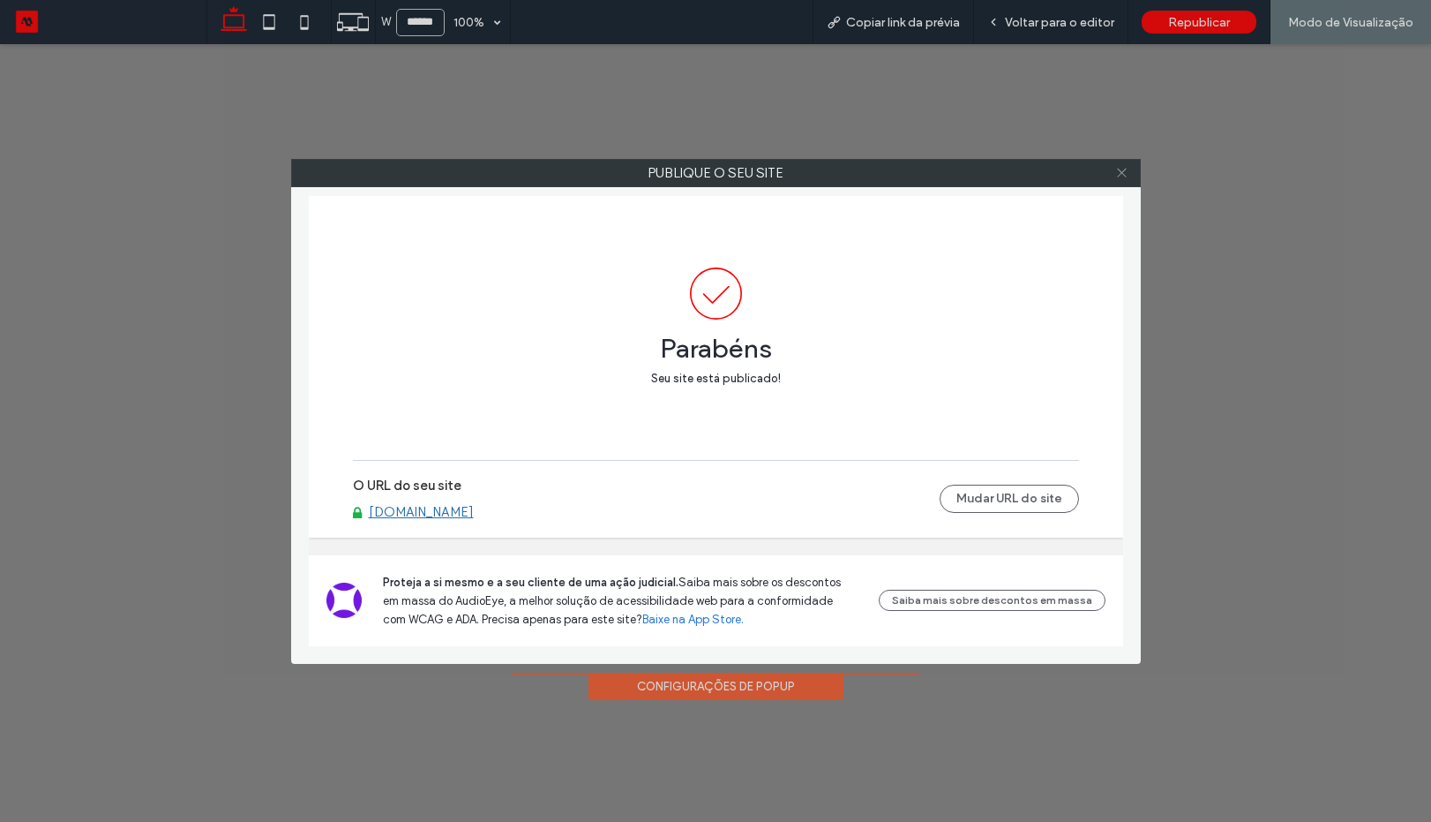
click at [1122, 161] on span at bounding box center [1121, 173] width 13 height 26
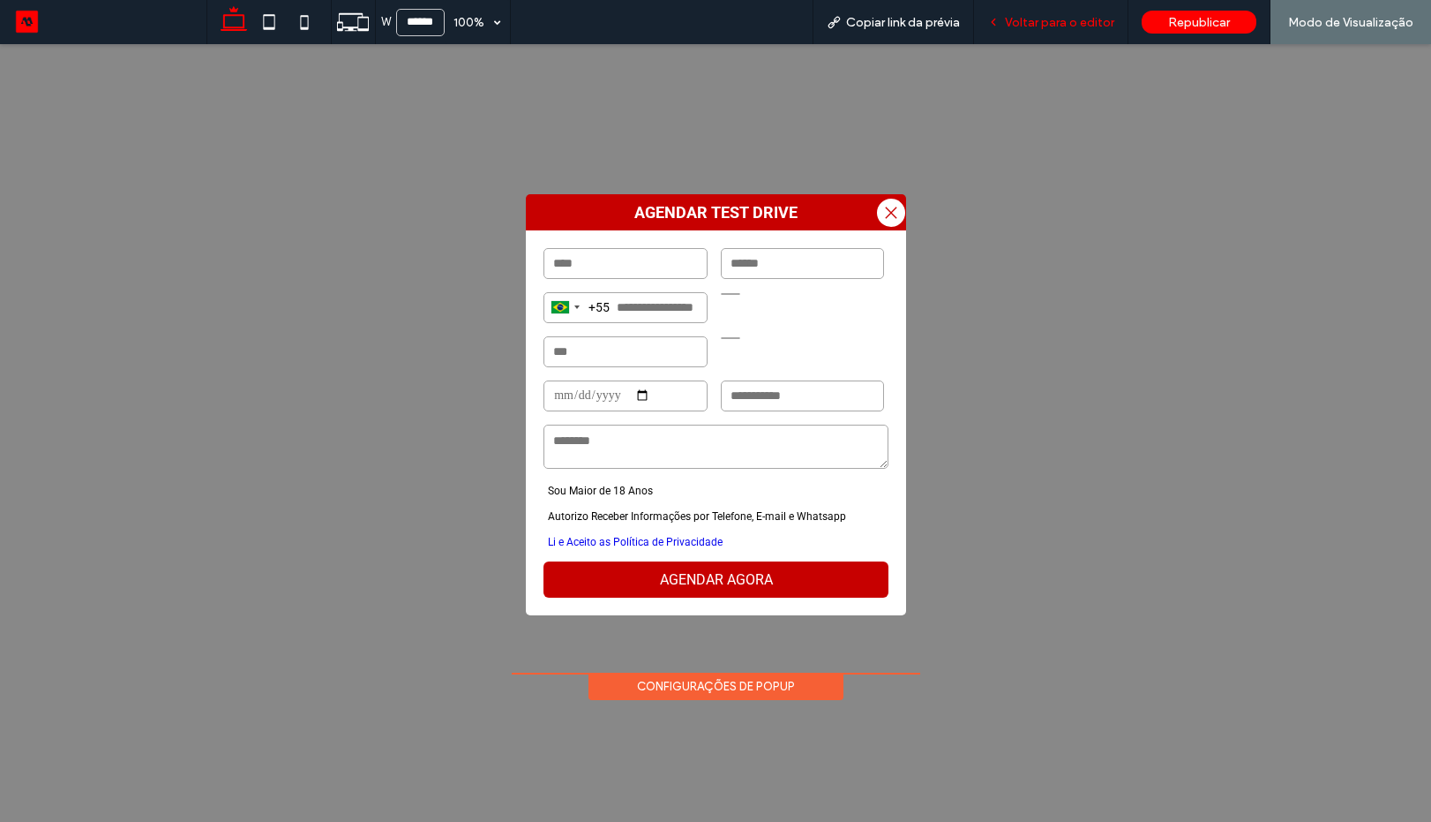
click at [1046, 25] on span "Voltar para o editor" at bounding box center [1059, 22] width 109 height 15
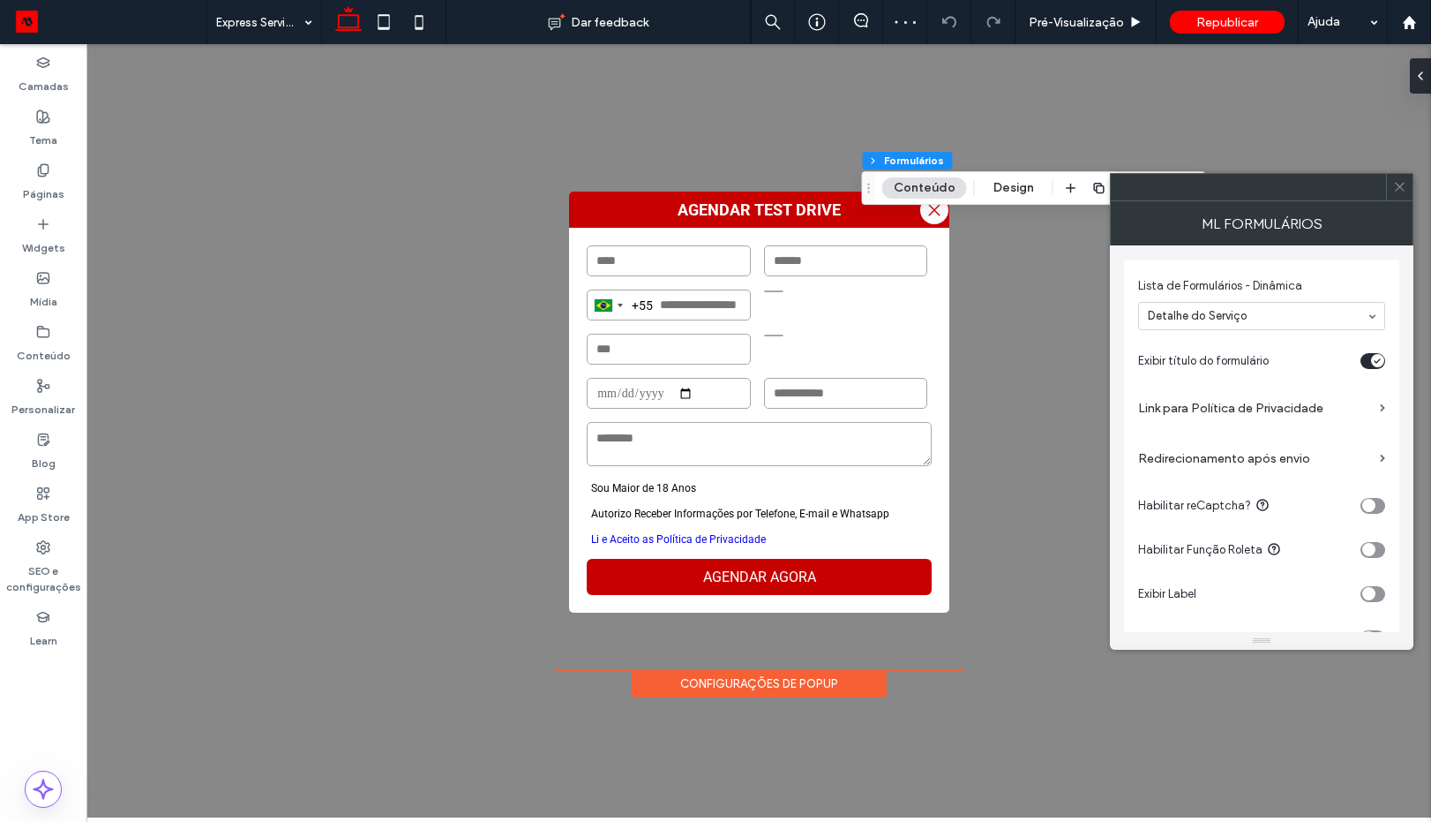
click at [1293, 420] on label "Link para Política de Privacidade" at bounding box center [1255, 408] width 235 height 33
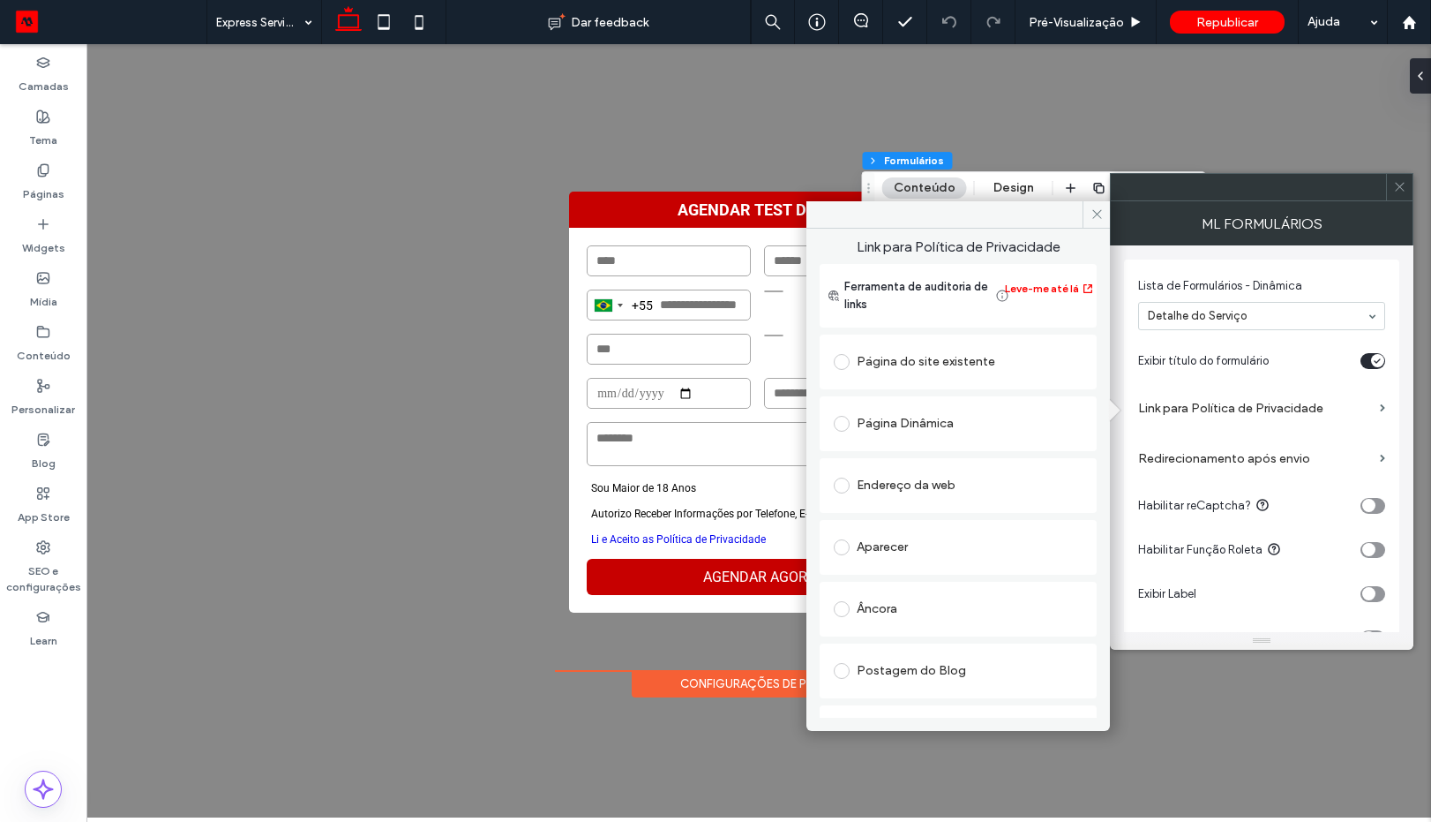
click at [908, 492] on div "Endereço da web" at bounding box center [958, 485] width 249 height 28
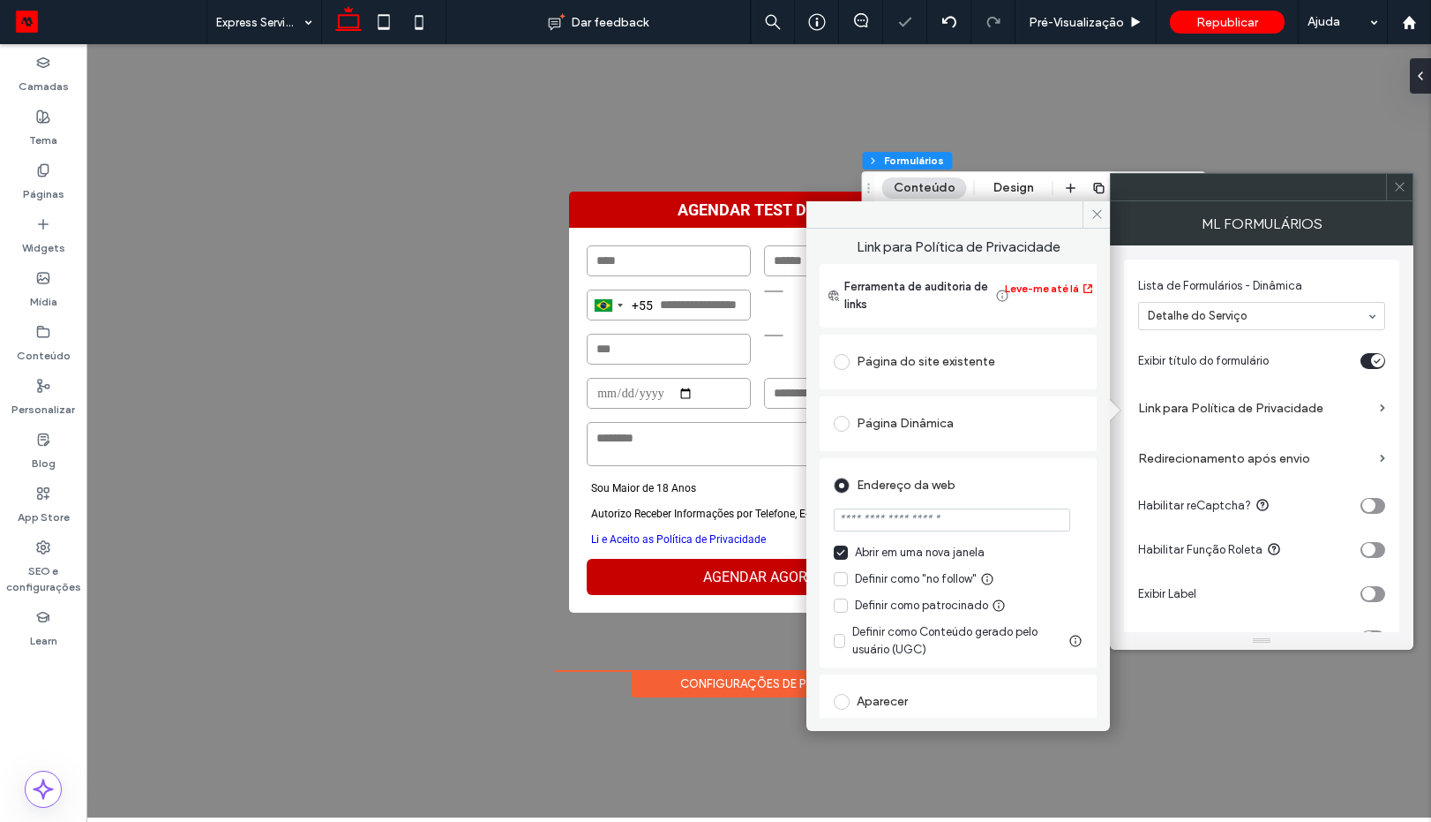
click at [935, 514] on input "url" at bounding box center [952, 519] width 237 height 23
paste input "**********"
type input "**********"
drag, startPoint x: 1021, startPoint y: 485, endPoint x: 1055, endPoint y: 482, distance: 33.7
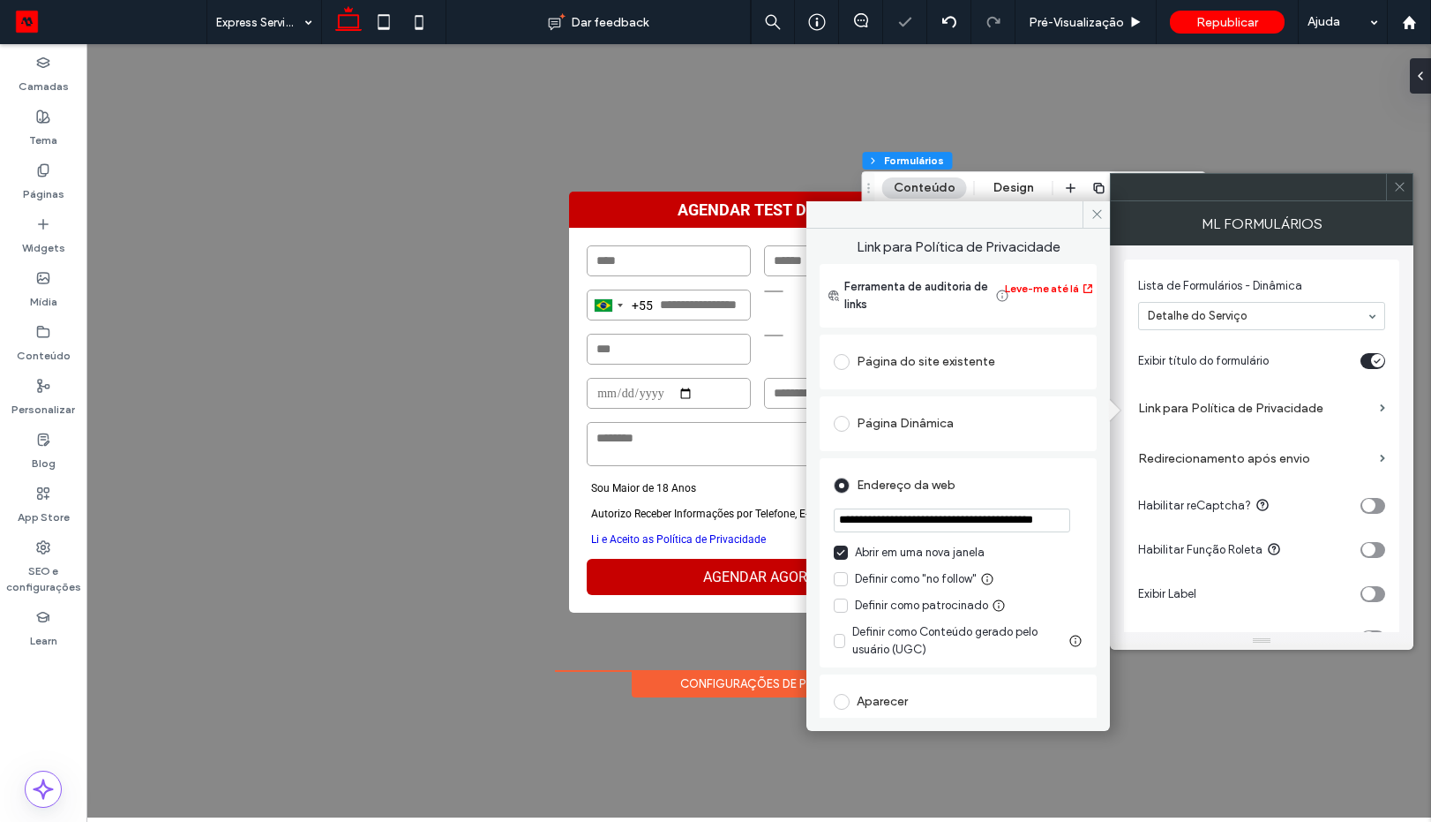
click at [1025, 484] on div "Endereço da web" at bounding box center [958, 485] width 249 height 28
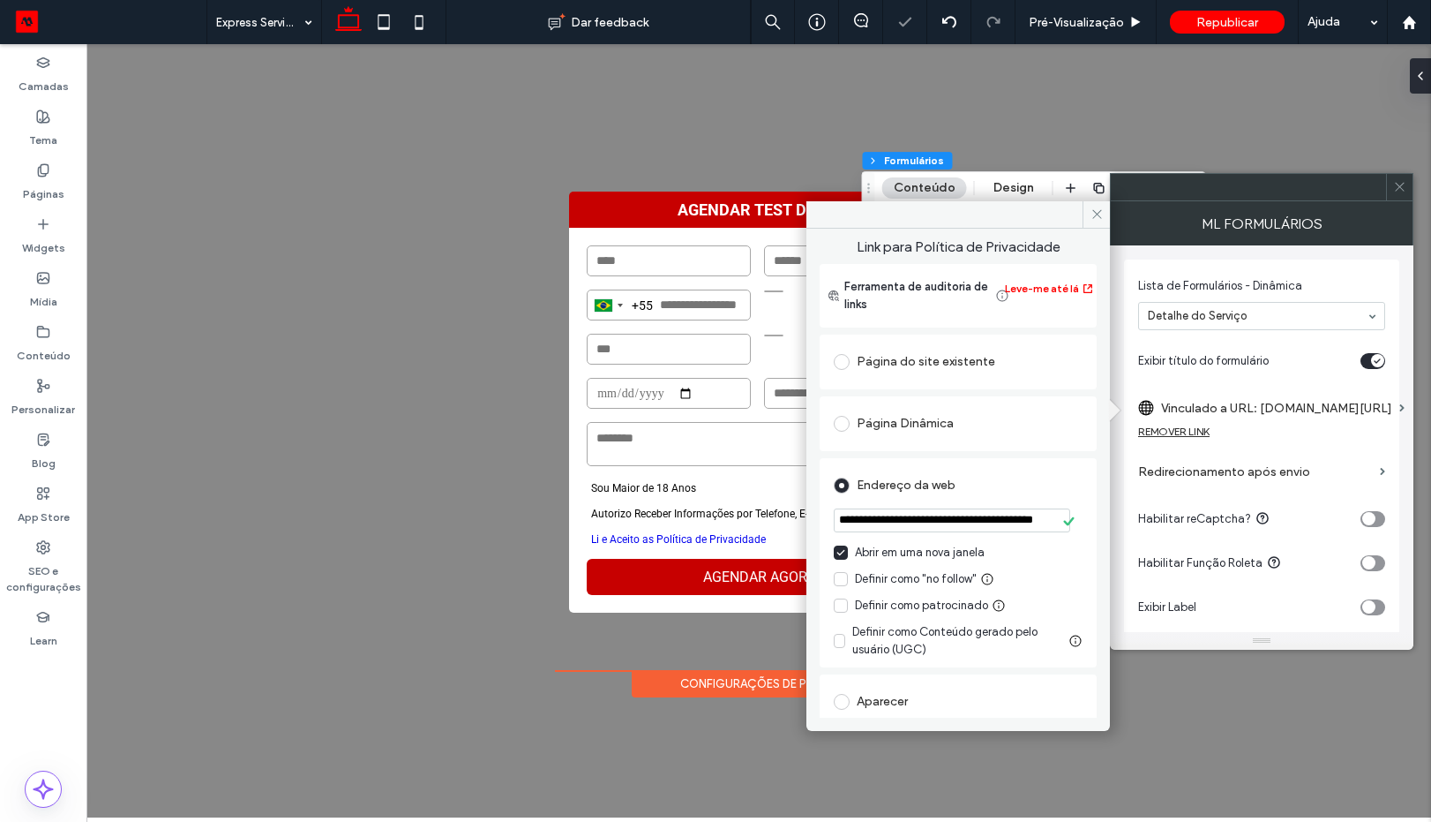
drag, startPoint x: 1097, startPoint y: 212, endPoint x: 1282, endPoint y: 214, distance: 185.3
click at [1100, 214] on icon at bounding box center [1097, 213] width 13 height 13
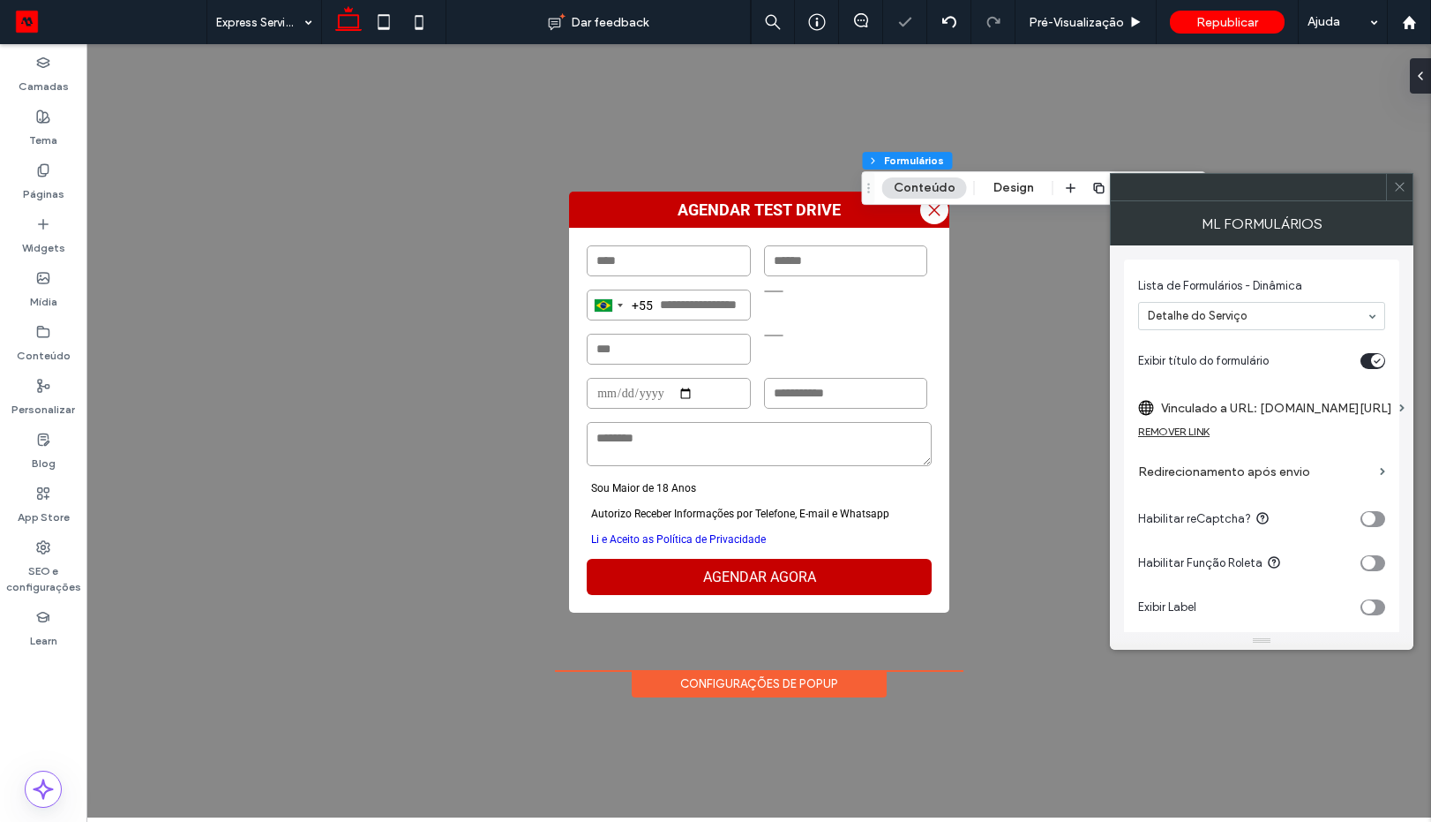
click at [1406, 187] on icon at bounding box center [1399, 186] width 13 height 13
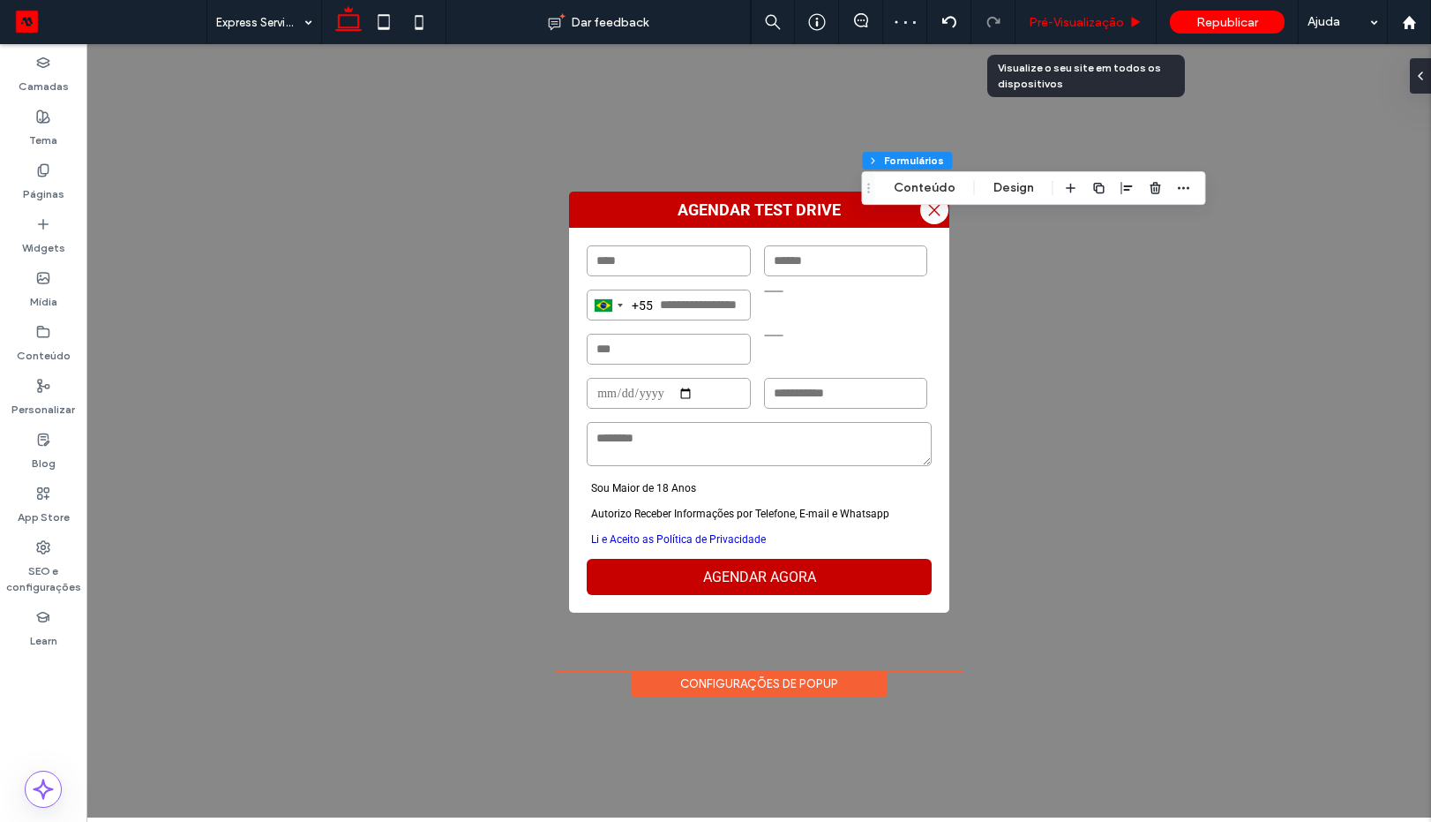
click at [1053, 18] on span "Pré-Visualizaçāo" at bounding box center [1076, 22] width 95 height 15
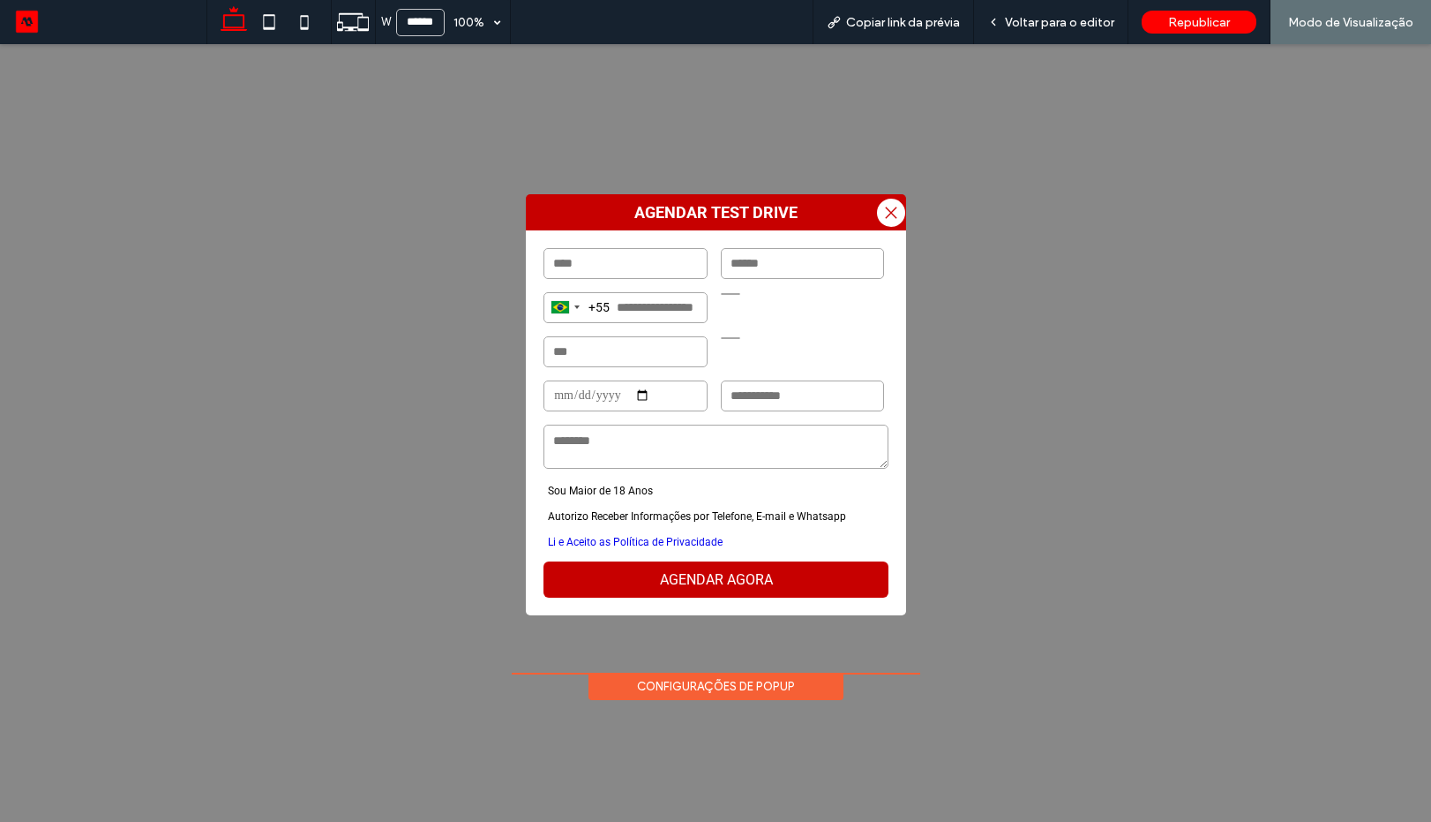
click at [1040, 23] on span "Voltar para o editor" at bounding box center [1059, 22] width 109 height 15
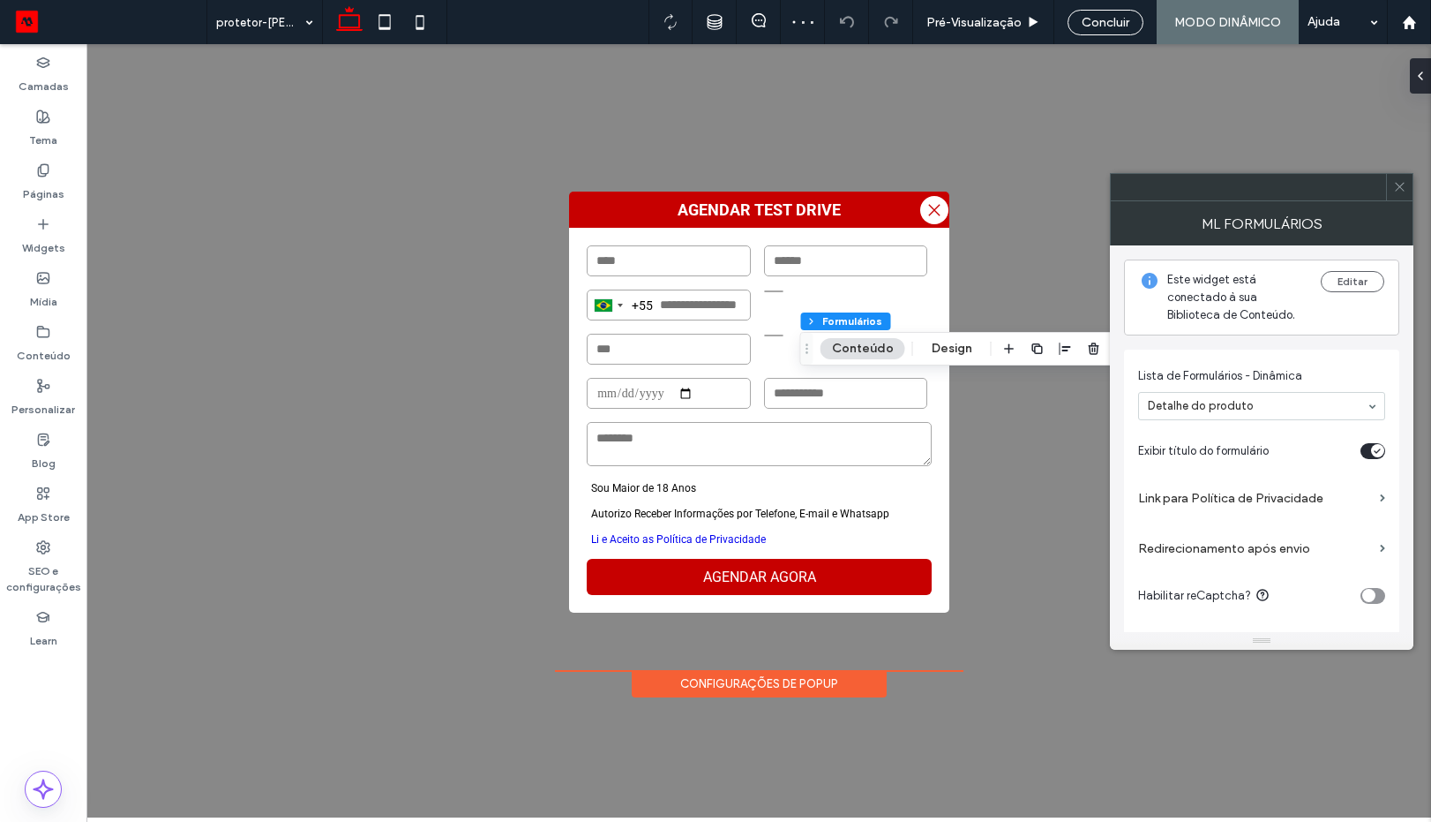
click at [1229, 503] on label "Link para Política de Privacidade" at bounding box center [1255, 498] width 235 height 33
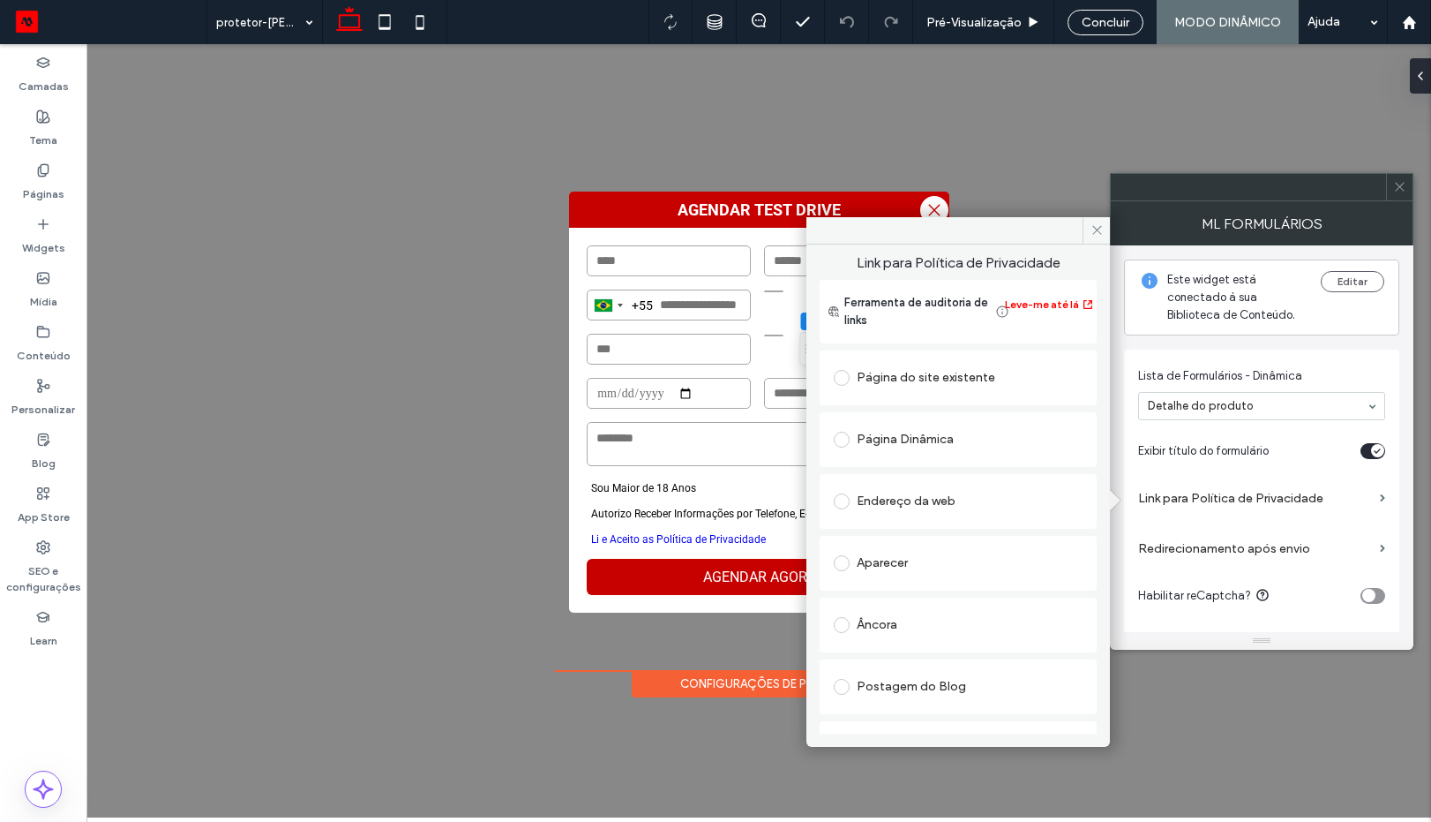
click at [899, 503] on div "Endereço da web" at bounding box center [958, 501] width 249 height 28
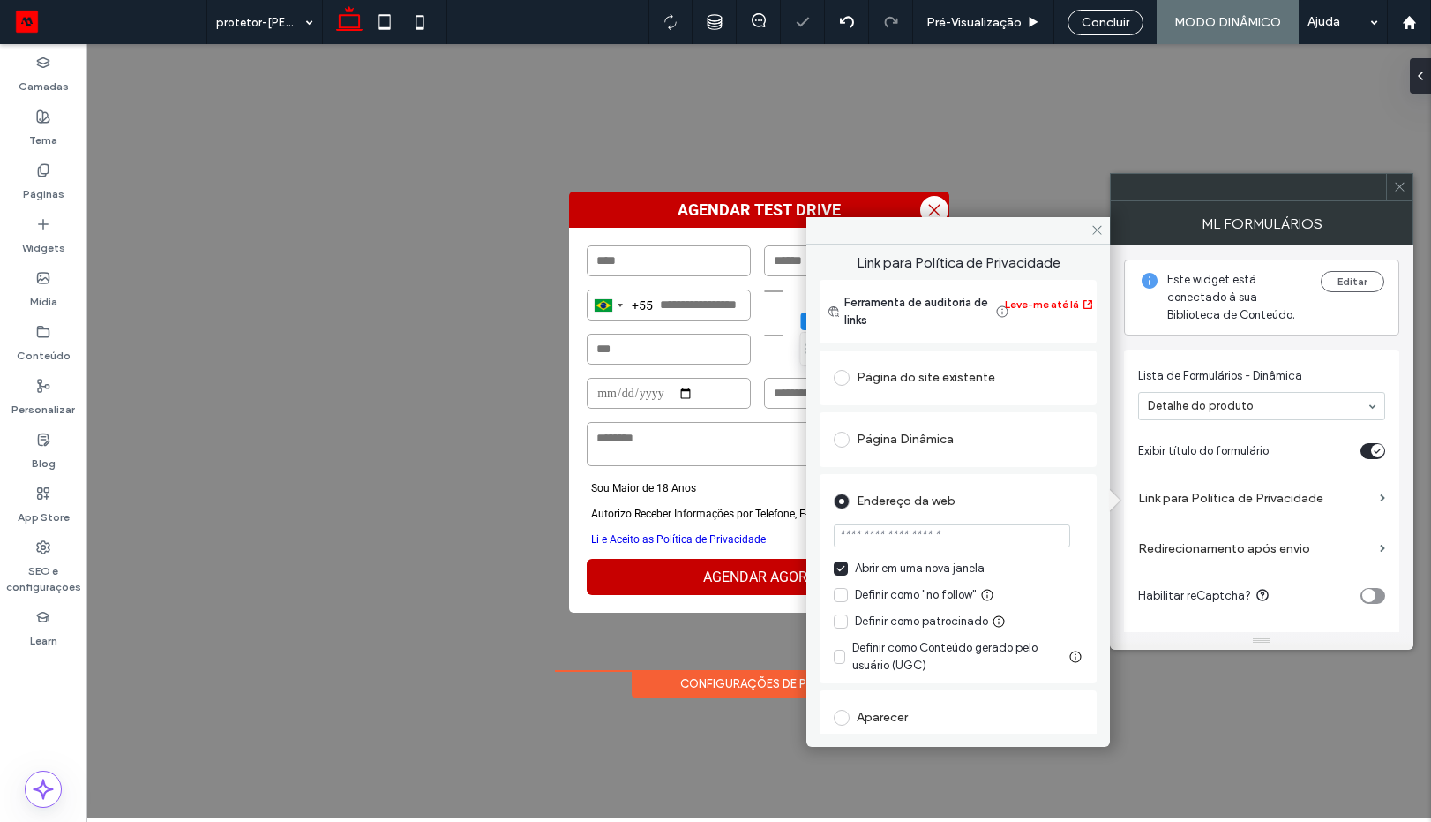
click at [943, 547] on input "url" at bounding box center [952, 535] width 237 height 23
paste input "**********"
type input "**********"
click at [1021, 501] on div "Endereço da web" at bounding box center [958, 501] width 249 height 28
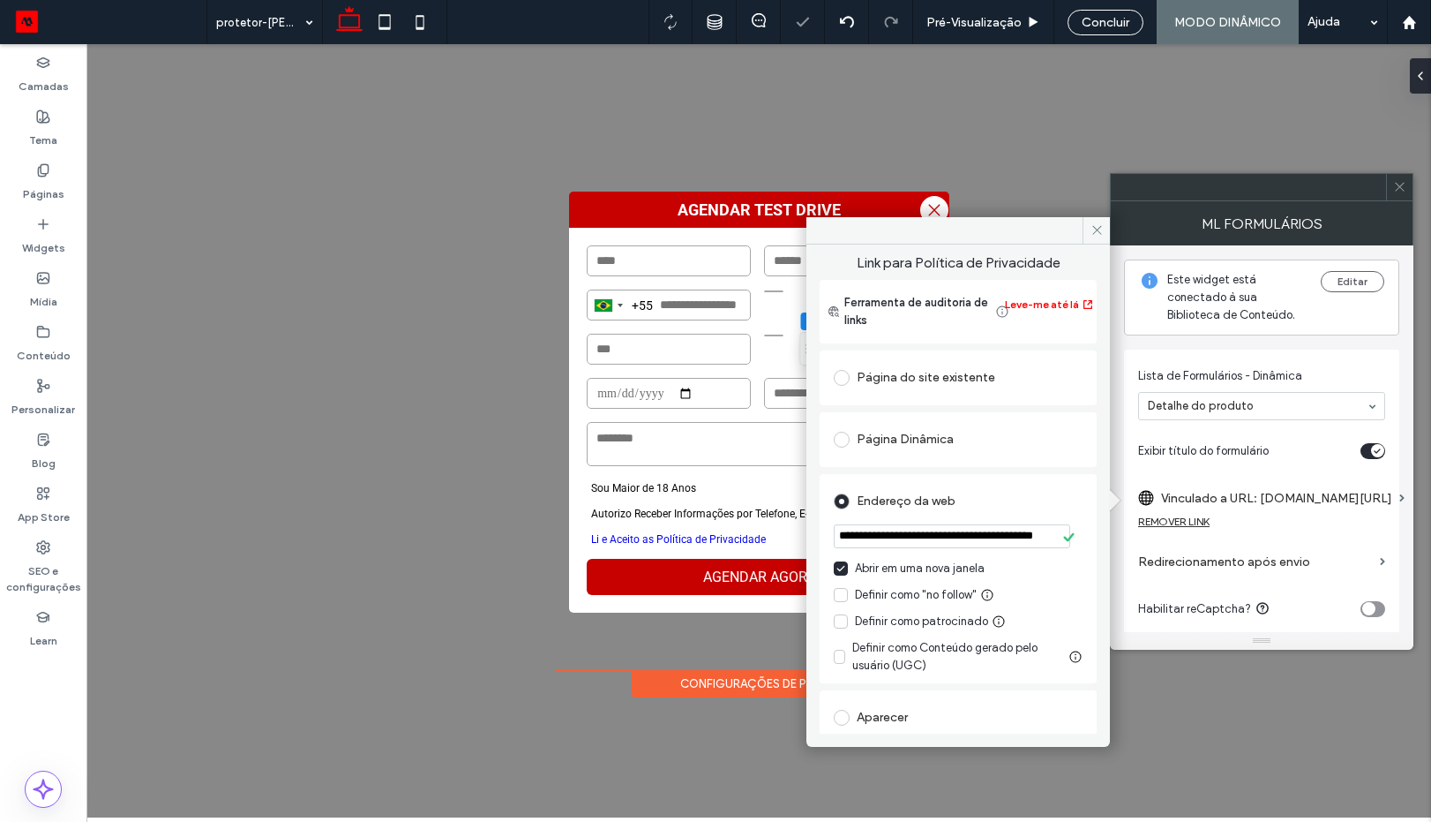
scroll to position [0, 0]
click at [1091, 228] on icon at bounding box center [1097, 229] width 13 height 13
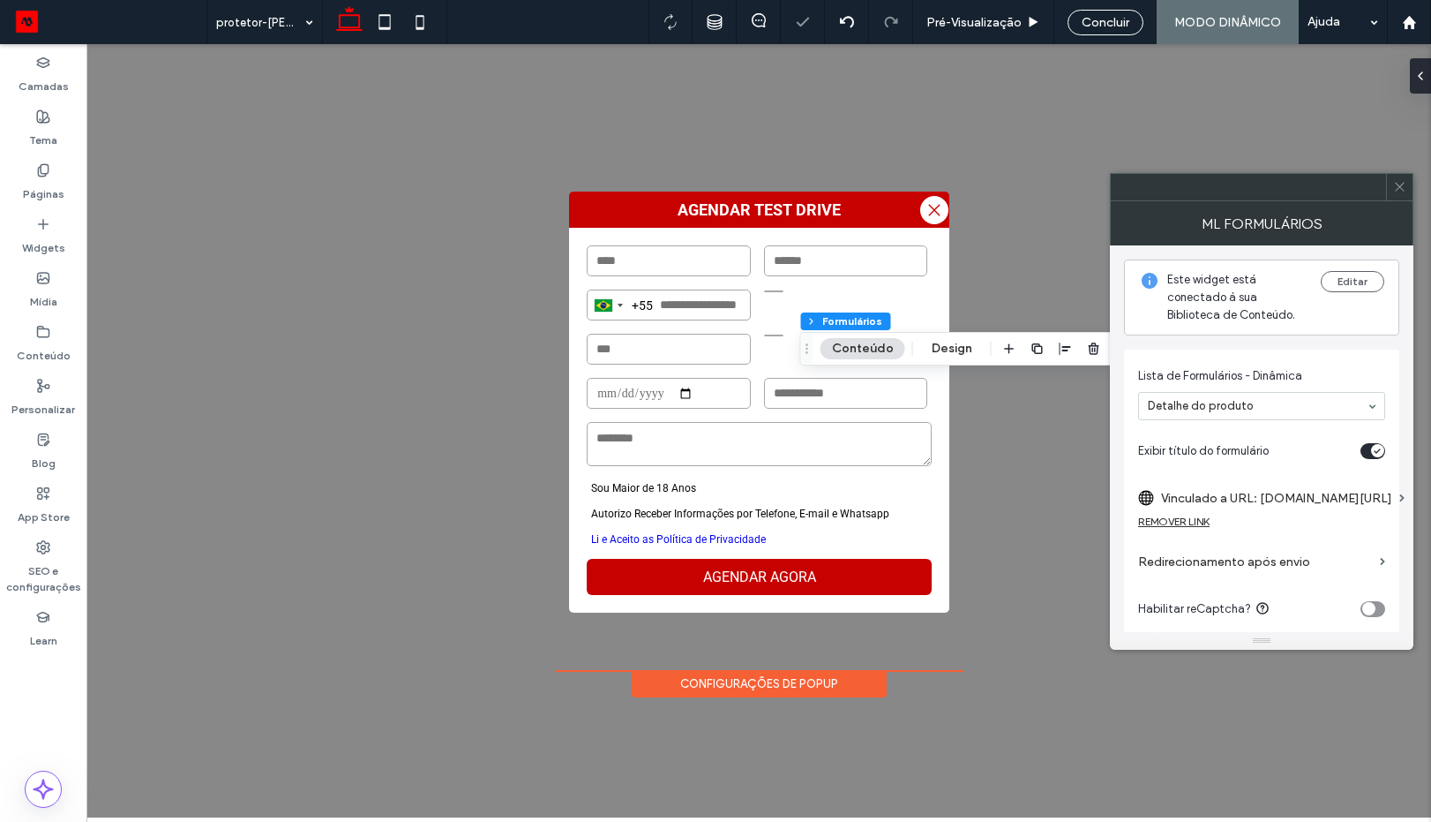
click at [1393, 191] on icon at bounding box center [1399, 186] width 13 height 13
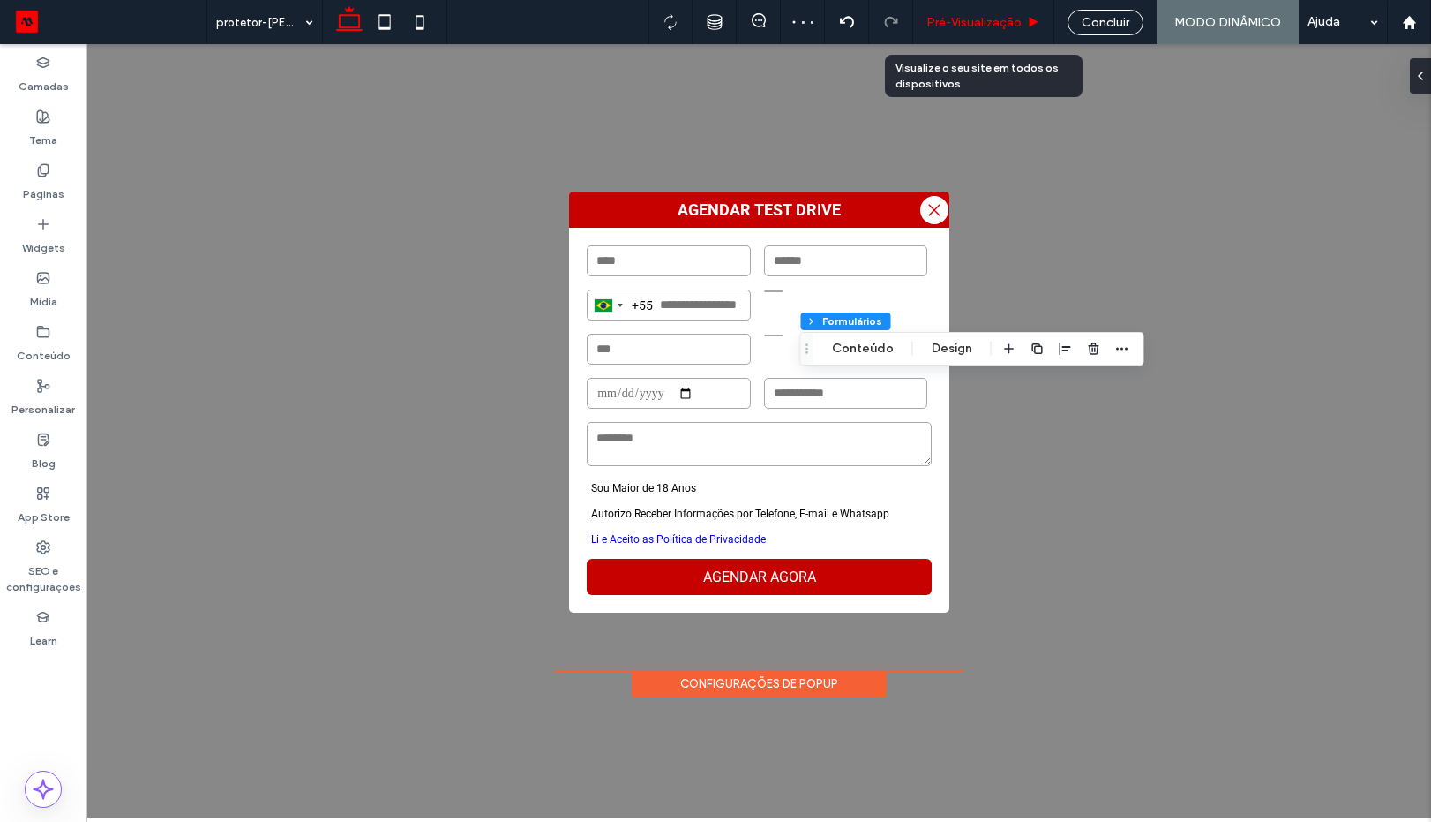
click at [995, 25] on span "Pré-Visualizaçāo" at bounding box center [974, 22] width 95 height 15
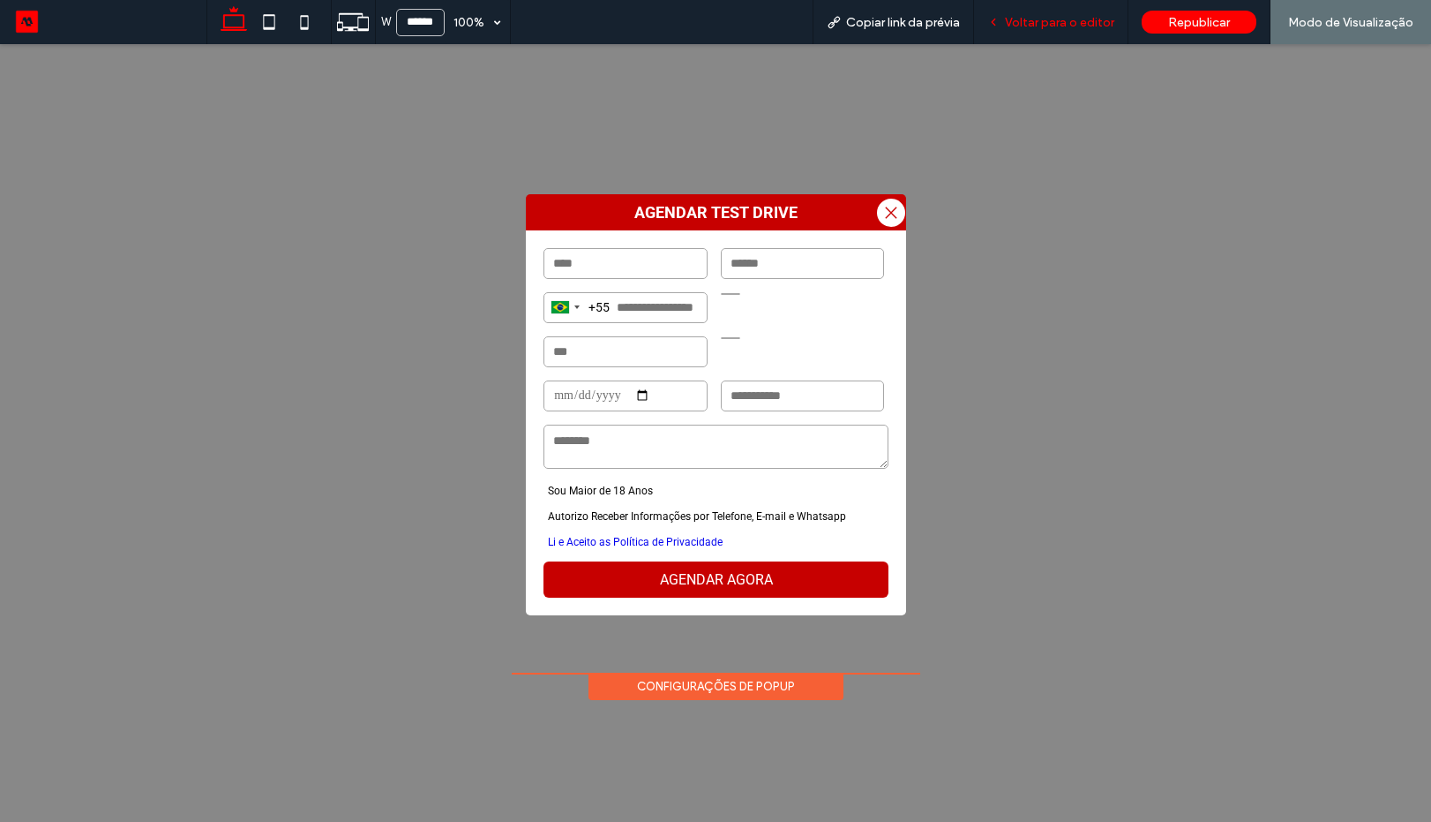
click at [1055, 25] on span "Voltar para o editor" at bounding box center [1059, 22] width 109 height 15
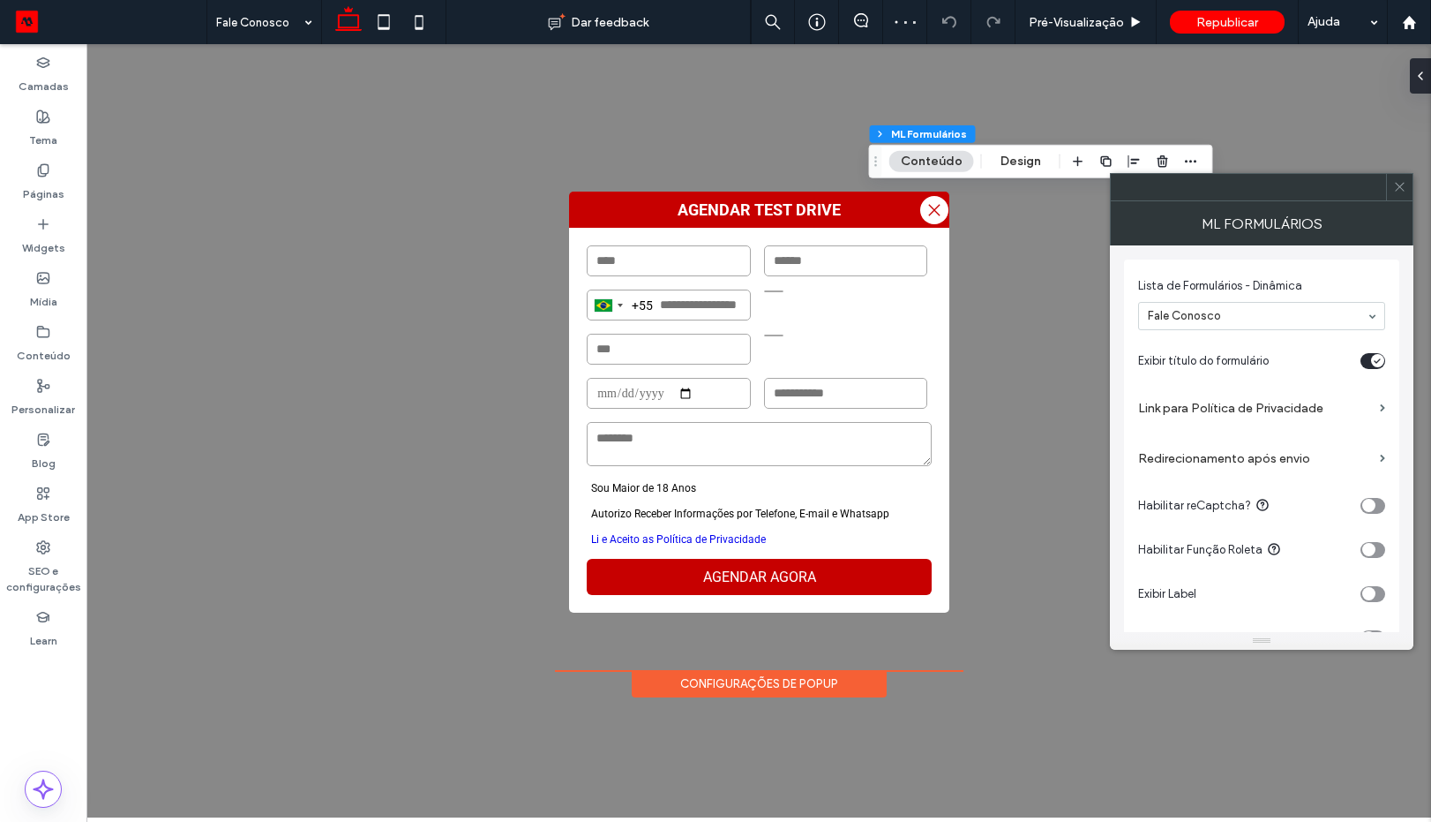
click at [1215, 409] on label "Link para Política de Privacidade" at bounding box center [1255, 408] width 235 height 33
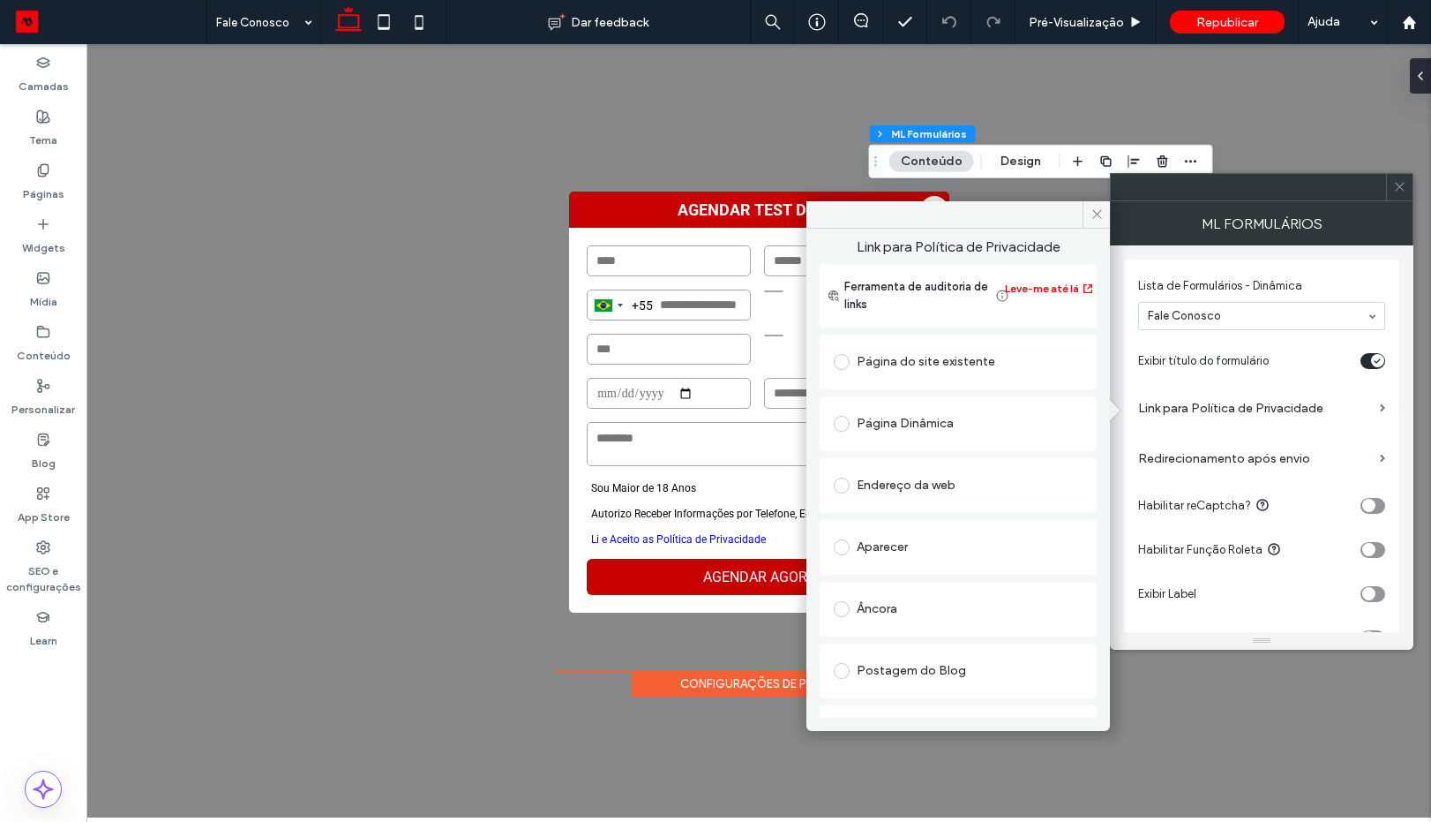
click at [871, 478] on div "Endereço da web" at bounding box center [958, 485] width 249 height 28
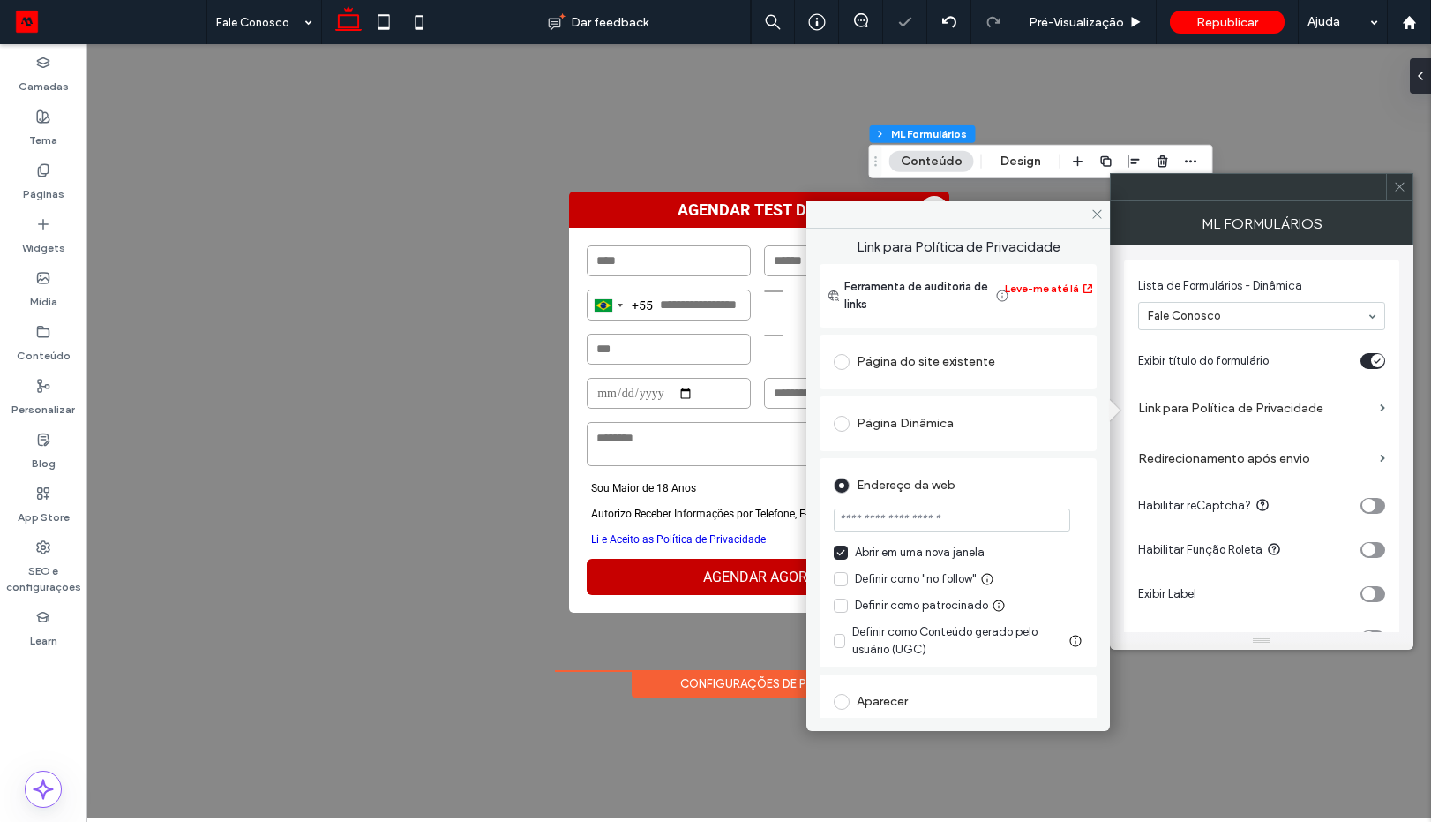
click at [938, 515] on input "url" at bounding box center [952, 519] width 237 height 23
paste input "**********"
type input "**********"
click at [998, 491] on div "Endereço da web" at bounding box center [958, 485] width 249 height 28
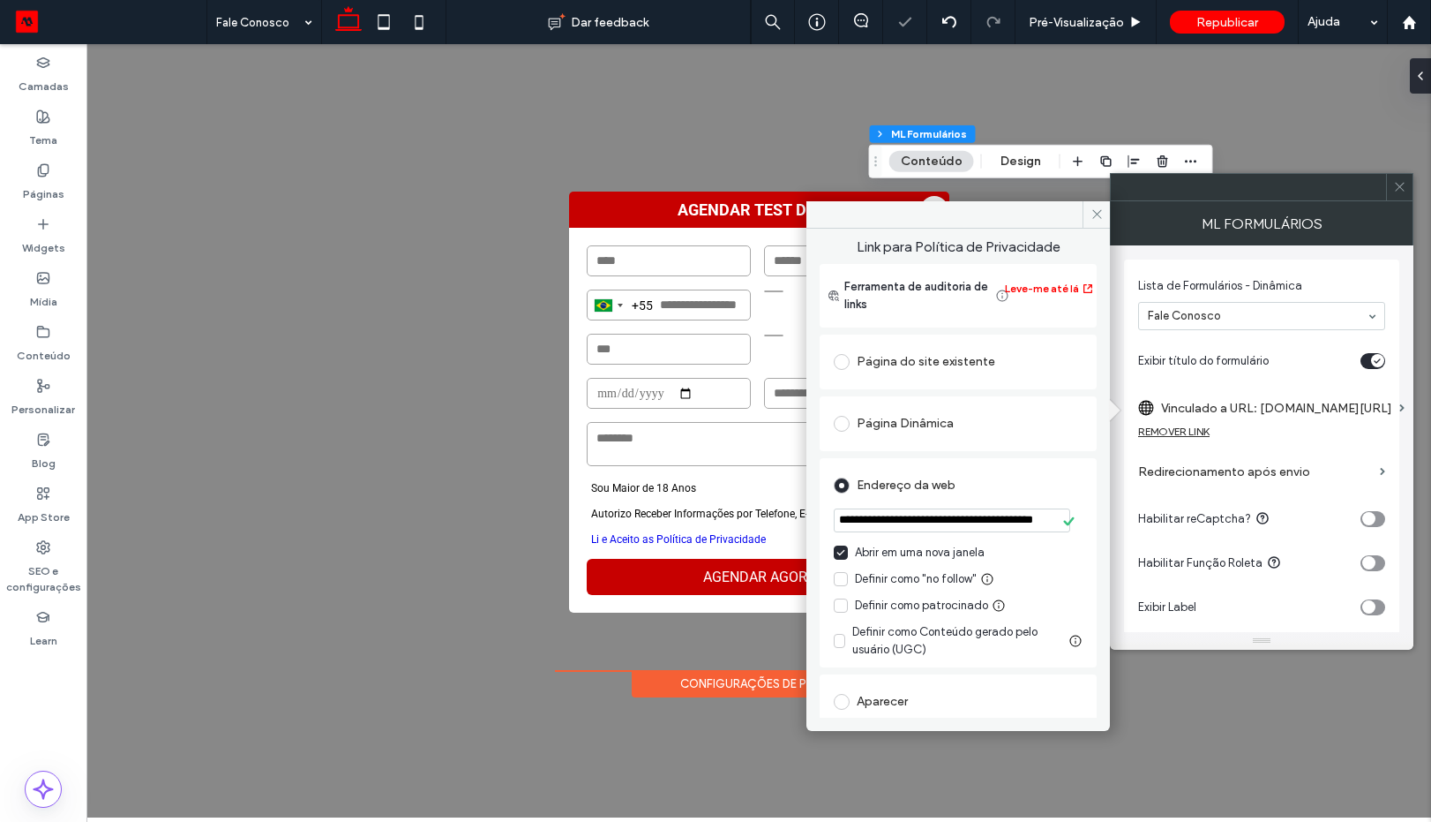
drag, startPoint x: 998, startPoint y: 491, endPoint x: 1039, endPoint y: 491, distance: 40.6
click at [1002, 491] on div "Endereço da web" at bounding box center [958, 485] width 249 height 28
click at [1095, 219] on icon at bounding box center [1097, 213] width 13 height 13
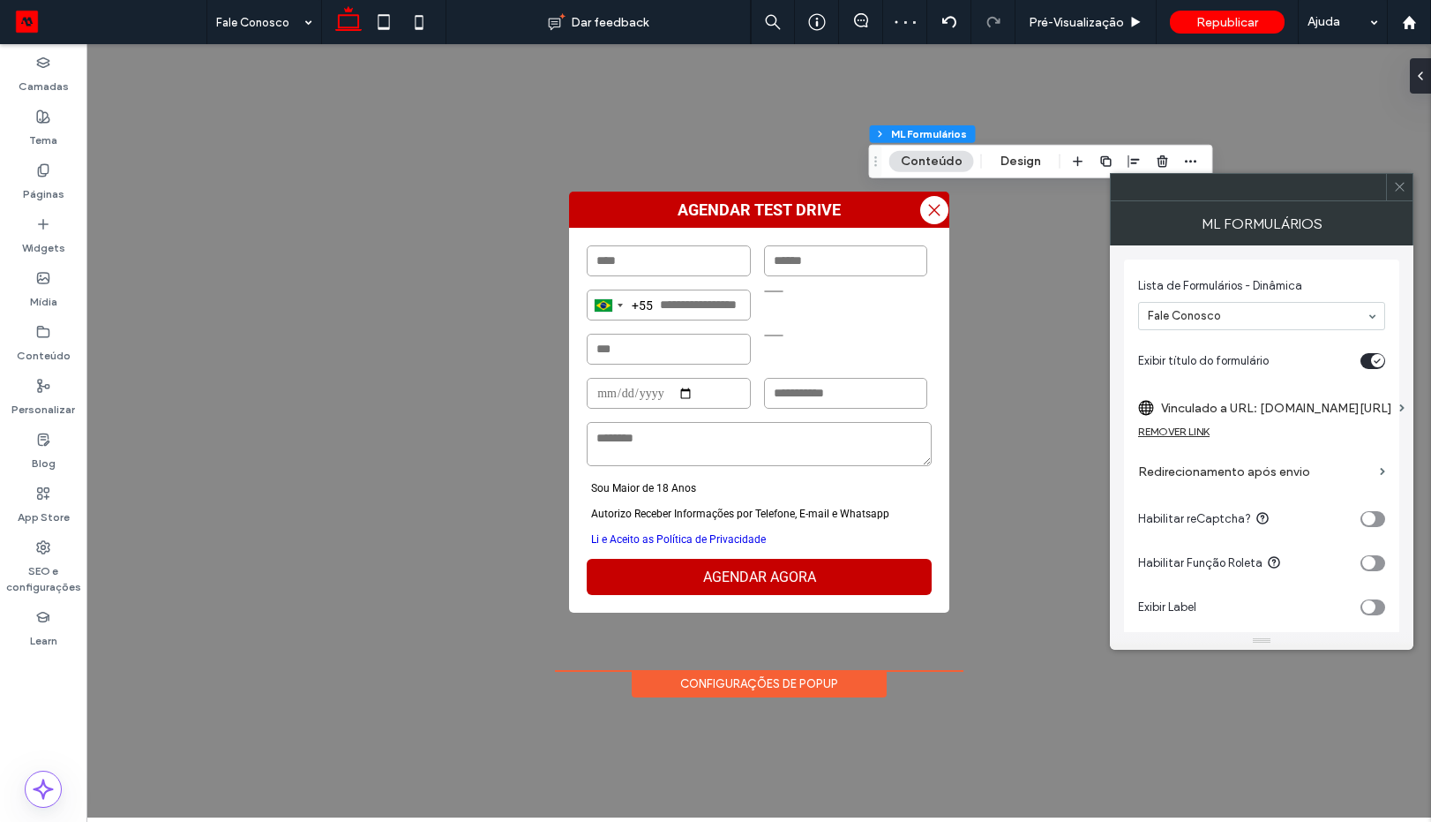
click at [1397, 191] on icon at bounding box center [1399, 186] width 13 height 13
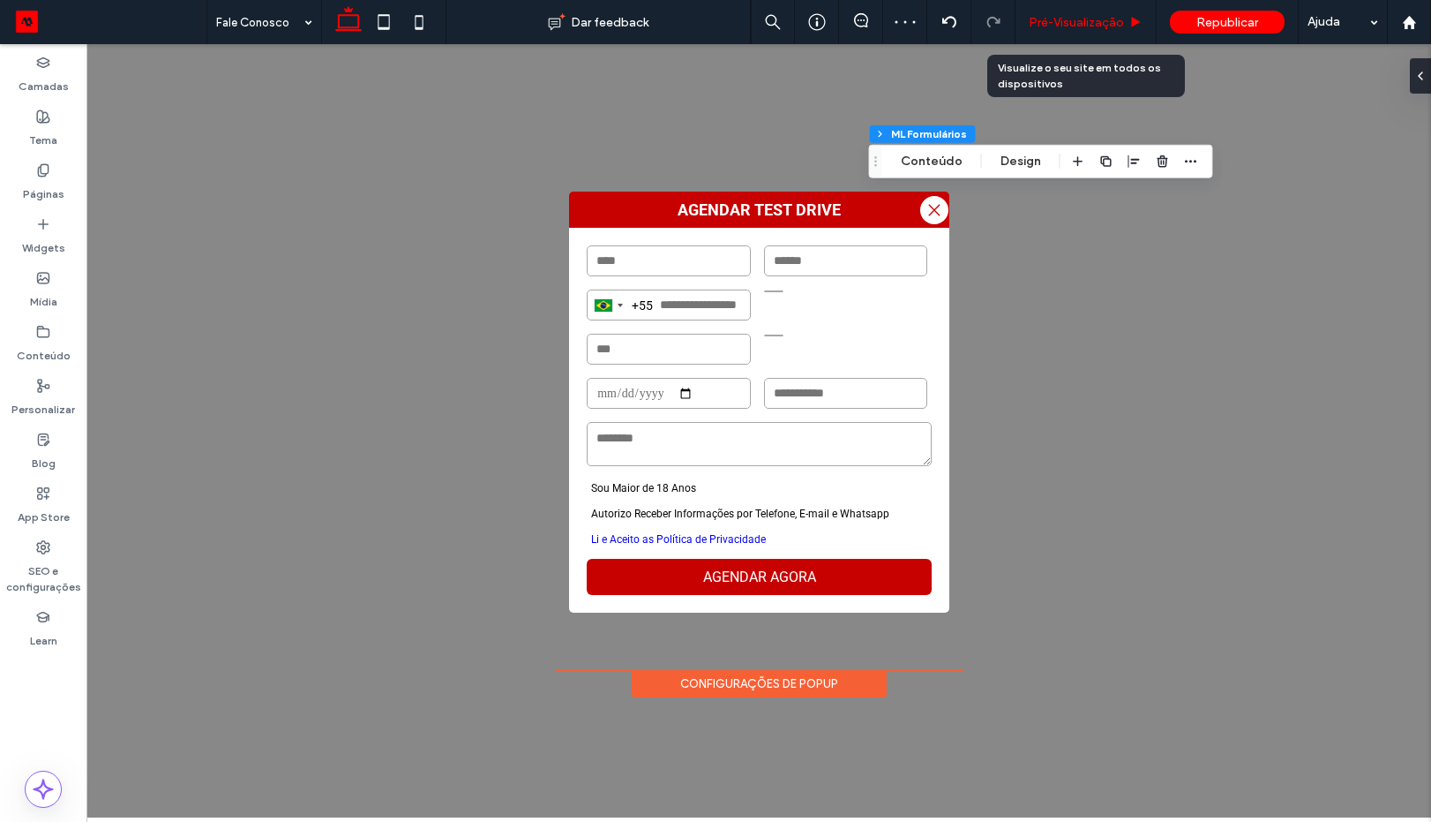
click at [1093, 28] on span "Pré-Visualizaçāo" at bounding box center [1076, 22] width 95 height 15
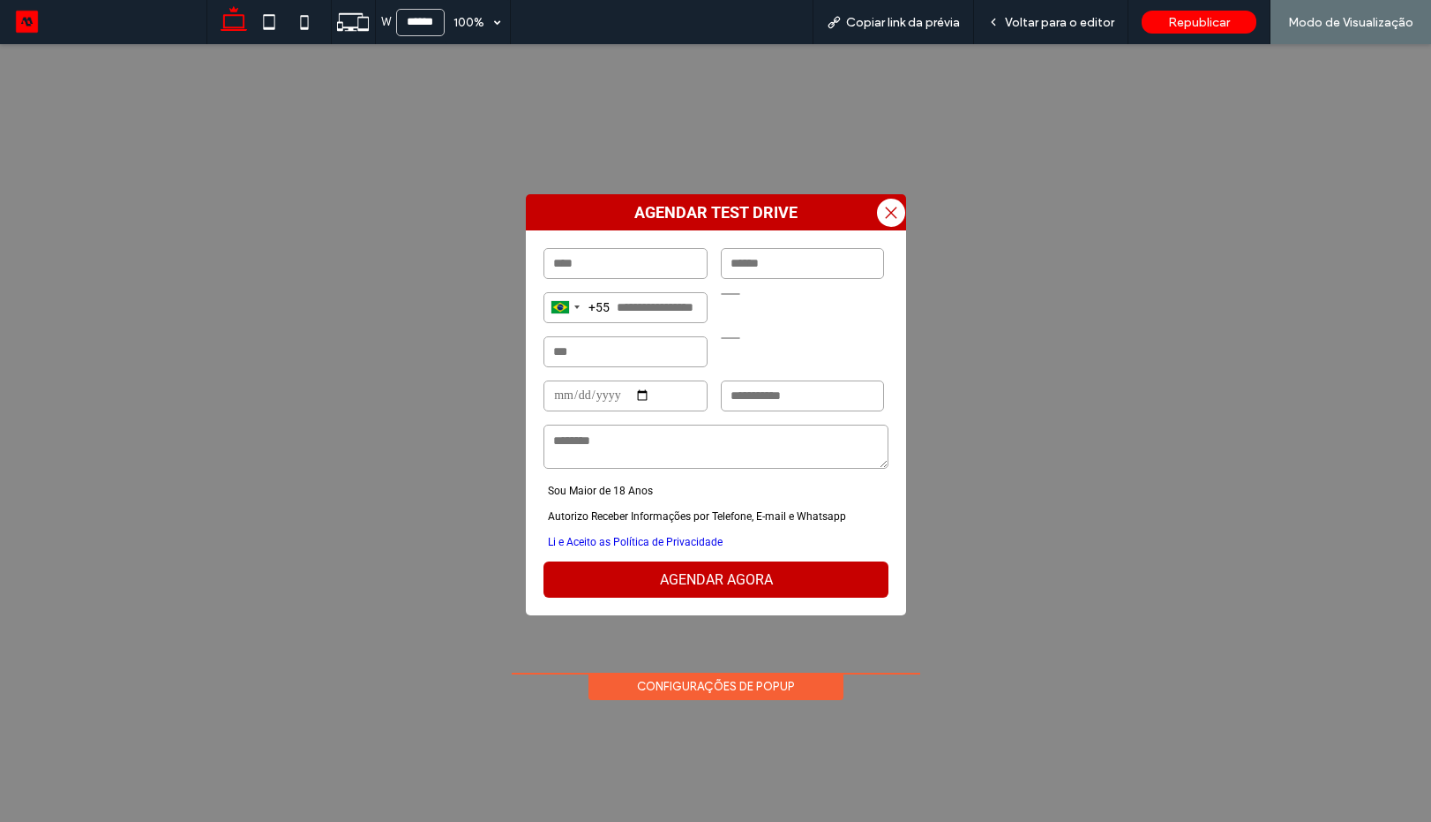
click at [1040, 25] on div at bounding box center [715, 411] width 1431 height 822
click at [1040, 25] on span "Voltar para o editor" at bounding box center [1059, 22] width 109 height 15
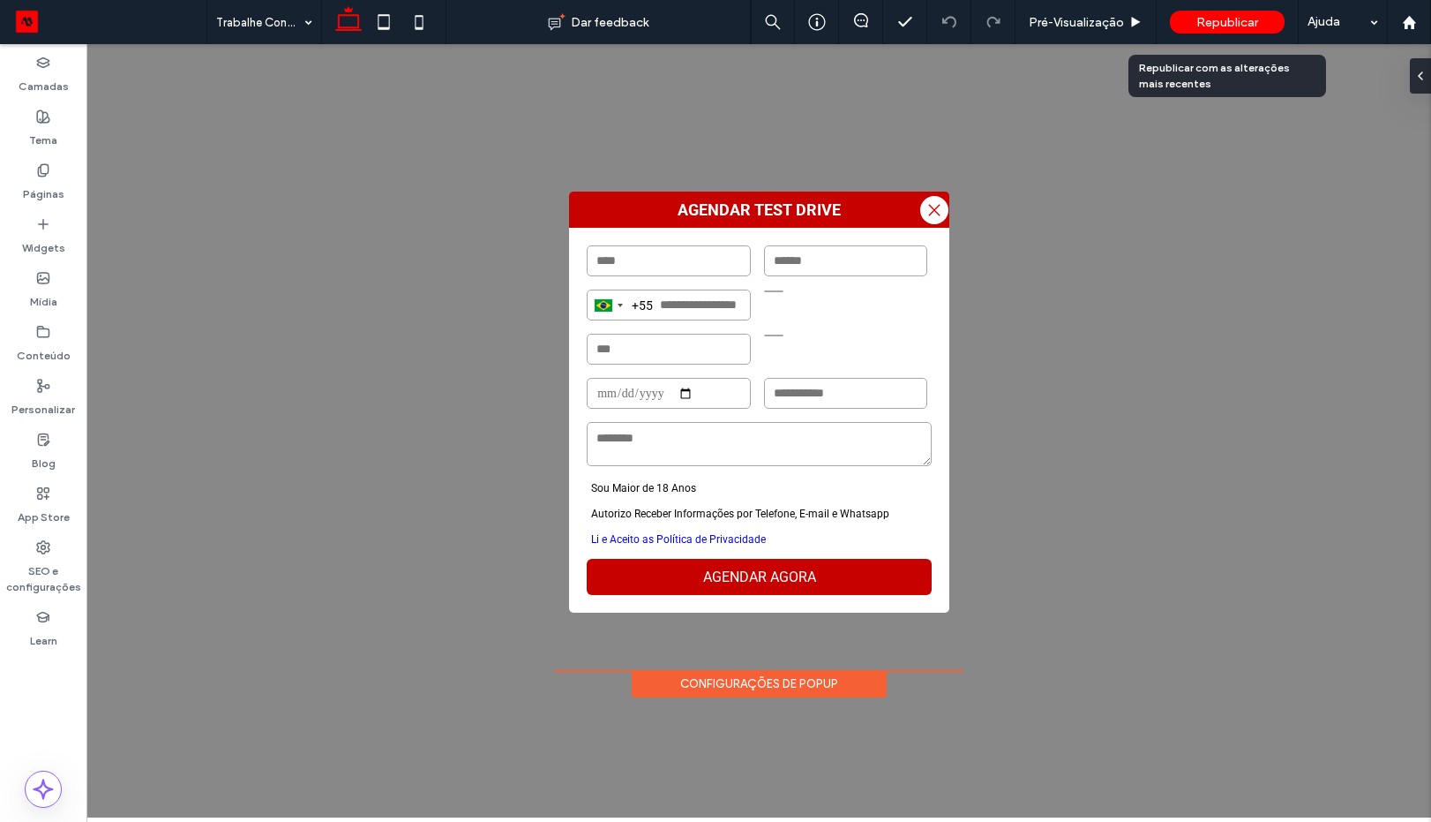
click at [1199, 30] on div "Republicar" at bounding box center [1227, 22] width 115 height 23
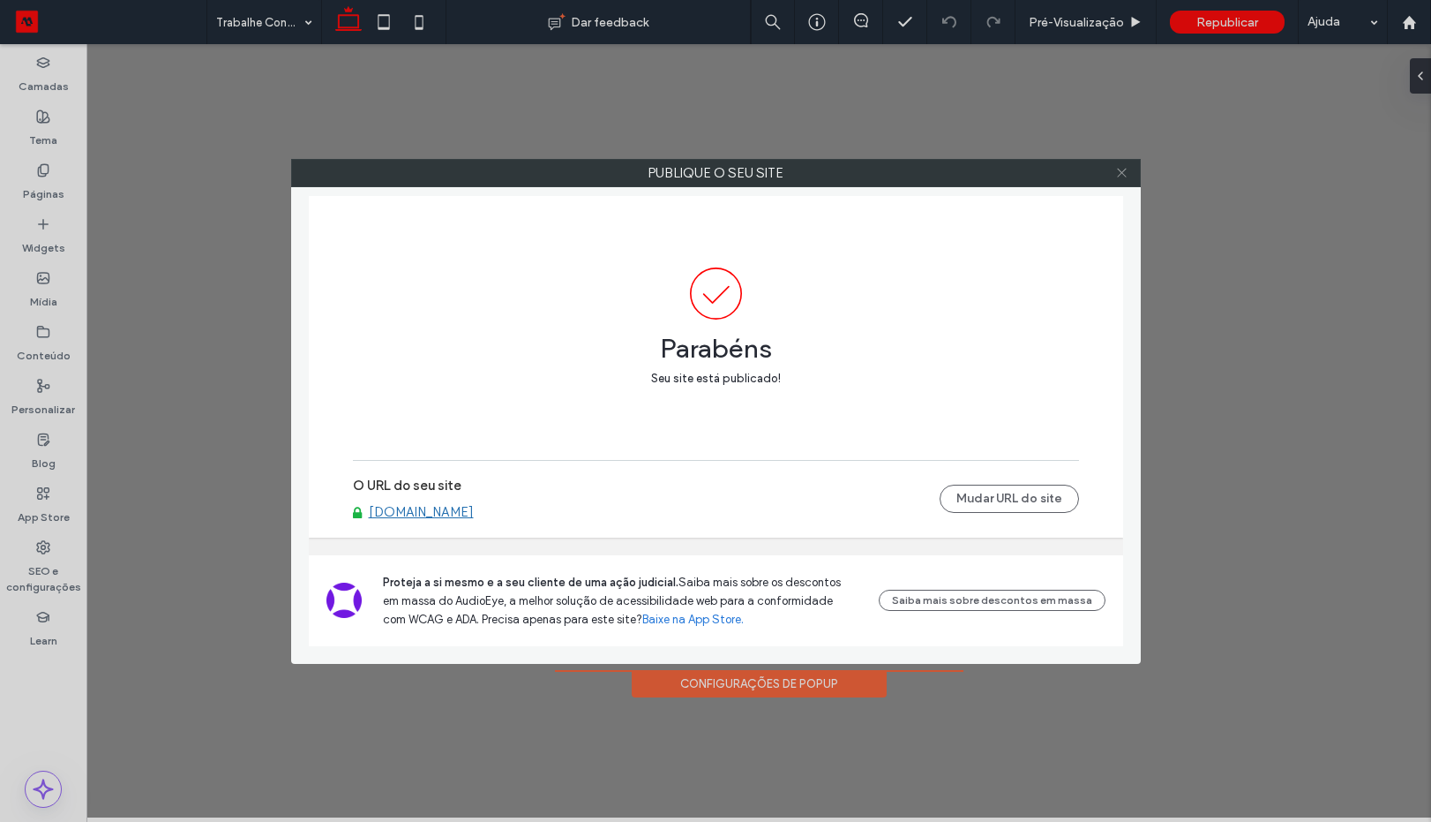
click at [1123, 169] on icon at bounding box center [1121, 172] width 13 height 13
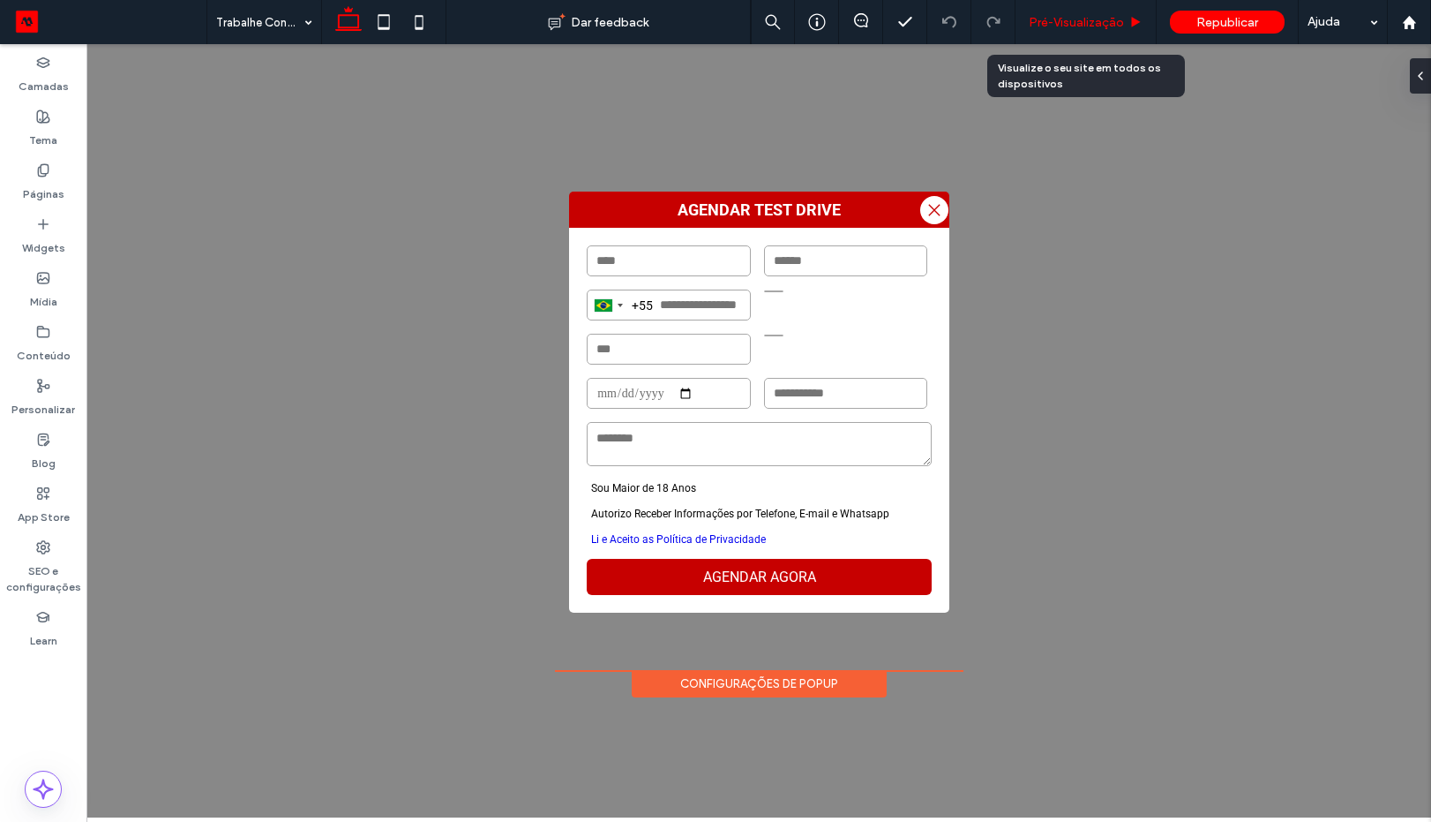
click at [1088, 16] on span "Pré-Visualizaçāo" at bounding box center [1076, 22] width 95 height 15
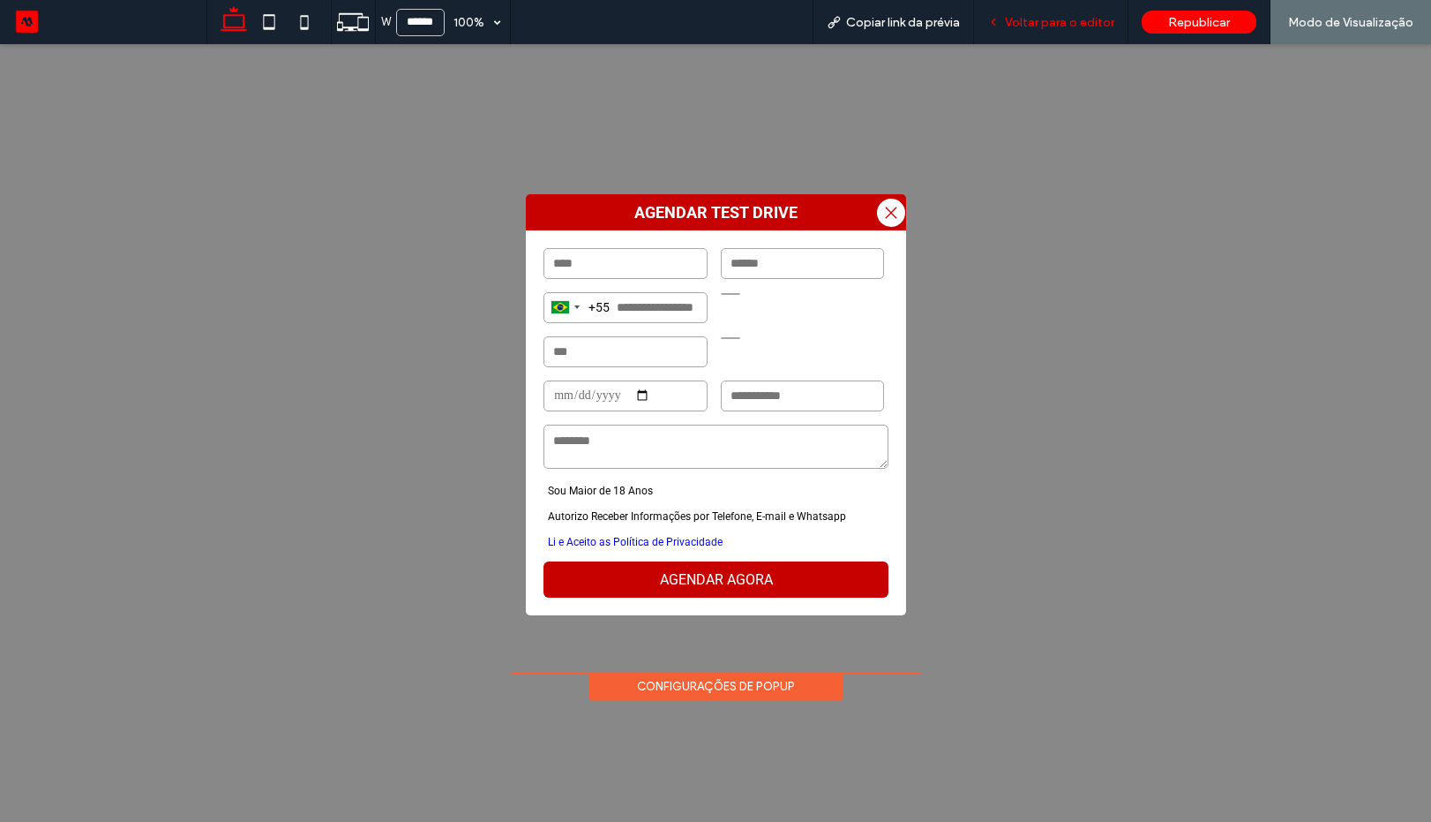
click at [1023, 19] on span "Voltar para o editor" at bounding box center [1059, 22] width 109 height 15
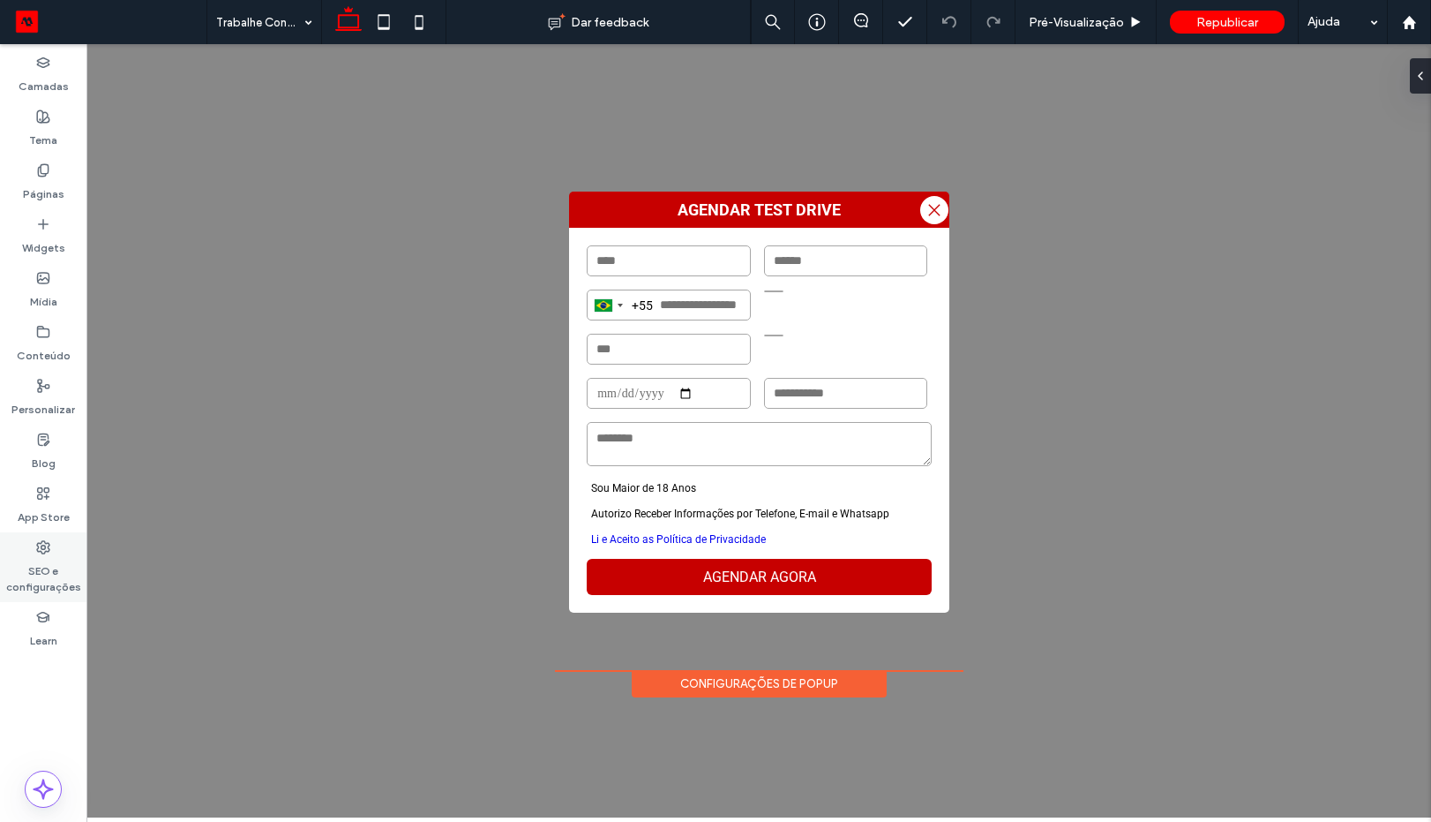
click at [52, 558] on label "SEO e configurações" at bounding box center [43, 574] width 86 height 41
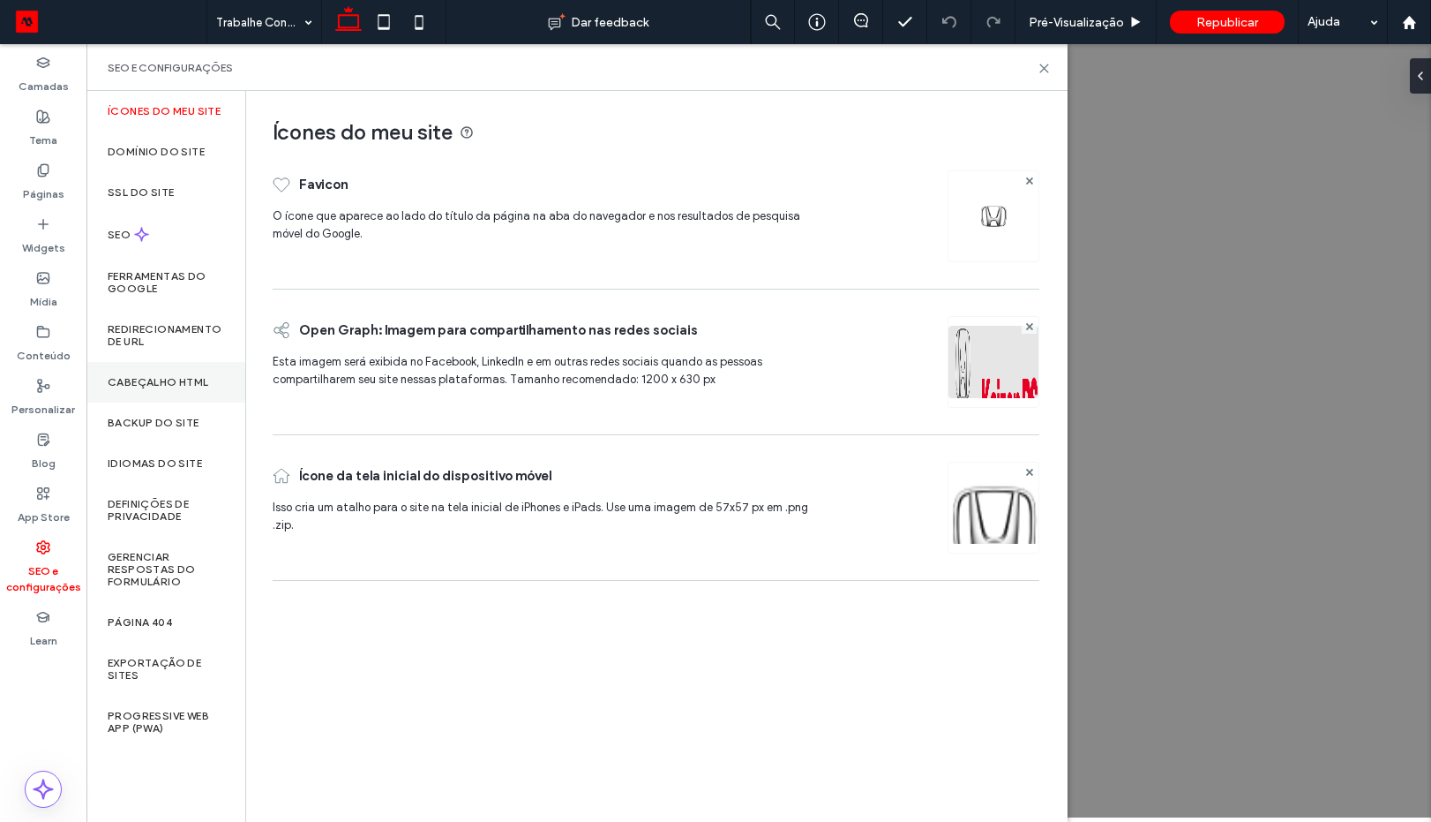
click at [146, 376] on label "Cabeçalho HTML" at bounding box center [158, 382] width 101 height 12
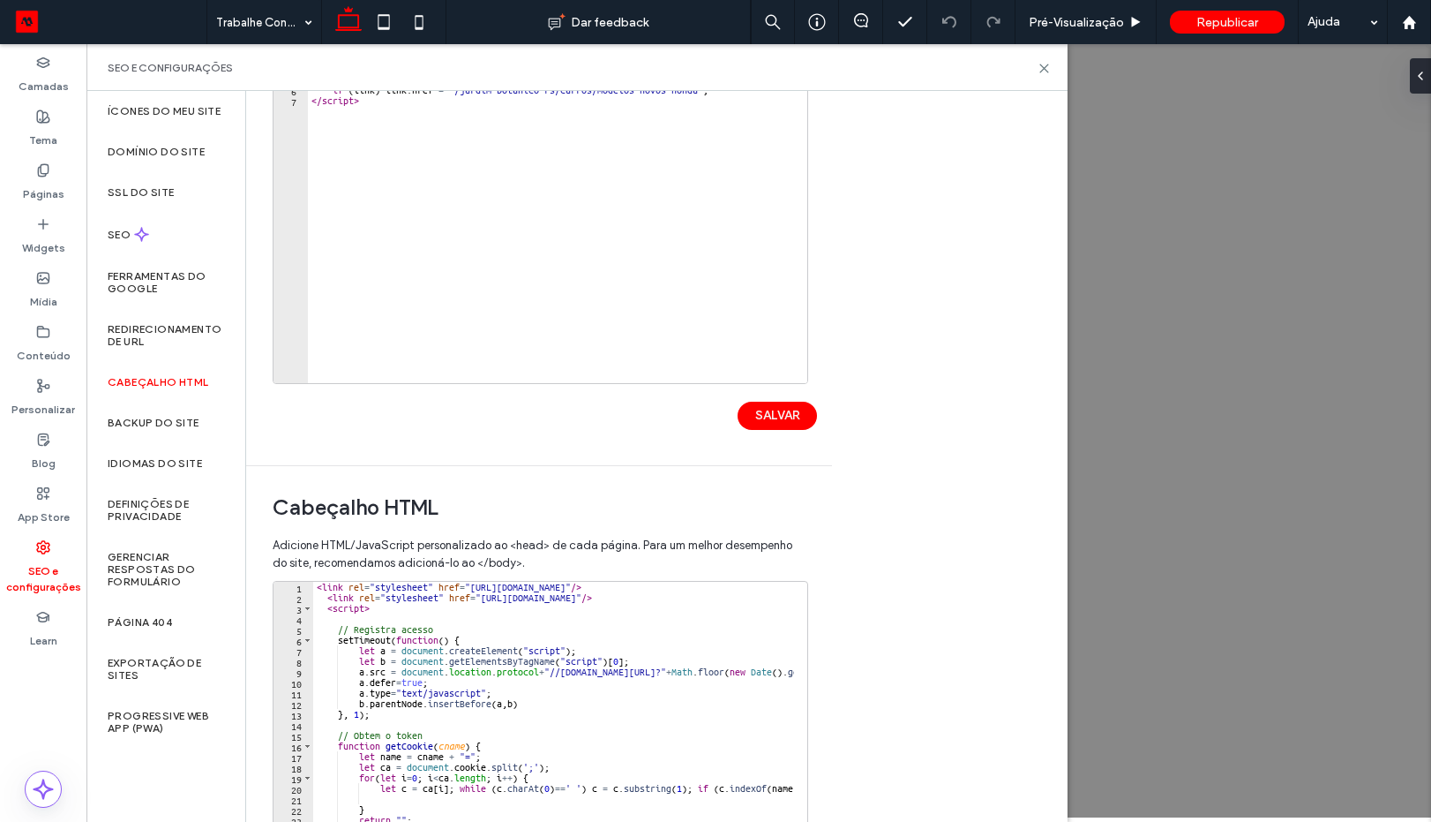
scroll to position [87, 0]
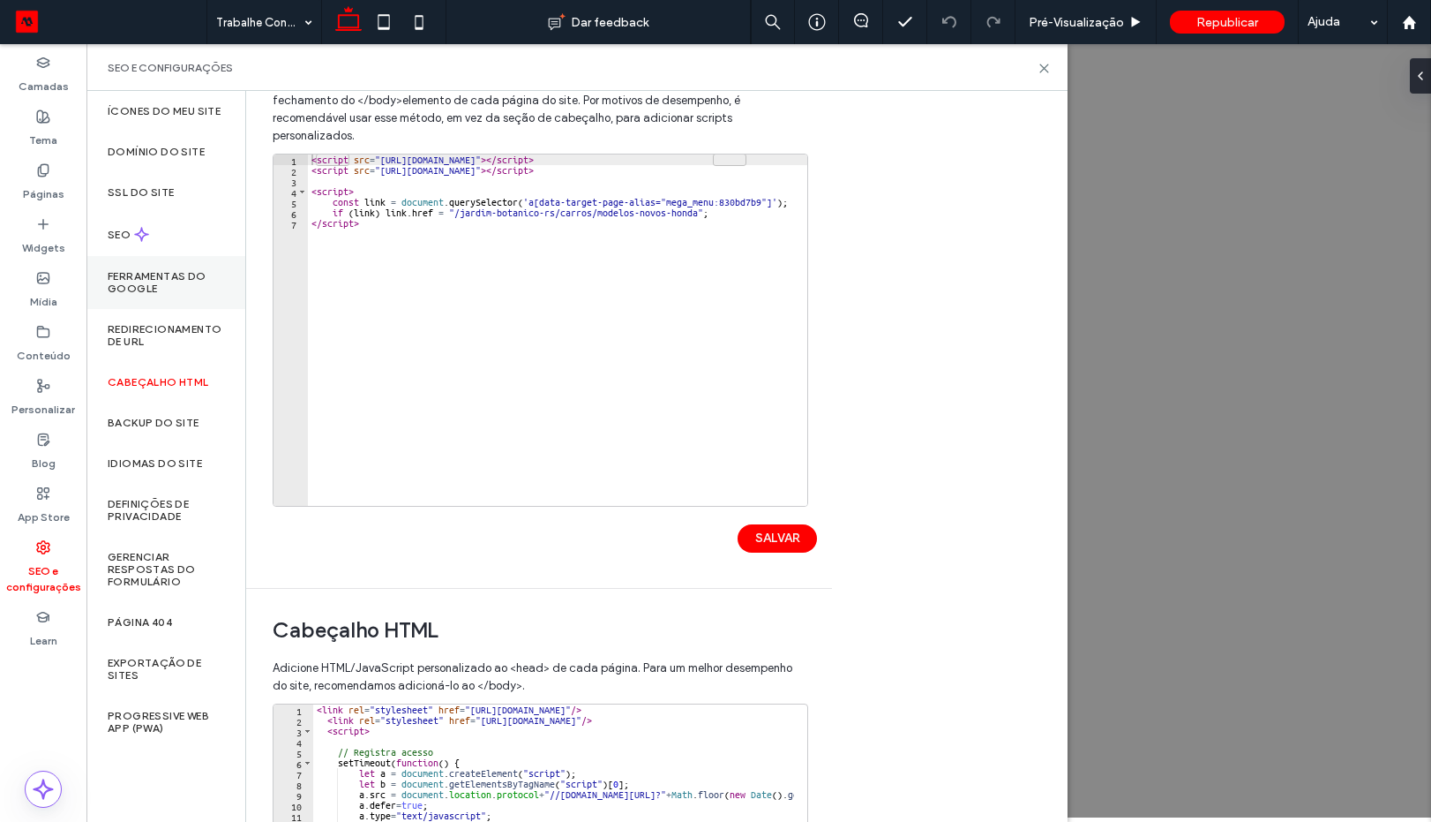
click at [153, 281] on label "Ferramentas do Google" at bounding box center [166, 282] width 116 height 25
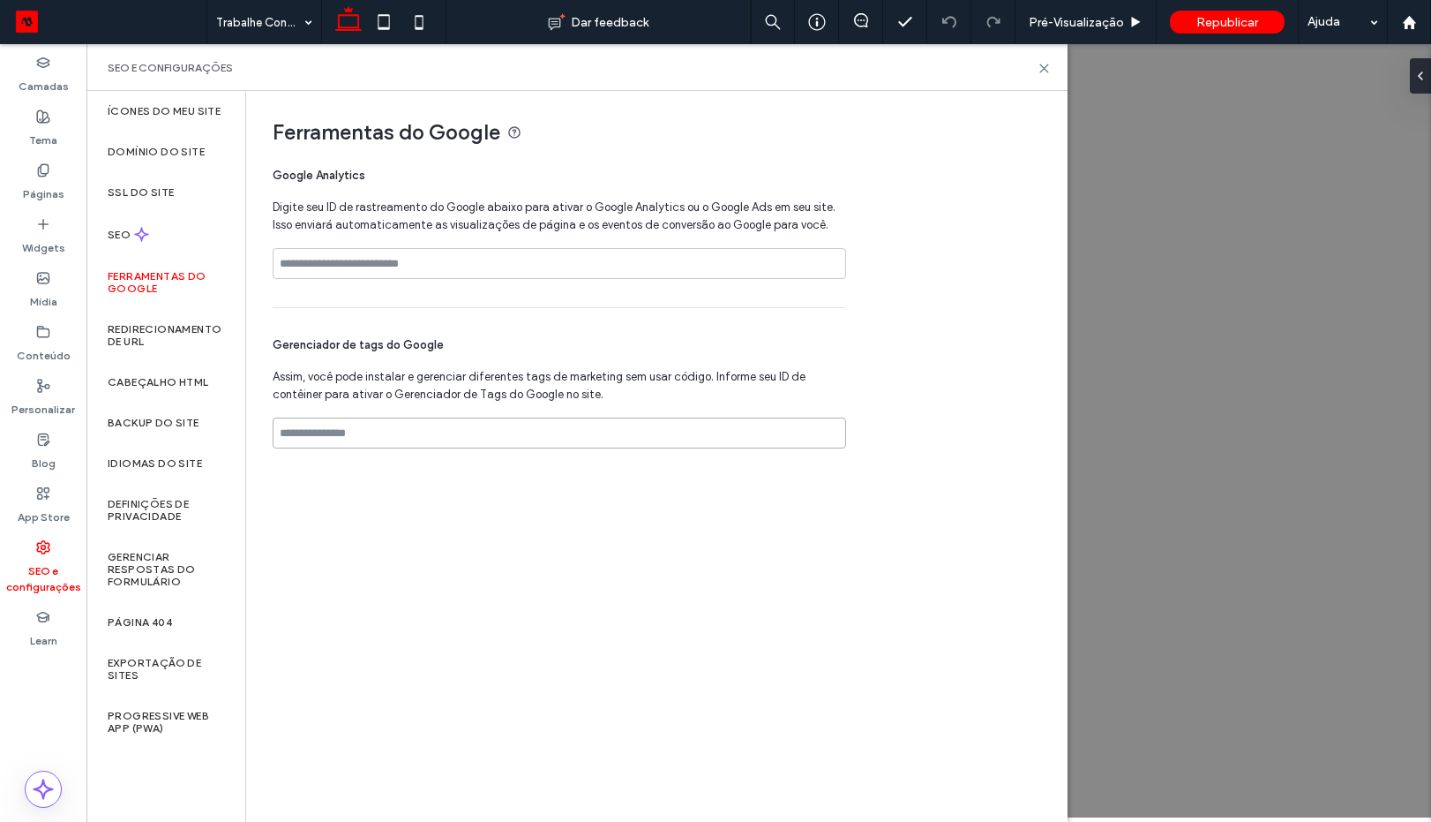
click at [336, 432] on input at bounding box center [560, 432] width 574 height 31
paste input "**********"
type input "**********"
click at [361, 261] on input at bounding box center [560, 263] width 574 height 31
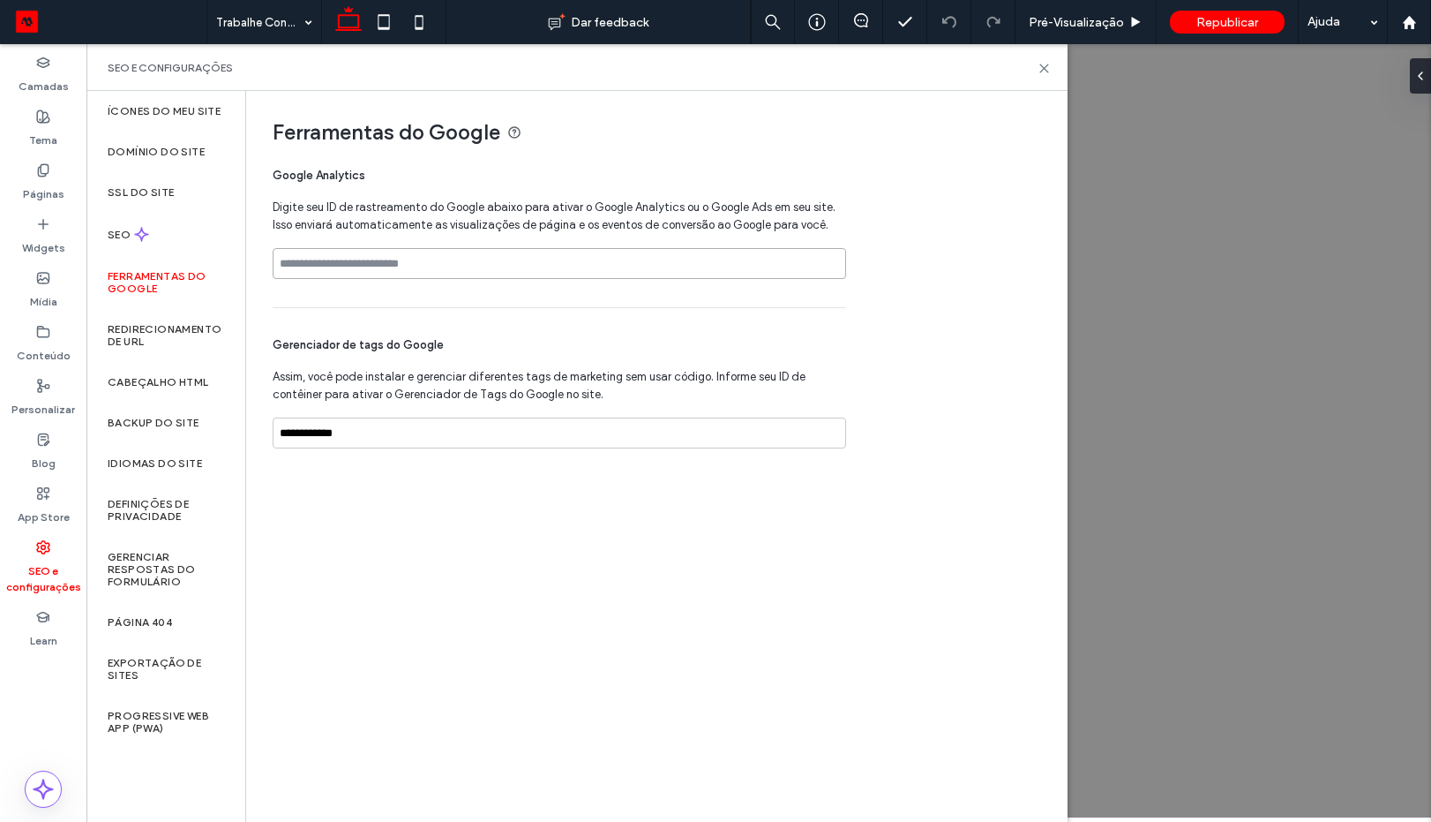
paste input "**********"
type input "**********"
click at [647, 348] on span "Gerenciador de tags do Google" at bounding box center [560, 345] width 574 height 18
click at [153, 228] on div "SEO" at bounding box center [165, 234] width 159 height 43
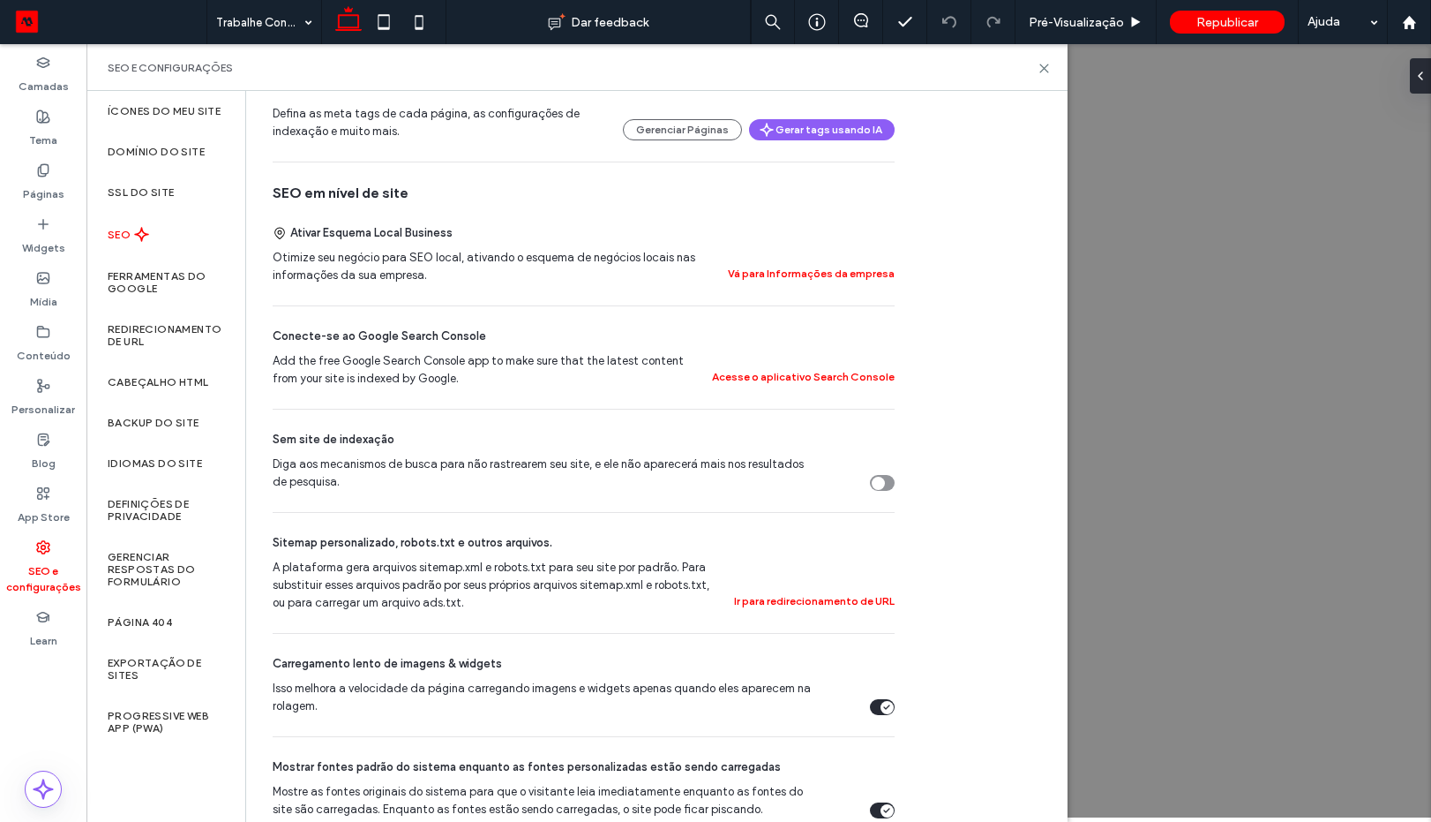
scroll to position [318, 0]
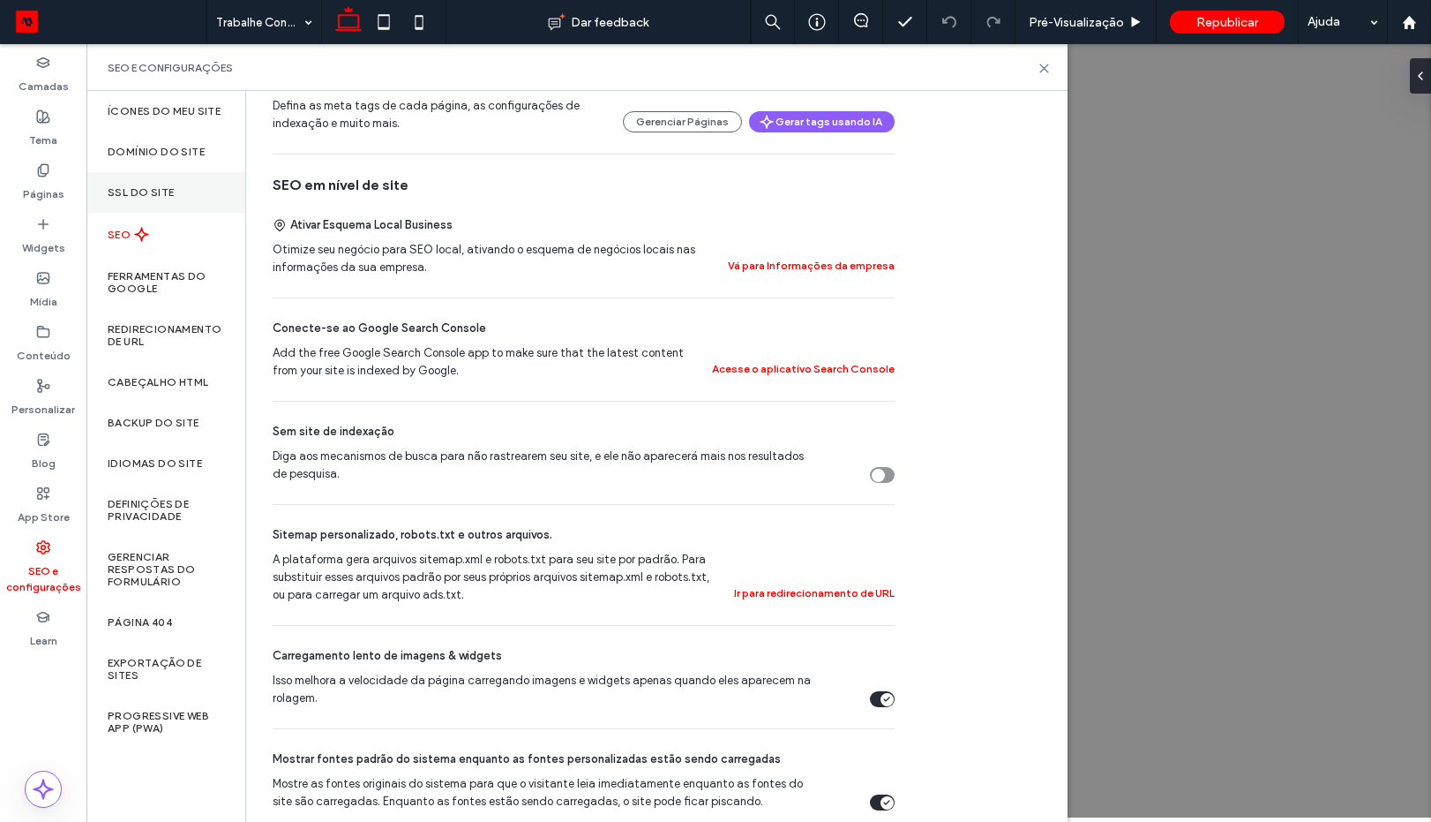
click at [131, 178] on div "SSL do site" at bounding box center [165, 192] width 159 height 41
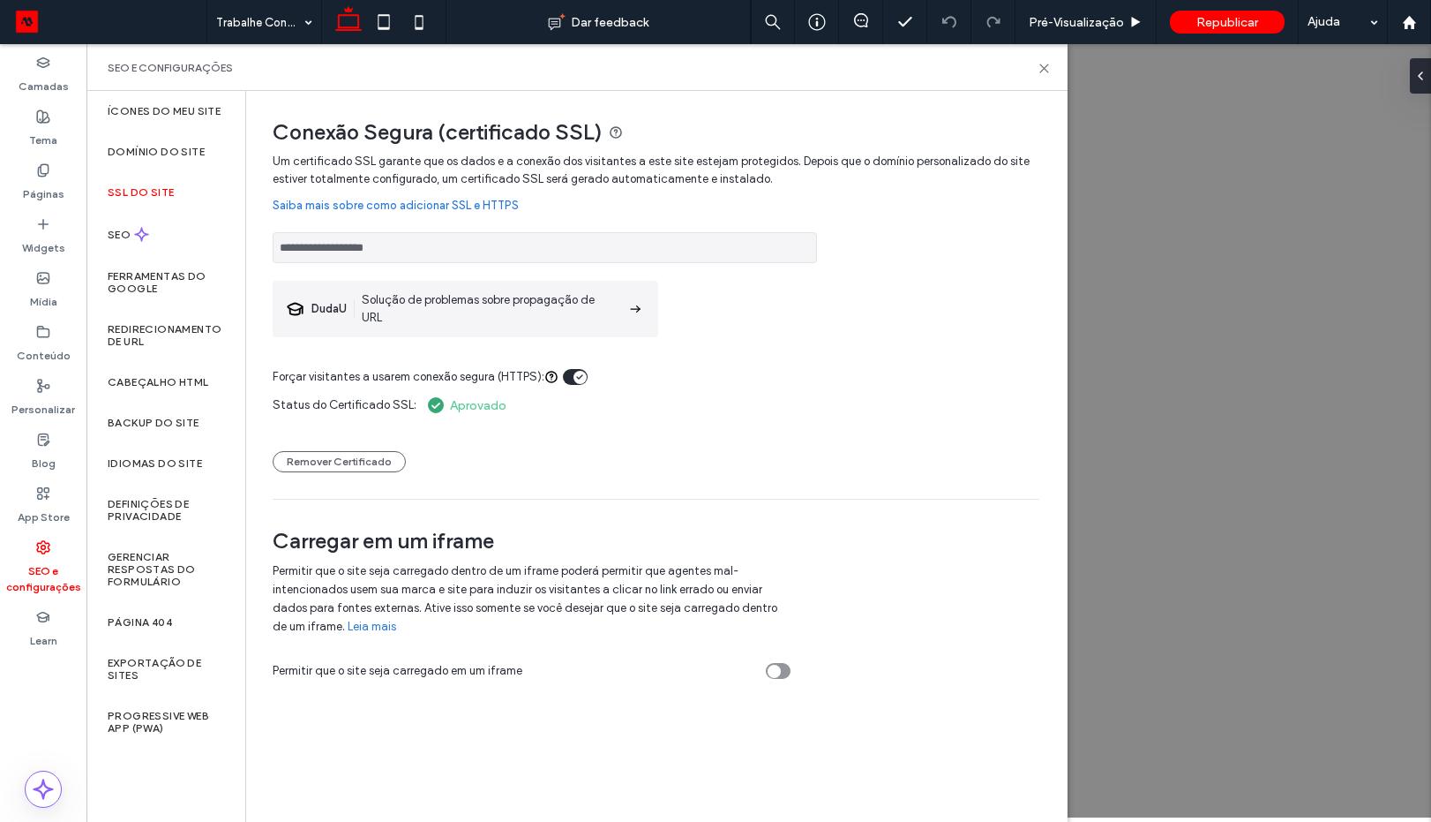
click at [132, 212] on div "SSL do site" at bounding box center [165, 192] width 159 height 41
click at [134, 237] on icon at bounding box center [141, 234] width 15 height 15
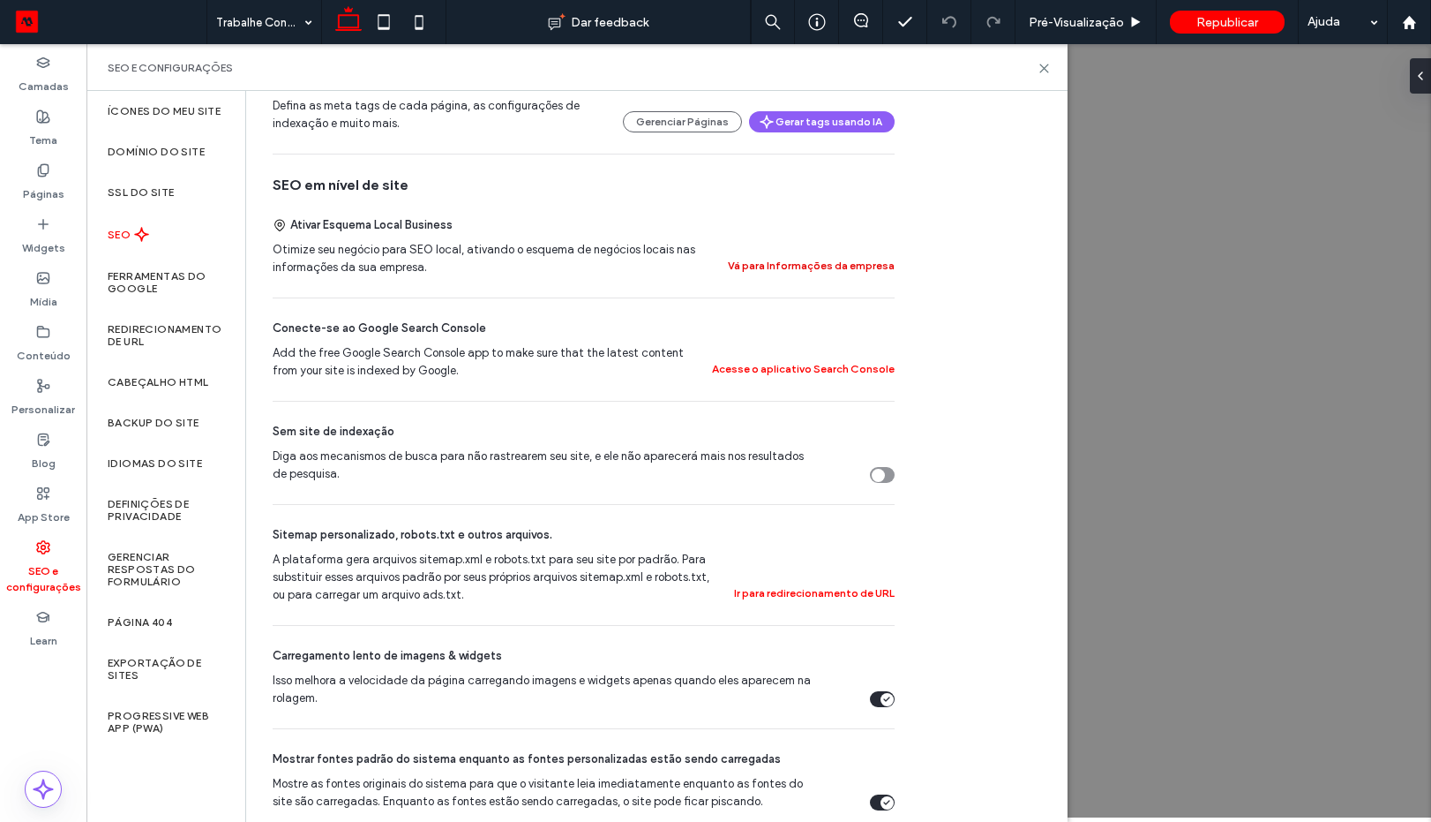
click at [785, 270] on button "Vá para Informações da empresa" at bounding box center [811, 265] width 167 height 21
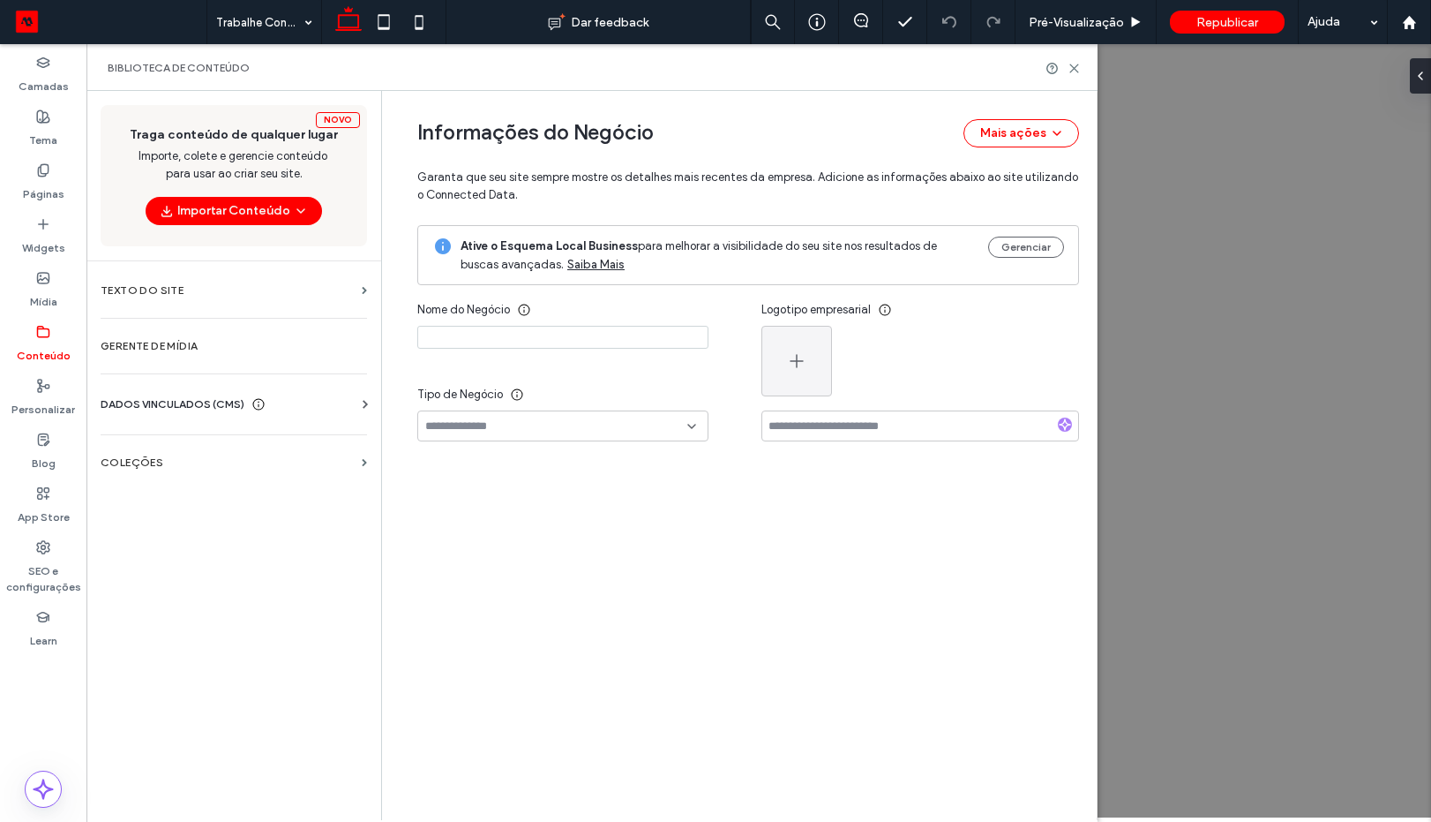
type input "**********"
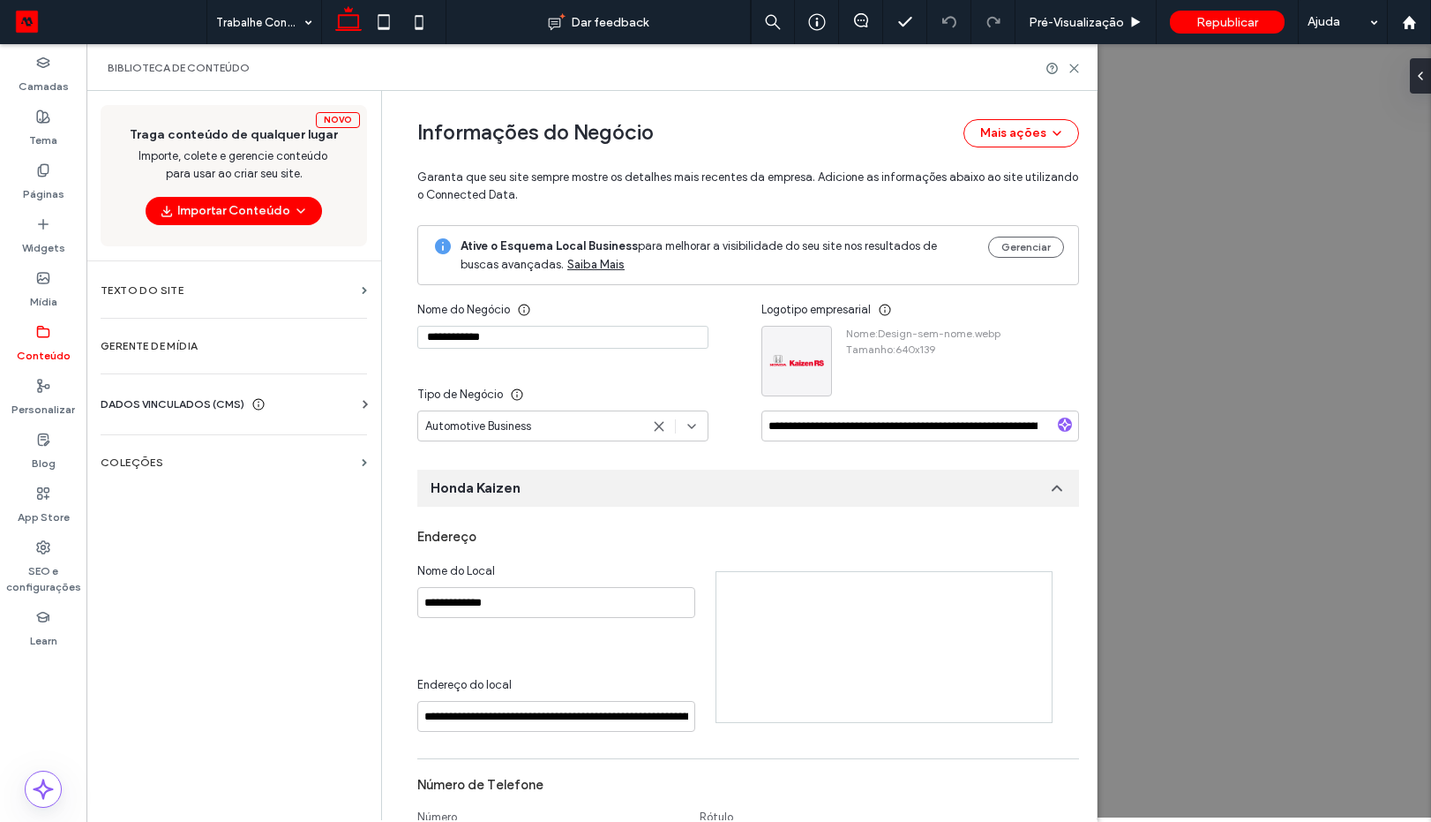
scroll to position [202, 0]
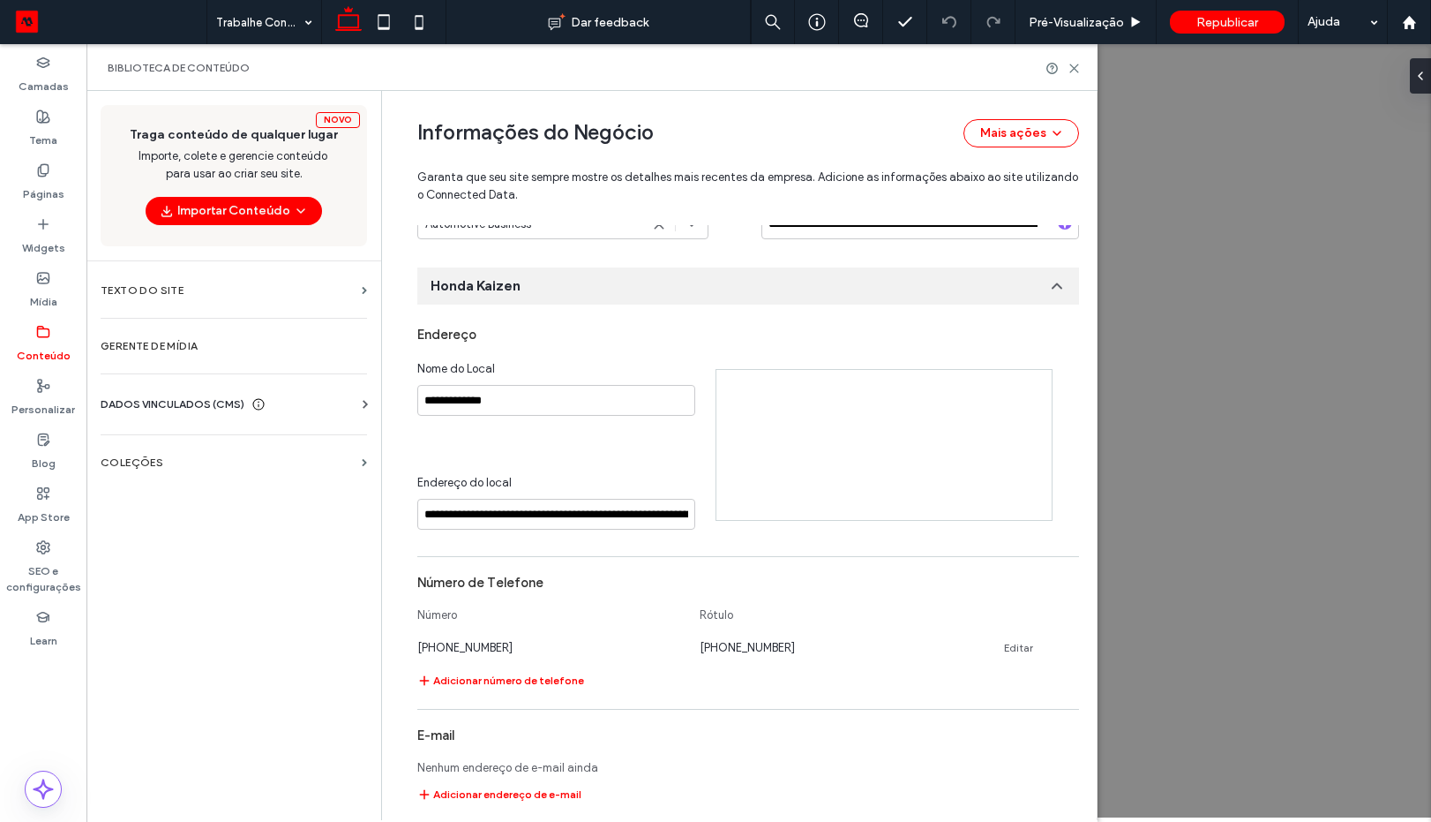
click at [1025, 71] on div "Gerenciar" at bounding box center [1026, 52] width 76 height 37
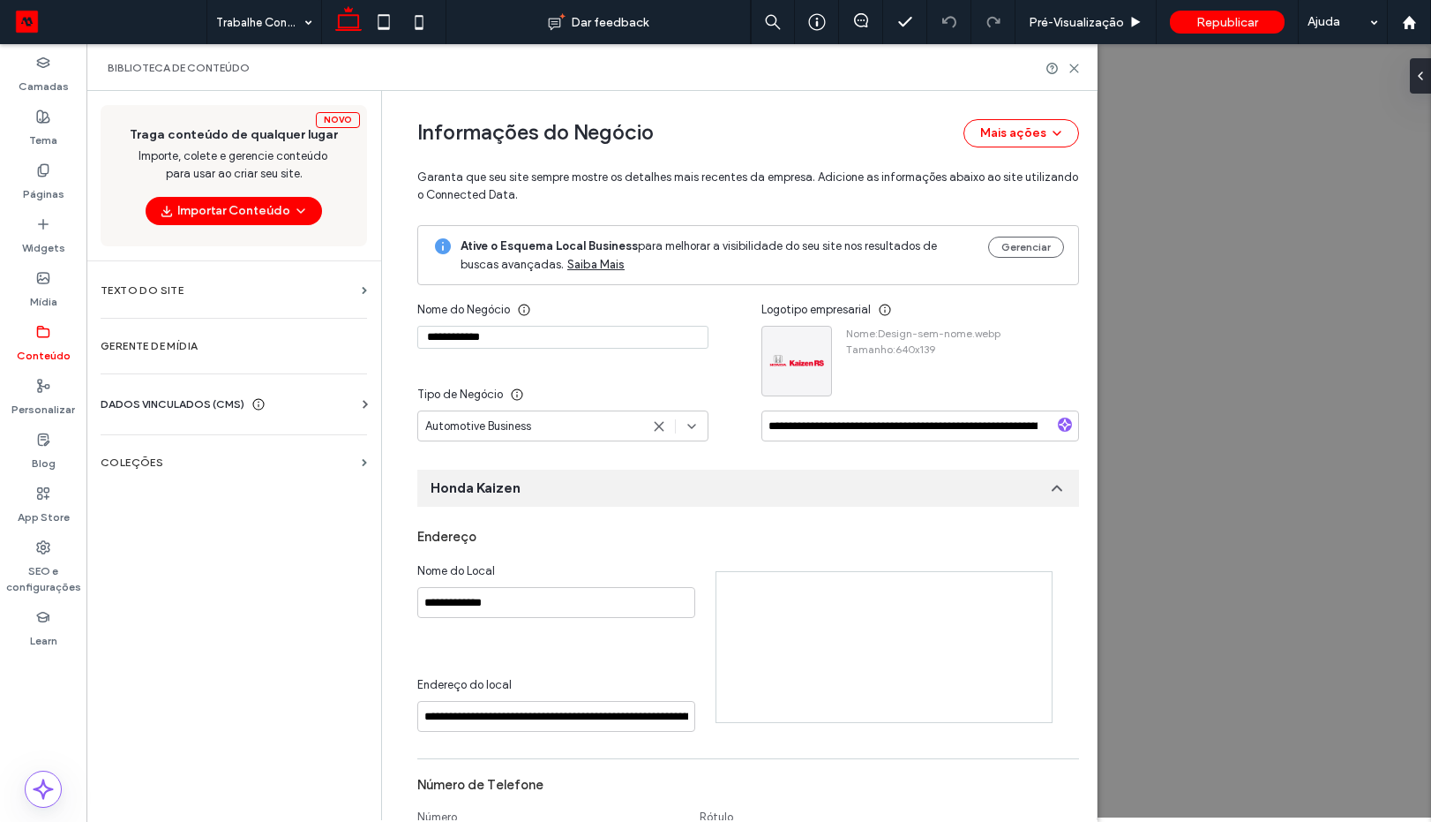
click at [1011, 254] on button "Gerenciar" at bounding box center [1026, 247] width 76 height 21
click at [1018, 247] on button "Gerenciar" at bounding box center [1026, 247] width 76 height 21
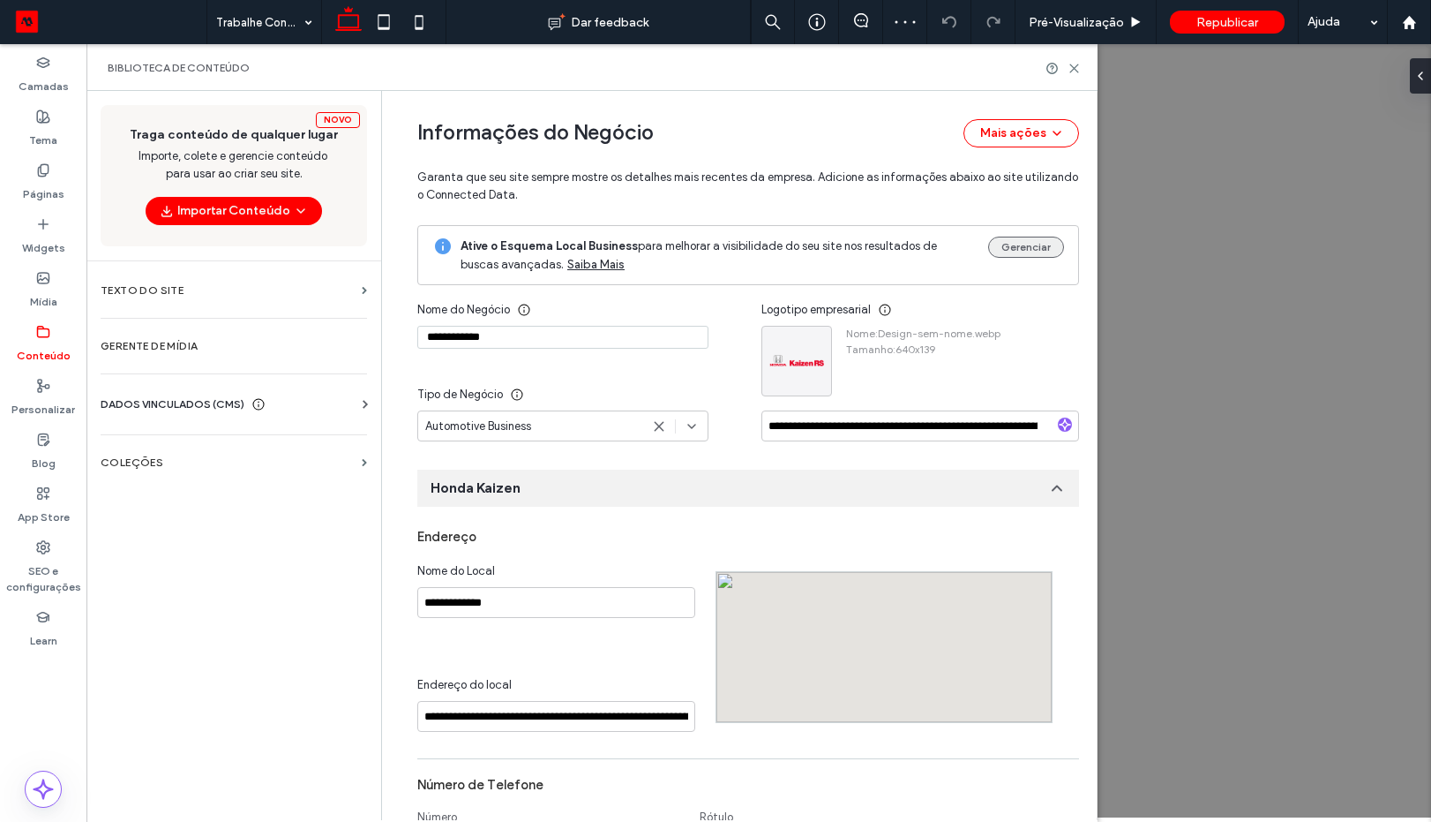
click at [1018, 249] on button "Gerenciar" at bounding box center [1026, 247] width 76 height 21
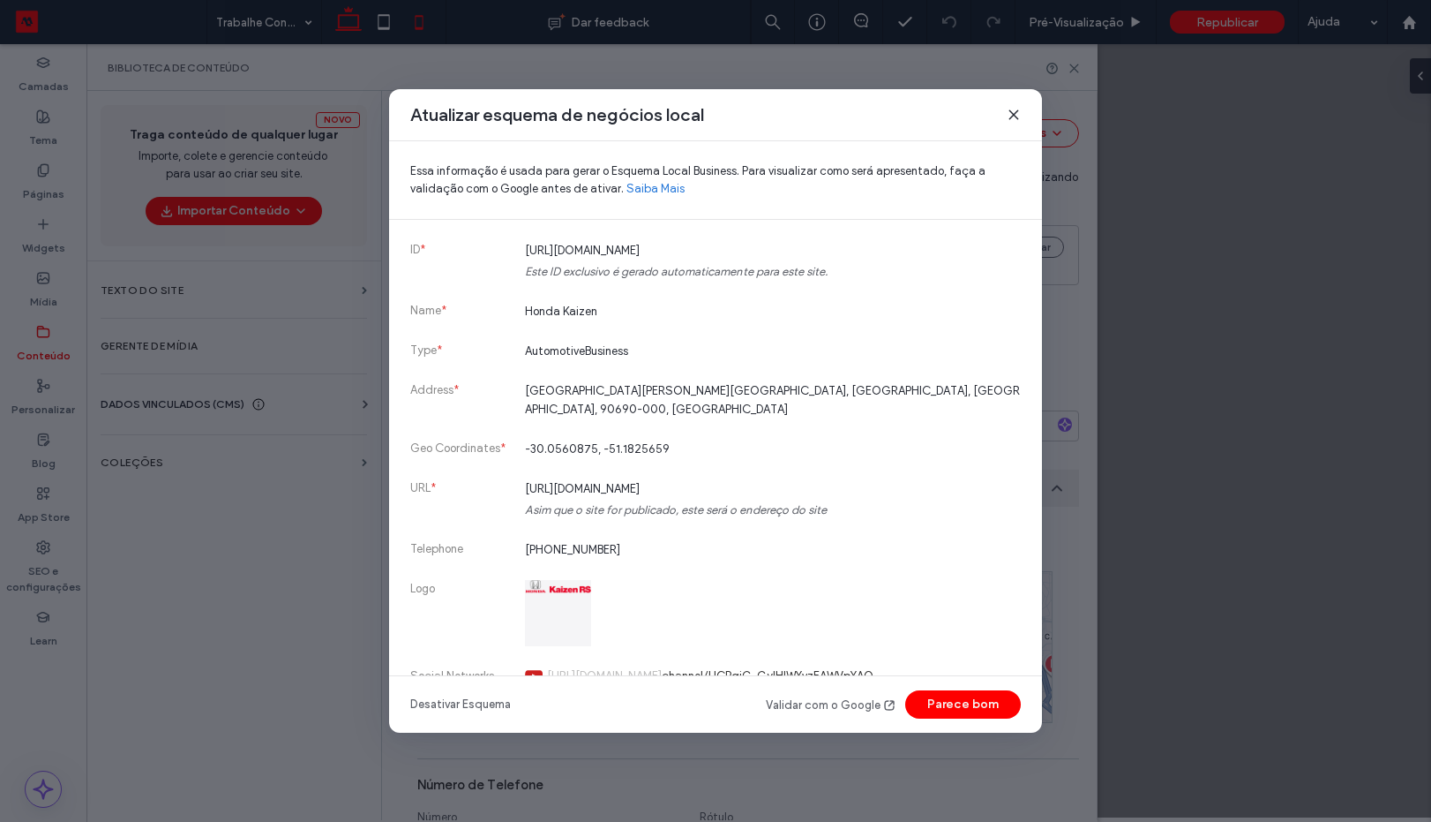
click at [1018, 113] on icon at bounding box center [1014, 115] width 14 height 14
click at [1017, 115] on div "Informações do Negócio Mais ações Garanta que seu site sempre mostre os detalhe…" at bounding box center [748, 158] width 662 height 134
click at [1017, 116] on div "Informações do Negócio Mais ações Garanta que seu site sempre mostre os detalhe…" at bounding box center [748, 158] width 662 height 134
click at [1015, 116] on div "Informações do Negócio Mais ações Garanta que seu site sempre mostre os detalhe…" at bounding box center [748, 158] width 662 height 134
click at [1013, 115] on div "Informações do Negócio Mais ações Garanta que seu site sempre mostre os detalhe…" at bounding box center [748, 158] width 662 height 134
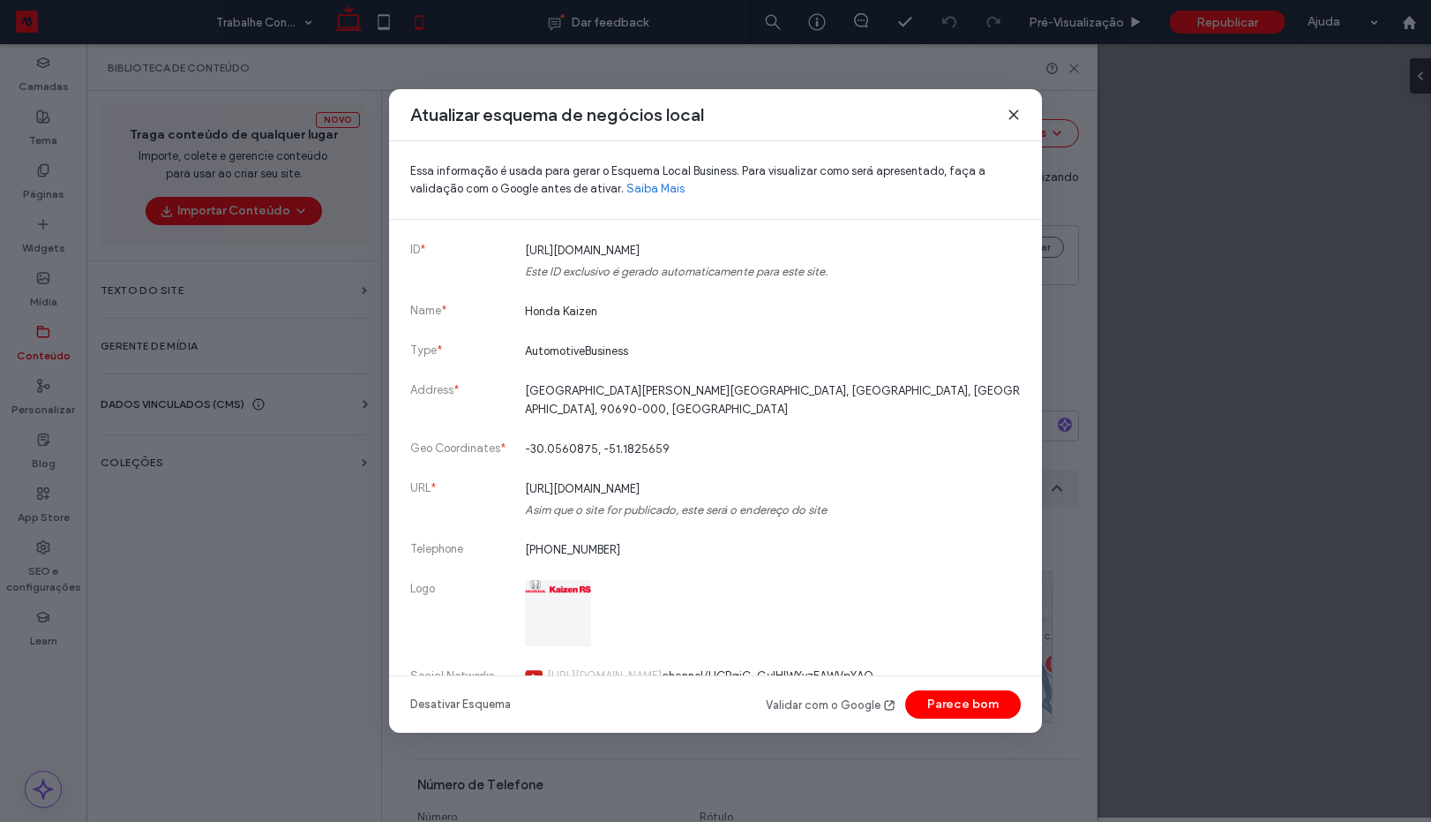
click at [1011, 118] on div "Informações do Negócio Mais ações Garanta que seu site sempre mostre os detalhe…" at bounding box center [748, 158] width 662 height 134
click at [1003, 118] on div "Informações do Negócio Mais ações Garanta que seu site sempre mostre os detalhe…" at bounding box center [748, 158] width 662 height 134
click at [293, 185] on div "Novo Traga conteúdo de qualquer lugar Importe, colete e gerencie conteúdo para …" at bounding box center [234, 175] width 267 height 141
click at [304, 180] on span "Importe, colete e gerencie conteúdo para usar ao criar seu site." at bounding box center [235, 164] width 192 height 35
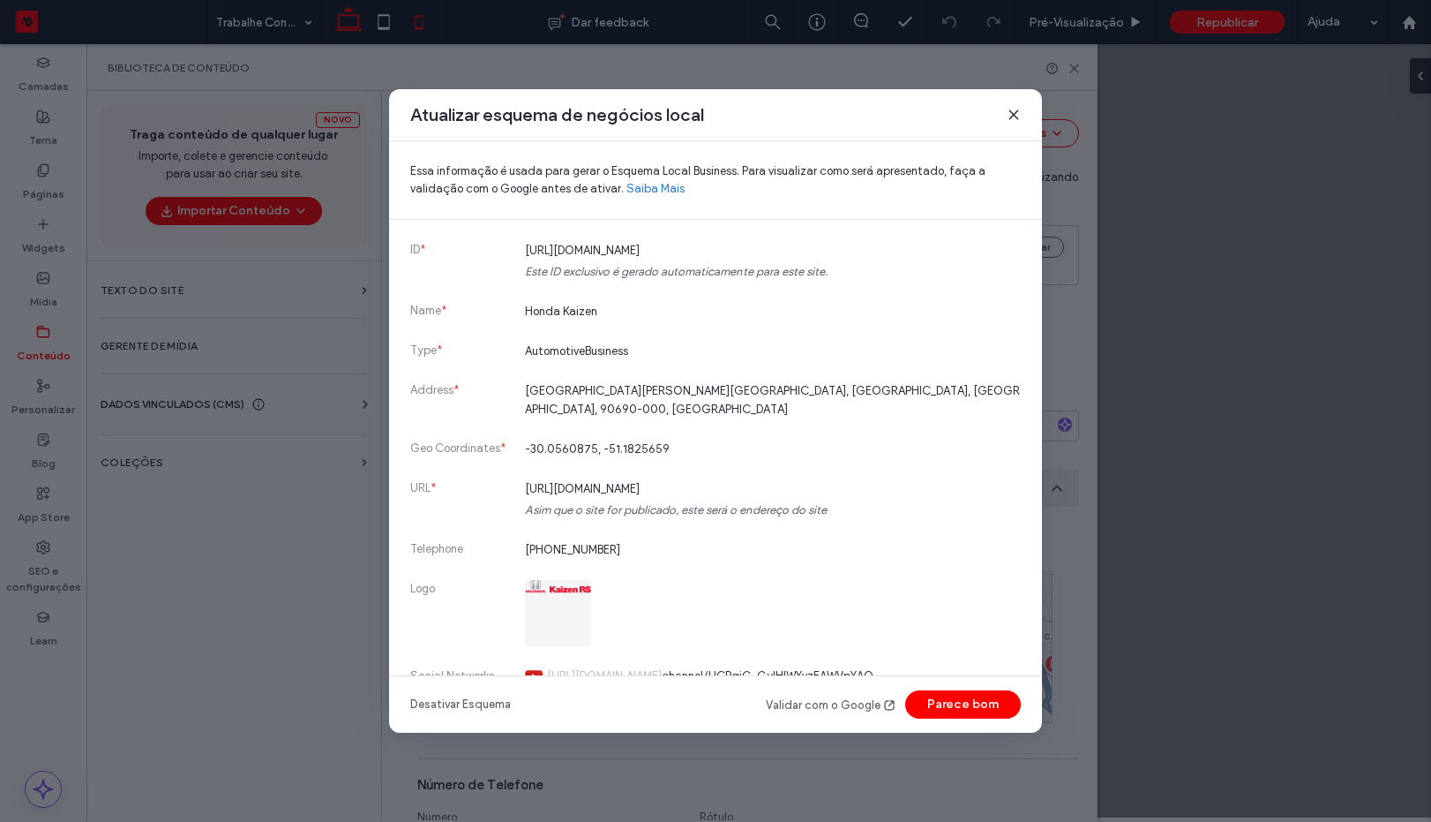
click at [330, 171] on div "Novo Traga conteúdo de qualquer lugar Importe, colete e gerencie conteúdo para …" at bounding box center [234, 175] width 267 height 141
click at [344, 175] on div "Novo Traga conteúdo de qualquer lugar Importe, colete e gerencie conteúdo para …" at bounding box center [234, 175] width 267 height 141
click at [362, 175] on div "Novo Traga conteúdo de qualquer lugar Importe, colete e gerencie conteúdo para …" at bounding box center [233, 176] width 295 height 170
click at [381, 175] on div "**********" at bounding box center [591, 455] width 1011 height 729
click at [948, 701] on div at bounding box center [884, 647] width 335 height 150
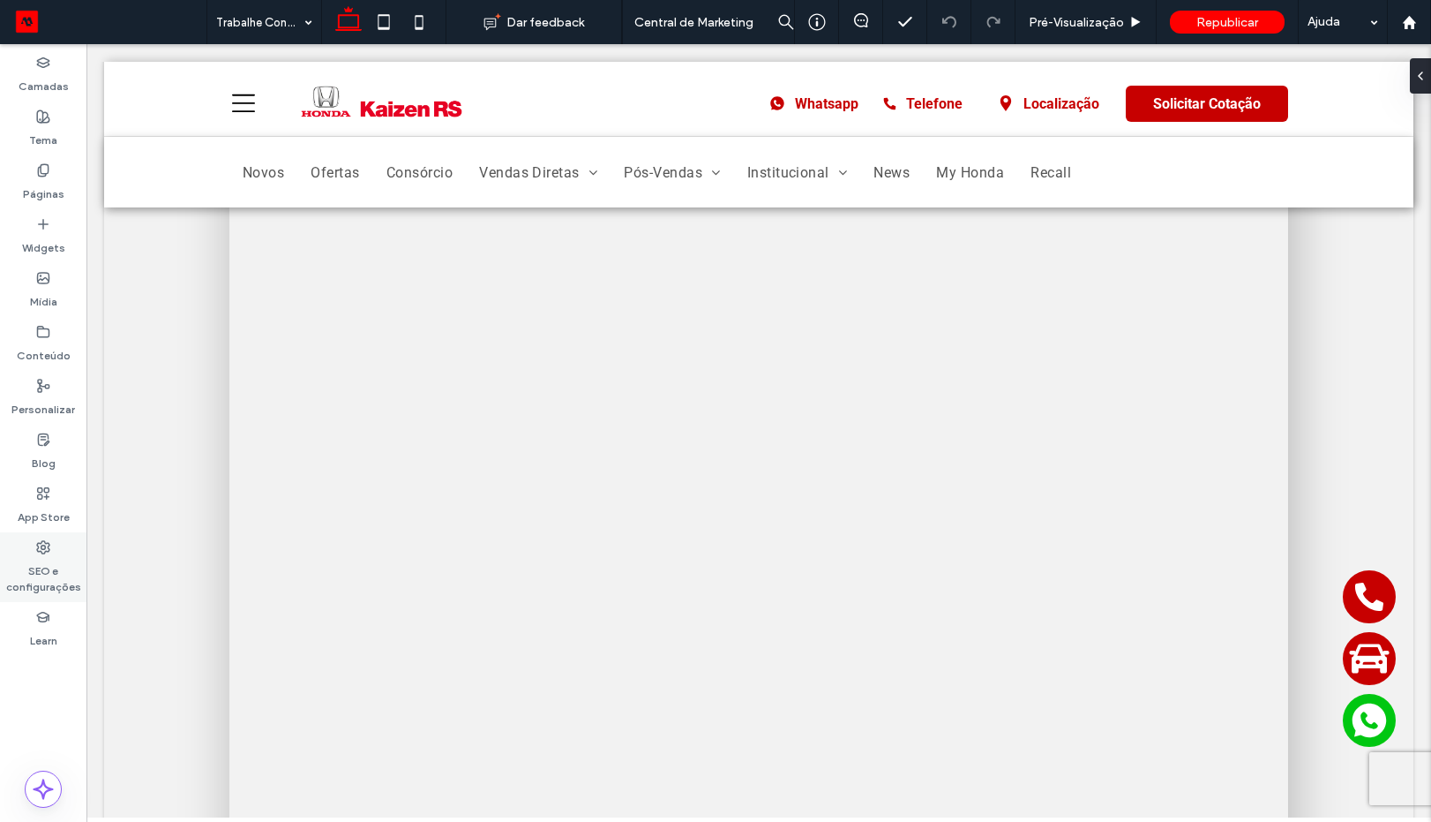
click at [58, 543] on div "SEO e configurações" at bounding box center [43, 567] width 86 height 70
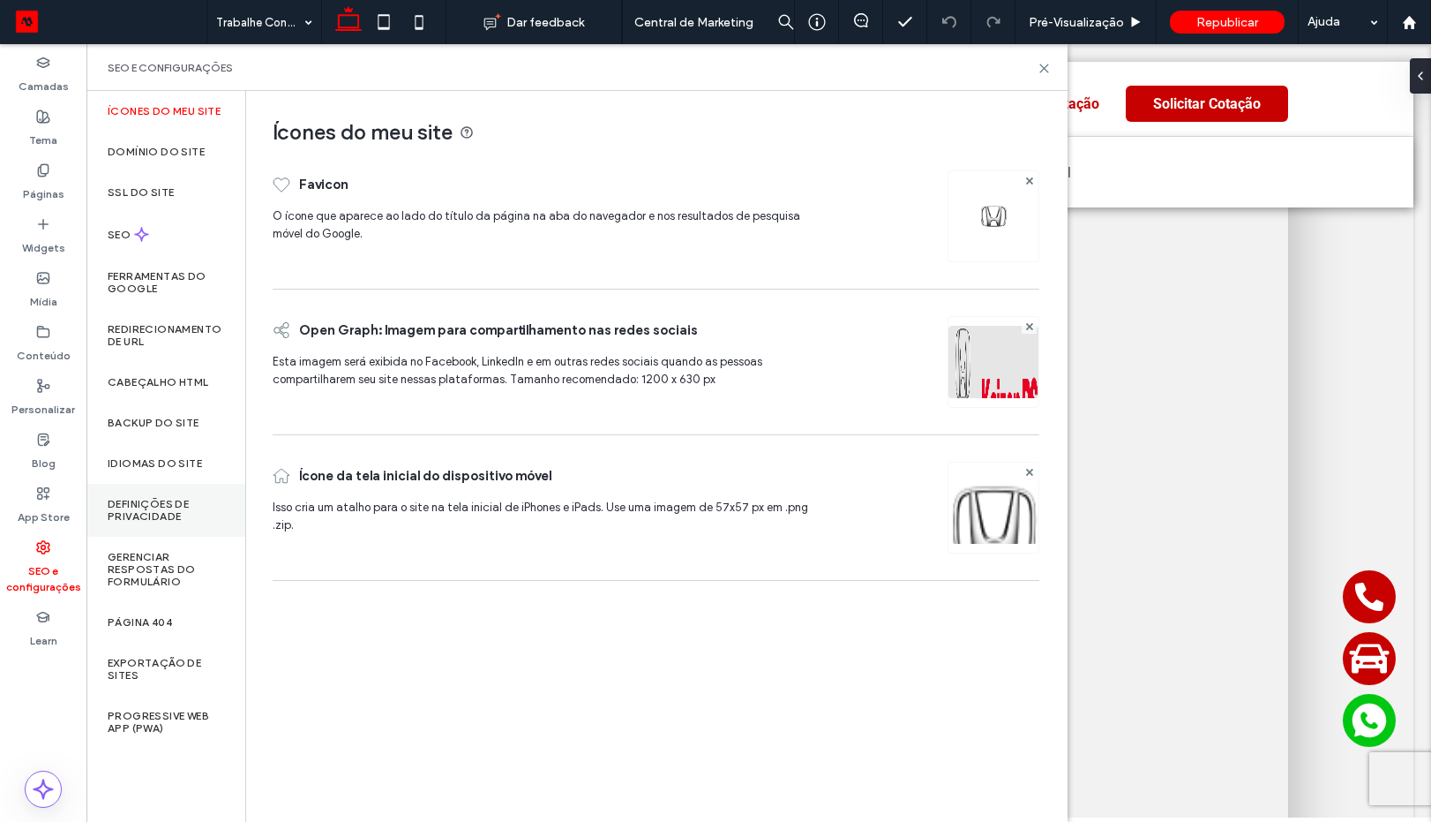
click at [138, 492] on div "Definições de privacidade" at bounding box center [165, 510] width 159 height 53
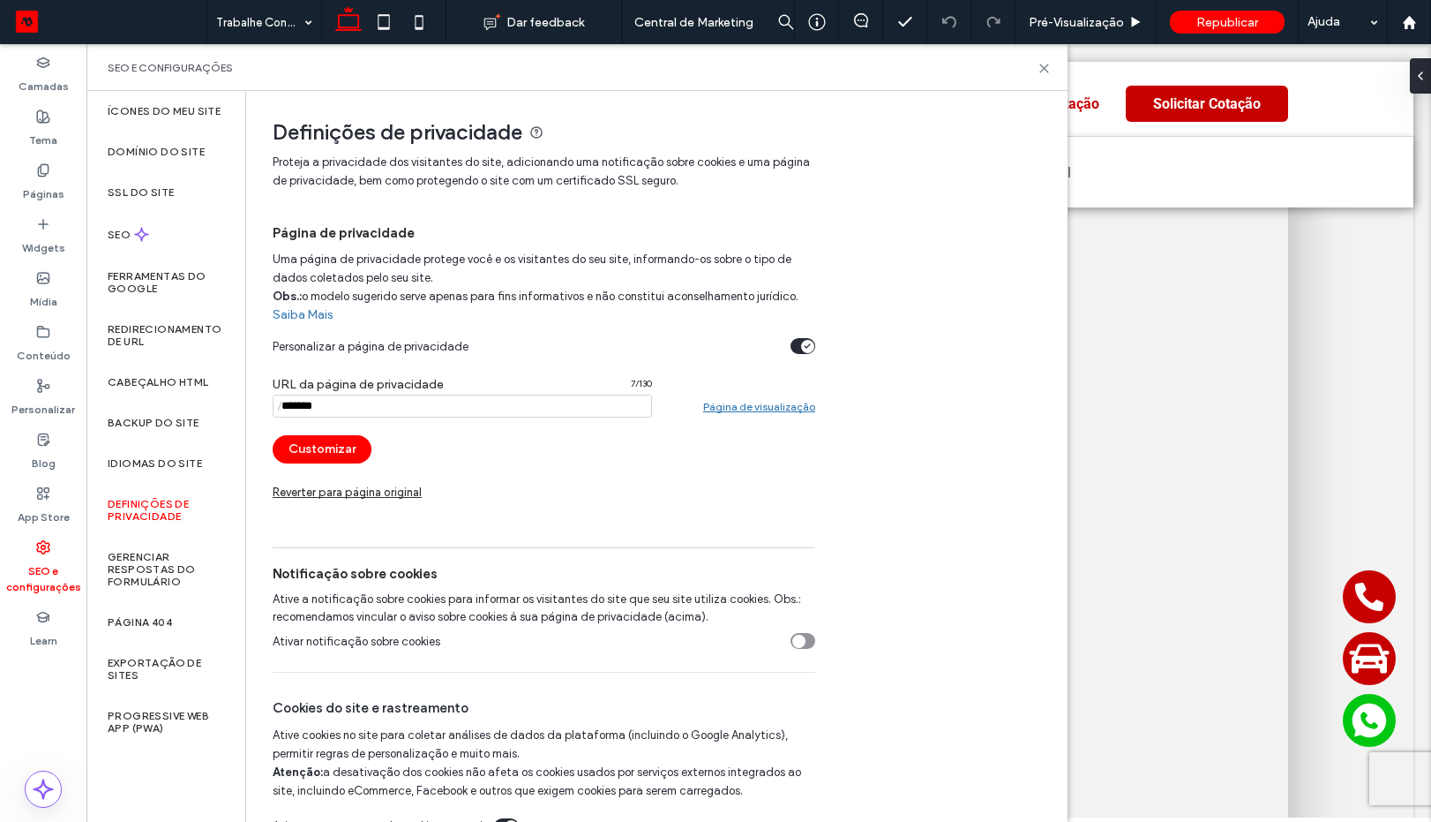
scroll to position [34, 0]
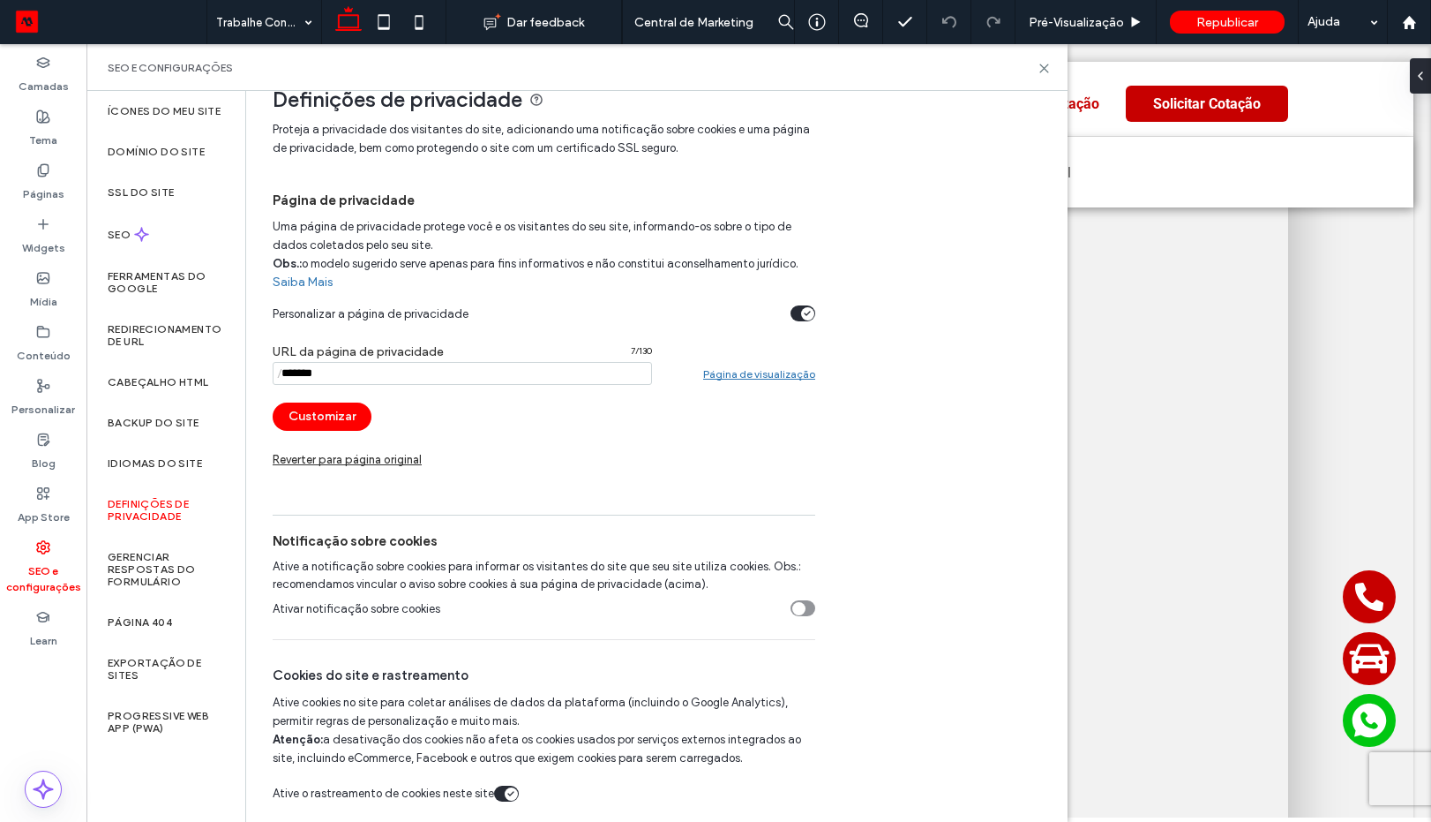
click at [791, 608] on div "toggle" at bounding box center [803, 608] width 25 height 16
click at [801, 608] on icon "toggle" at bounding box center [798, 607] width 7 height 5
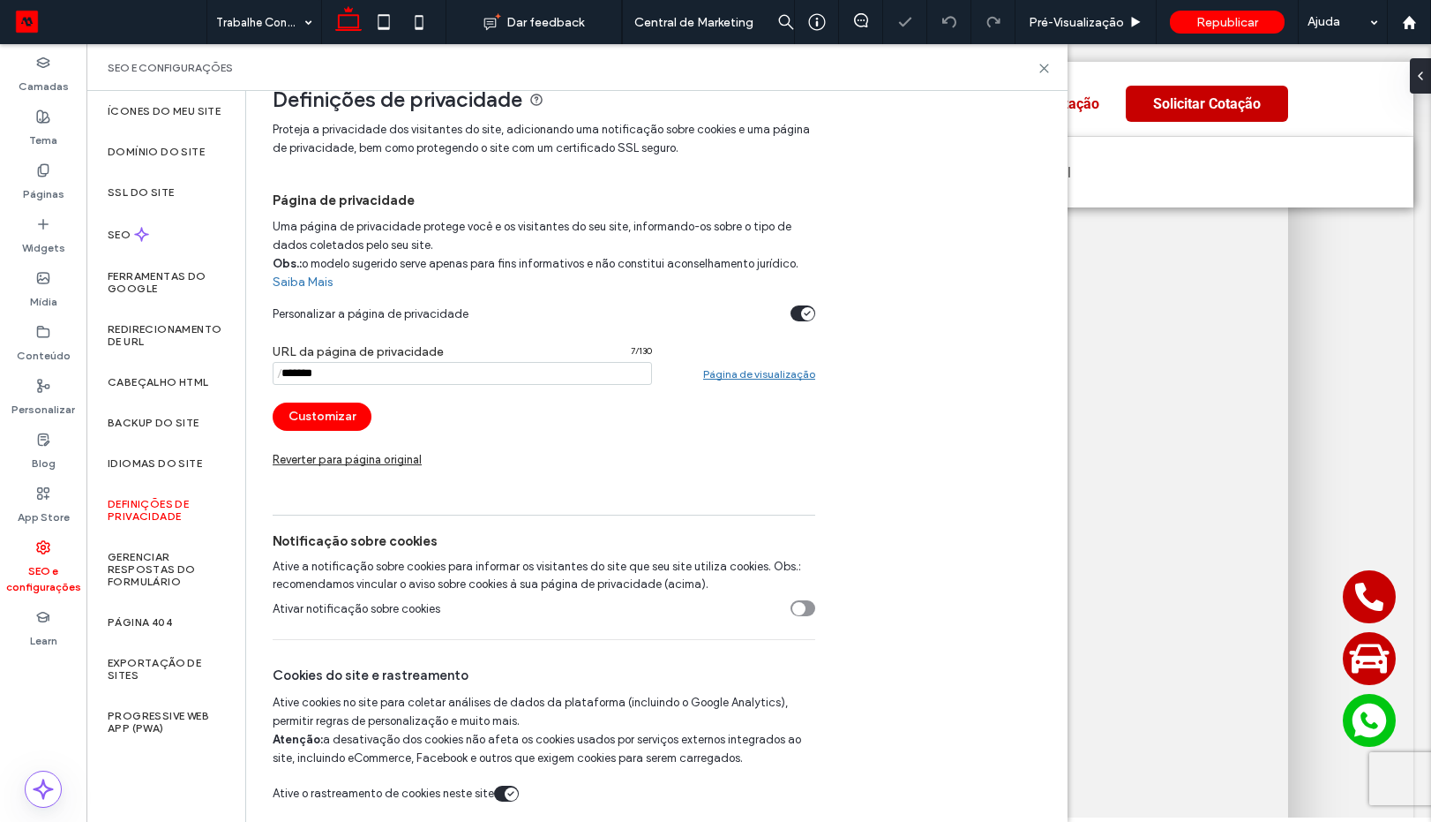
click at [801, 608] on icon "toggle" at bounding box center [798, 607] width 7 height 5
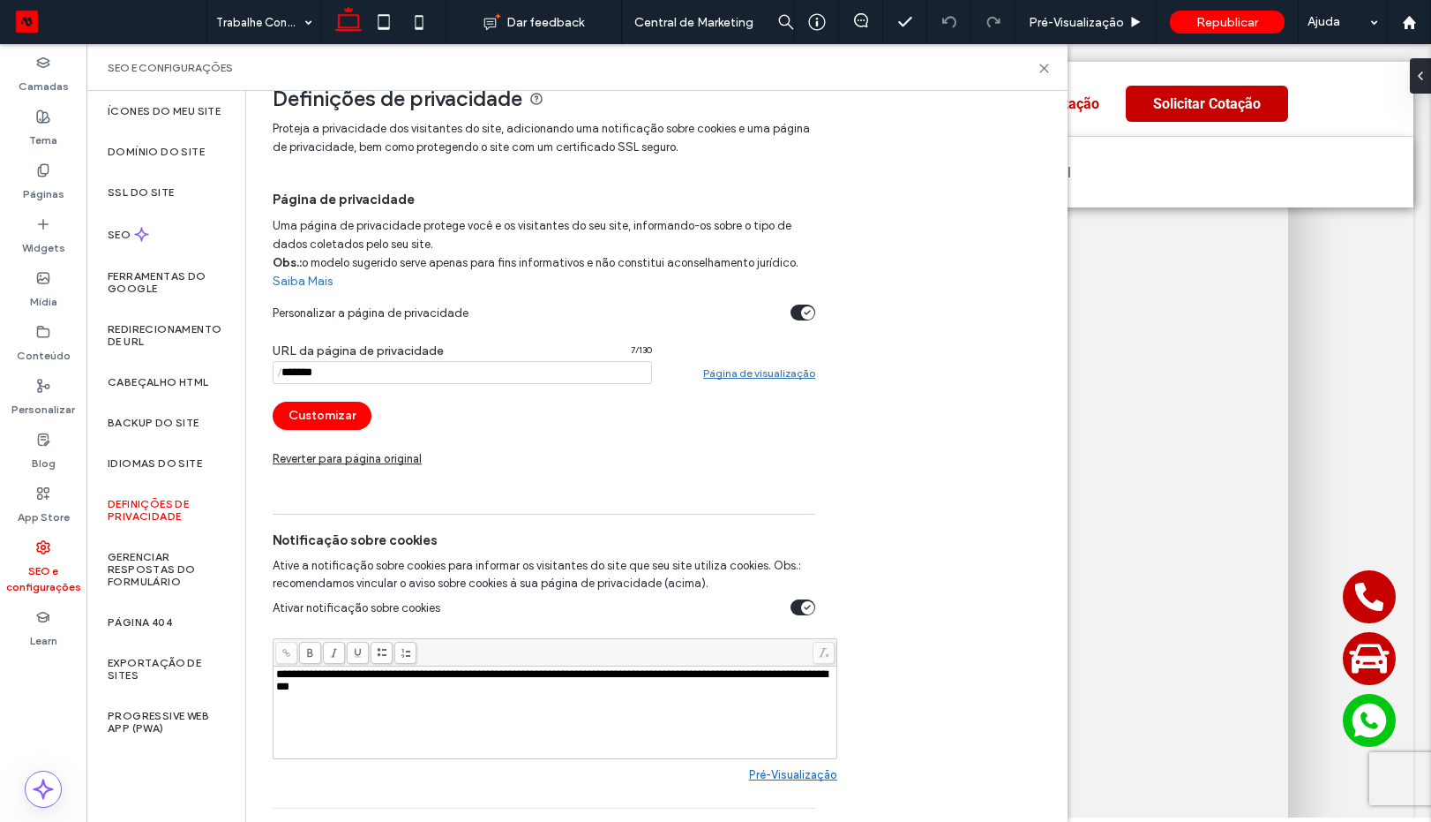
click at [390, 698] on div "**********" at bounding box center [555, 712] width 559 height 88
click at [394, 689] on span "**********" at bounding box center [552, 680] width 552 height 24
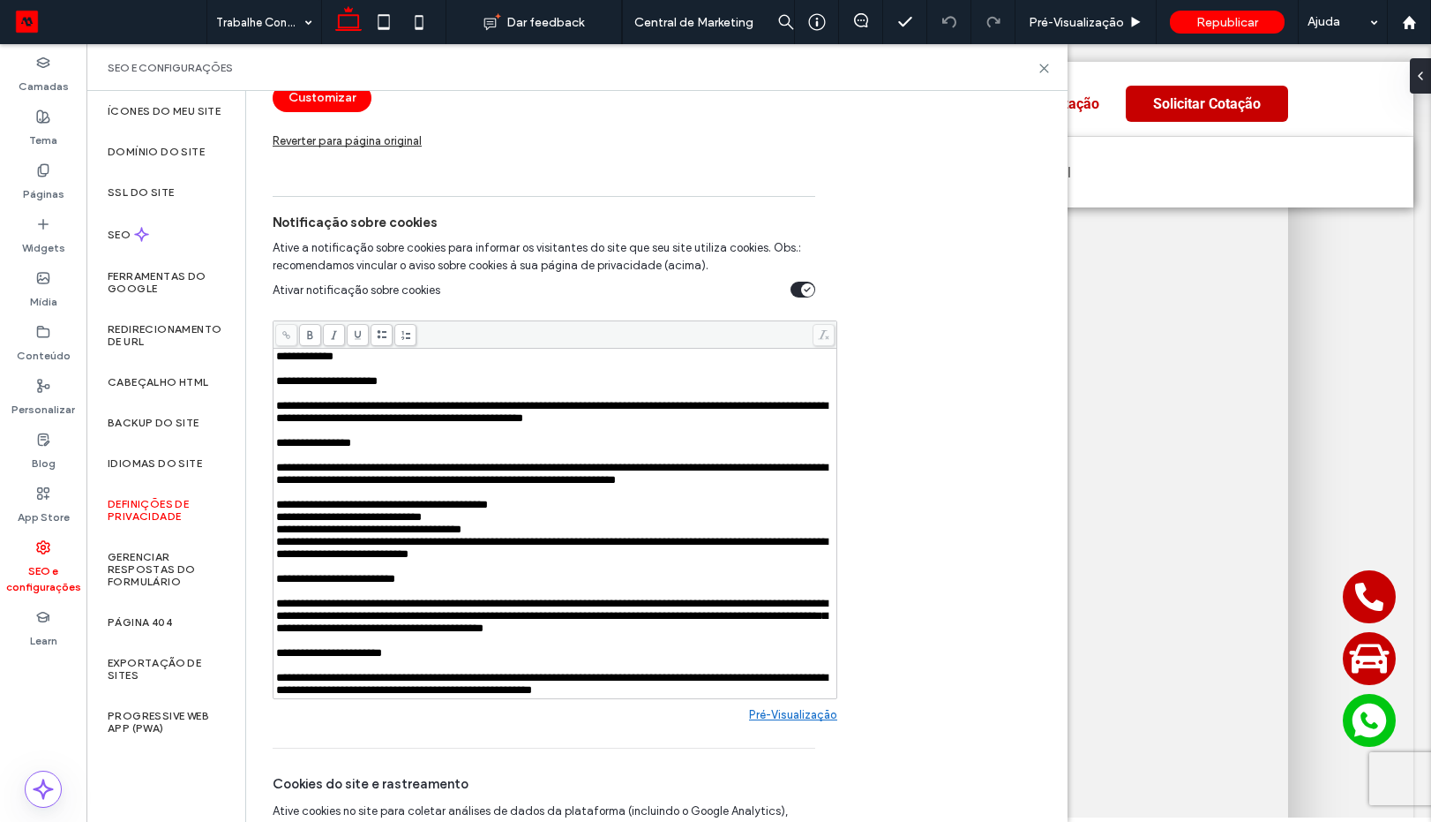
scroll to position [499, 0]
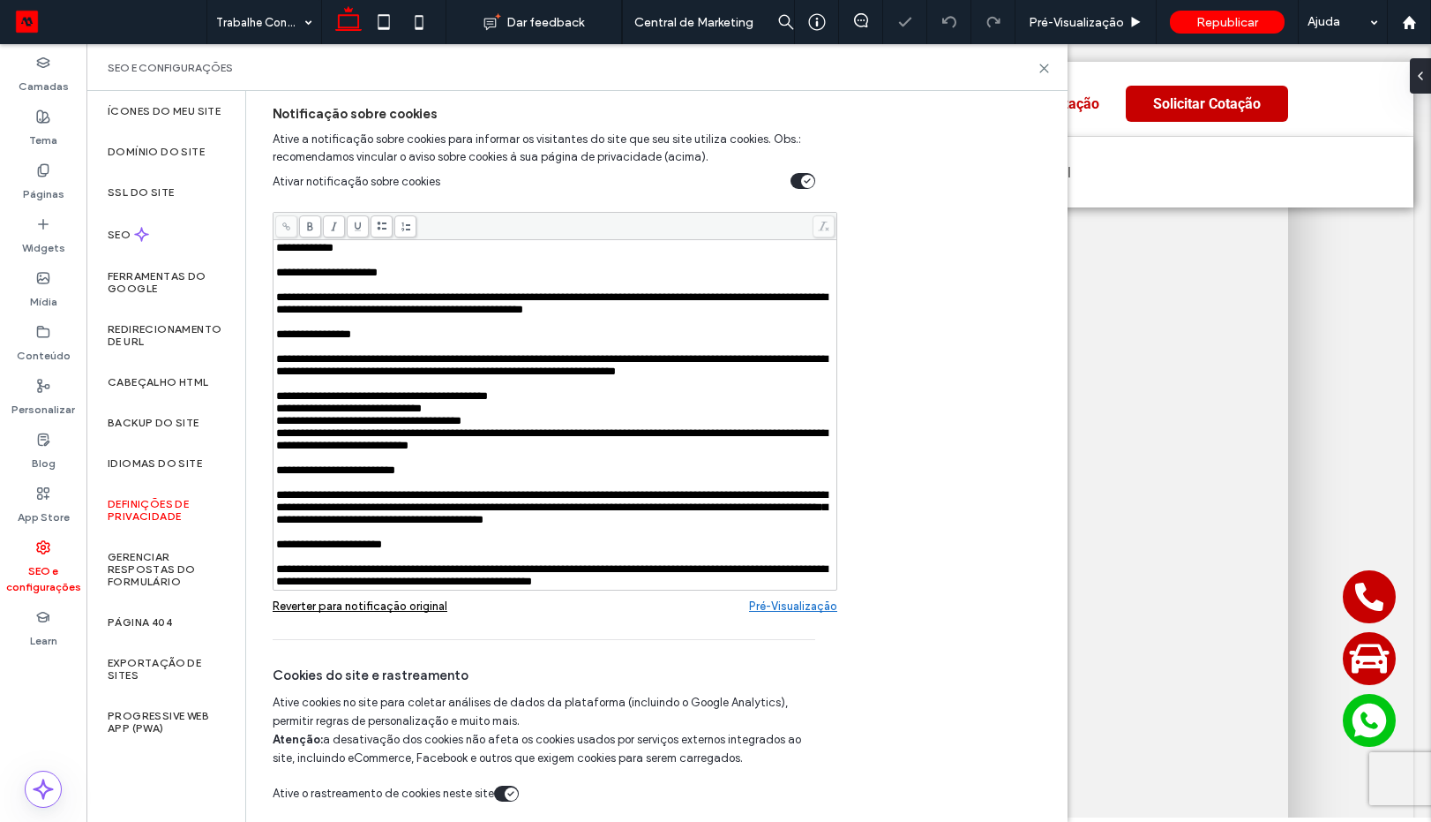
click at [782, 605] on link "Pré-Visualizaçāo" at bounding box center [793, 605] width 88 height 13
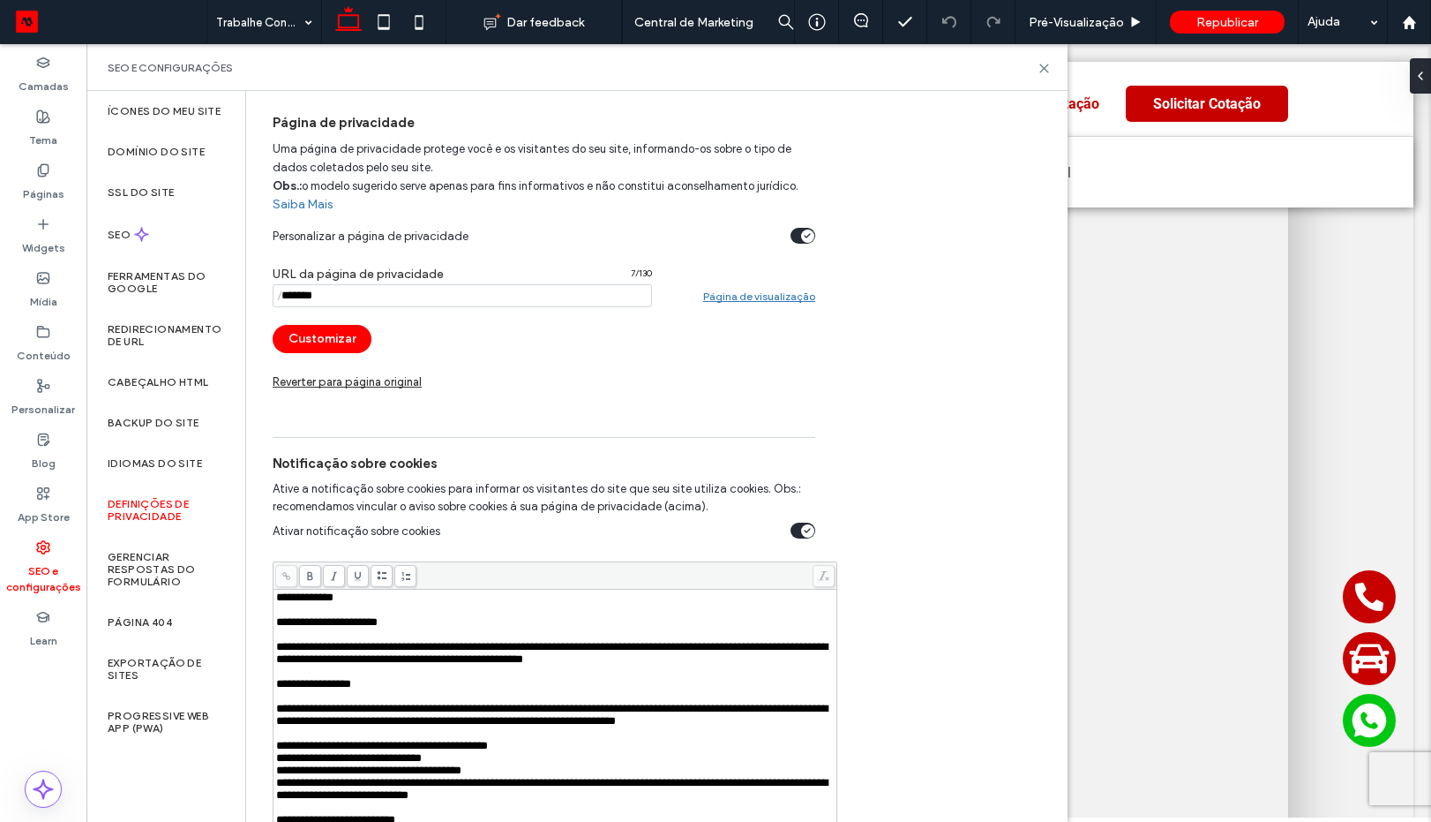
scroll to position [0, 0]
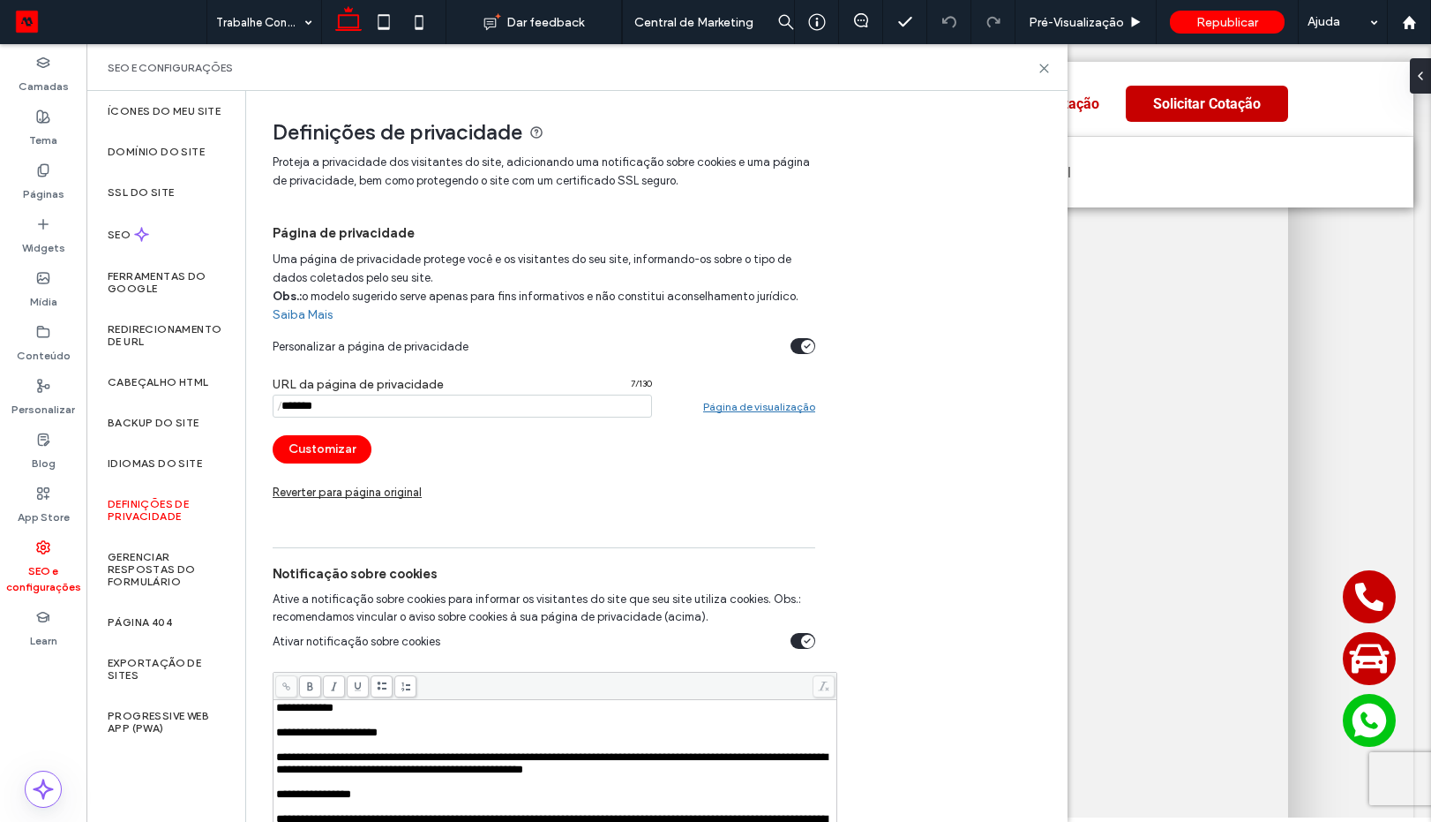
click at [358, 404] on input "notEmpty" at bounding box center [462, 405] width 379 height 23
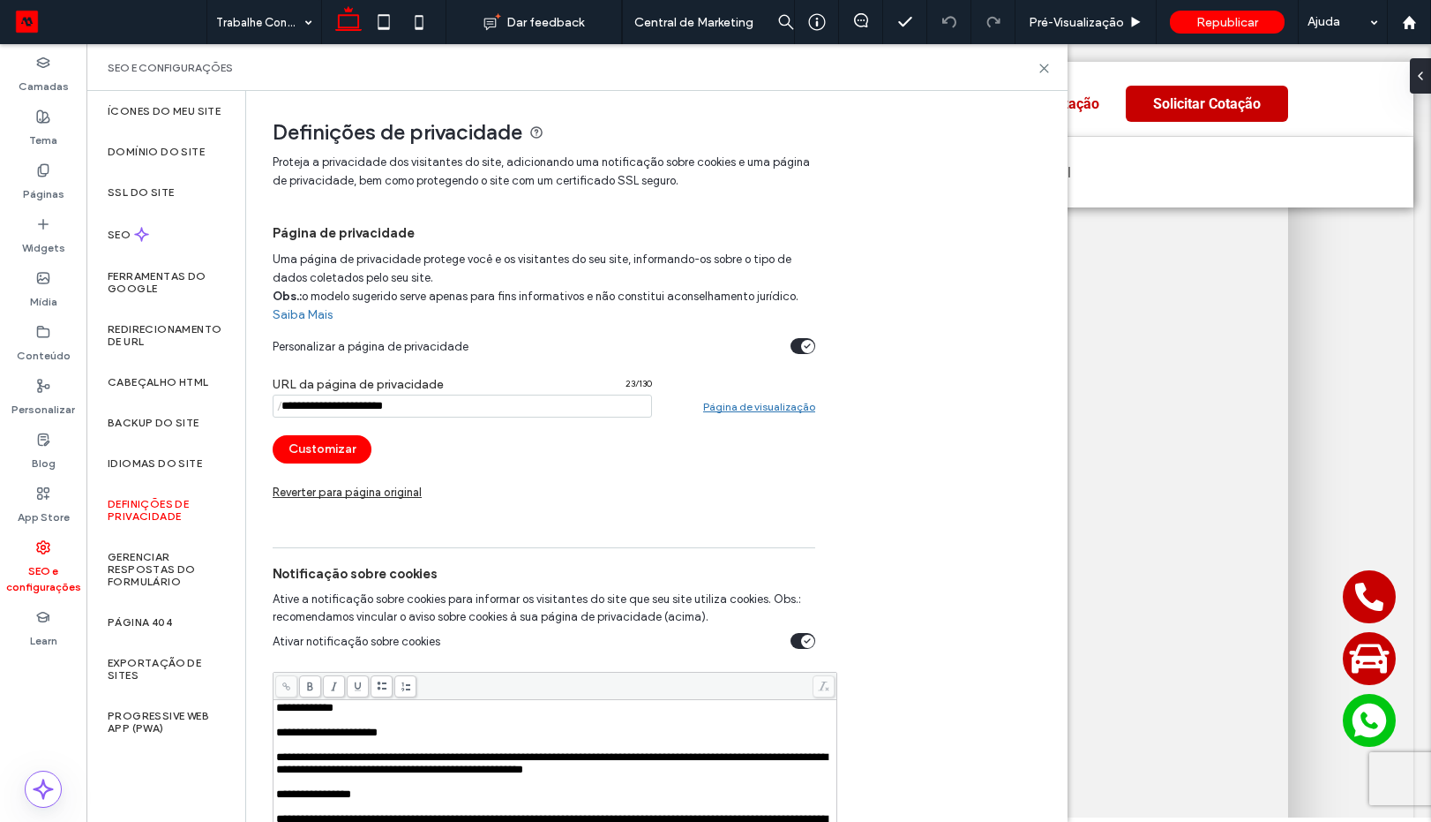
type input "**********"
click at [888, 471] on div "**********" at bounding box center [656, 621] width 767 height 937
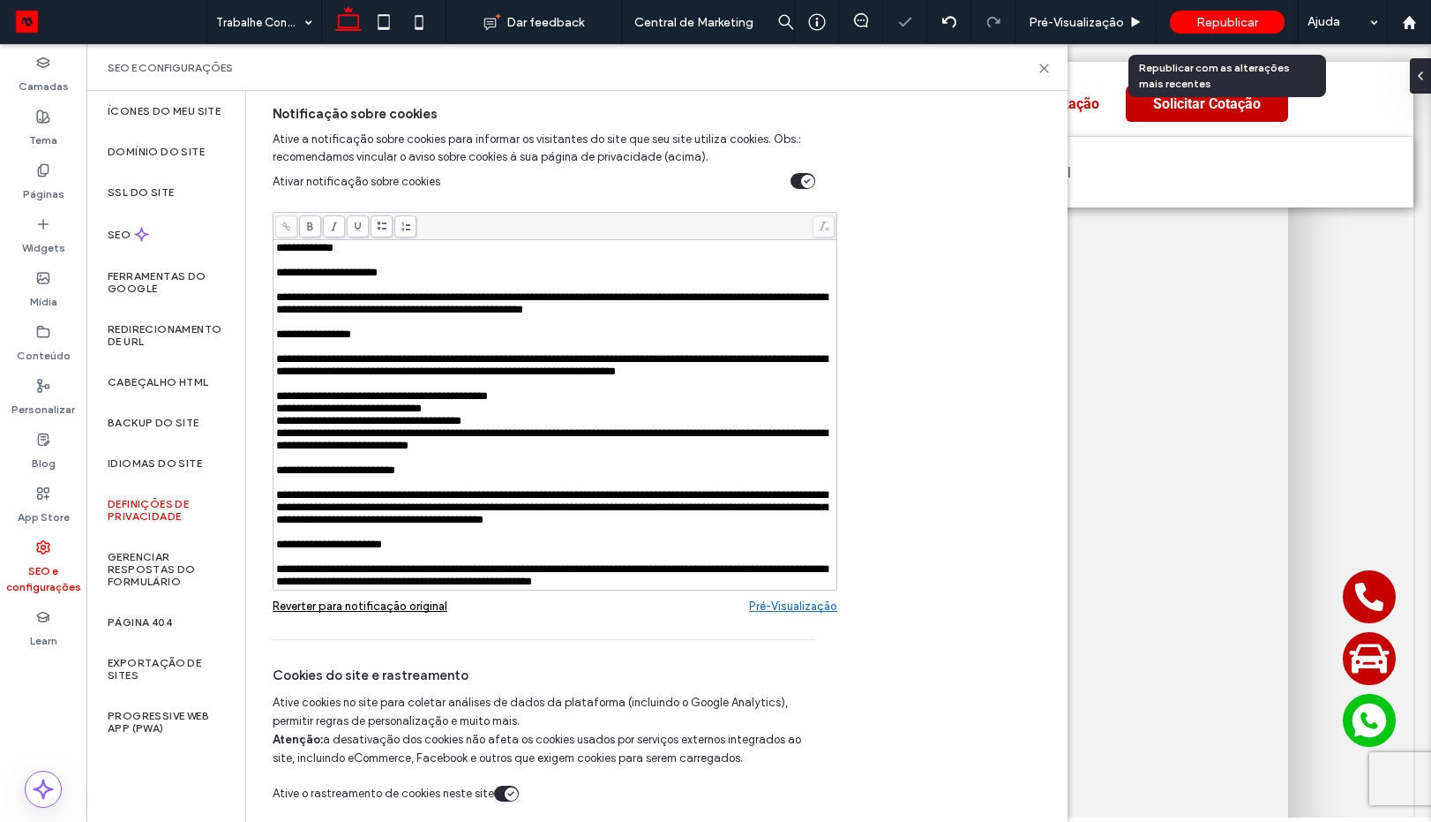
click at [1213, 26] on span "Republicar" at bounding box center [1228, 22] width 62 height 15
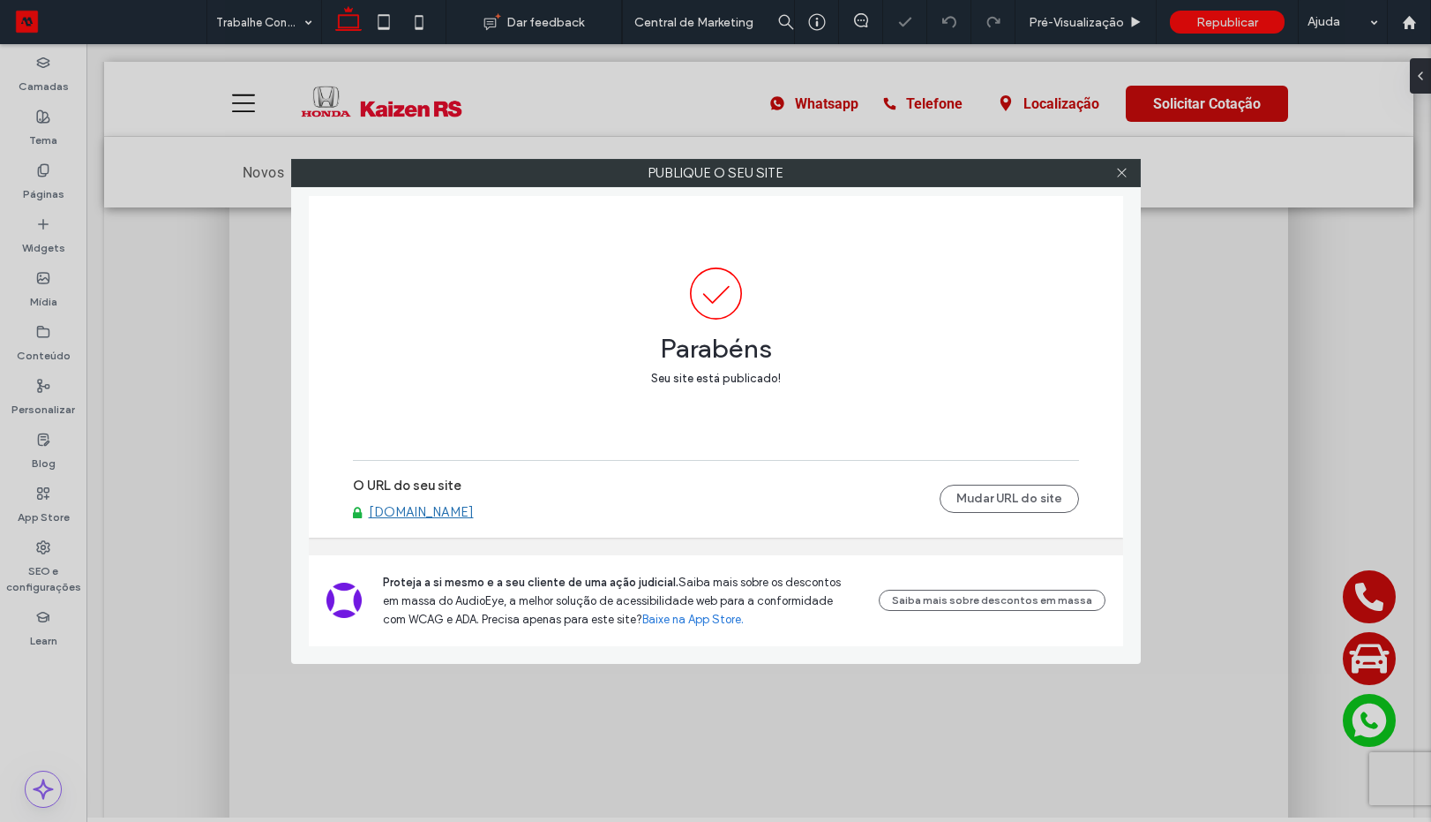
click at [450, 512] on link "[DOMAIN_NAME]" at bounding box center [421, 512] width 105 height 16
click at [1119, 175] on icon at bounding box center [1121, 172] width 13 height 13
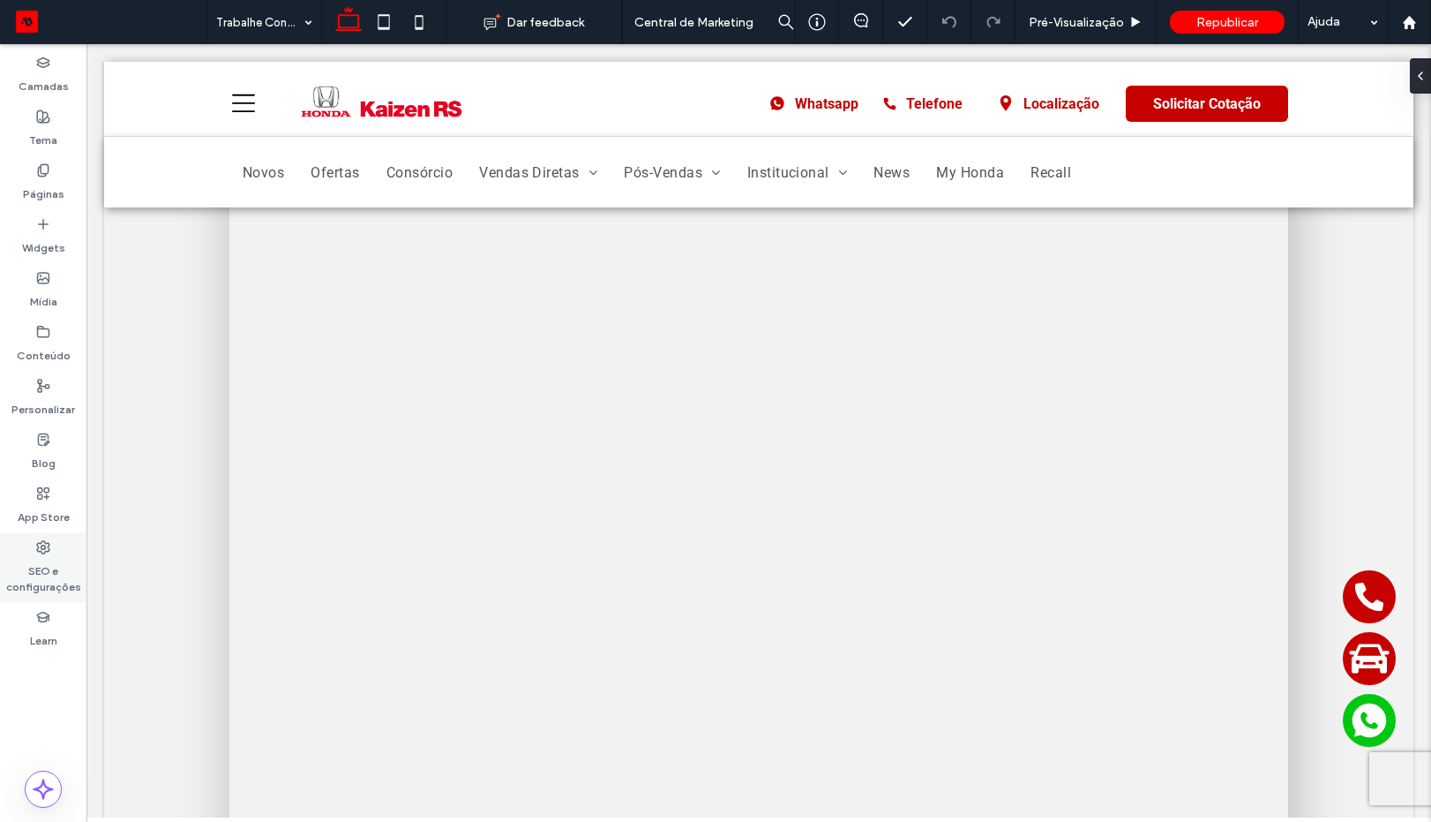
click at [28, 561] on label "SEO e configurações" at bounding box center [43, 574] width 86 height 41
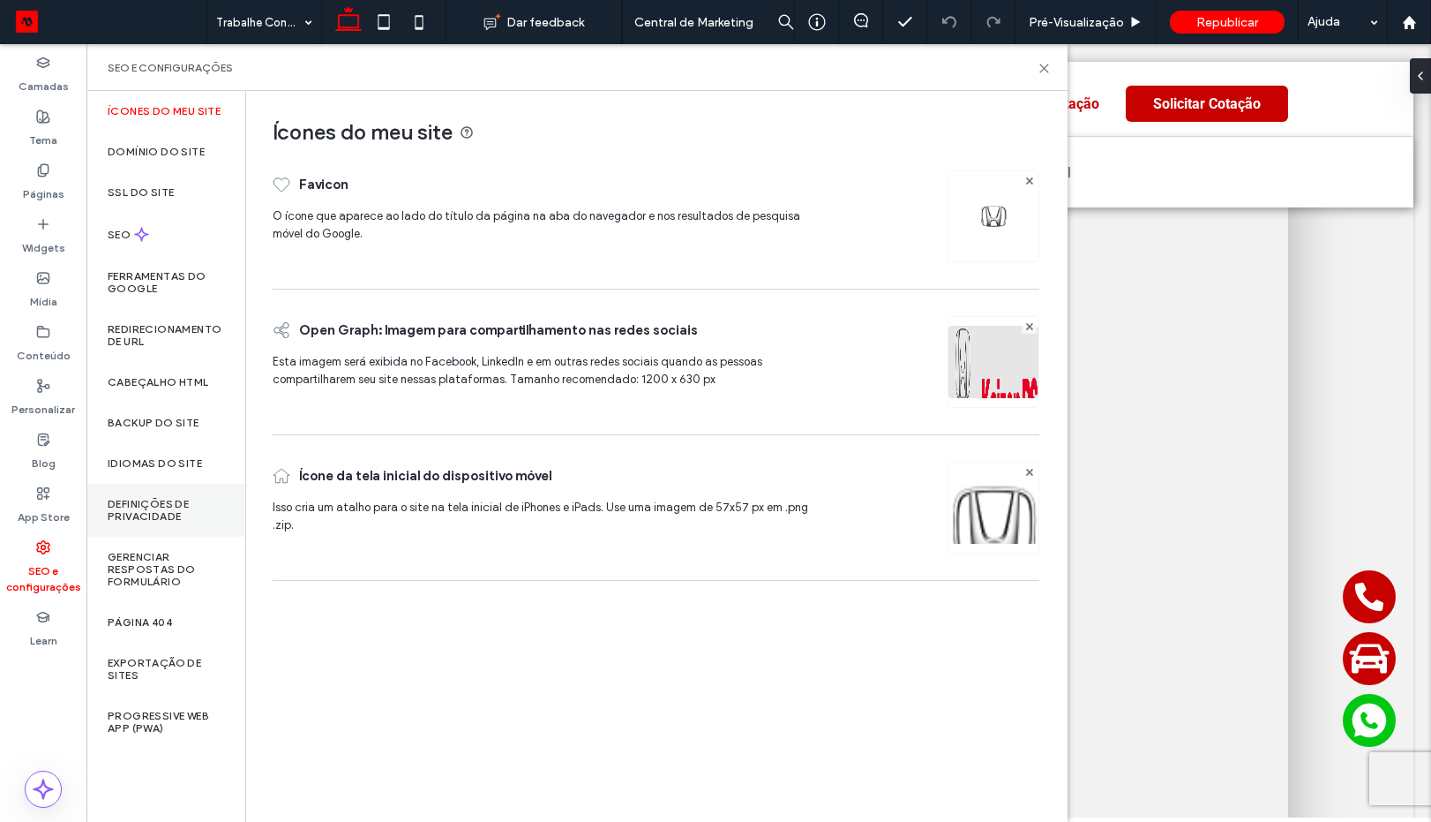
click at [169, 498] on label "Definições de privacidade" at bounding box center [166, 510] width 116 height 25
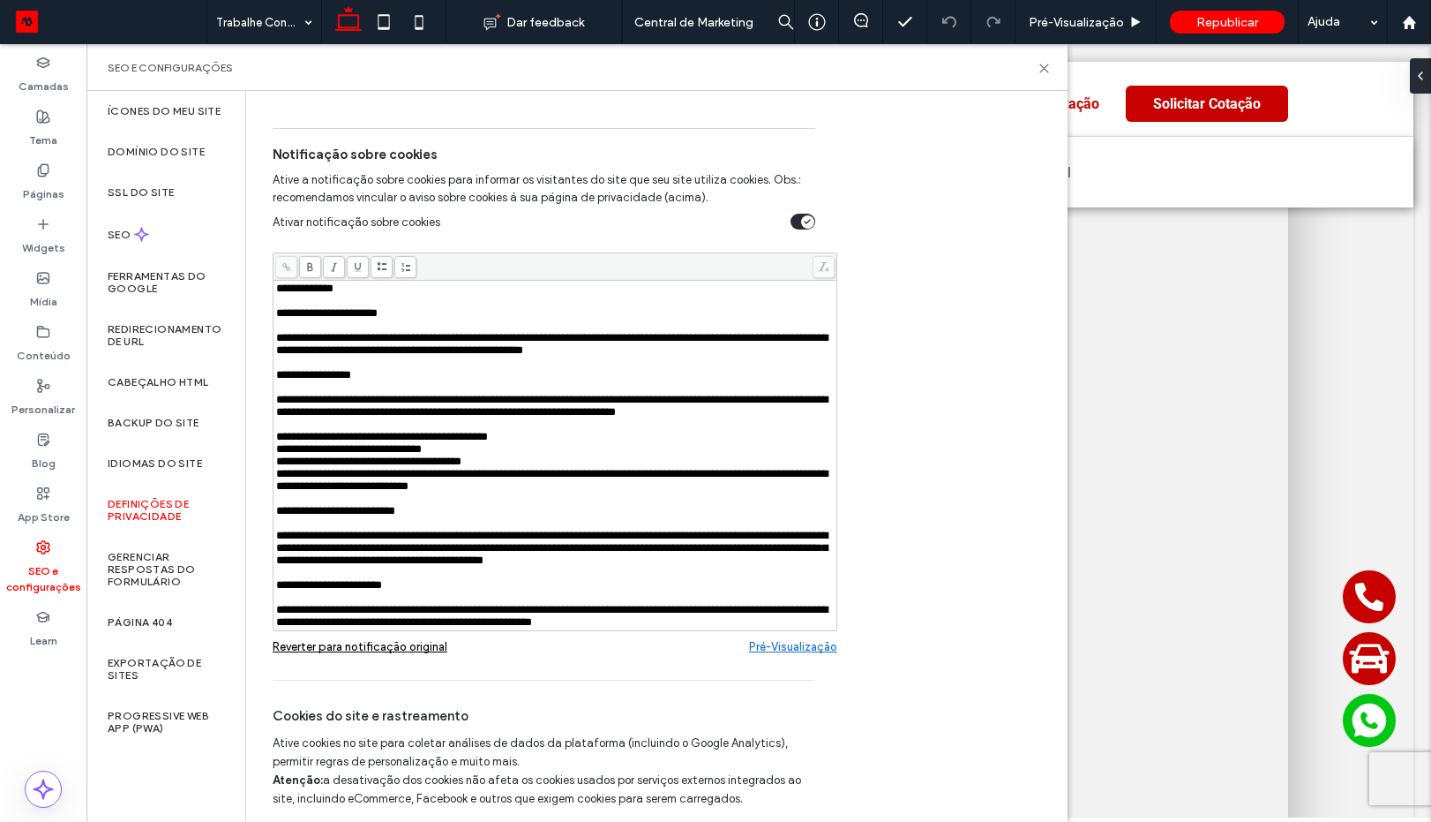
scroll to position [424, 0]
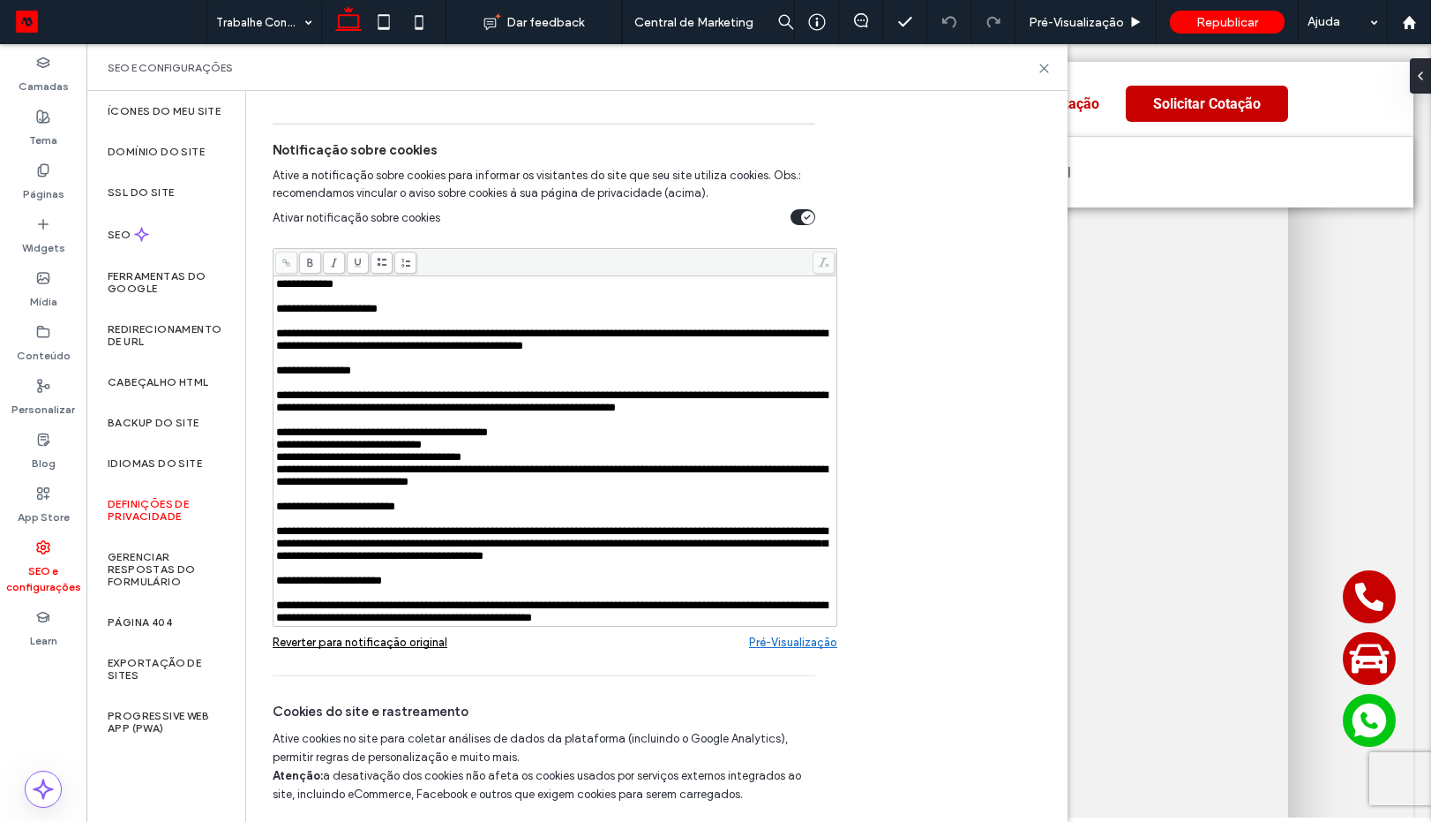
click at [798, 221] on div "toggle" at bounding box center [803, 217] width 25 height 16
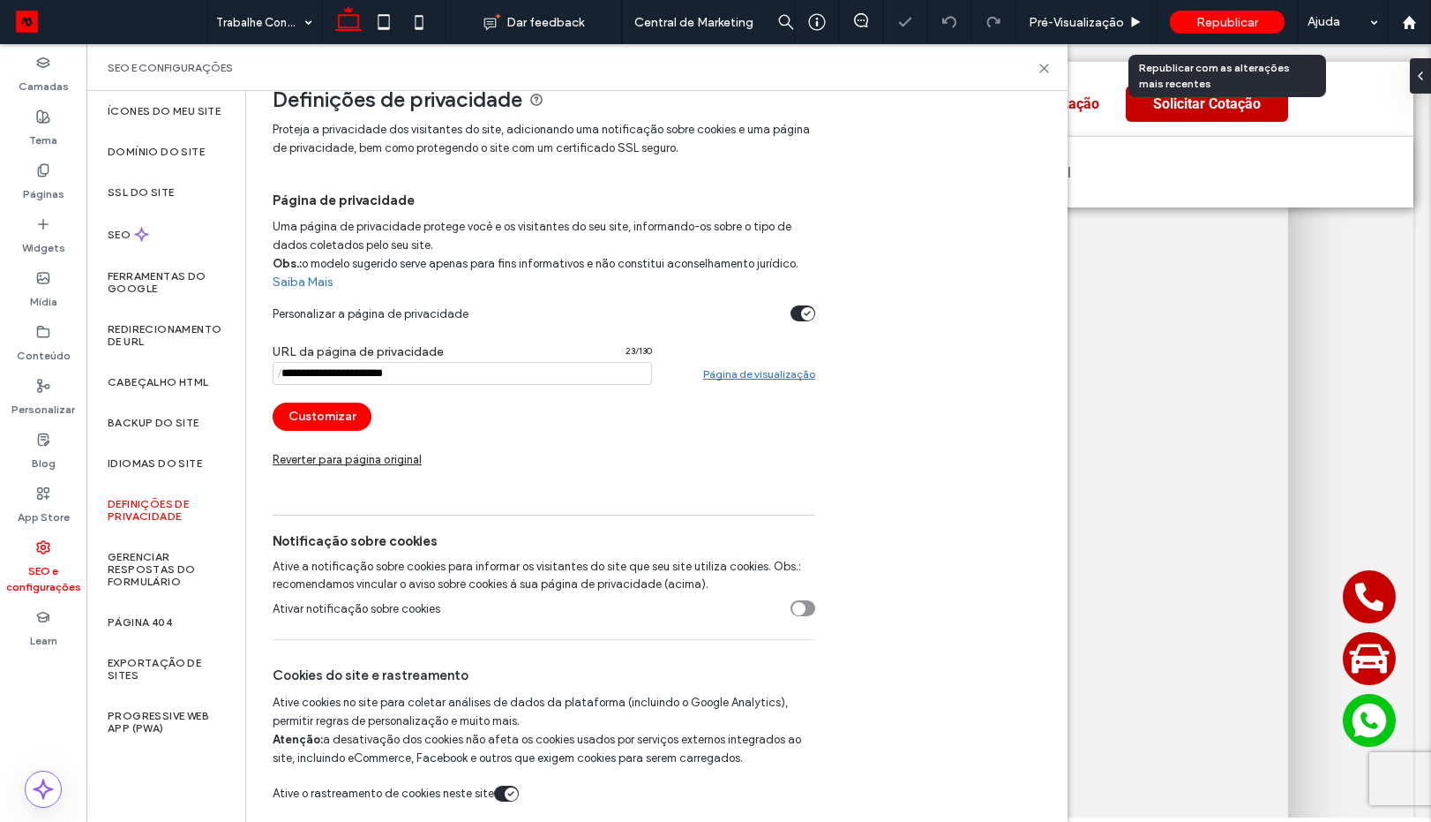
click at [1237, 26] on span "Republicar" at bounding box center [1228, 22] width 62 height 15
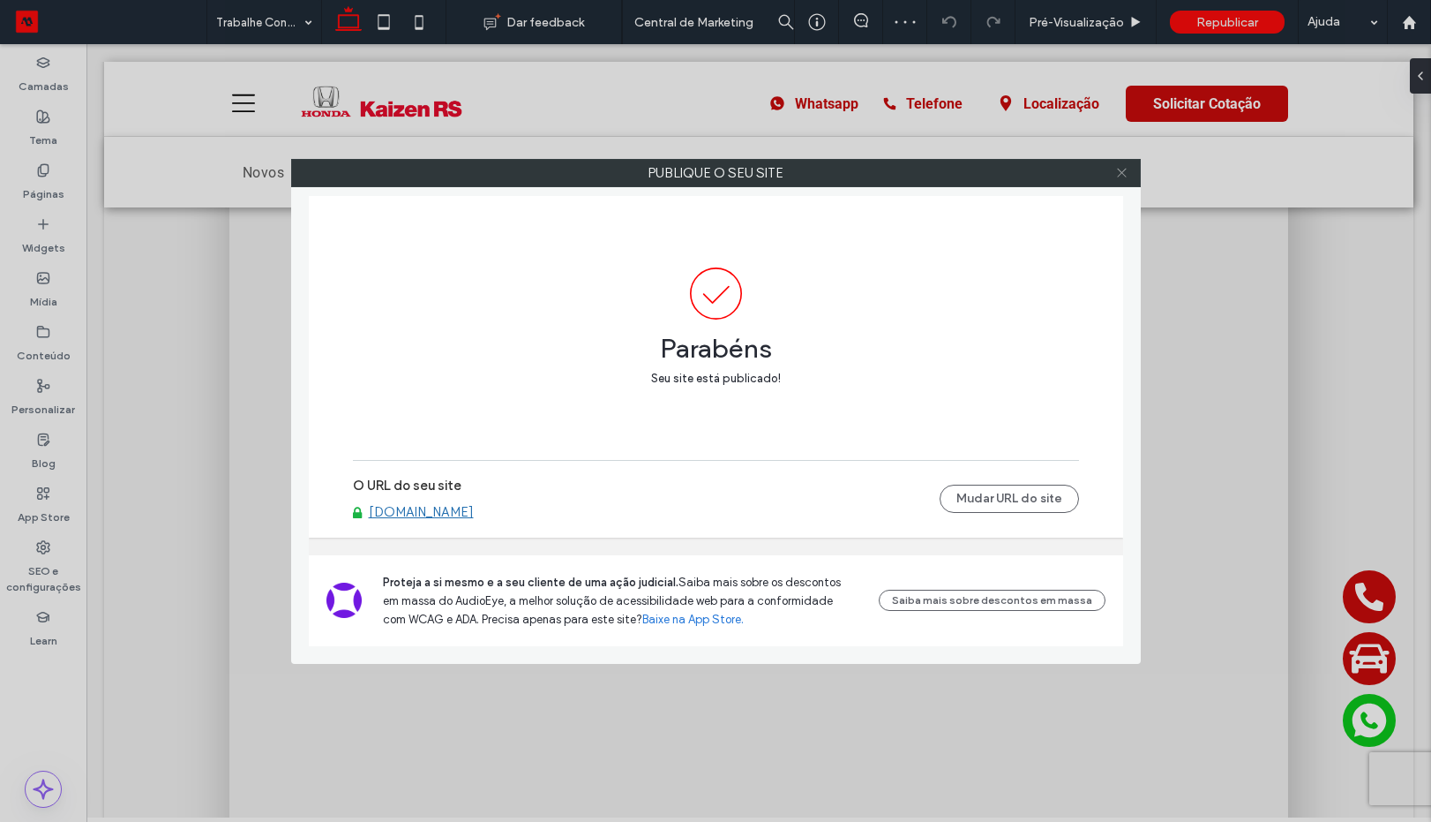
click at [1115, 177] on icon at bounding box center [1121, 172] width 13 height 13
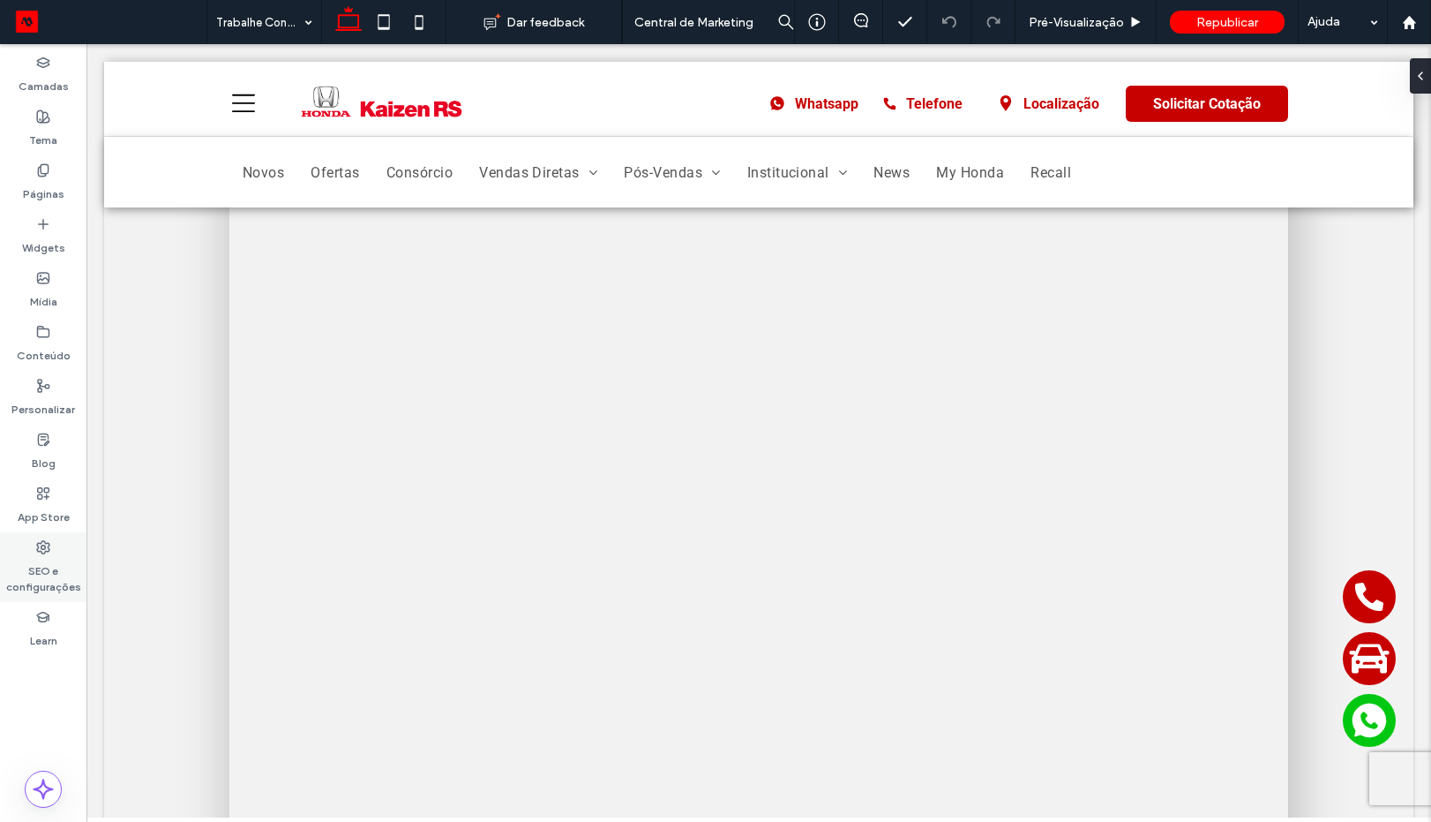
click at [44, 538] on div "SEO e configurações" at bounding box center [43, 567] width 86 height 70
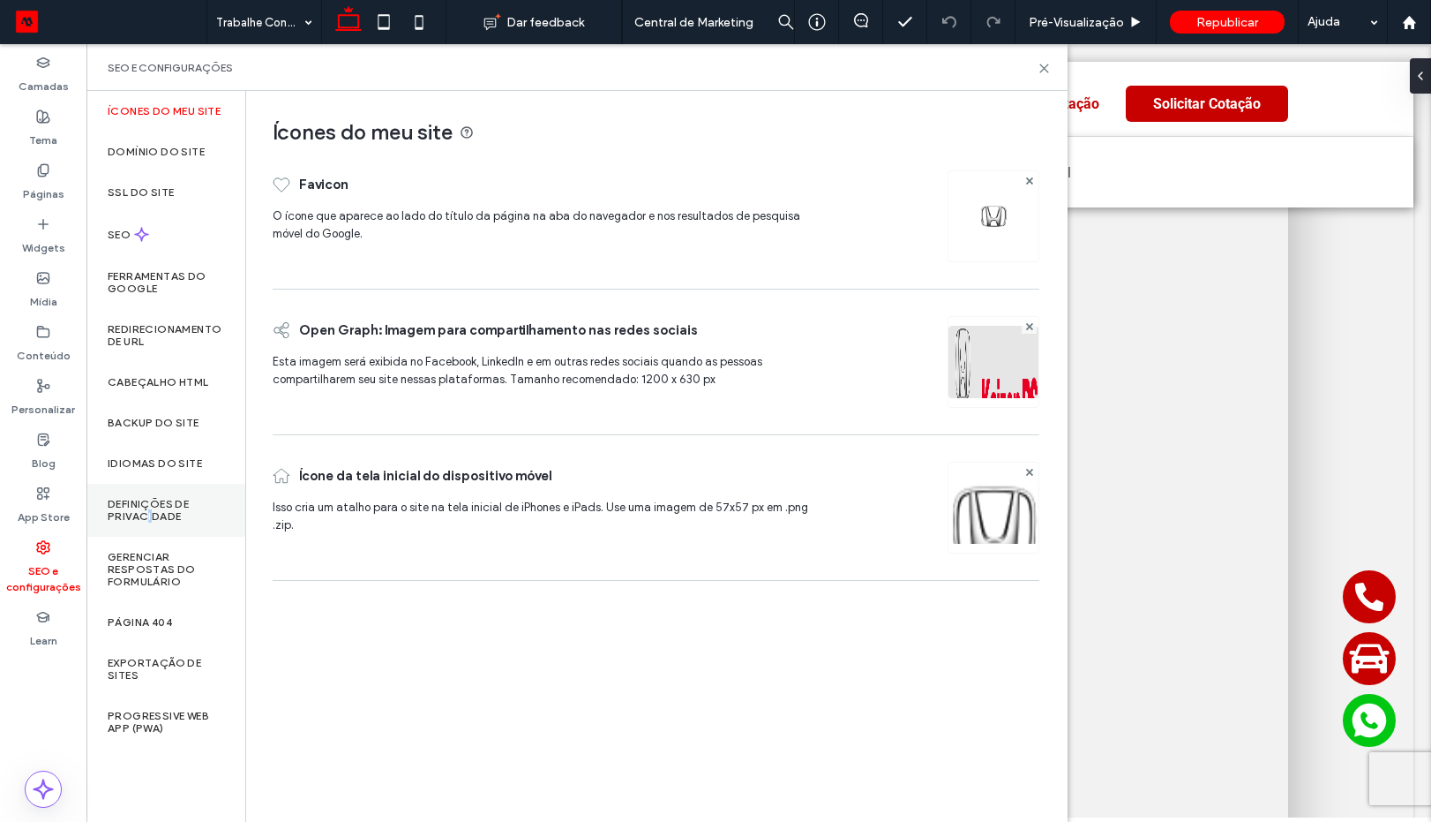
click at [152, 521] on label "Definições de privacidade" at bounding box center [166, 510] width 116 height 25
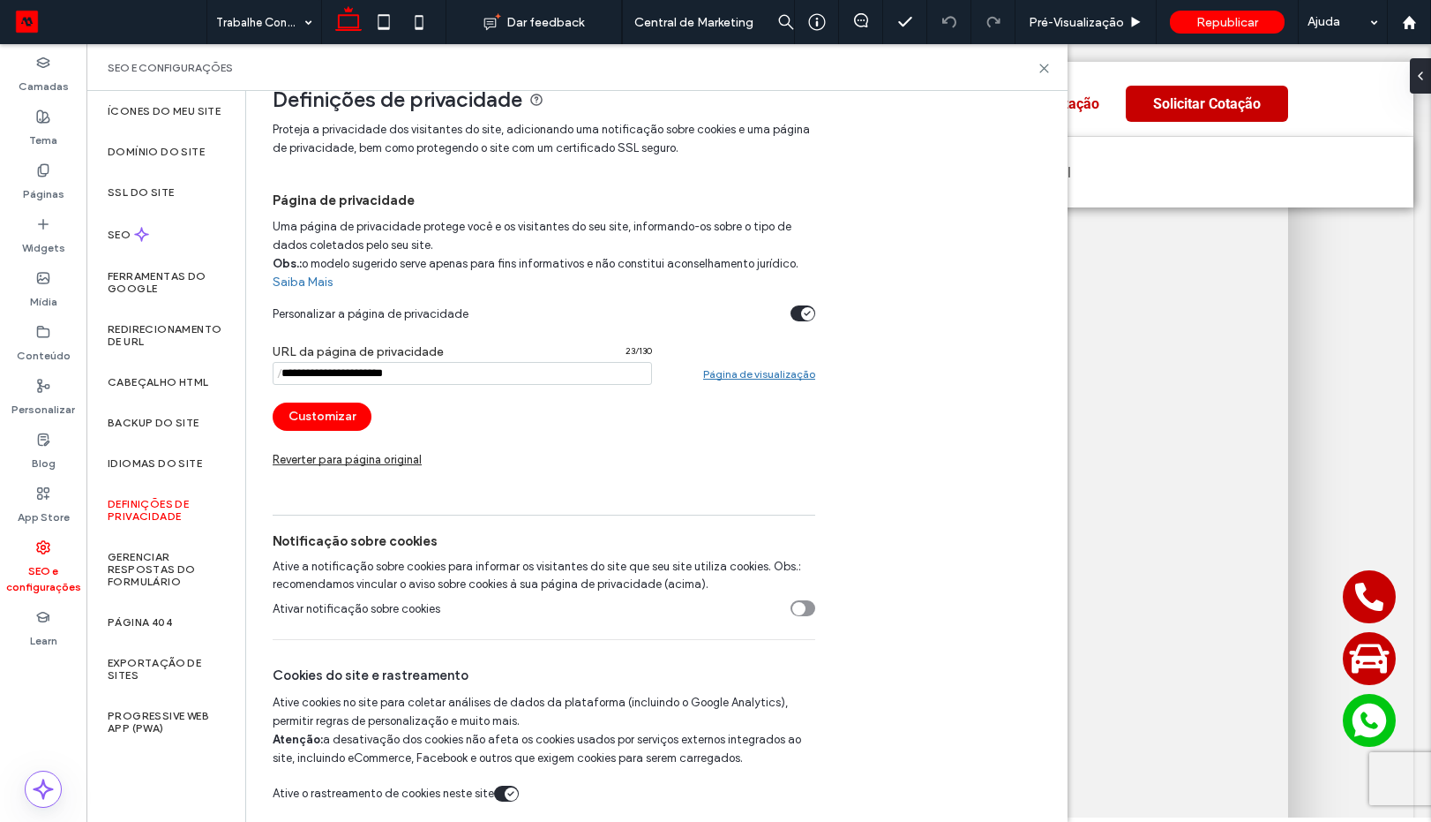
click at [381, 457] on div "Reverter para página original" at bounding box center [347, 459] width 149 height 13
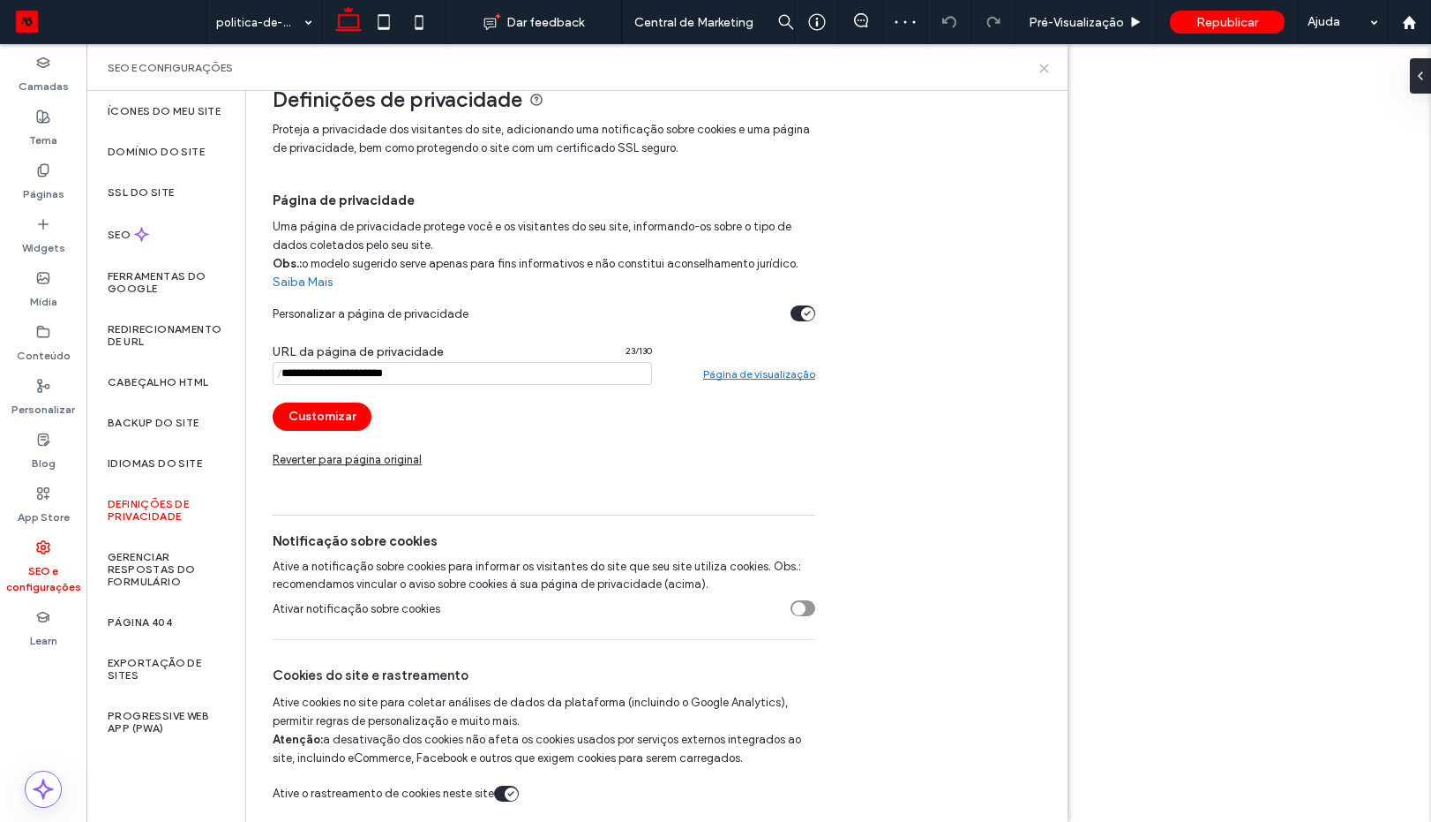
click at [1040, 64] on icon at bounding box center [1044, 68] width 13 height 13
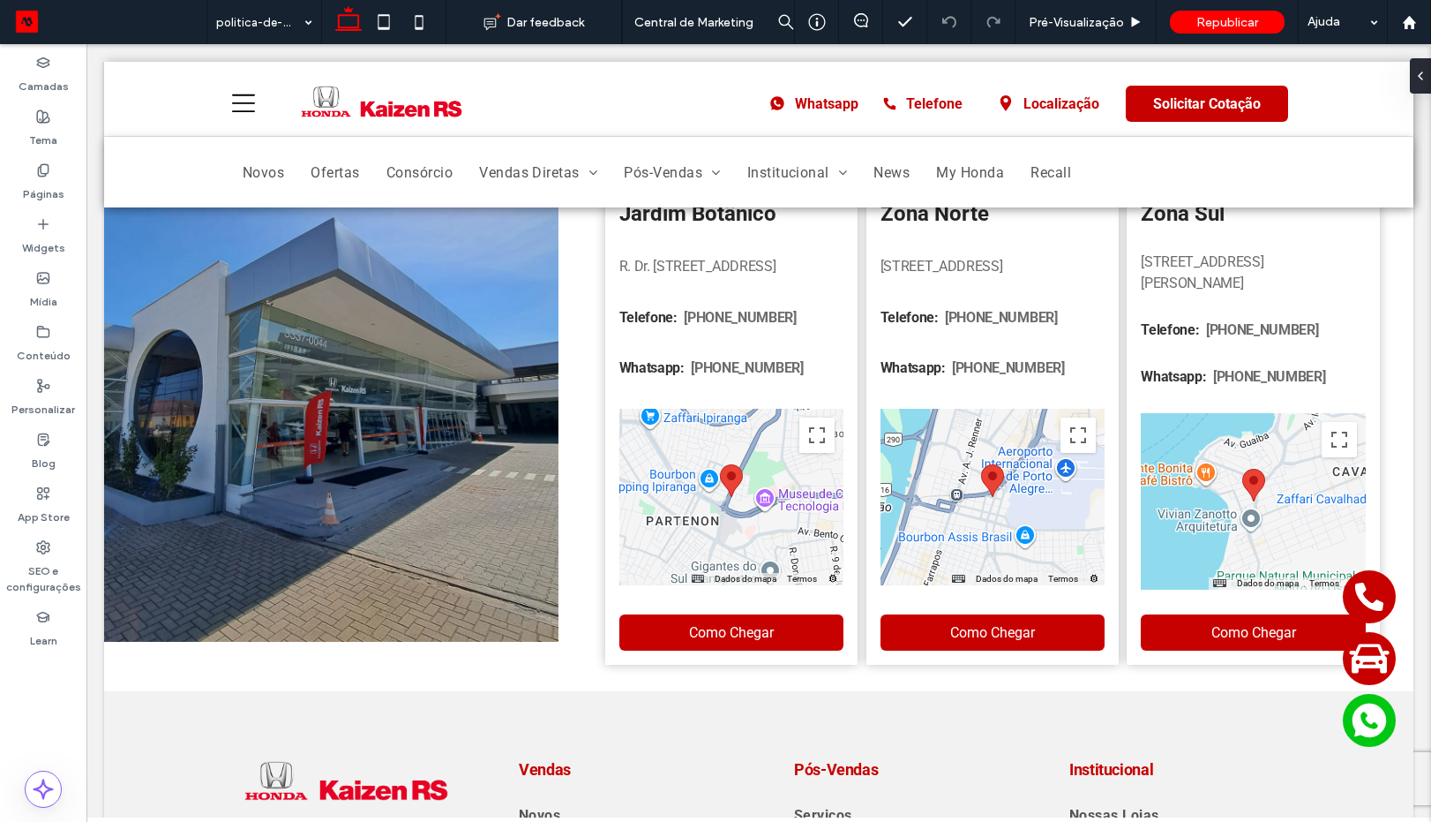
scroll to position [3933, 0]
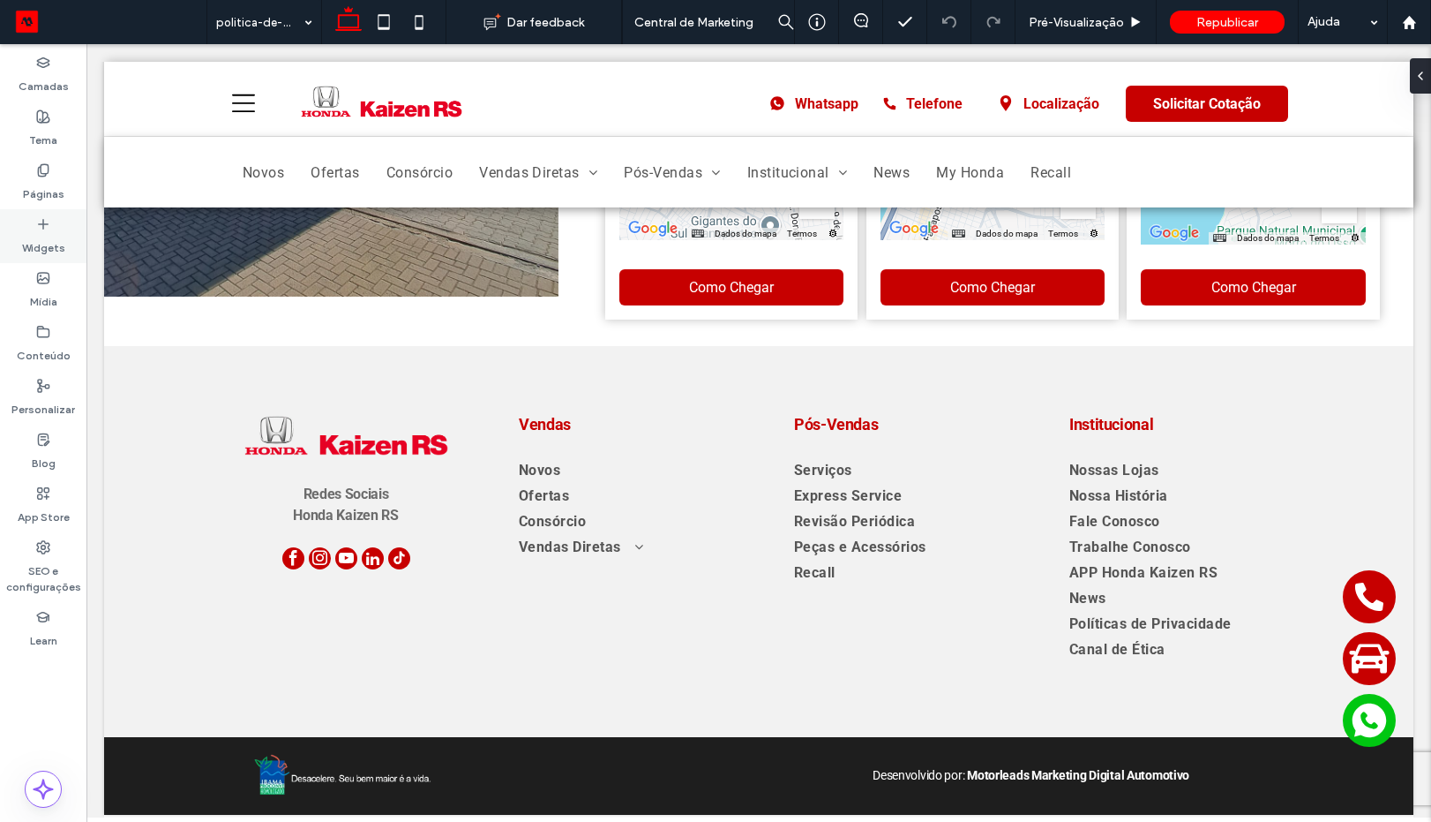
click at [39, 229] on icon at bounding box center [43, 224] width 14 height 14
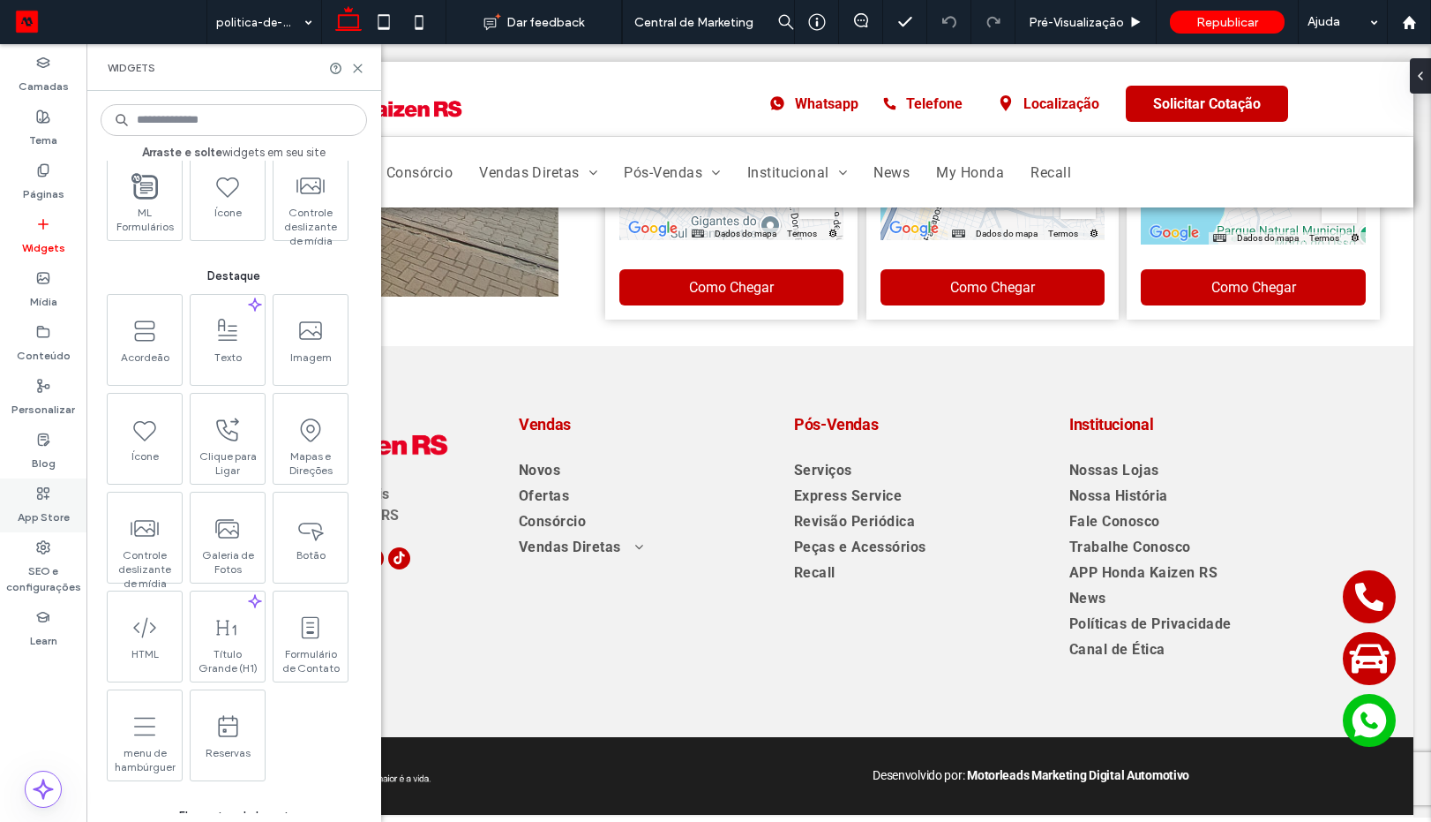
scroll to position [0, 0]
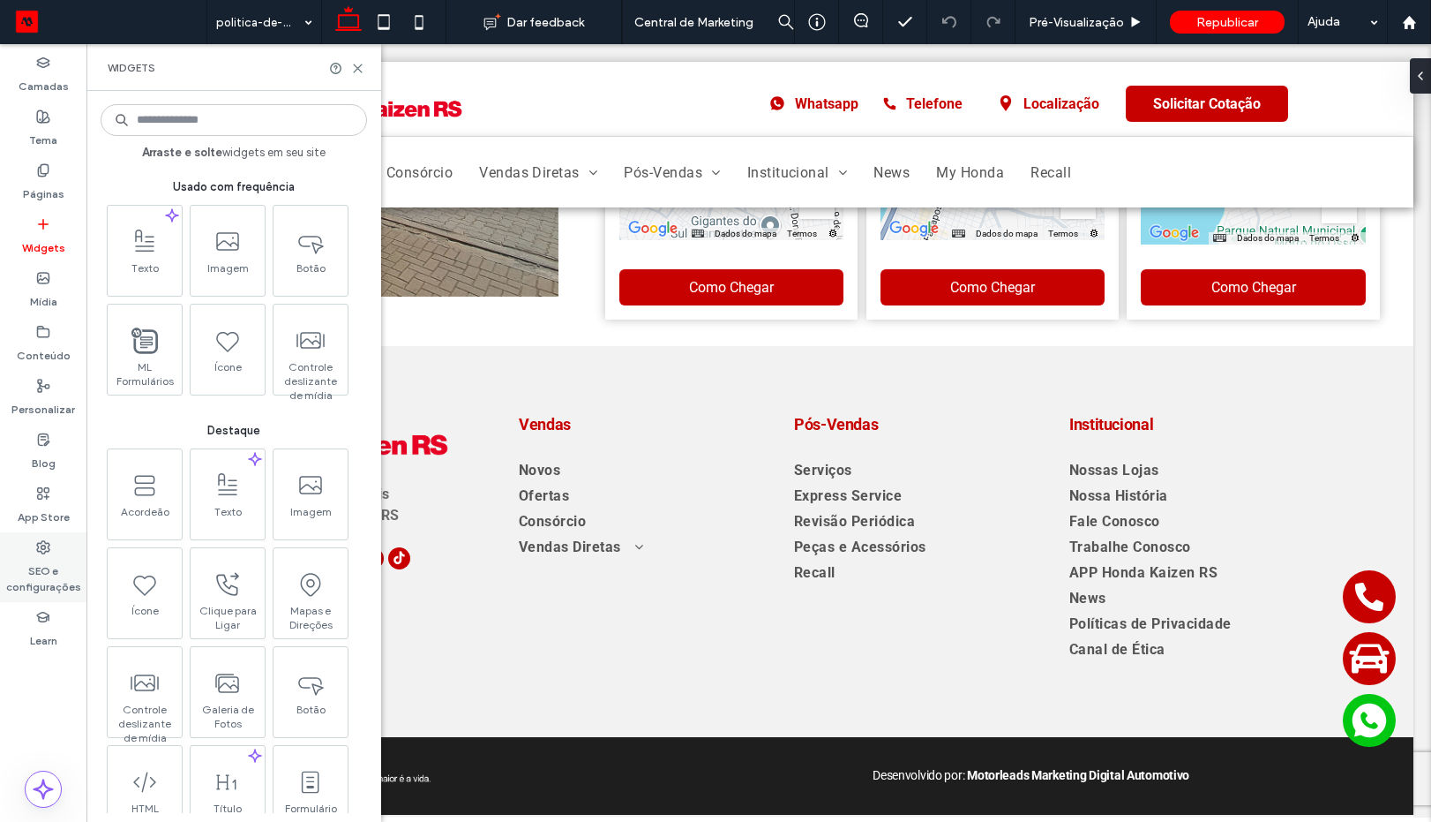
click at [51, 582] on label "SEO e configurações" at bounding box center [43, 574] width 86 height 41
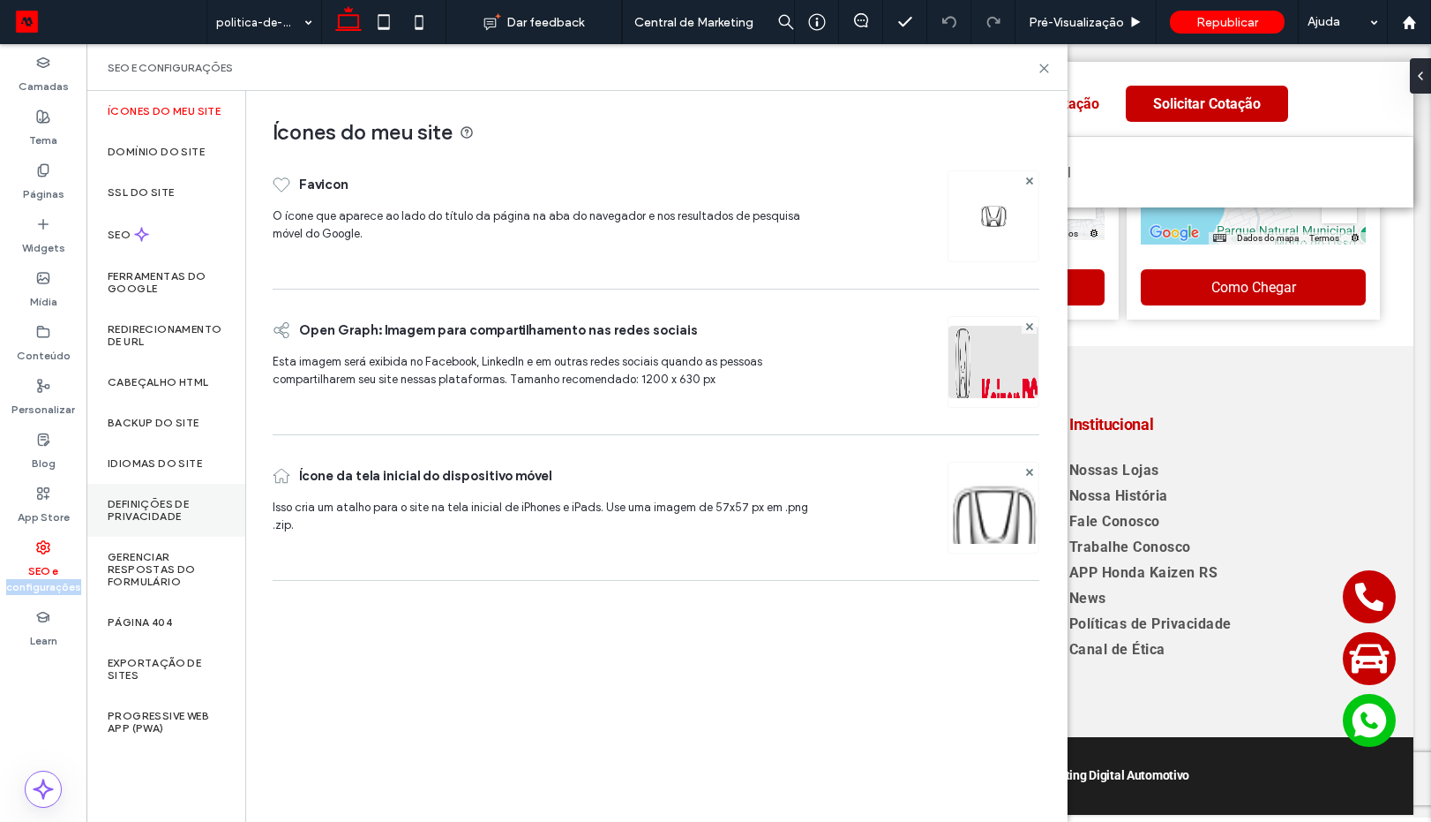
click at [178, 512] on label "Definições de privacidade" at bounding box center [166, 510] width 116 height 25
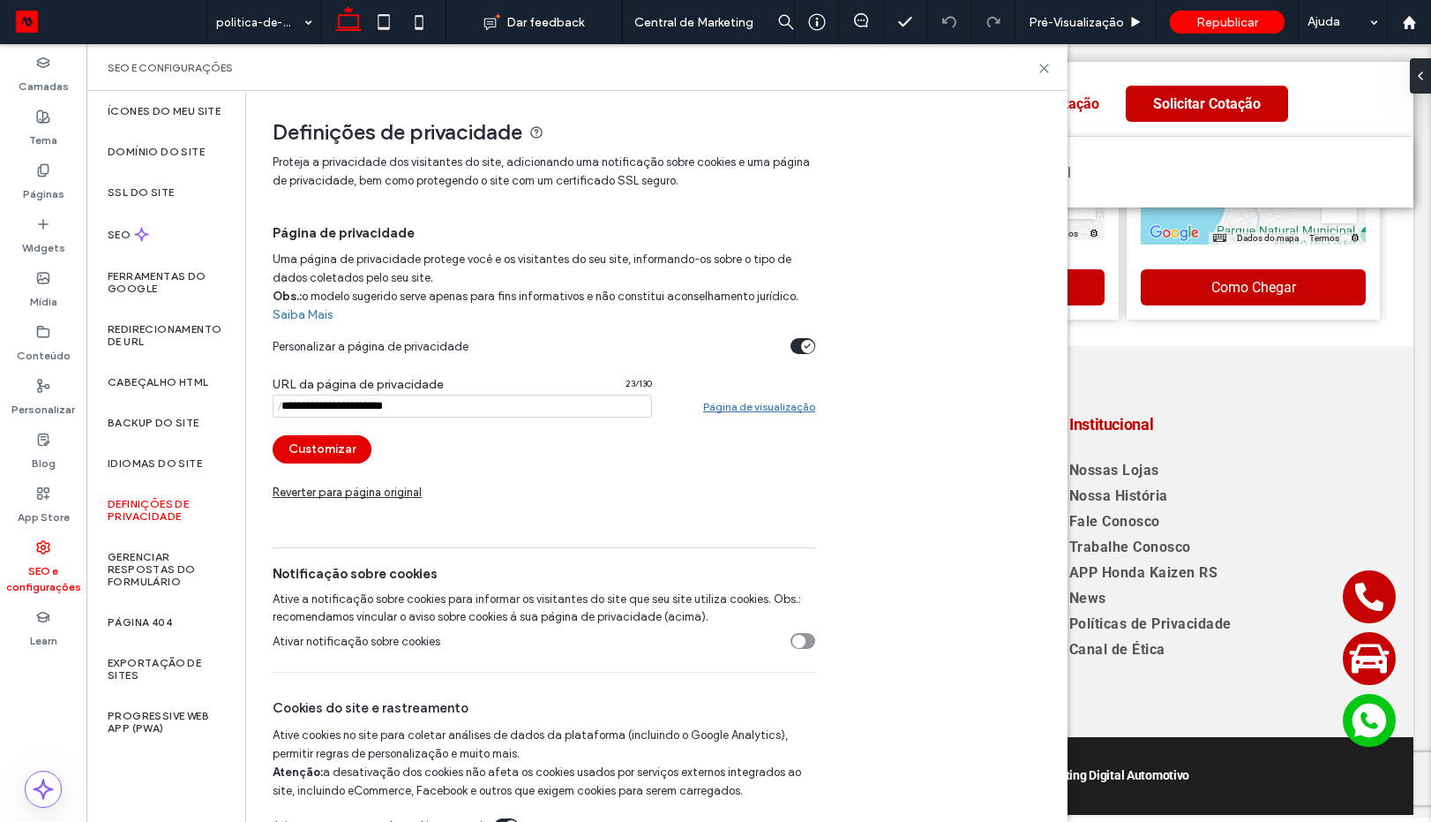
click at [327, 441] on button "Customizar" at bounding box center [322, 449] width 99 height 28
click at [0, 0] on div at bounding box center [0, 0] width 0 height 0
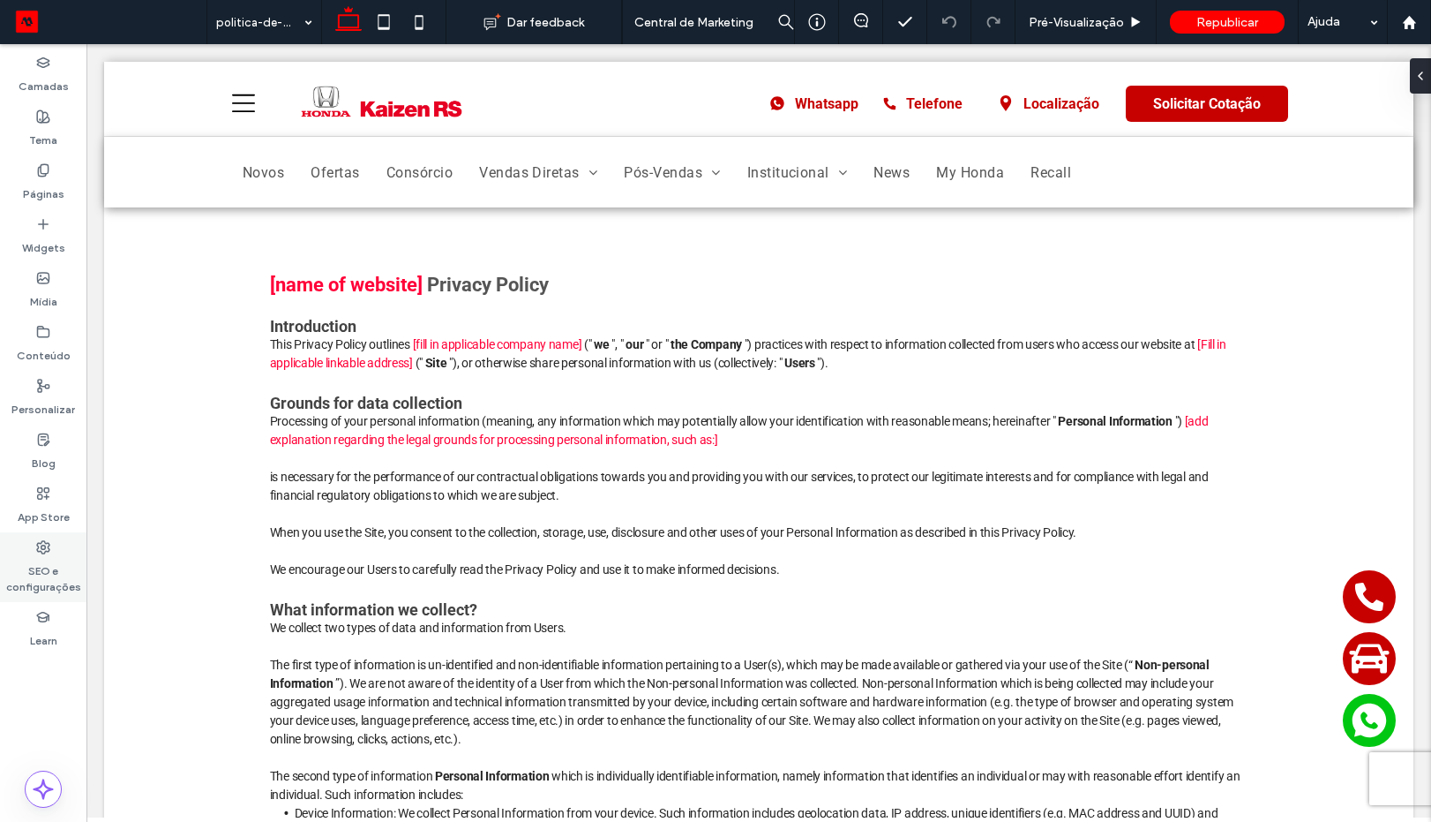
click at [41, 547] on use at bounding box center [43, 547] width 12 height 12
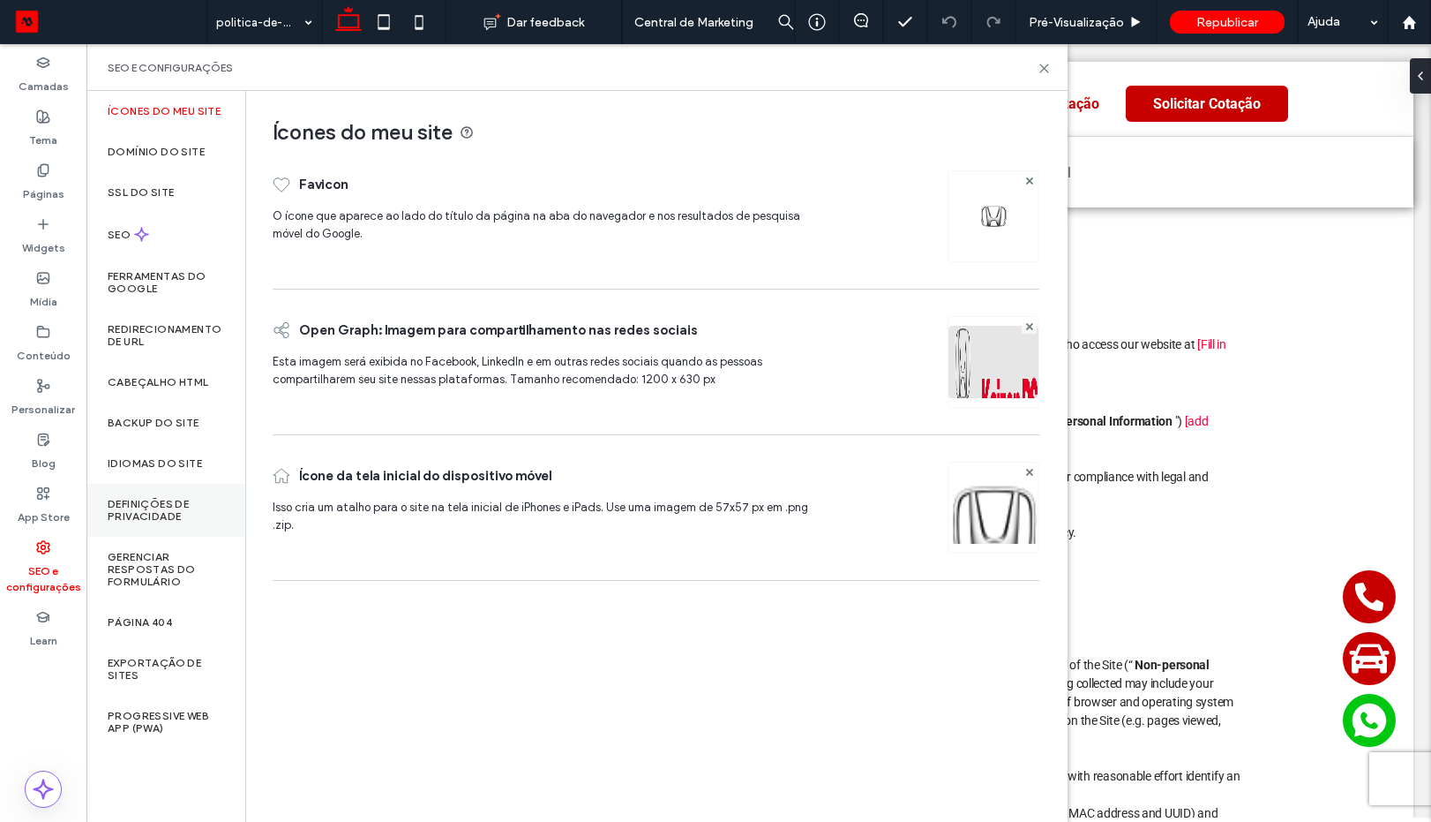
click at [199, 515] on label "Definições de privacidade" at bounding box center [166, 510] width 116 height 25
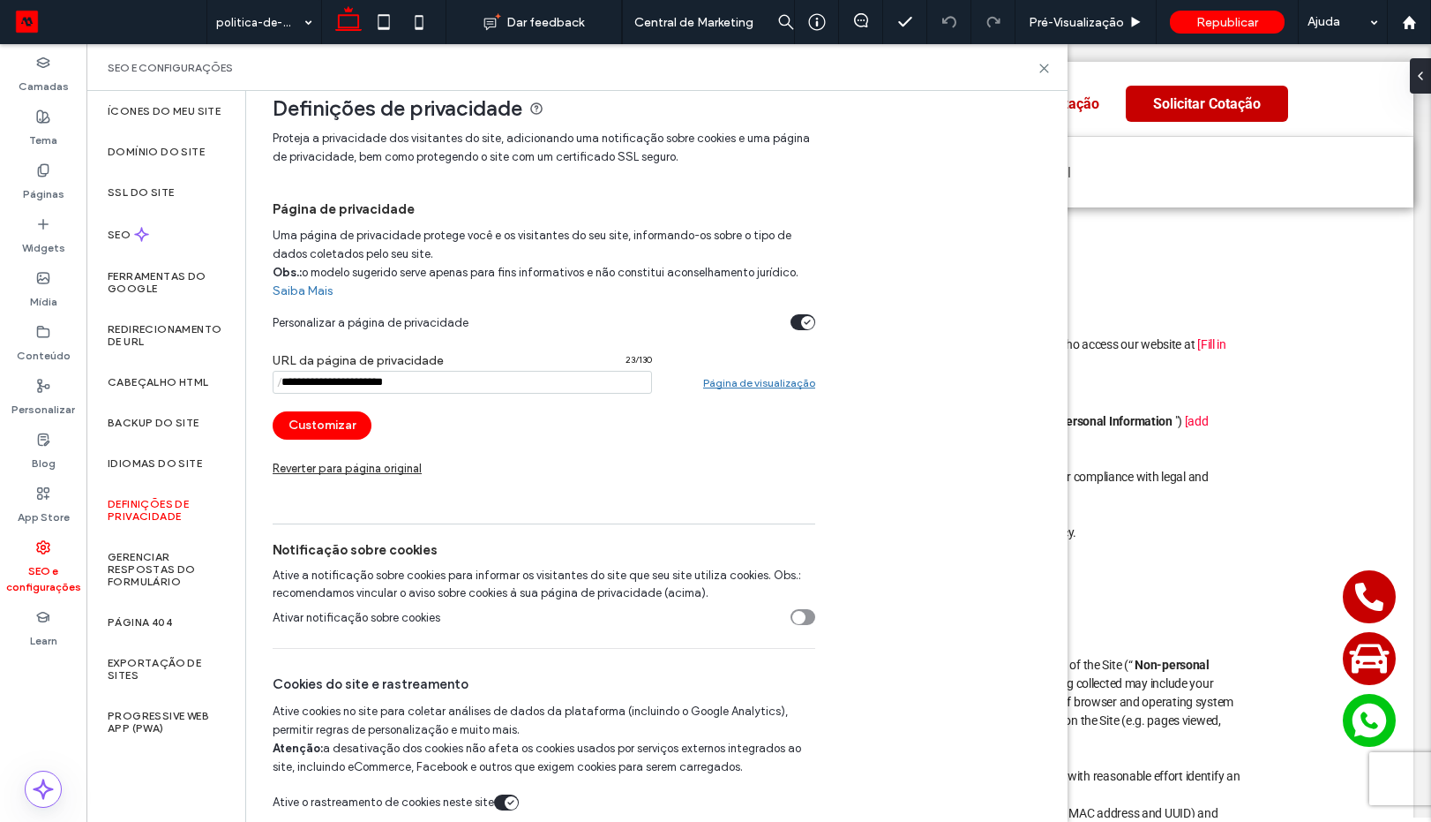
scroll to position [34, 0]
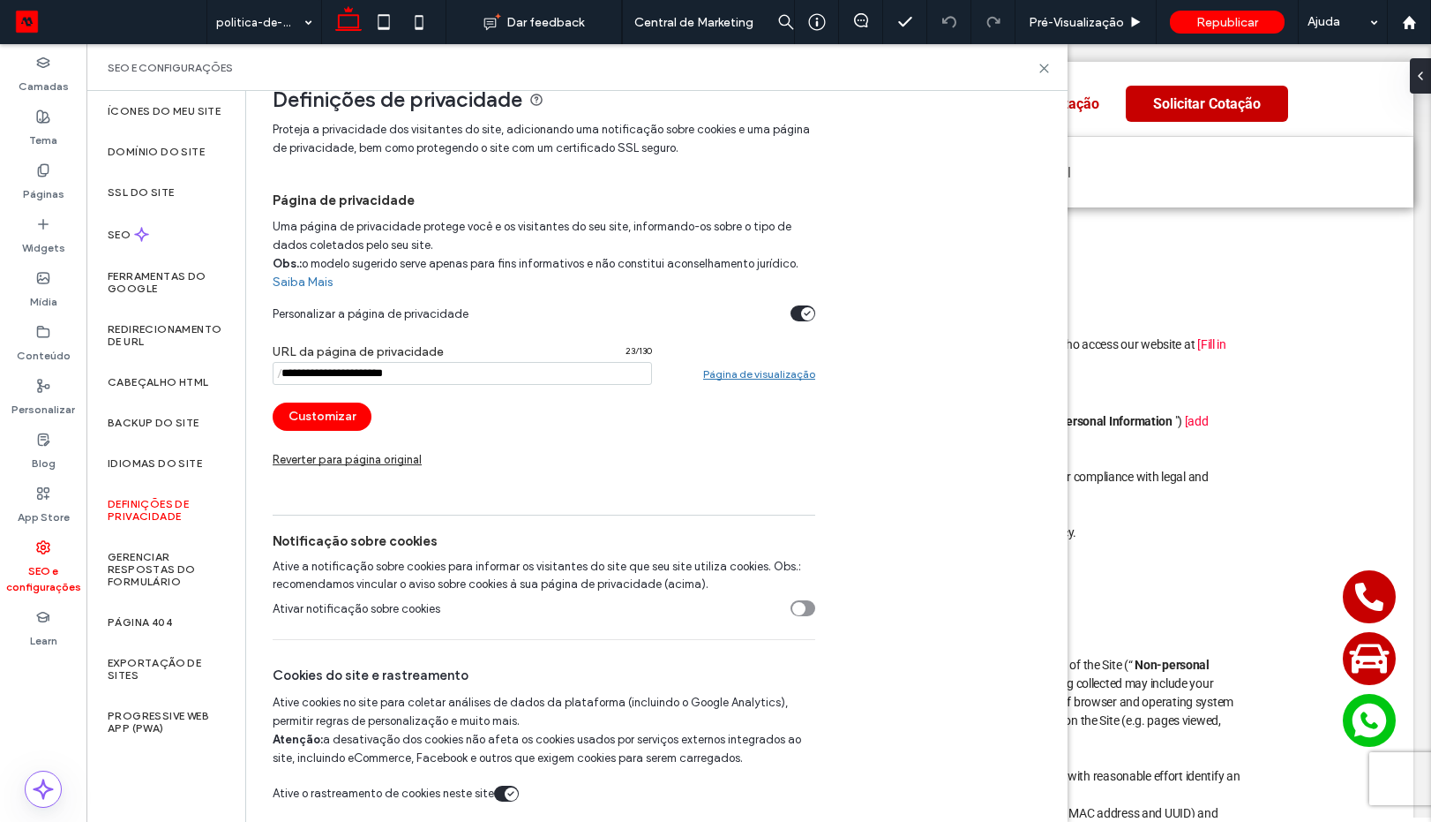
click at [314, 741] on b "Atenção:" at bounding box center [298, 738] width 50 height 13
click at [328, 741] on span "Ative cookies no site para coletar análises de dados da plataforma (incluindo o…" at bounding box center [537, 729] width 529 height 69
click at [341, 741] on span "Ative cookies no site para coletar análises de dados da plataforma (incluindo o…" at bounding box center [537, 729] width 529 height 69
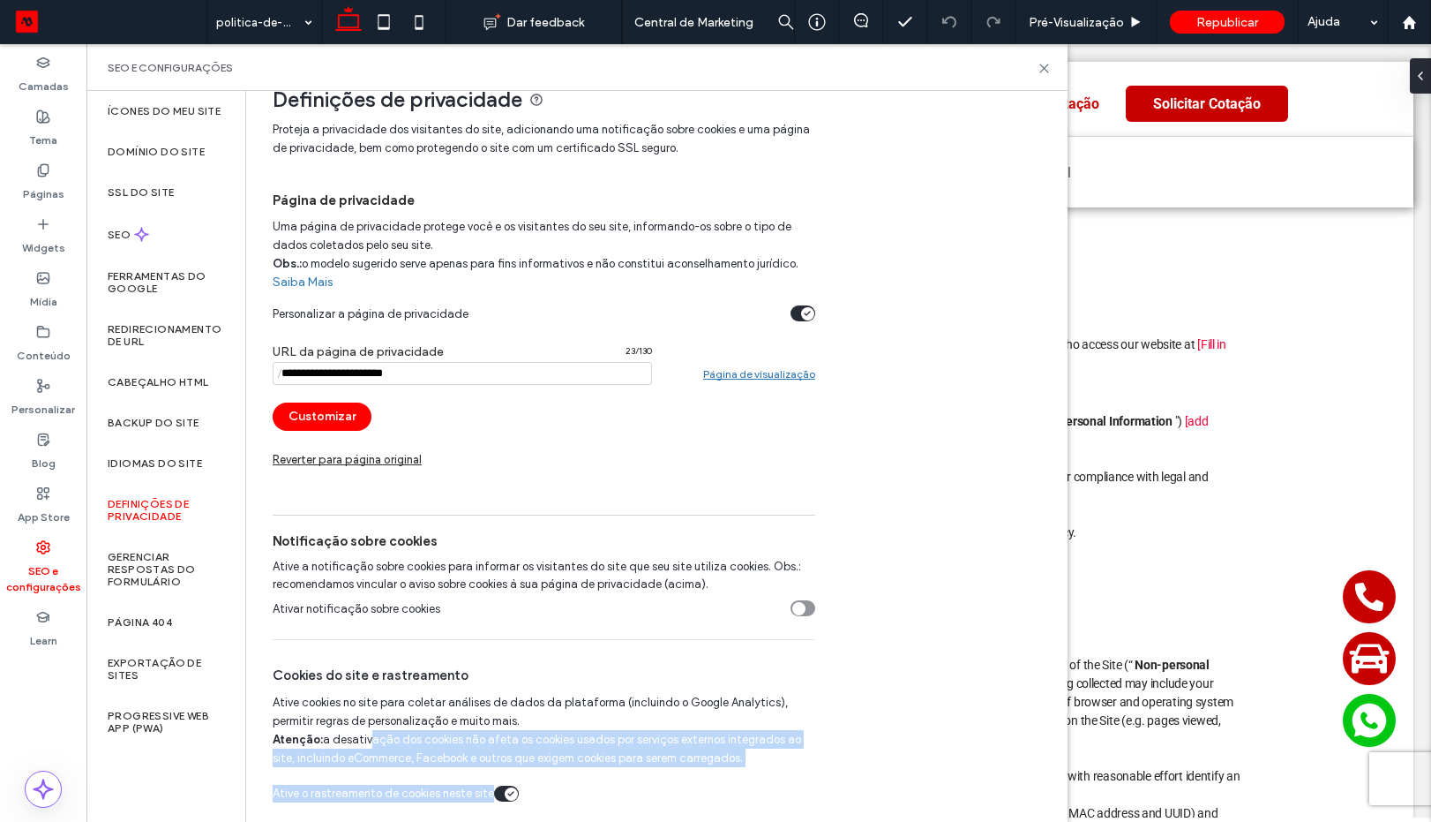
drag, startPoint x: 471, startPoint y: 741, endPoint x: 780, endPoint y: 775, distance: 310.7
click at [780, 775] on div "Cookies do site e rastreamento Ative cookies no site para coletar análises de d…" at bounding box center [544, 729] width 543 height 181
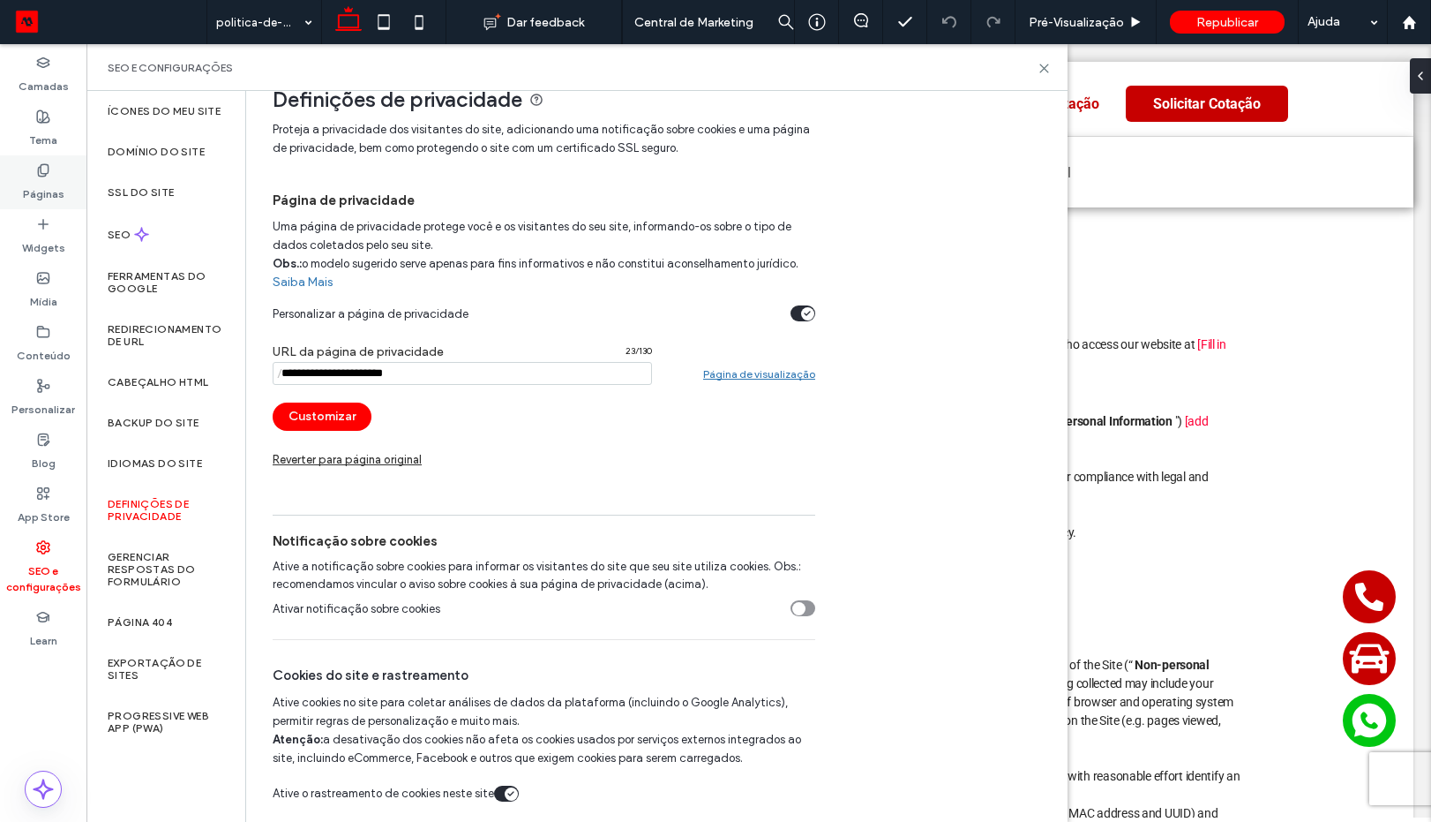
click at [49, 175] on icon at bounding box center [43, 170] width 14 height 14
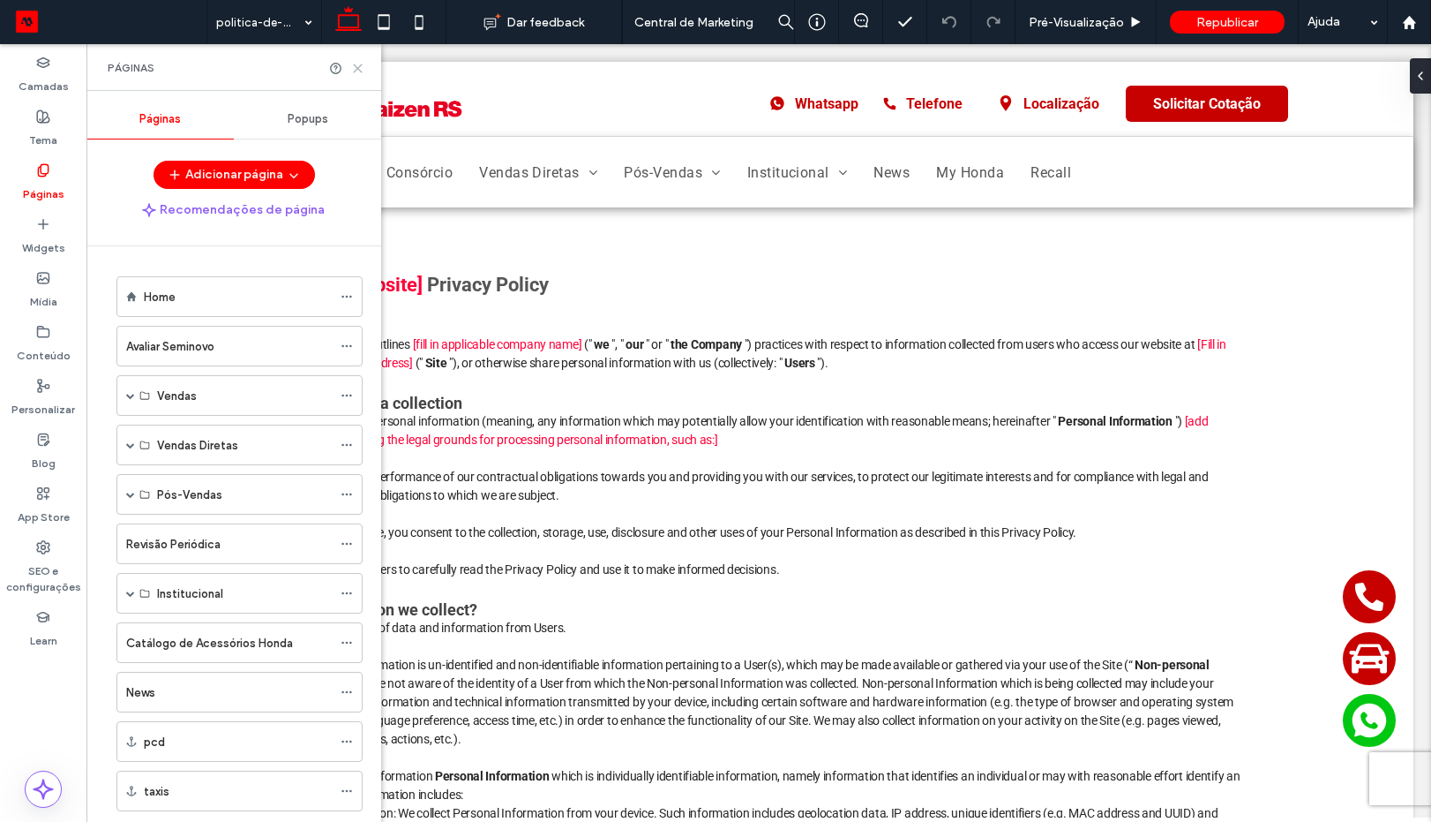
click at [358, 71] on icon at bounding box center [357, 68] width 13 height 13
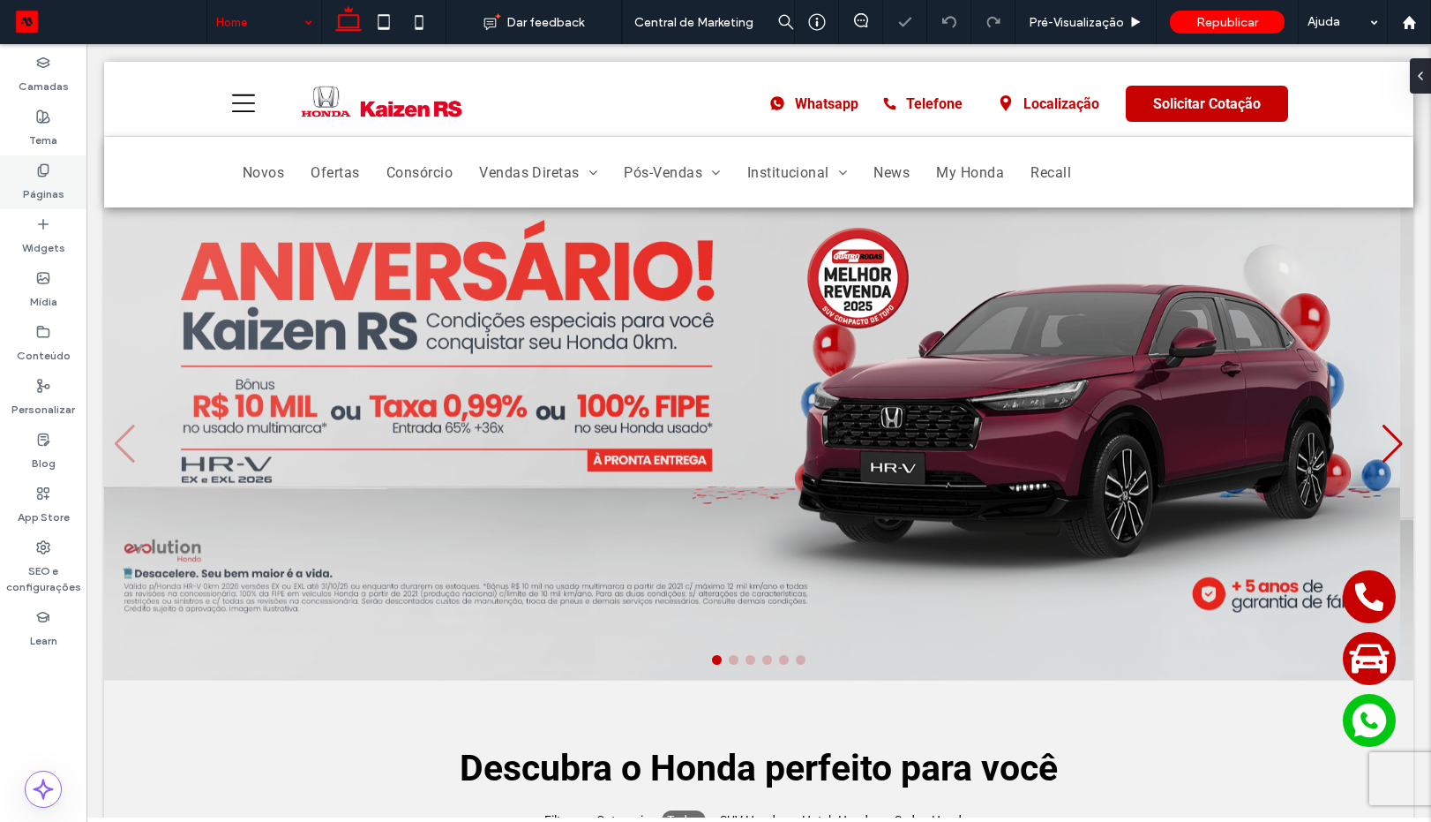
click at [37, 194] on label "Páginas" at bounding box center [43, 189] width 41 height 25
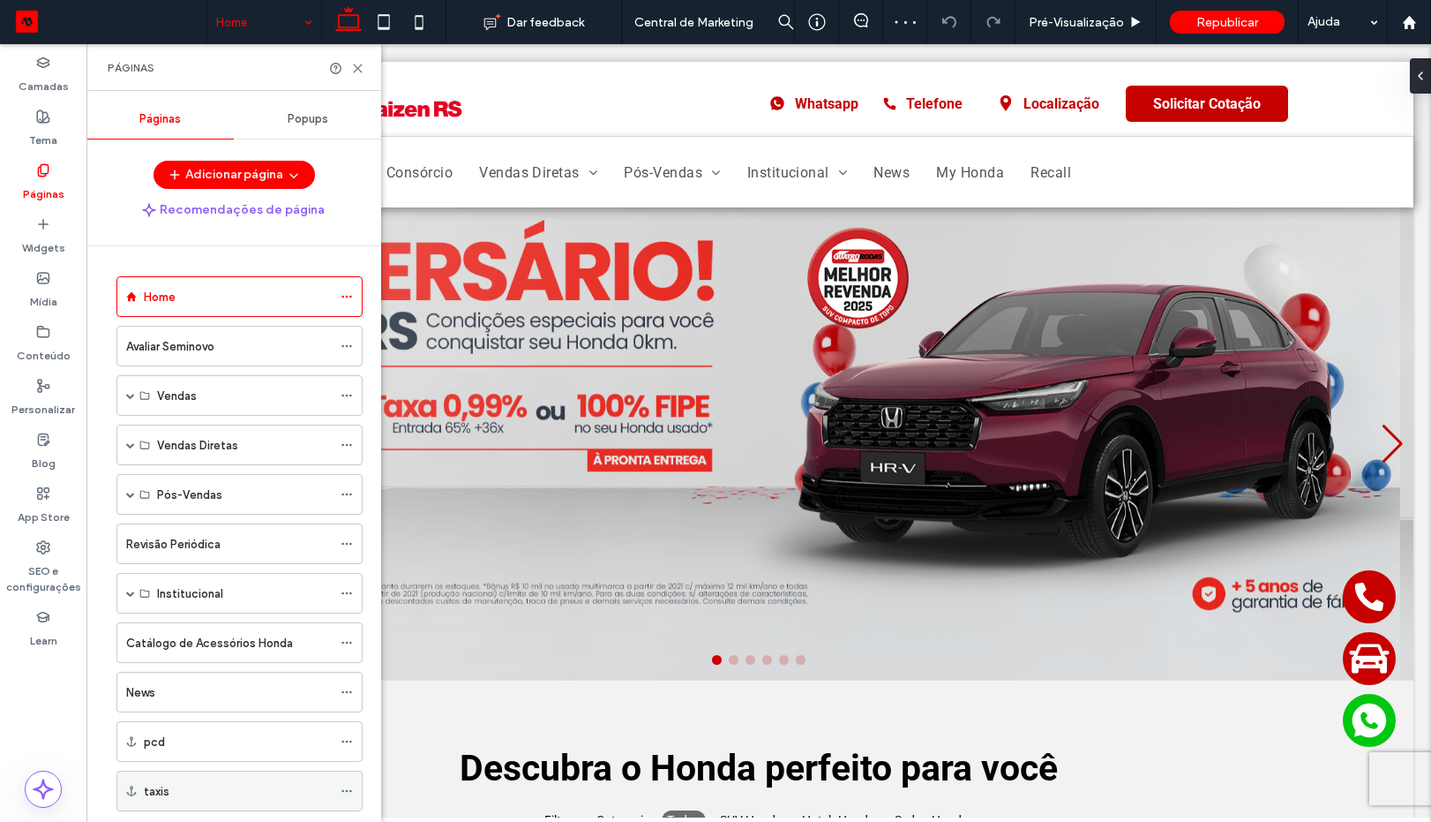
scroll to position [92, 0]
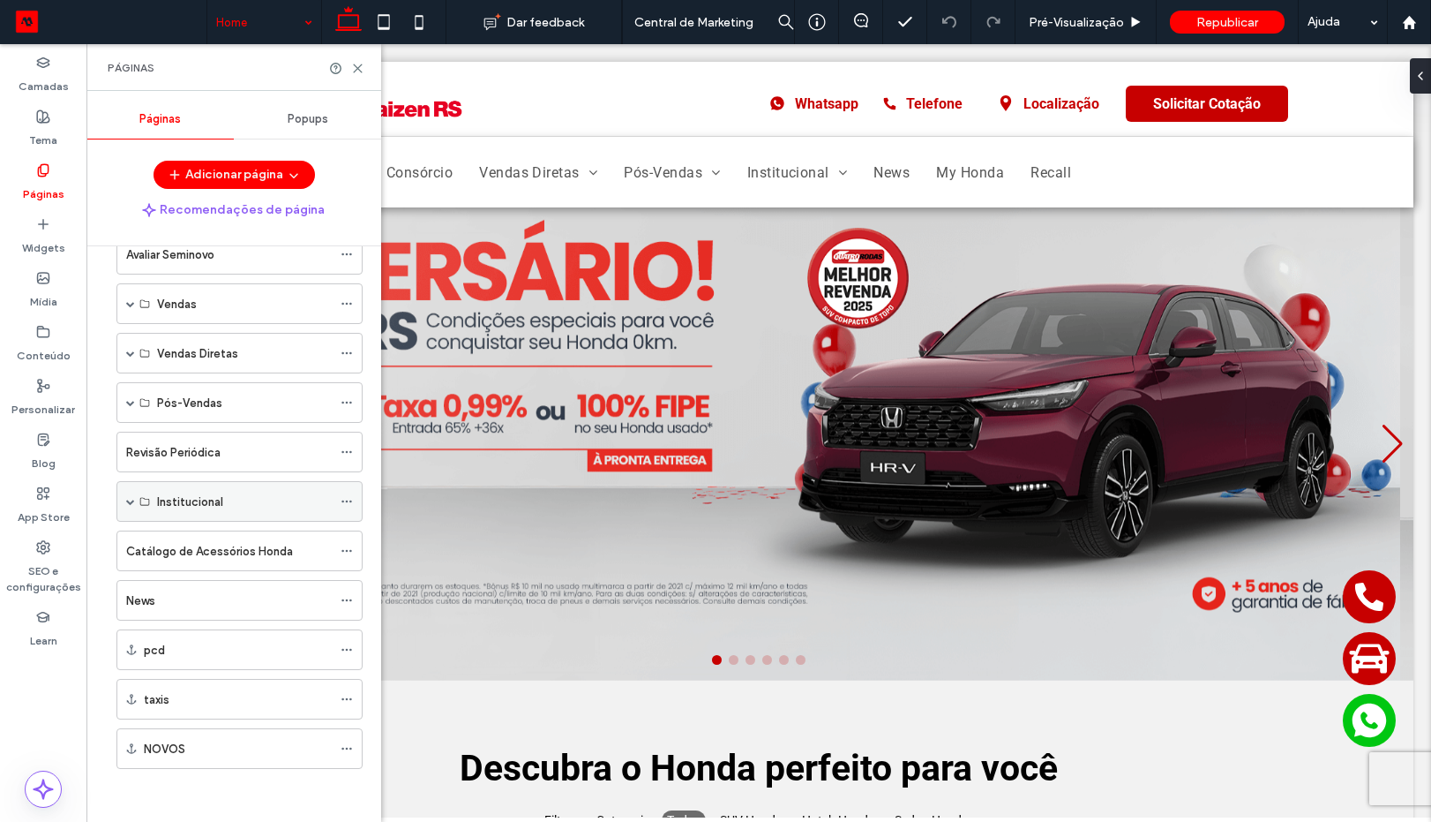
click at [129, 501] on span at bounding box center [130, 501] width 9 height 9
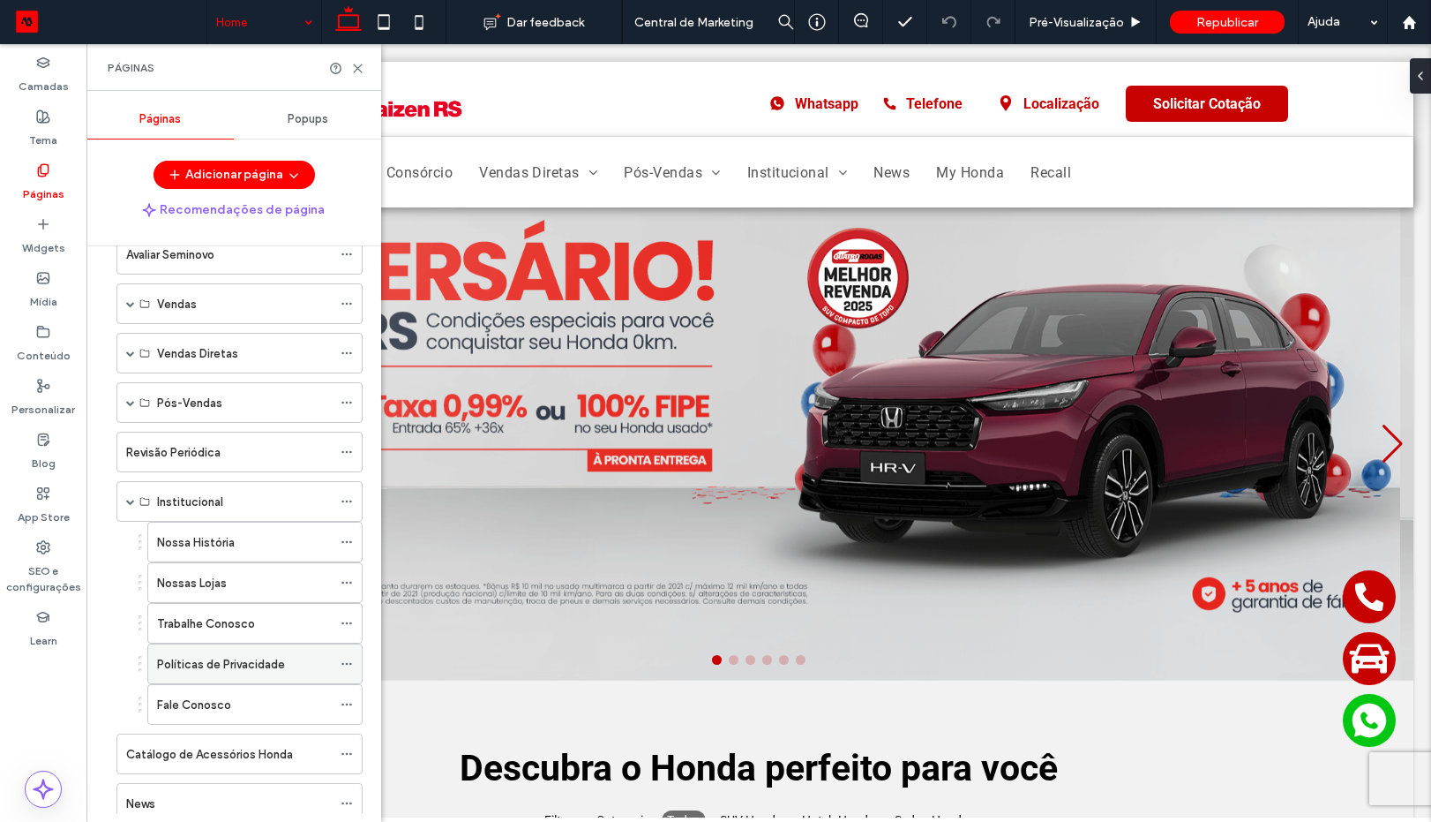
click at [342, 657] on span at bounding box center [347, 663] width 12 height 26
click at [344, 655] on span at bounding box center [347, 663] width 12 height 26
click at [346, 662] on icon at bounding box center [347, 663] width 12 height 12
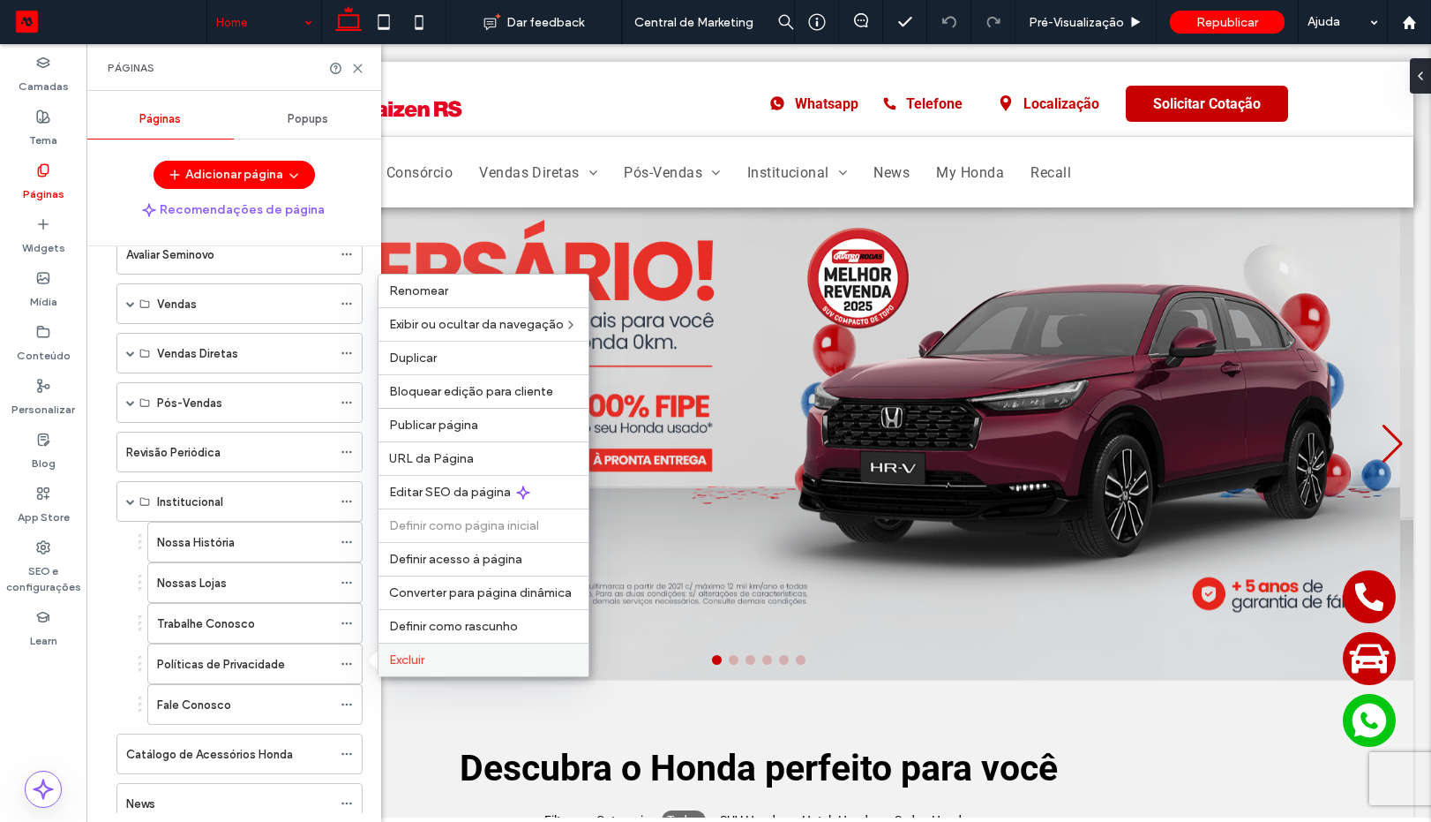
click at [408, 660] on span "Excluir" at bounding box center [406, 659] width 35 height 15
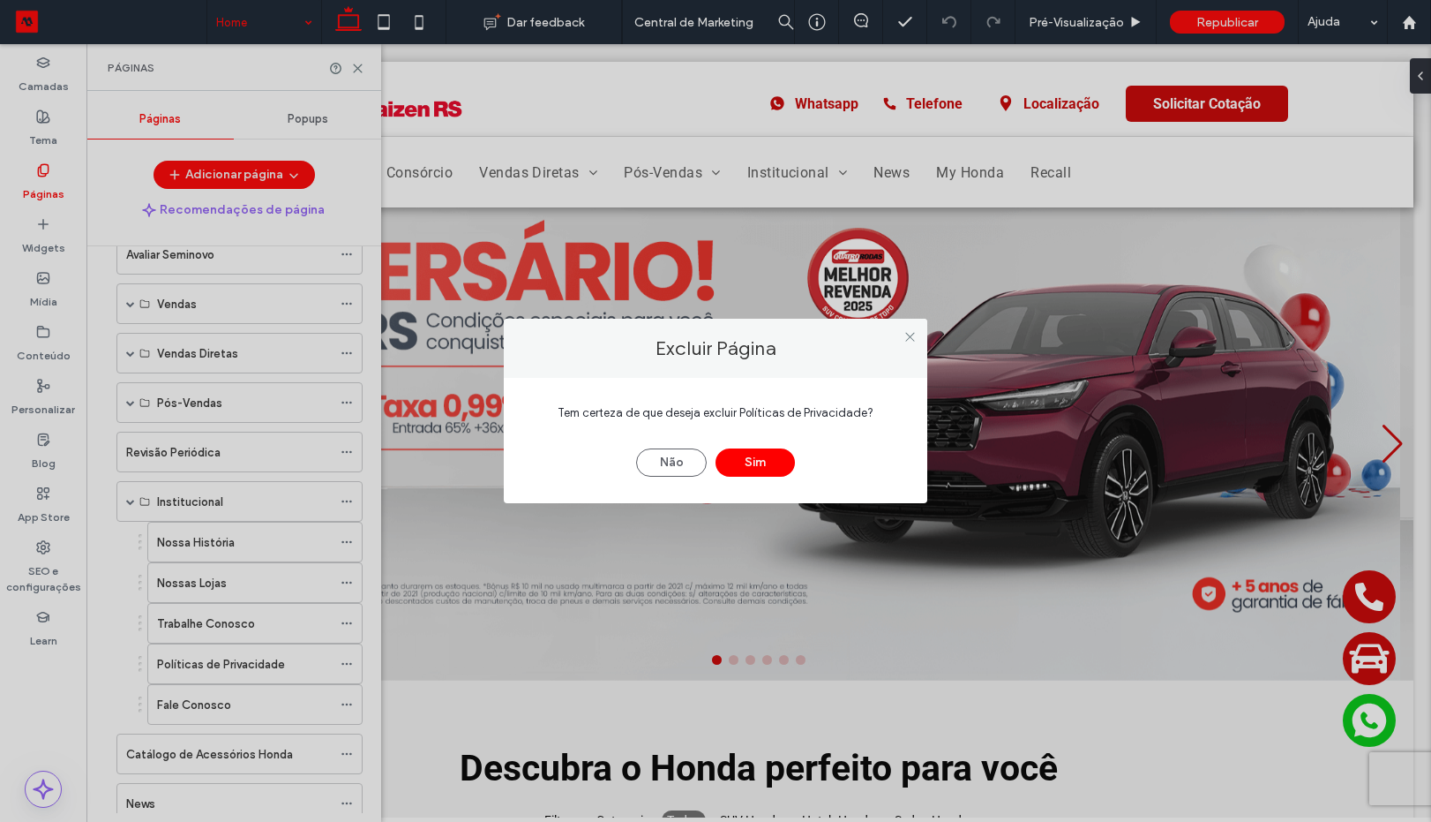
click at [634, 462] on div "Não Sim" at bounding box center [715, 454] width 371 height 46
click at [665, 473] on button "Não" at bounding box center [671, 462] width 71 height 28
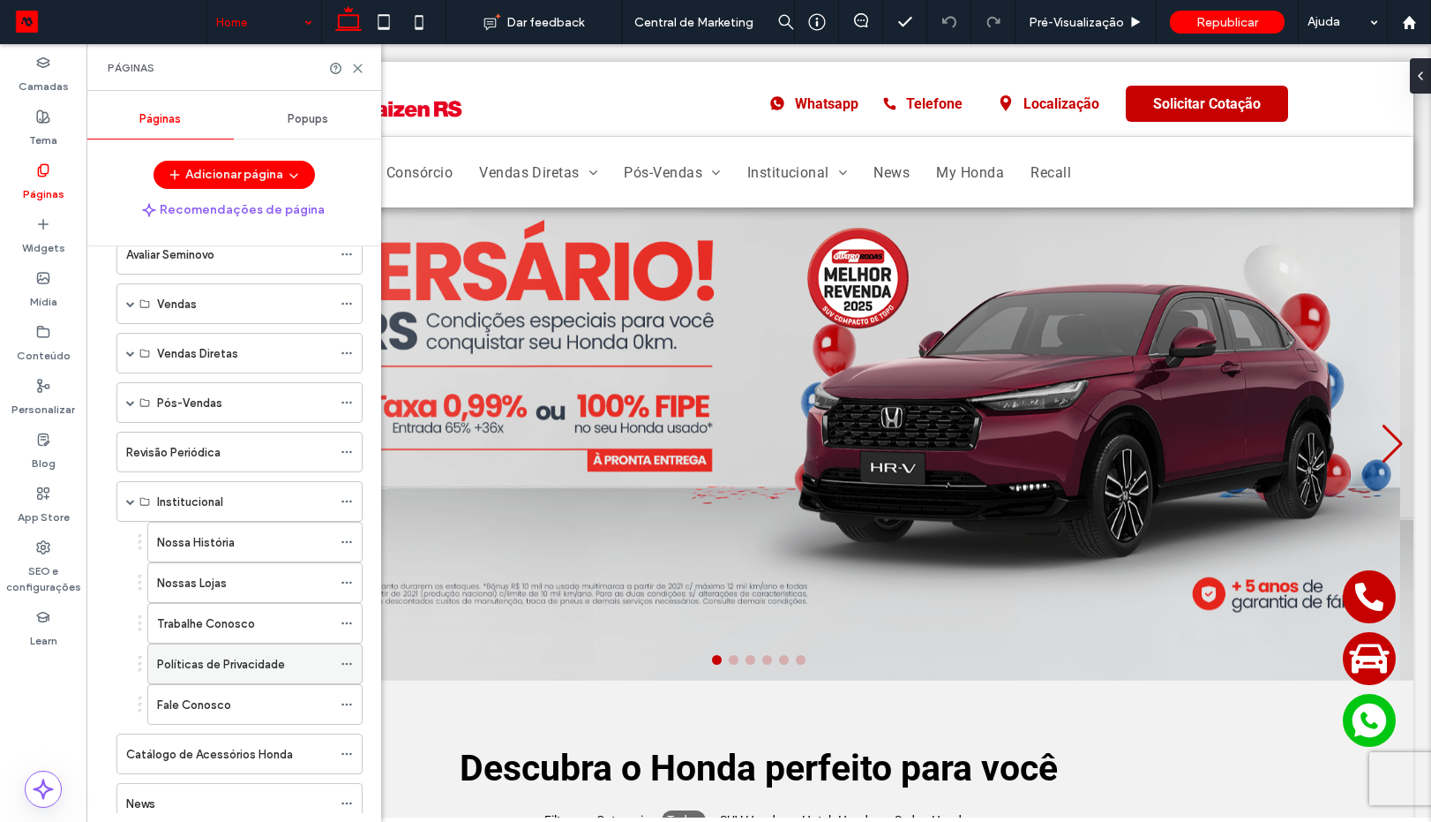
click at [341, 660] on icon at bounding box center [347, 663] width 12 height 12
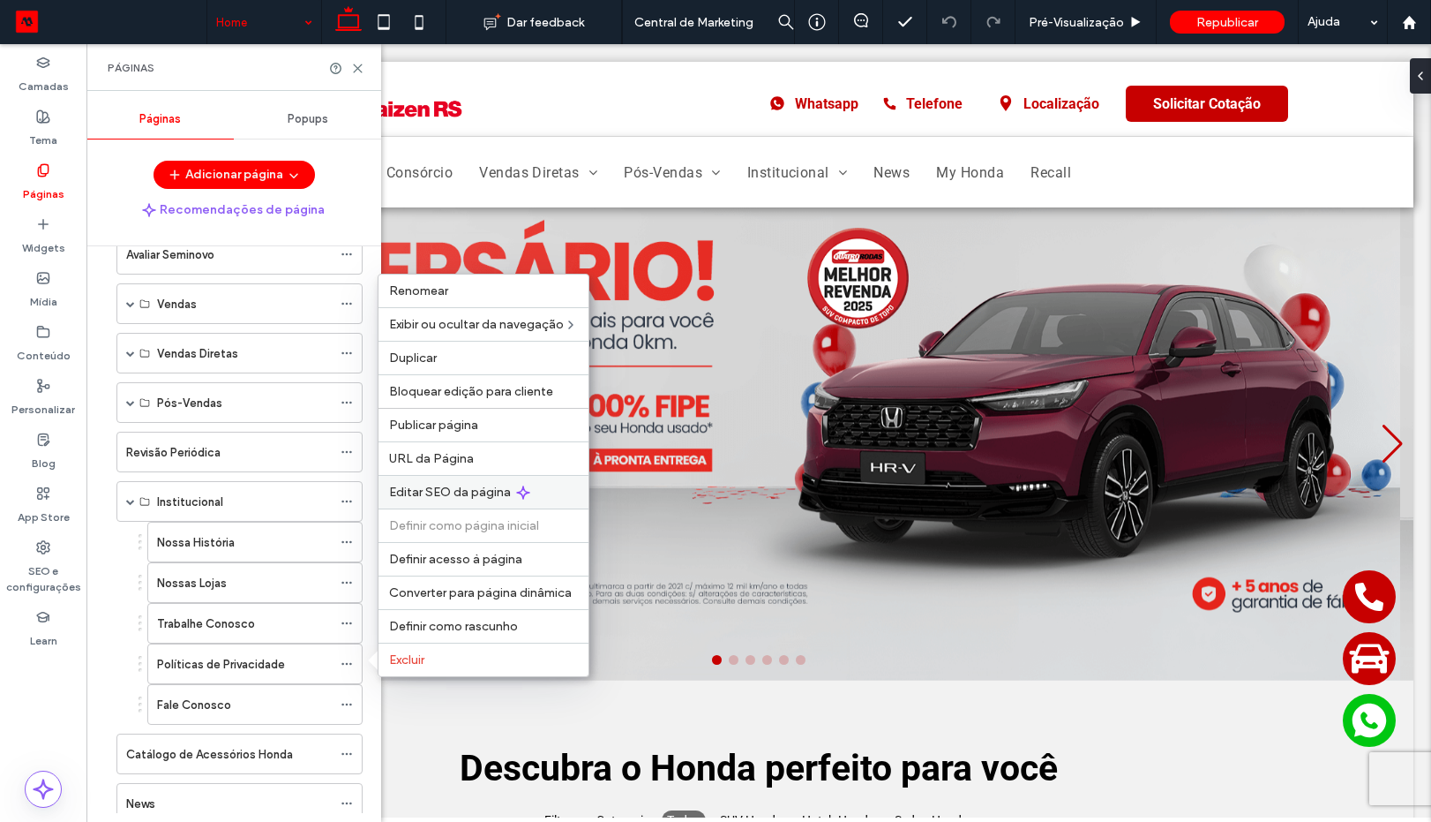
click at [436, 485] on span "Editar SEO da página" at bounding box center [450, 491] width 122 height 15
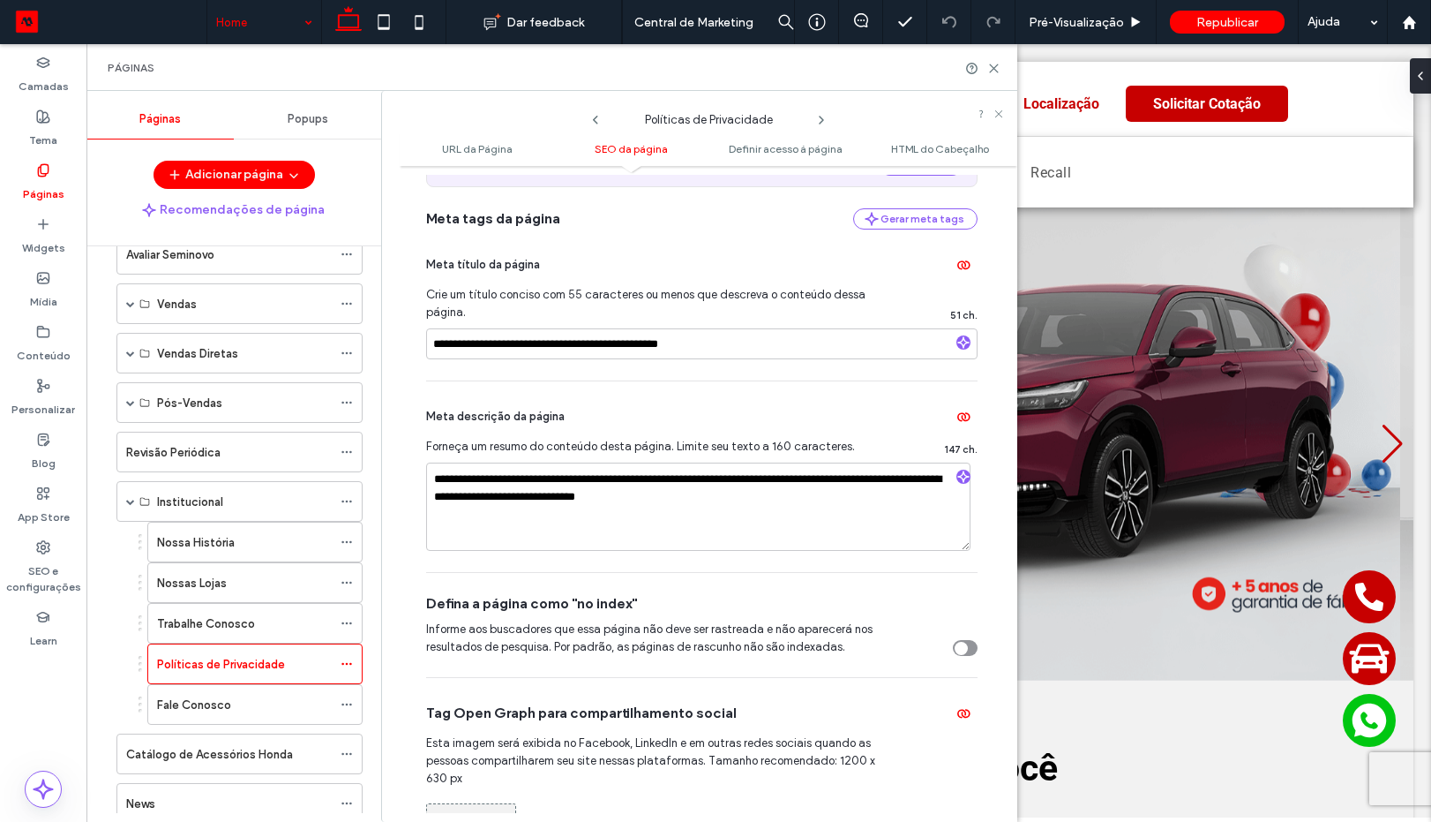
scroll to position [530, 0]
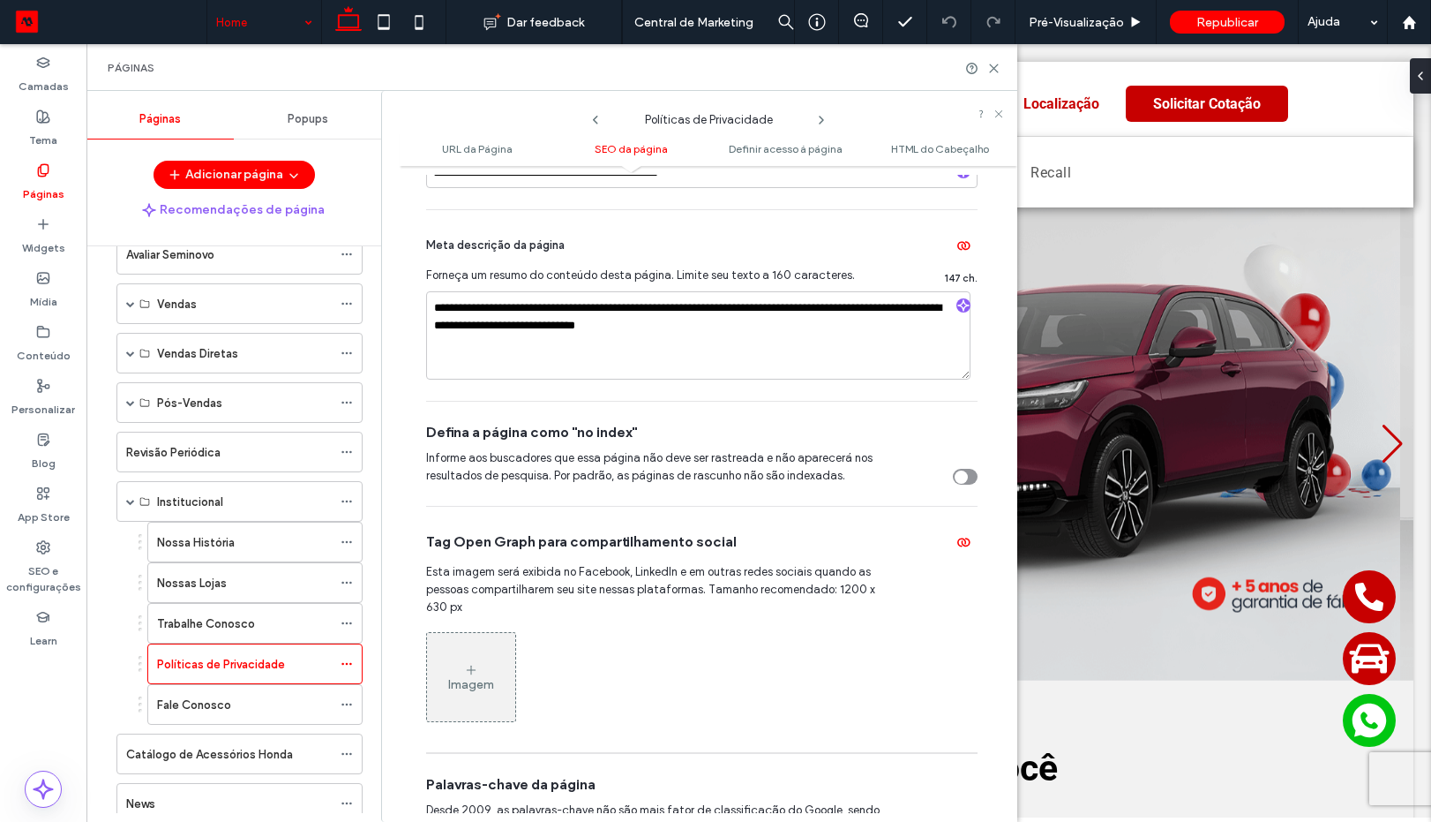
click at [955, 480] on div "toggle" at bounding box center [961, 476] width 13 height 13
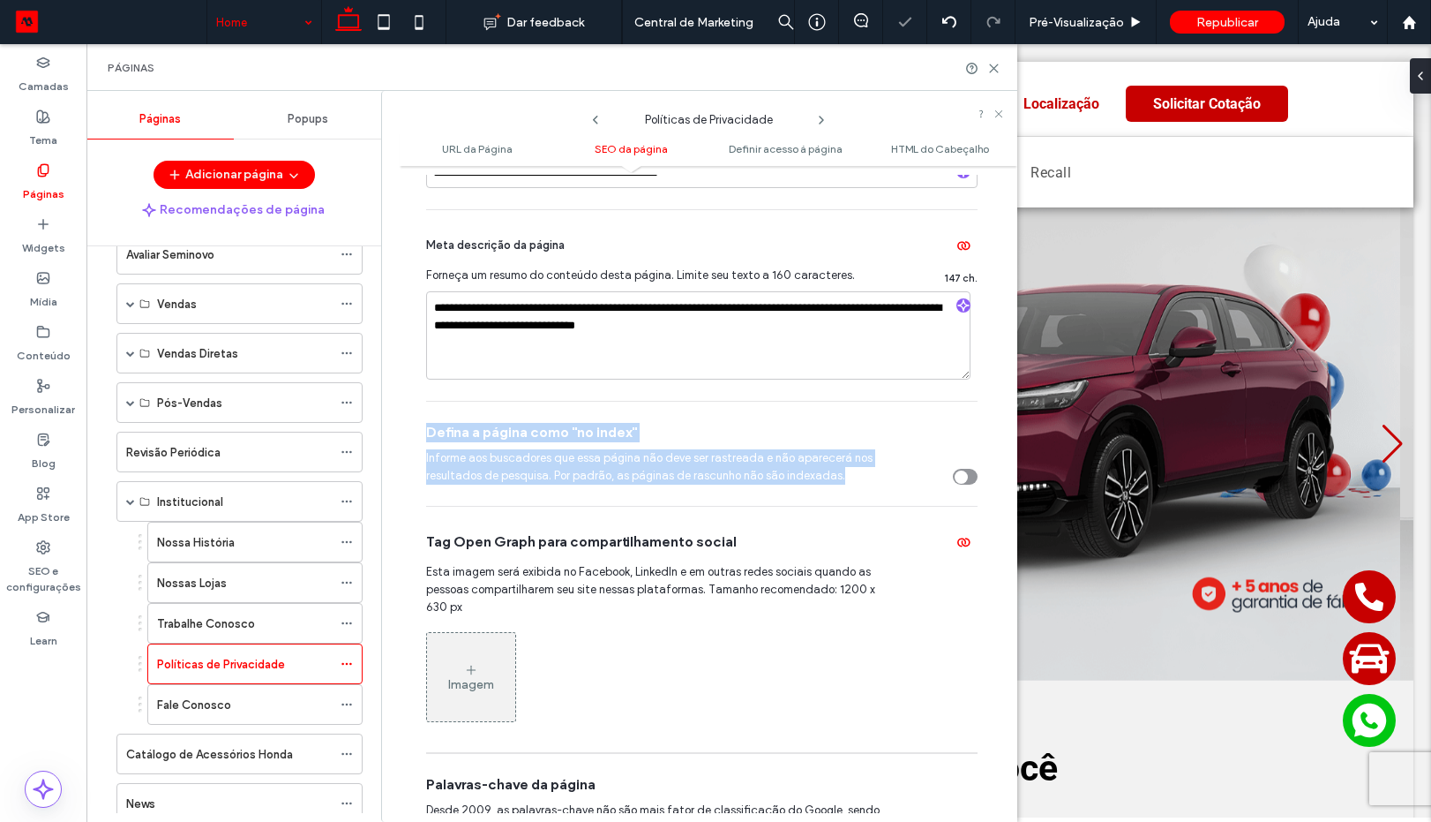
click at [957, 484] on div "toggle" at bounding box center [965, 477] width 25 height 16
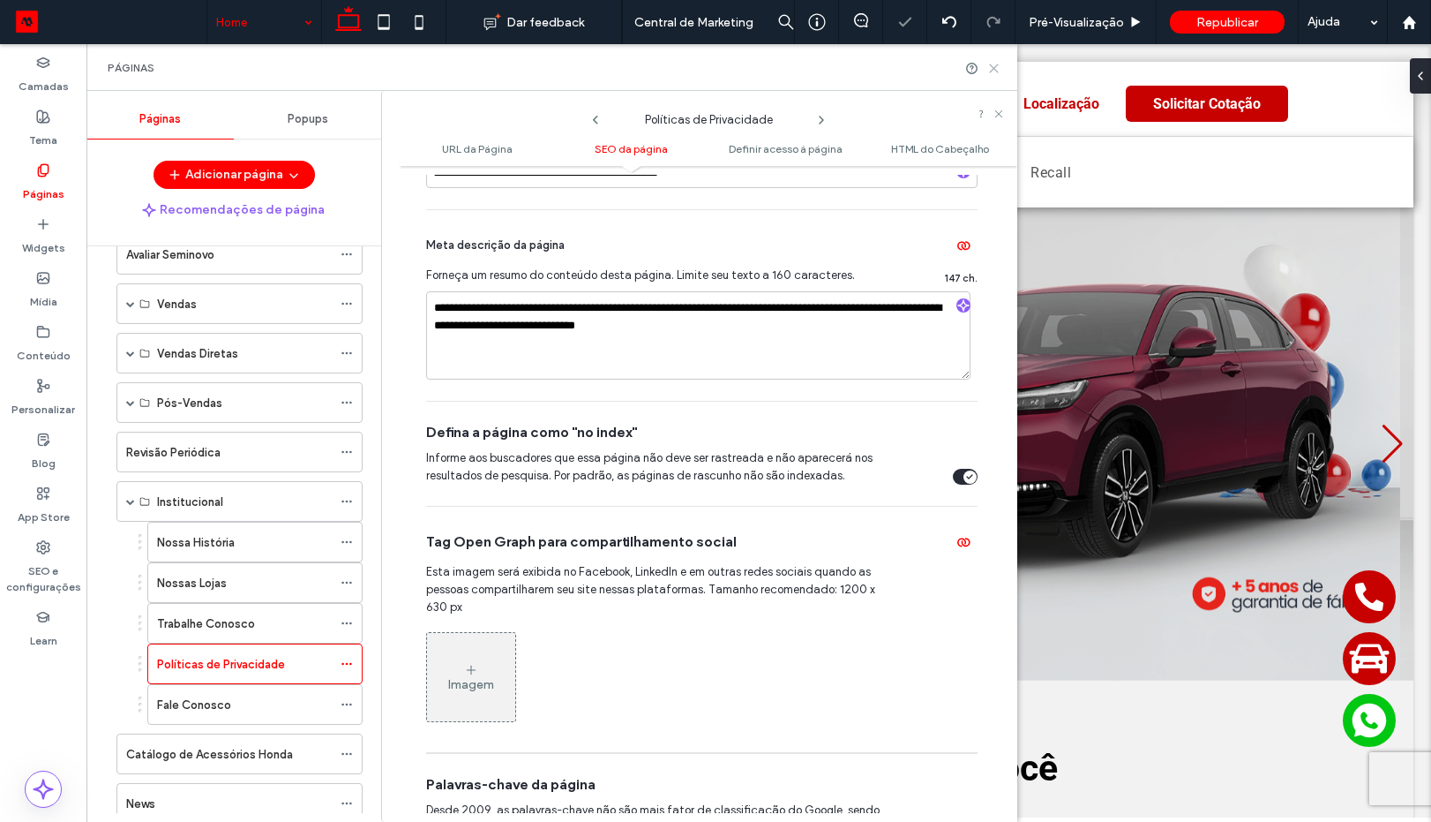
click at [994, 71] on icon at bounding box center [994, 68] width 13 height 13
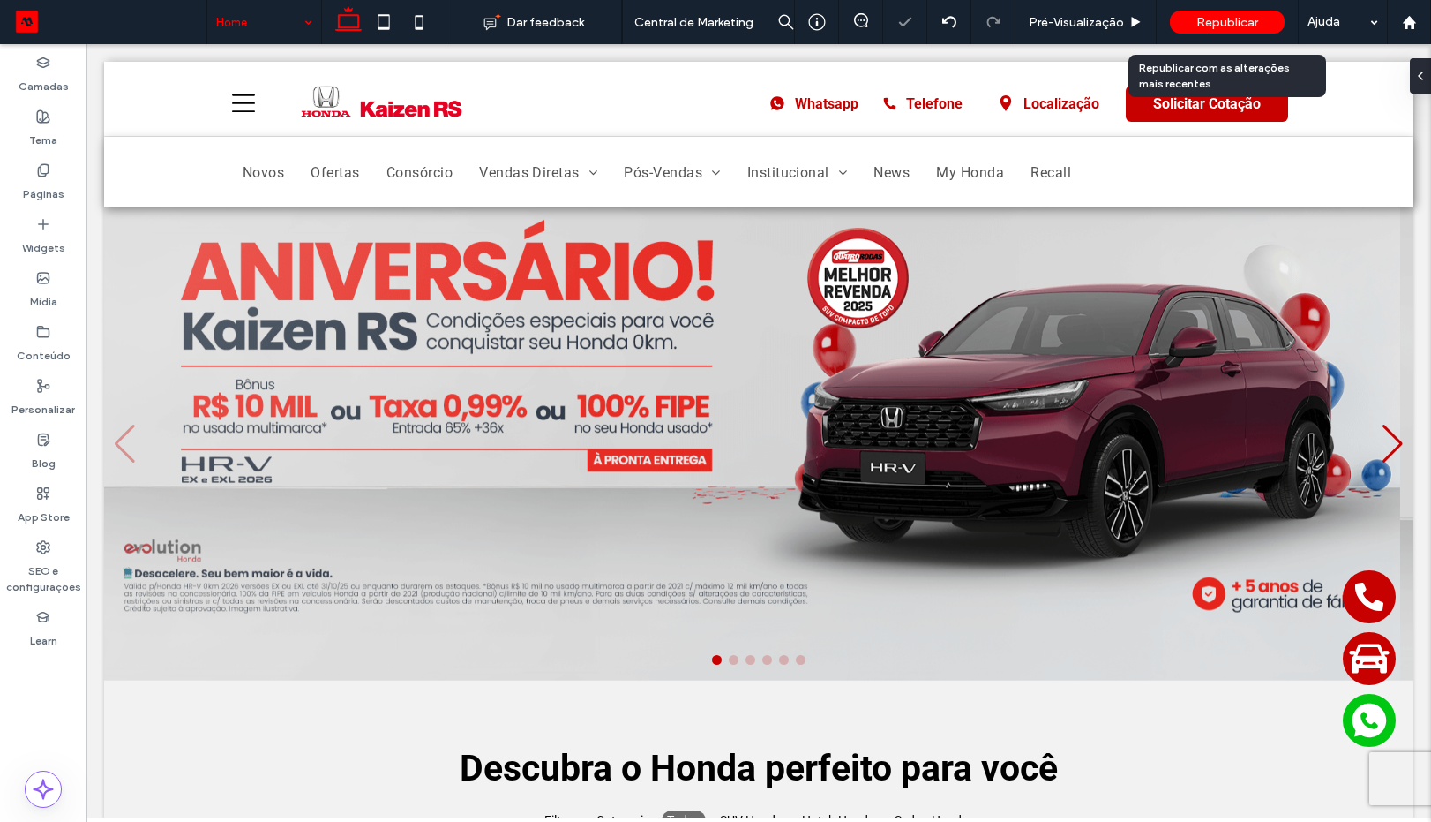
click at [1207, 16] on span "Republicar" at bounding box center [1228, 22] width 62 height 15
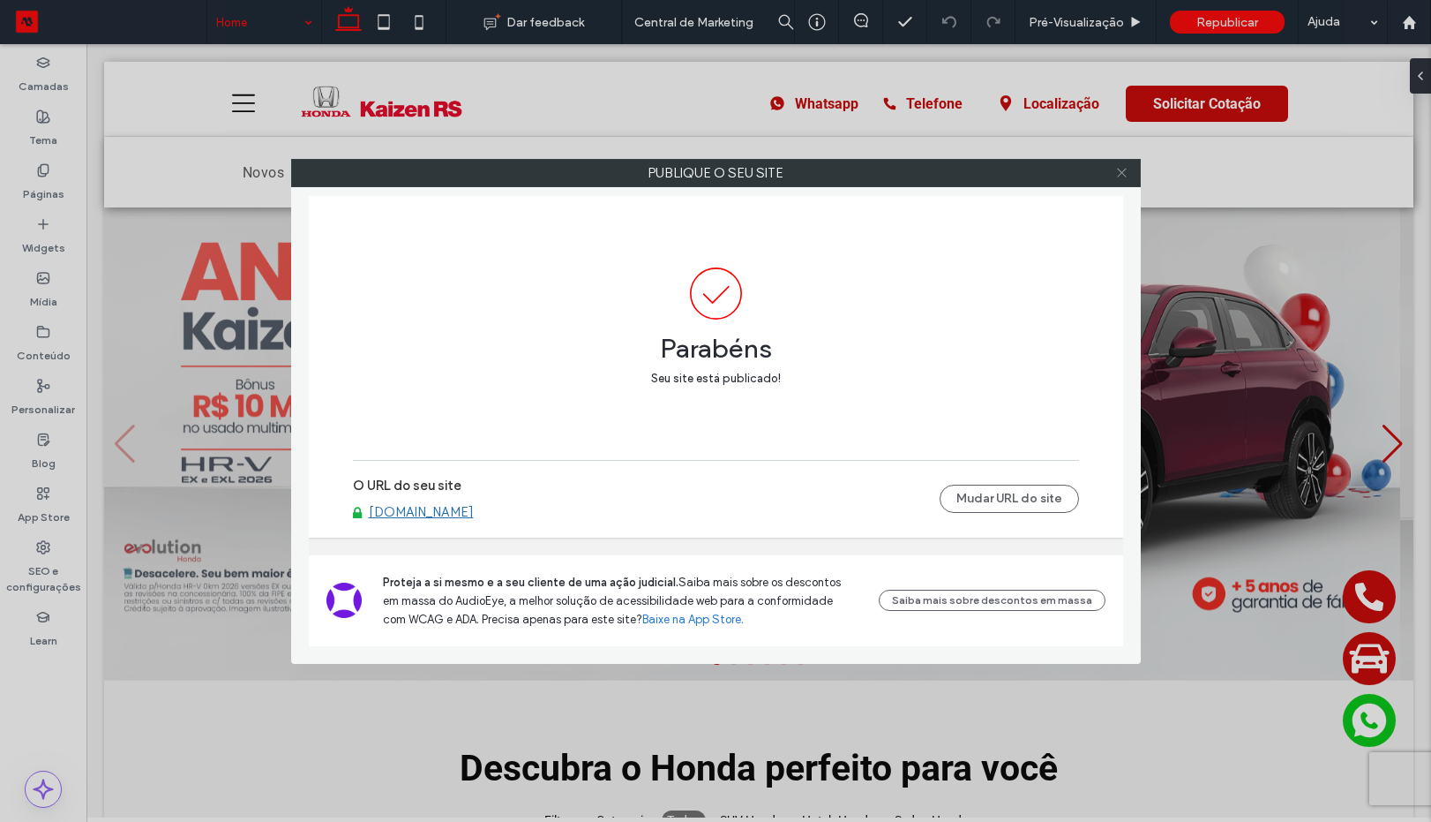
click at [1119, 175] on icon at bounding box center [1121, 172] width 13 height 13
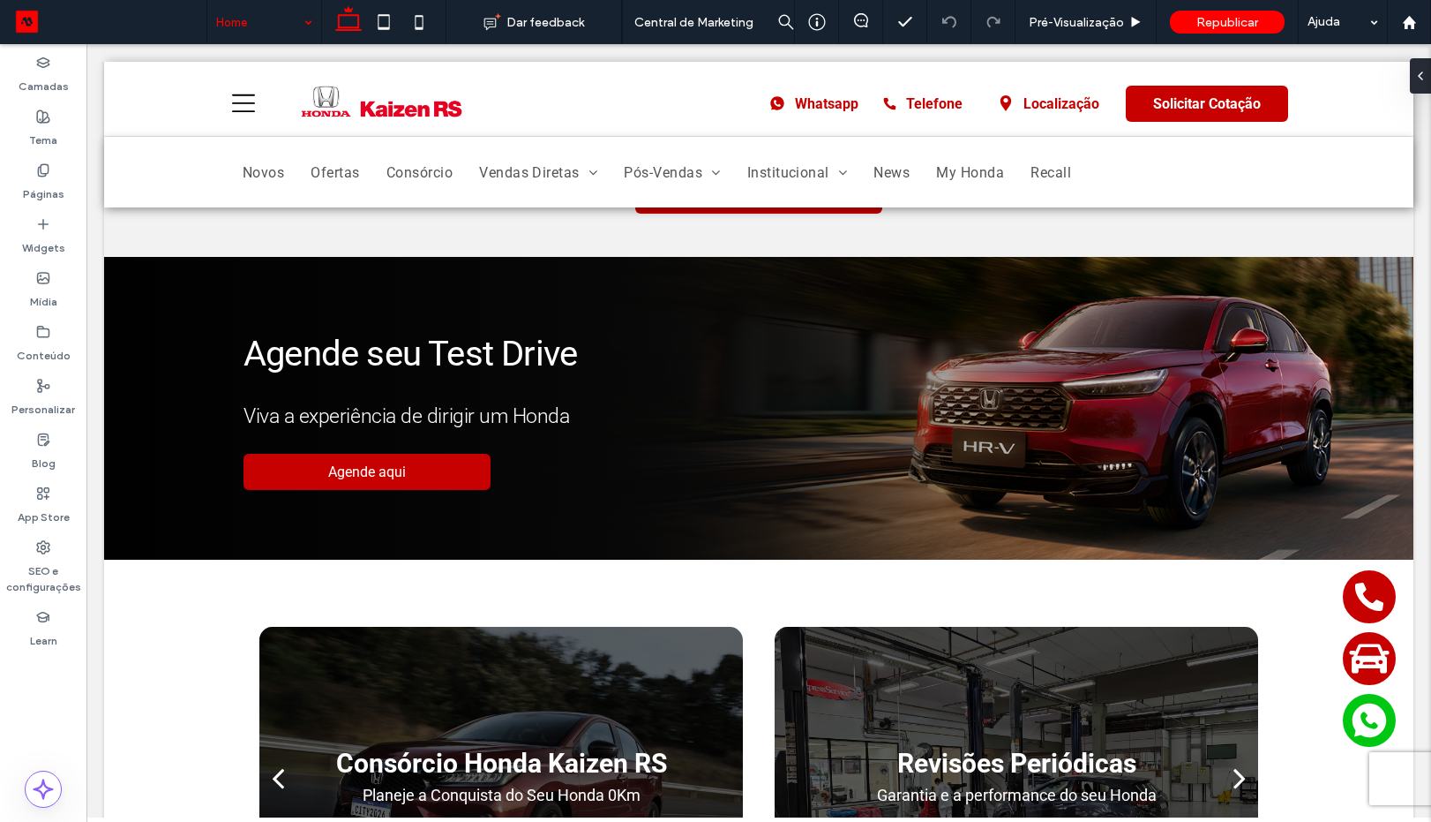
scroll to position [953, 0]
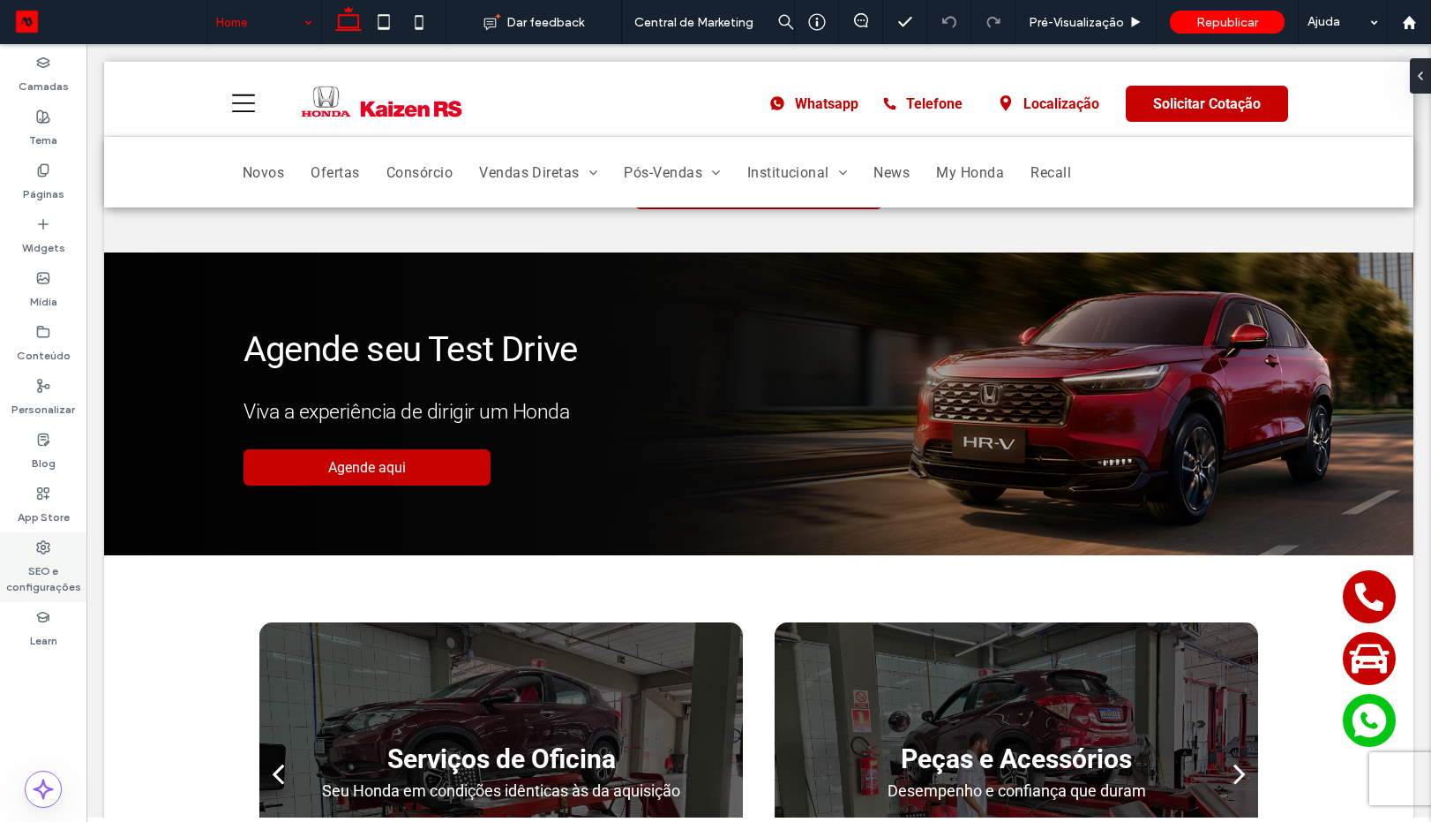
drag, startPoint x: 46, startPoint y: 540, endPoint x: 531, endPoint y: 454, distance: 493.0
click at [46, 540] on icon at bounding box center [43, 547] width 14 height 14
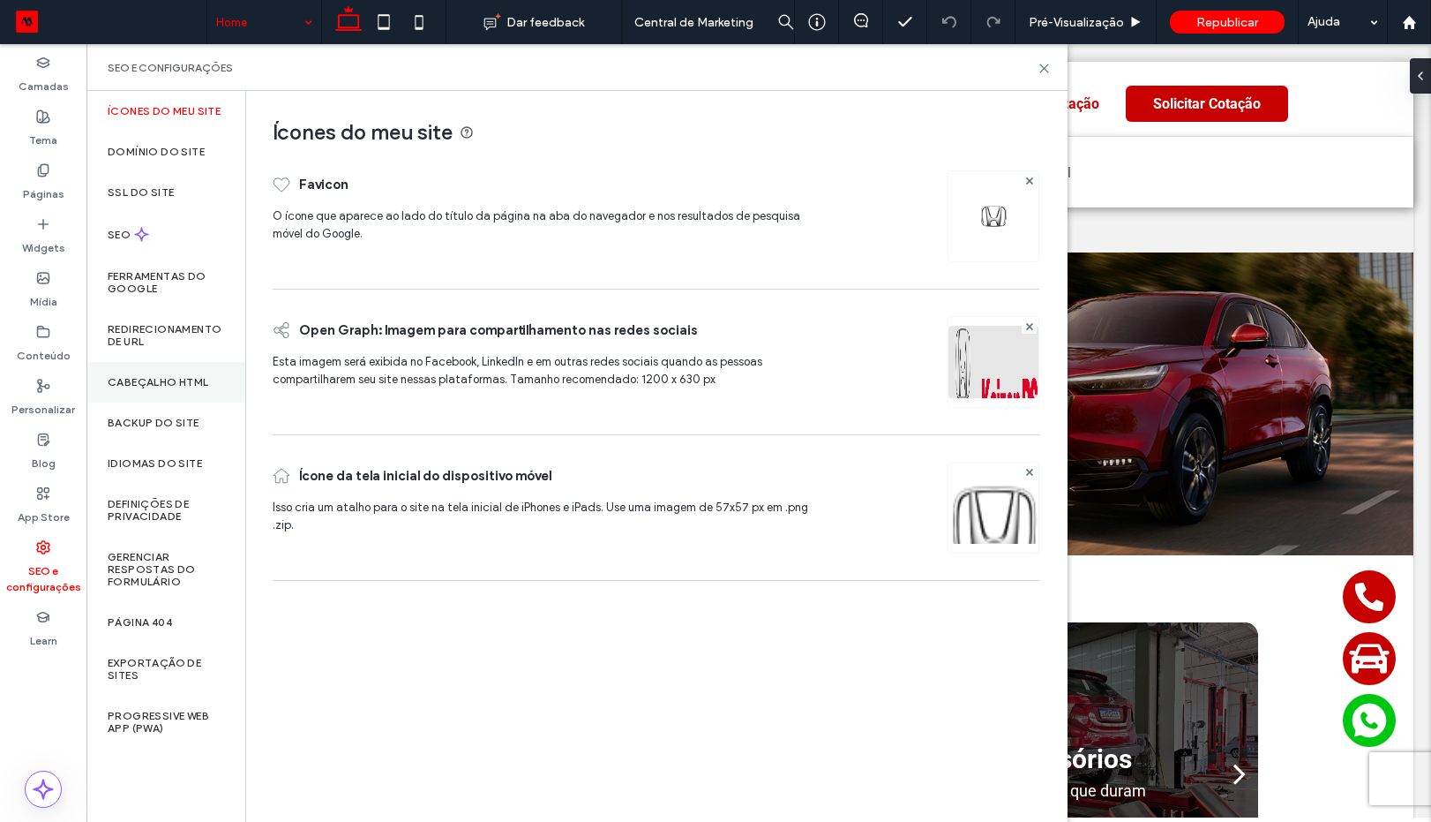
click at [161, 381] on label "Cabeçalho HTML" at bounding box center [158, 382] width 101 height 12
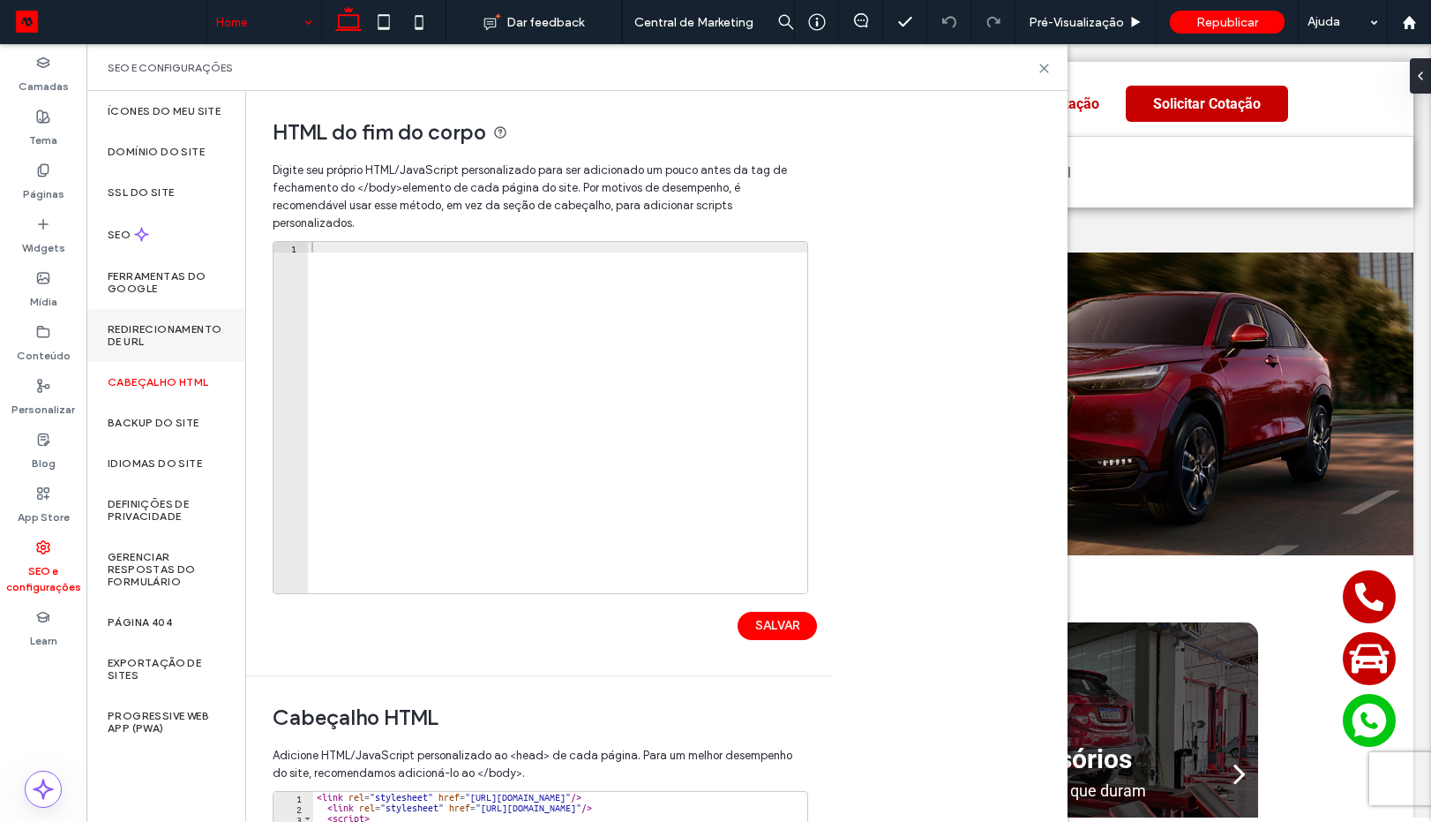
click at [173, 415] on div "Backup do Site" at bounding box center [165, 422] width 159 height 41
click at [157, 337] on label "Redirecionamento de URL" at bounding box center [166, 335] width 116 height 25
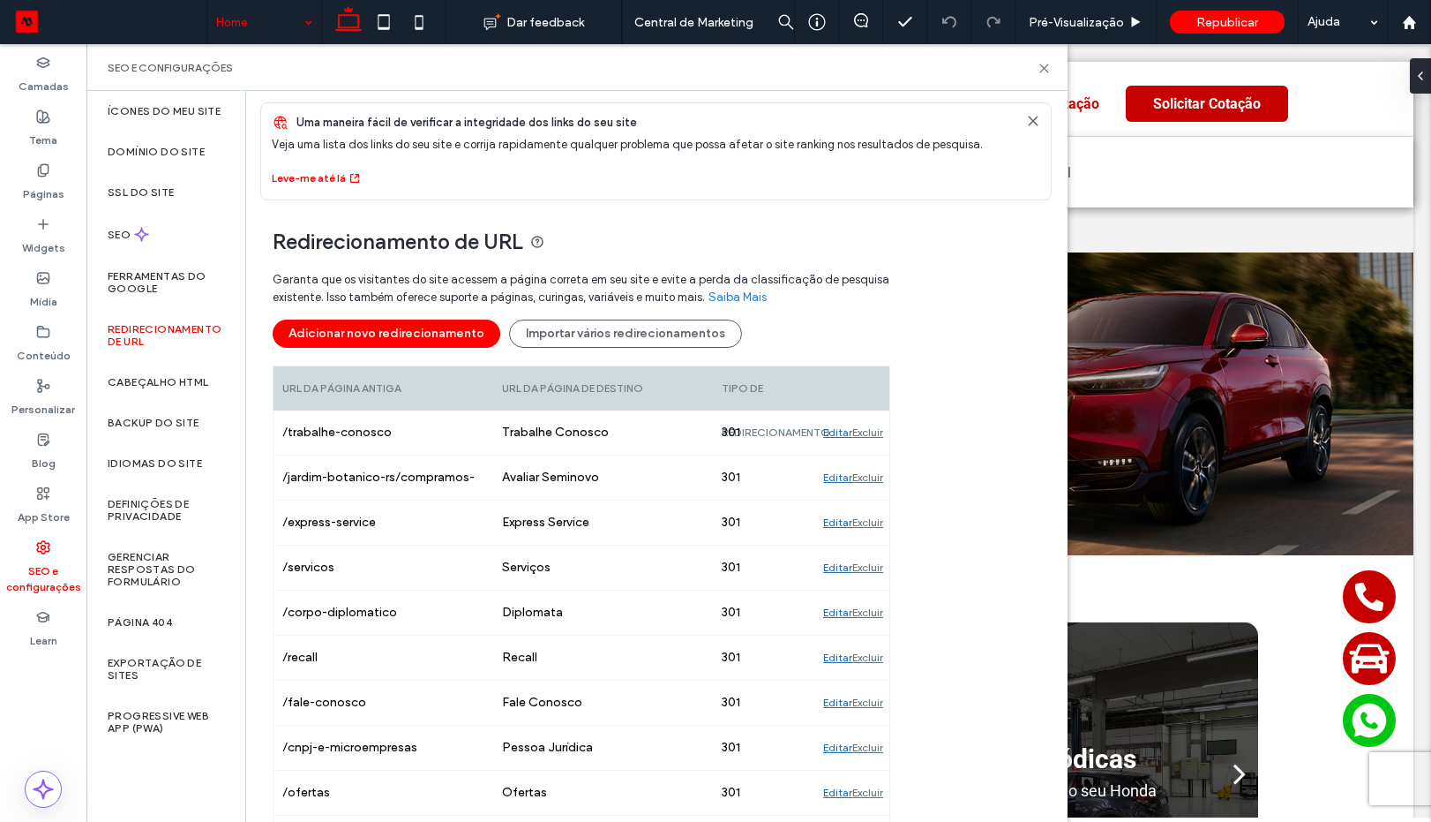
scroll to position [0, 0]
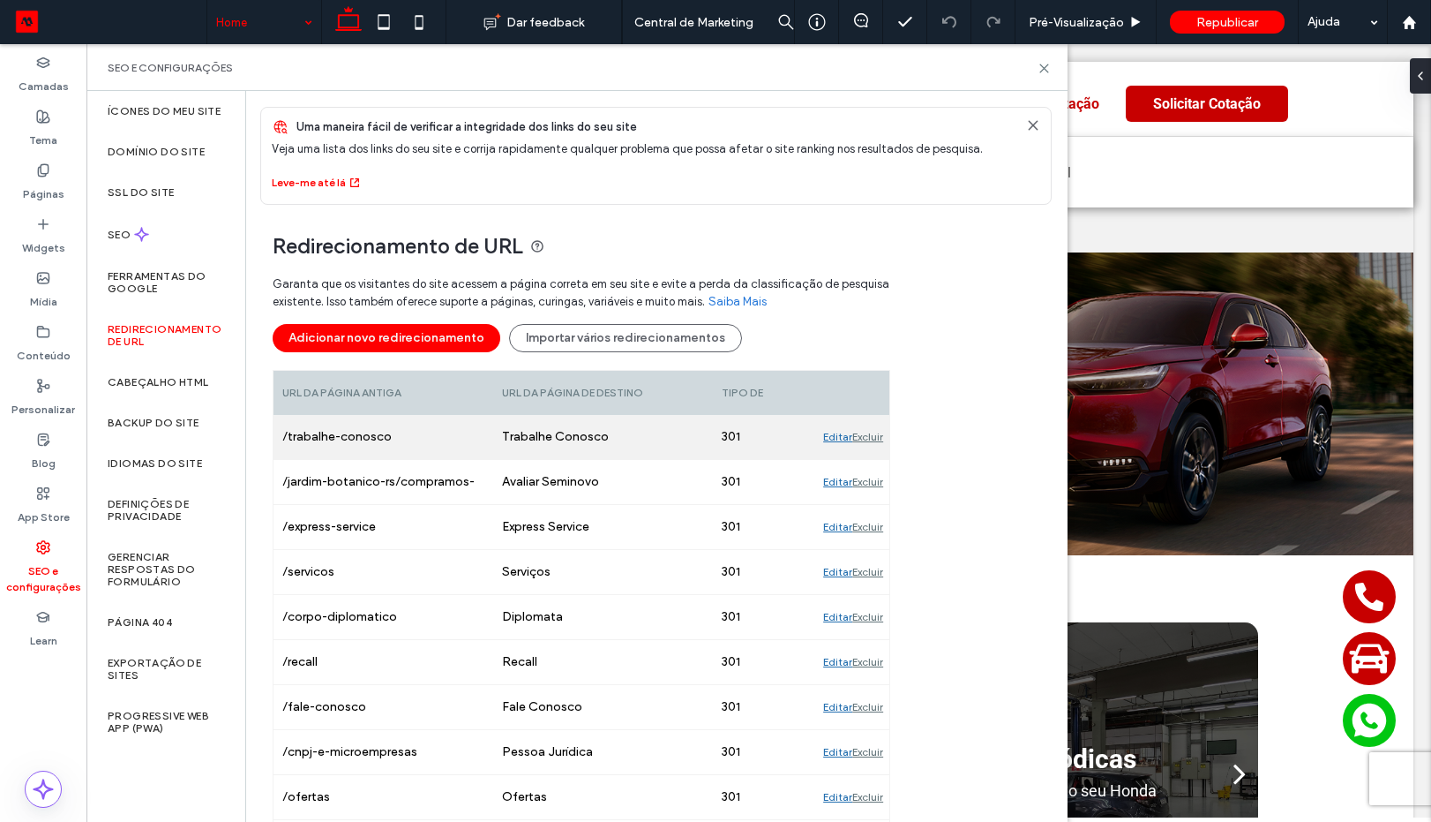
click at [381, 339] on button "Adicionar novo redirecionamento" at bounding box center [387, 338] width 228 height 28
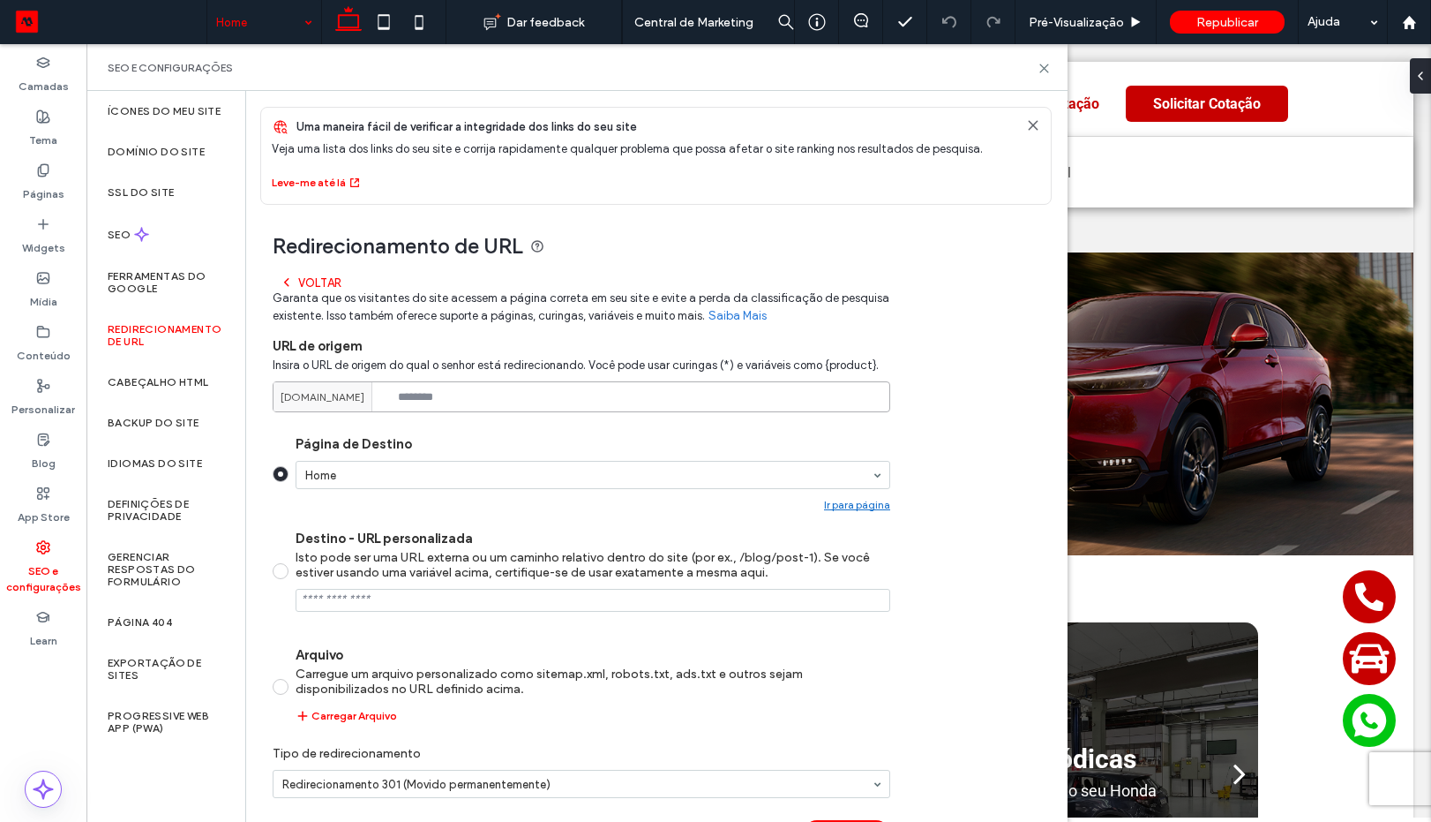
click at [482, 399] on input at bounding box center [582, 396] width 618 height 31
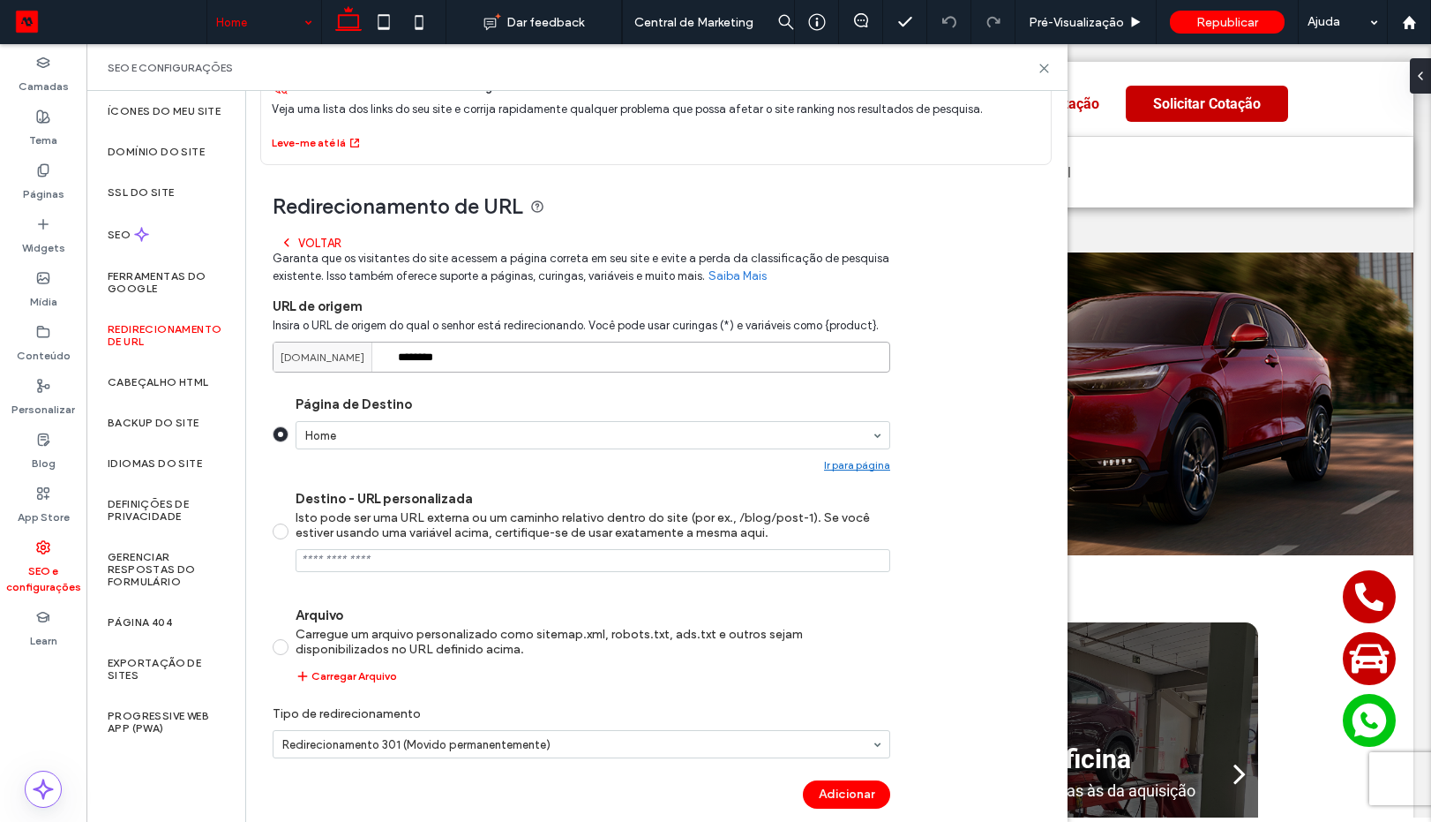
scroll to position [61, 0]
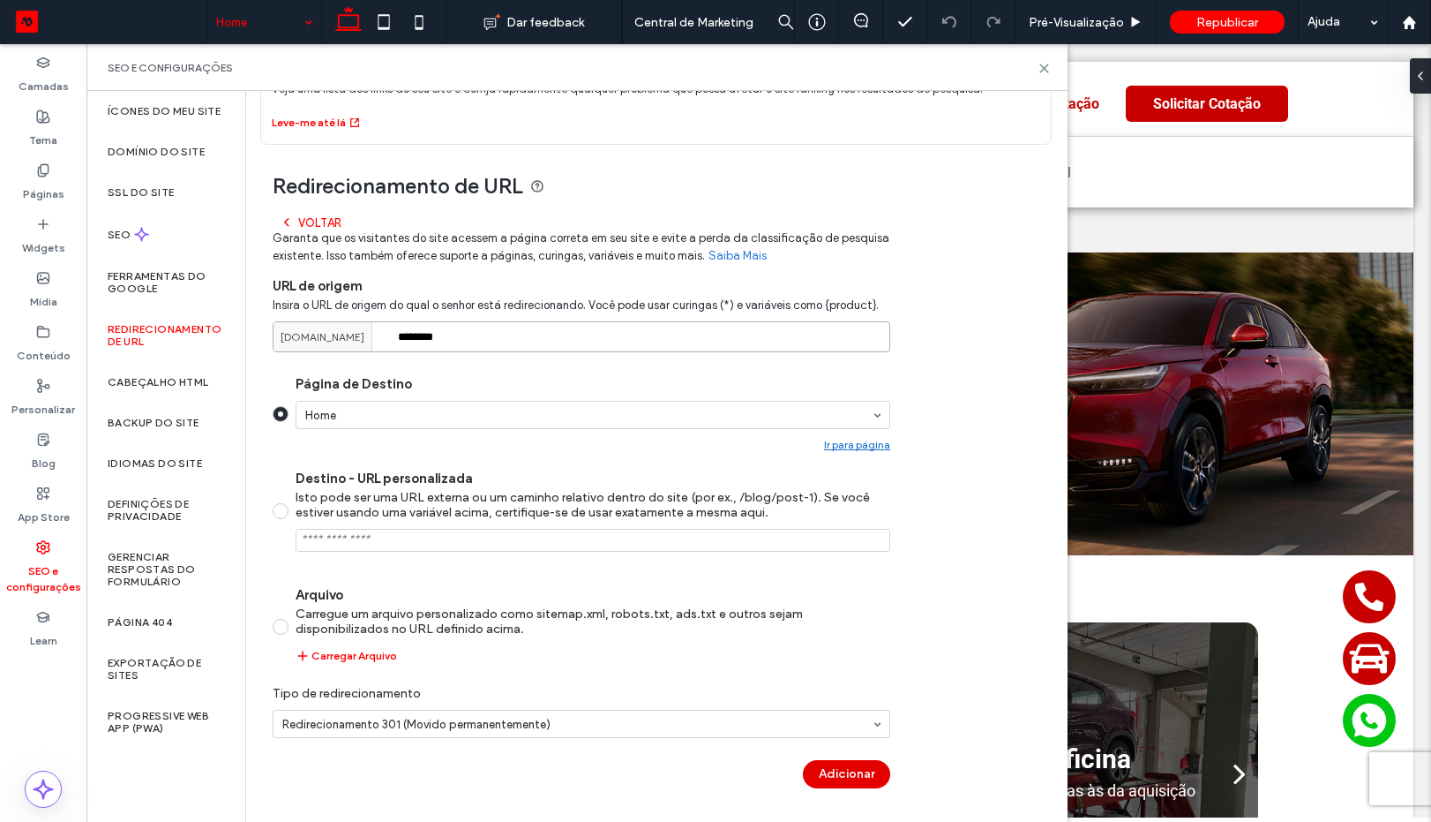
type input "********"
click at [863, 775] on button "Adicionar" at bounding box center [846, 774] width 87 height 28
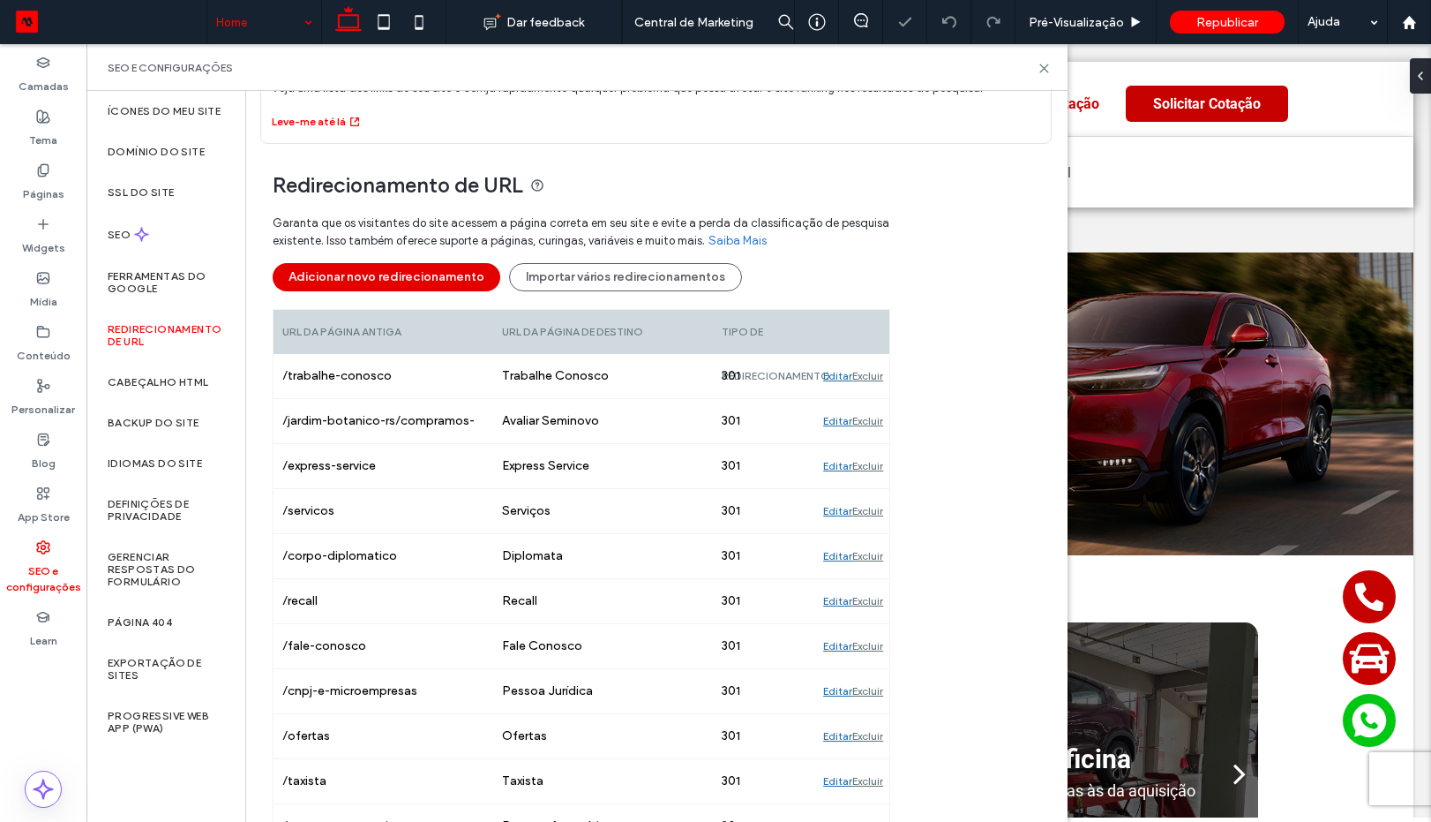
click at [408, 286] on button "Adicionar novo redirecionamento" at bounding box center [387, 277] width 228 height 28
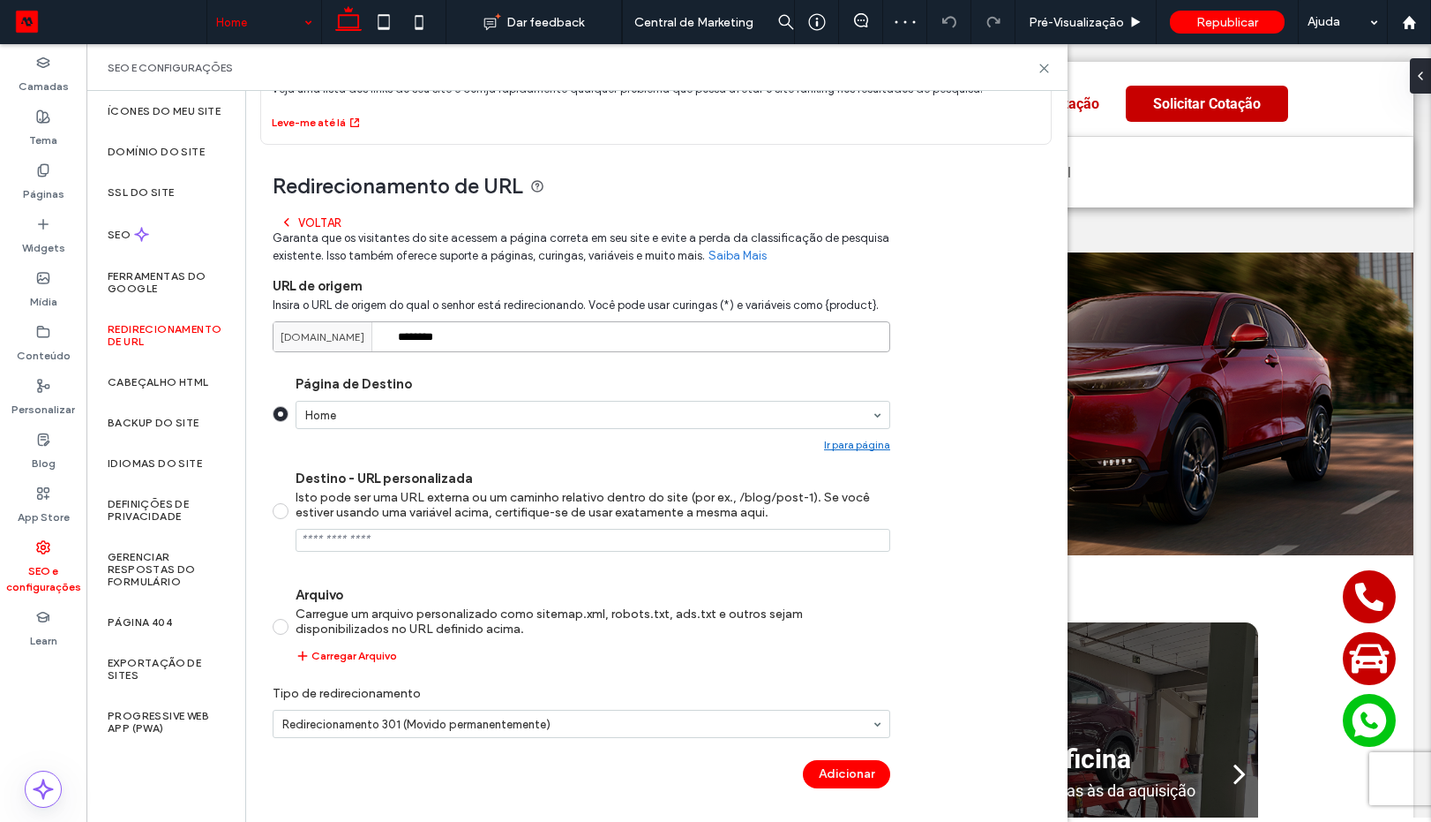
click at [473, 339] on input "********" at bounding box center [582, 336] width 618 height 31
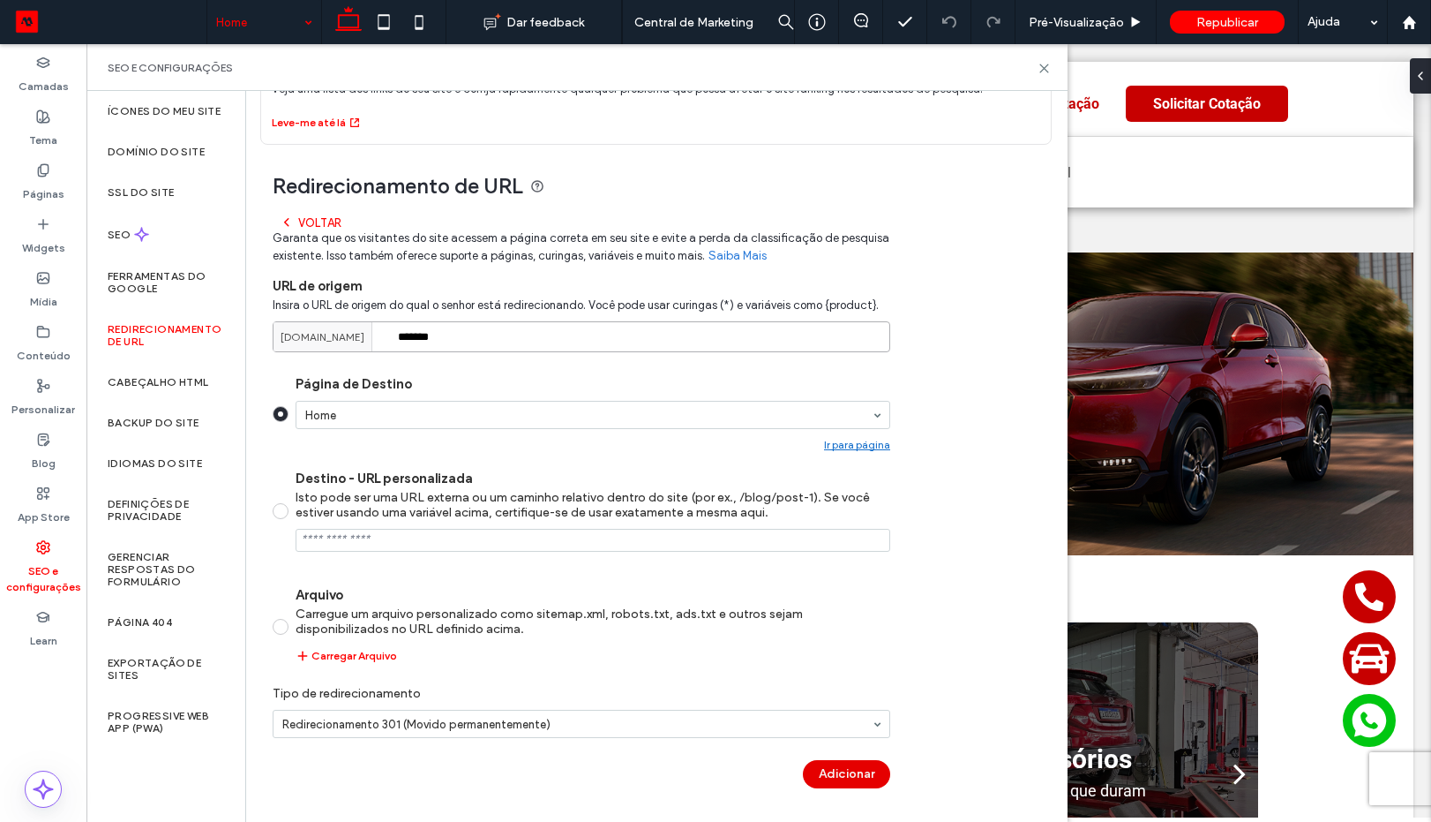
type input "*******"
click at [828, 784] on button "Adicionar" at bounding box center [846, 774] width 87 height 28
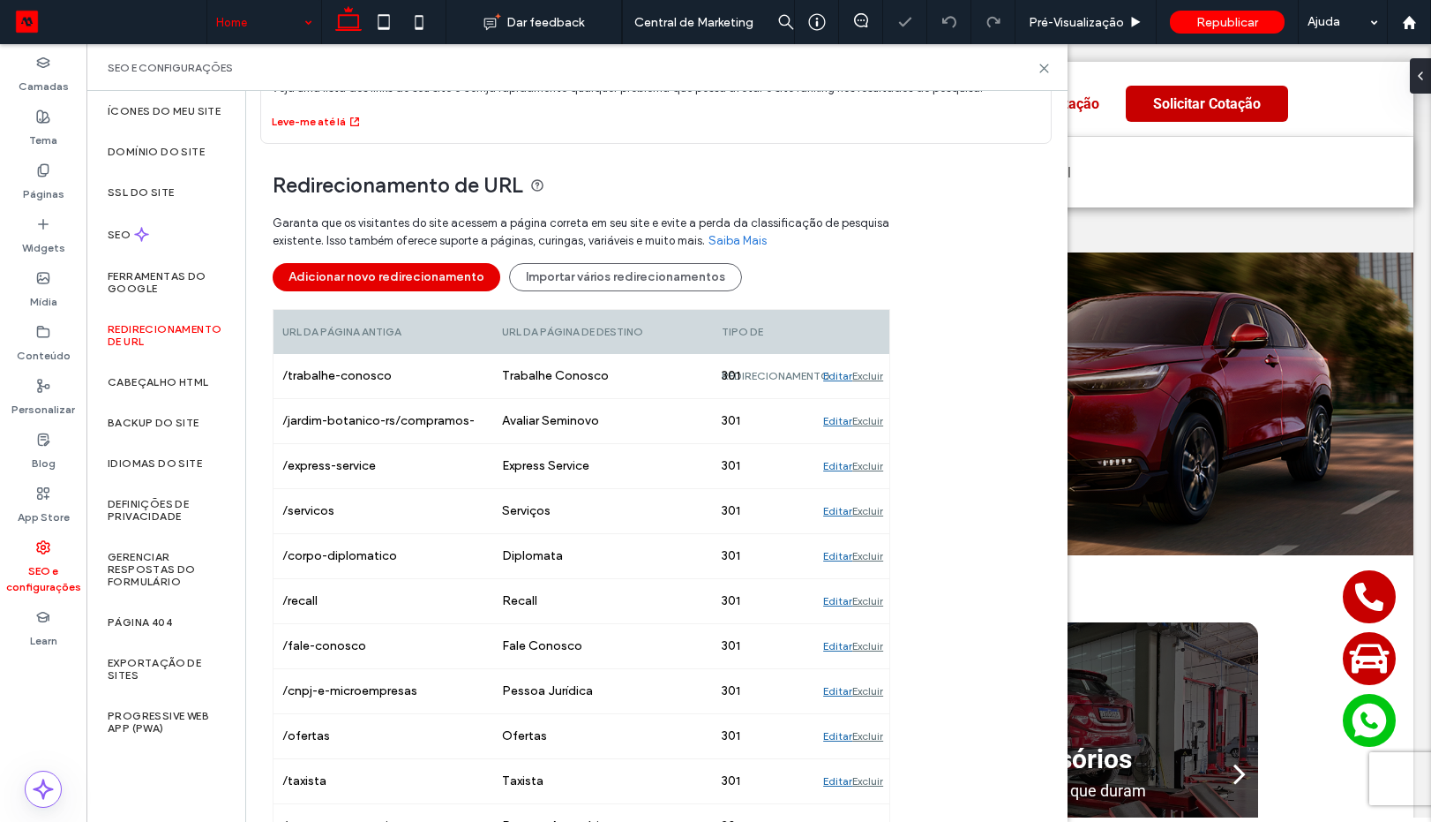
click at [438, 281] on button "Adicionar novo redirecionamento" at bounding box center [387, 277] width 228 height 28
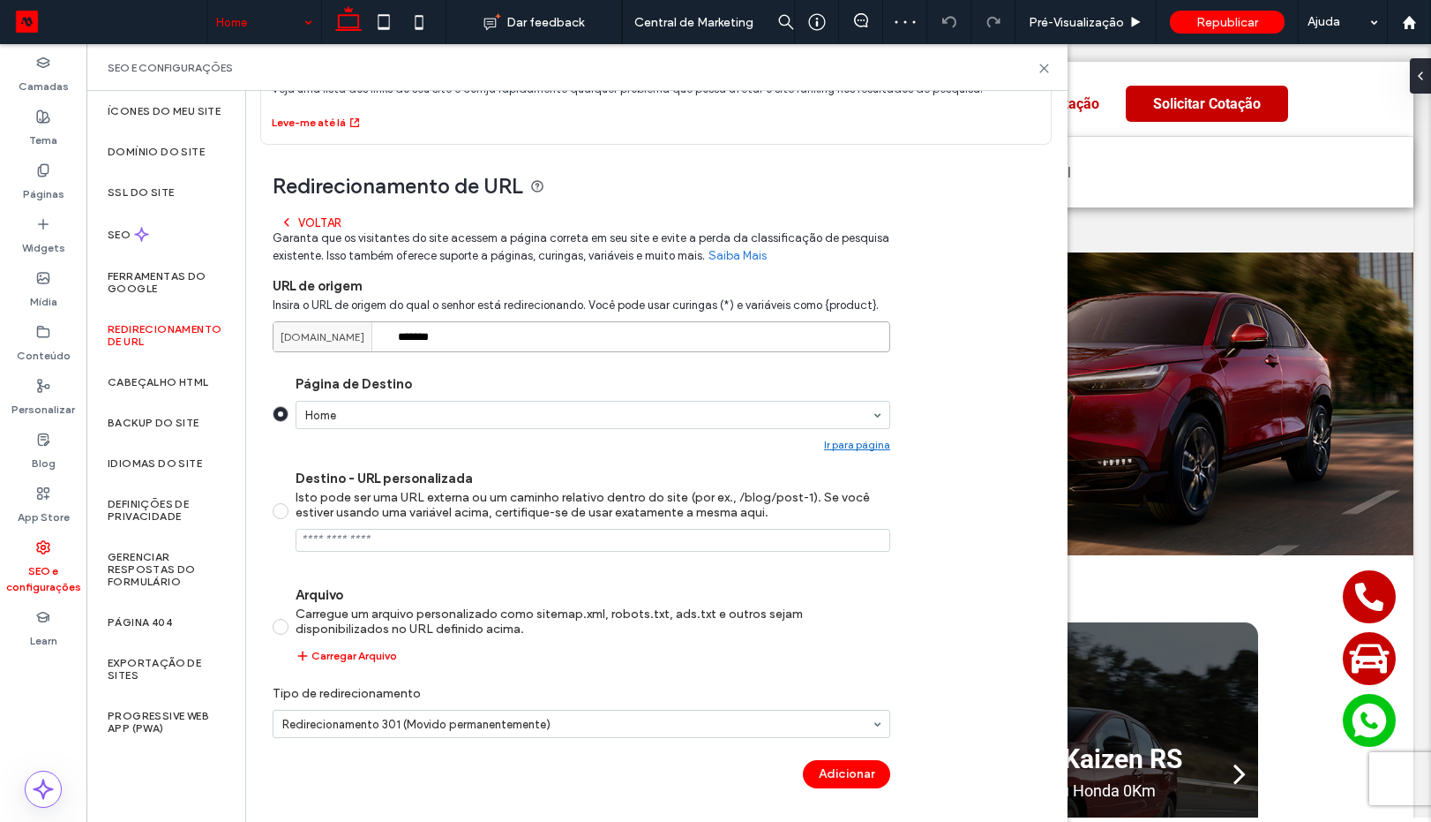
click at [514, 348] on input "*******" at bounding box center [582, 336] width 618 height 31
click at [512, 348] on input "*******" at bounding box center [582, 336] width 618 height 31
paste input "***"
type input "**********"
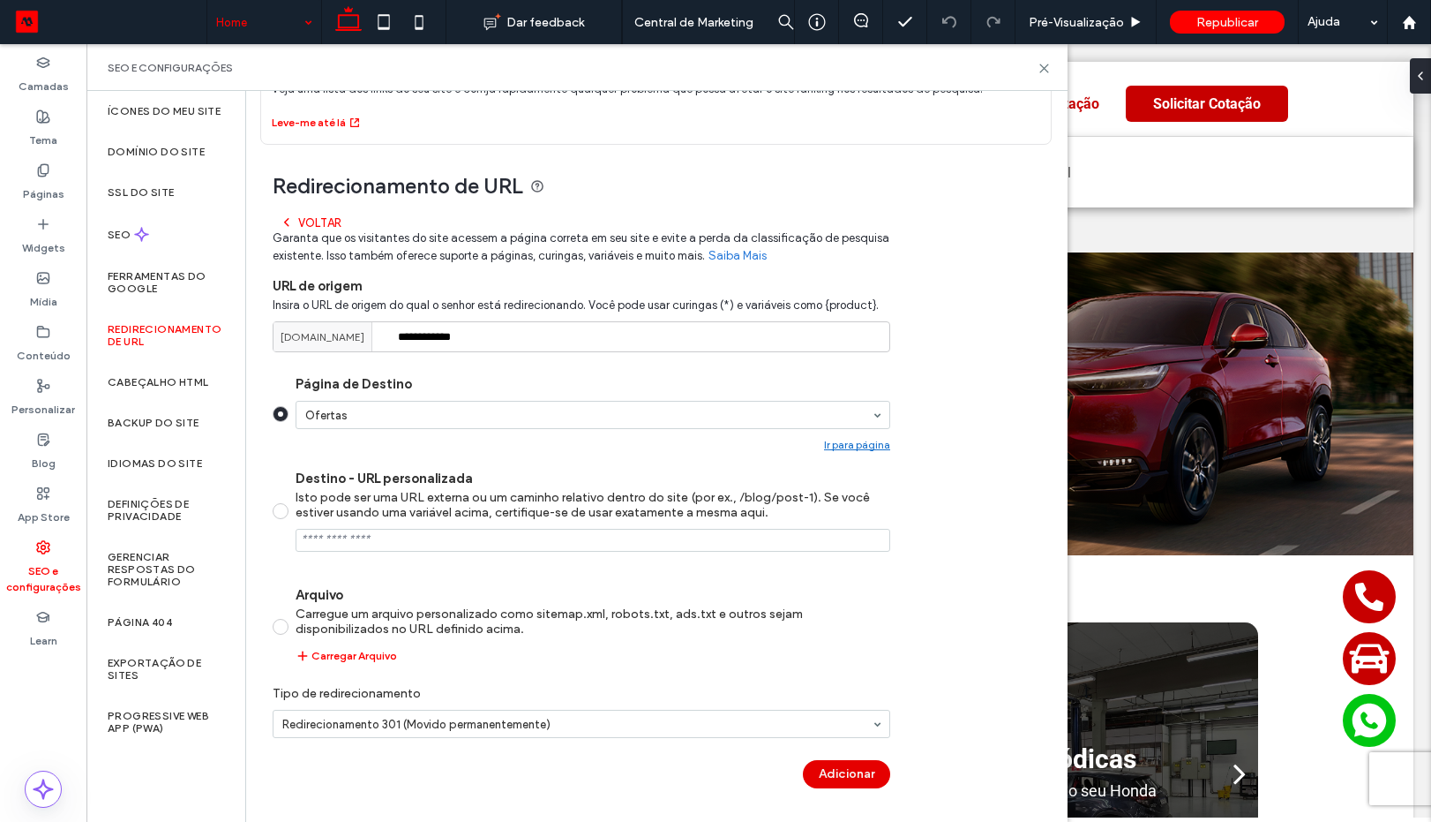
click at [847, 775] on button "Adicionar" at bounding box center [846, 774] width 87 height 28
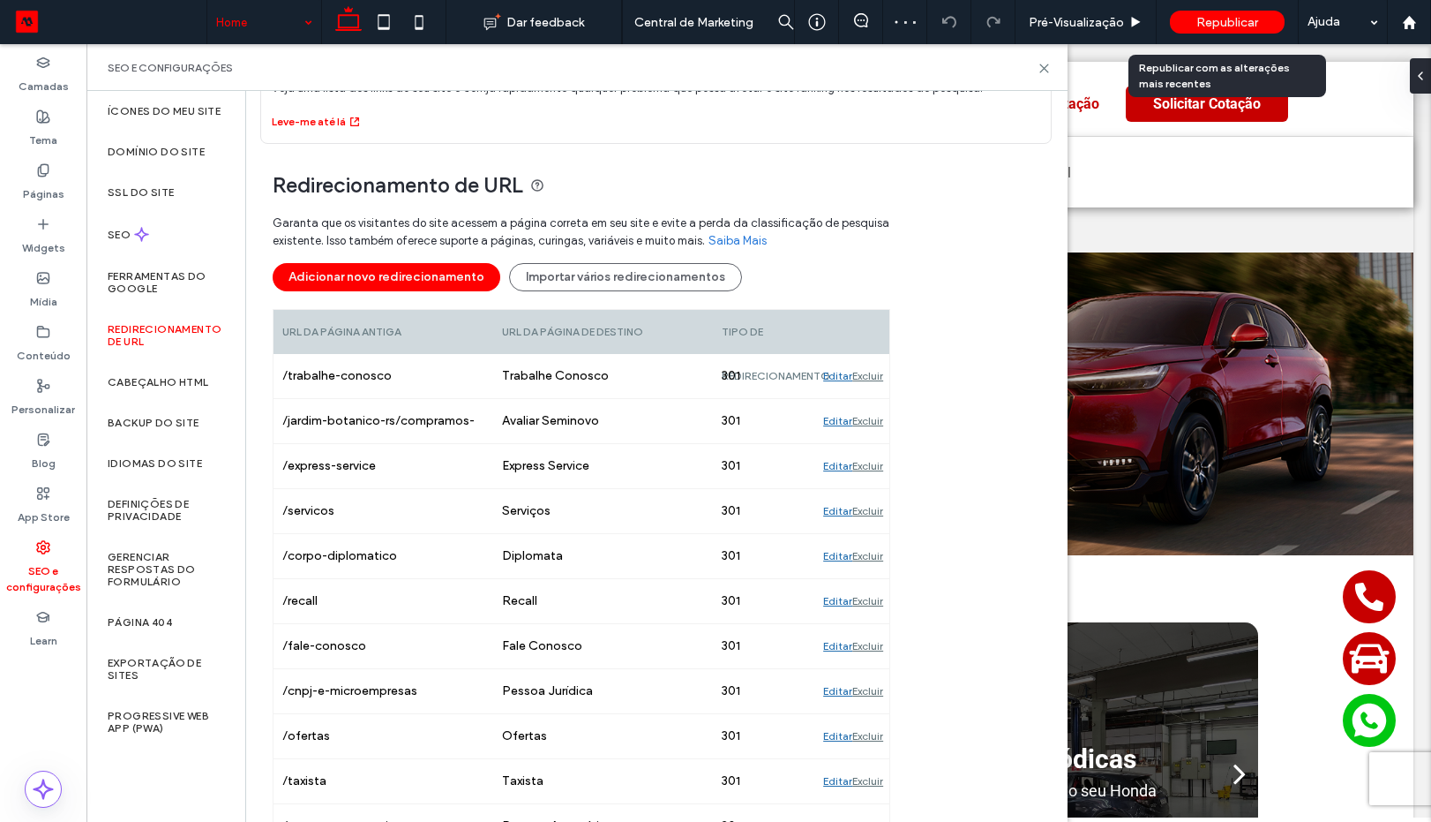
drag, startPoint x: 1206, startPoint y: 19, endPoint x: 1027, endPoint y: 118, distance: 203.8
click at [1206, 19] on span "Republicar" at bounding box center [1228, 22] width 62 height 15
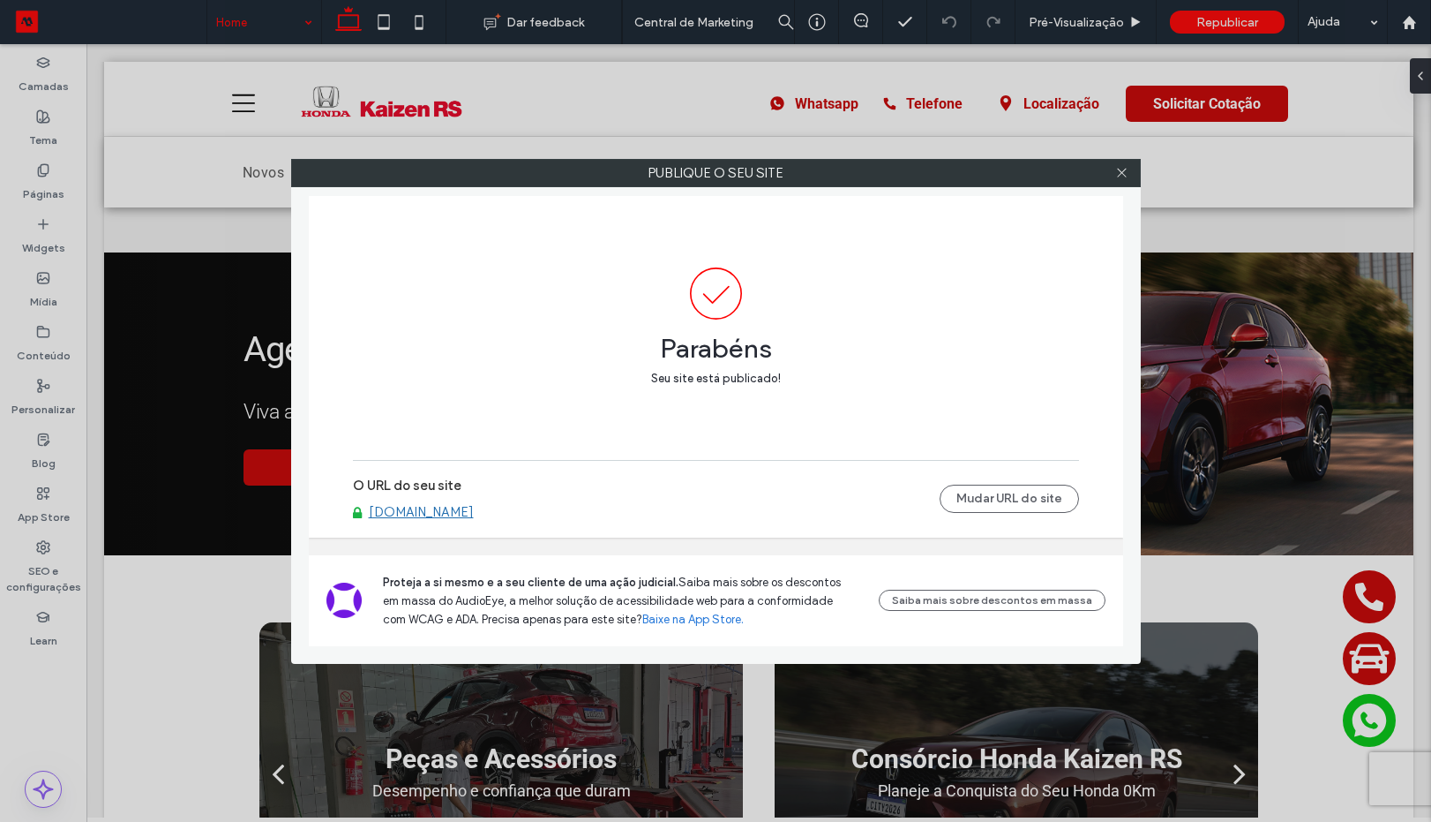
click at [1114, 174] on div at bounding box center [1122, 173] width 26 height 26
click at [1121, 176] on icon at bounding box center [1121, 172] width 13 height 13
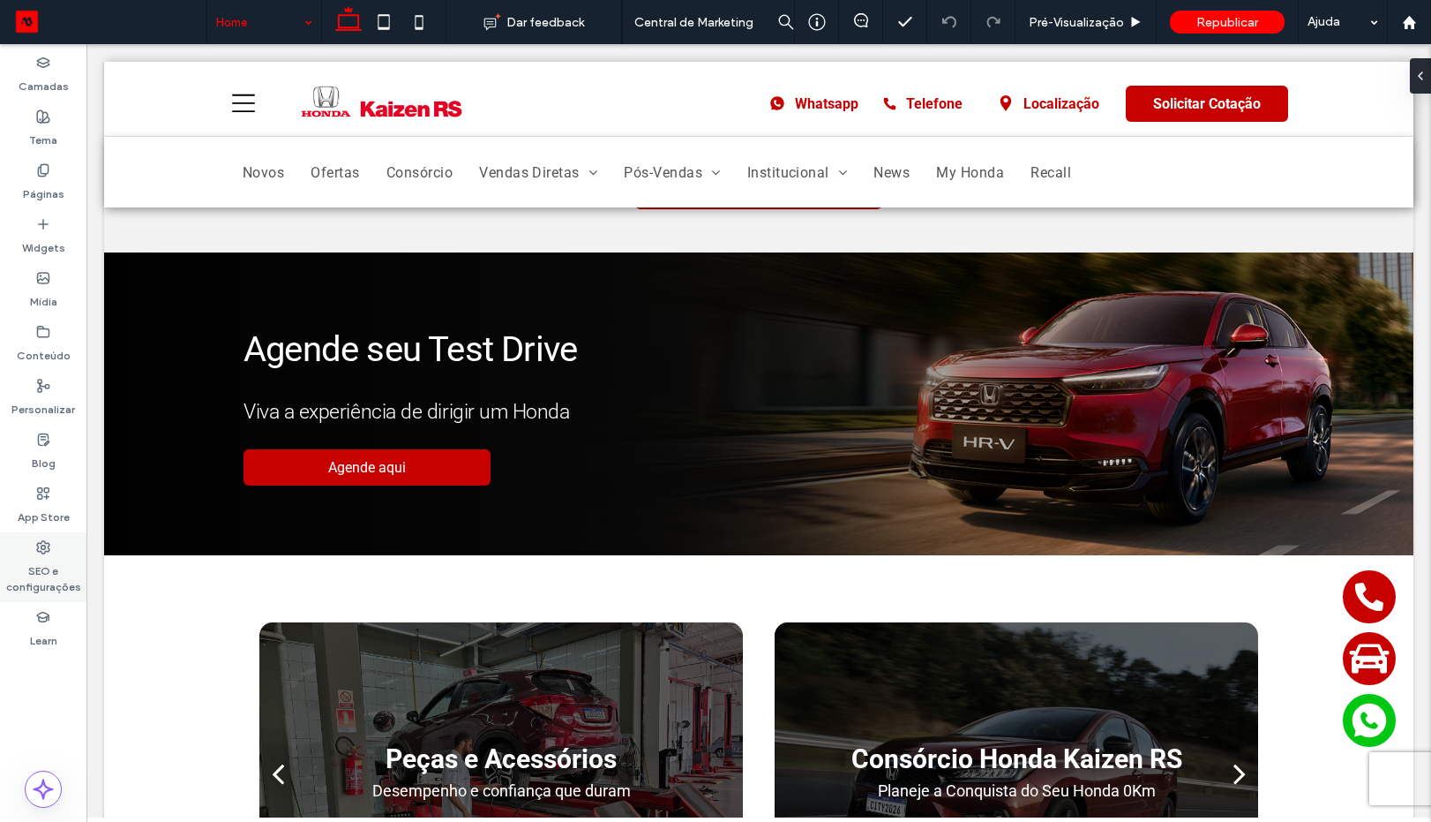
click at [48, 548] on icon at bounding box center [43, 547] width 14 height 14
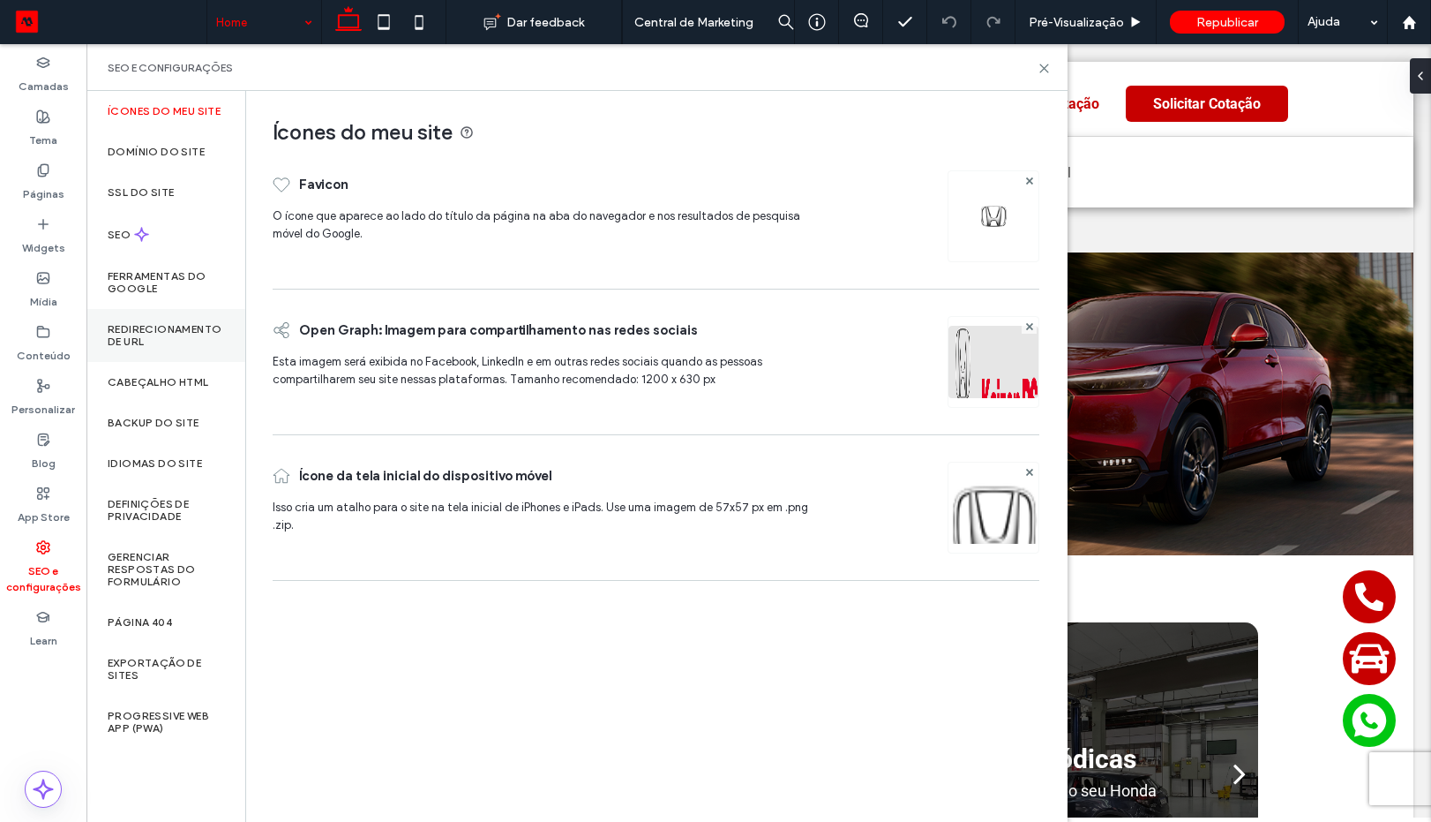
click at [136, 331] on label "Redirecionamento de URL" at bounding box center [166, 335] width 116 height 25
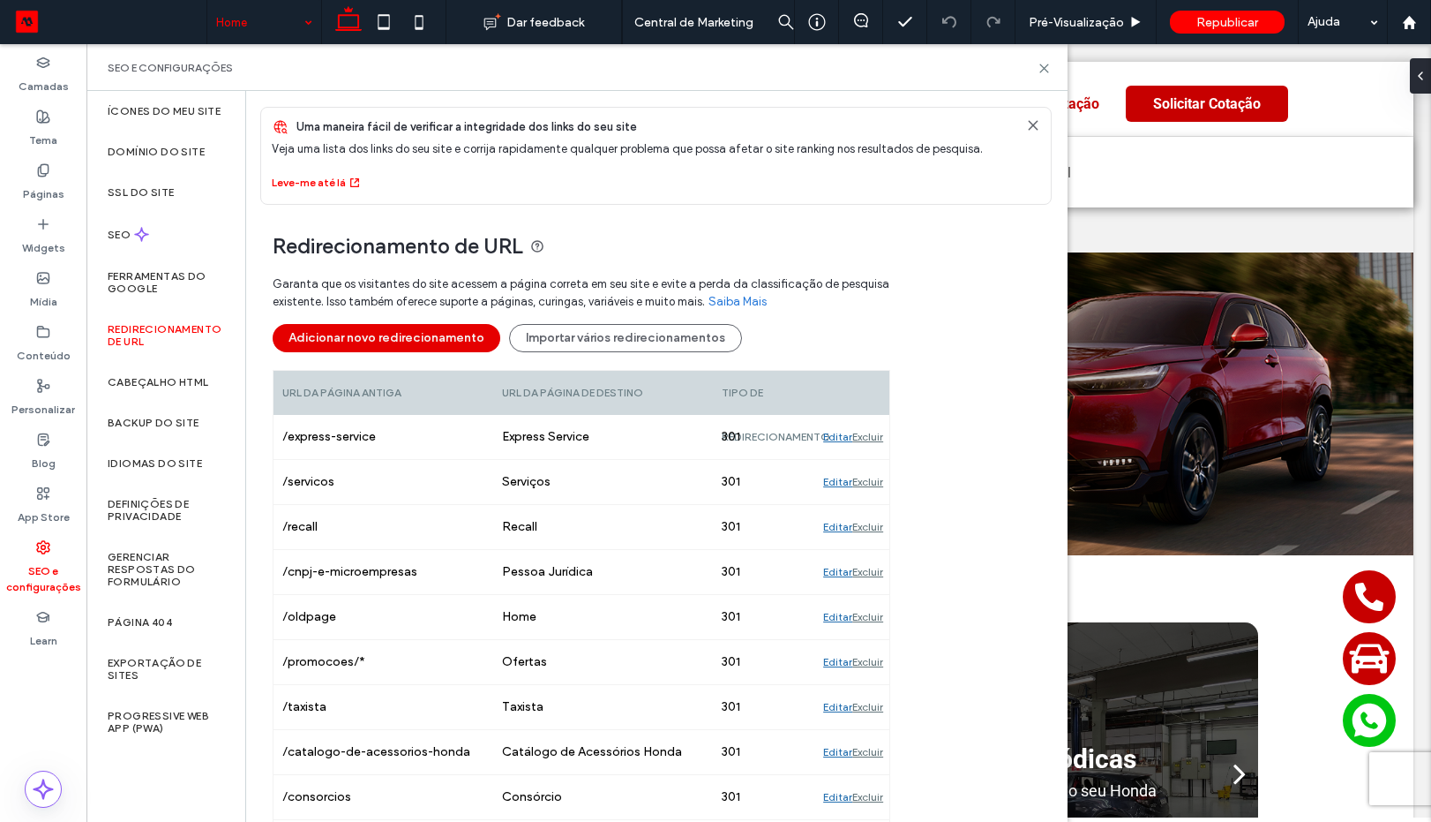
click at [424, 340] on button "Adicionar novo redirecionamento" at bounding box center [387, 338] width 228 height 28
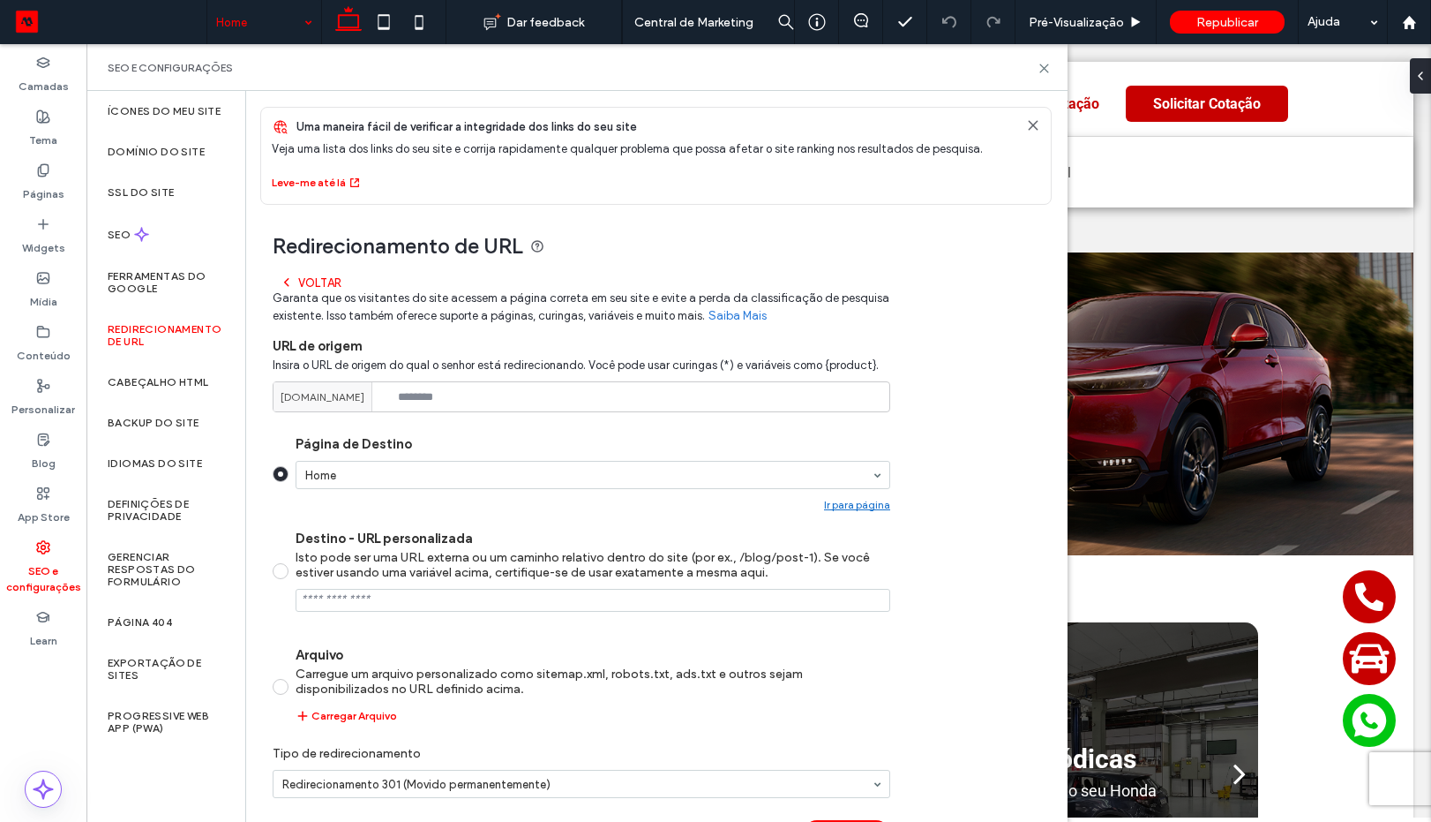
click at [498, 380] on div "Insira o URL de origem do qual o senhor está redirecionando. Você pode usar cur…" at bounding box center [582, 380] width 618 height 63
click at [498, 389] on input at bounding box center [582, 396] width 618 height 31
paste input "**********"
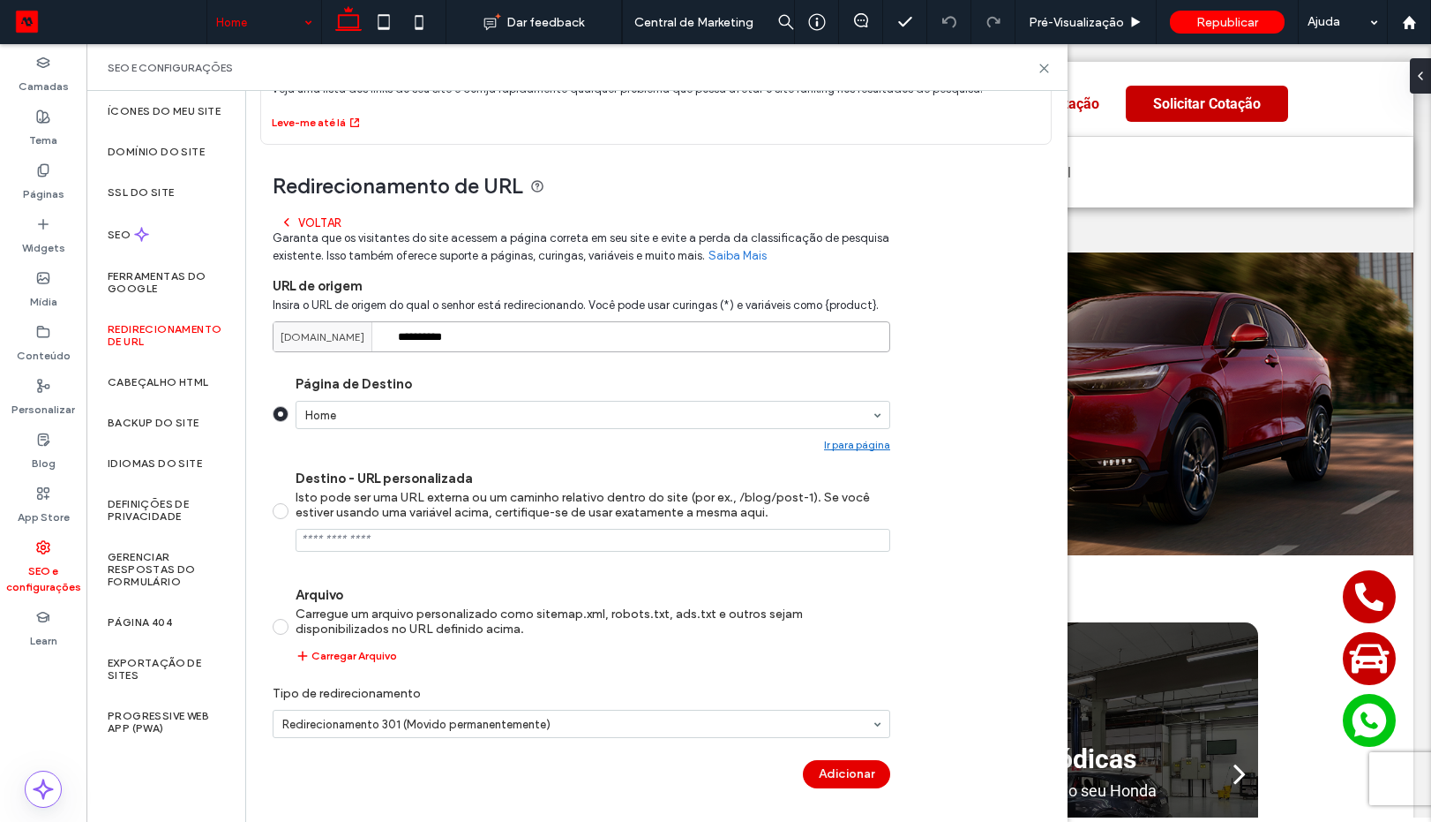
type input "**********"
click at [865, 776] on button "Adicionar" at bounding box center [846, 774] width 87 height 28
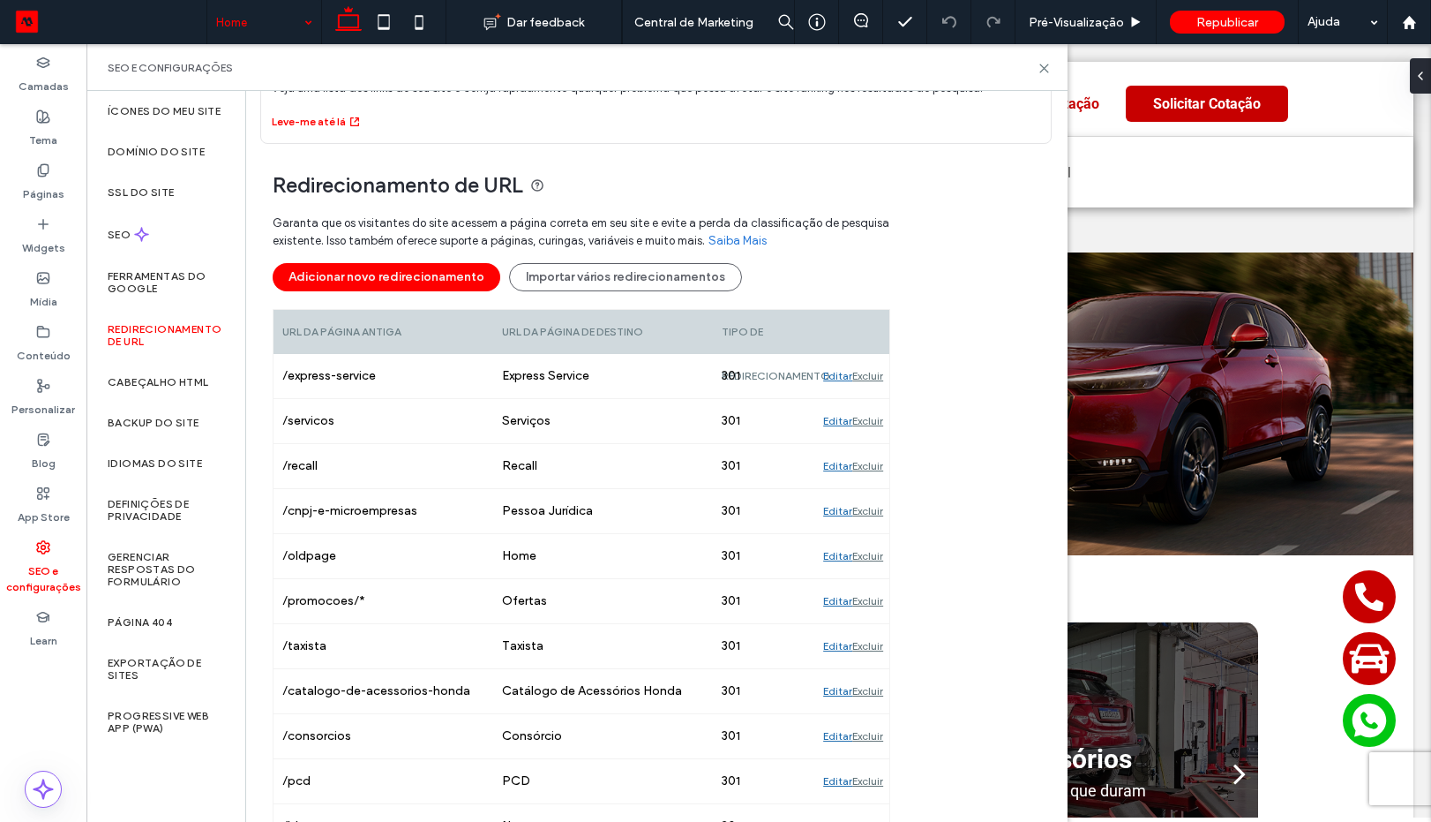
click at [443, 250] on div "Garanta que os visitantes do site acessem a página correta em seu site e evite …" at bounding box center [582, 257] width 618 height 103
click at [441, 266] on button "Adicionar novo redirecionamento" at bounding box center [387, 277] width 228 height 28
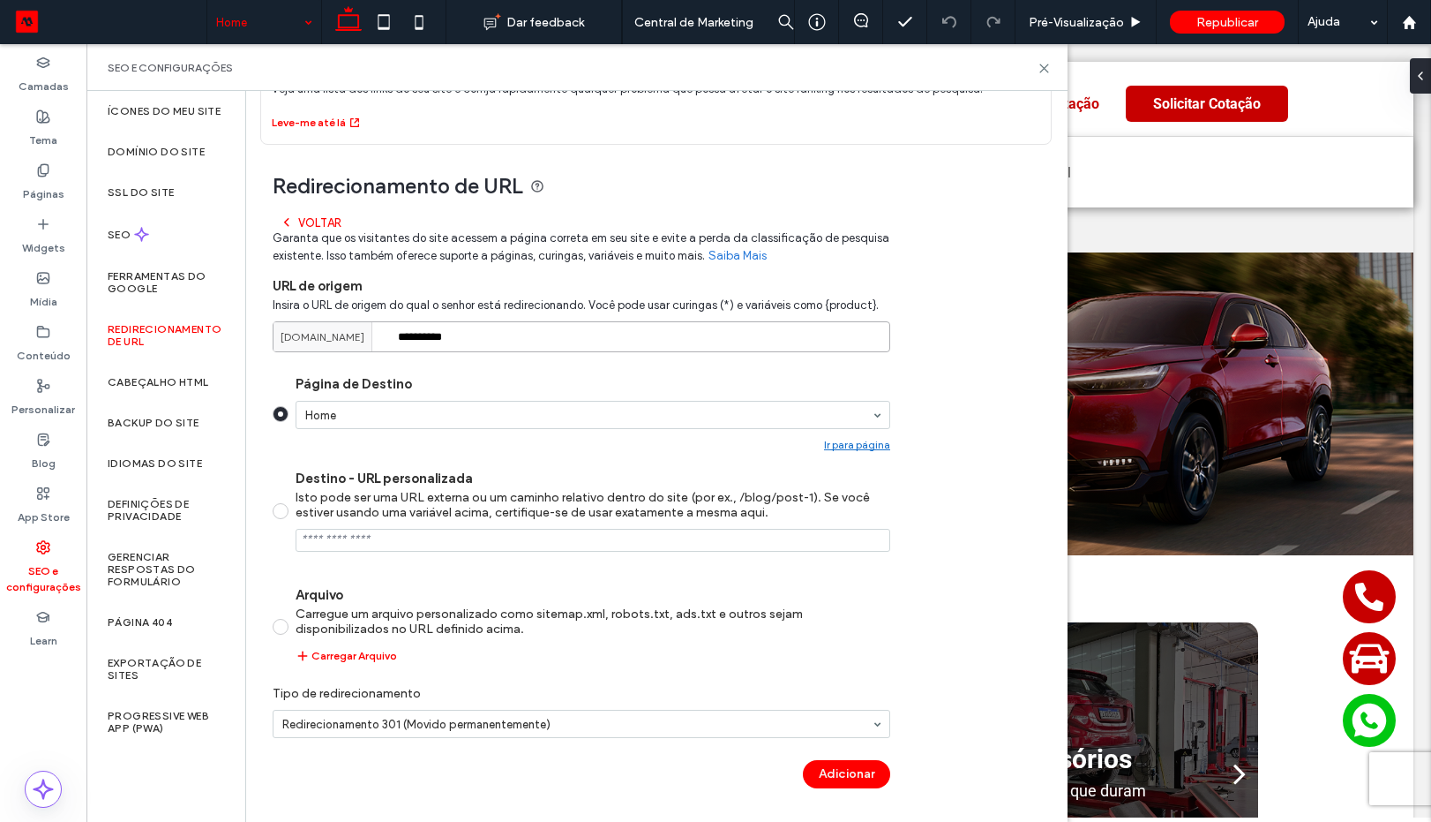
click at [531, 345] on input "**********" at bounding box center [582, 336] width 618 height 31
paste input "**********"
type input "**********"
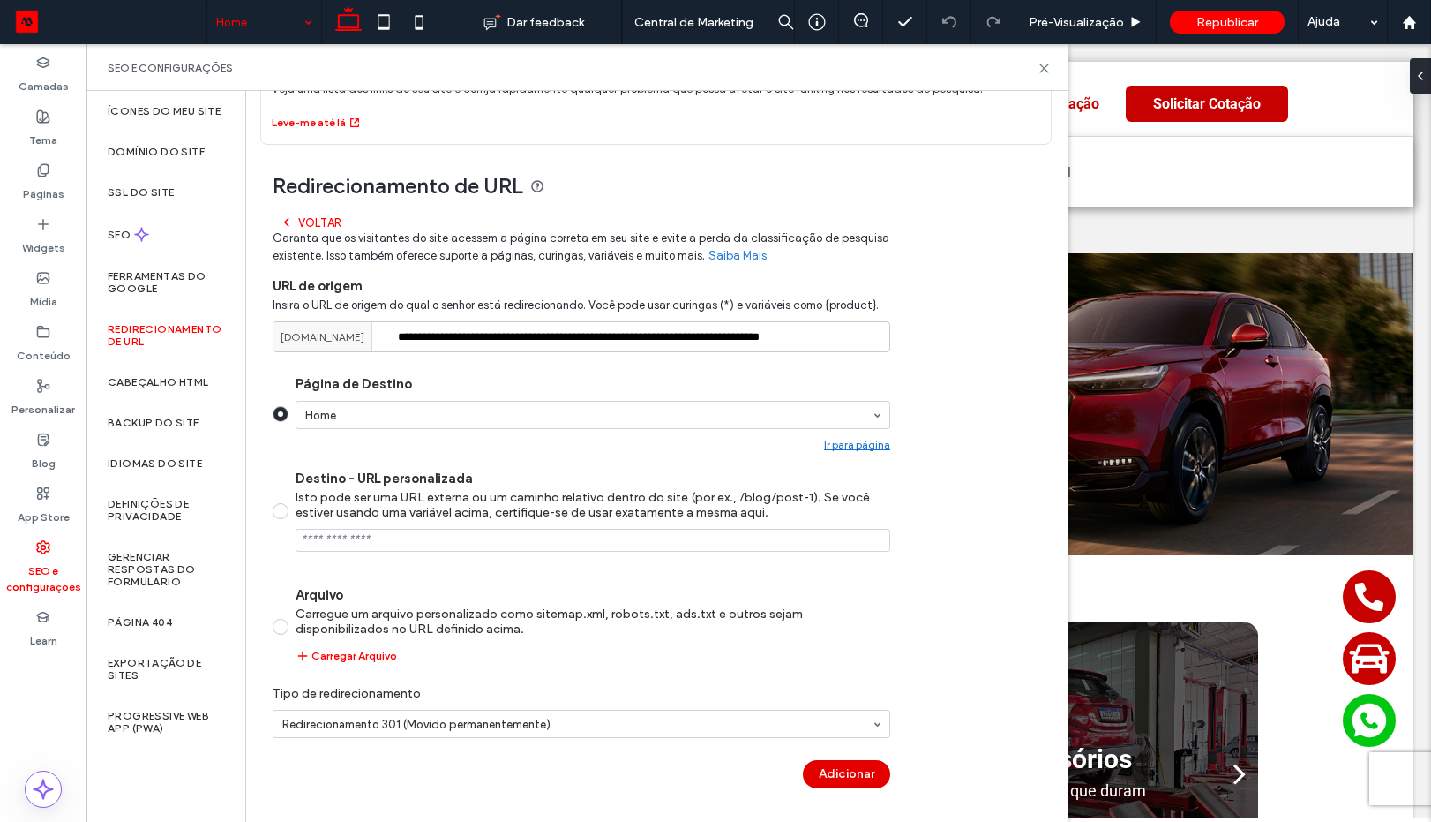
click at [861, 778] on button "Adicionar" at bounding box center [846, 774] width 87 height 28
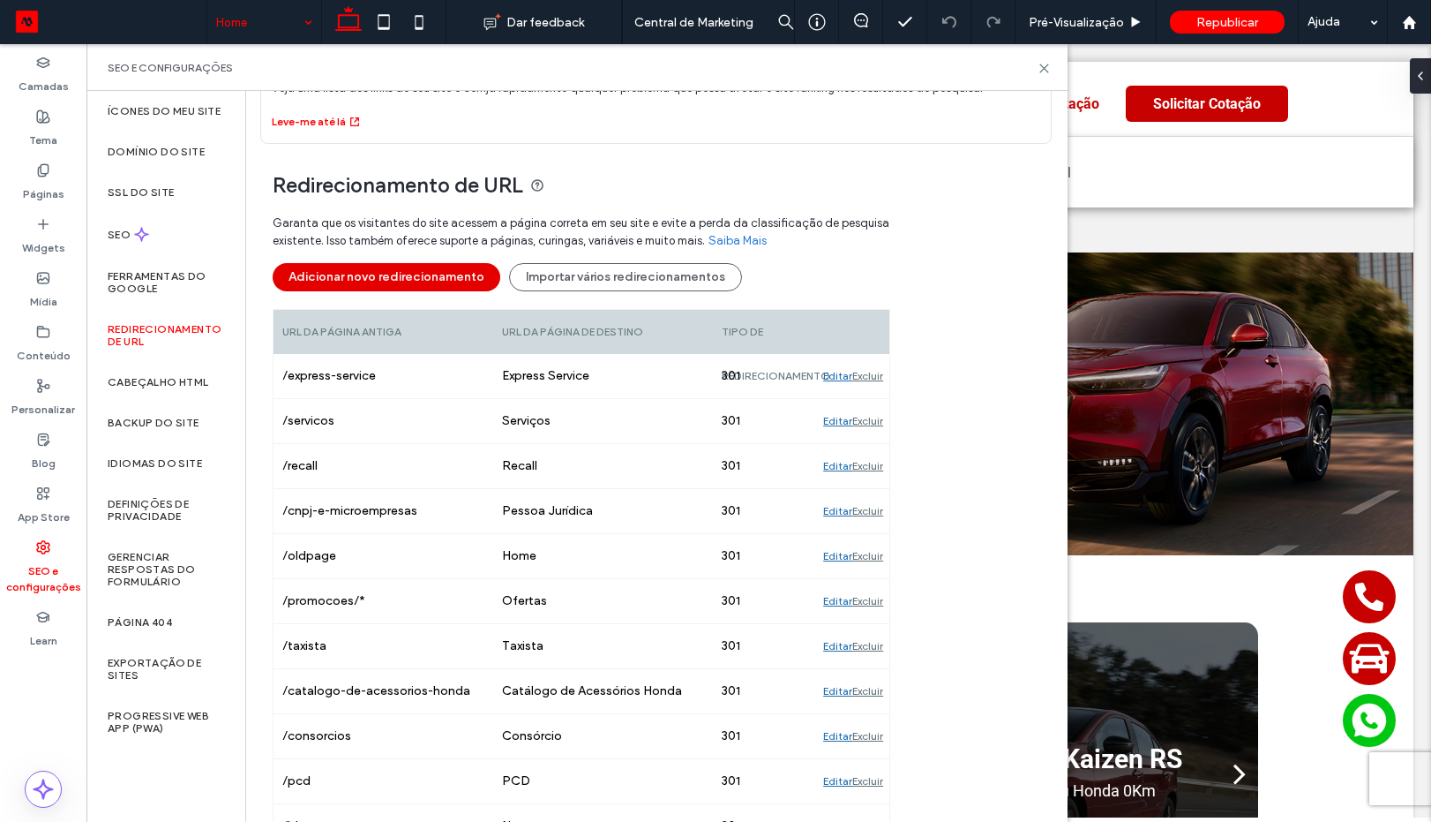
click at [427, 275] on button "Adicionar novo redirecionamento" at bounding box center [387, 277] width 228 height 28
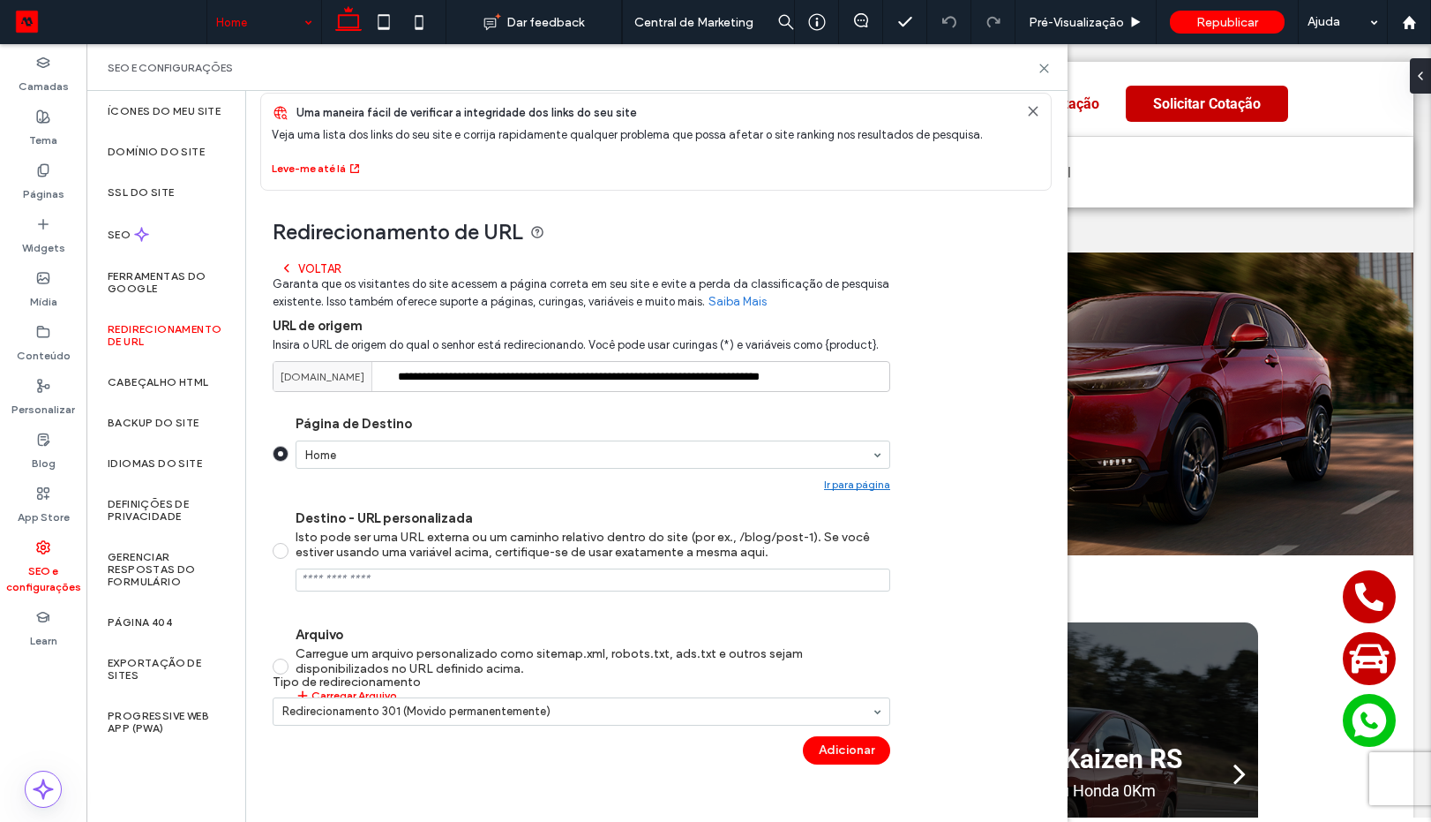
scroll to position [61, 0]
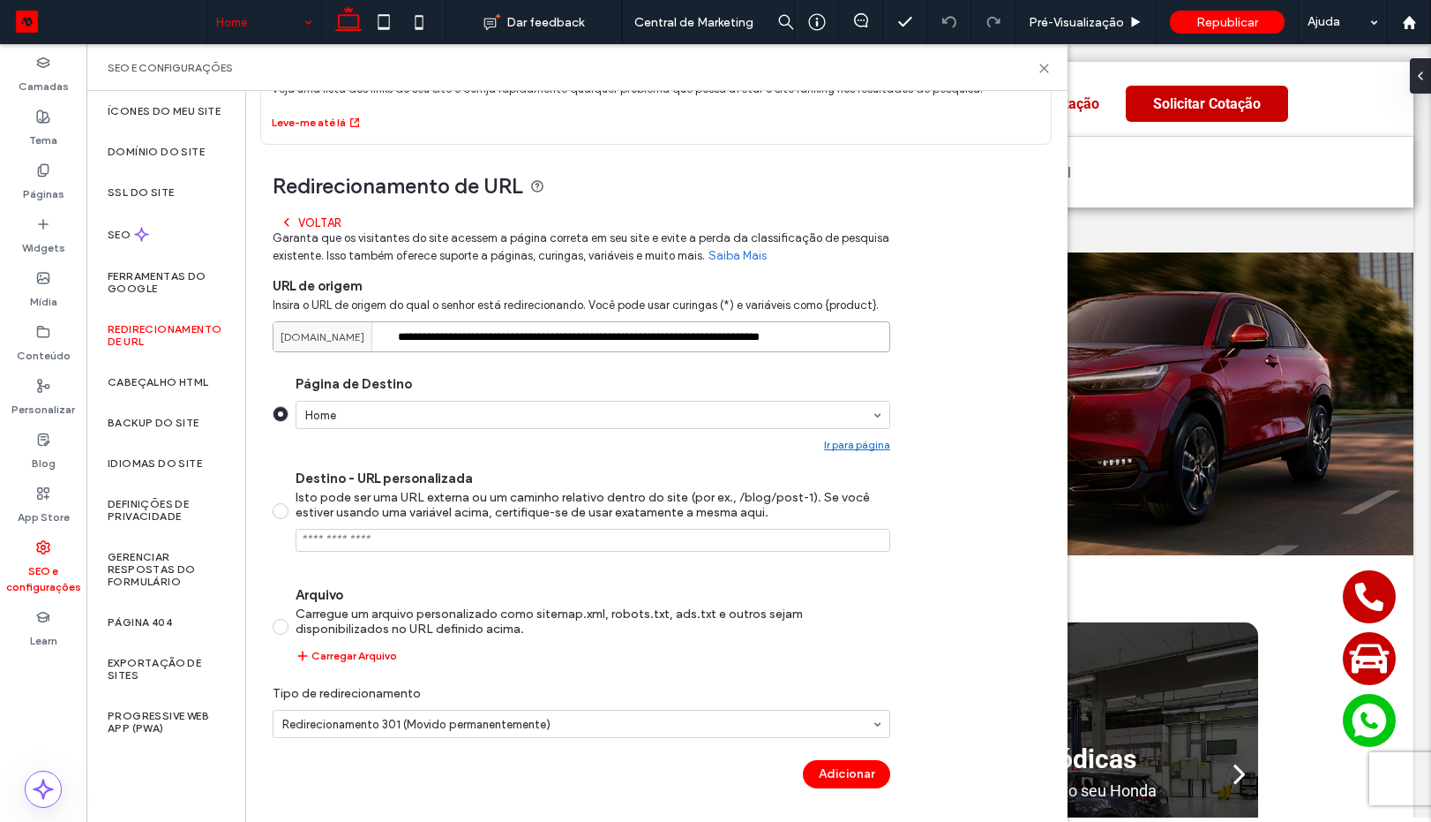
click at [512, 337] on input "**********" at bounding box center [582, 336] width 618 height 31
paste input
type input "**********"
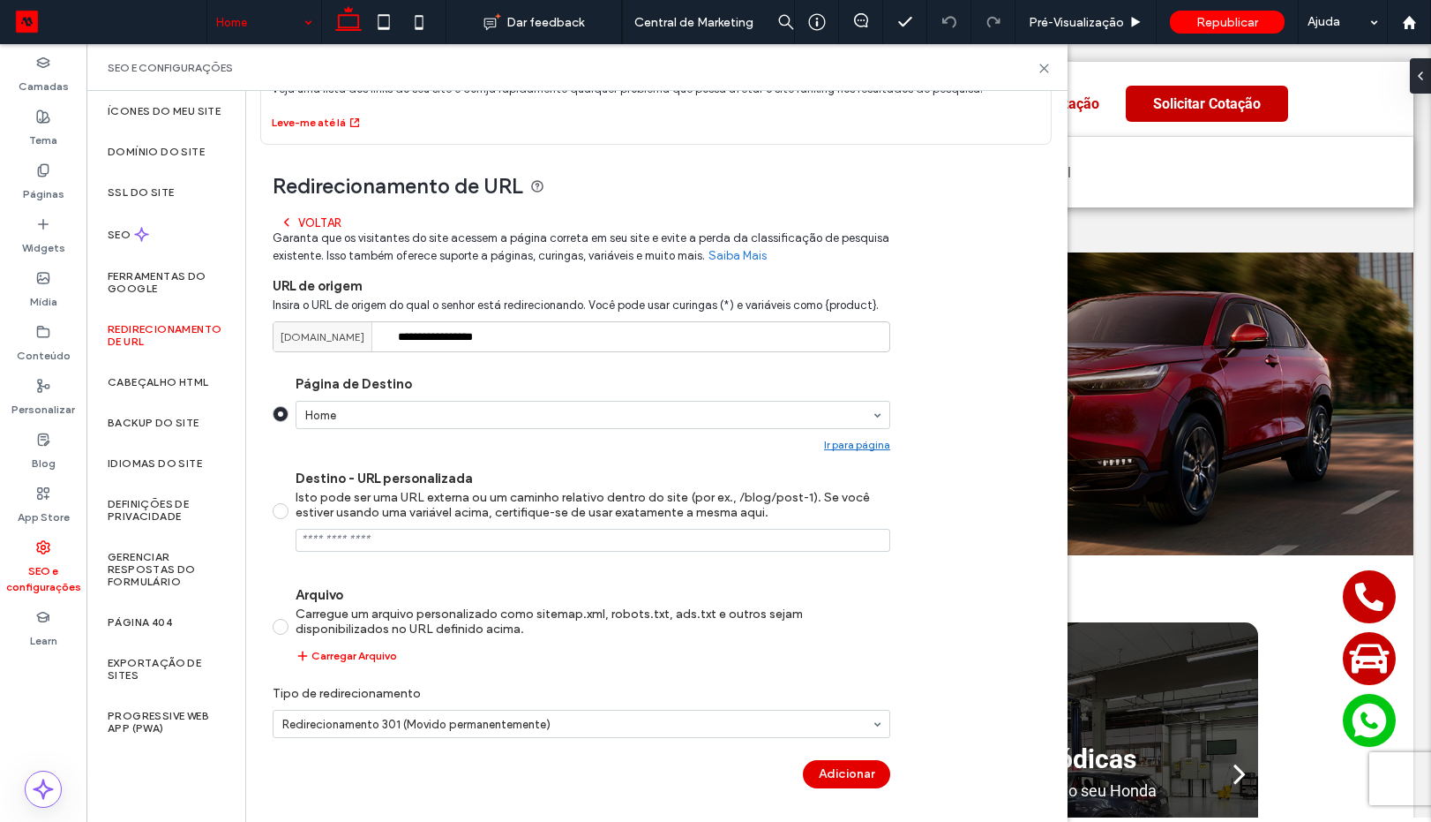
click at [801, 770] on div "Adicionar" at bounding box center [582, 774] width 618 height 28
click at [814, 773] on button "Adicionar" at bounding box center [846, 774] width 87 height 28
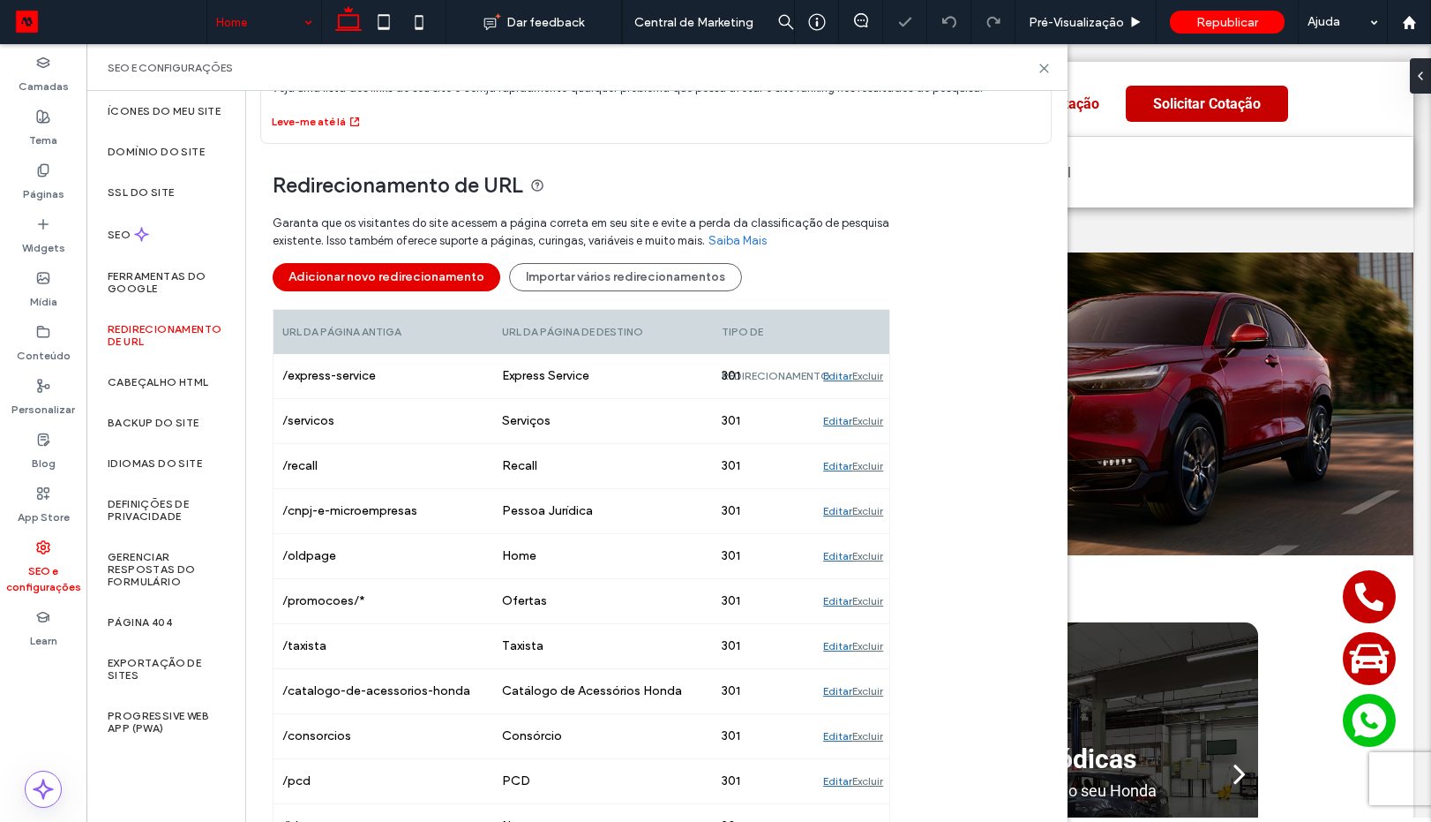
click at [434, 284] on button "Adicionar novo redirecionamento" at bounding box center [387, 277] width 228 height 28
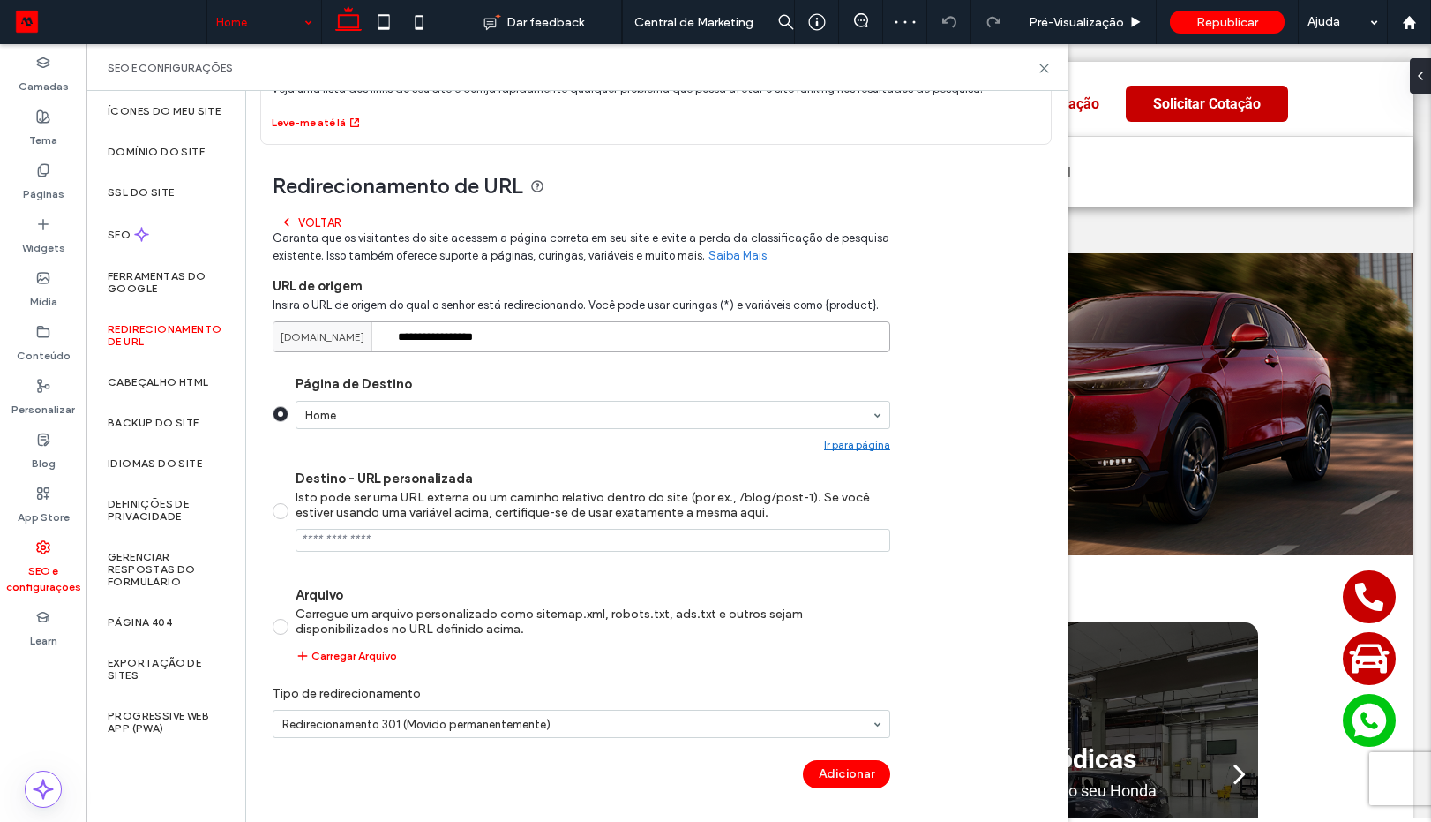
click at [565, 332] on input "**********" at bounding box center [582, 336] width 618 height 31
paste input "**********"
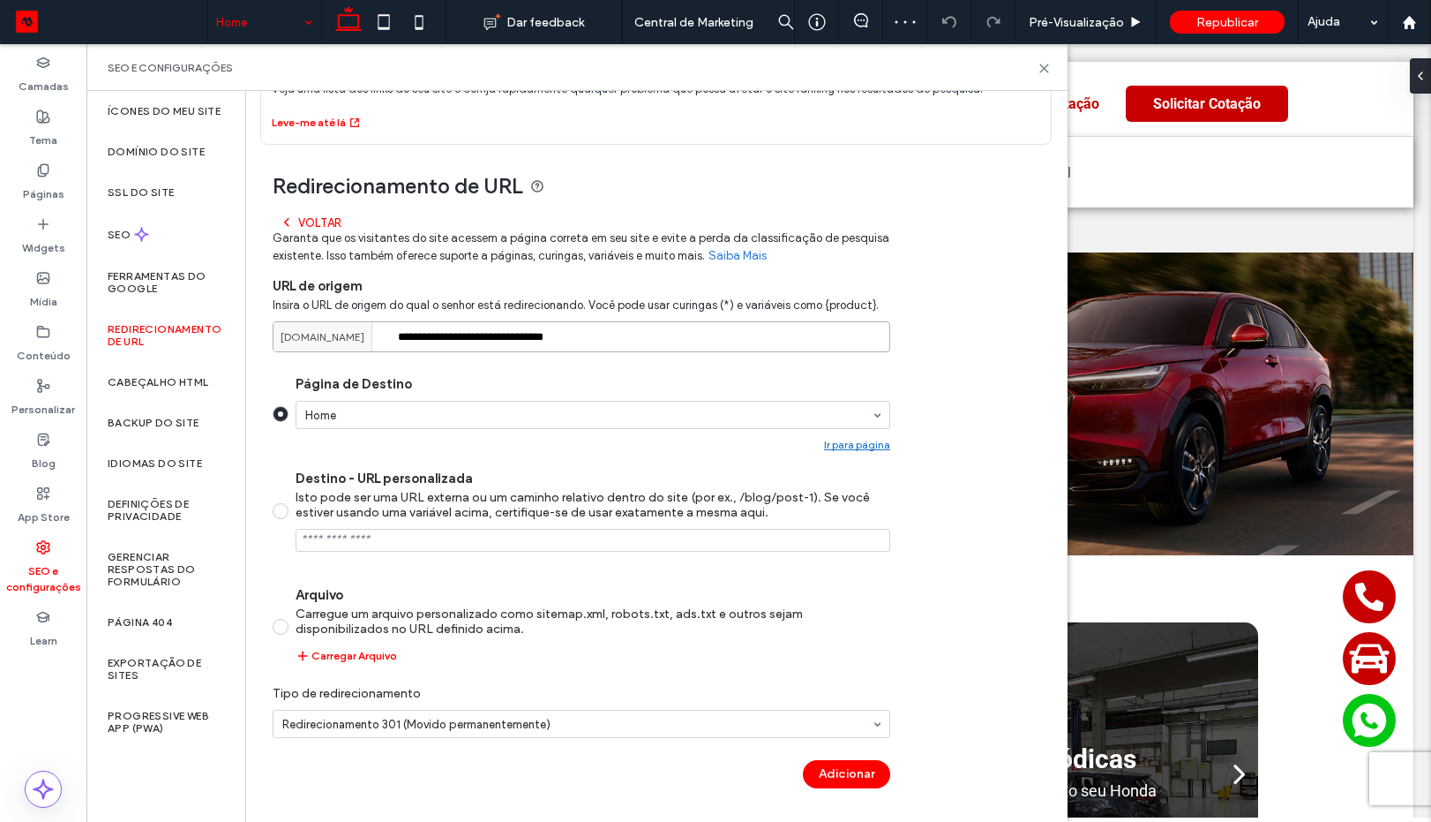
click at [565, 332] on input "**********" at bounding box center [582, 336] width 618 height 31
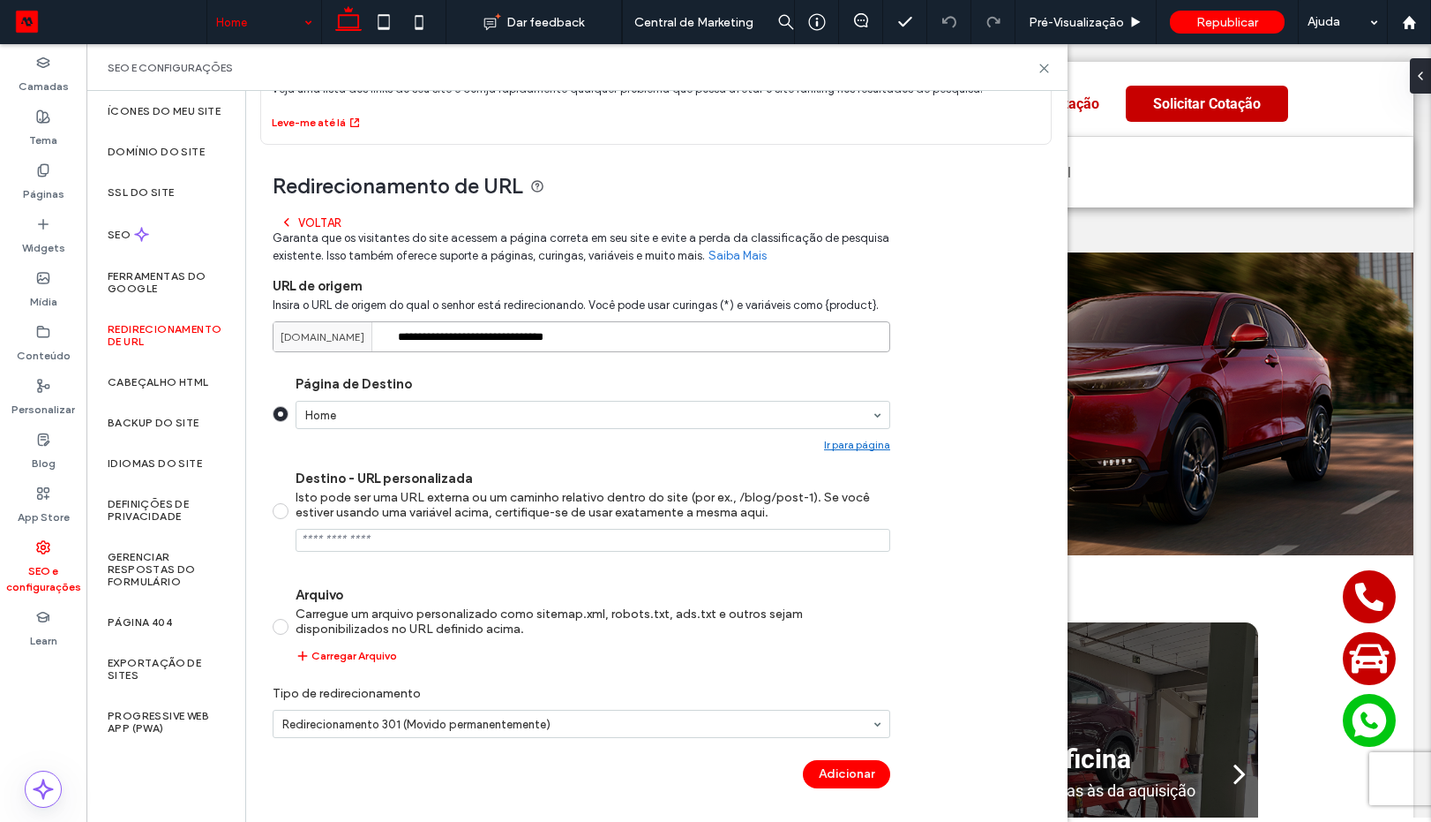
click at [565, 332] on input "**********" at bounding box center [582, 336] width 618 height 31
paste input
type input "**********"
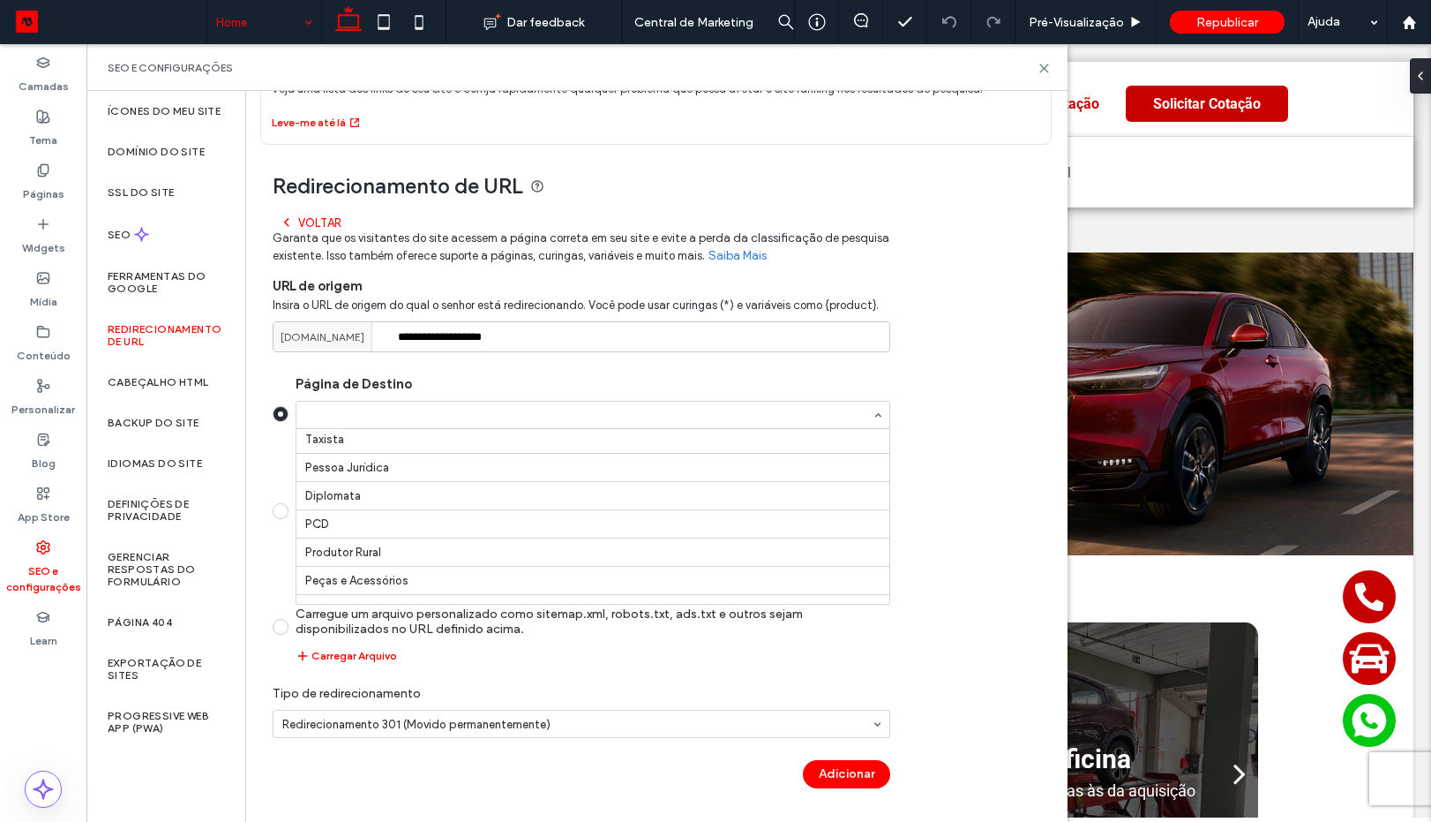
scroll to position [212, 0]
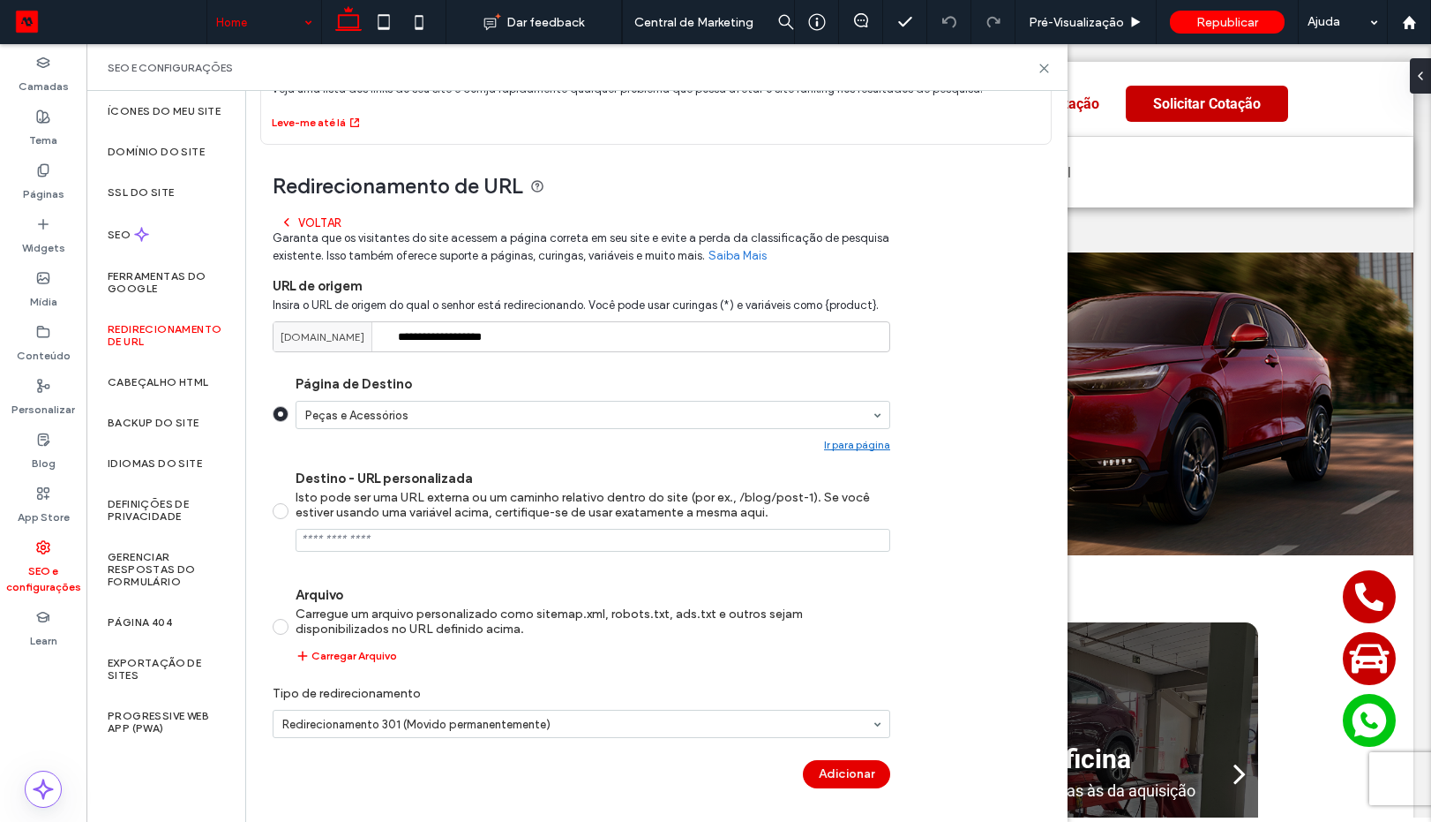
click at [835, 778] on button "Adicionar" at bounding box center [846, 774] width 87 height 28
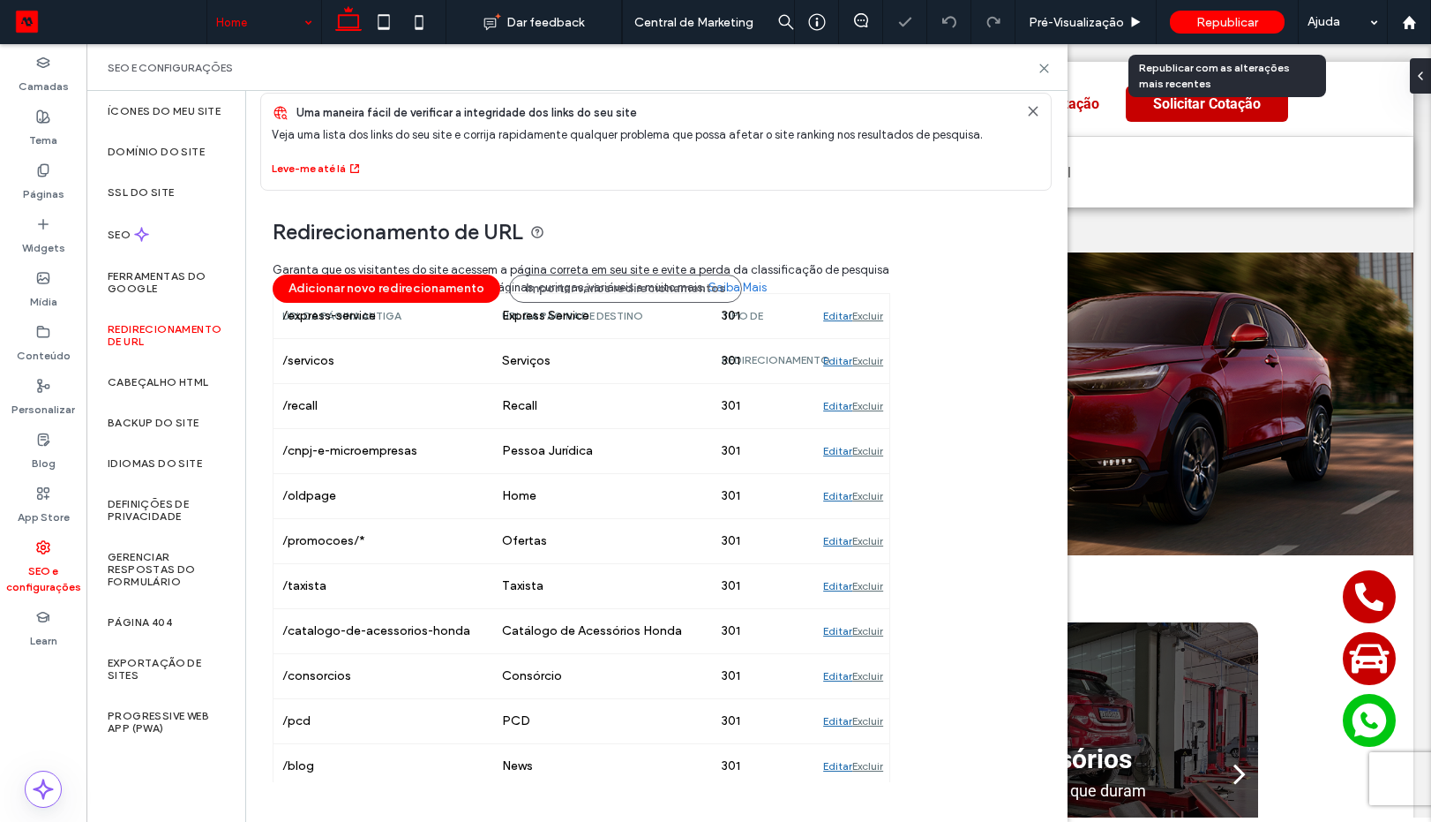
scroll to position [61, 0]
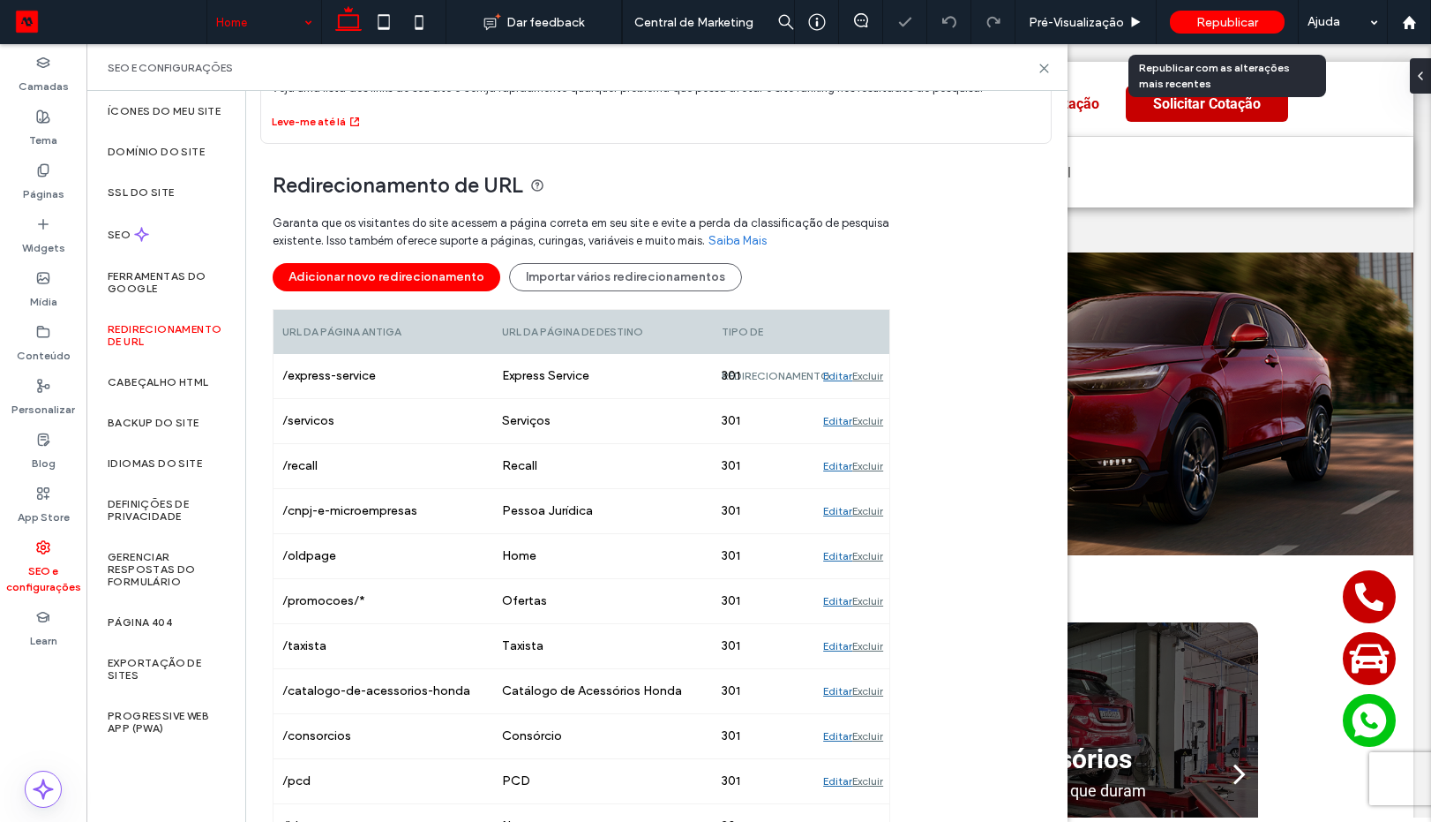
click at [1193, 32] on div "Republicar" at bounding box center [1227, 22] width 115 height 23
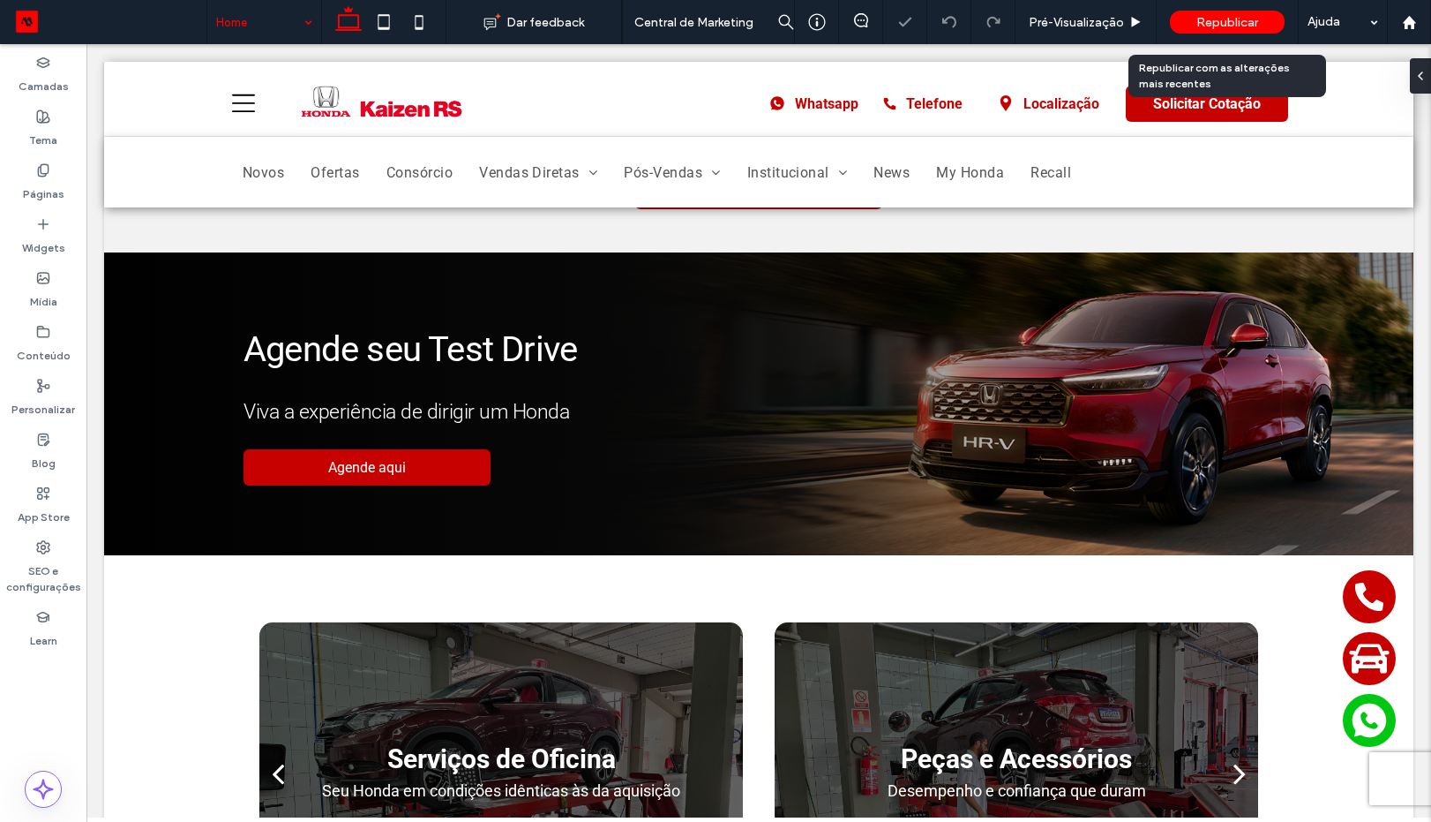
click at [1193, 32] on div "Republicar" at bounding box center [1227, 22] width 115 height 23
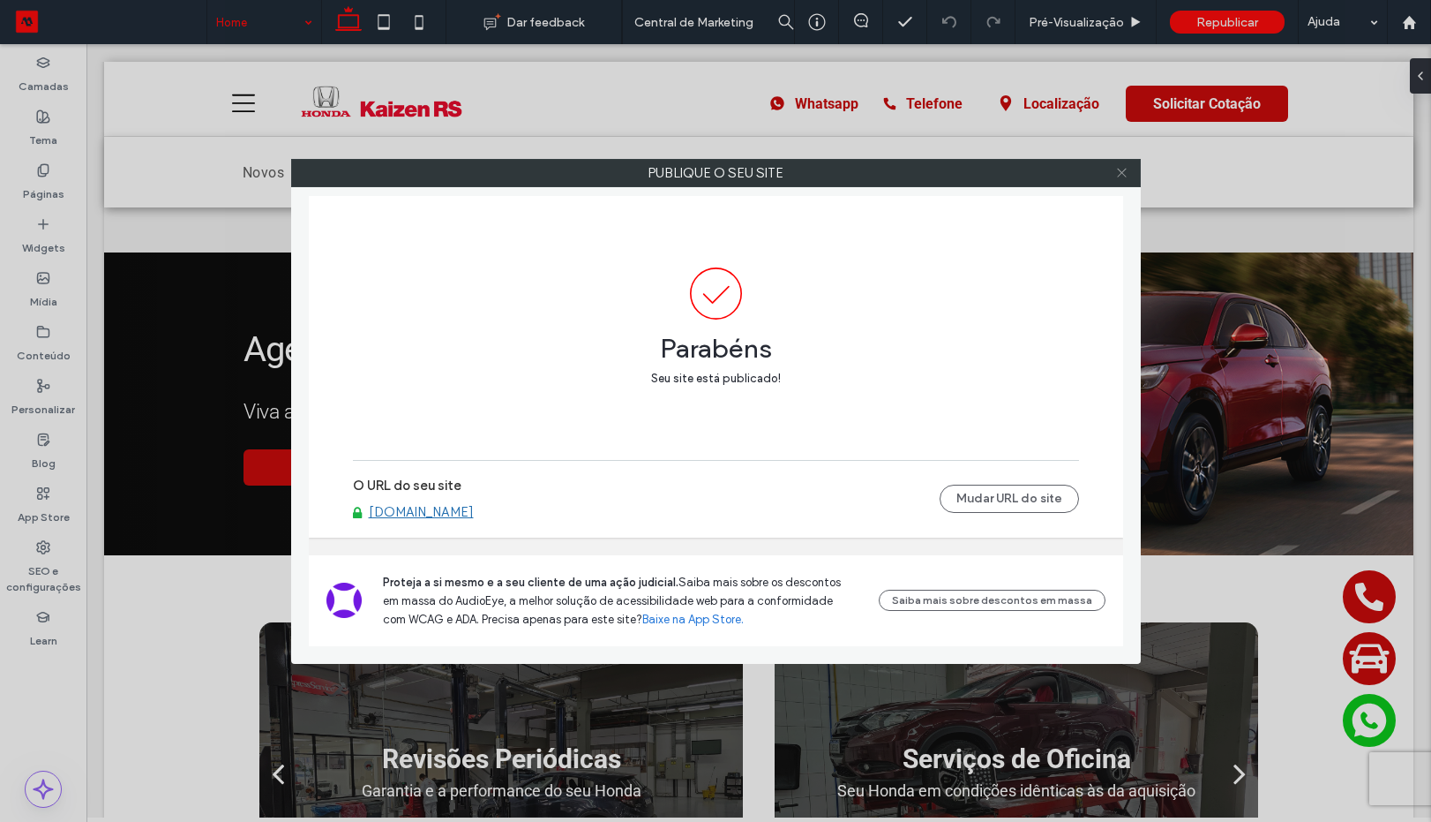
click at [1126, 173] on icon at bounding box center [1121, 172] width 13 height 13
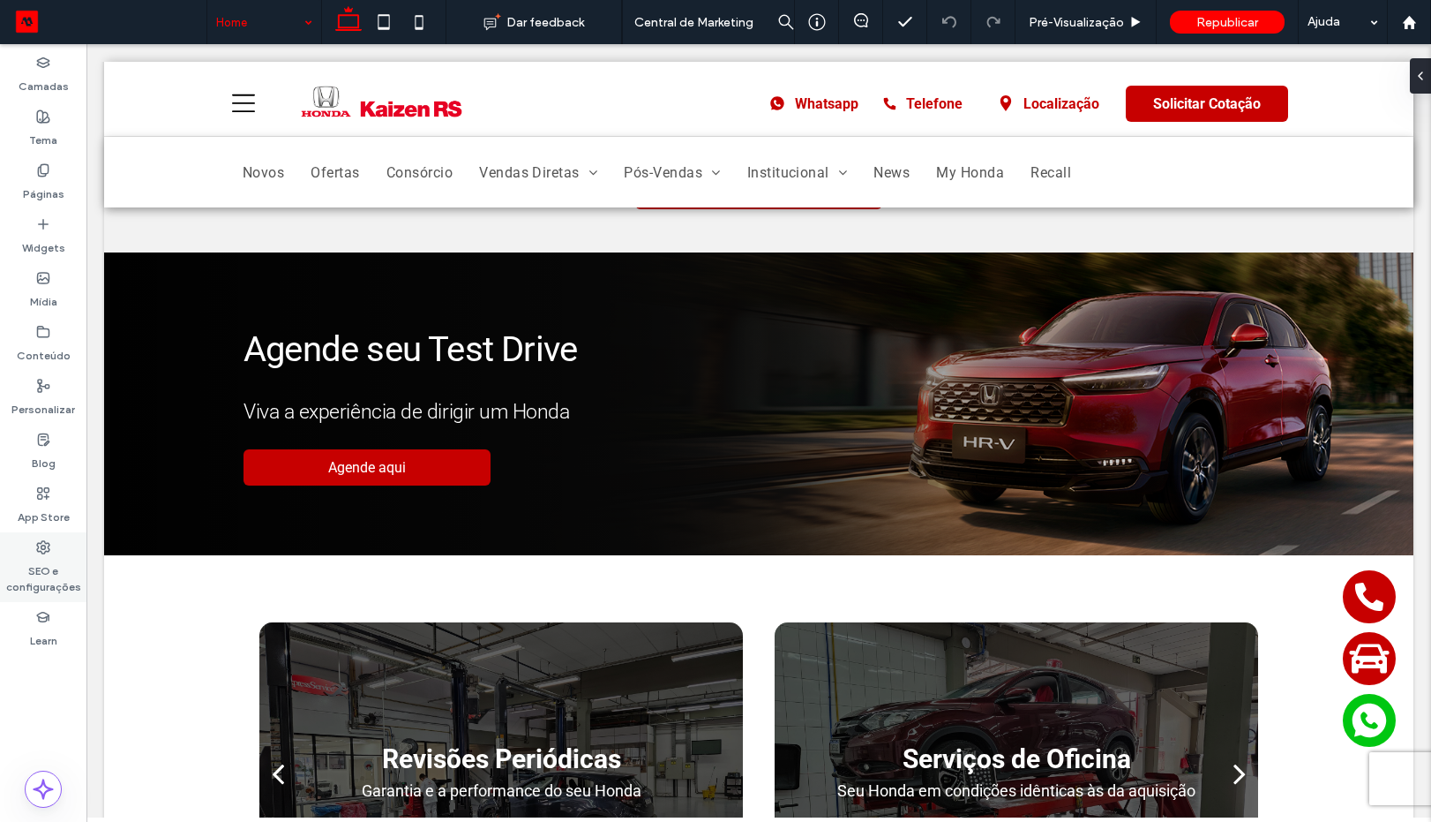
click at [44, 545] on use at bounding box center [43, 547] width 12 height 12
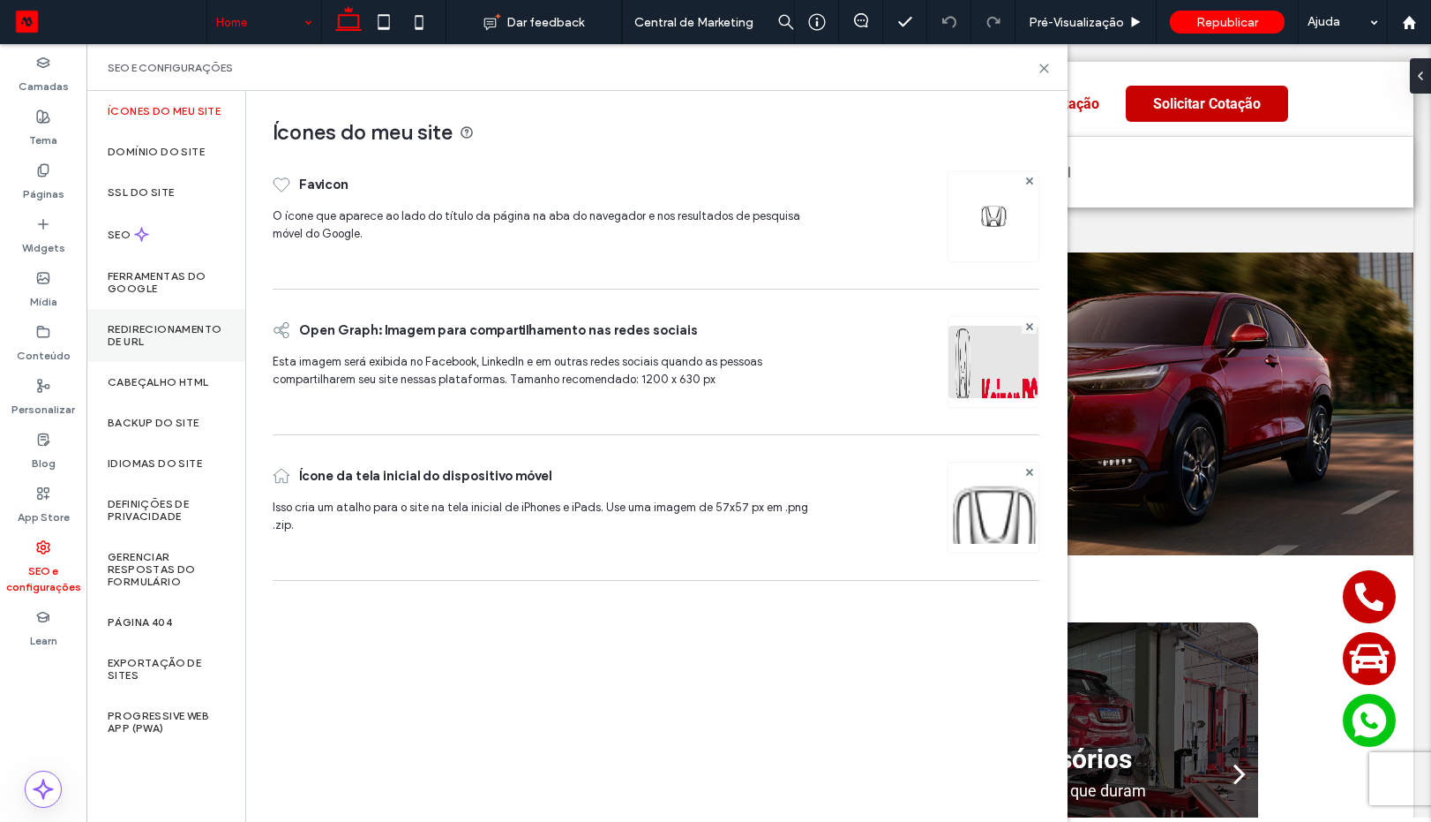
click at [161, 330] on label "Redirecionamento de URL" at bounding box center [166, 335] width 116 height 25
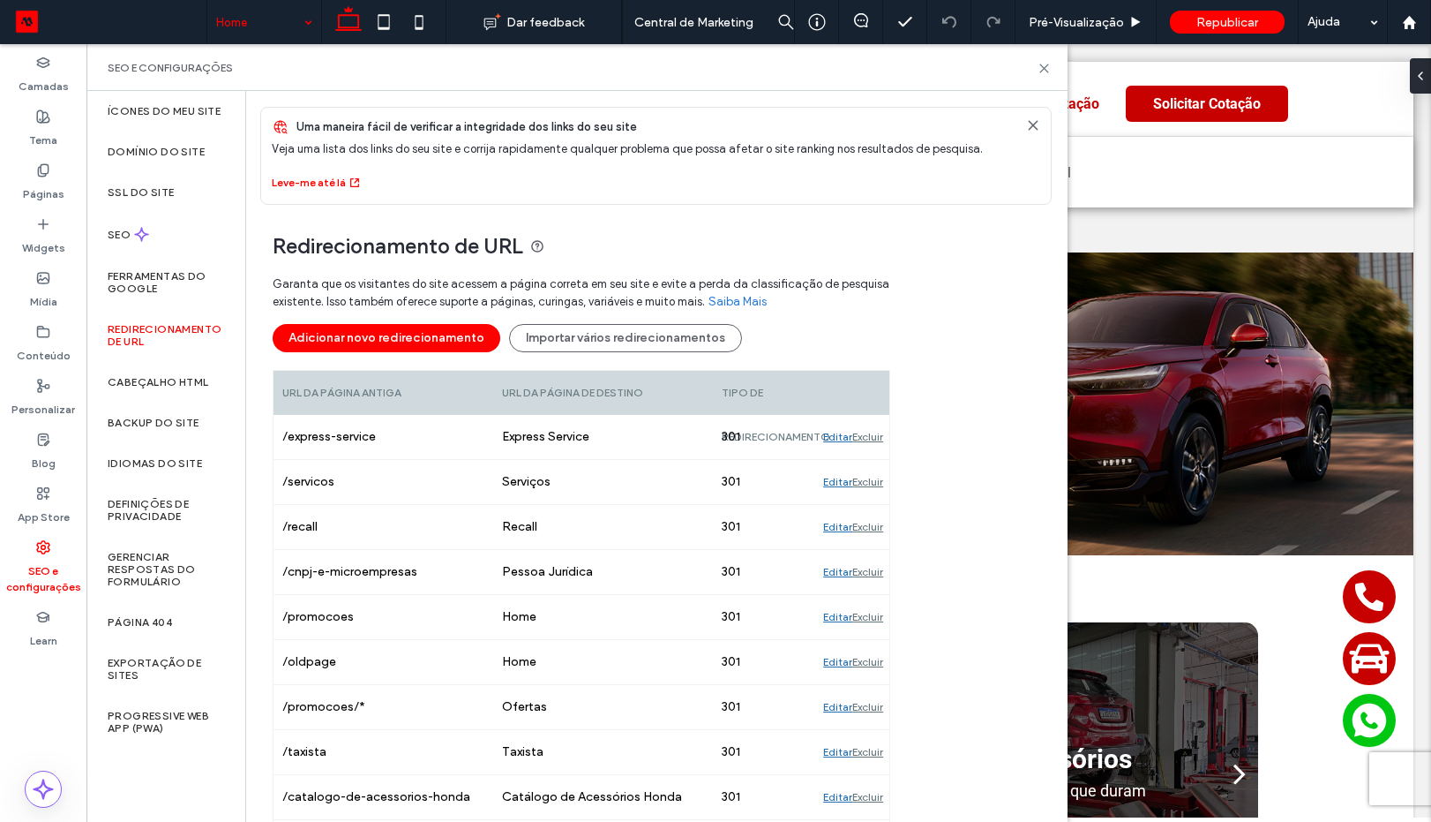
click at [394, 321] on div "Garanta que os visitantes do site acessem a página correta em seu site e evite …" at bounding box center [582, 318] width 618 height 103
click at [390, 325] on button "Adicionar novo redirecionamento" at bounding box center [387, 338] width 228 height 28
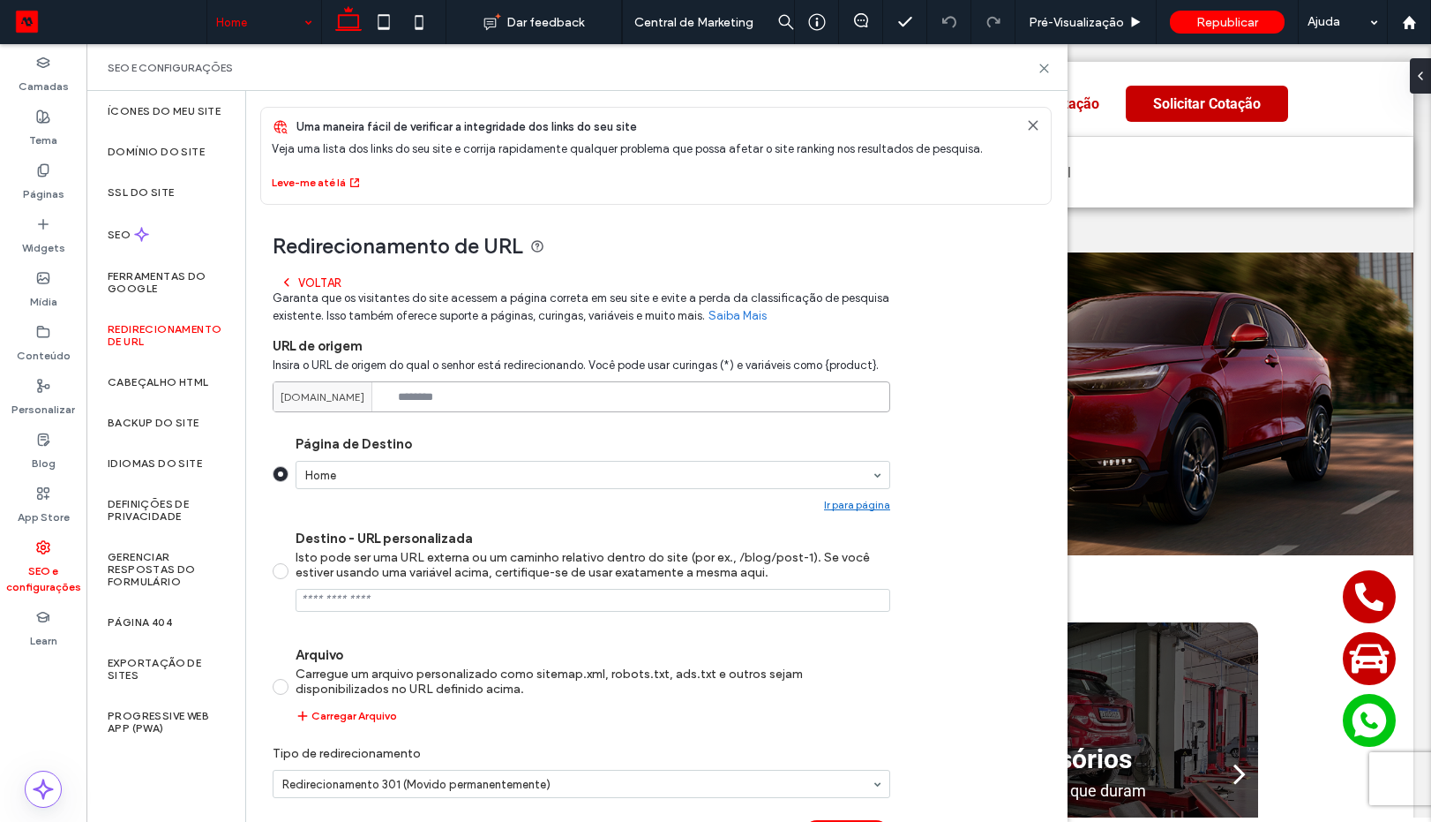
click at [492, 392] on input at bounding box center [582, 396] width 618 height 31
paste input "**********"
type input "**********"
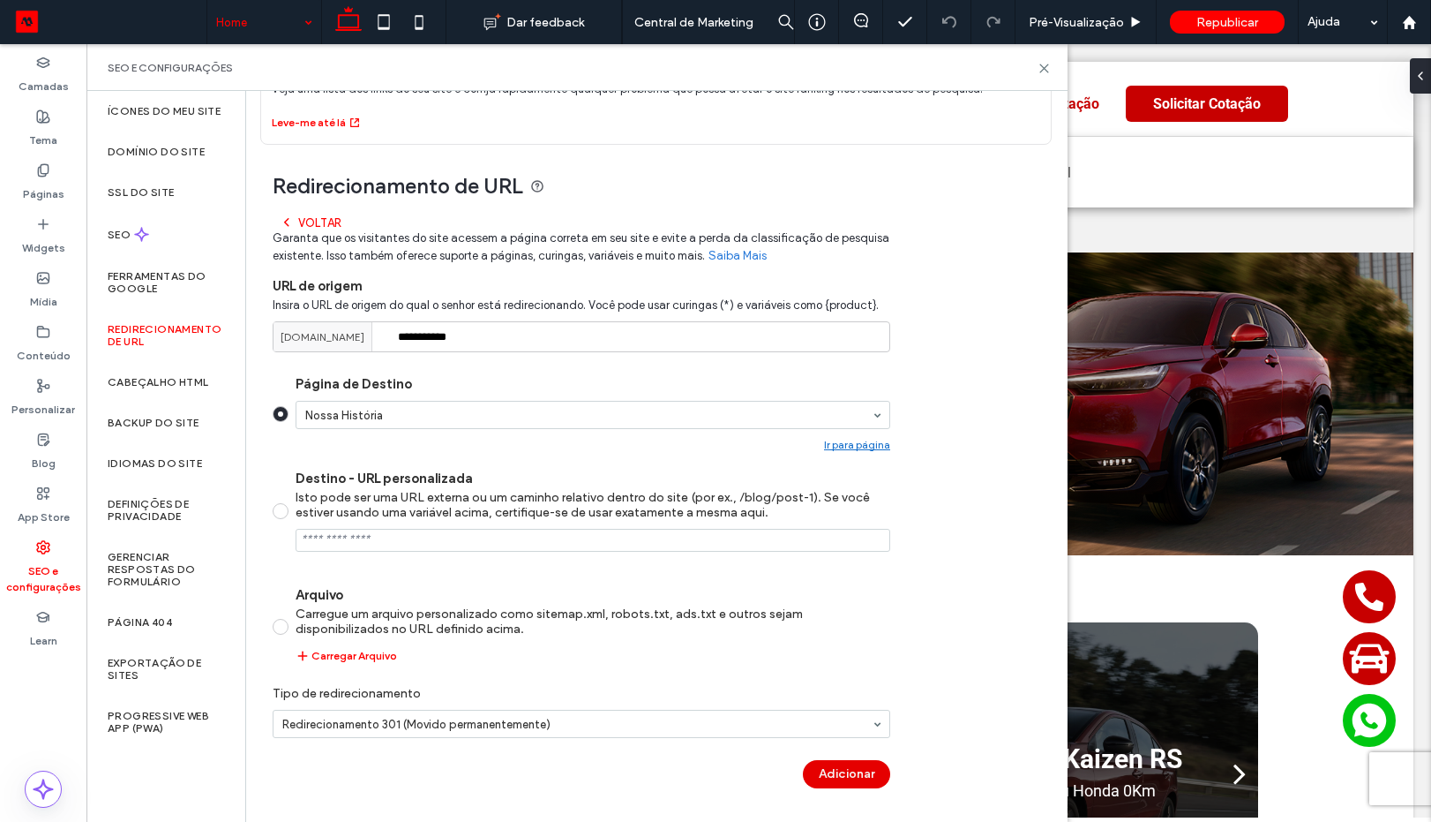
click at [838, 773] on button "Adicionar" at bounding box center [846, 774] width 87 height 28
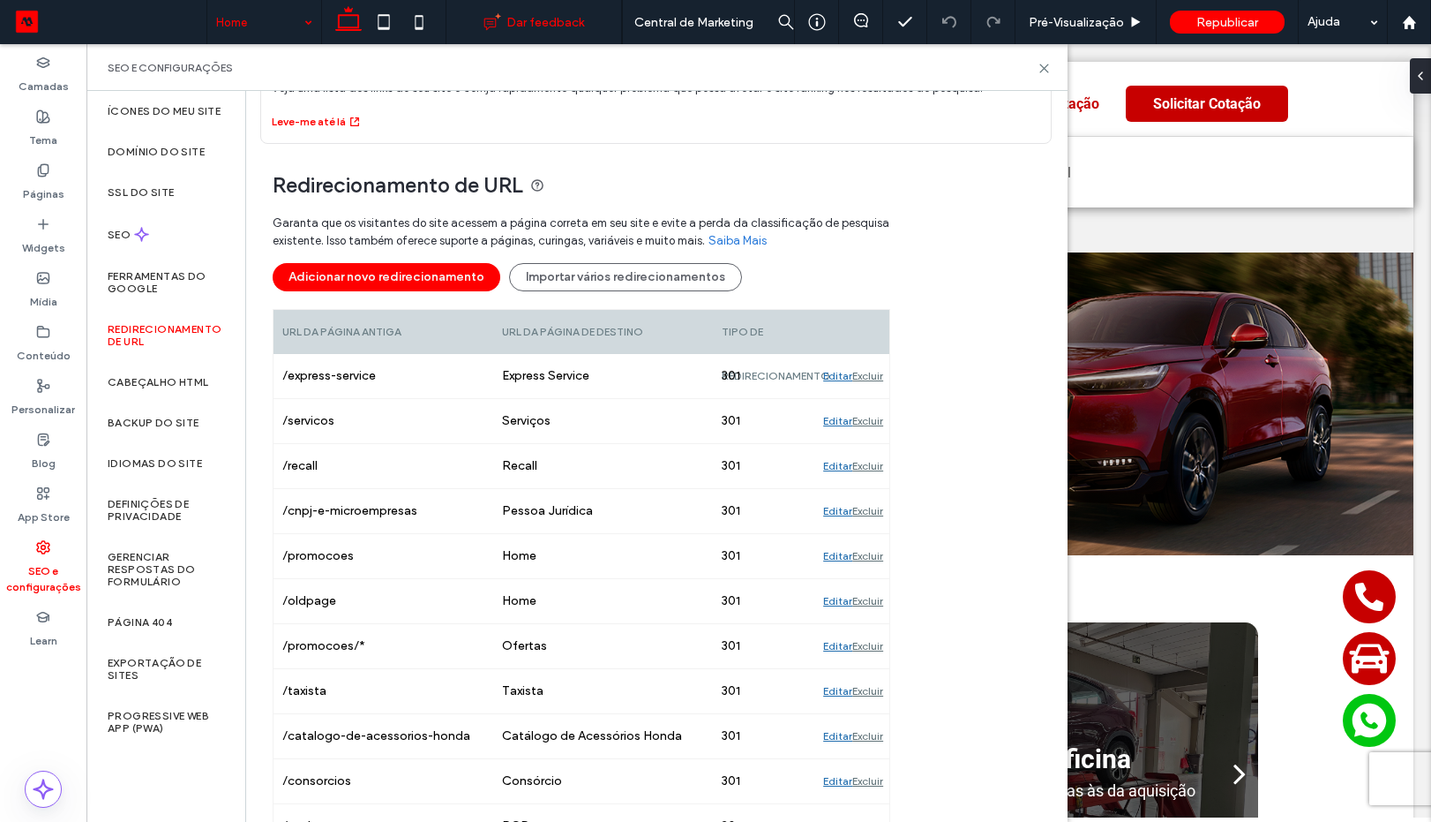
click at [1216, 30] on div "Republicar" at bounding box center [1227, 22] width 115 height 23
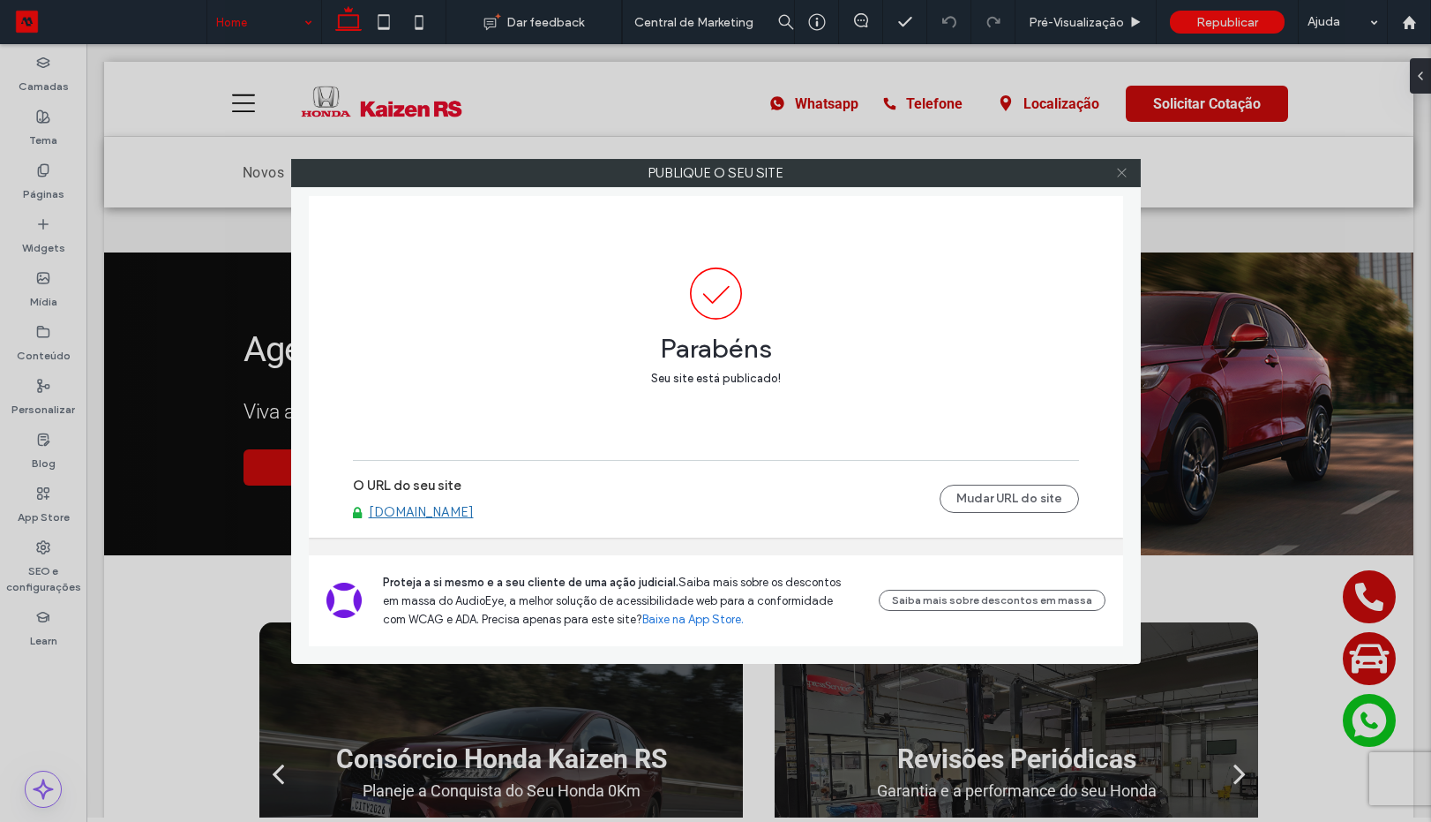
click at [1115, 177] on icon at bounding box center [1121, 172] width 13 height 13
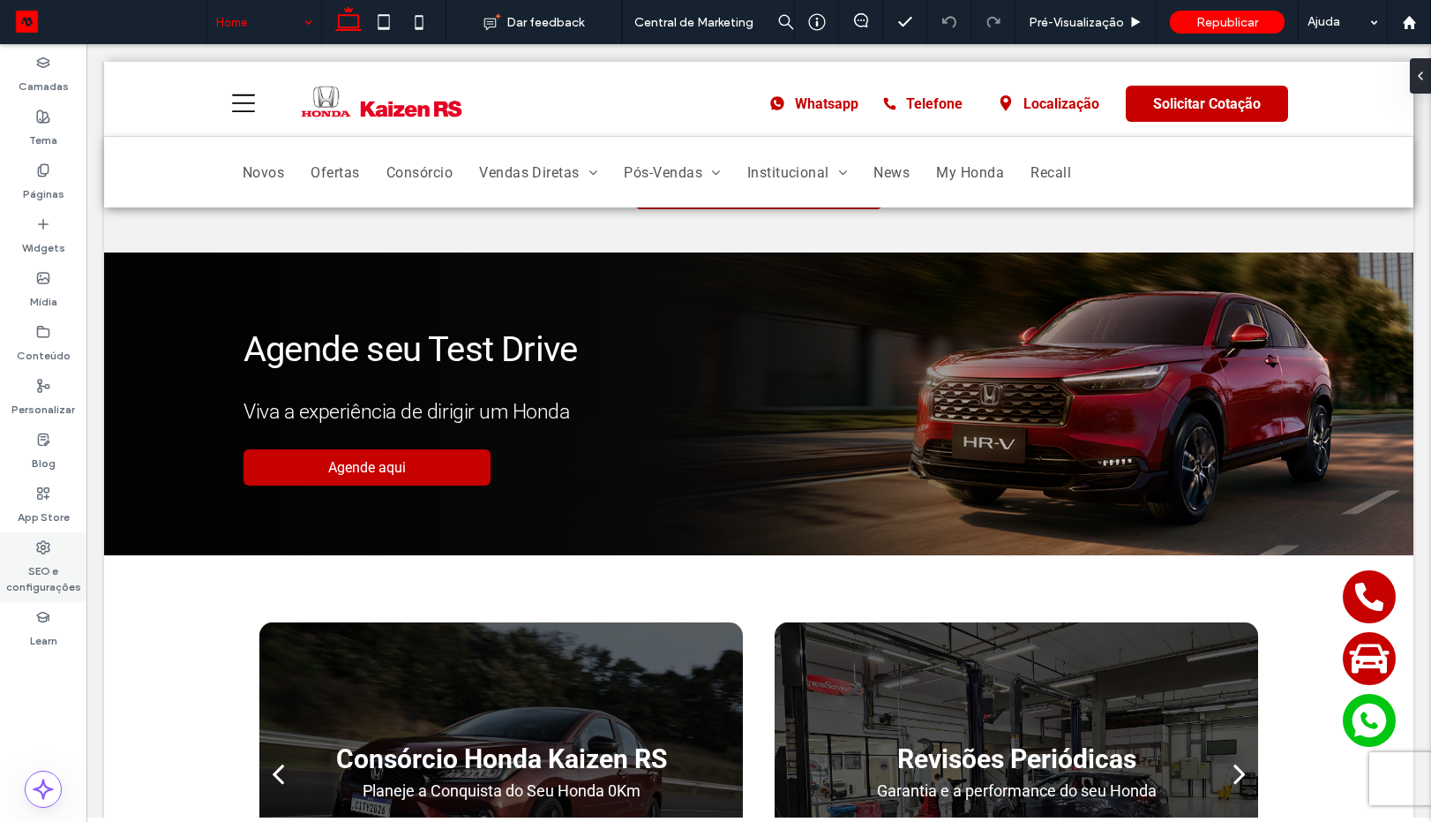
click at [30, 545] on div "SEO e configurações" at bounding box center [43, 567] width 86 height 70
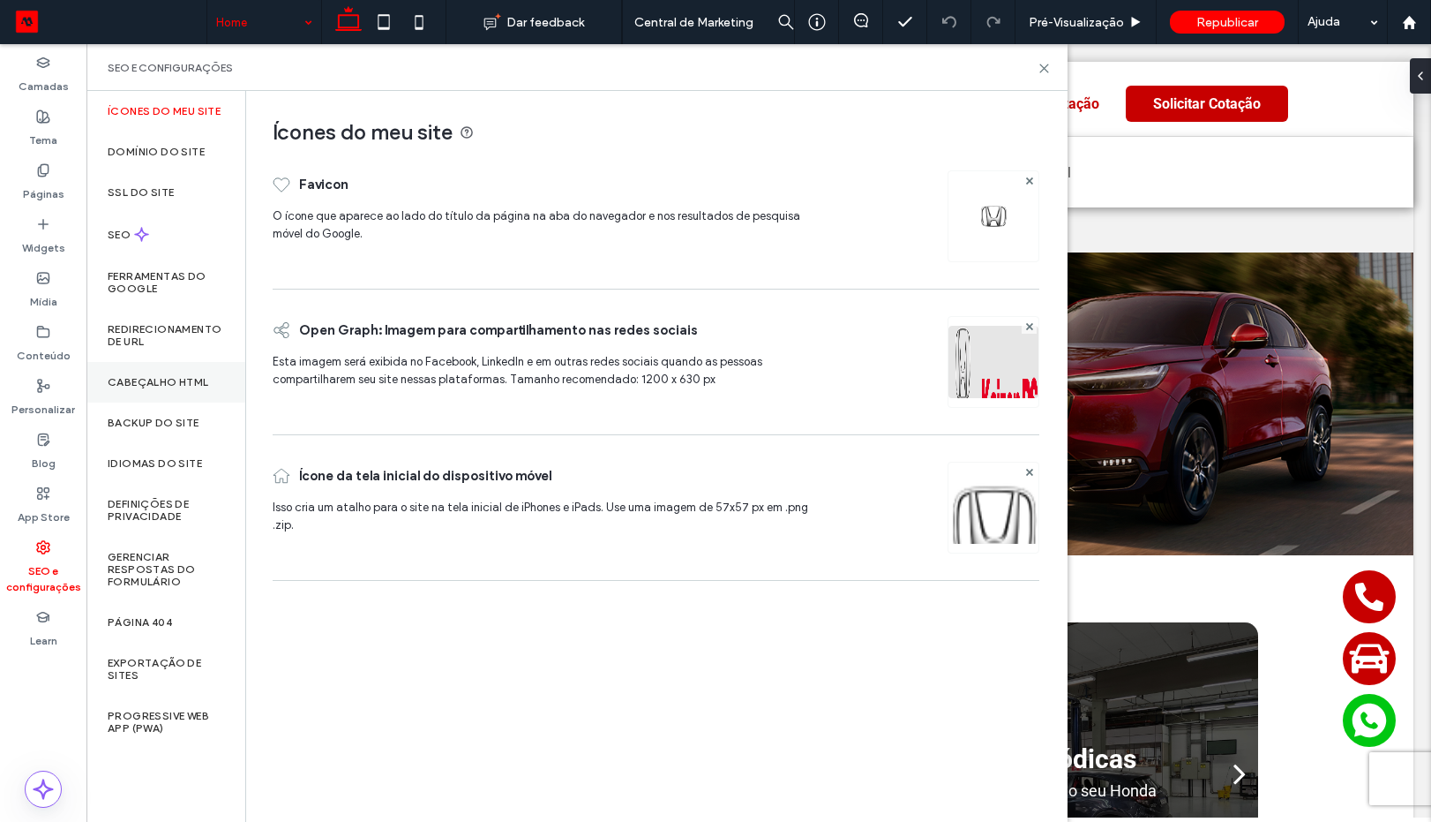
click at [171, 386] on label "Cabeçalho HTML" at bounding box center [158, 382] width 101 height 12
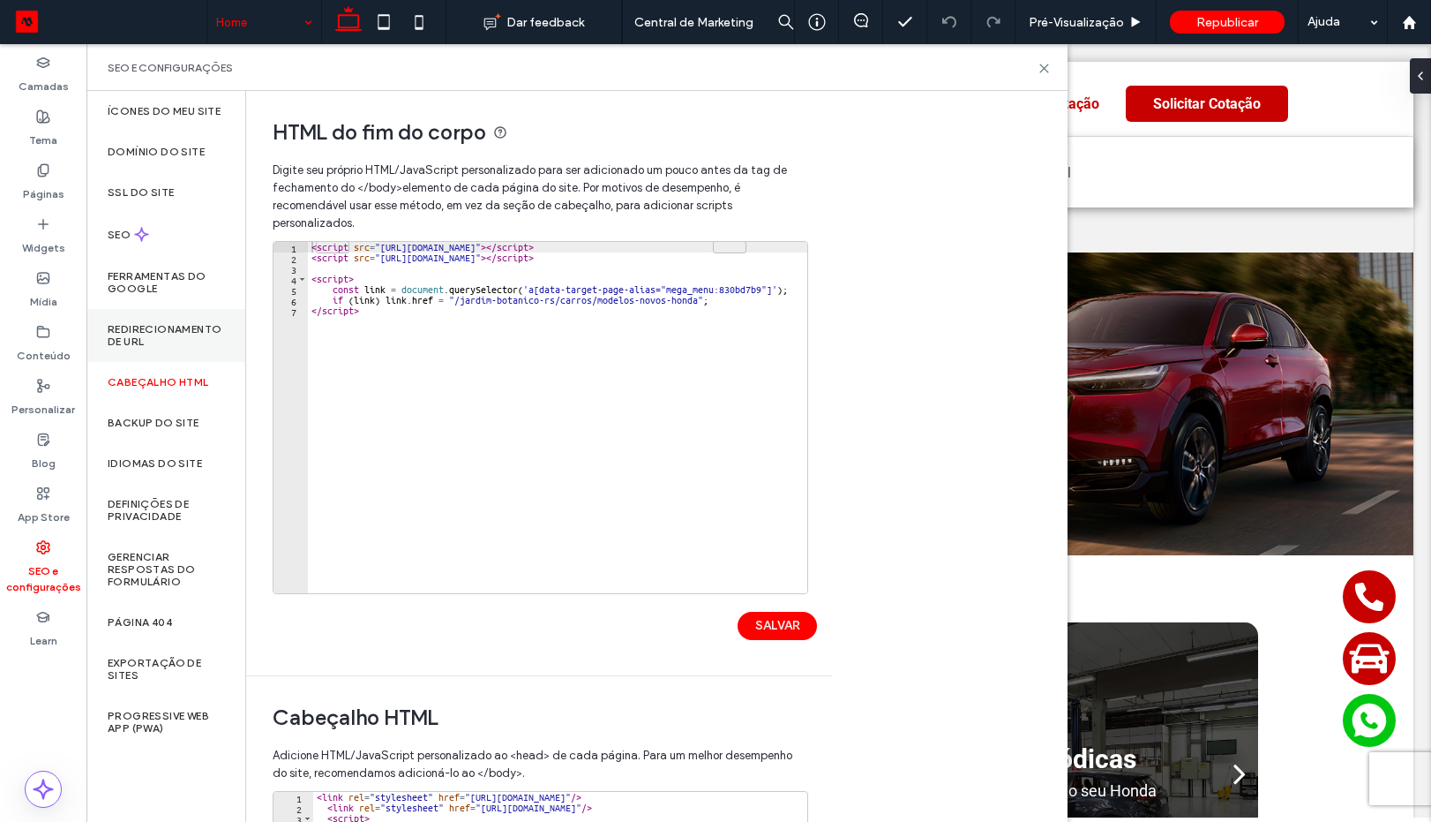
click at [169, 350] on div "Redirecionamento de URL" at bounding box center [165, 335] width 159 height 53
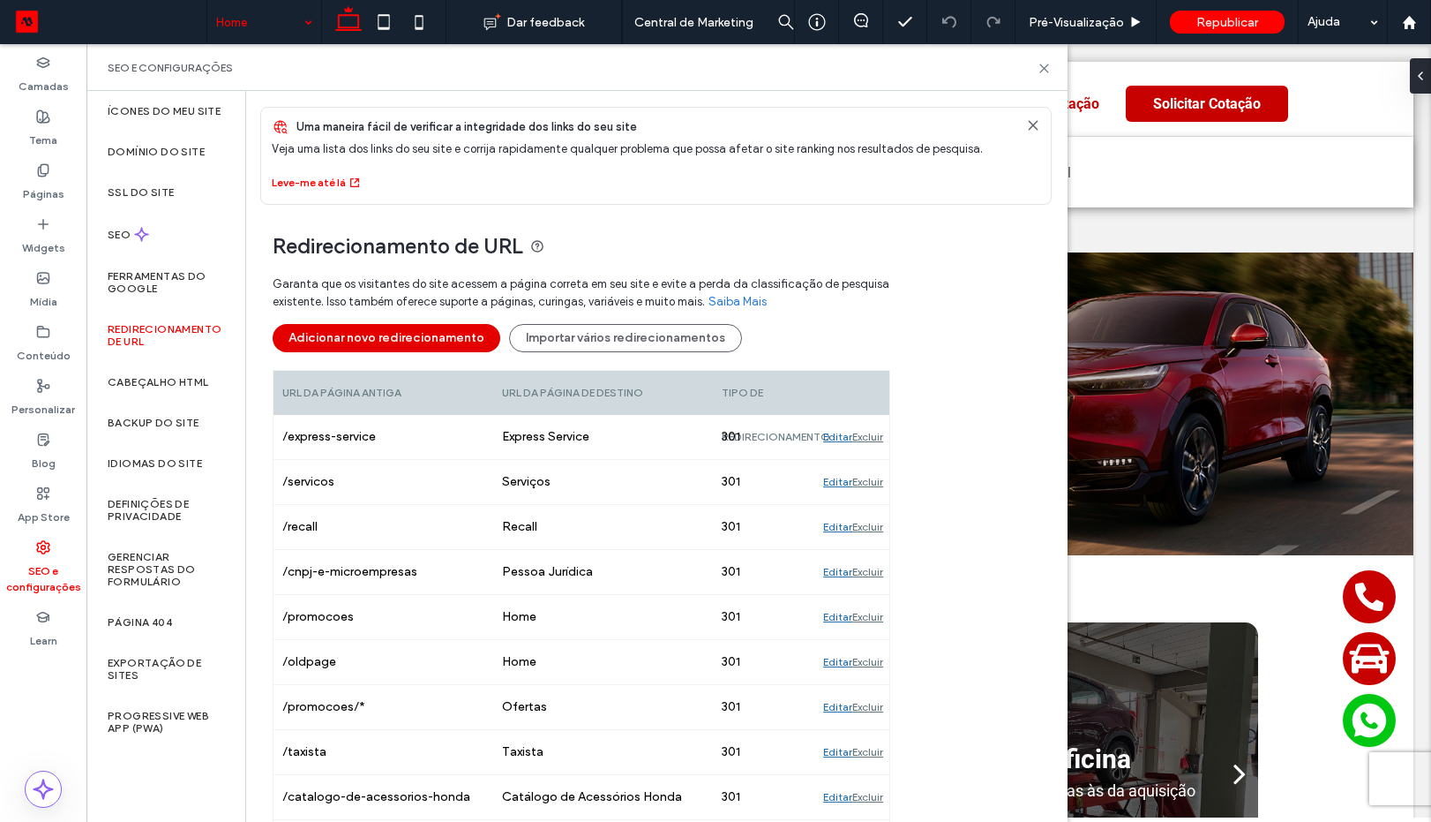
click at [425, 338] on button "Adicionar novo redirecionamento" at bounding box center [387, 338] width 228 height 28
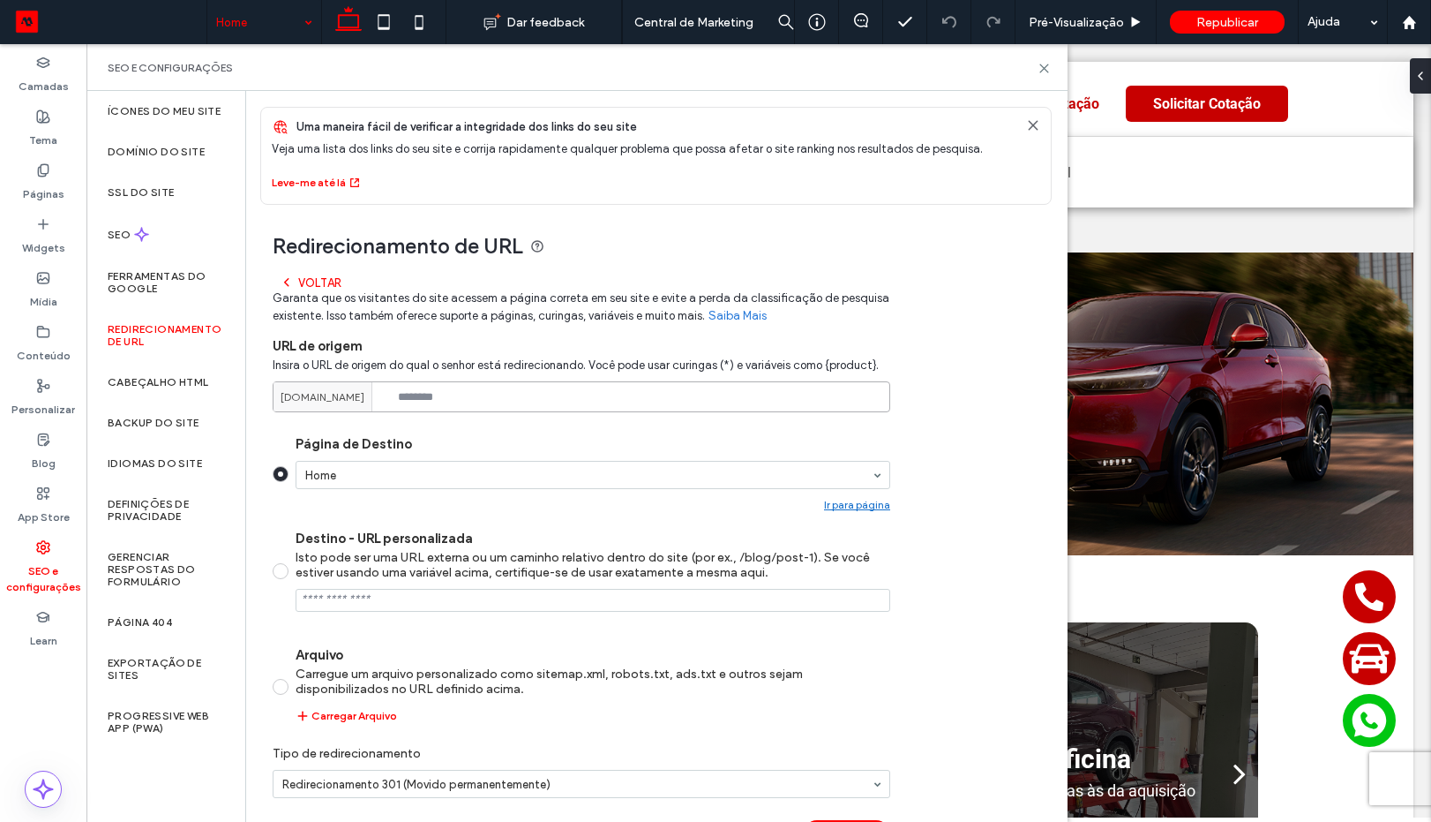
click at [457, 393] on input at bounding box center [582, 396] width 618 height 31
paste input "**********"
type input "**********"
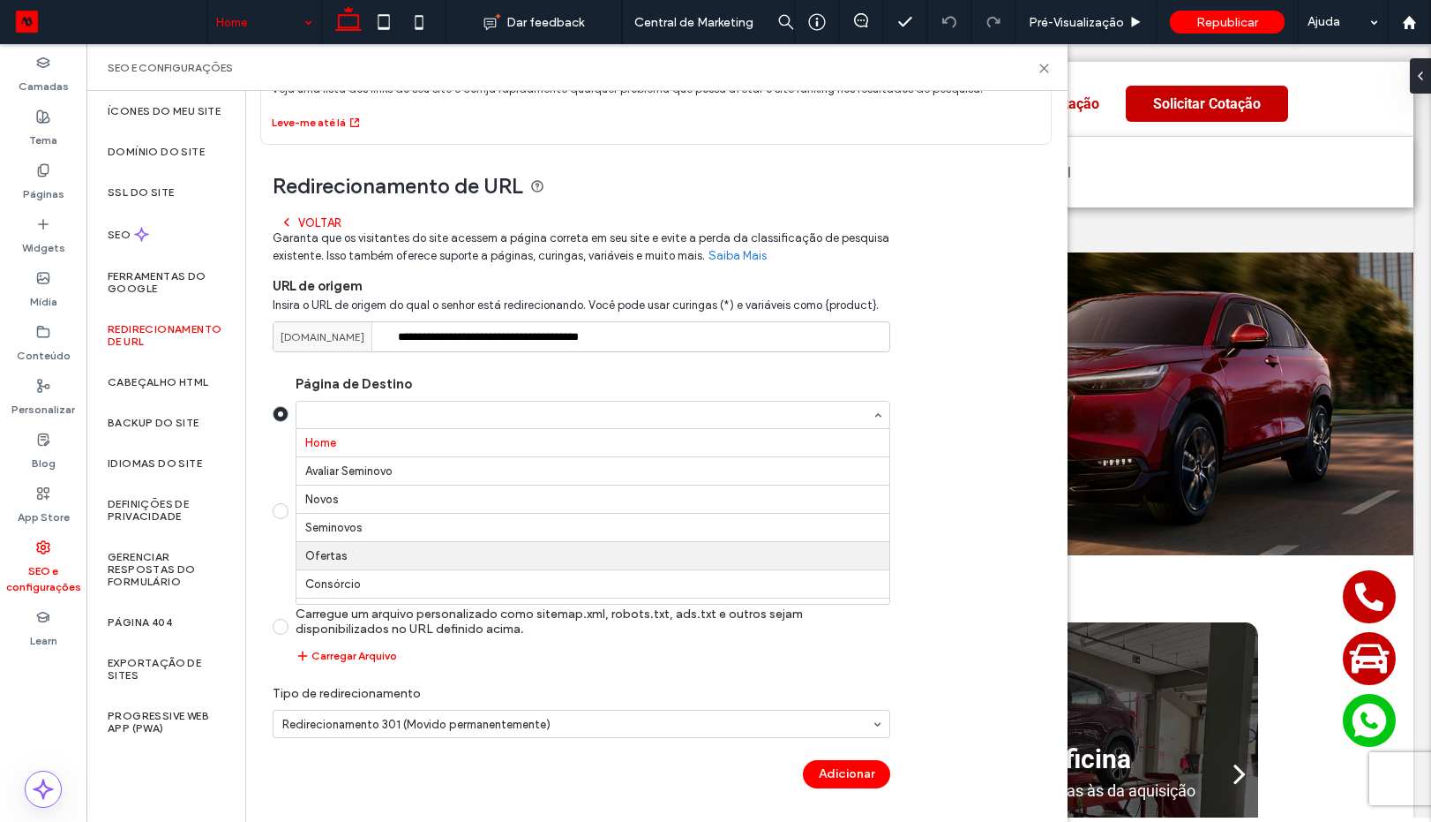
scroll to position [474, 0]
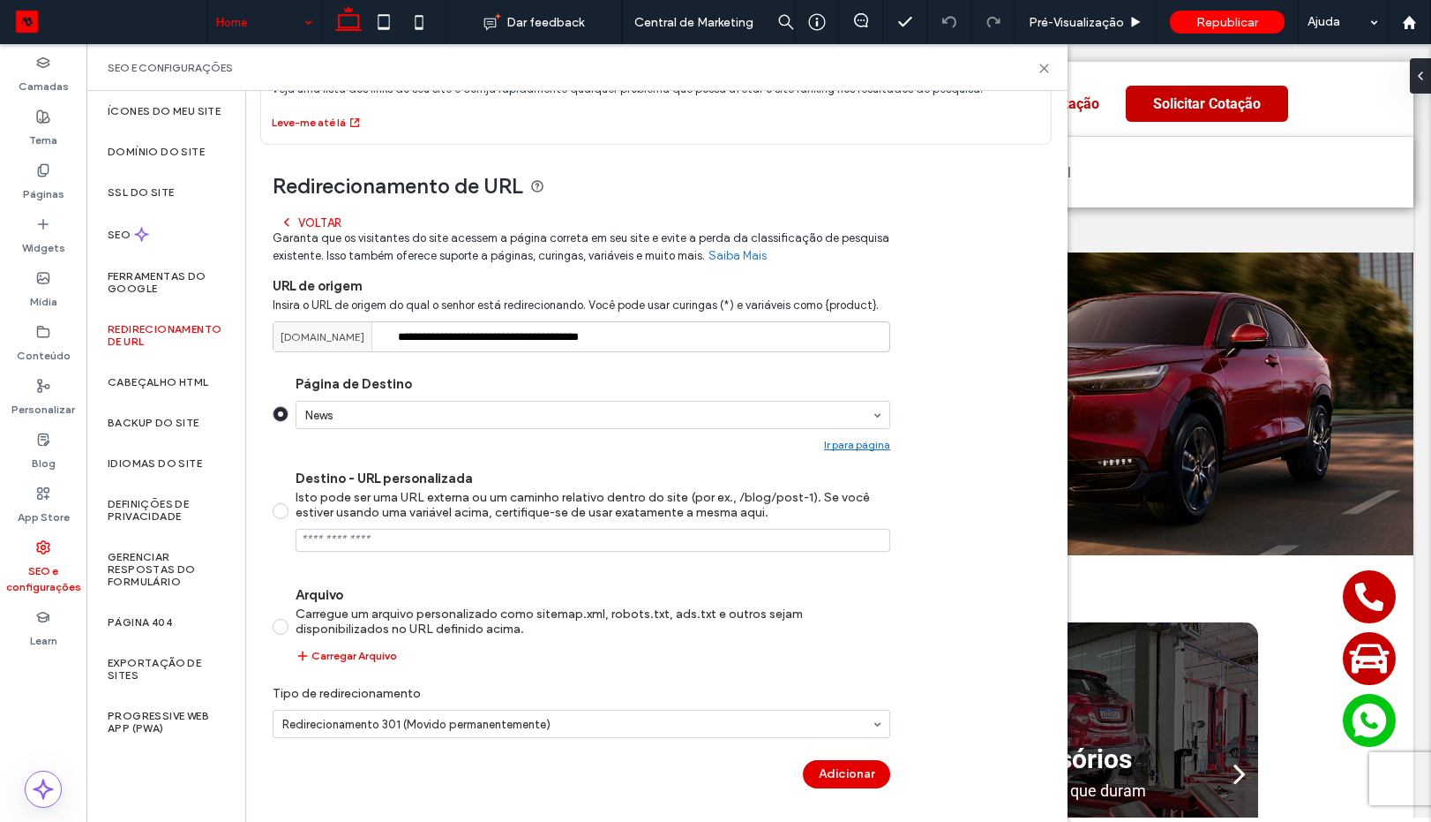
click at [815, 781] on button "Adicionar" at bounding box center [846, 774] width 87 height 28
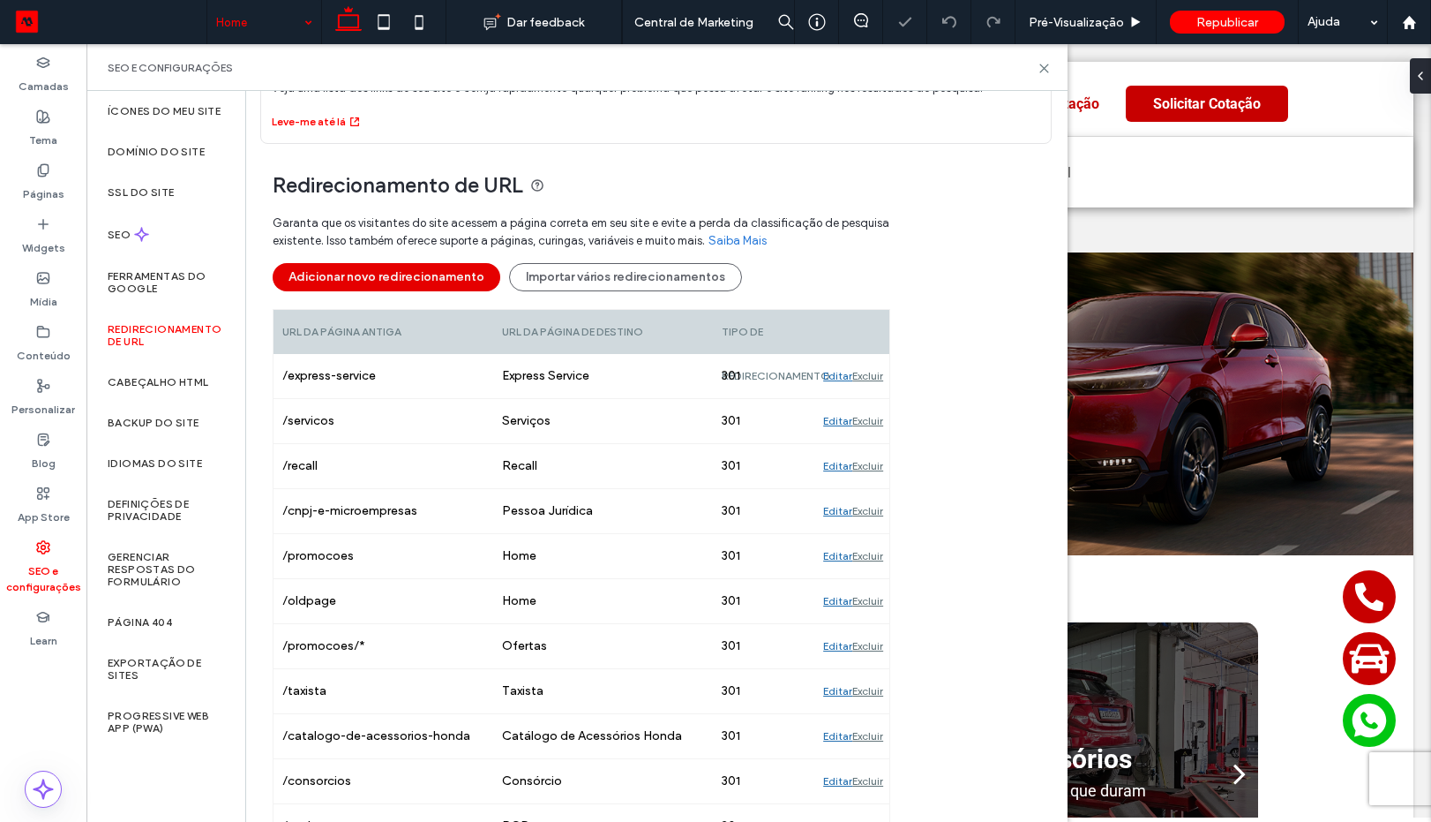
click at [443, 287] on button "Adicionar novo redirecionamento" at bounding box center [387, 277] width 228 height 28
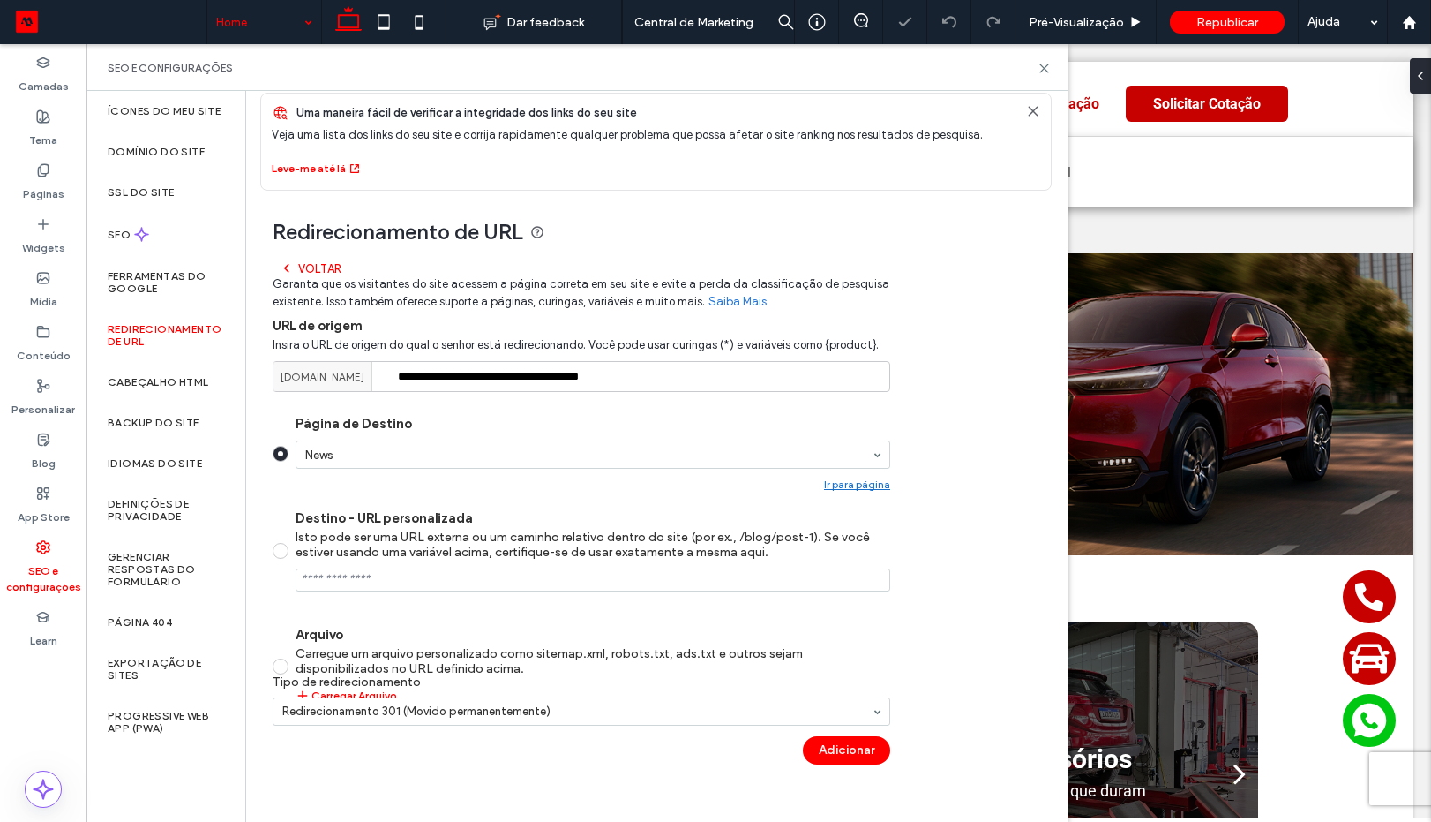
scroll to position [61, 0]
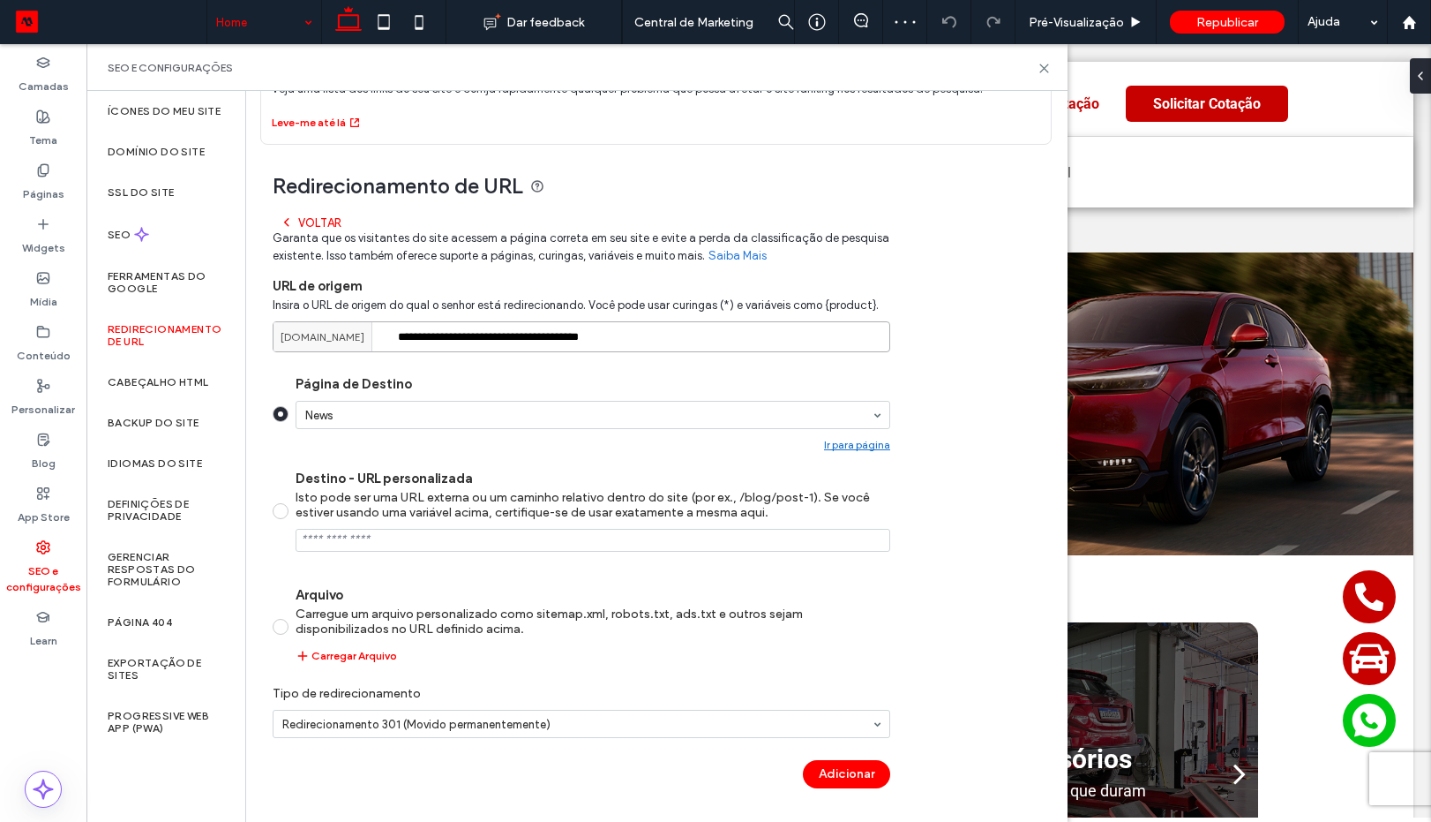
drag, startPoint x: 434, startPoint y: 342, endPoint x: 658, endPoint y: 345, distance: 224.2
click at [658, 345] on input "**********" at bounding box center [582, 336] width 618 height 31
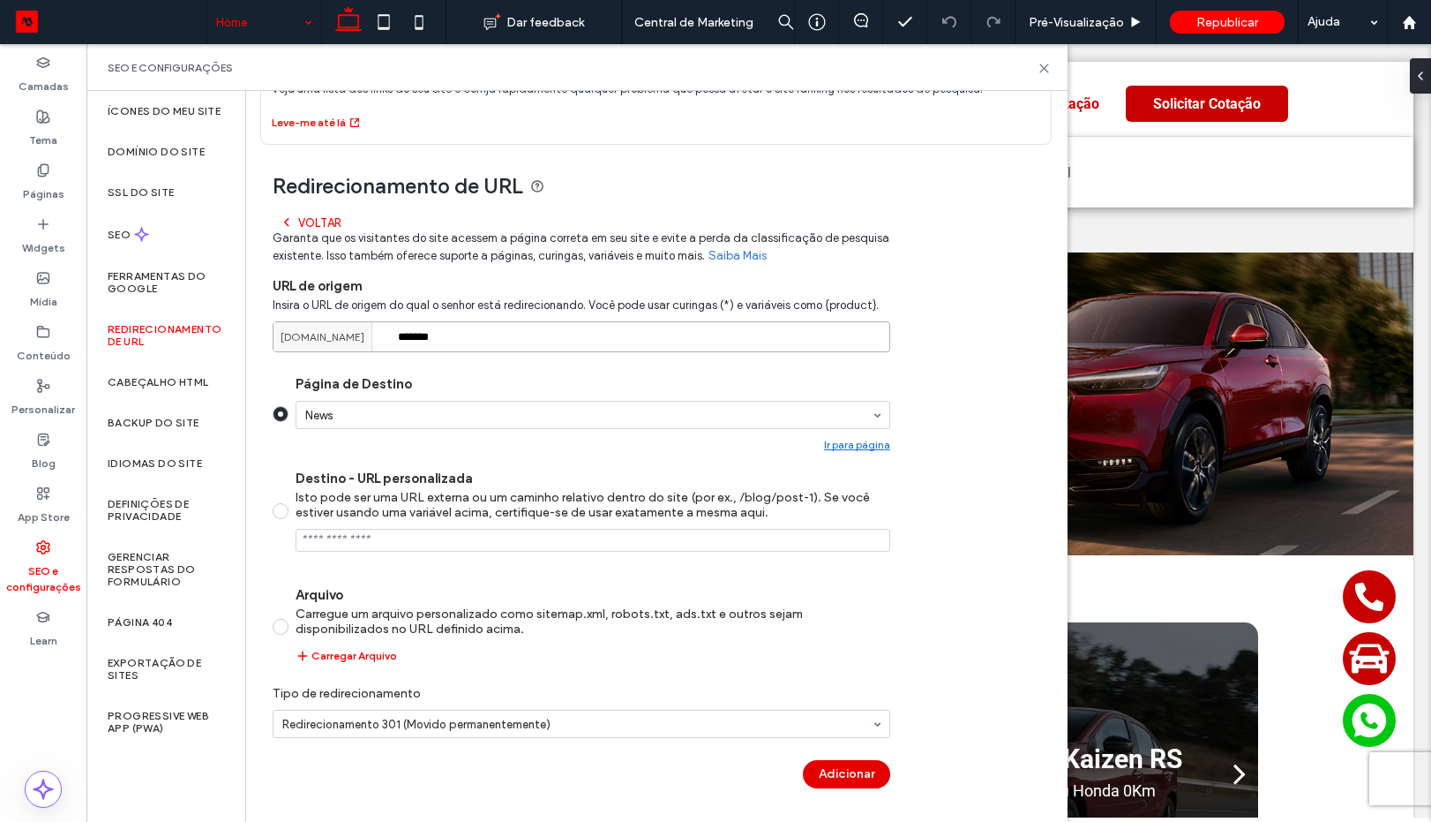
type input "*******"
click at [814, 772] on button "Adicionar" at bounding box center [846, 774] width 87 height 28
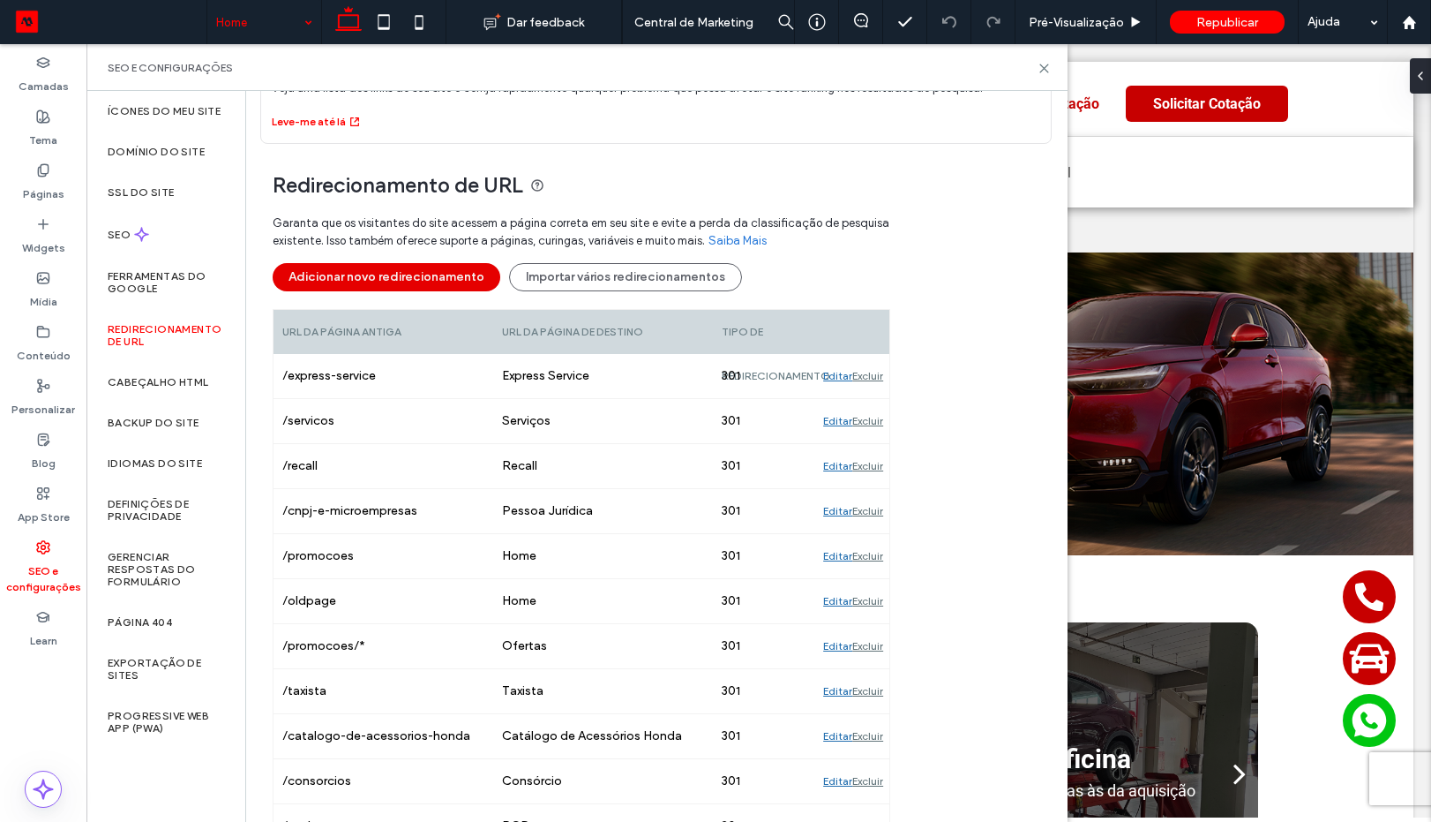
click at [432, 273] on button "Adicionar novo redirecionamento" at bounding box center [387, 277] width 228 height 28
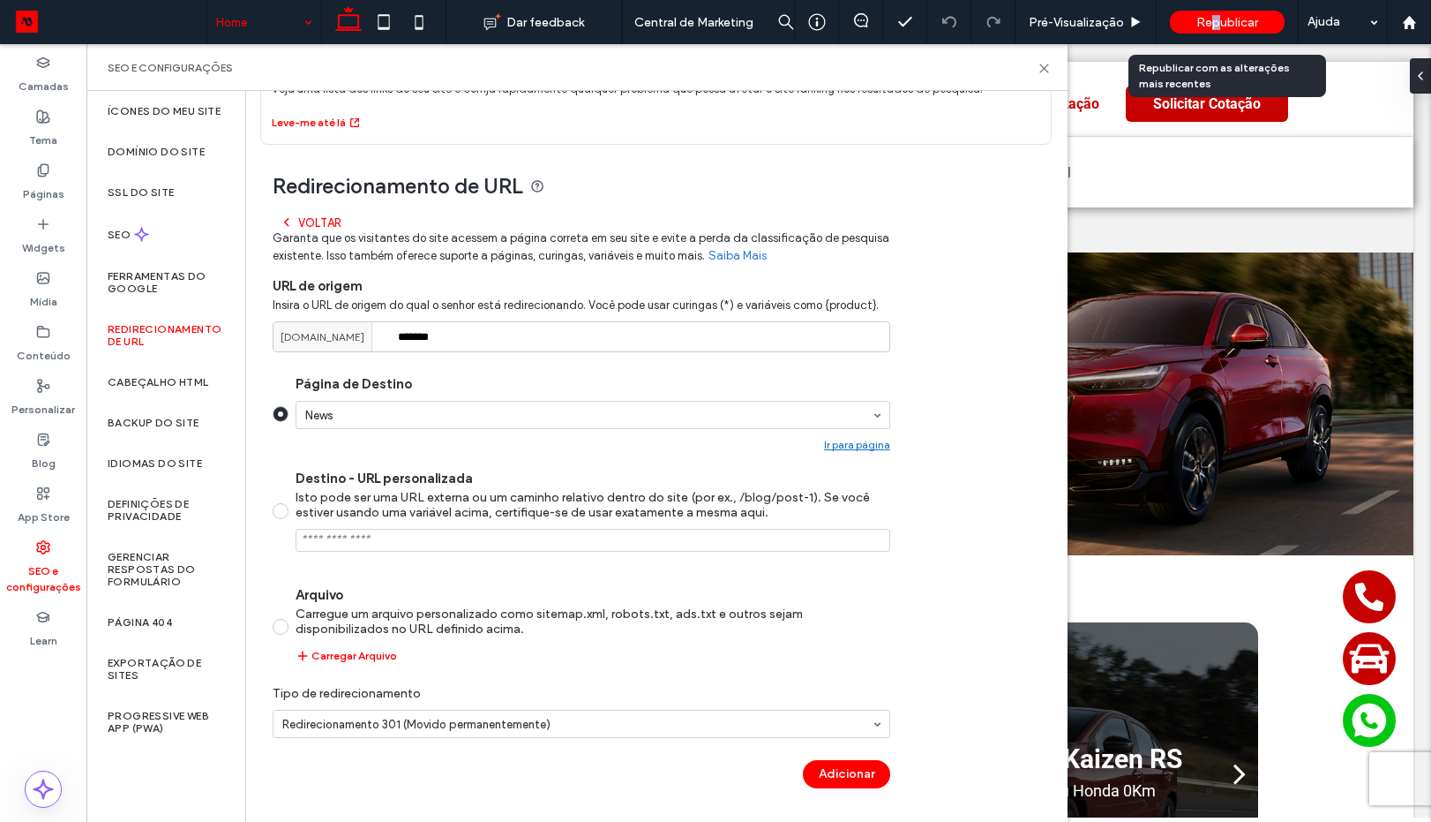
click at [1214, 15] on span "Republicar" at bounding box center [1228, 22] width 62 height 15
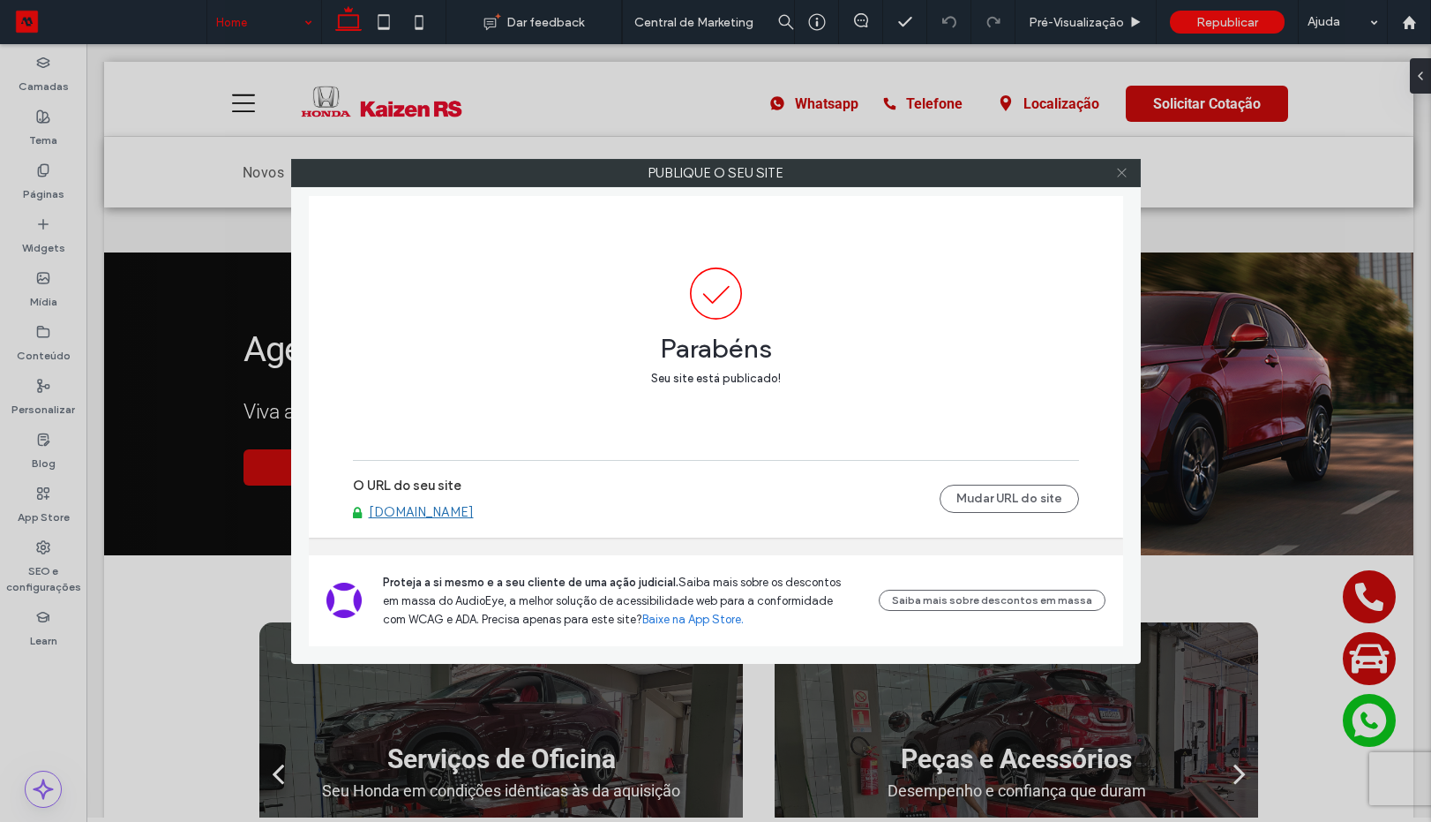
click at [1121, 169] on icon at bounding box center [1121, 172] width 13 height 13
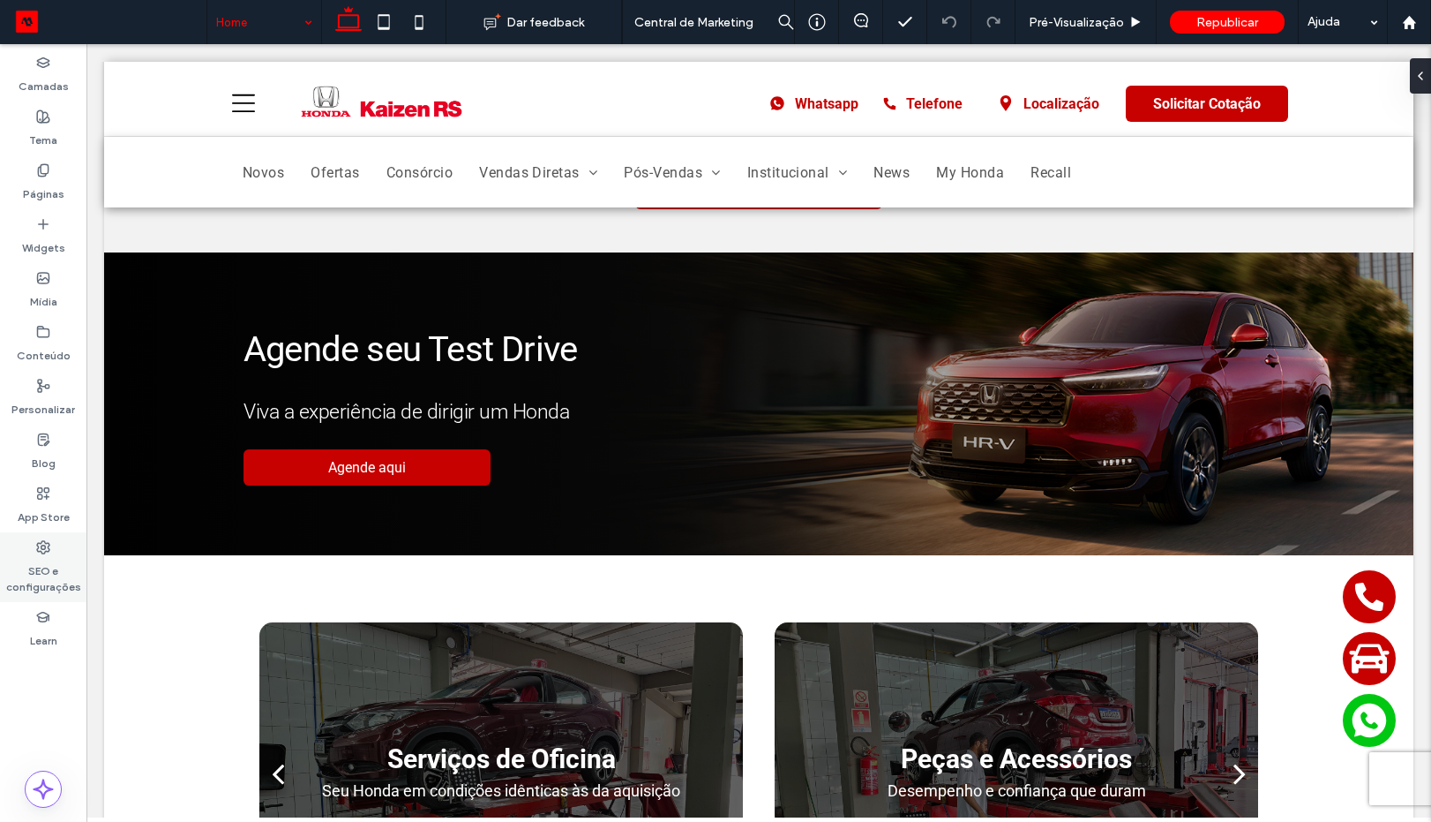
click at [41, 537] on div "SEO e configurações" at bounding box center [43, 567] width 86 height 70
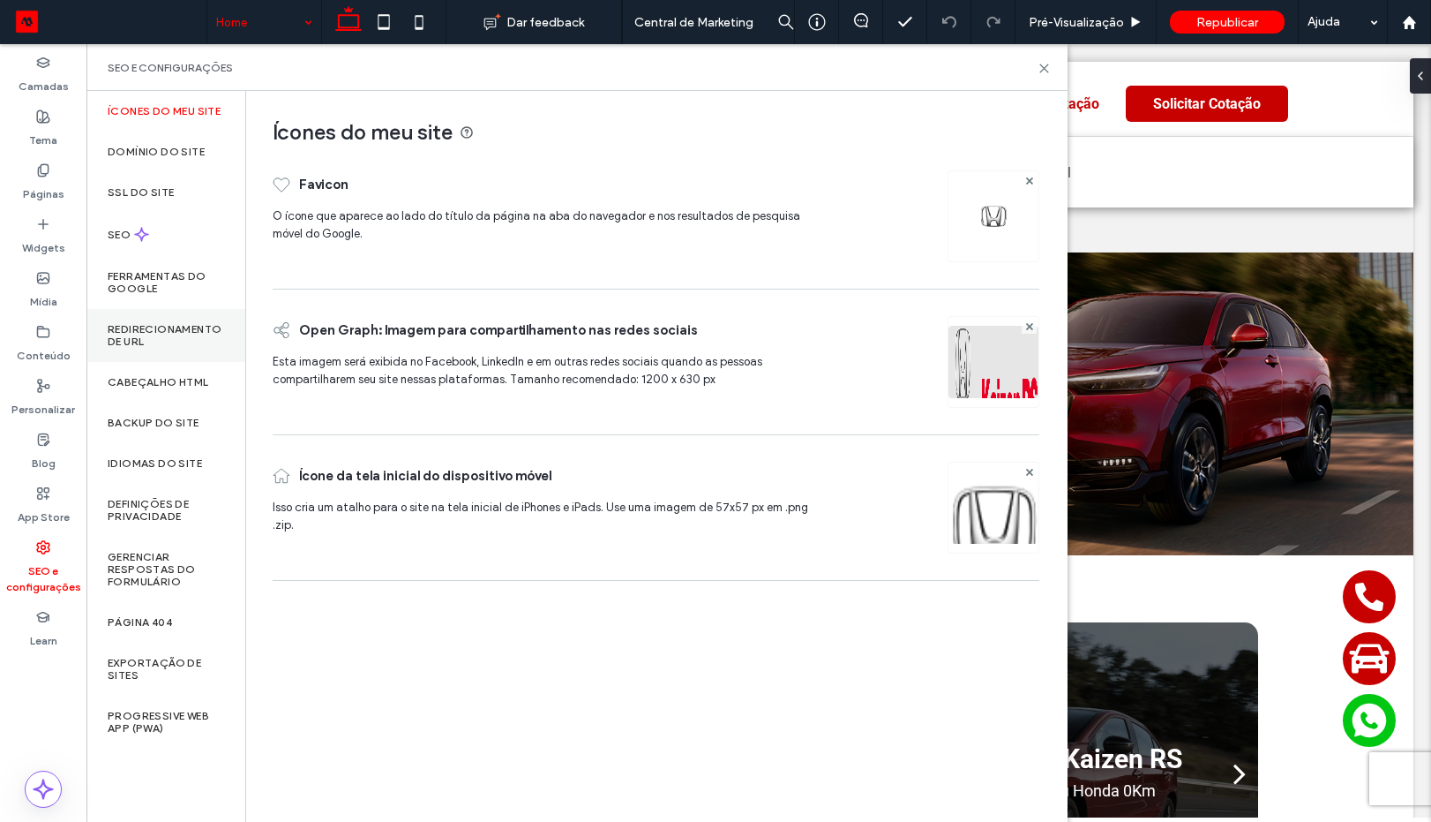
click at [166, 361] on div "Redirecionamento de URL" at bounding box center [165, 335] width 159 height 53
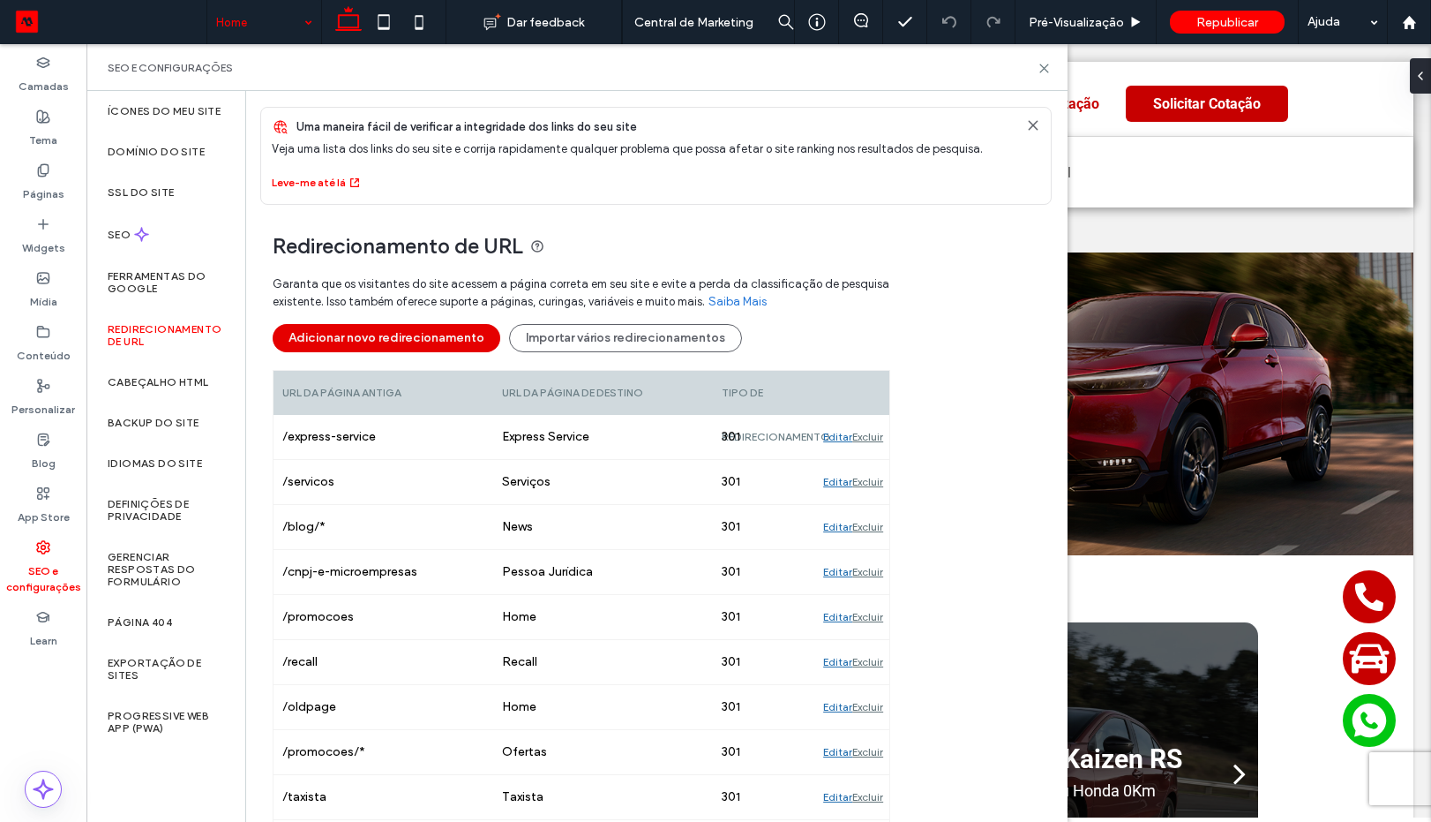
click at [427, 333] on button "Adicionar novo redirecionamento" at bounding box center [387, 338] width 228 height 28
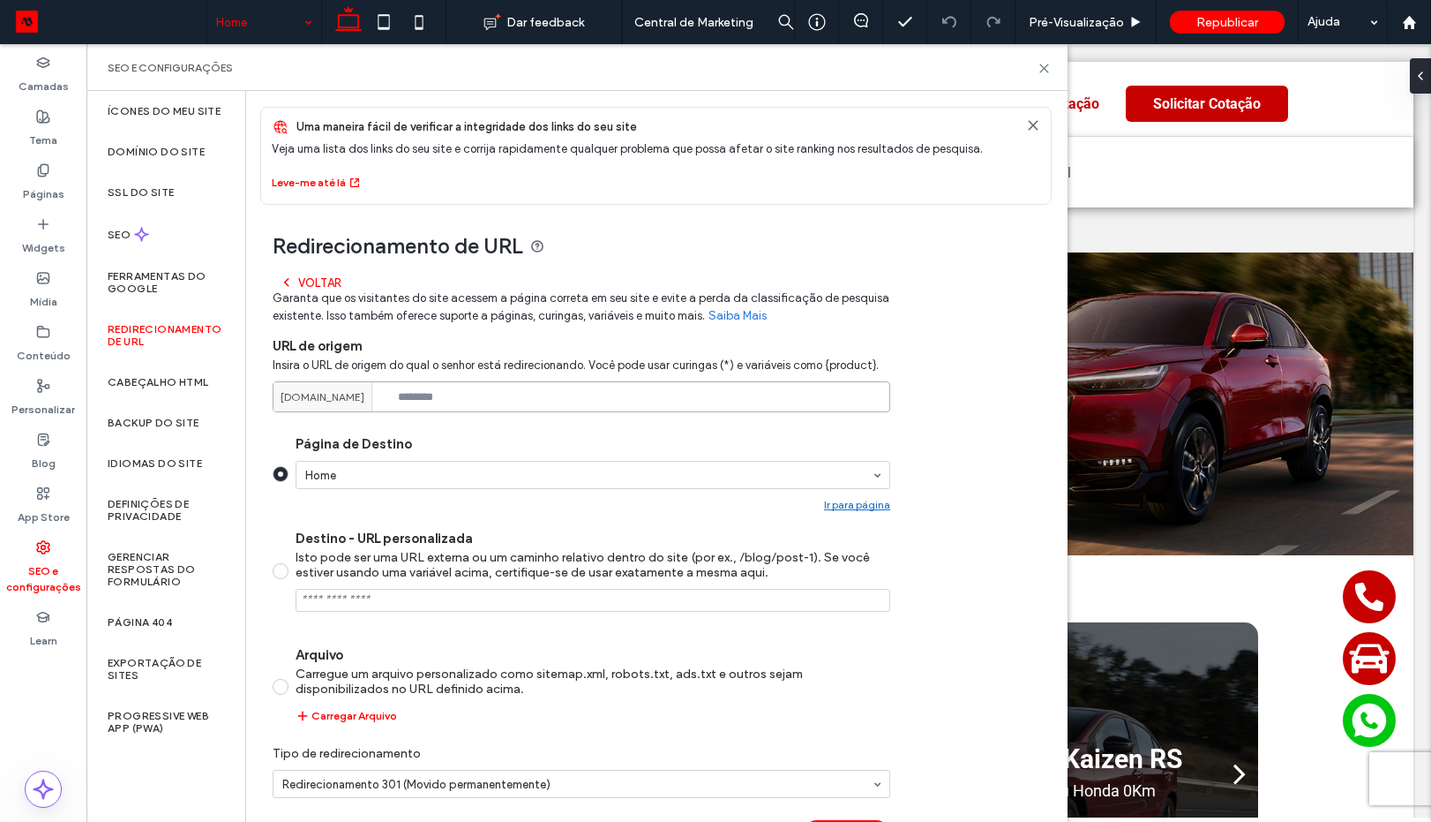
click at [524, 384] on input at bounding box center [582, 396] width 618 height 31
paste input "**********"
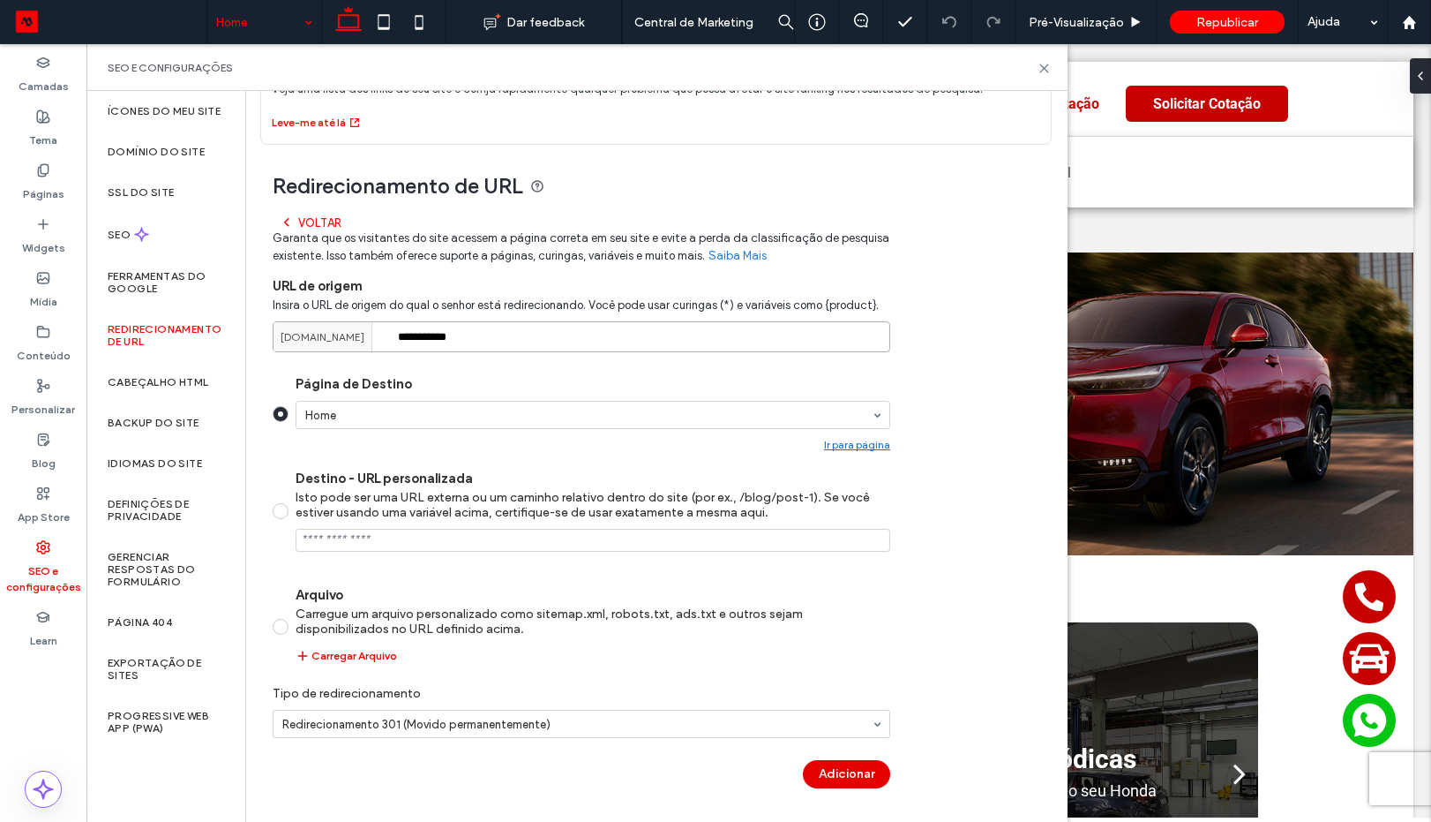
type input "**********"
click at [868, 767] on button "Adicionar" at bounding box center [846, 774] width 87 height 28
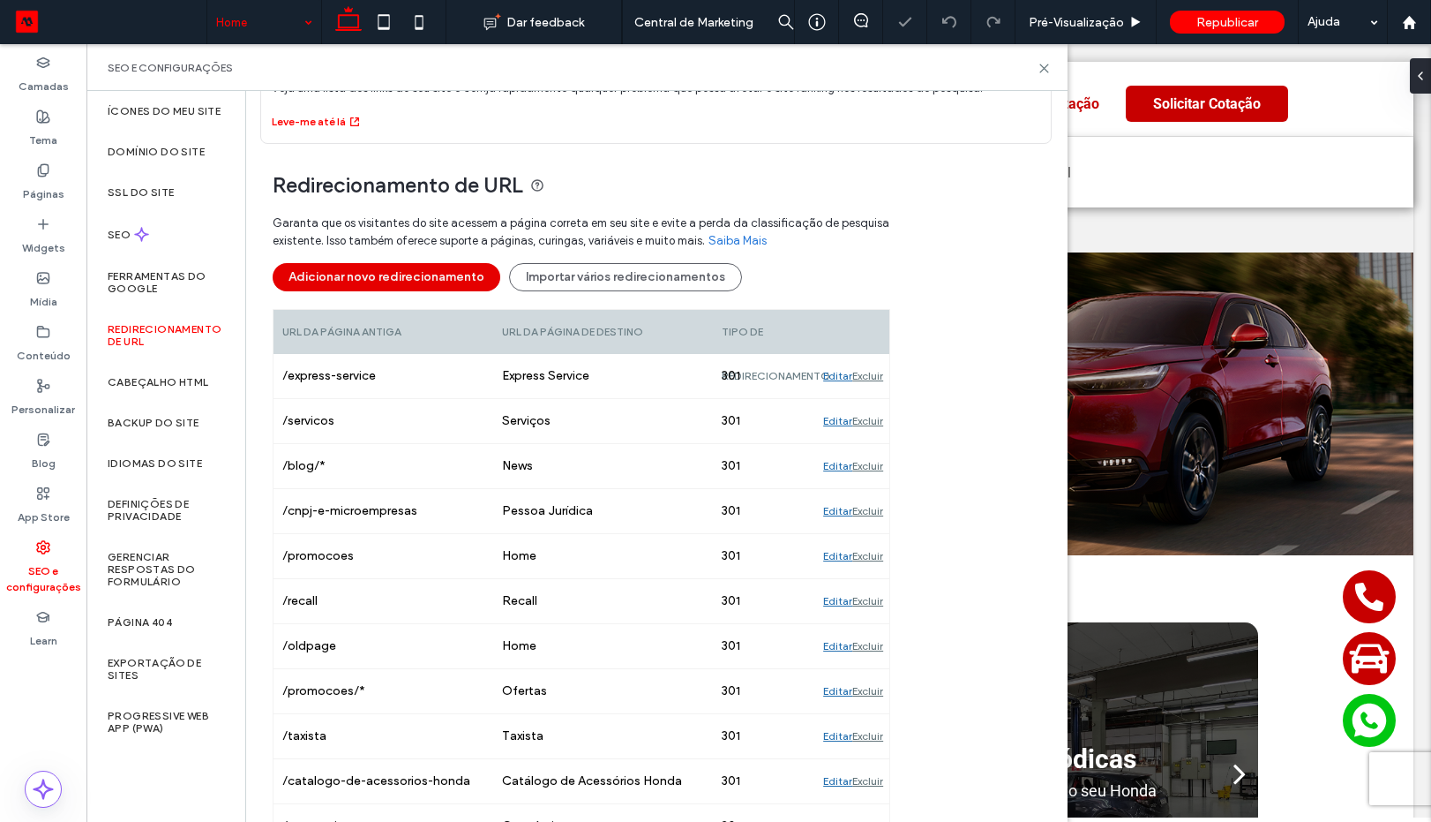
click at [418, 274] on button "Adicionar novo redirecionamento" at bounding box center [387, 277] width 228 height 28
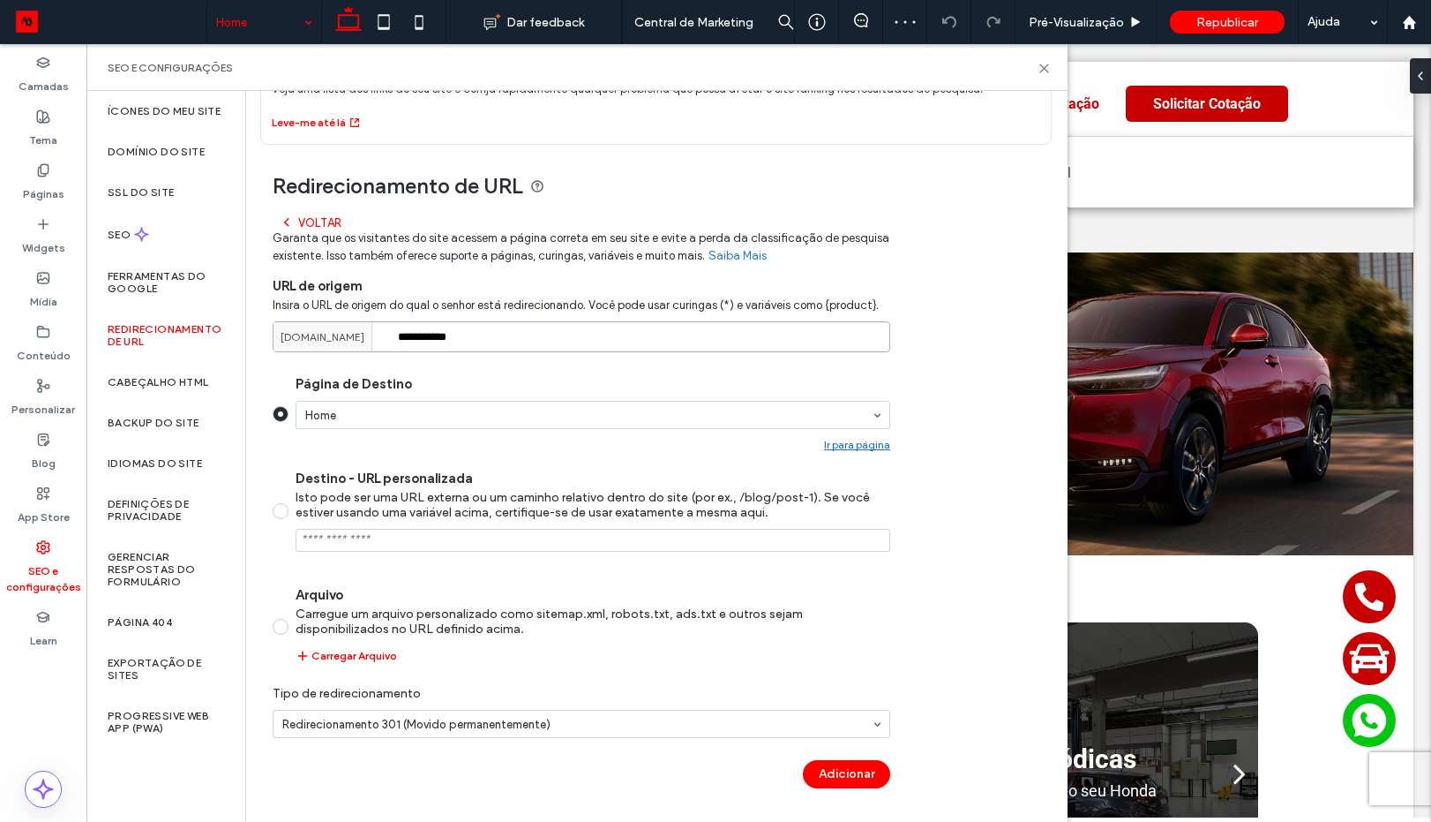
click at [471, 336] on input "**********" at bounding box center [582, 336] width 618 height 31
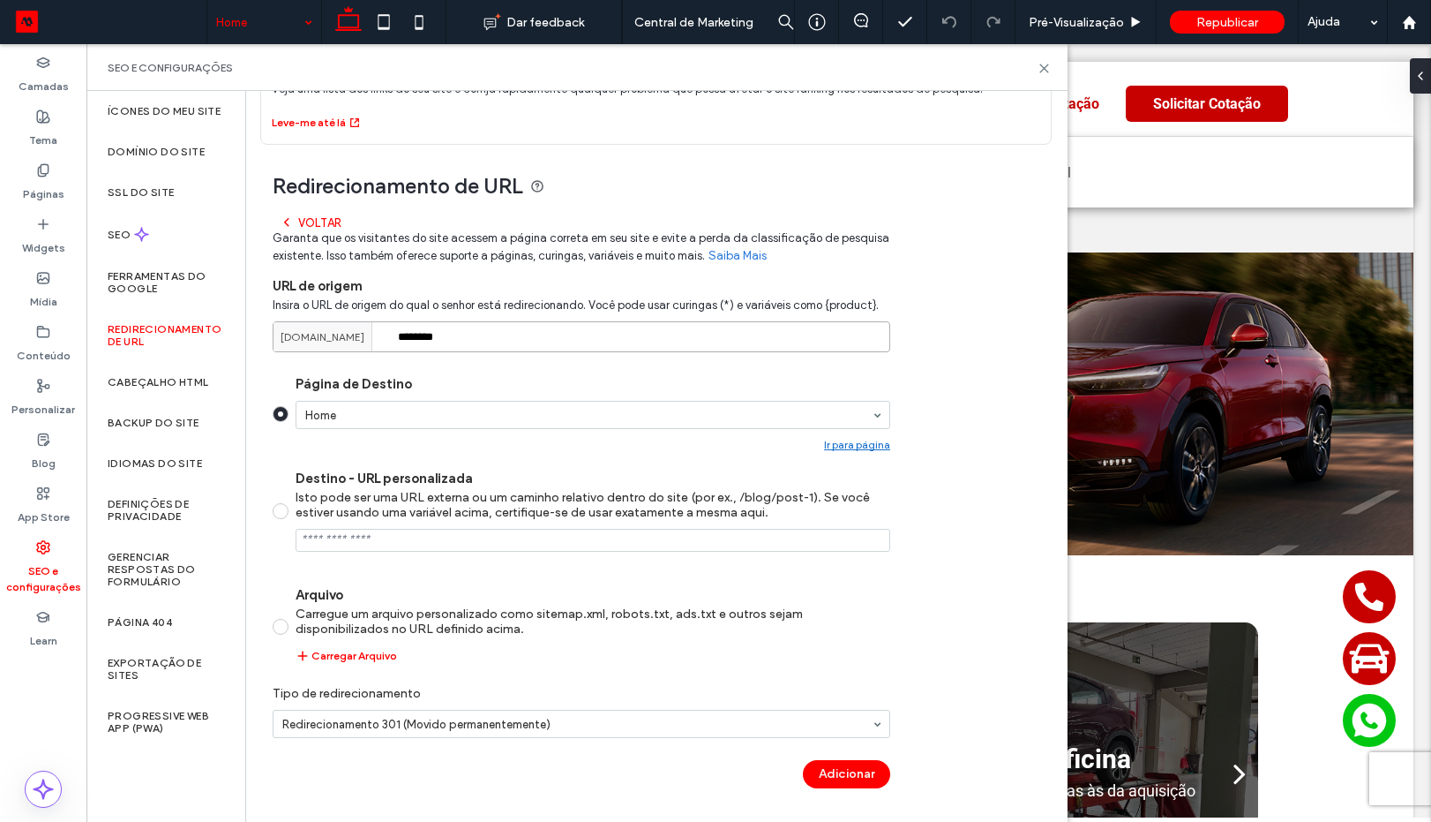
type input "********"
click at [837, 786] on button "Adicionar" at bounding box center [846, 774] width 87 height 28
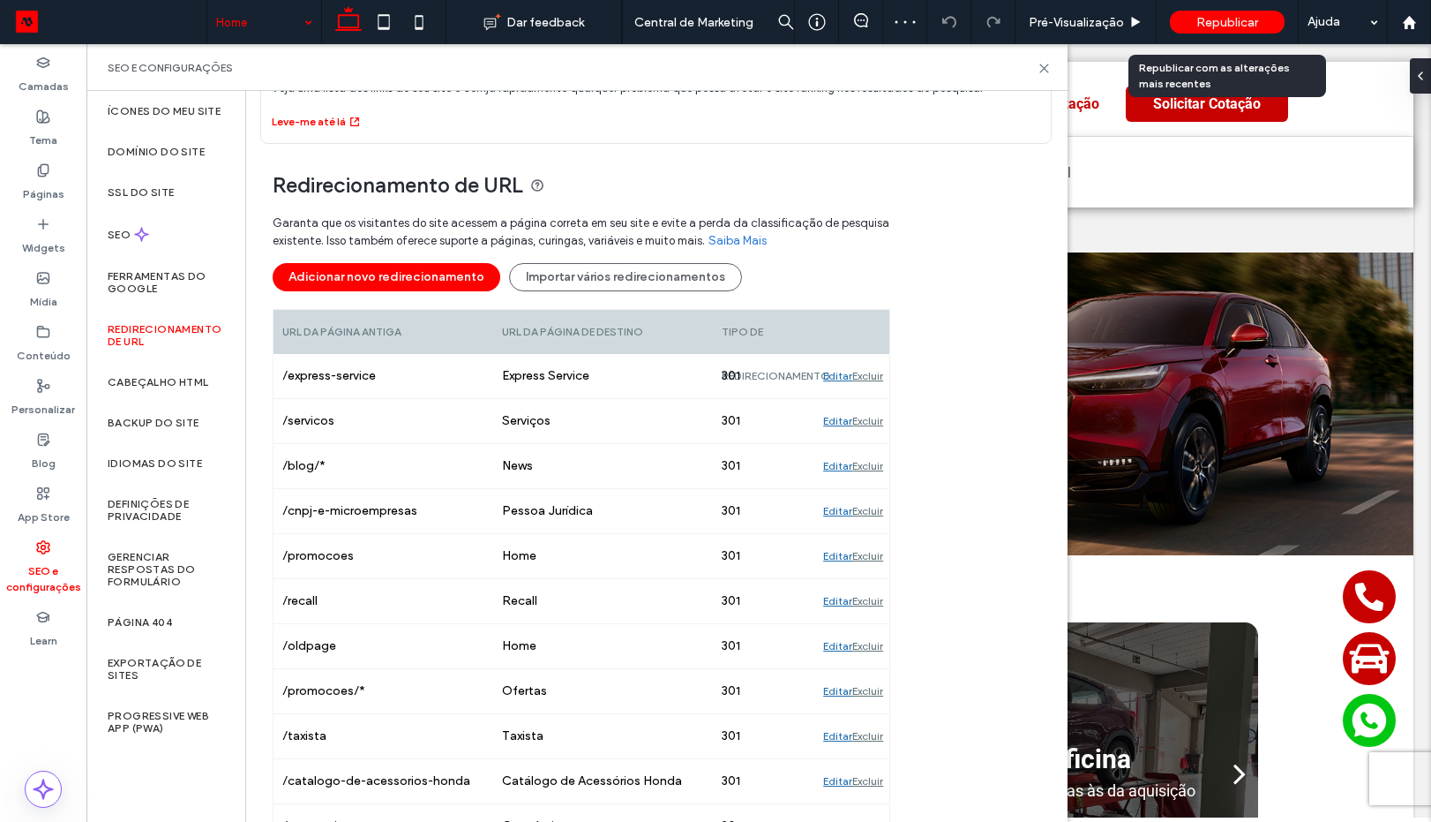
click at [1227, 17] on span "Republicar" at bounding box center [1228, 22] width 62 height 15
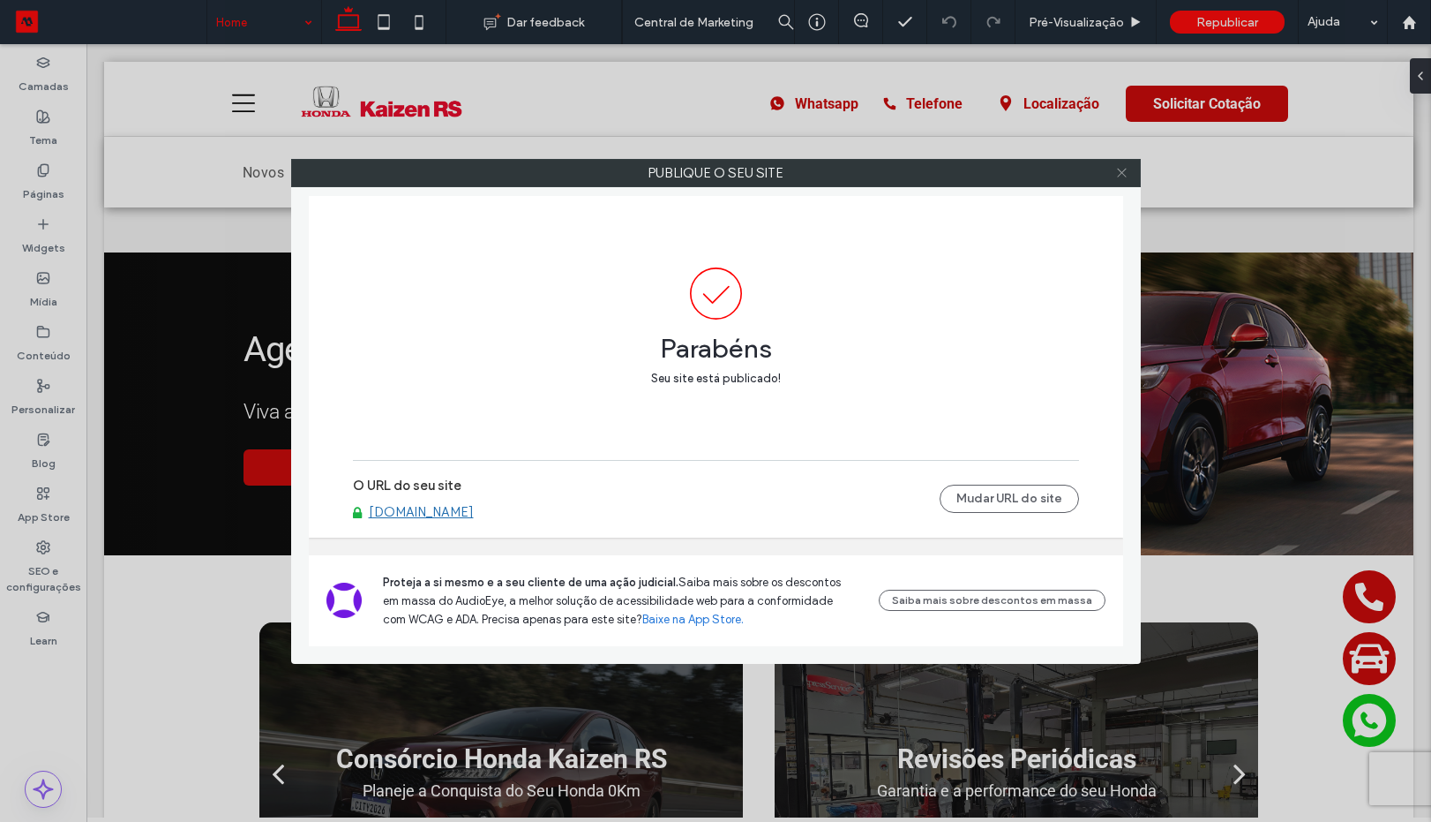
click at [1122, 170] on icon at bounding box center [1121, 172] width 13 height 13
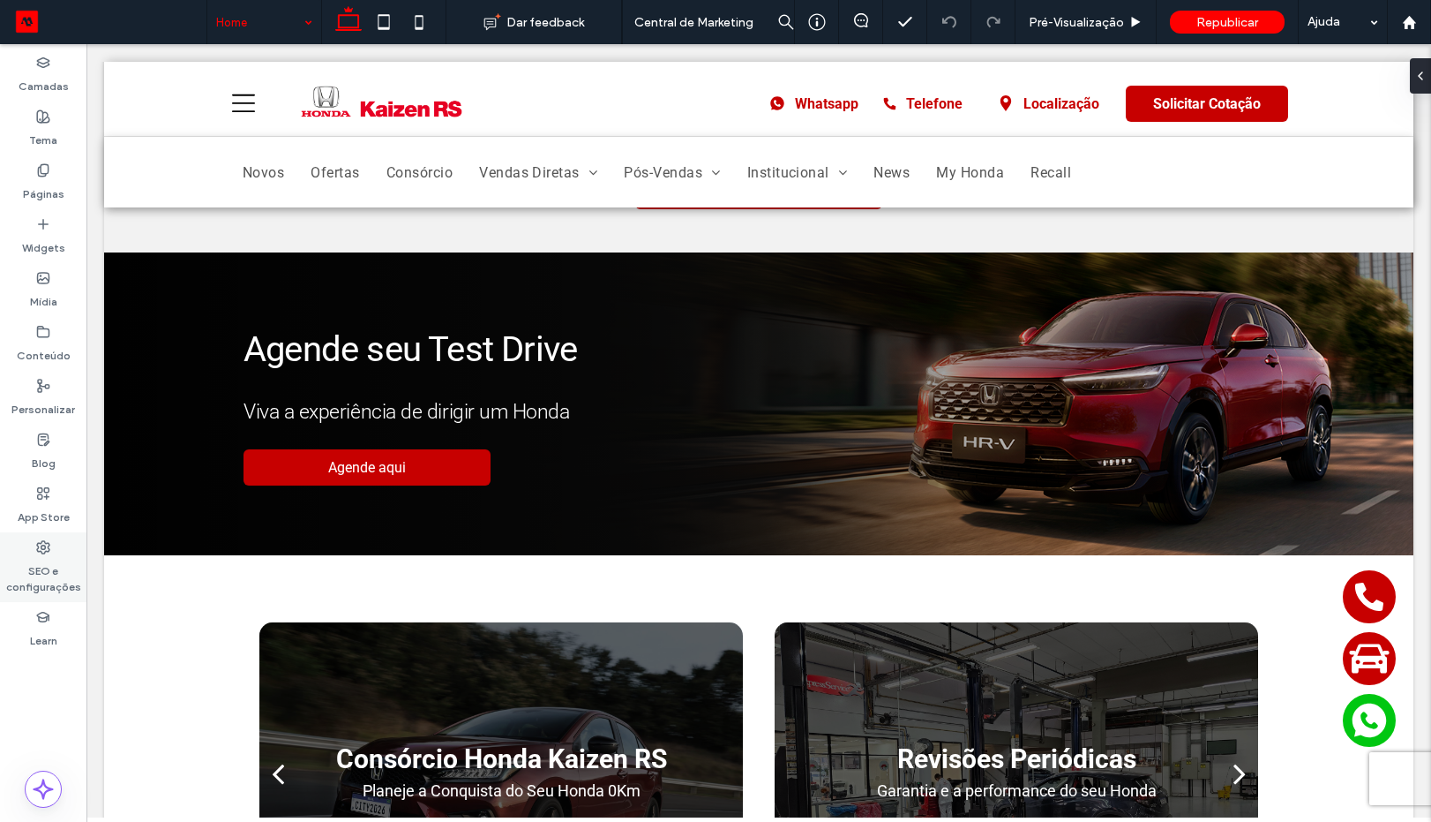
click at [54, 560] on label "SEO e configurações" at bounding box center [43, 574] width 86 height 41
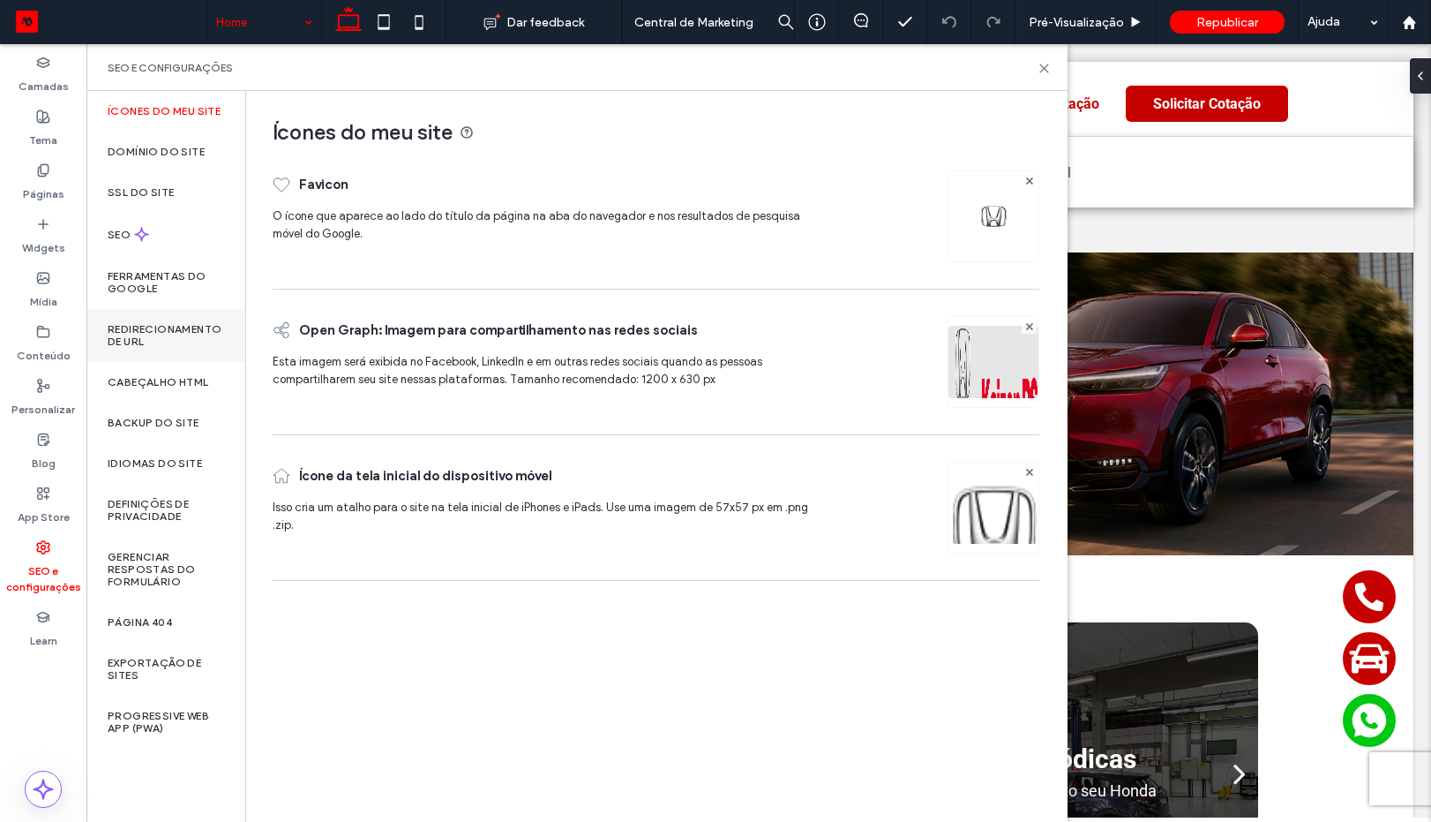
click at [154, 327] on label "Redirecionamento de URL" at bounding box center [166, 335] width 116 height 25
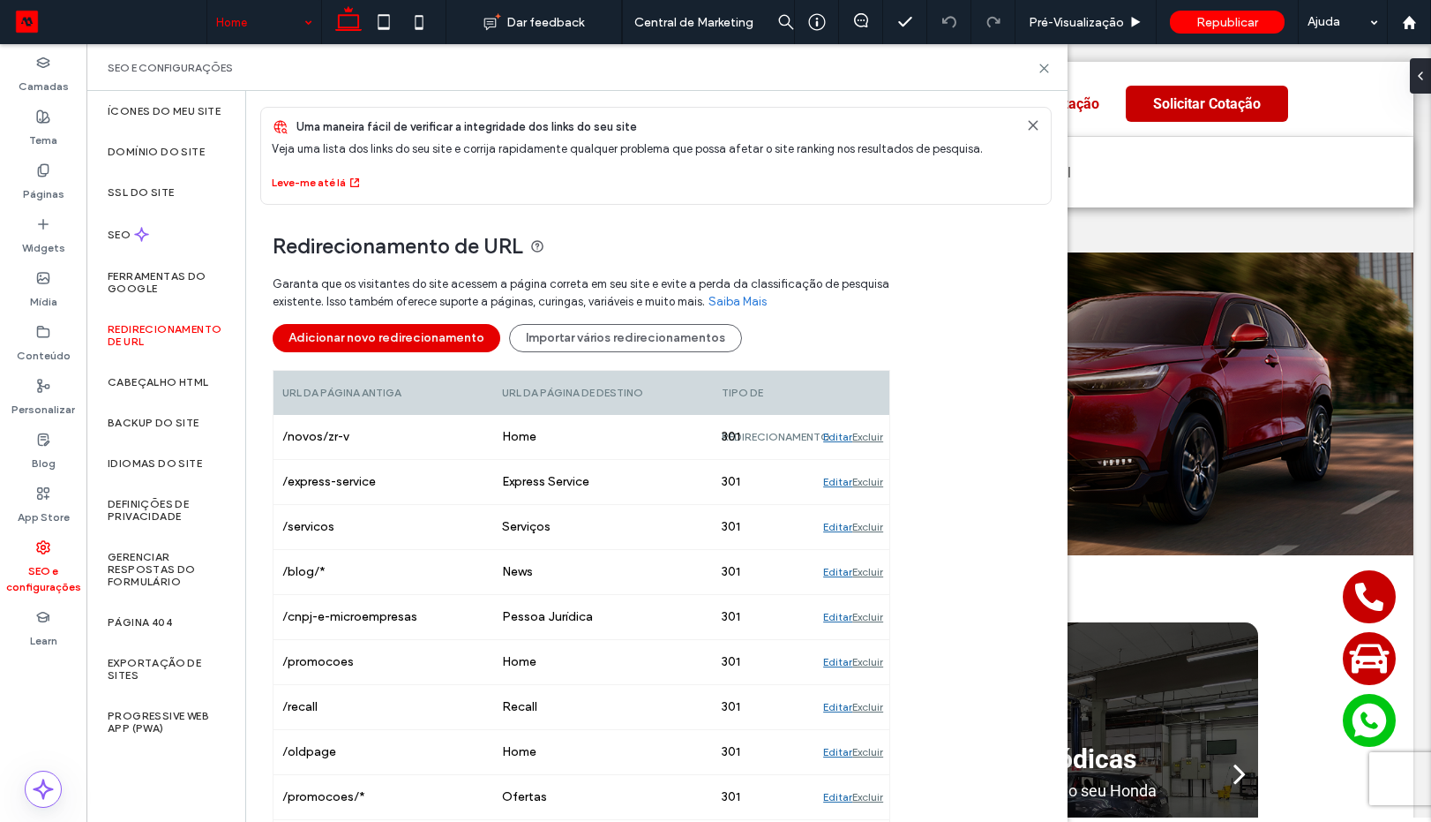
click at [421, 347] on button "Adicionar novo redirecionamento" at bounding box center [387, 338] width 228 height 28
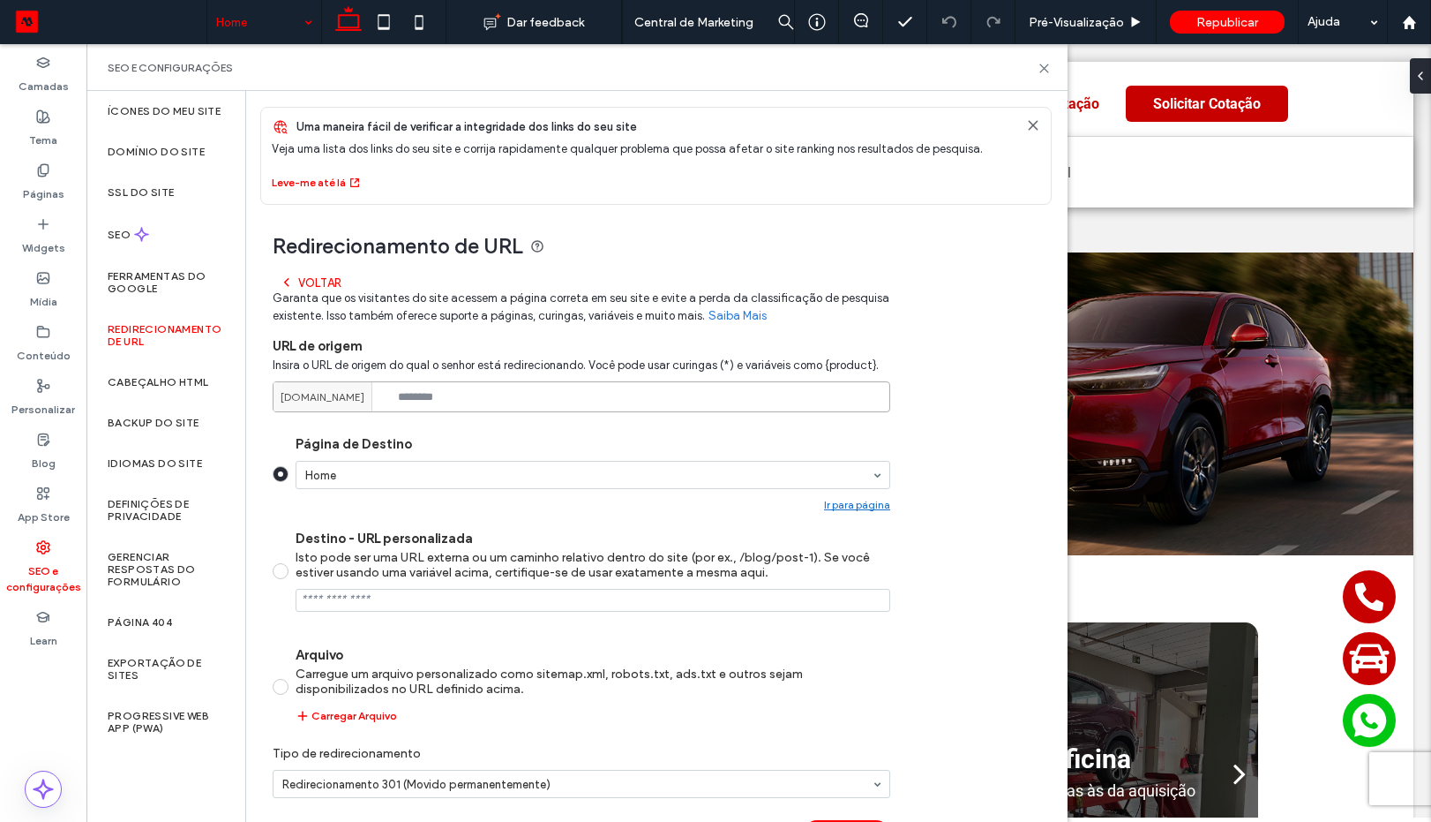
click at [509, 387] on input at bounding box center [582, 396] width 618 height 31
paste input "**********"
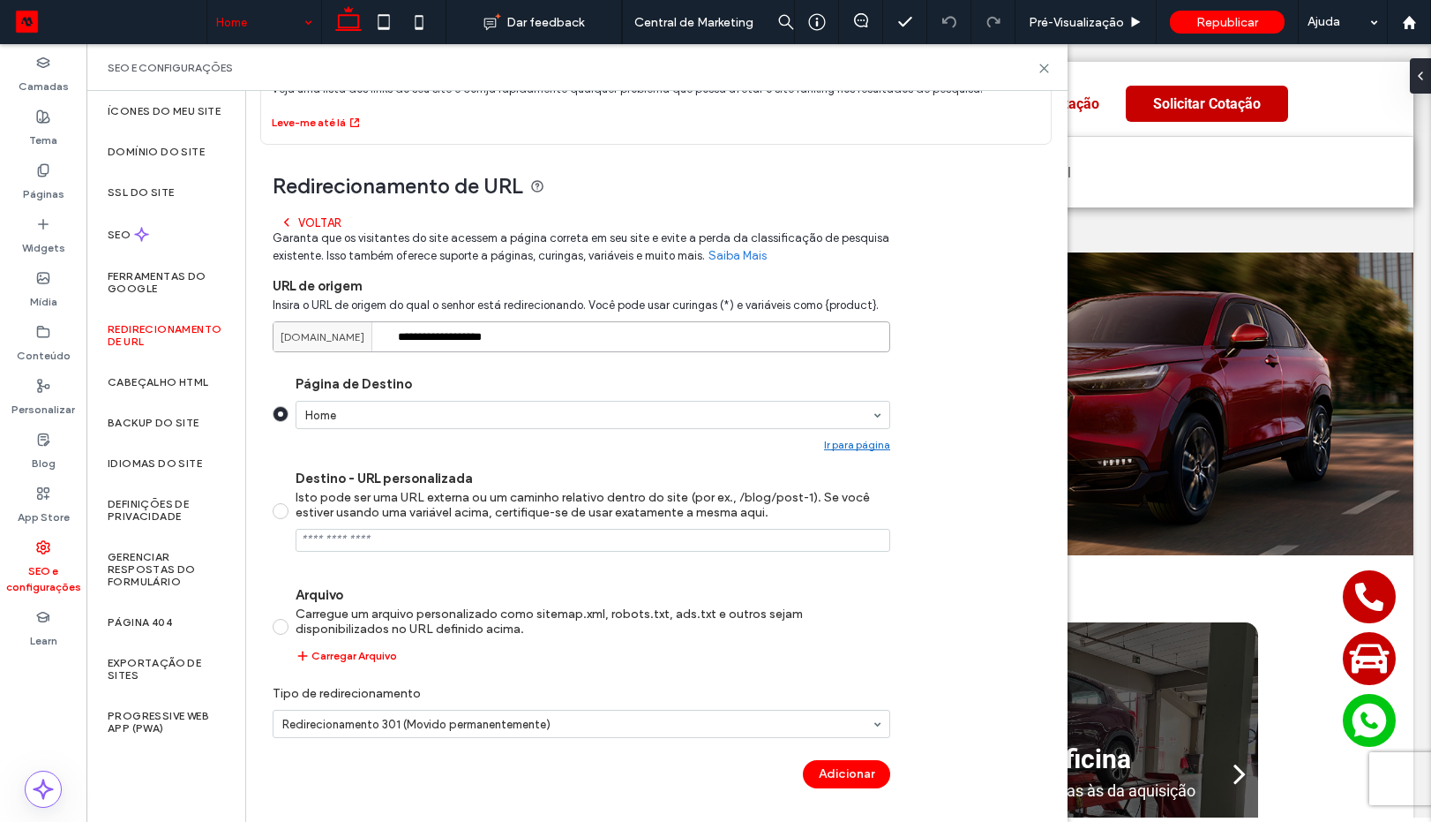
type input "**********"
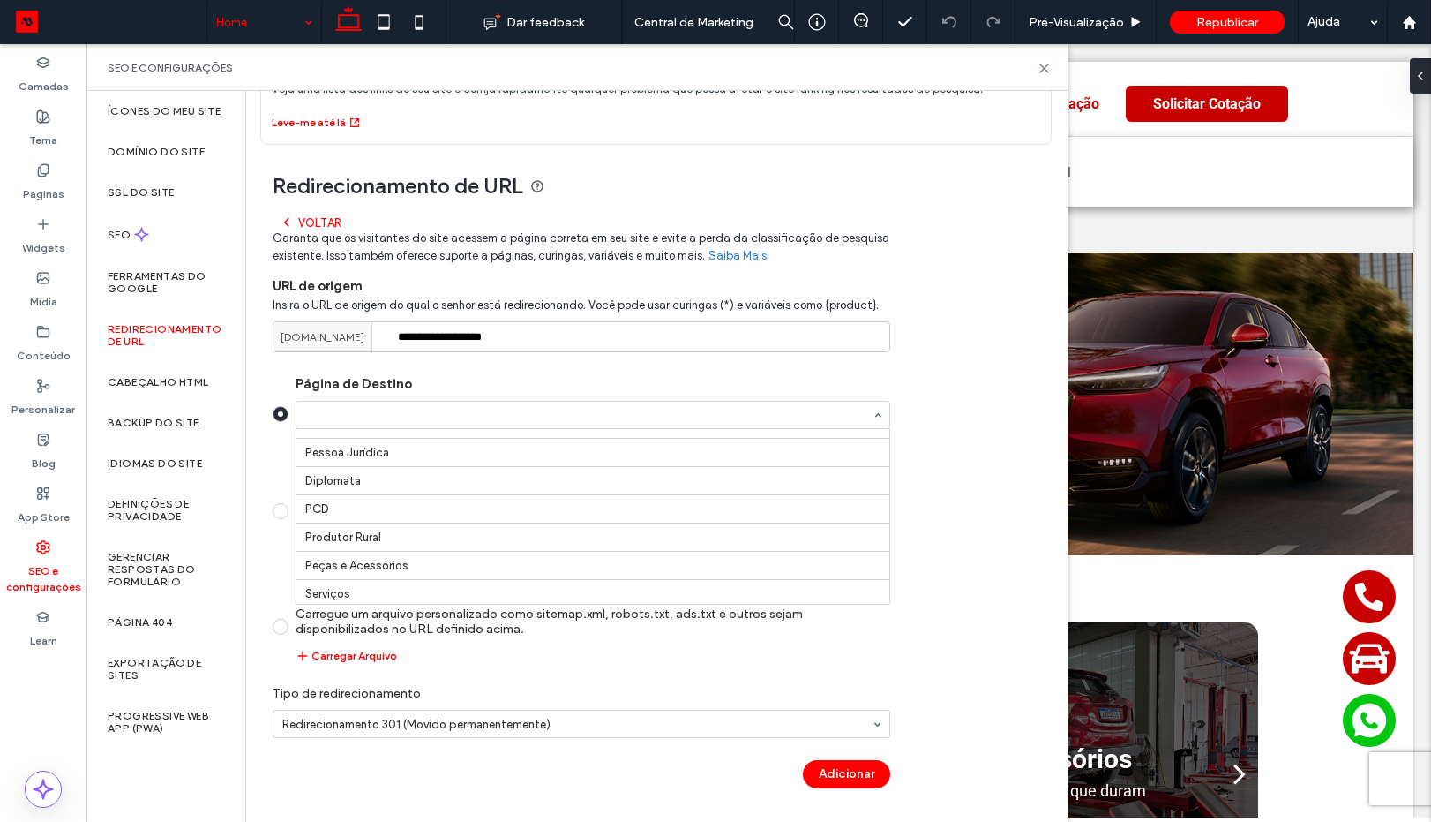
scroll to position [156, 0]
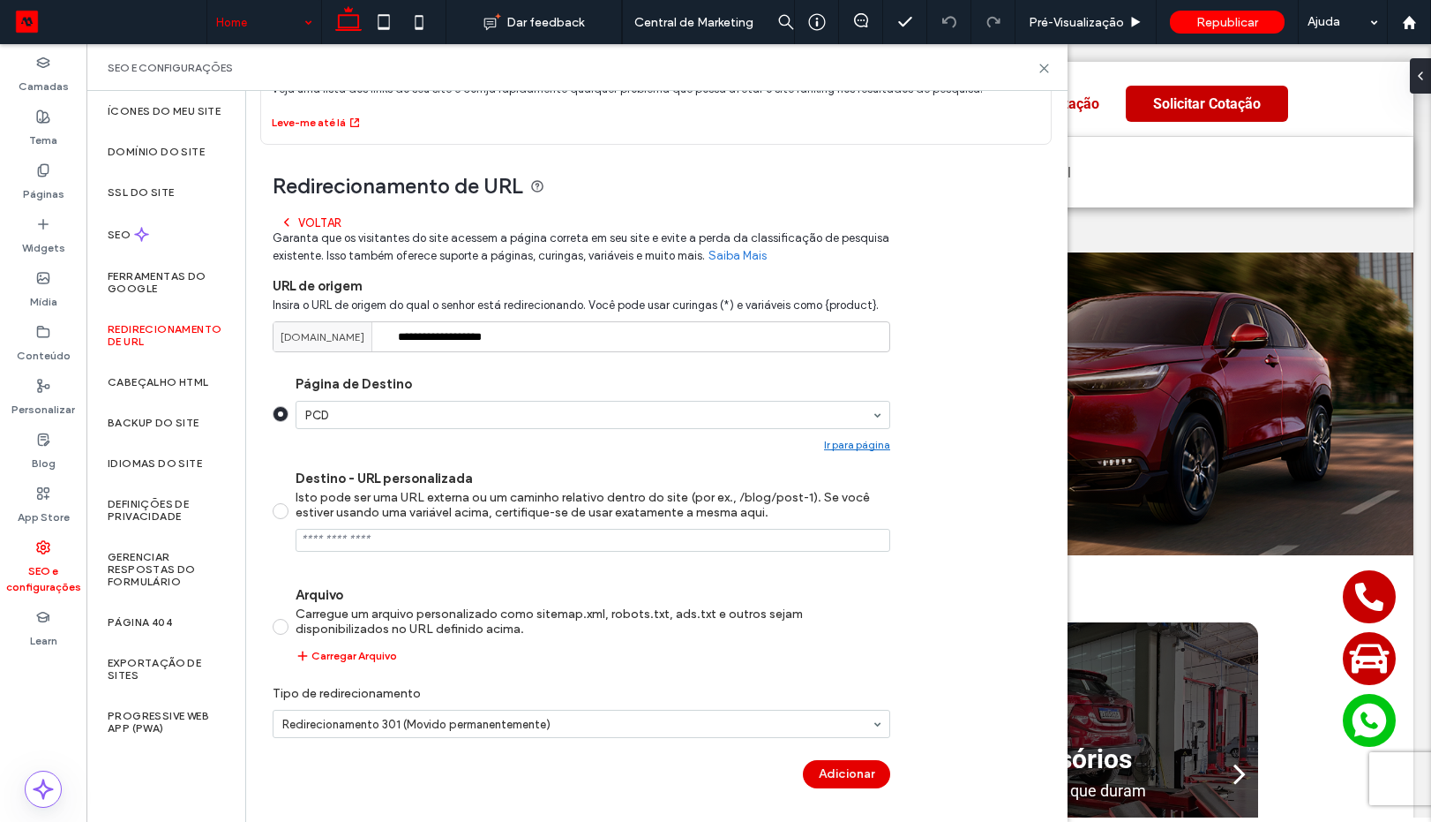
click at [830, 779] on button "Adicionar" at bounding box center [846, 774] width 87 height 28
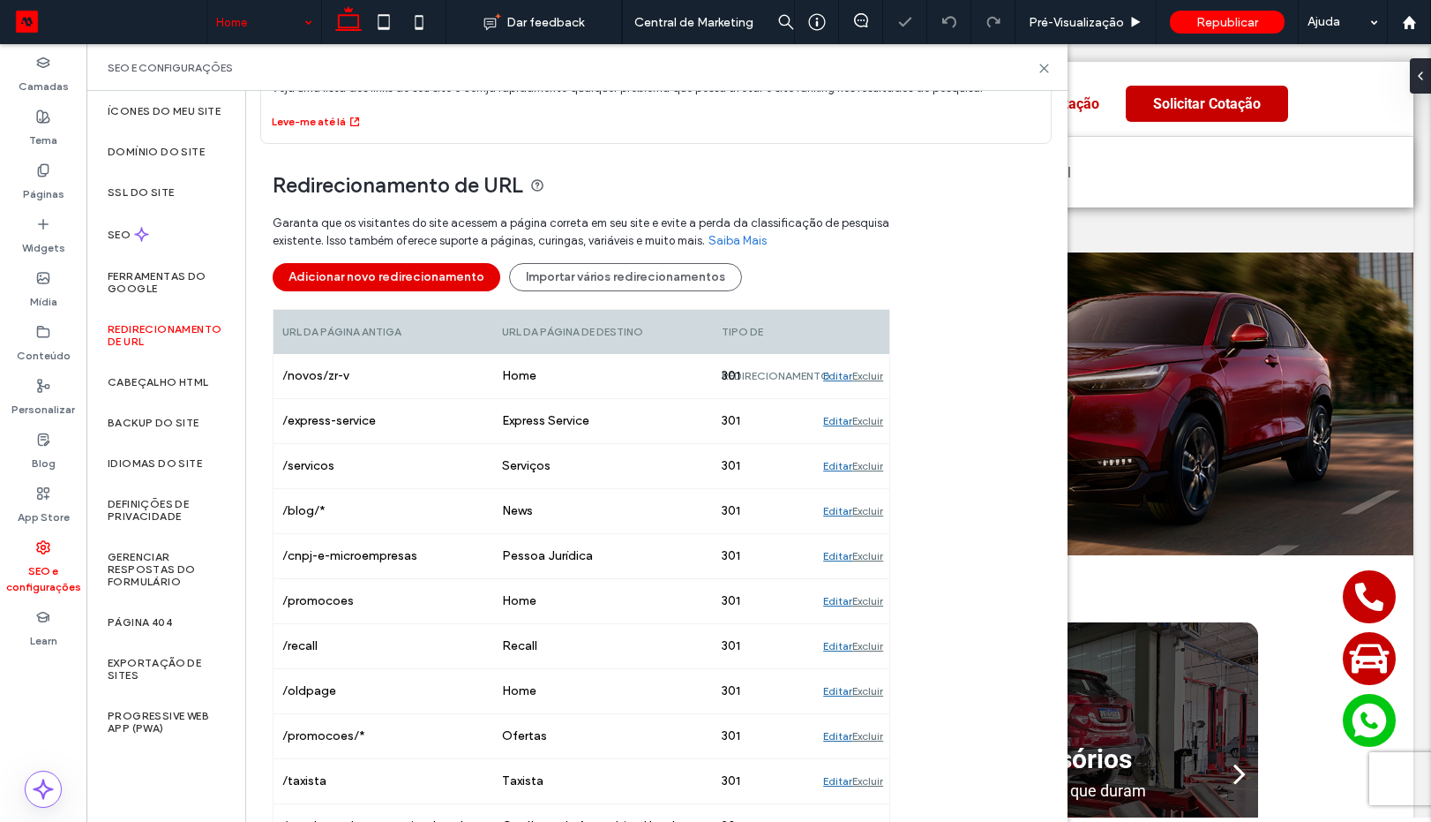
click at [393, 269] on button "Adicionar novo redirecionamento" at bounding box center [387, 277] width 228 height 28
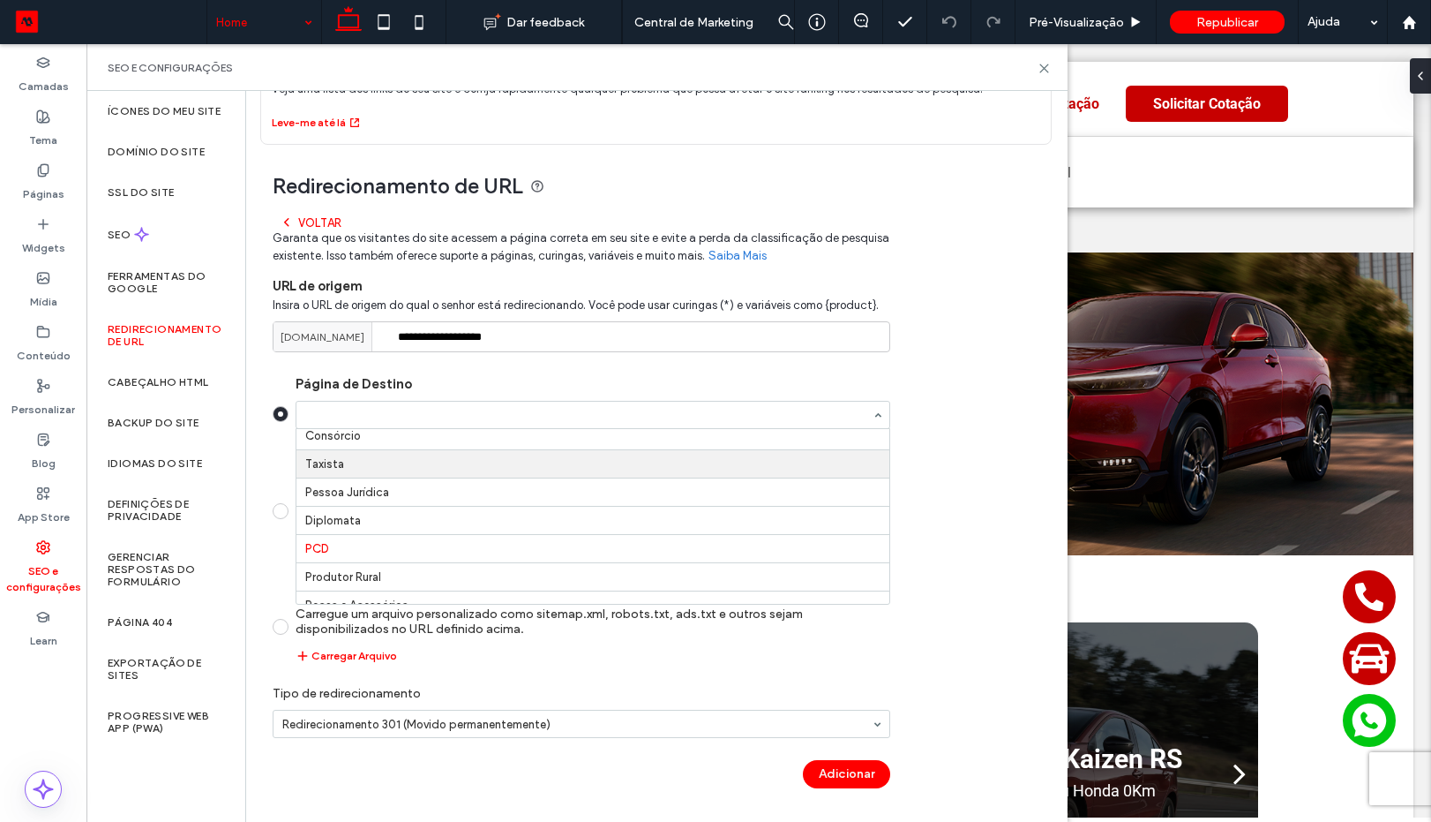
scroll to position [0, 0]
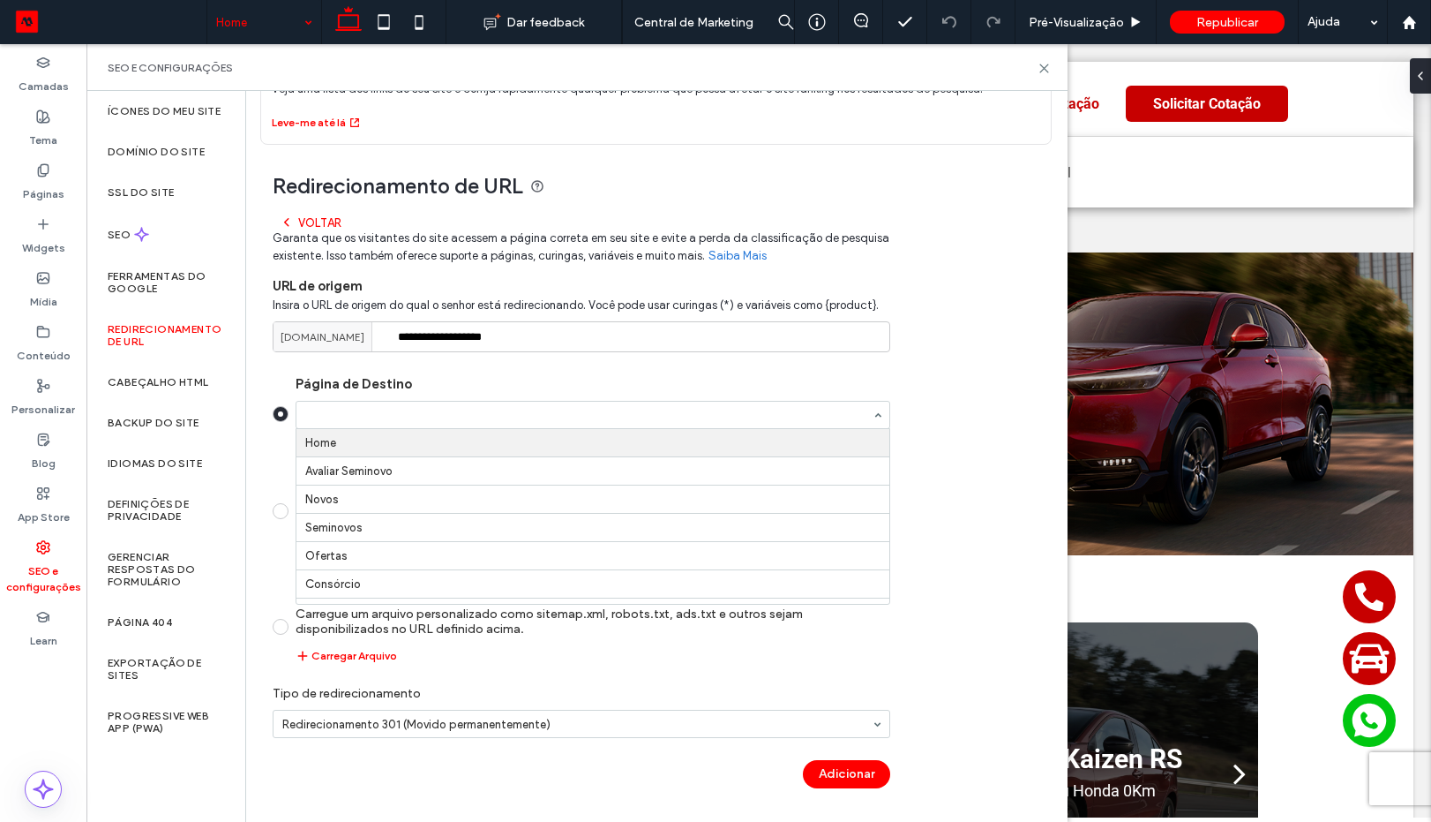
click at [403, 446] on div "Home Avaliar Seminovo Novos Seminovos Ofertas Consórcio Taxista Pessoa Jurídica…" at bounding box center [593, 426] width 595 height 50
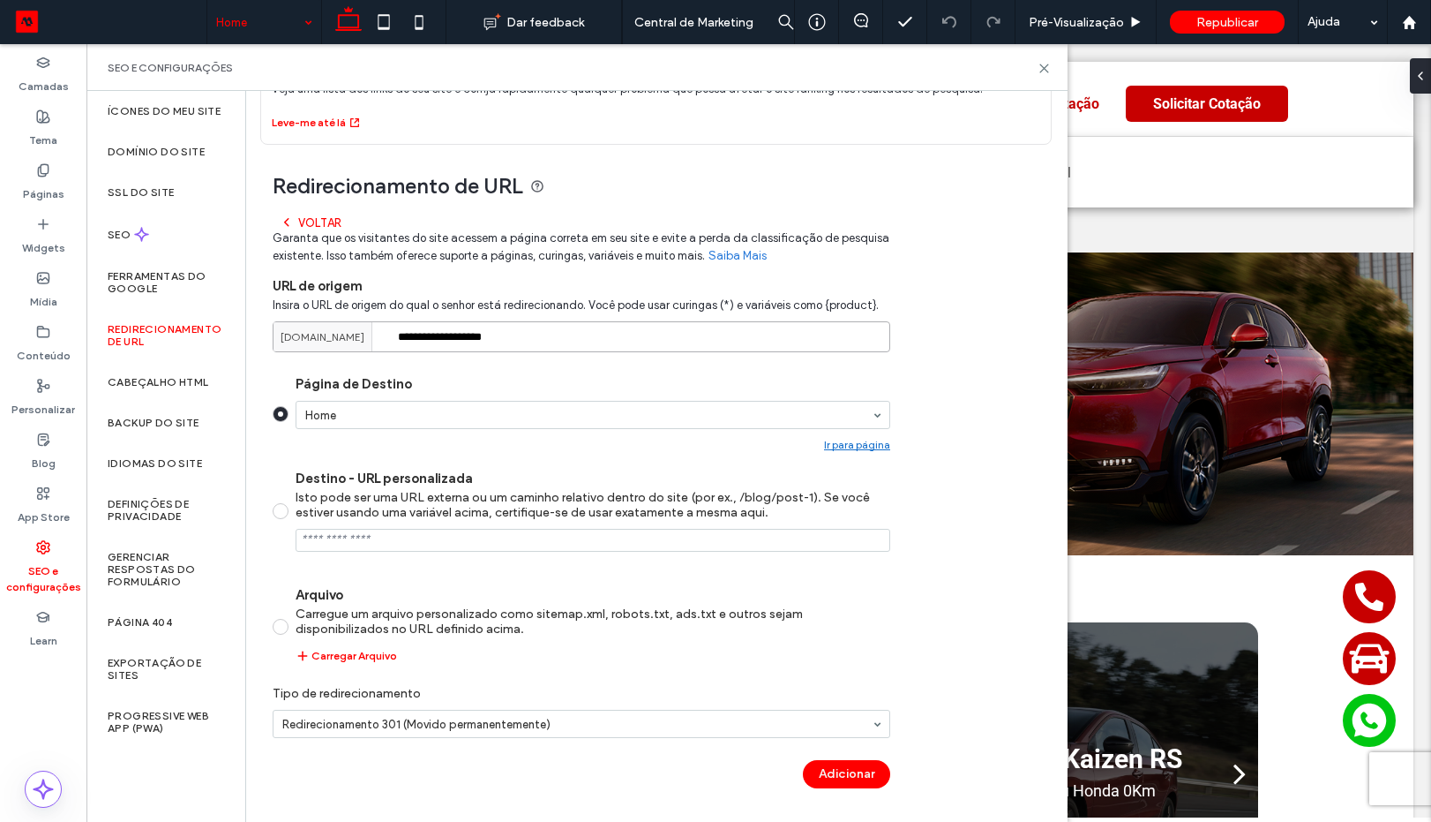
click at [507, 331] on input "**********" at bounding box center [582, 336] width 618 height 31
click at [502, 334] on input "**********" at bounding box center [582, 336] width 618 height 31
click at [560, 338] on input "**********" at bounding box center [582, 336] width 618 height 31
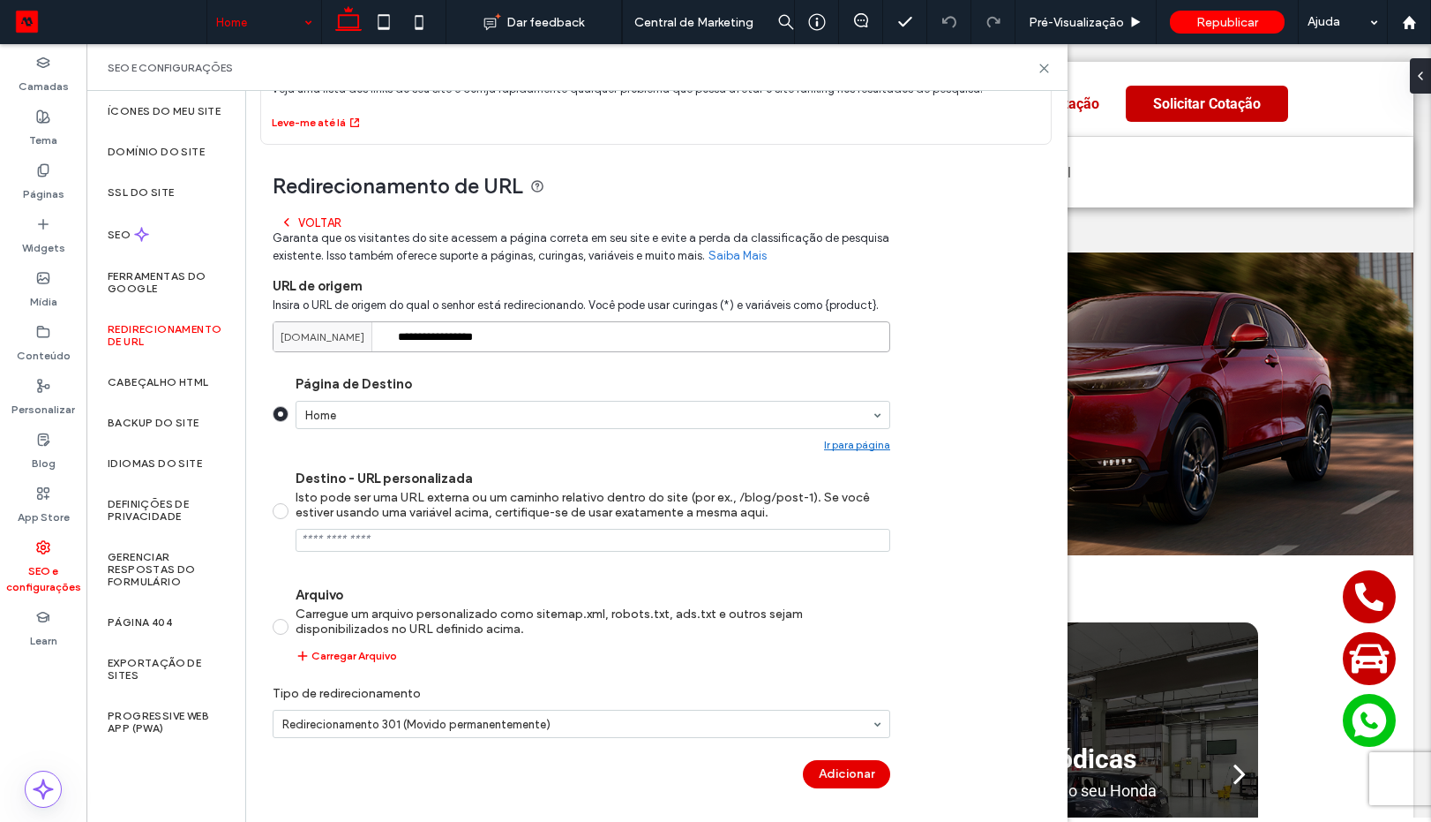
type input "**********"
click at [832, 772] on button "Adicionar" at bounding box center [846, 774] width 87 height 28
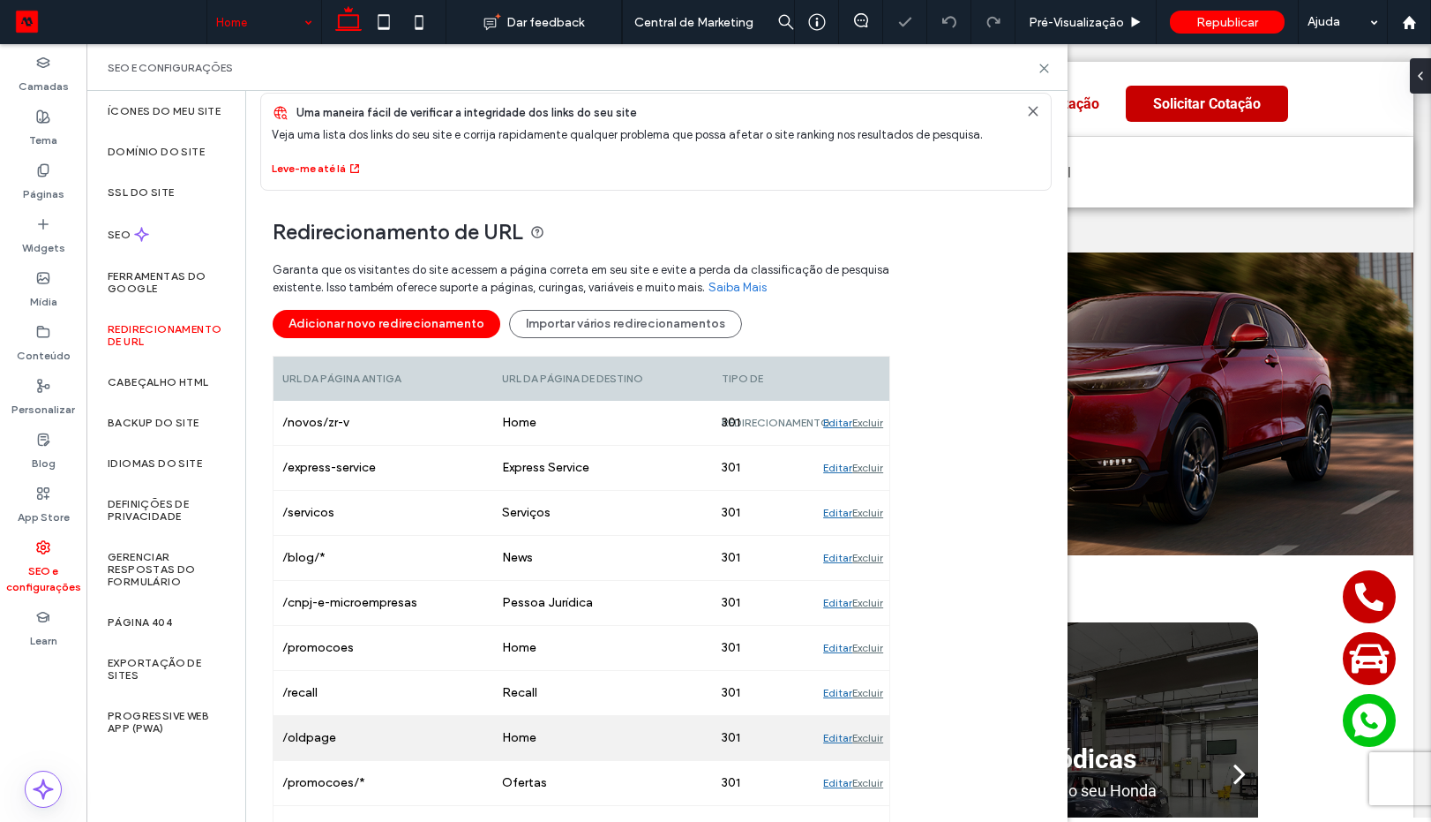
scroll to position [61, 0]
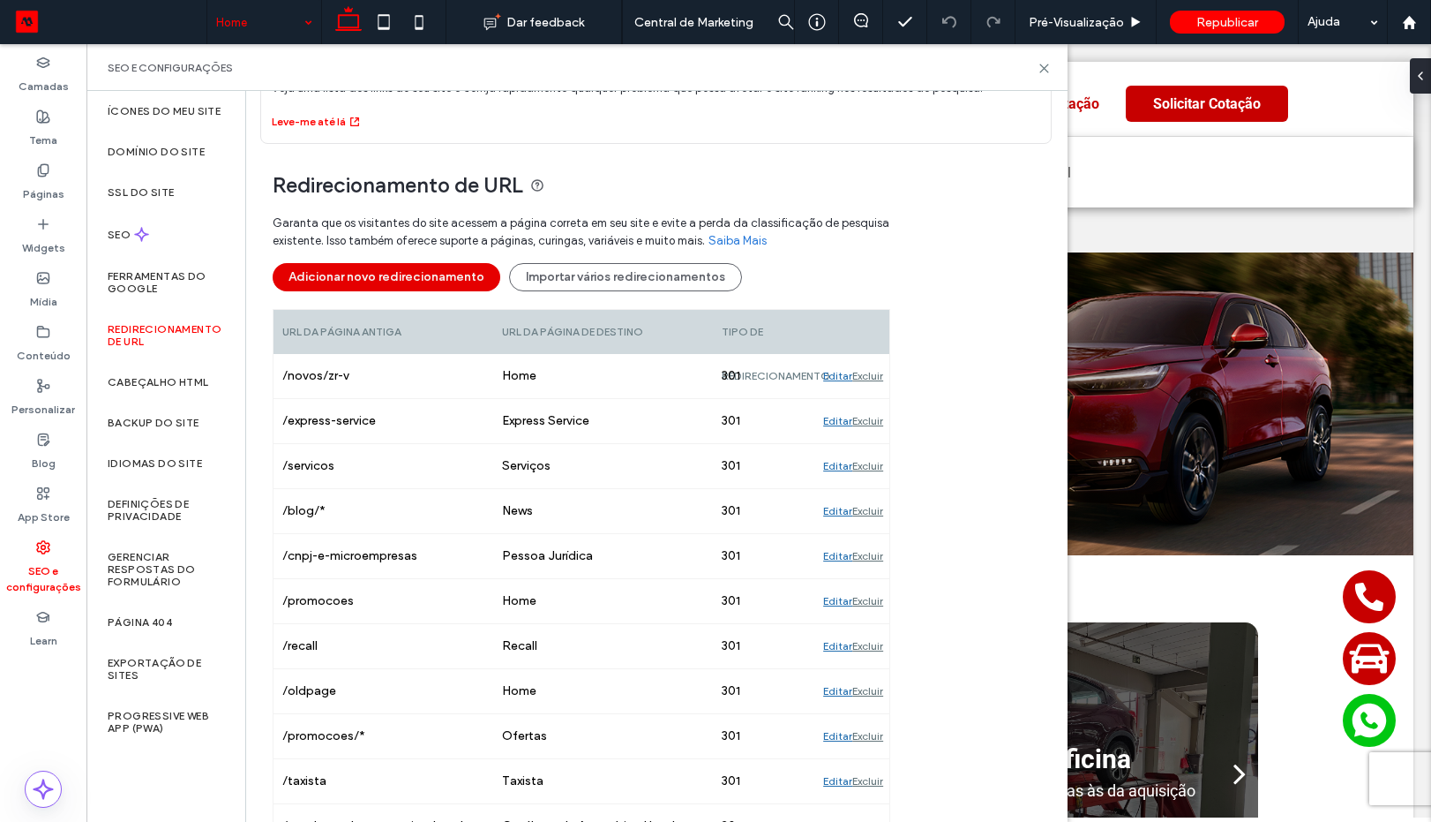
click at [435, 271] on button "Adicionar novo redirecionamento" at bounding box center [387, 277] width 228 height 28
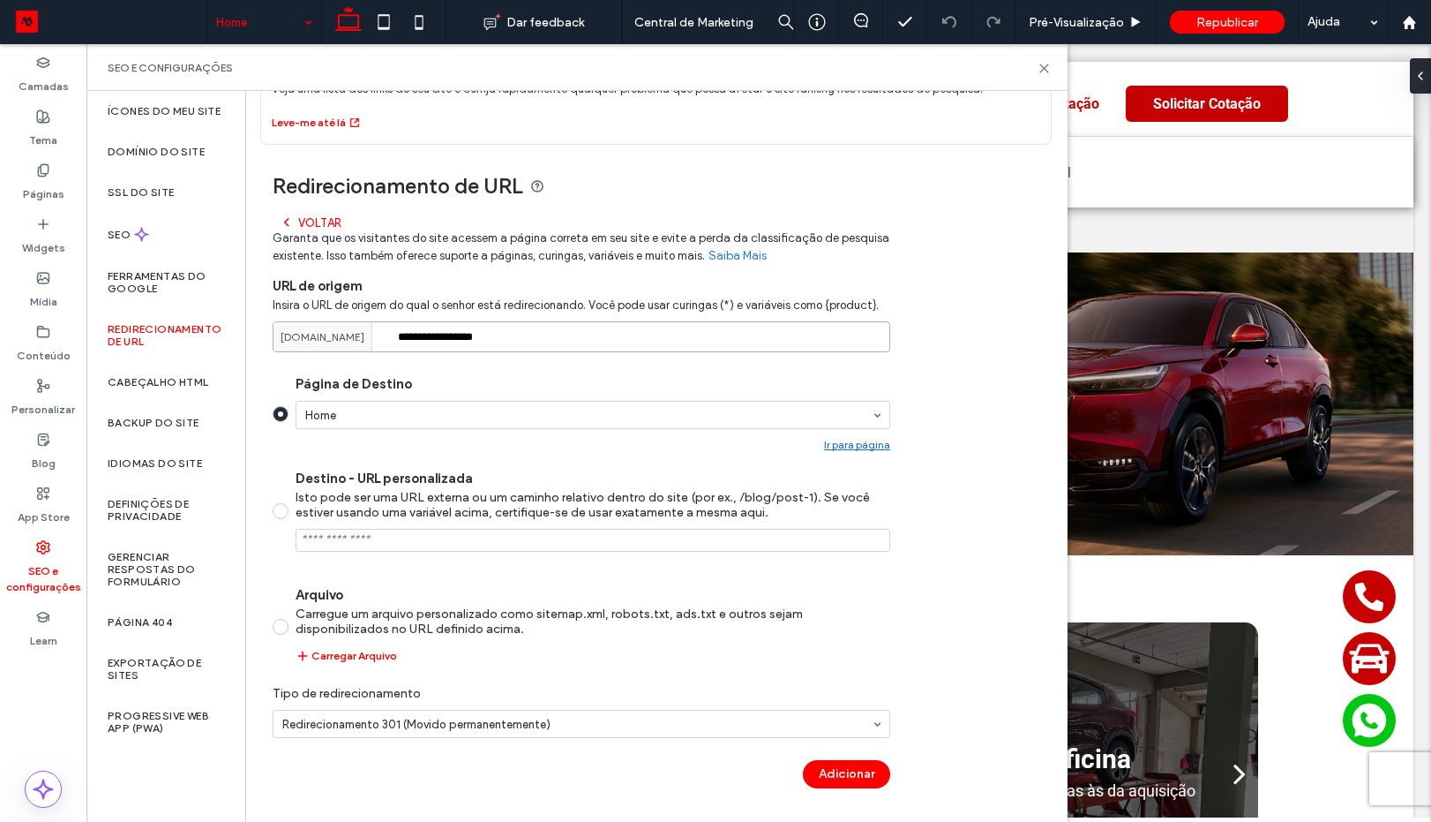
click at [520, 343] on input "**********" at bounding box center [582, 336] width 618 height 31
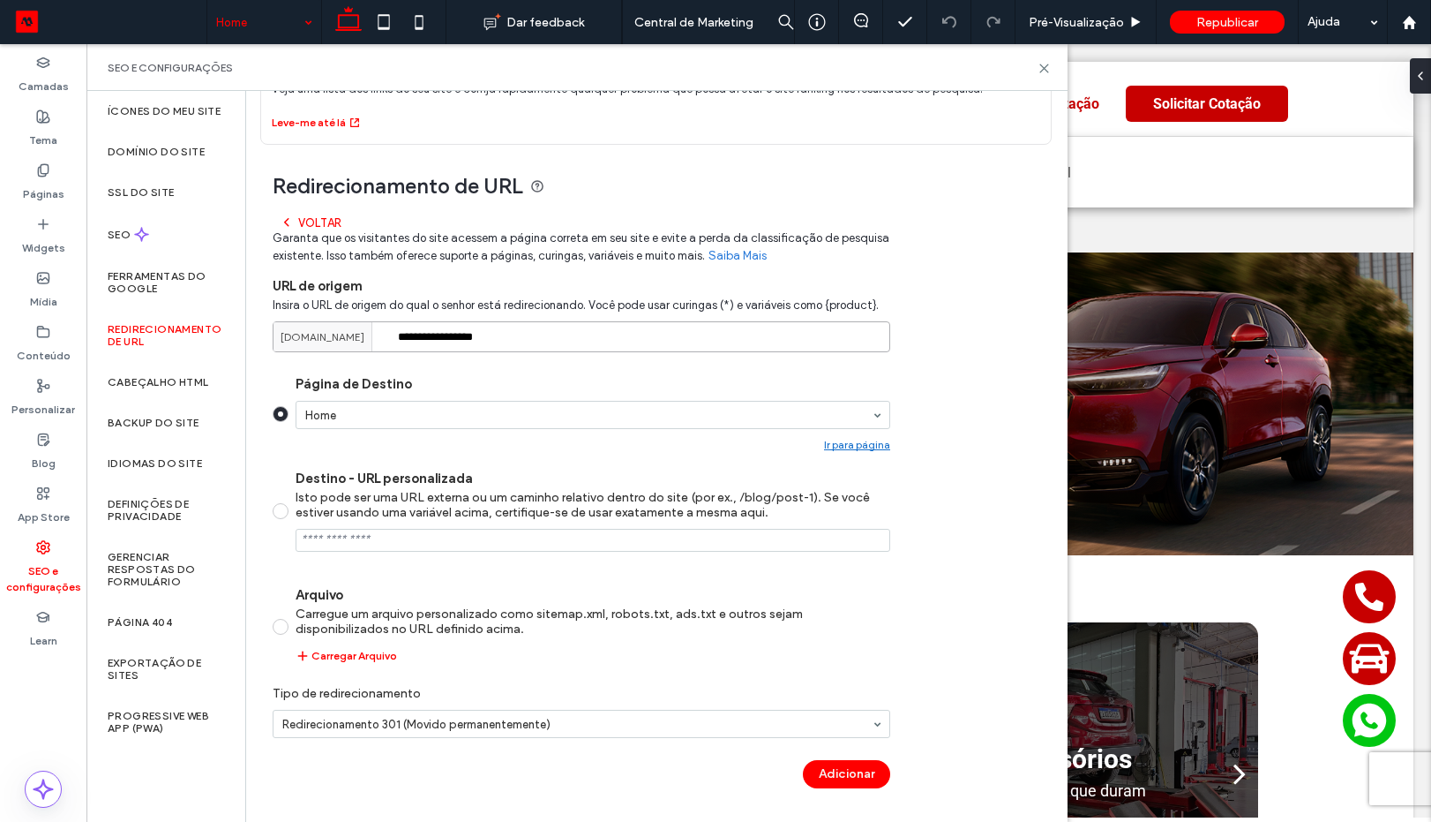
paste input "**********"
type input "**********"
click at [848, 769] on button "Adicionar" at bounding box center [846, 774] width 87 height 28
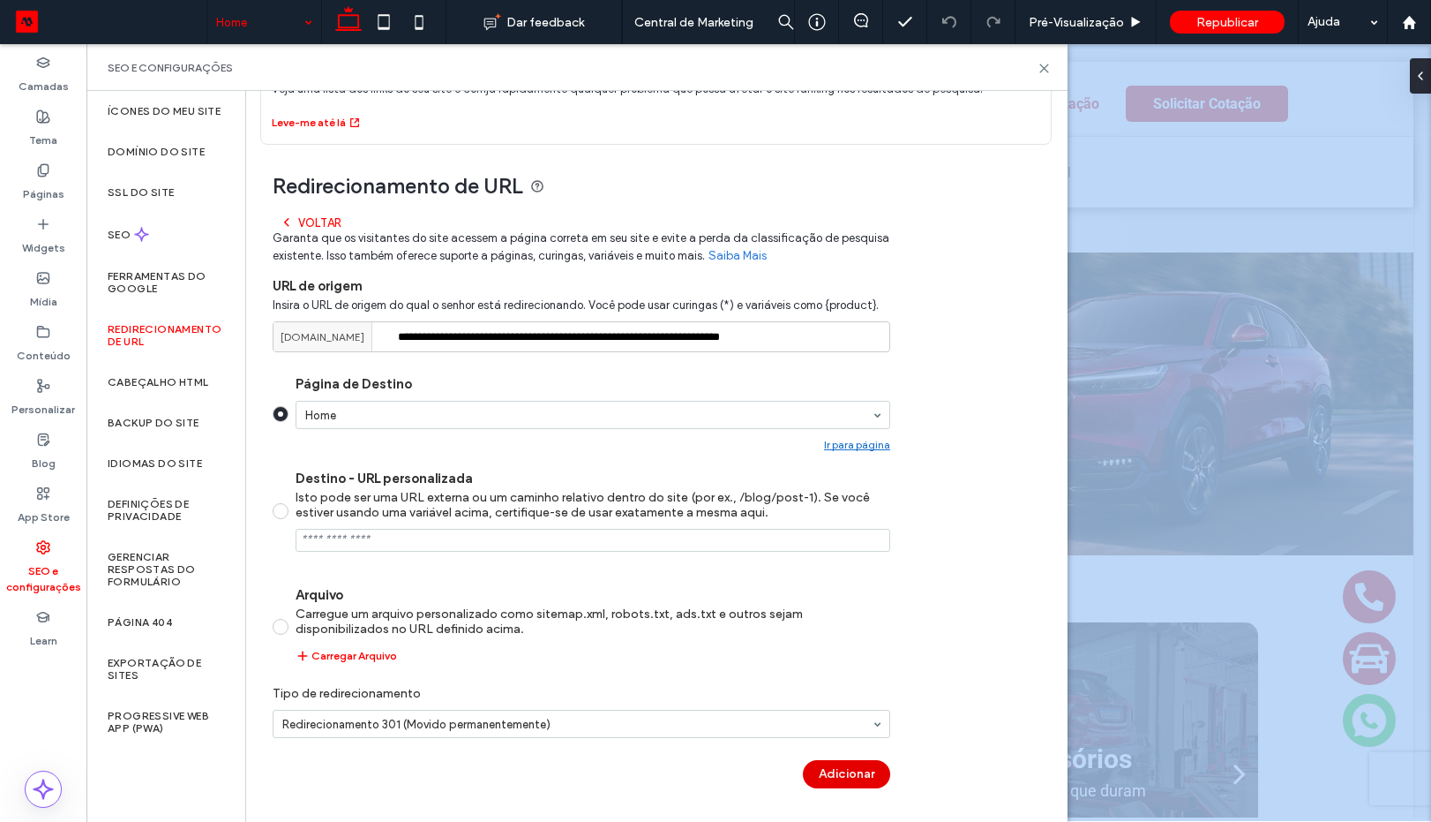
click at [848, 769] on div "Adicionar" at bounding box center [582, 774] width 618 height 28
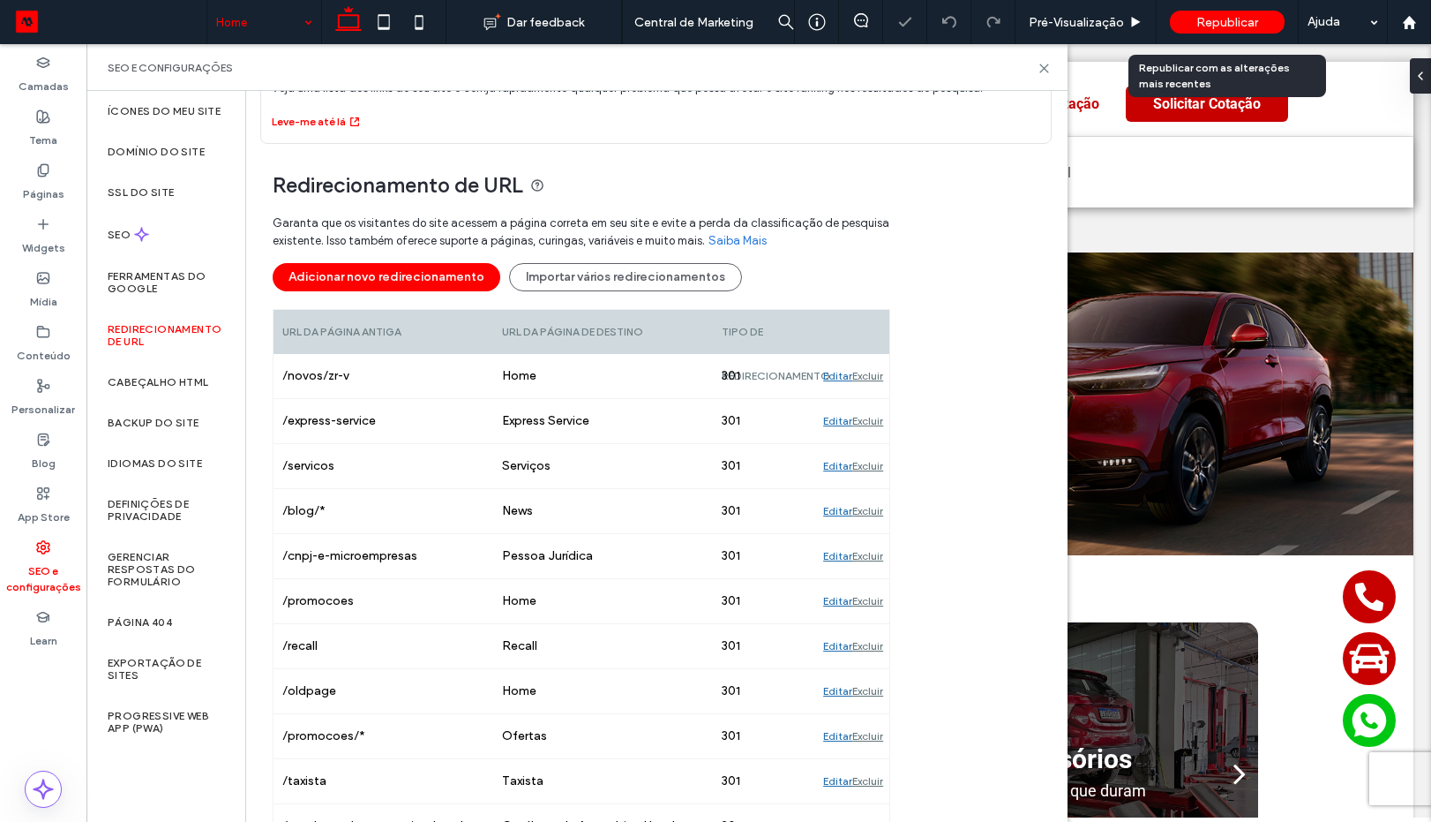
click at [1213, 13] on div "Republicar" at bounding box center [1227, 22] width 115 height 23
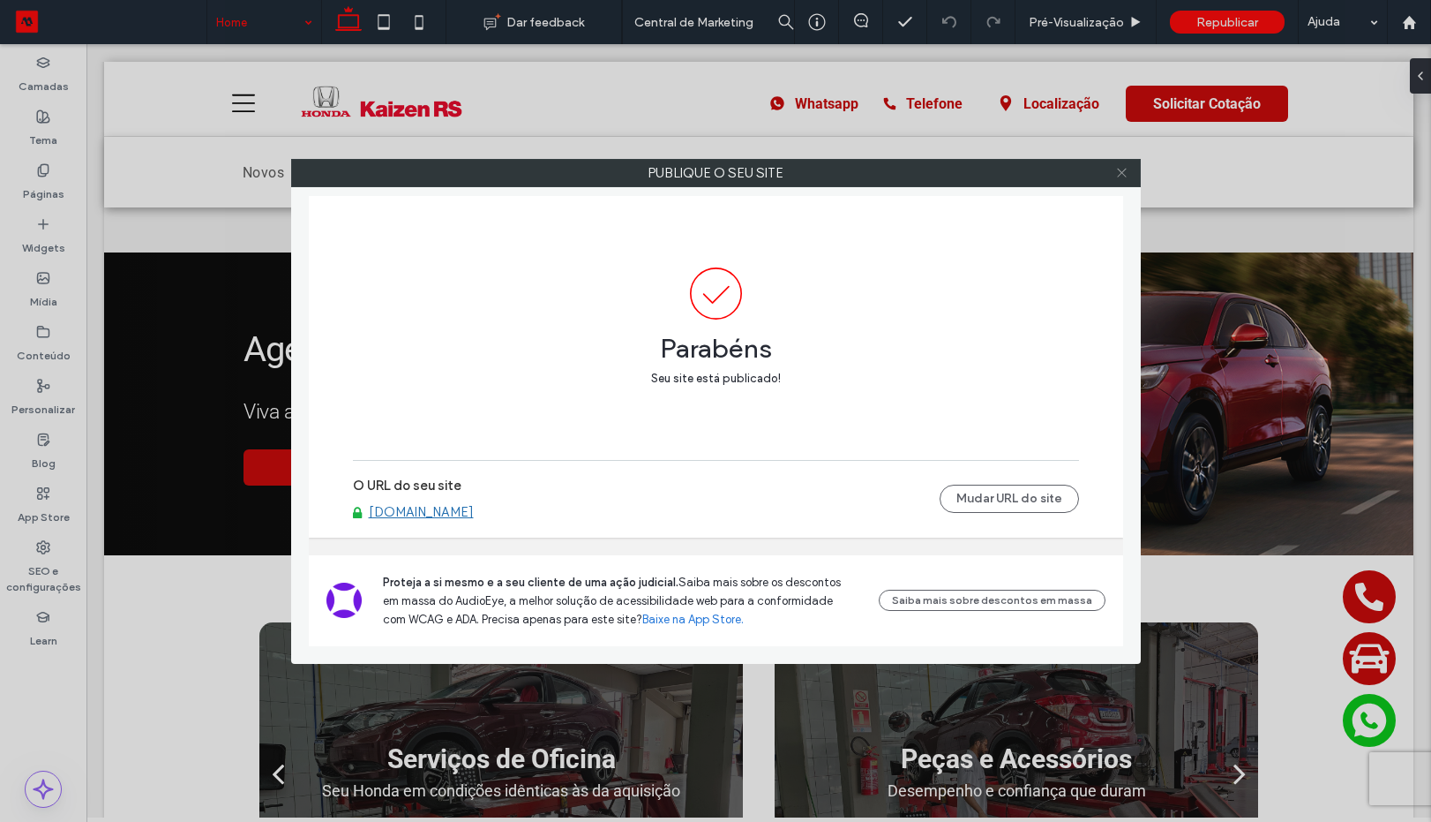
click at [1118, 177] on icon at bounding box center [1121, 172] width 13 height 13
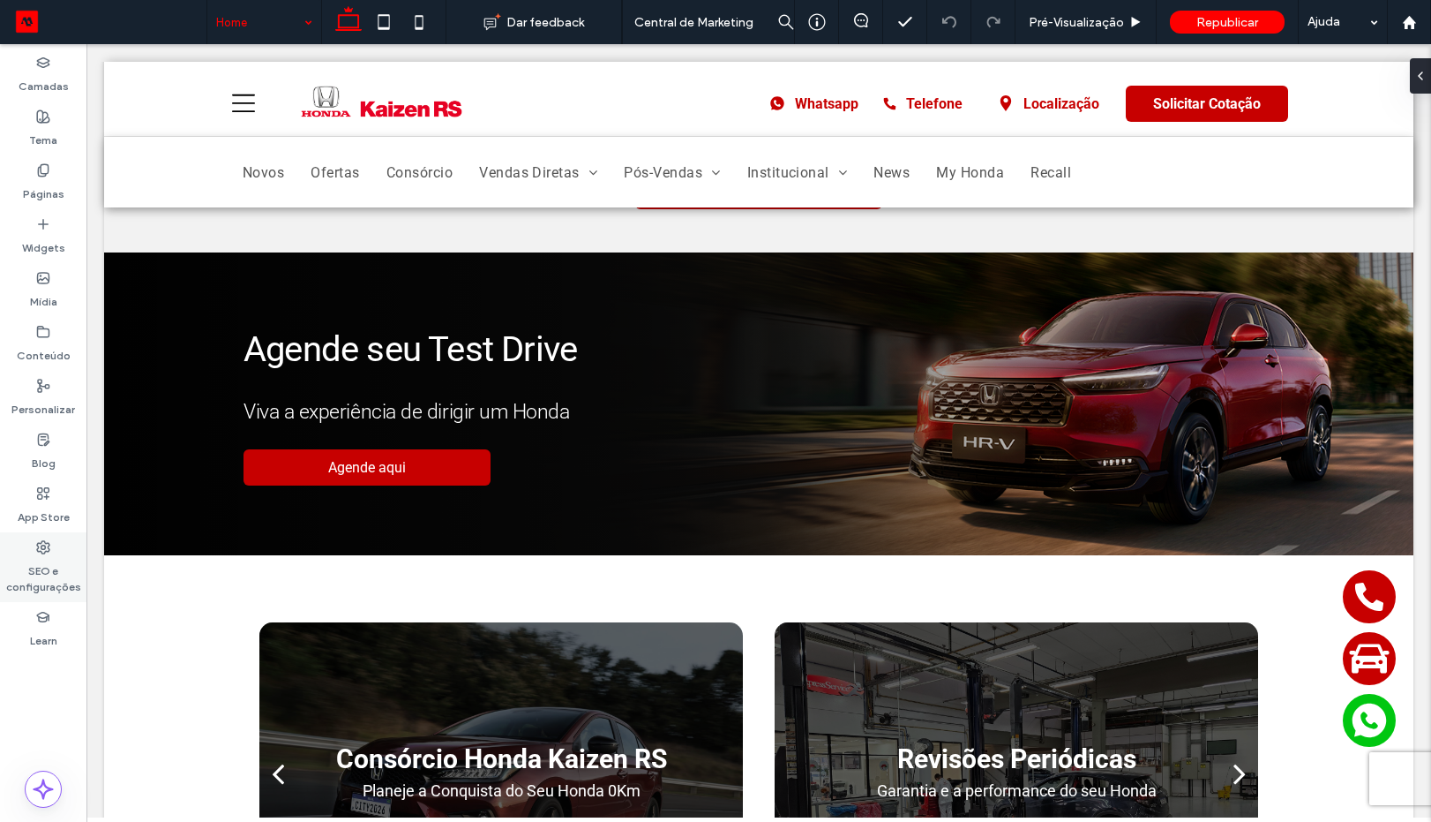
click at [36, 562] on label "SEO e configurações" at bounding box center [43, 574] width 86 height 41
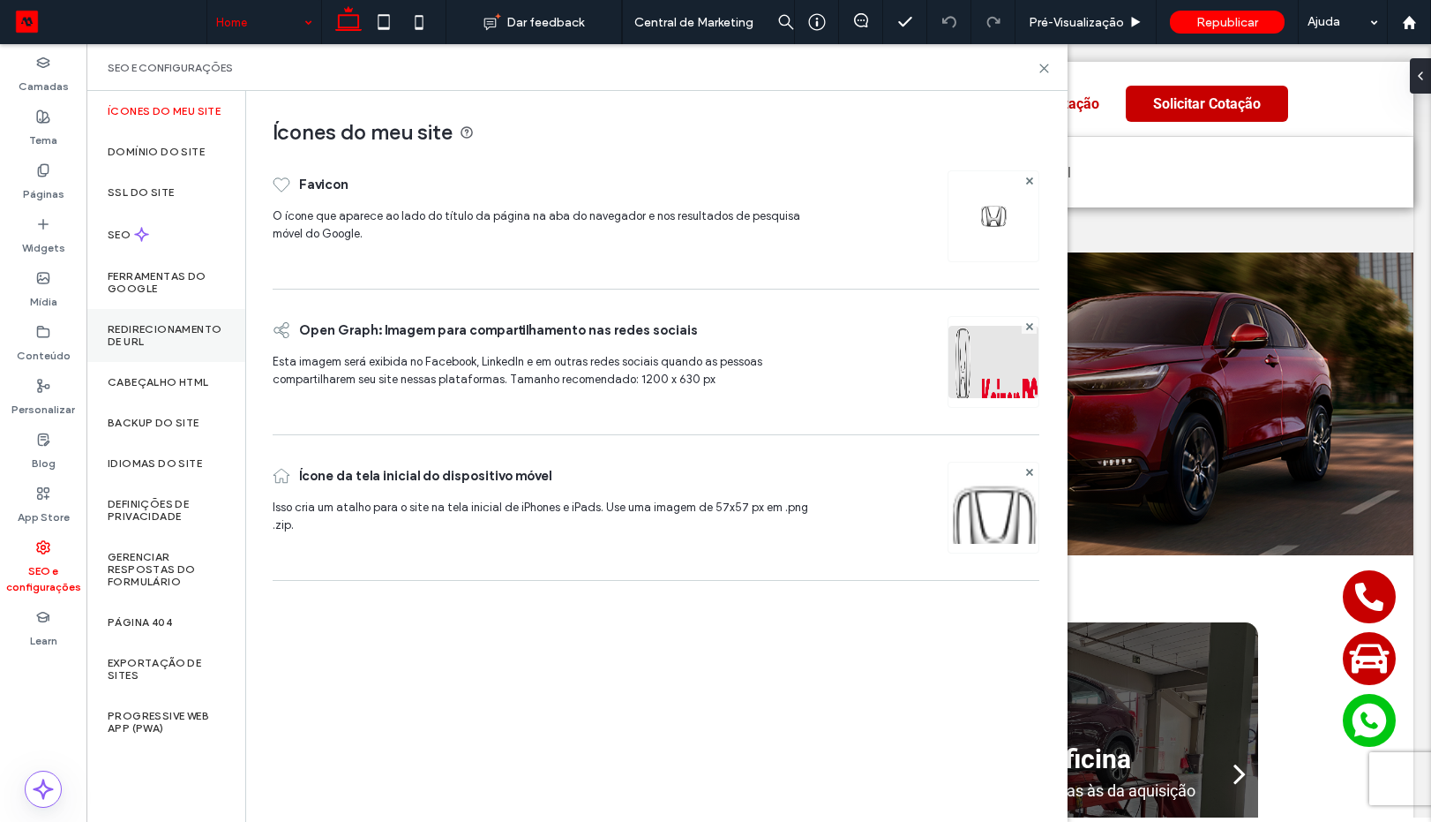
click at [169, 340] on label "Redirecionamento de URL" at bounding box center [166, 335] width 116 height 25
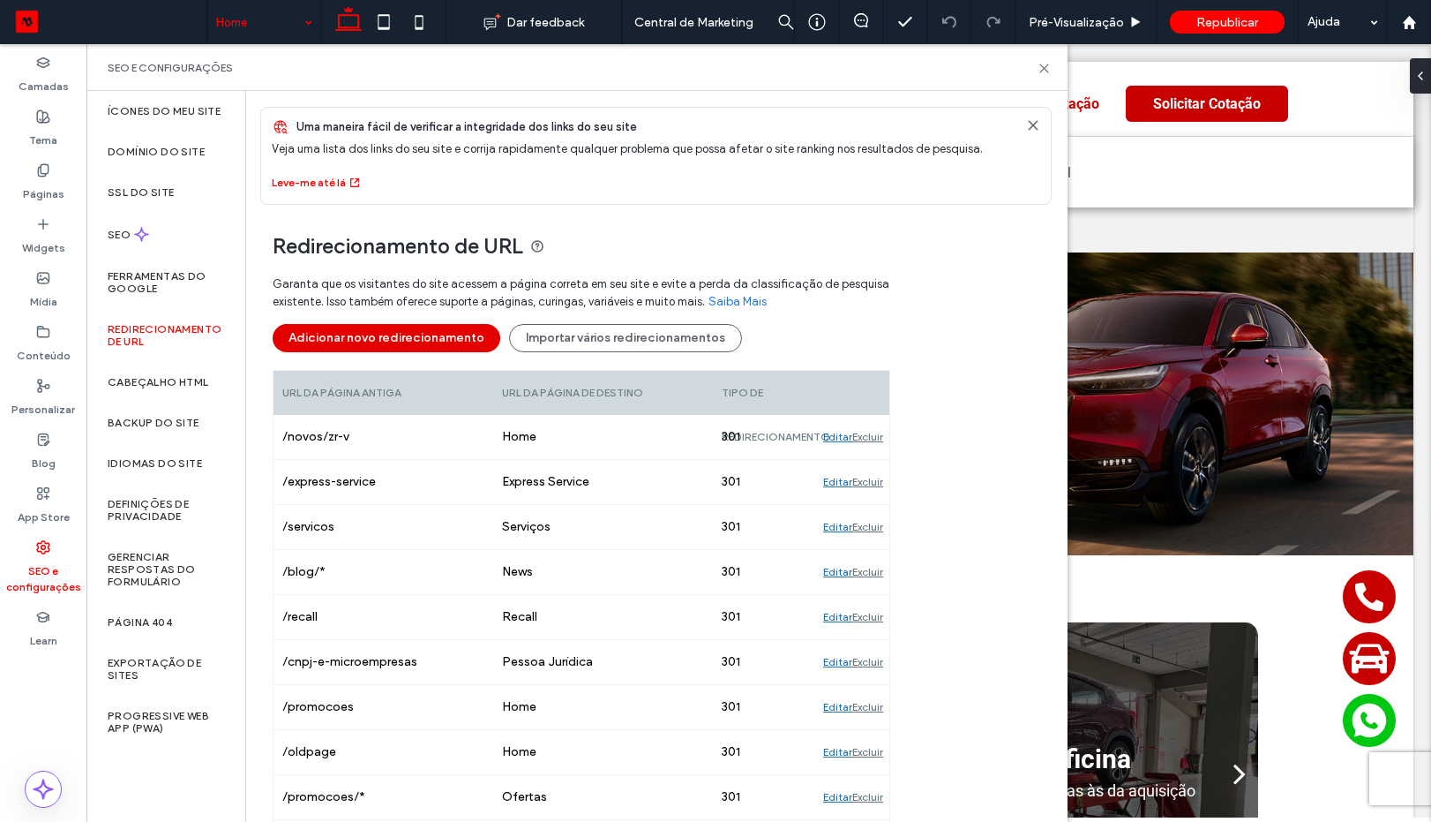
click at [382, 347] on button "Adicionar novo redirecionamento" at bounding box center [387, 338] width 228 height 28
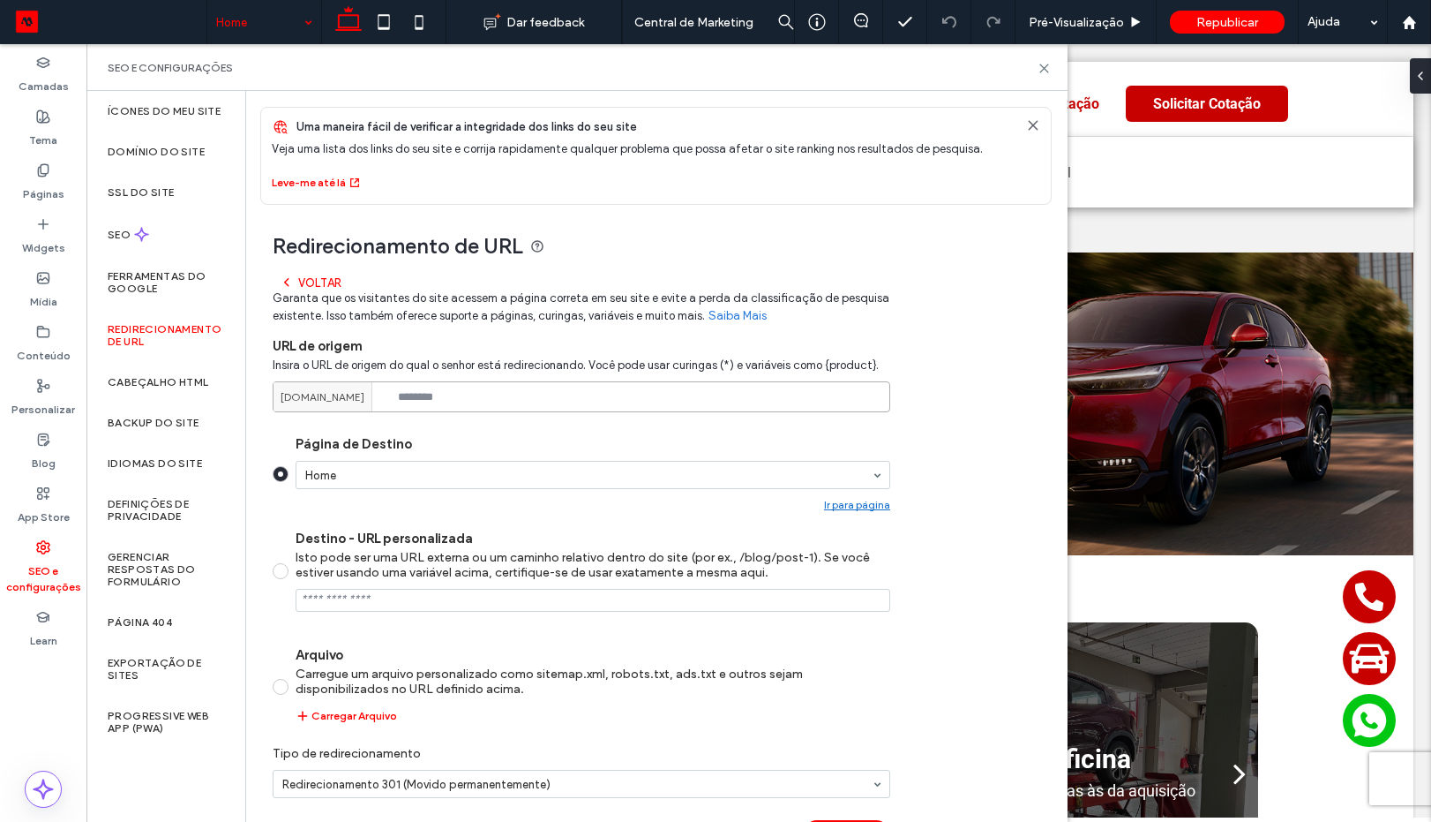
click at [458, 396] on input at bounding box center [582, 396] width 618 height 31
paste input "**********"
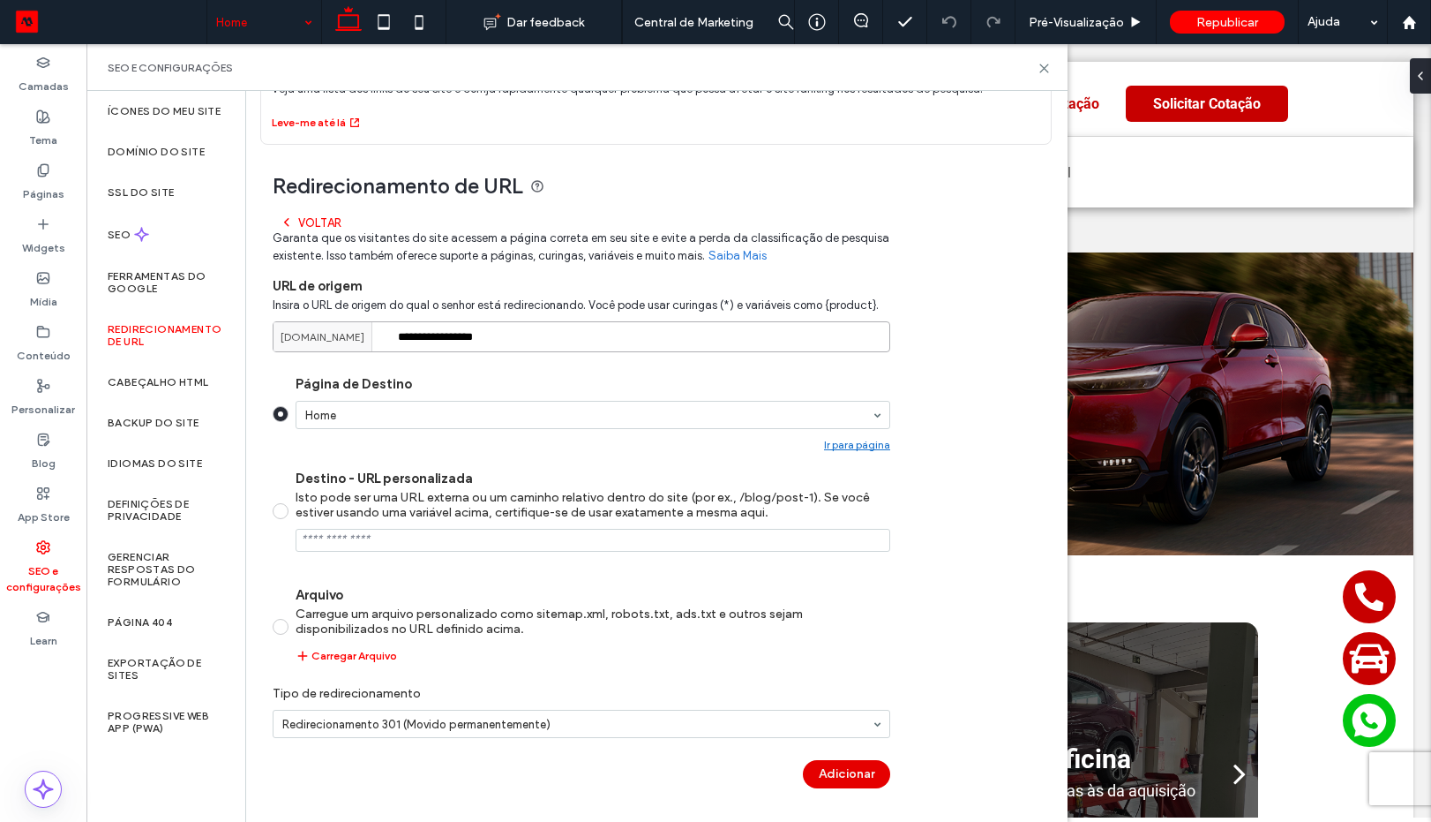
type input "**********"
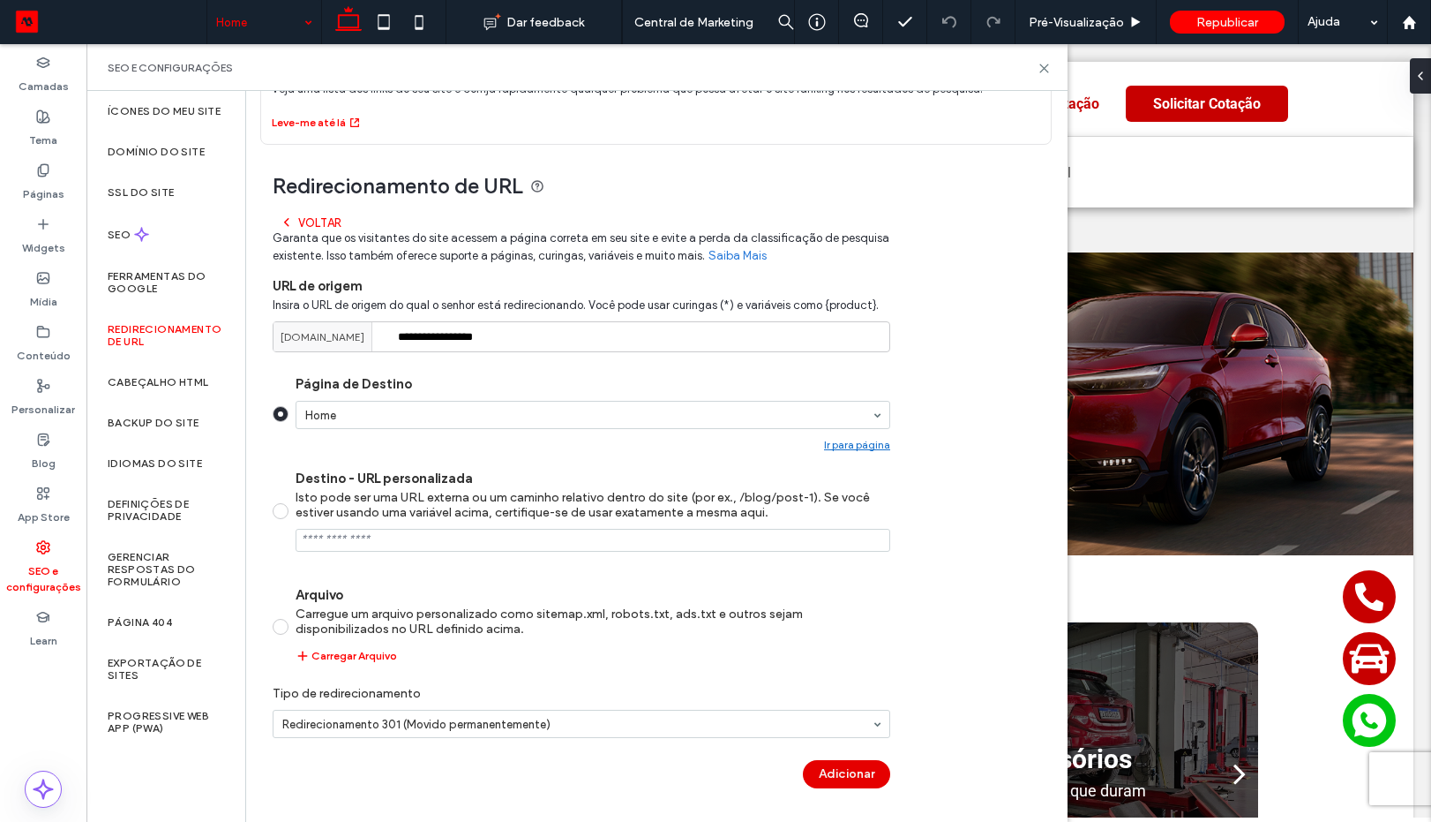
click at [846, 767] on button "Adicionar" at bounding box center [846, 774] width 87 height 28
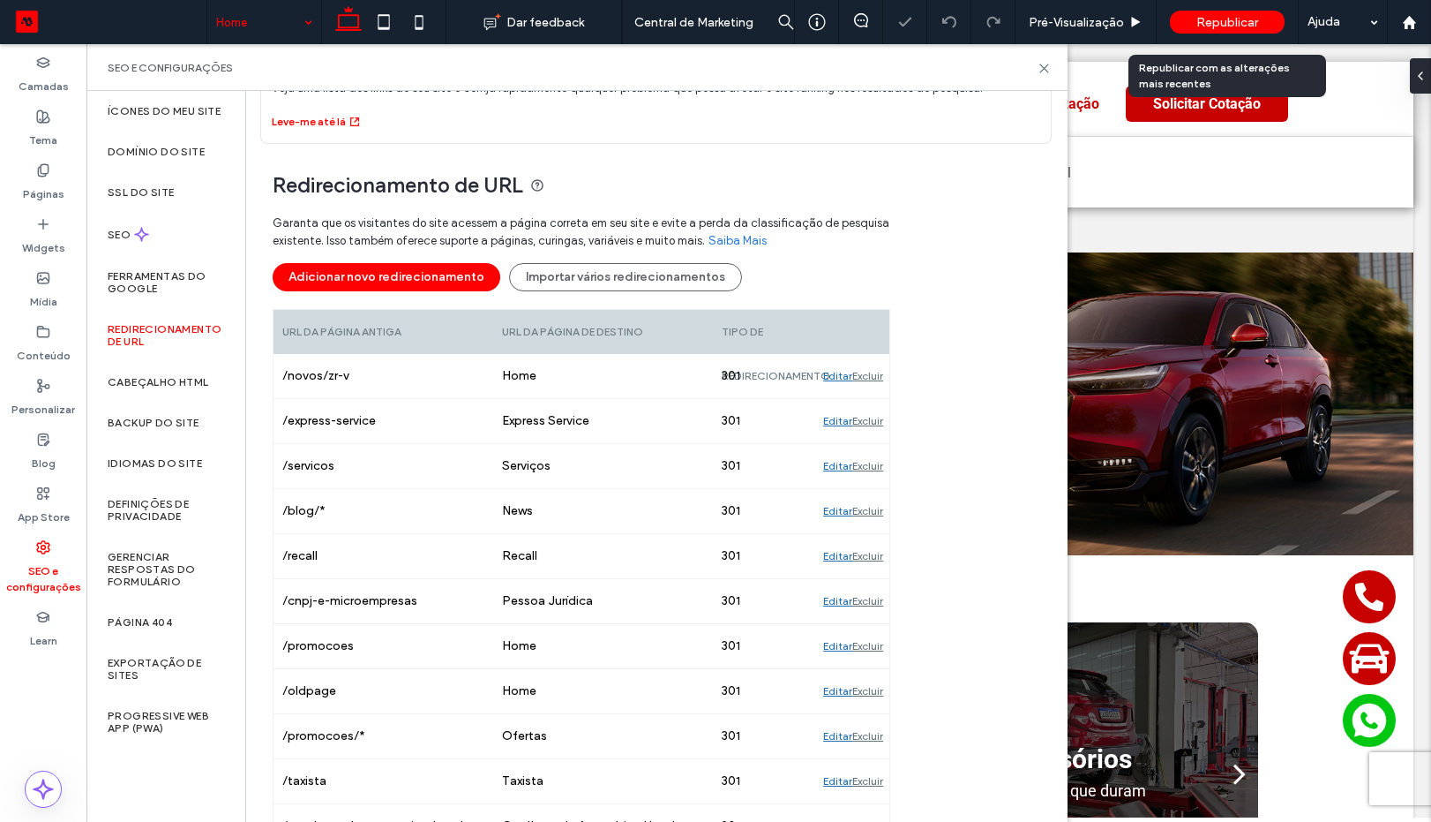
click at [1194, 24] on div "Republicar" at bounding box center [1227, 22] width 115 height 23
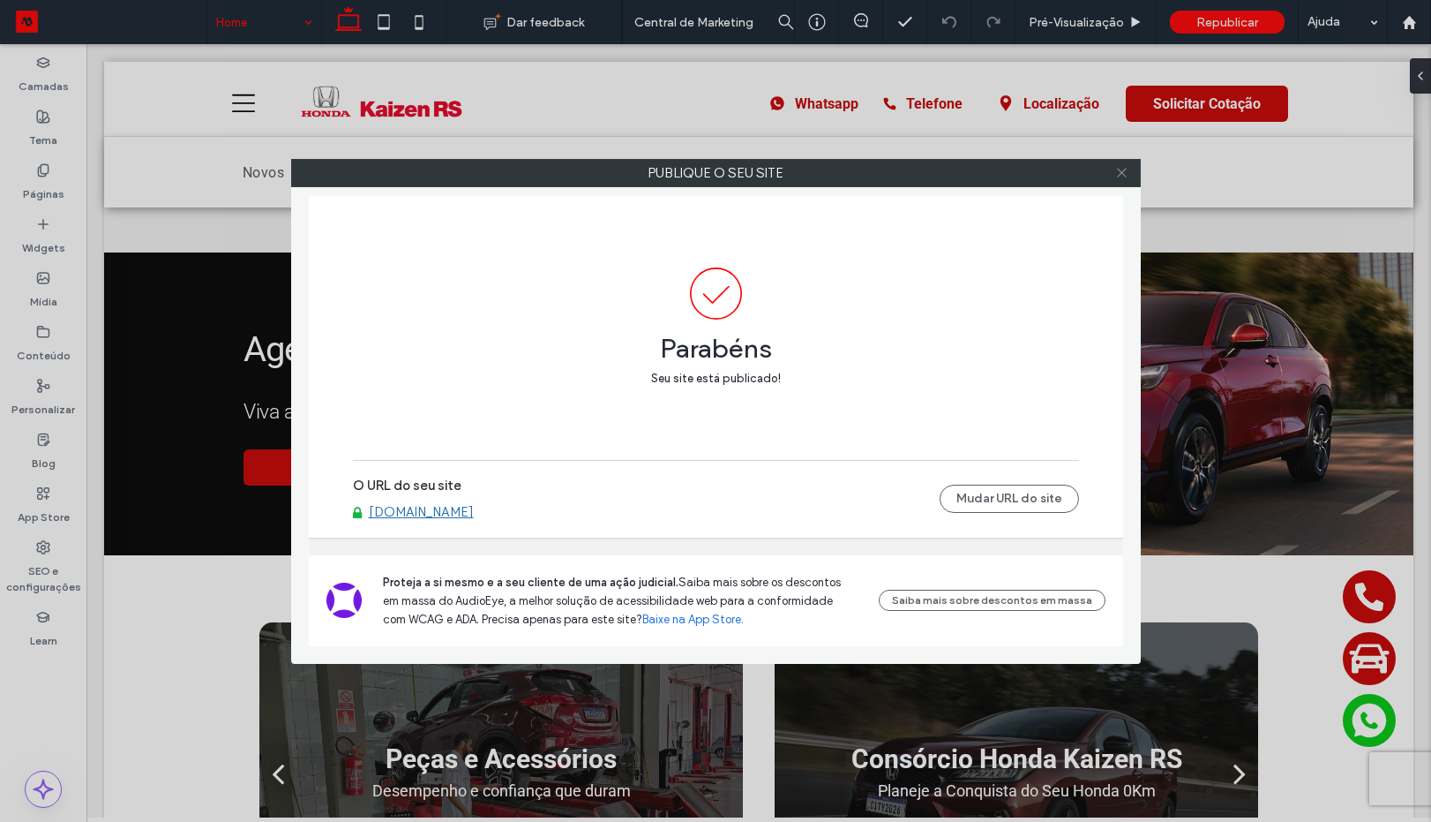
click at [1120, 172] on icon at bounding box center [1121, 172] width 13 height 13
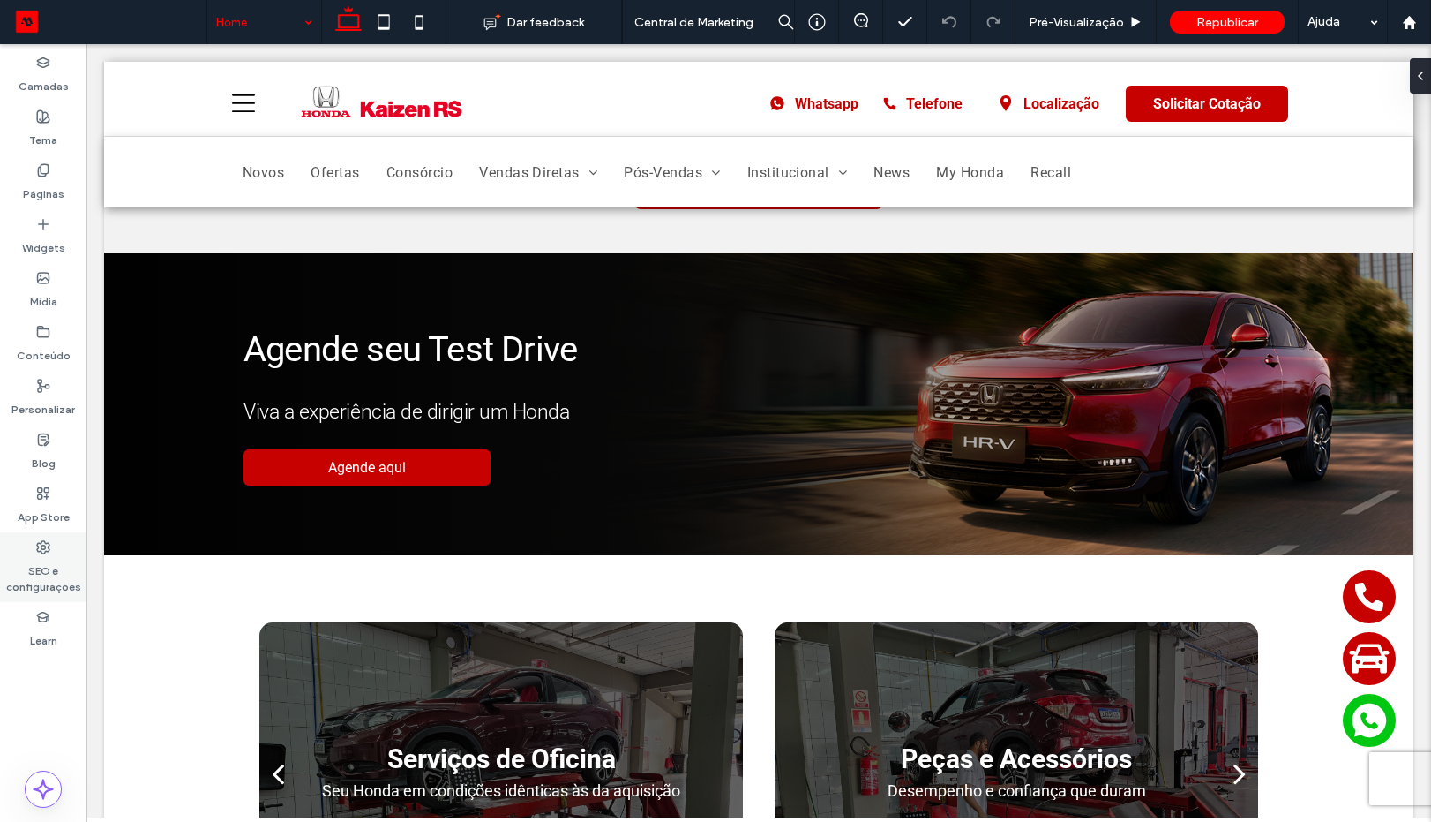
drag, startPoint x: 57, startPoint y: 564, endPoint x: 19, endPoint y: 520, distance: 58.8
click at [57, 564] on label "SEO e configurações" at bounding box center [43, 574] width 86 height 41
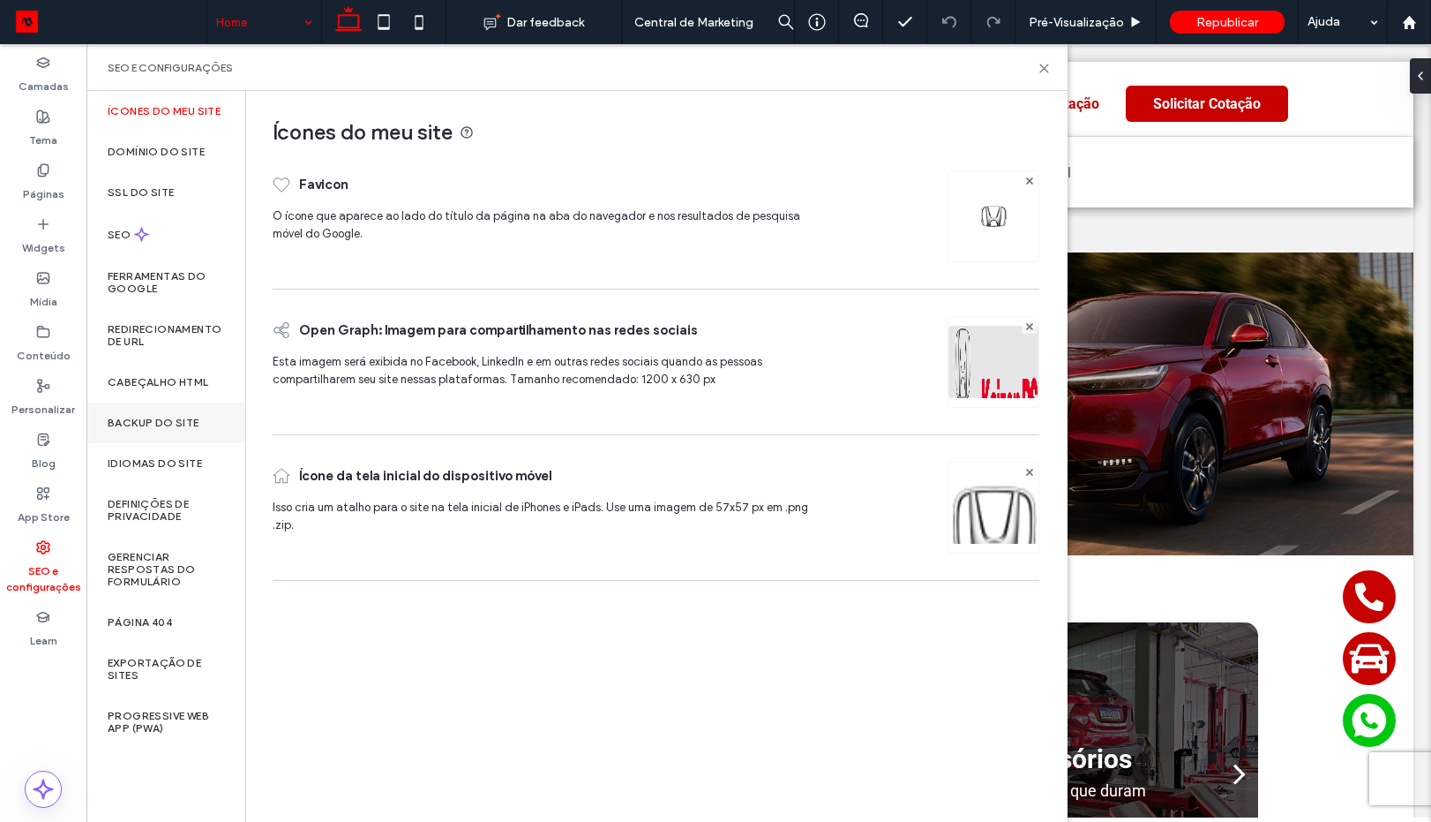
click at [165, 435] on div "Backup do Site" at bounding box center [165, 422] width 159 height 41
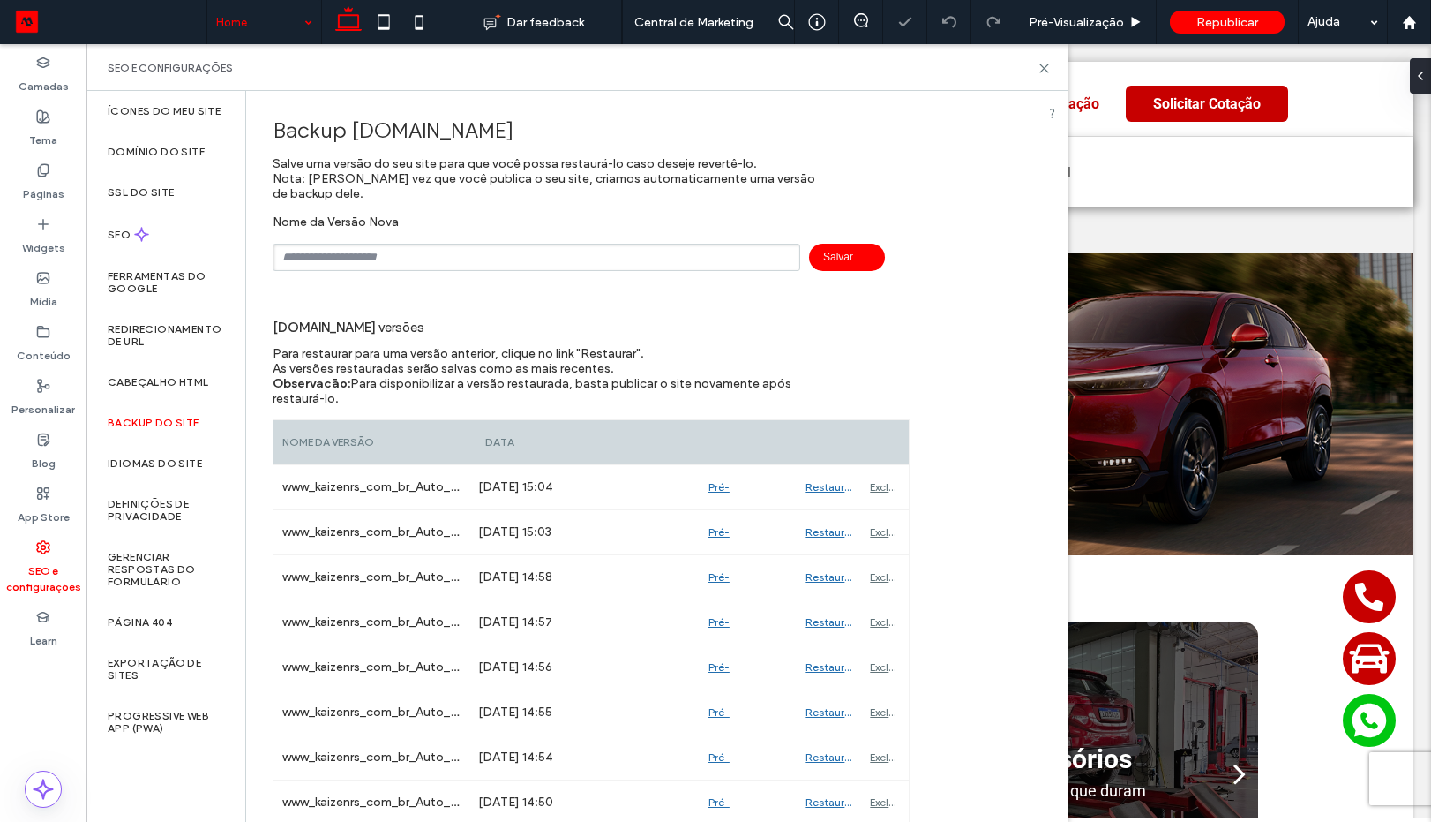
click at [389, 257] on input "text" at bounding box center [537, 257] width 528 height 27
paste input "*******"
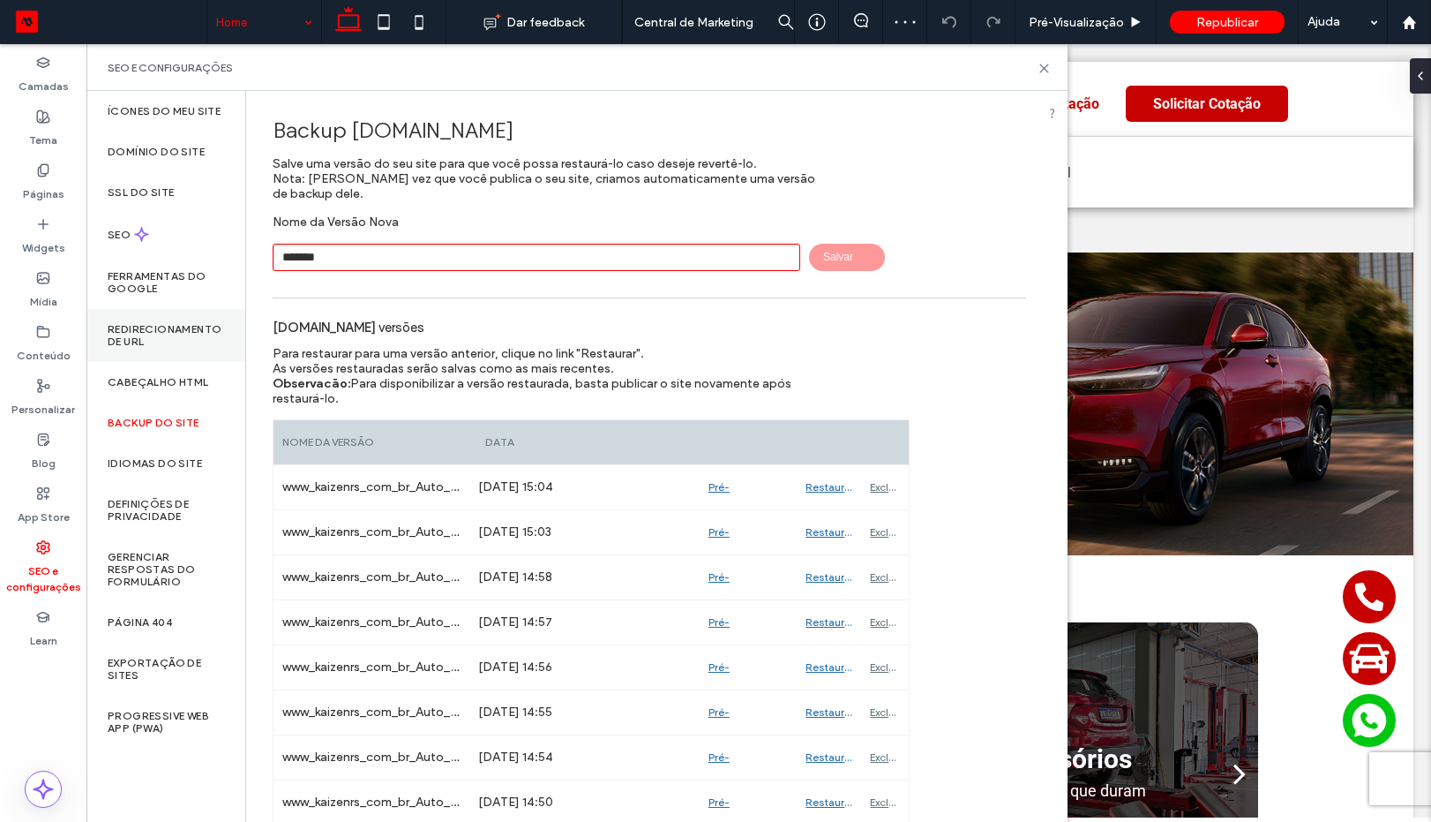
type input "*******"
click at [123, 320] on div "Redirecionamento de URL" at bounding box center [165, 335] width 159 height 53
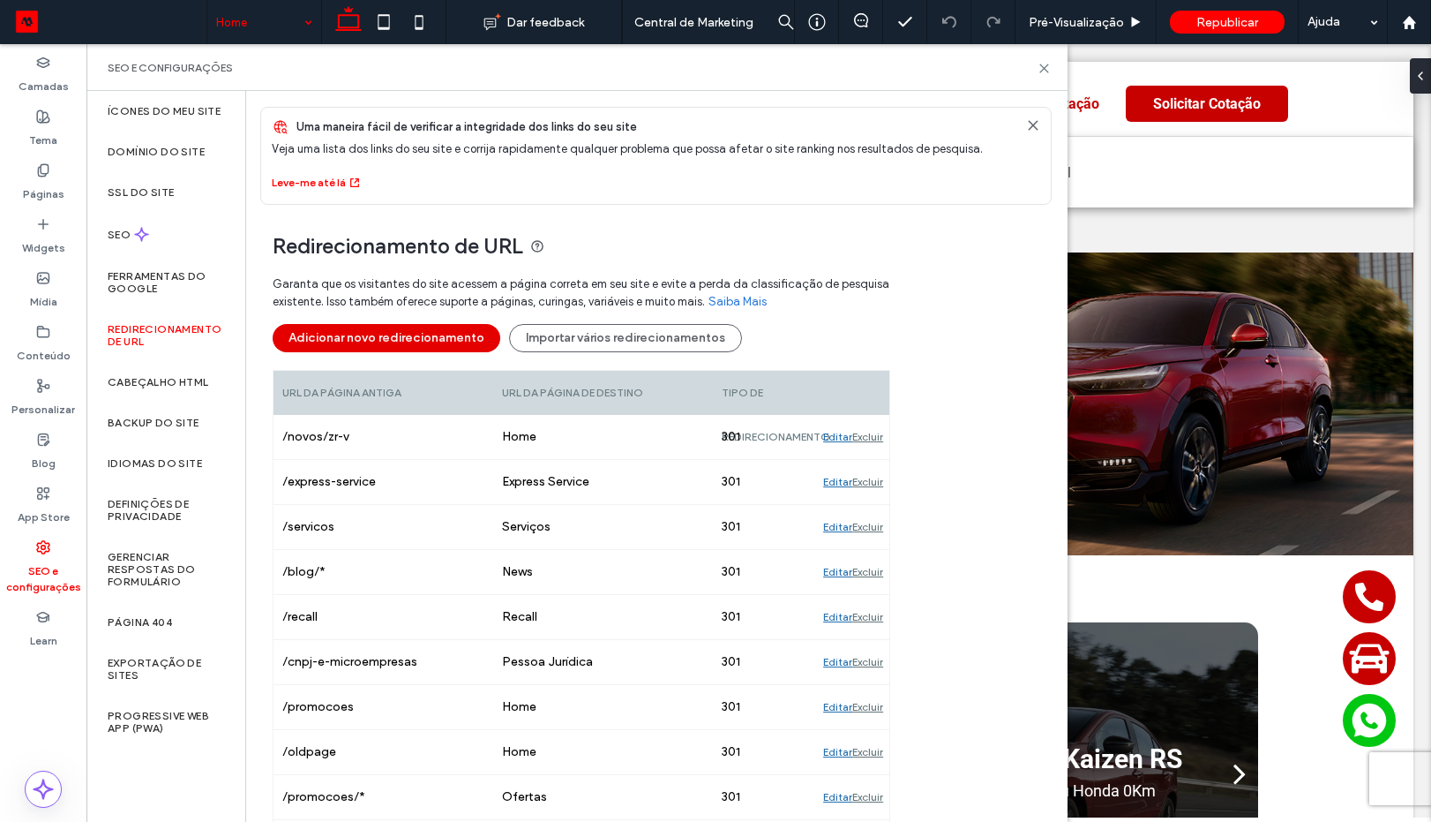
click at [463, 345] on button "Adicionar novo redirecionamento" at bounding box center [387, 338] width 228 height 28
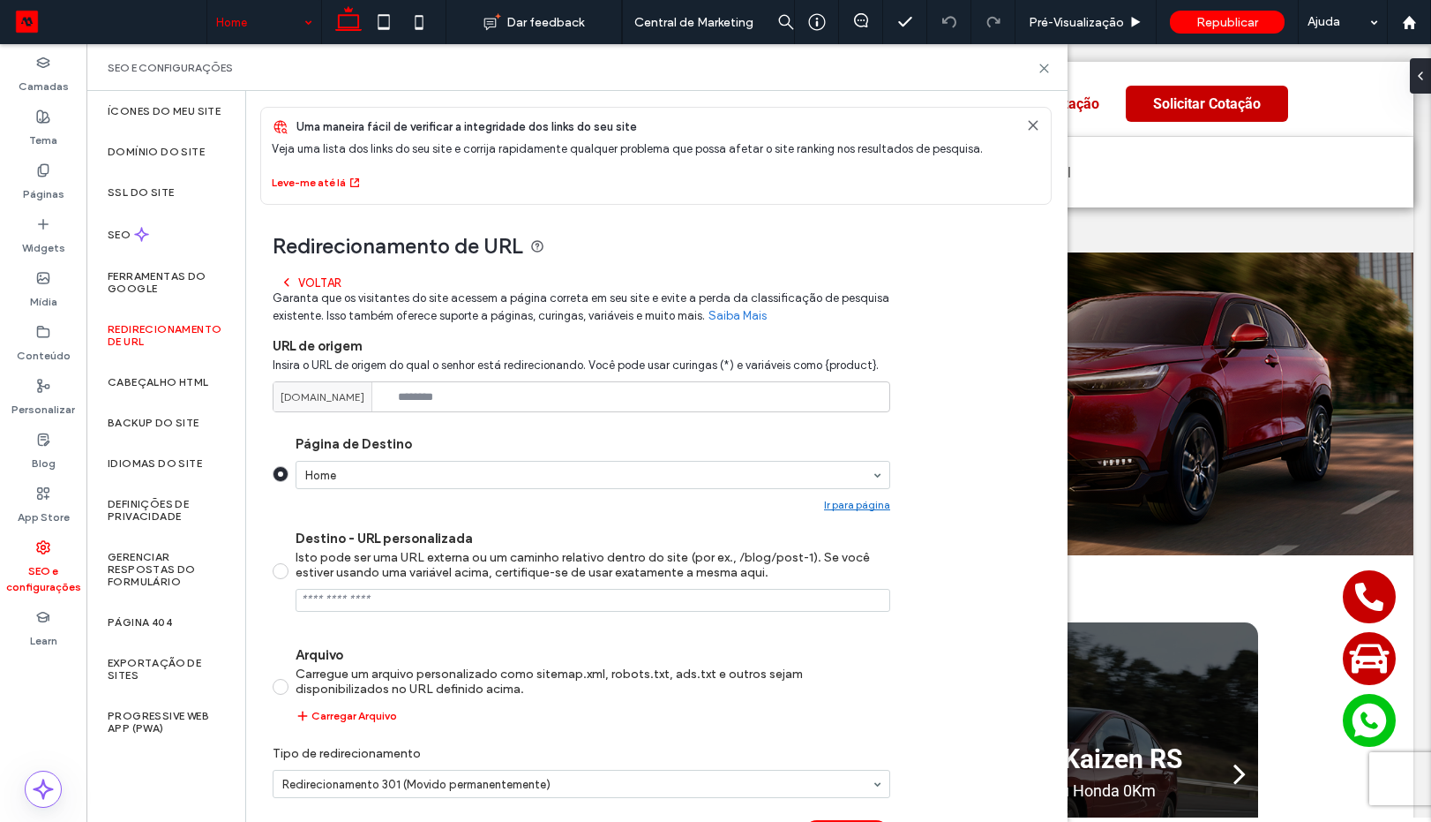
click at [506, 380] on div "Insira o URL de origem do qual o senhor está redirecionando. Você pode usar cur…" at bounding box center [582, 380] width 618 height 63
click at [506, 396] on input at bounding box center [582, 396] width 618 height 31
paste input "********"
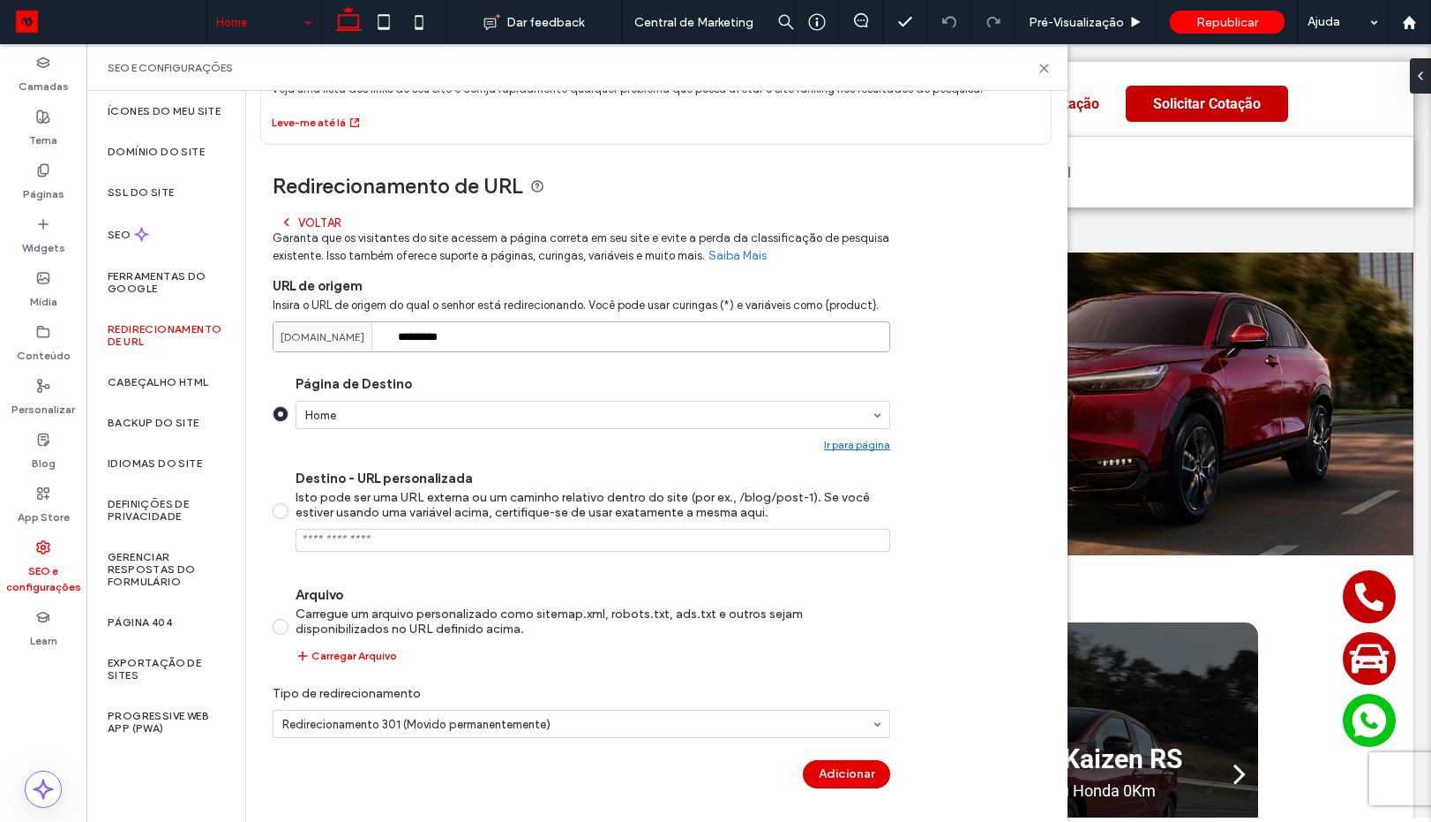
type input "*********"
click at [815, 781] on button "Adicionar" at bounding box center [846, 774] width 87 height 28
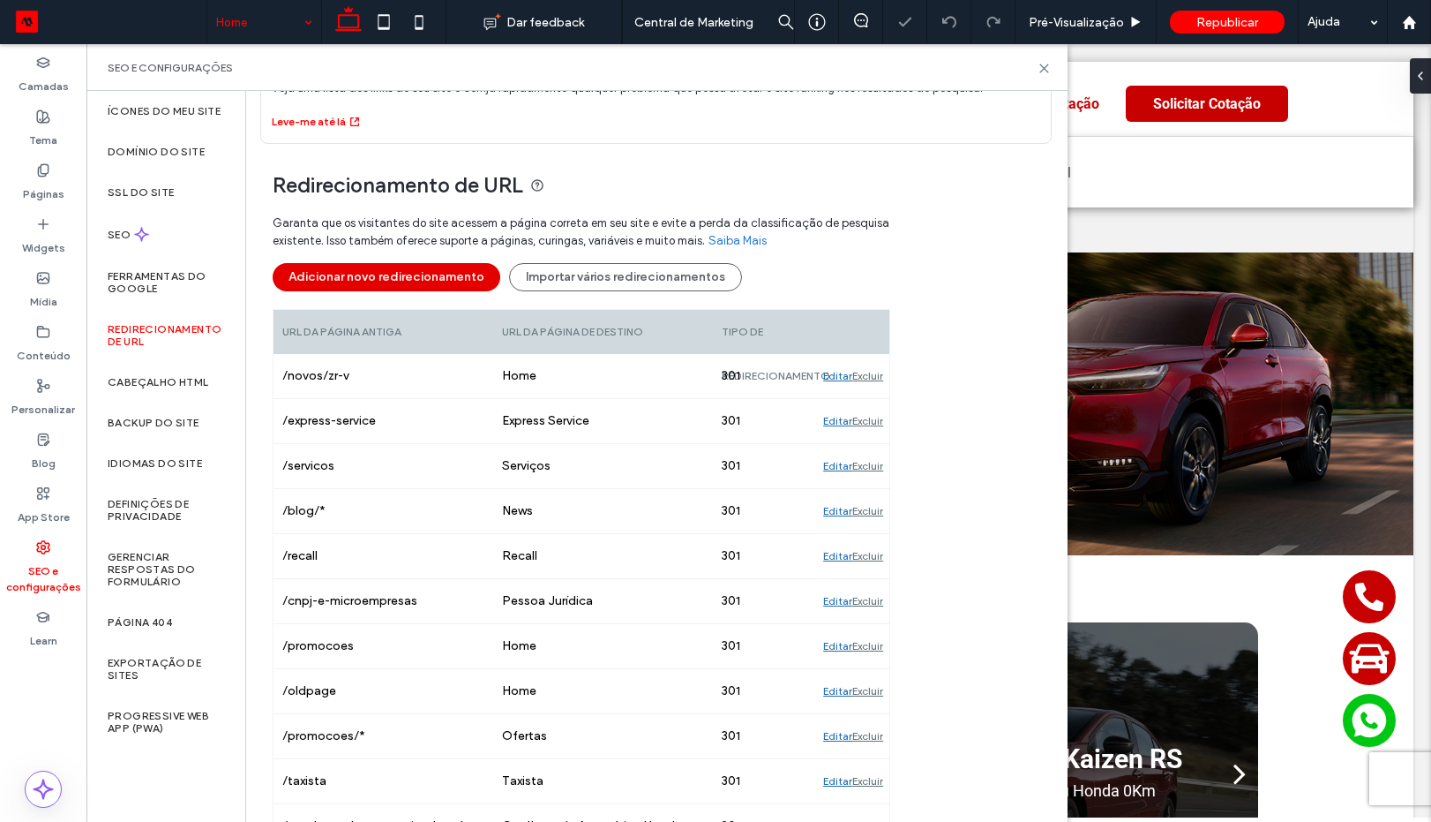
click at [428, 287] on button "Adicionar novo redirecionamento" at bounding box center [387, 277] width 228 height 28
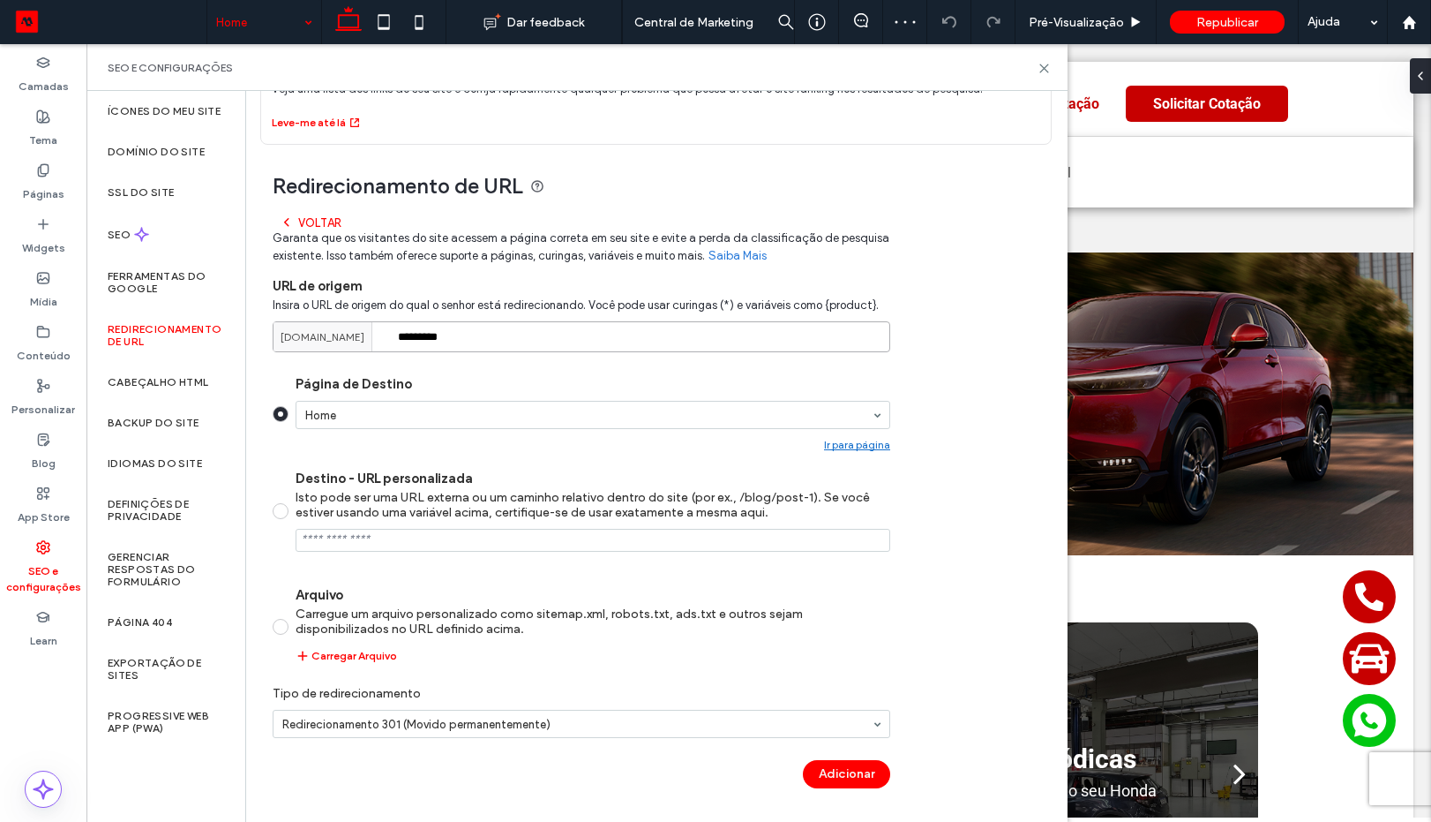
click at [493, 338] on input "*********" at bounding box center [582, 336] width 618 height 31
type input "*******"
click at [859, 760] on button "Adicionar" at bounding box center [846, 774] width 87 height 28
click at [859, 760] on div "Adicionar" at bounding box center [582, 774] width 618 height 28
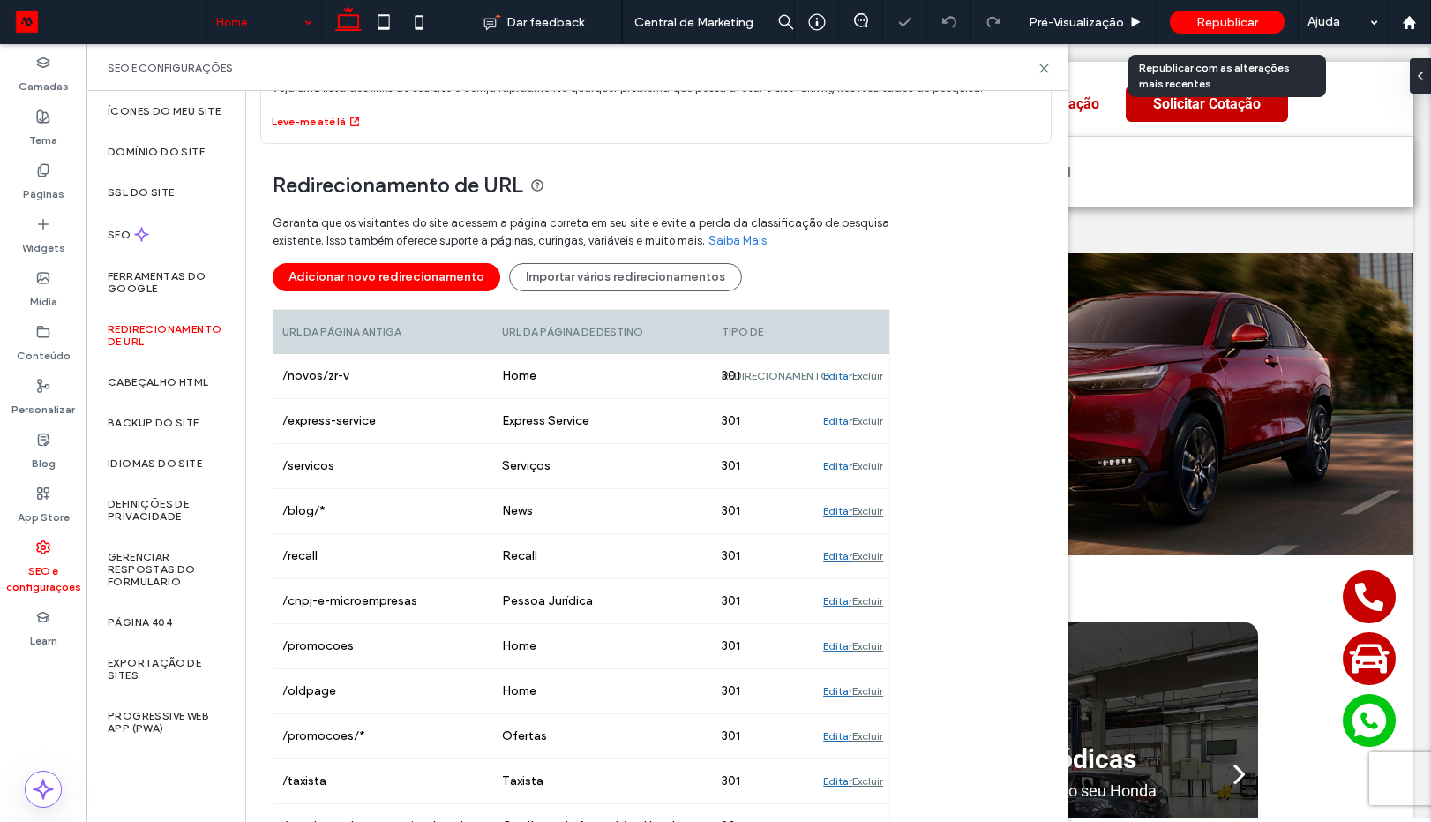
click at [1231, 20] on span "Republicar" at bounding box center [1228, 22] width 62 height 15
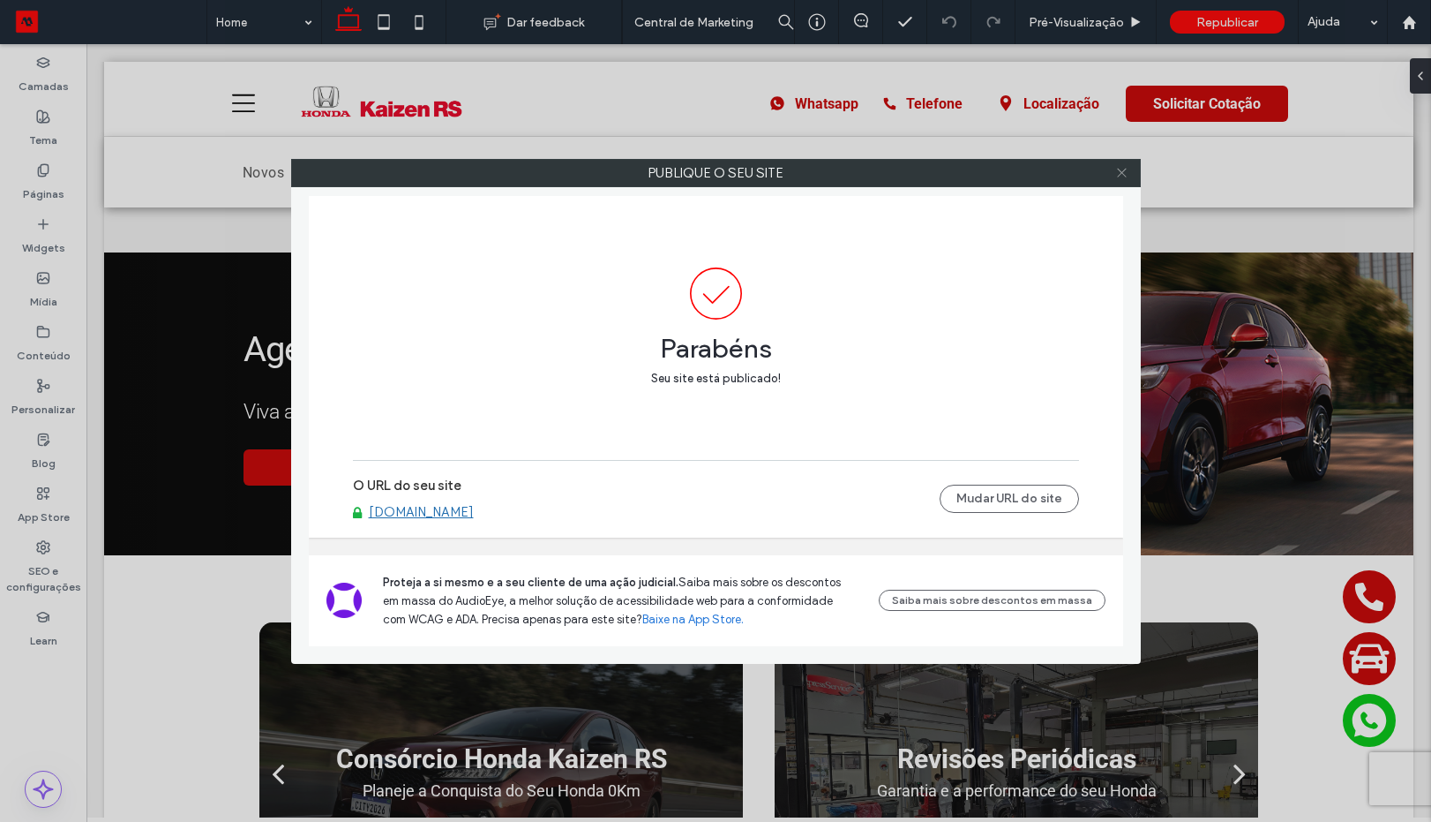
click at [1125, 179] on span at bounding box center [1121, 173] width 13 height 26
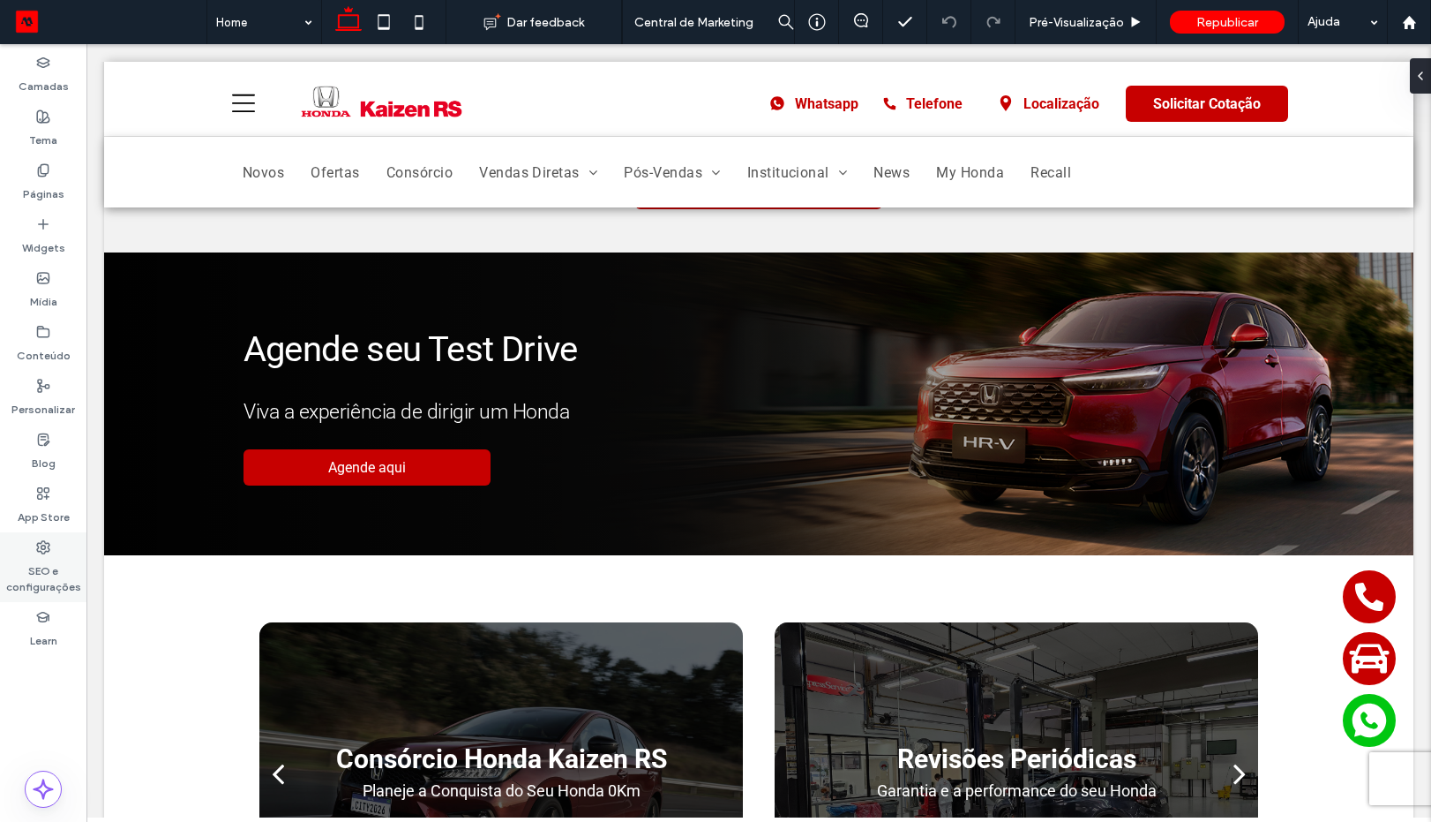
click at [41, 552] on icon at bounding box center [43, 547] width 14 height 14
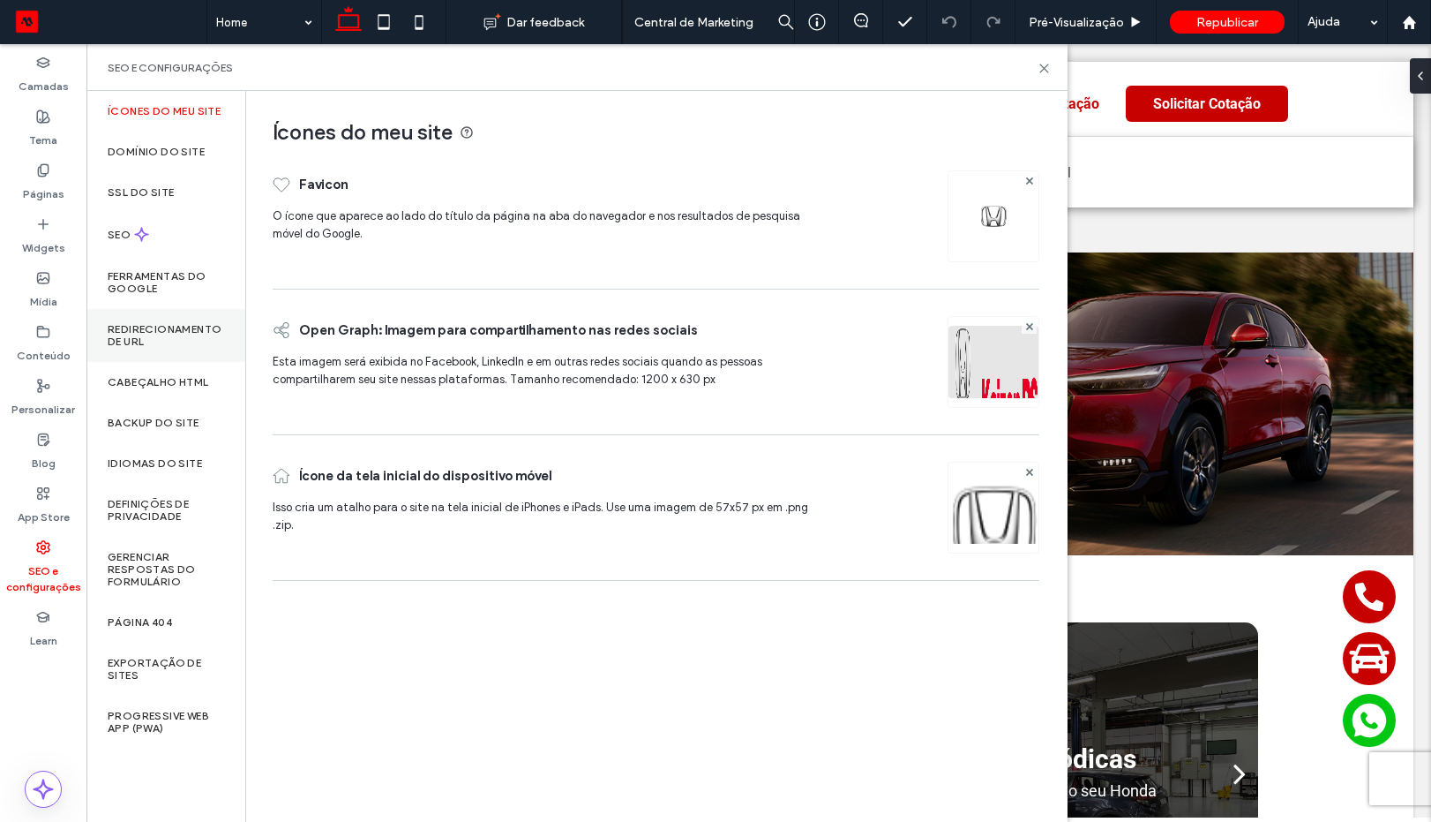
click at [168, 349] on div "Redirecionamento de URL" at bounding box center [165, 335] width 159 height 53
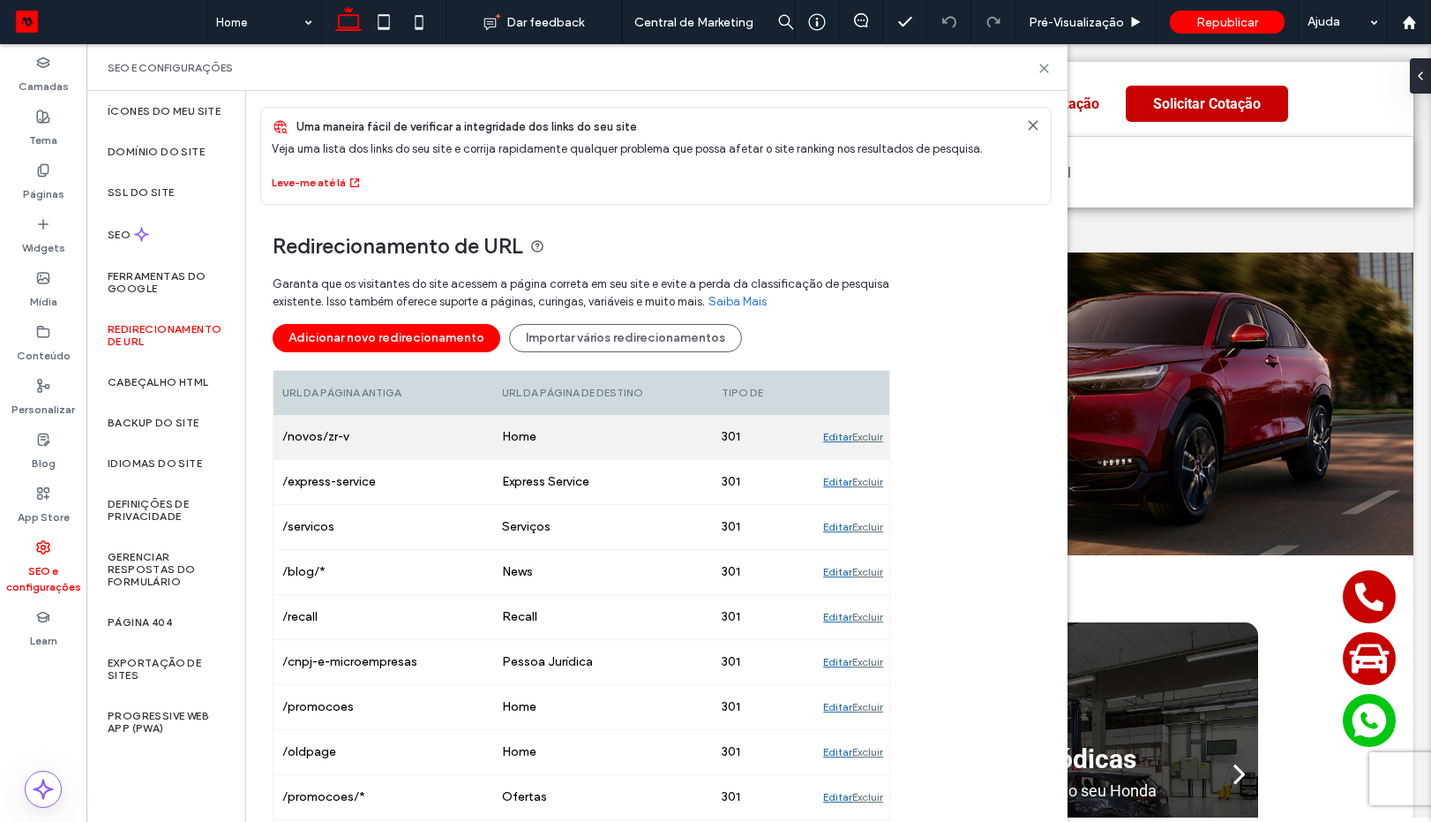
drag, startPoint x: 417, startPoint y: 338, endPoint x: 439, endPoint y: 336, distance: 23.0
click at [415, 336] on button "Adicionar novo redirecionamento" at bounding box center [387, 338] width 228 height 28
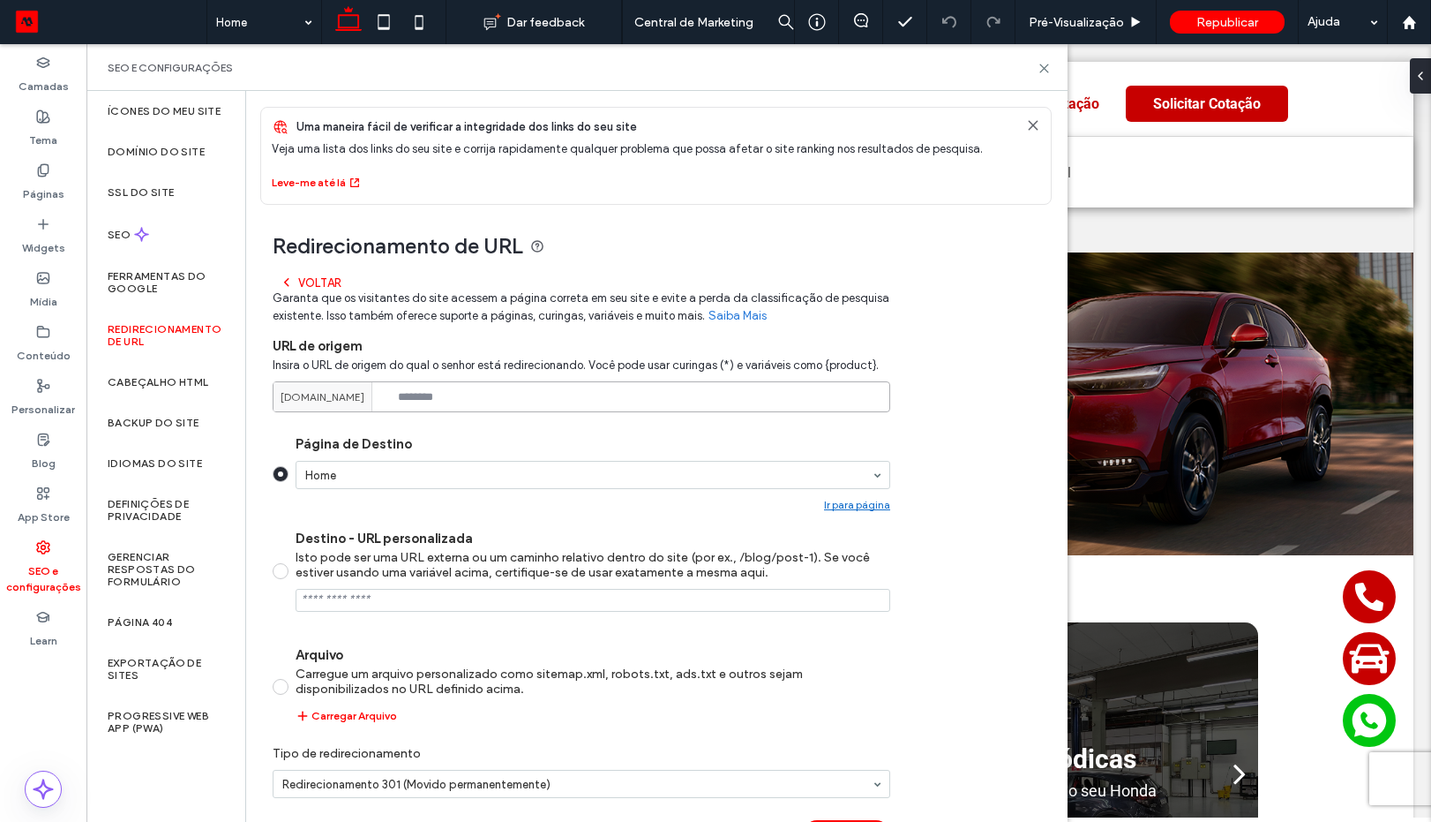
click at [530, 394] on input at bounding box center [582, 396] width 618 height 31
paste input "**********"
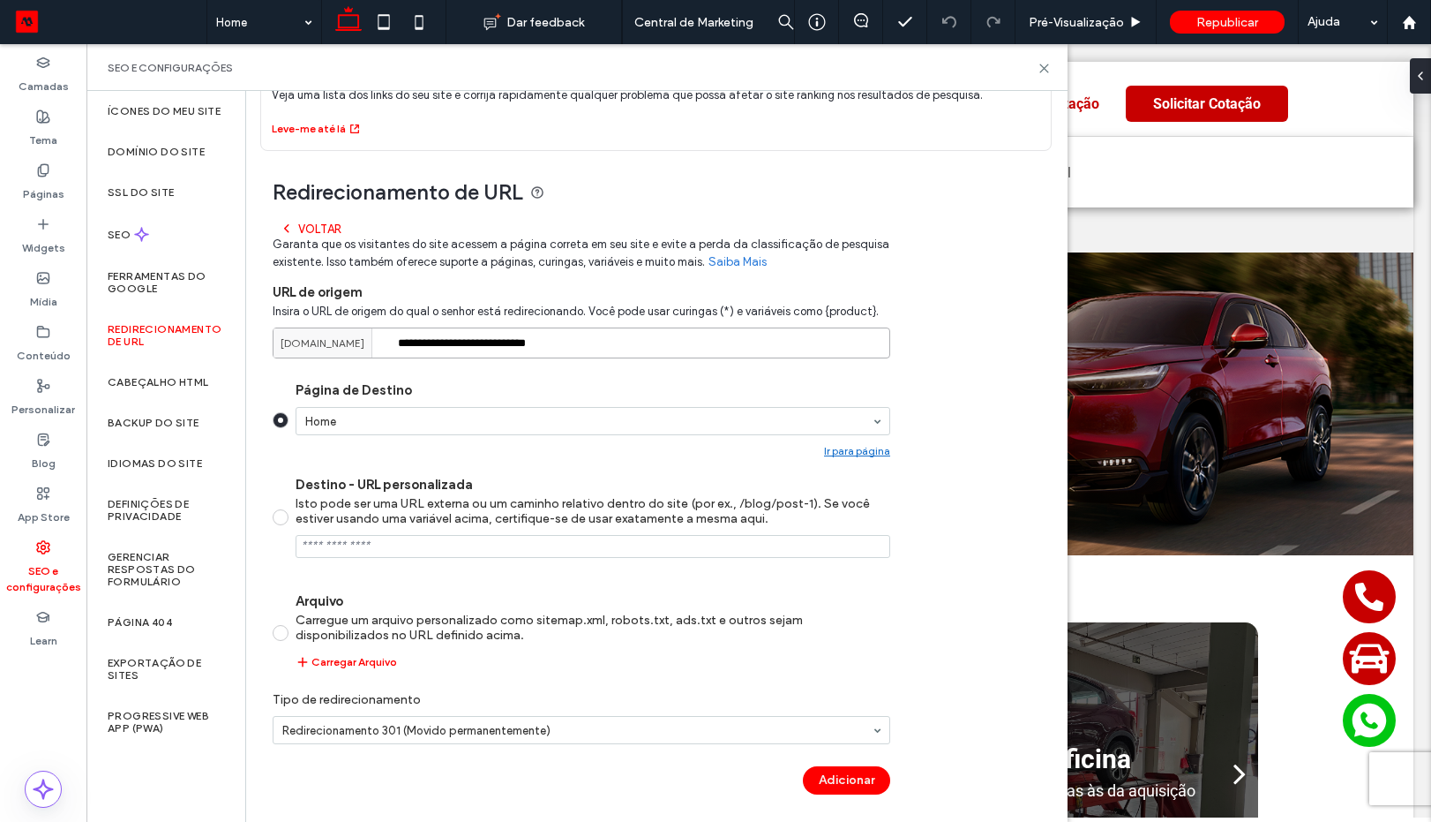
scroll to position [61, 0]
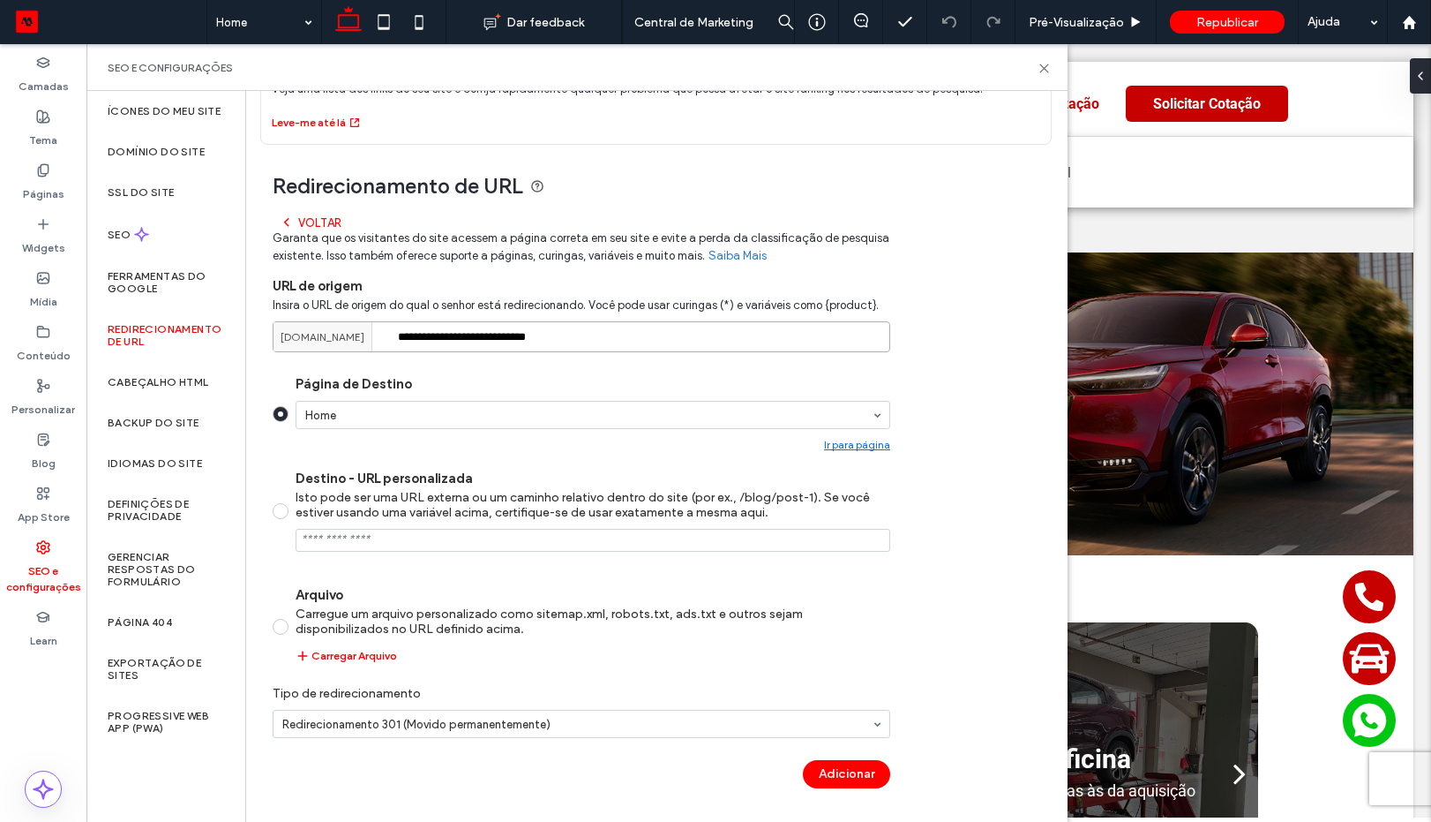
type input "**********"
click at [875, 769] on button "Adicionar" at bounding box center [846, 774] width 87 height 28
click at [877, 770] on div "Adicionar" at bounding box center [582, 774] width 618 height 28
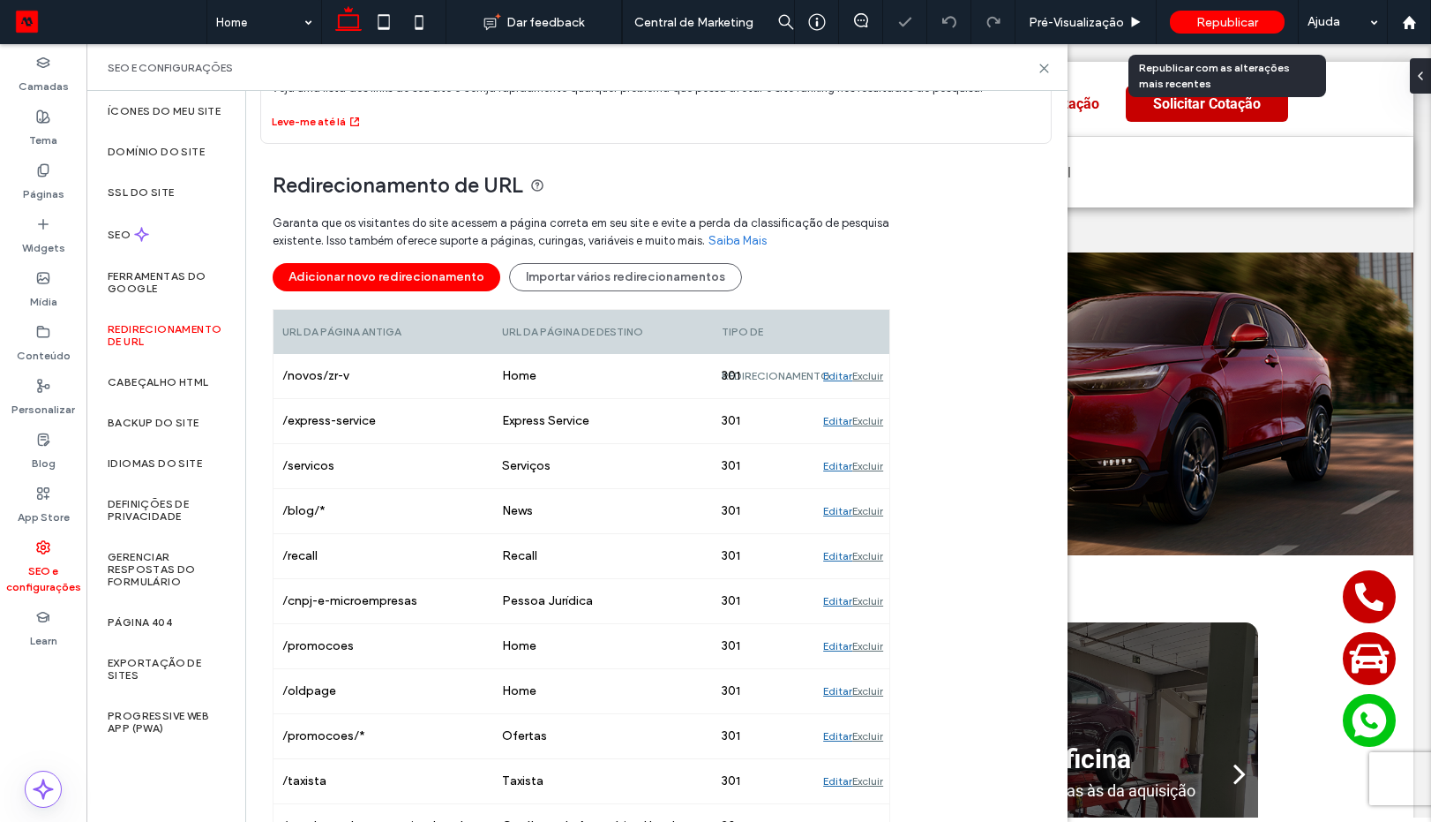
click at [1225, 26] on span "Republicar" at bounding box center [1228, 22] width 62 height 15
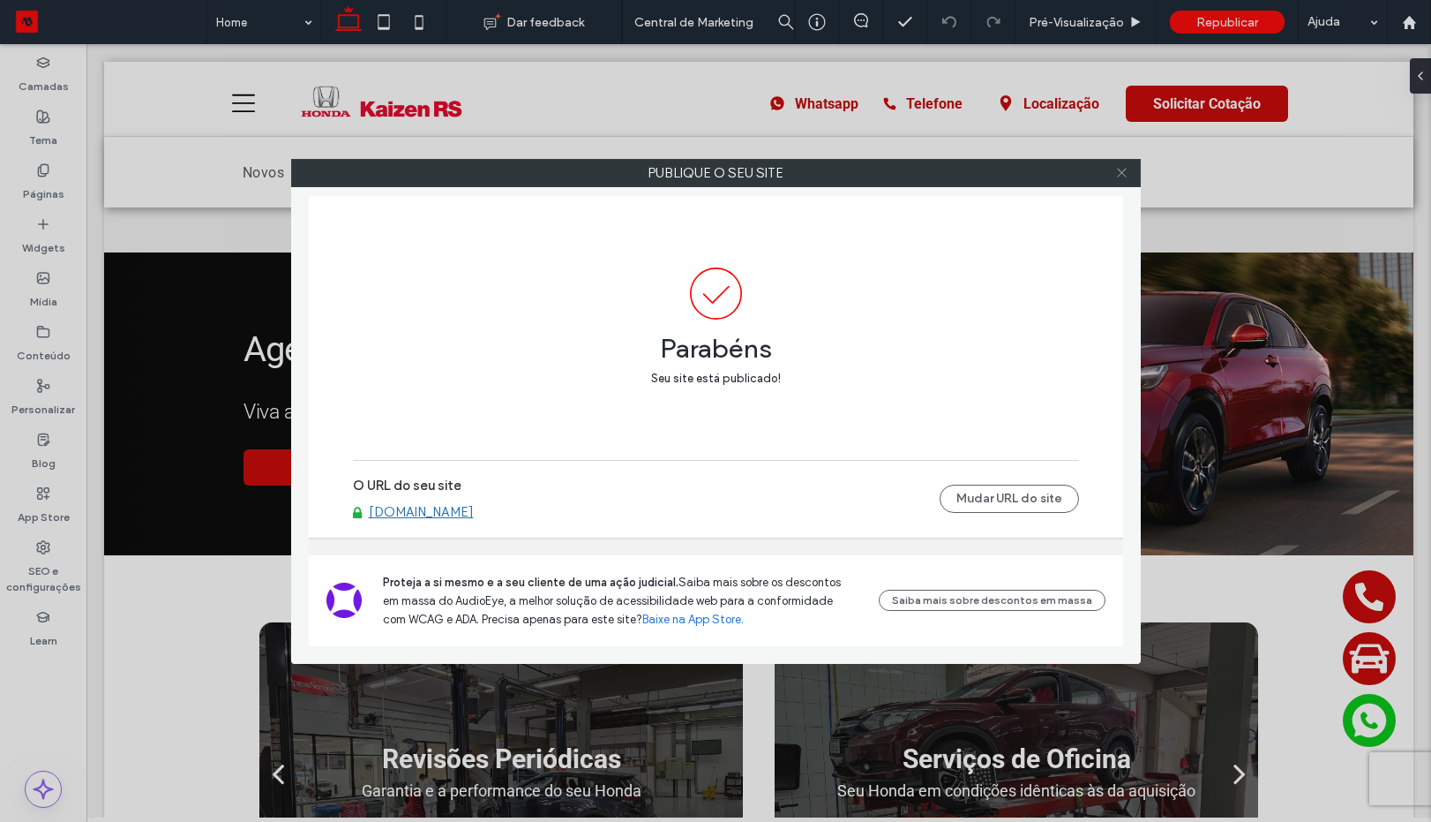
click at [1124, 169] on icon at bounding box center [1121, 172] width 13 height 13
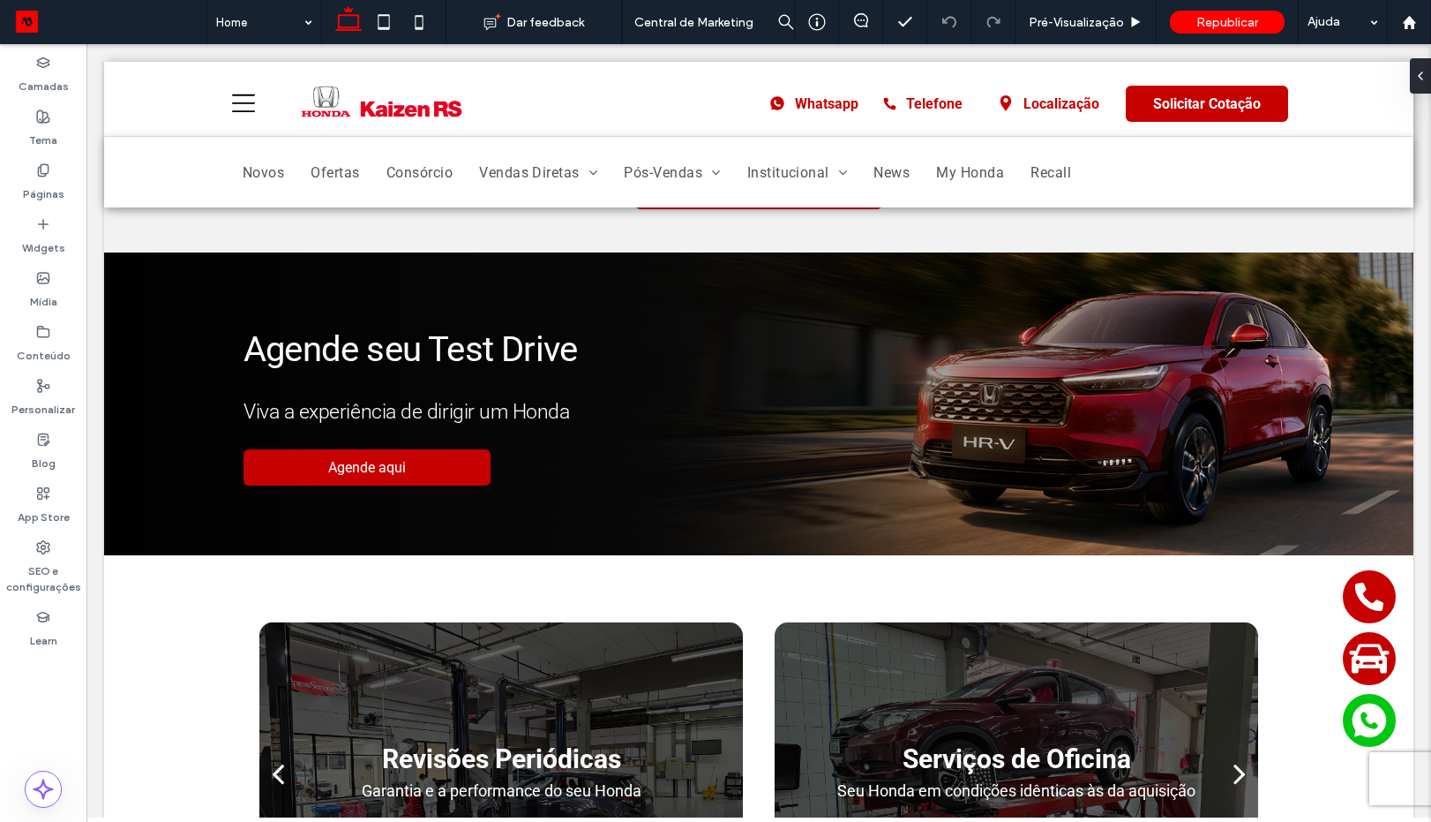
click at [1124, 169] on icon at bounding box center [1121, 172] width 13 height 13
click at [58, 562] on label "SEO e configurações" at bounding box center [43, 574] width 86 height 41
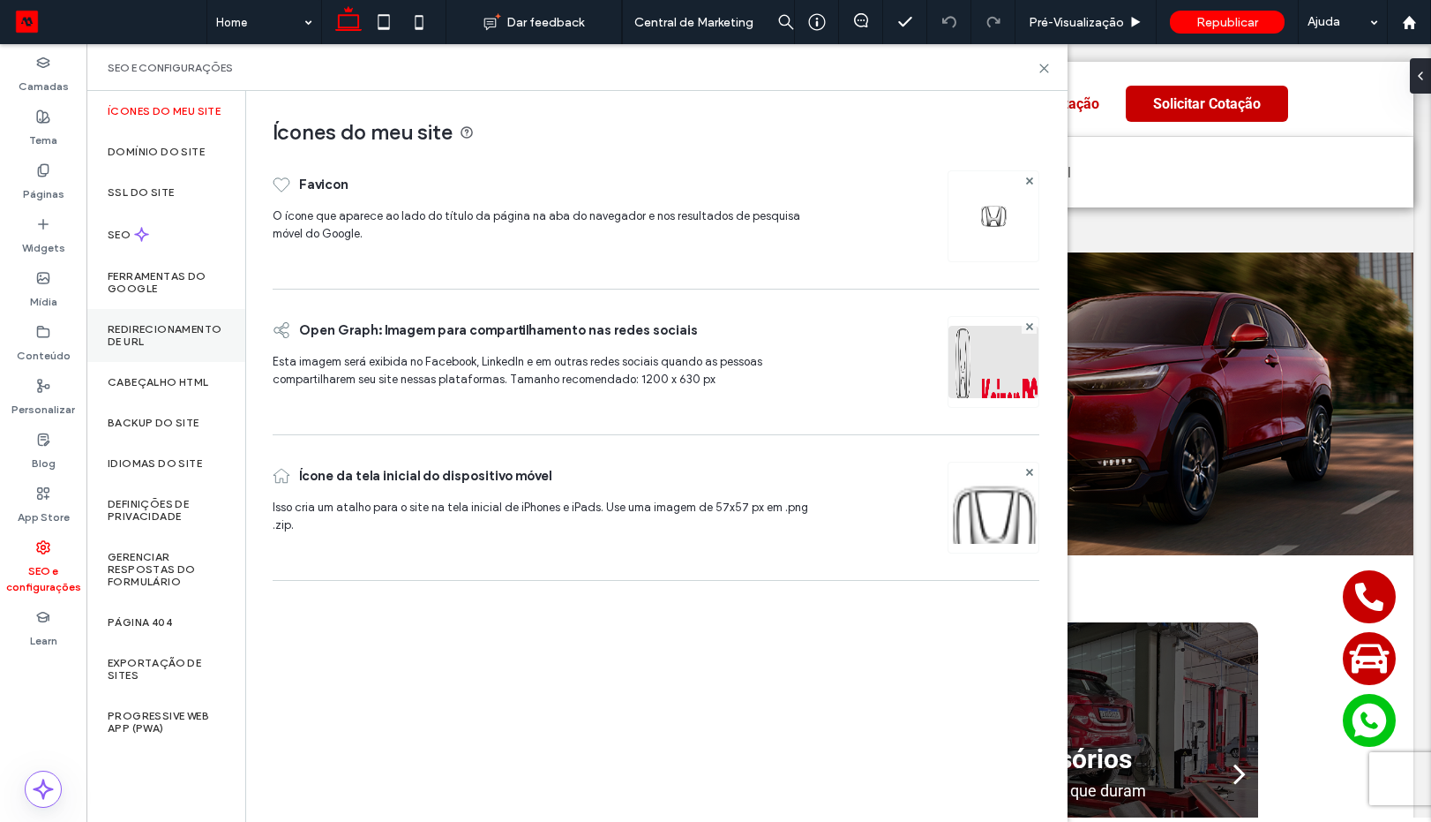
click at [148, 320] on div "Redirecionamento de URL" at bounding box center [165, 335] width 159 height 53
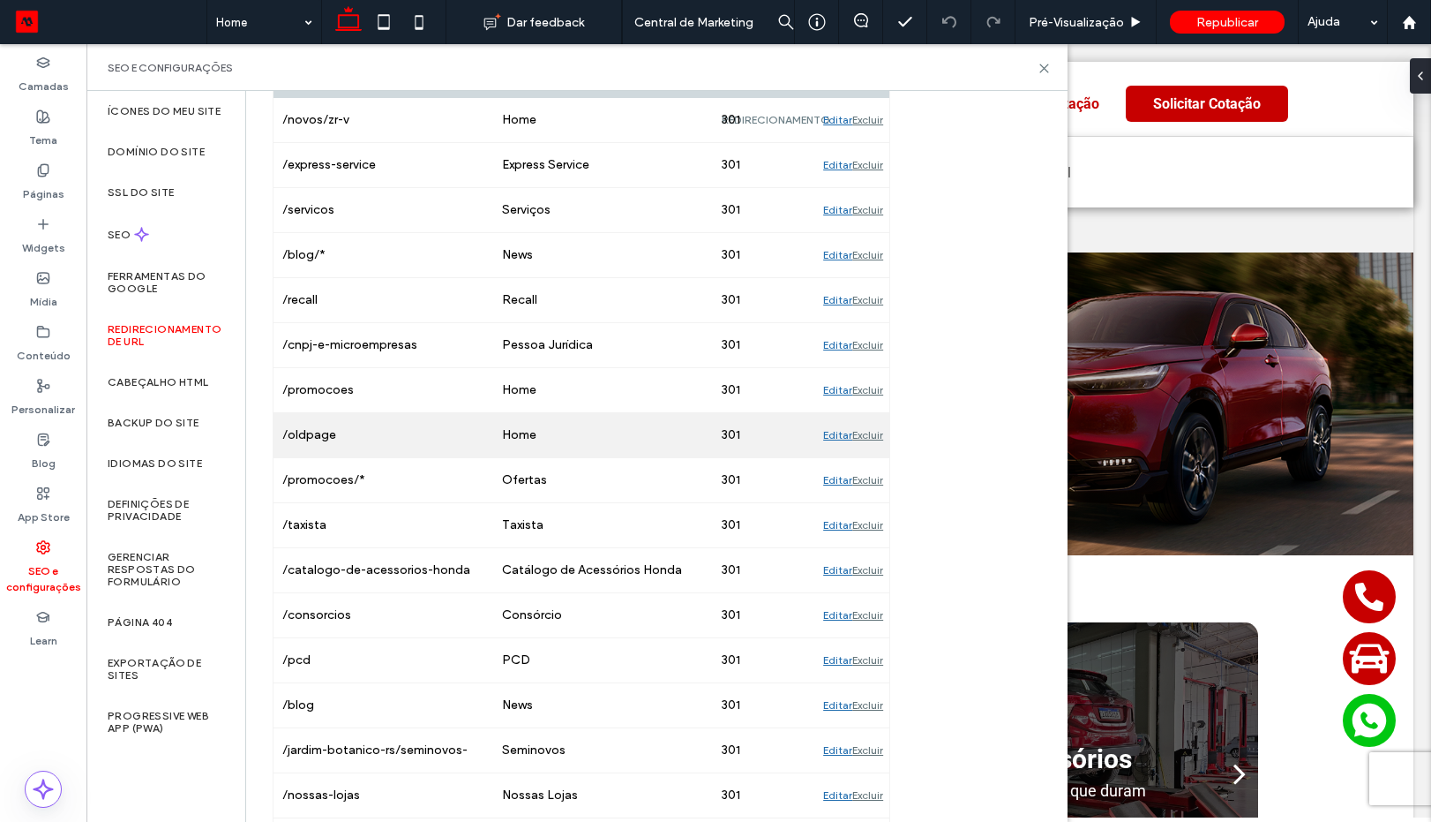
scroll to position [318, 0]
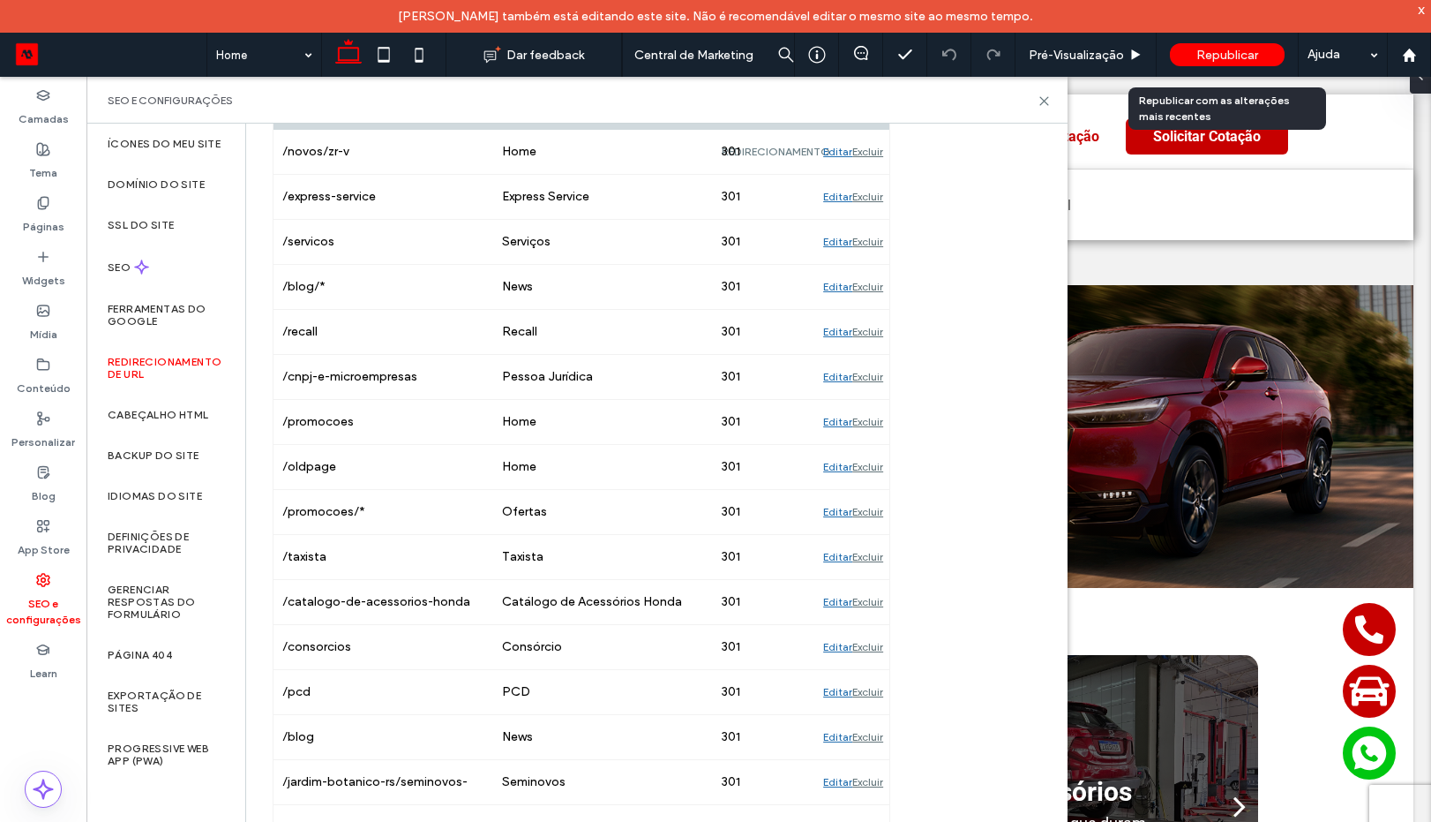
click at [1266, 54] on div "Republicar" at bounding box center [1227, 54] width 115 height 23
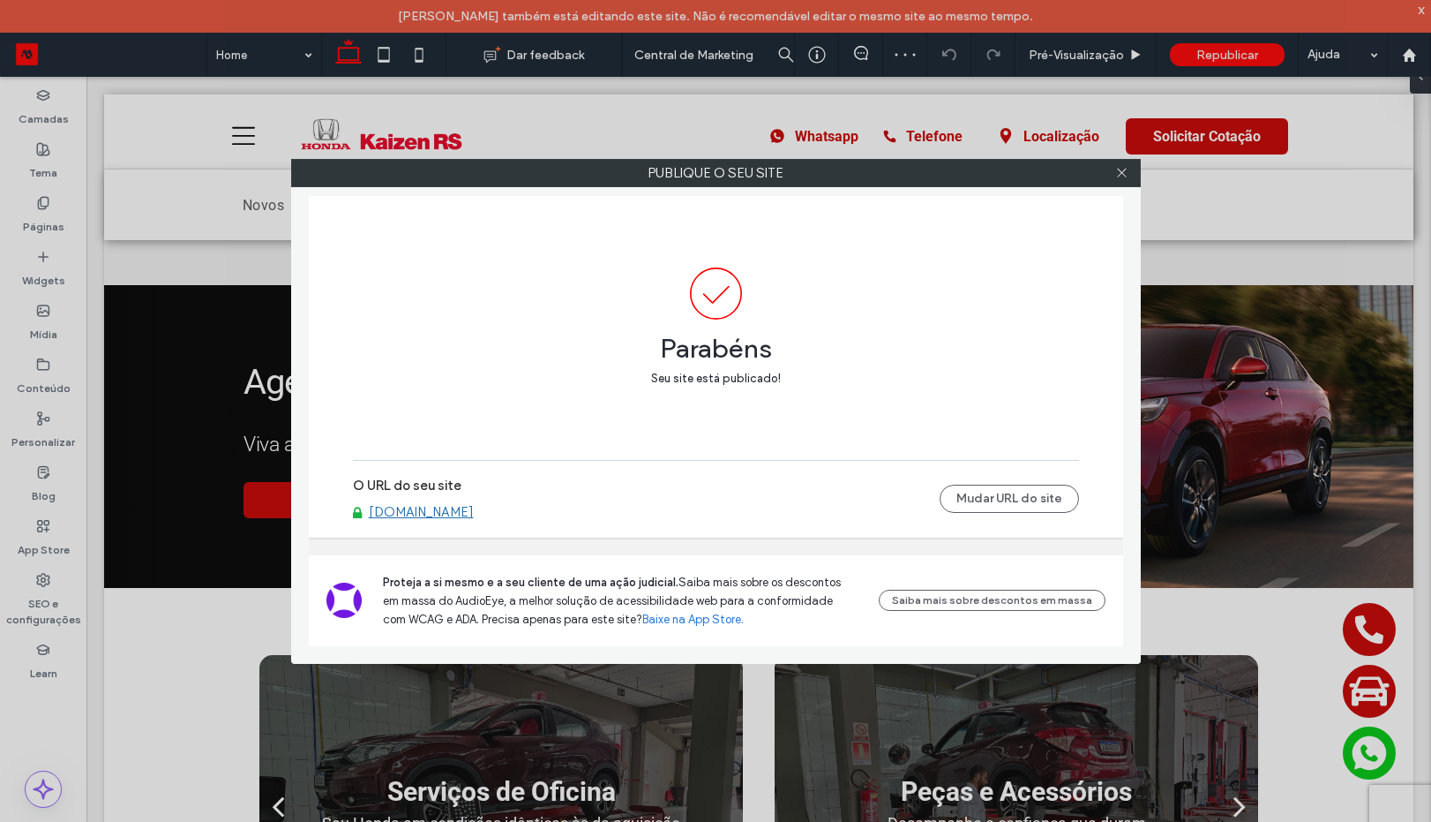
click at [454, 516] on link "[DOMAIN_NAME]" at bounding box center [421, 512] width 105 height 16
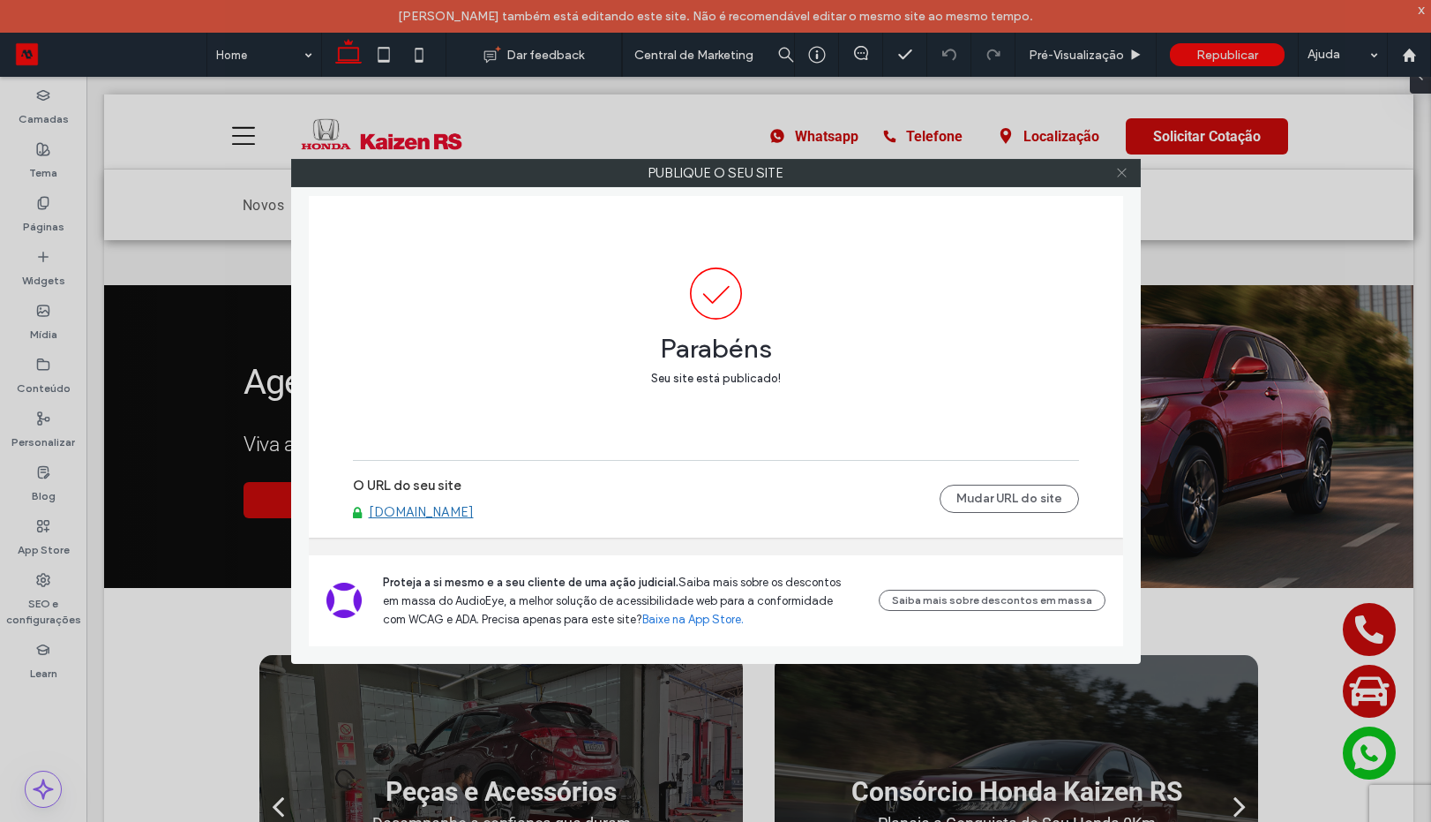
click at [1117, 167] on icon at bounding box center [1121, 172] width 13 height 13
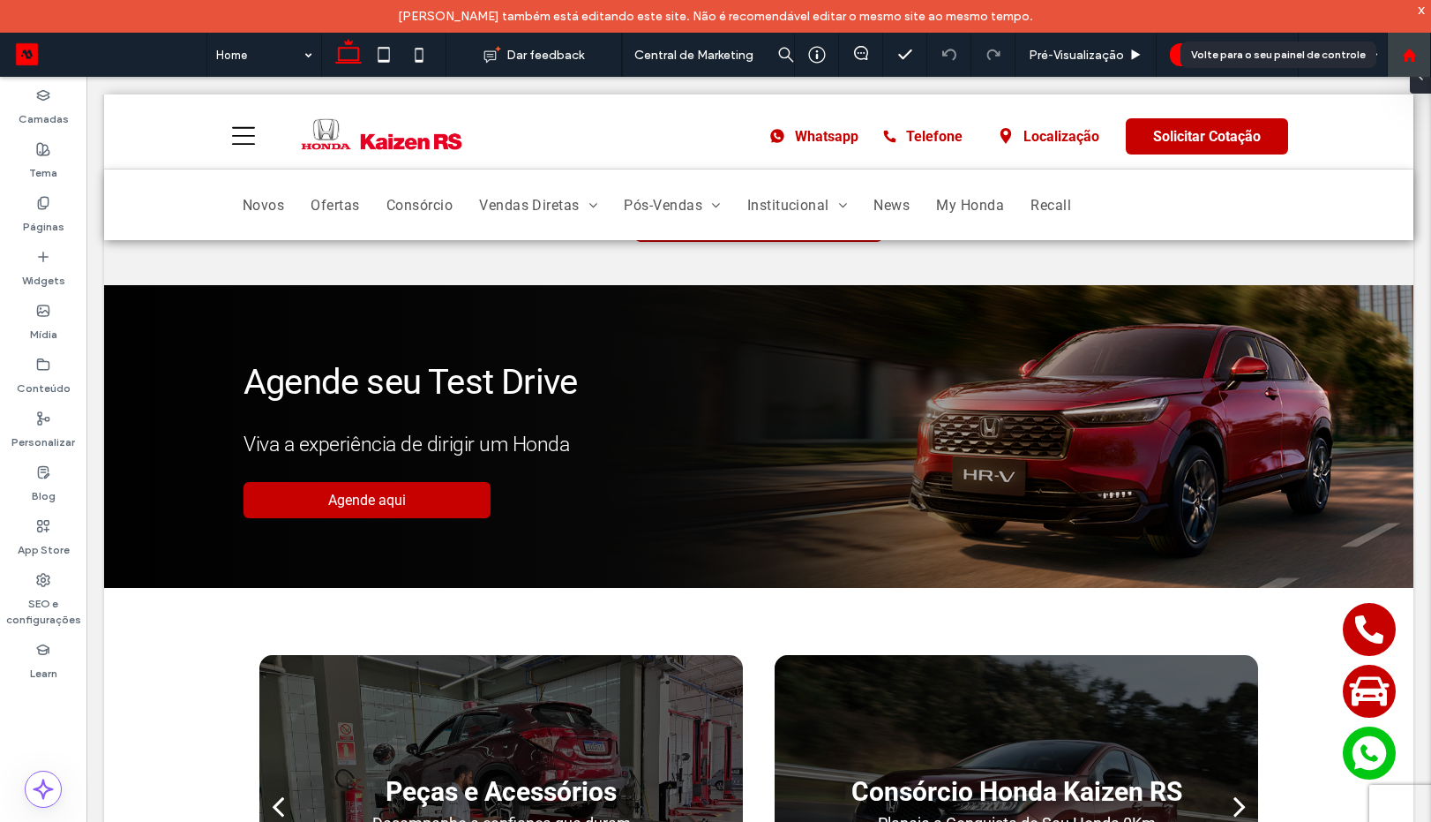
click at [1401, 56] on div at bounding box center [1409, 55] width 42 height 15
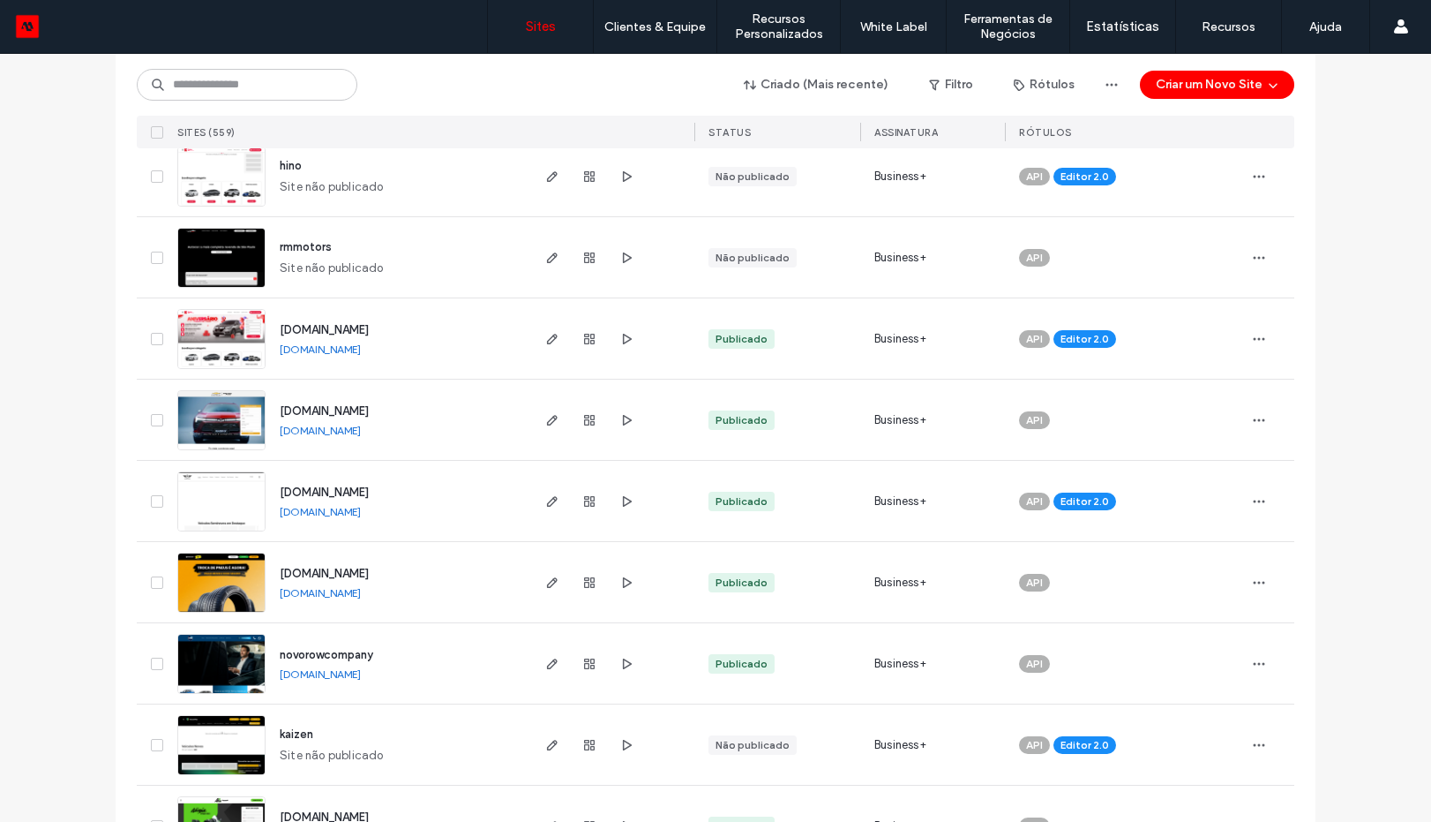
scroll to position [530, 0]
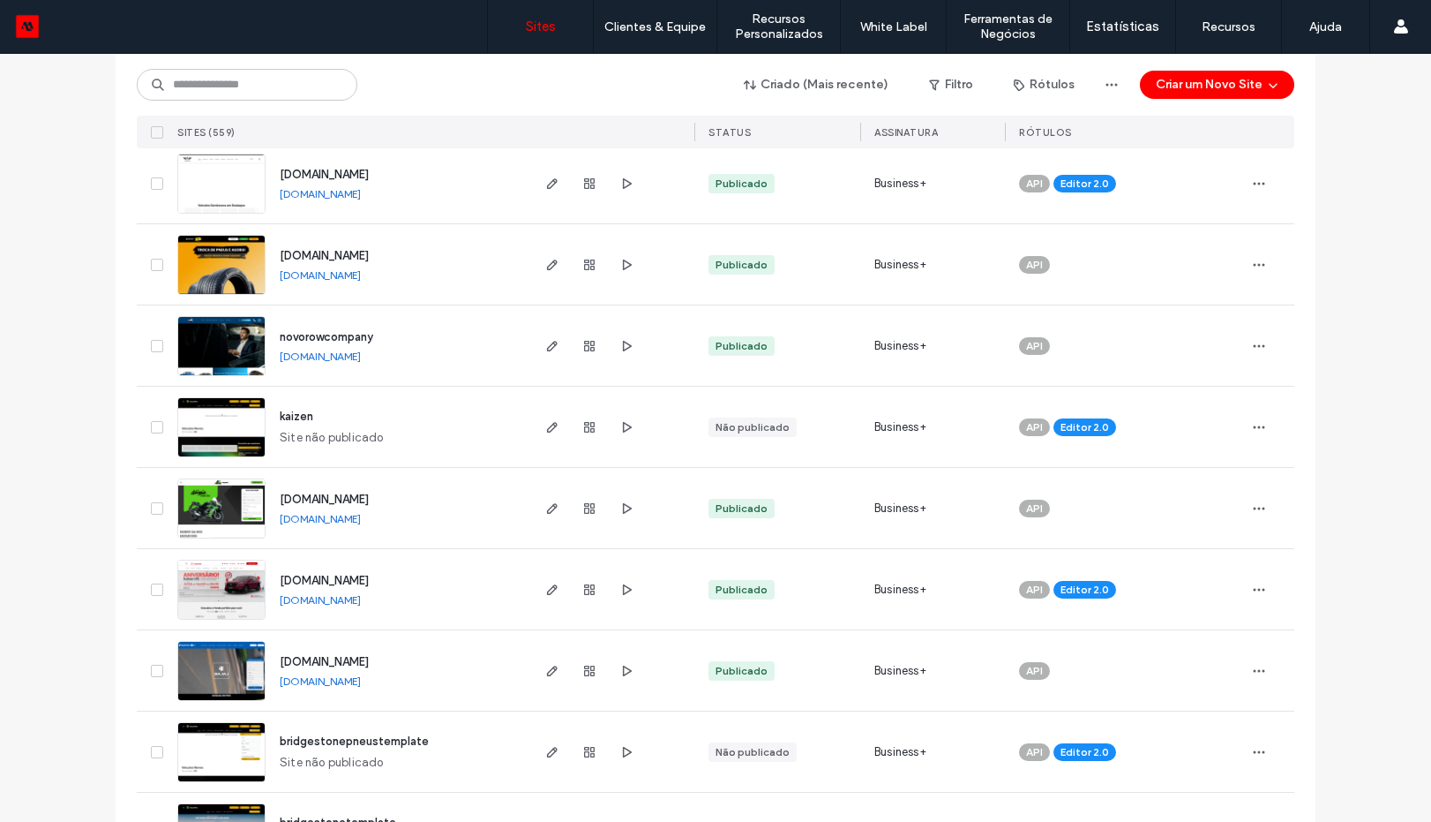
click at [216, 603] on img at bounding box center [221, 620] width 86 height 120
